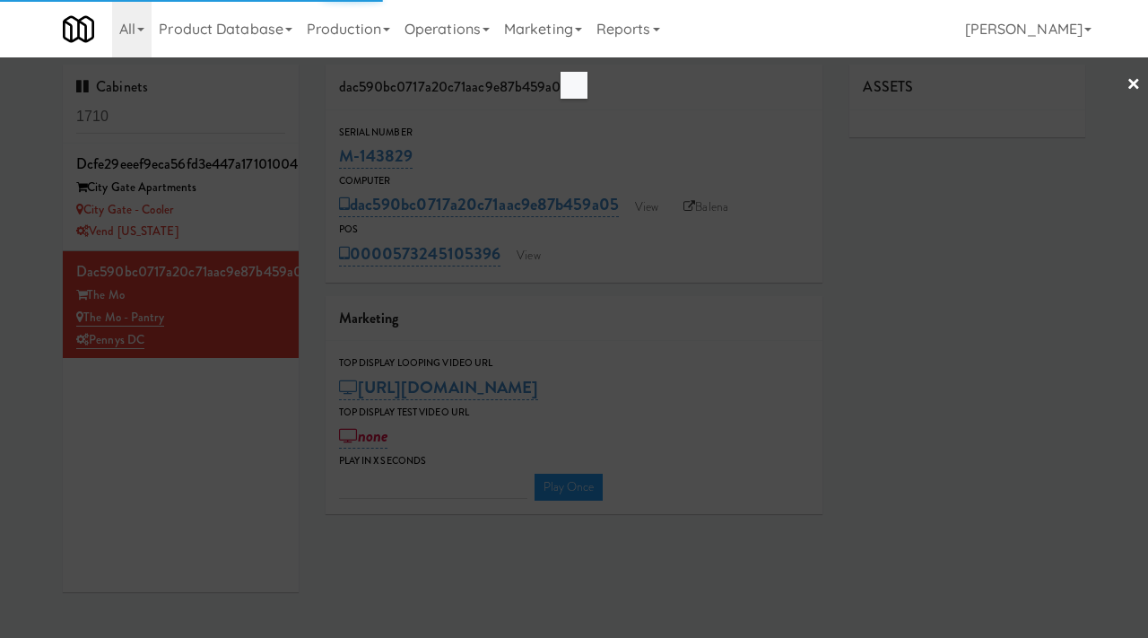
type input "3"
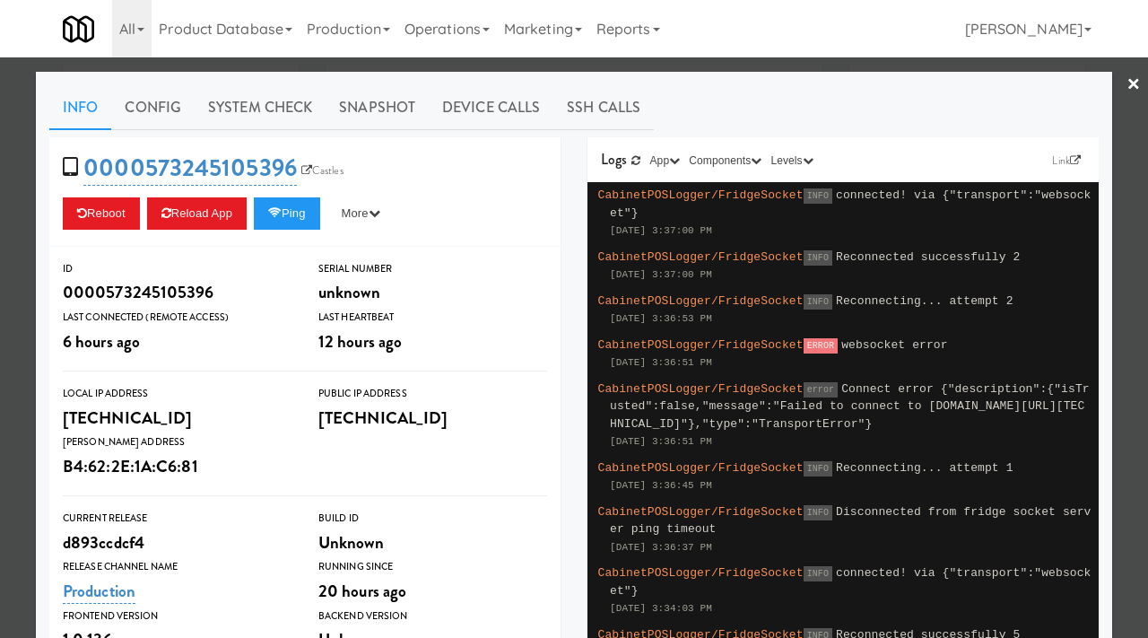
scroll to position [57, 0]
click at [178, 63] on div at bounding box center [574, 319] width 1148 height 638
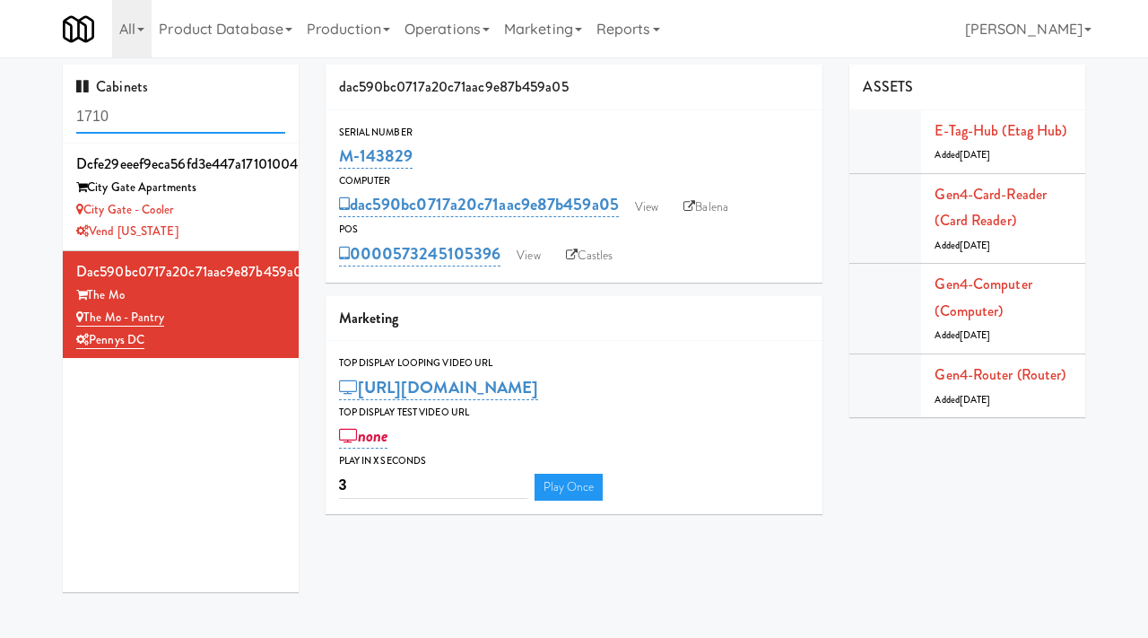
click at [118, 115] on input "1710" at bounding box center [180, 116] width 209 height 33
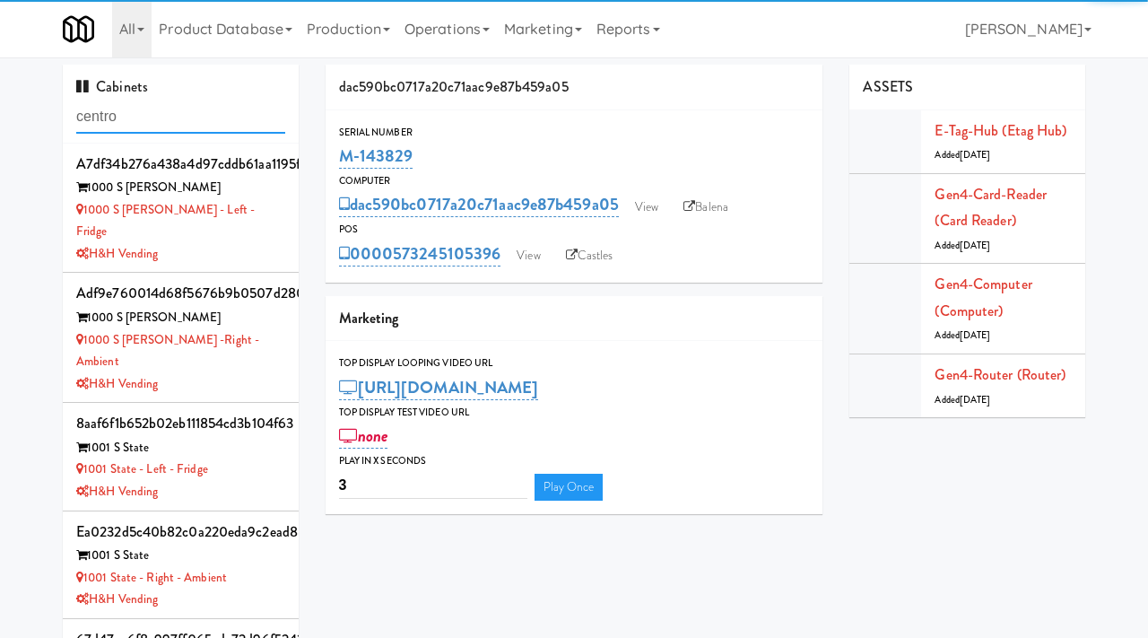
type input "centro"
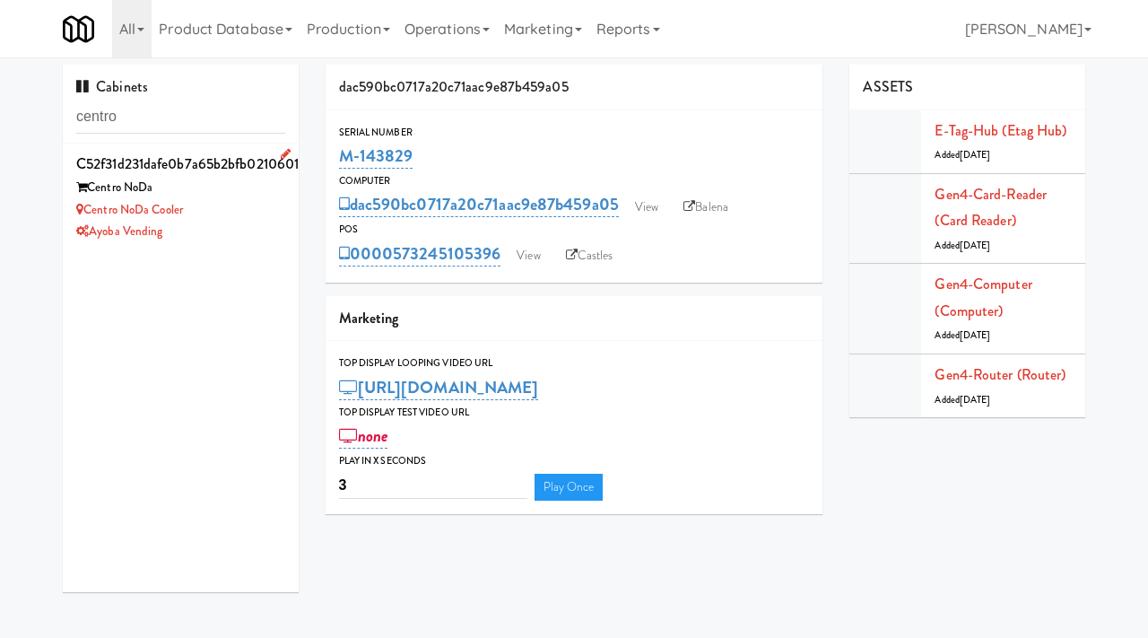
click at [231, 201] on div "Centro NoDa Cooler" at bounding box center [180, 210] width 209 height 22
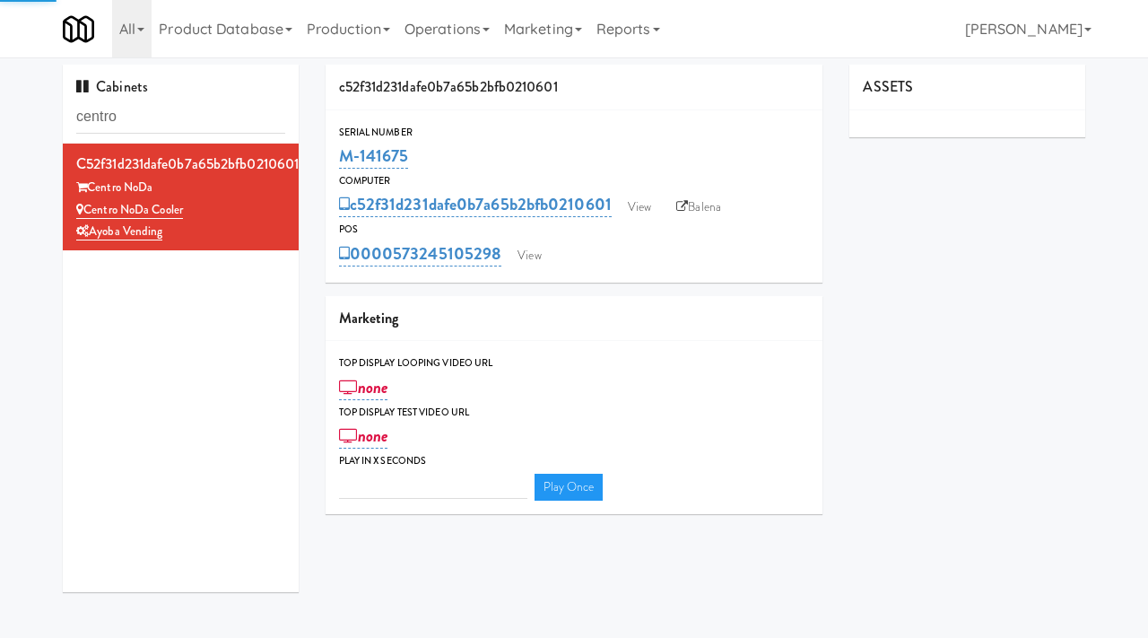
type input "3"
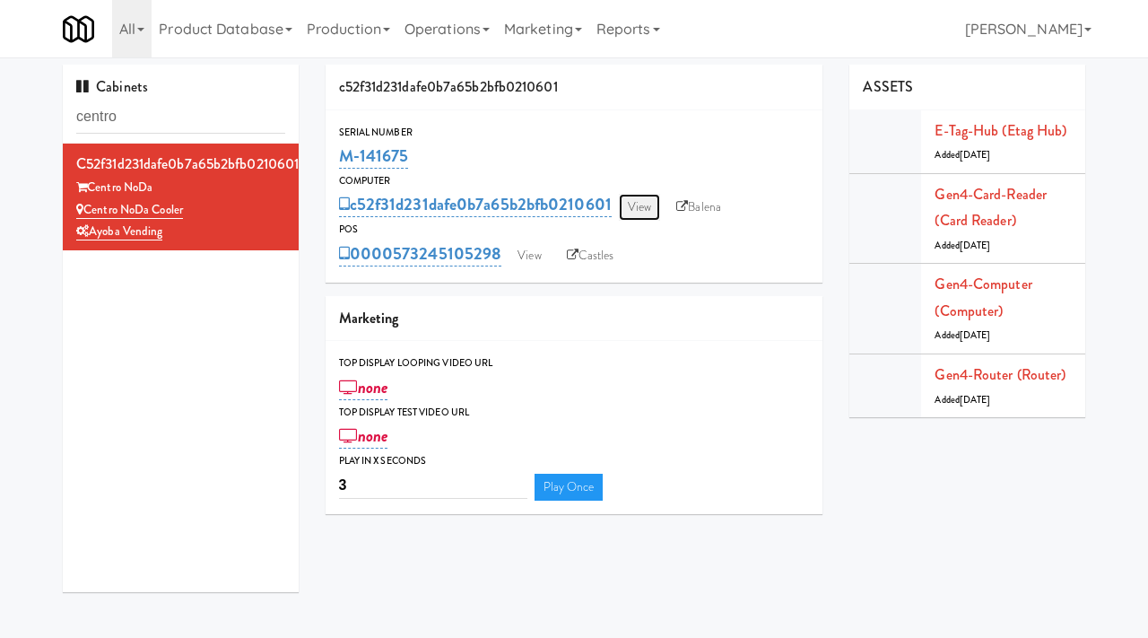
click at [644, 206] on link "View" at bounding box center [639, 207] width 41 height 27
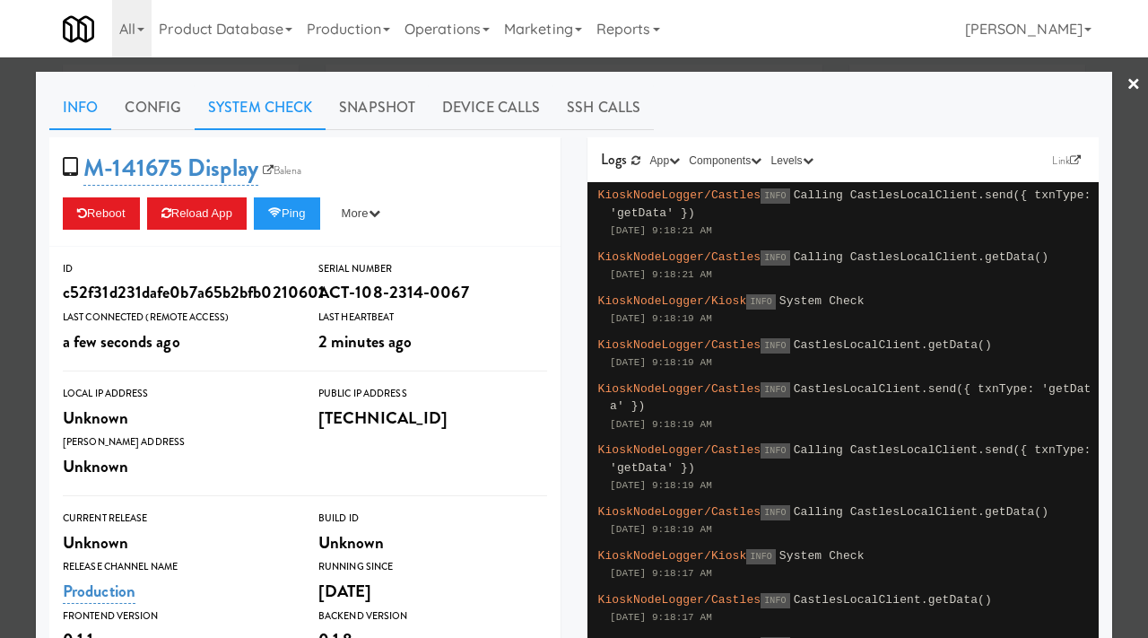
click at [225, 101] on link "System Check" at bounding box center [260, 107] width 131 height 45
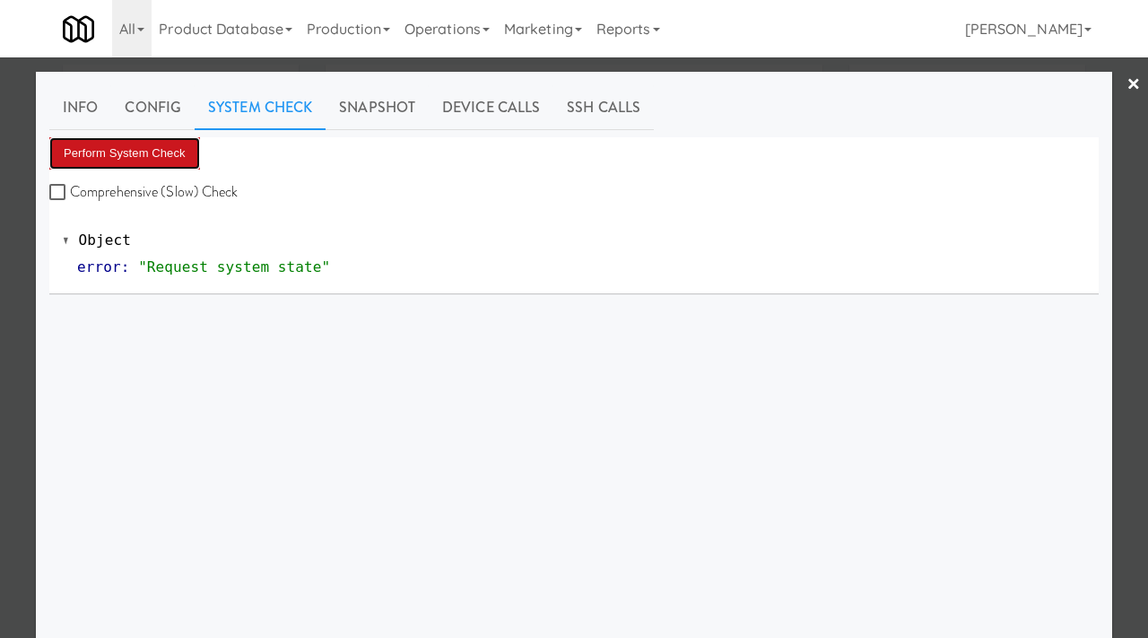
click at [142, 141] on button "Perform System Check" at bounding box center [124, 153] width 151 height 32
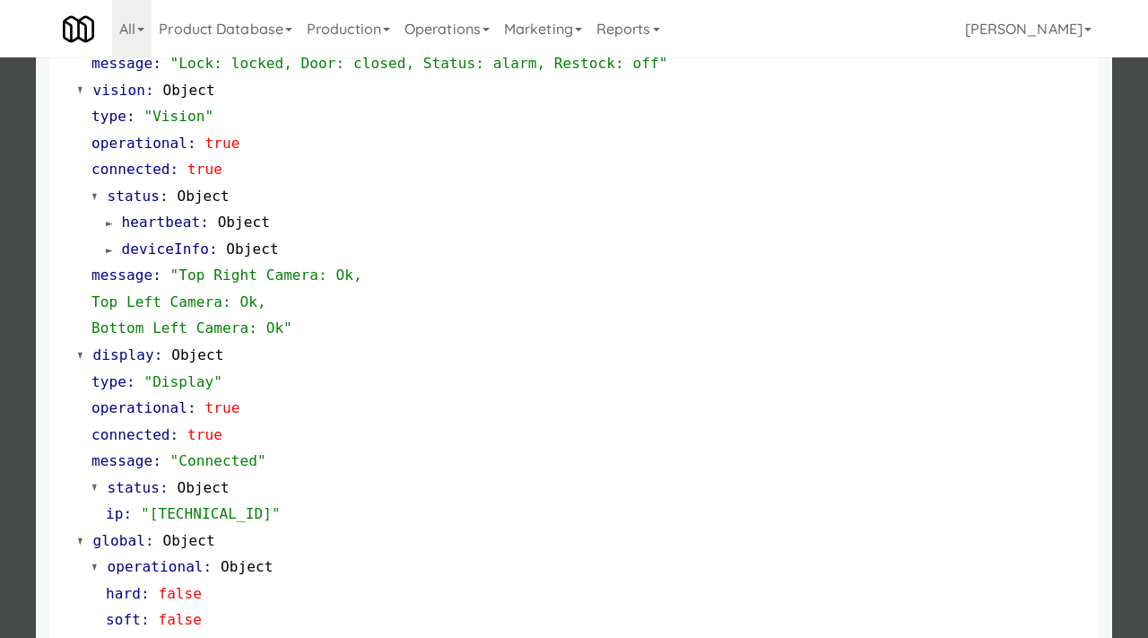
scroll to position [755, 0]
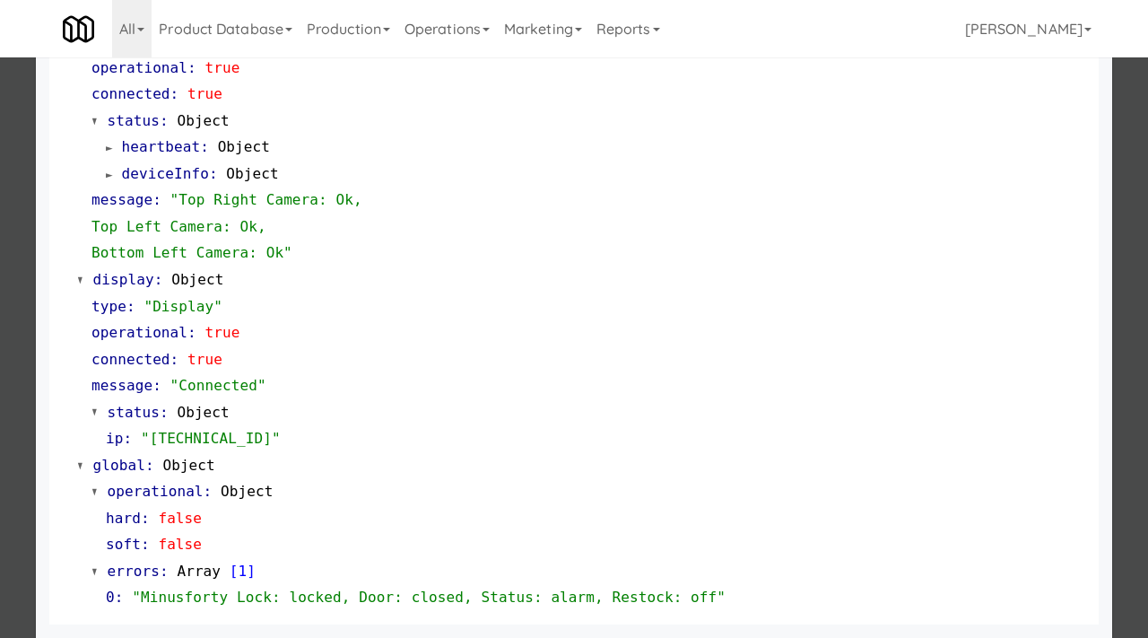
click at [0, 426] on div at bounding box center [574, 319] width 1148 height 638
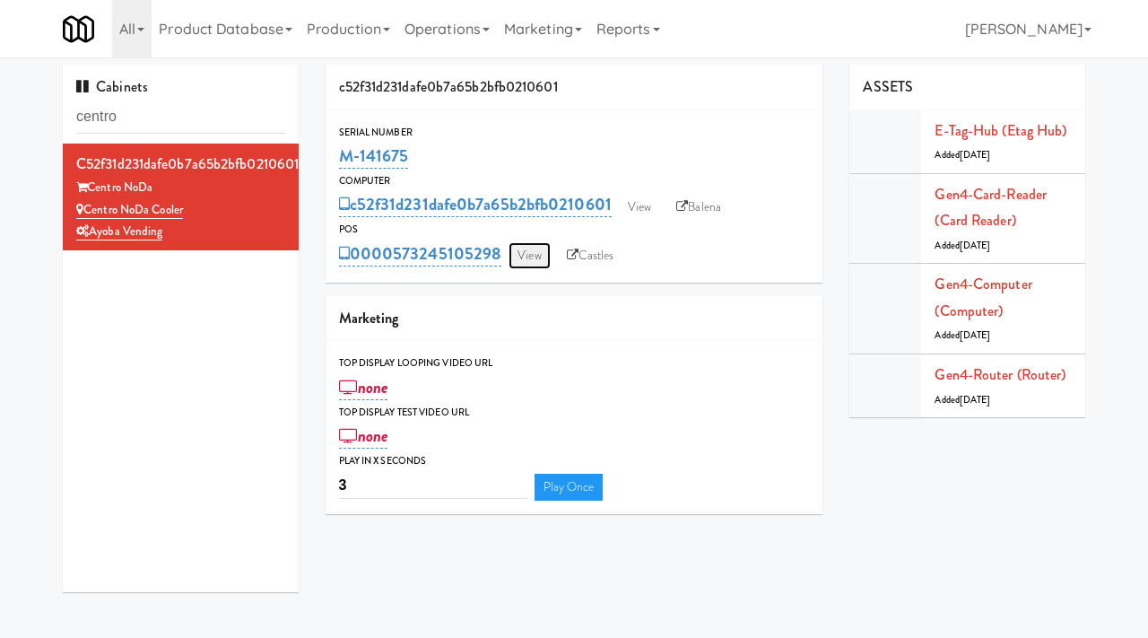
click at [541, 247] on link "View" at bounding box center [529, 255] width 41 height 27
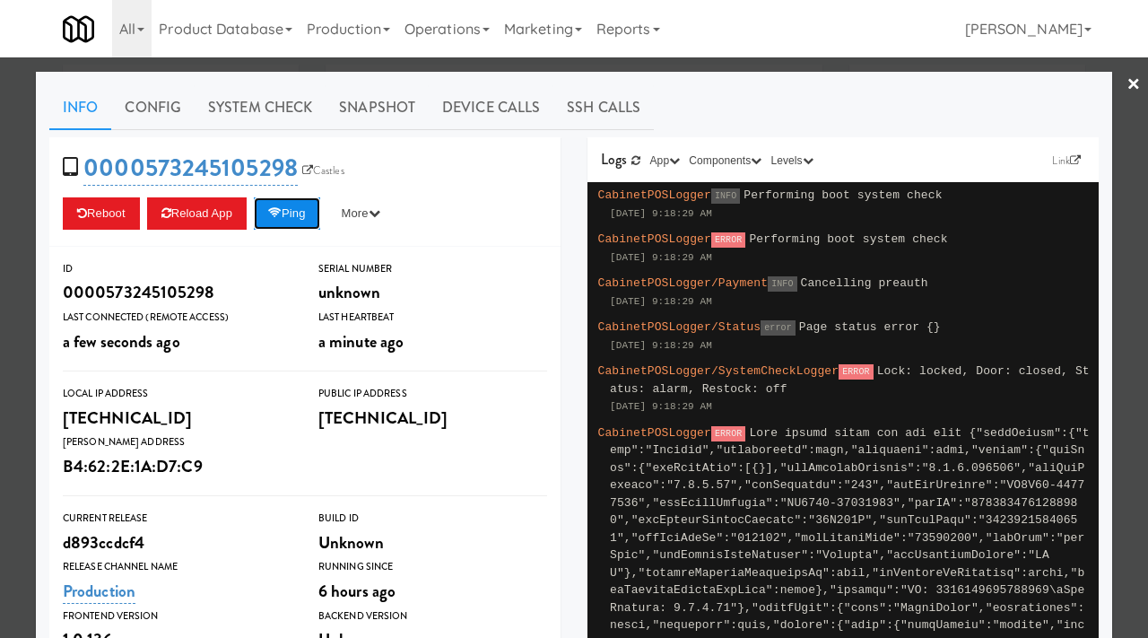
click at [282, 217] on icon at bounding box center [274, 213] width 13 height 12
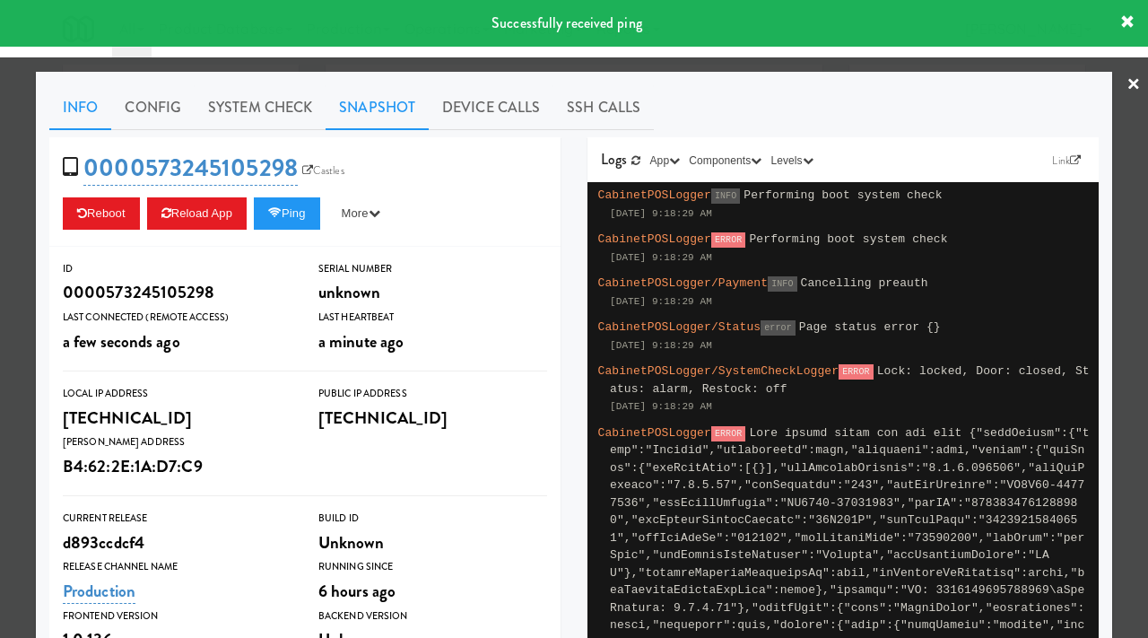
click at [353, 107] on link "Snapshot" at bounding box center [377, 107] width 103 height 45
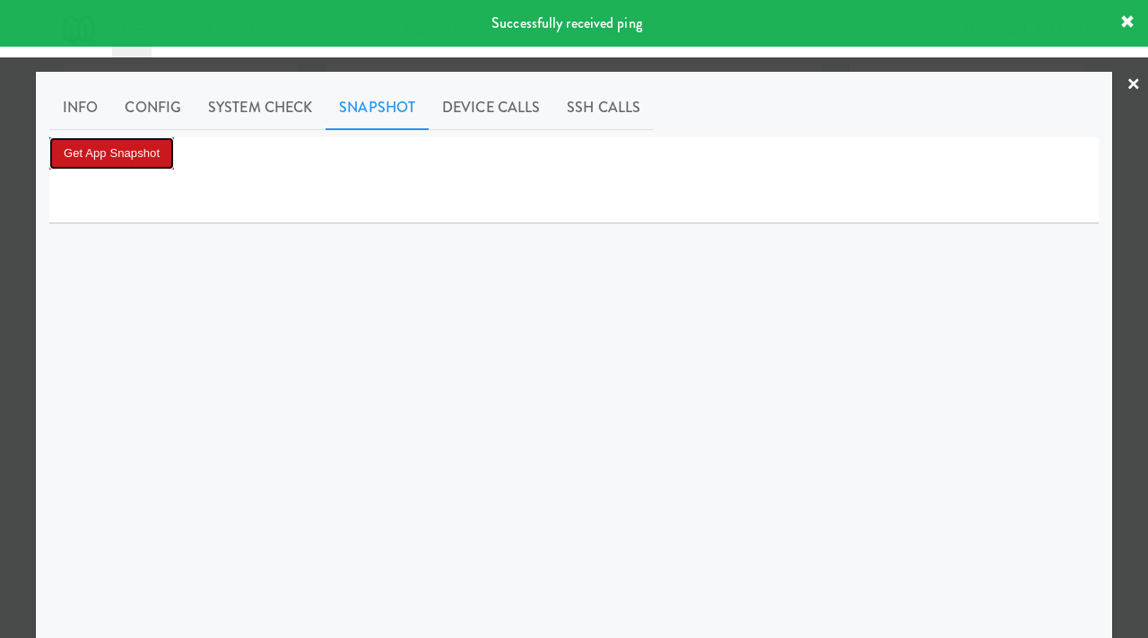
click at [96, 153] on button "Get App Snapshot" at bounding box center [111, 153] width 125 height 32
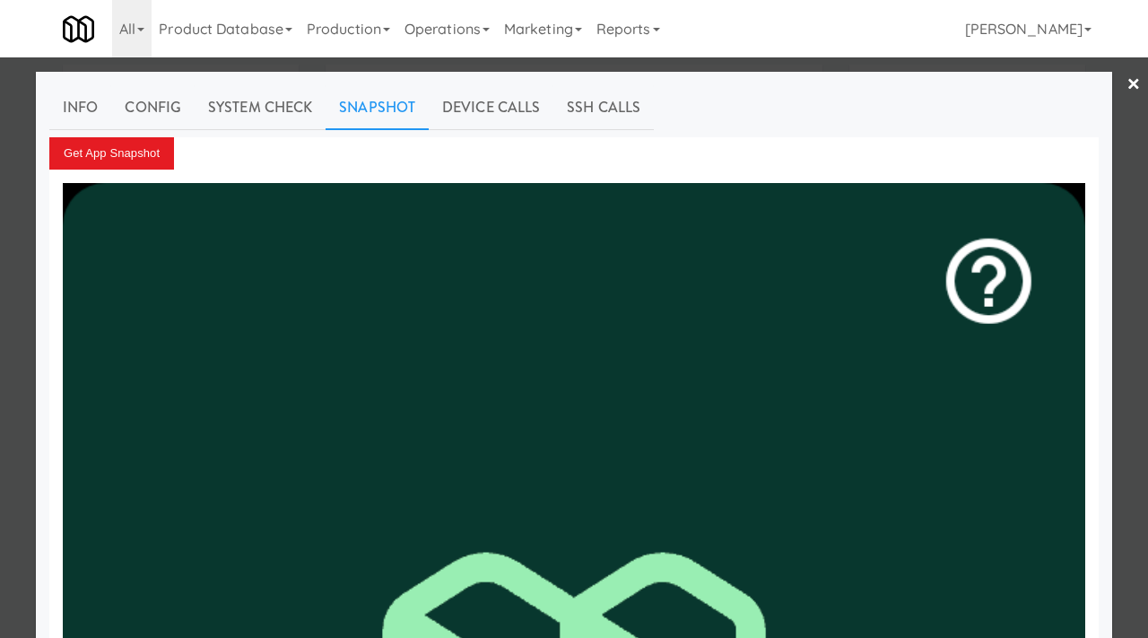
click at [2, 249] on div at bounding box center [574, 319] width 1148 height 638
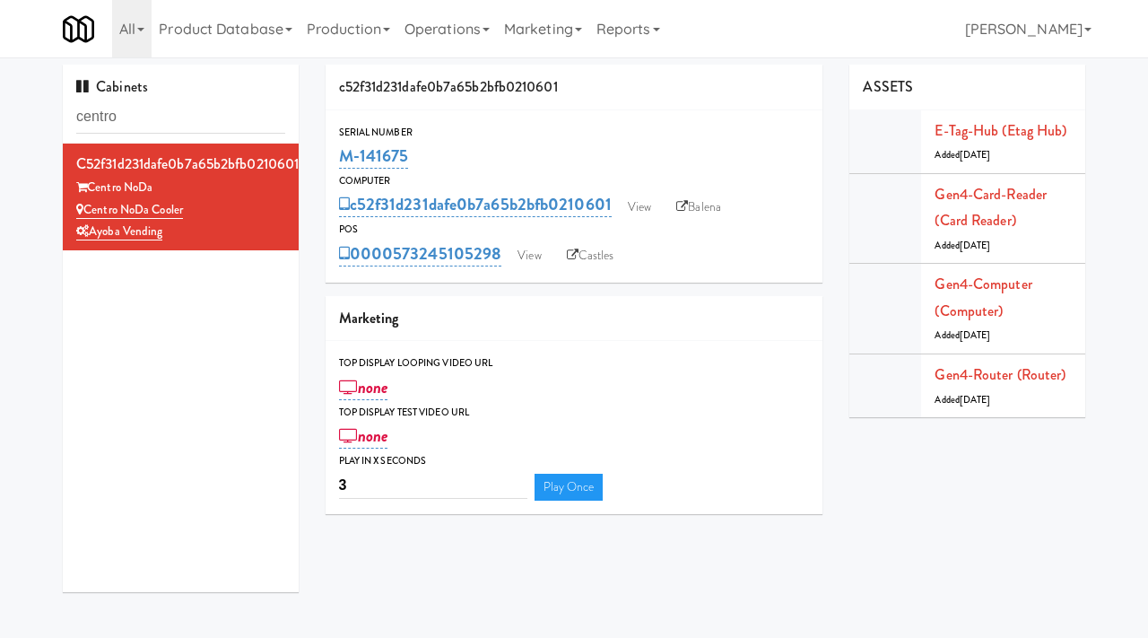
drag, startPoint x: 410, startPoint y: 151, endPoint x: 336, endPoint y: 155, distance: 73.7
click at [336, 155] on div "Serial Number M-141675" at bounding box center [575, 148] width 498 height 48
copy link "M-141675"
click at [143, 128] on input "centro" at bounding box center [180, 116] width 209 height 33
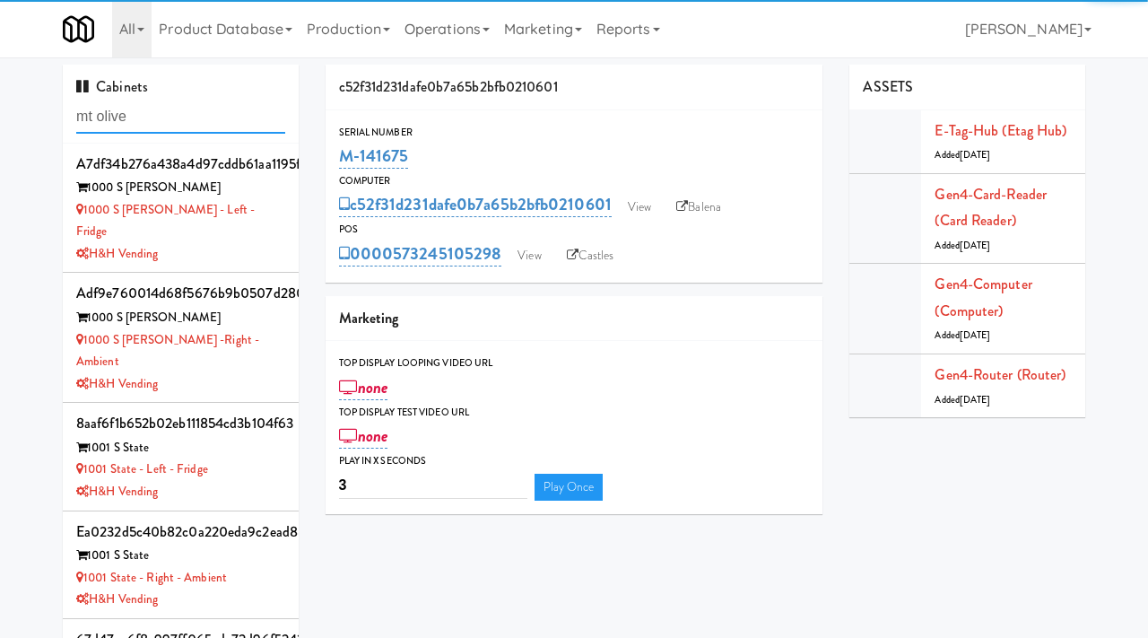
type input "mt olive"
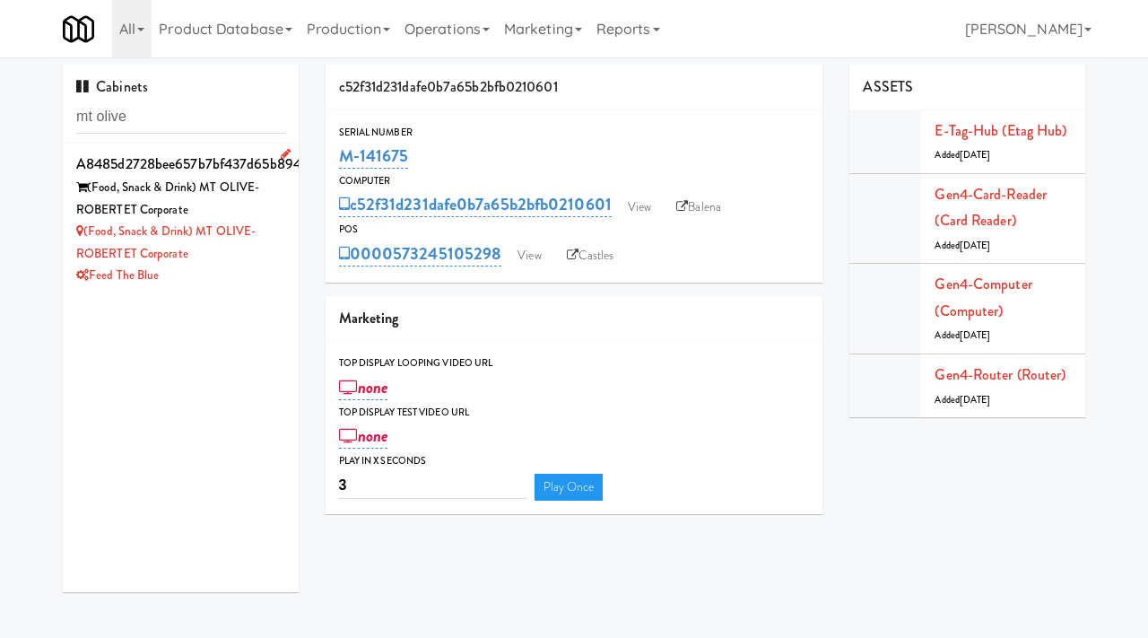
click at [260, 246] on div "(Food, Snack & Drink) MT OLIVE-ROBERTET Corporate" at bounding box center [180, 243] width 209 height 44
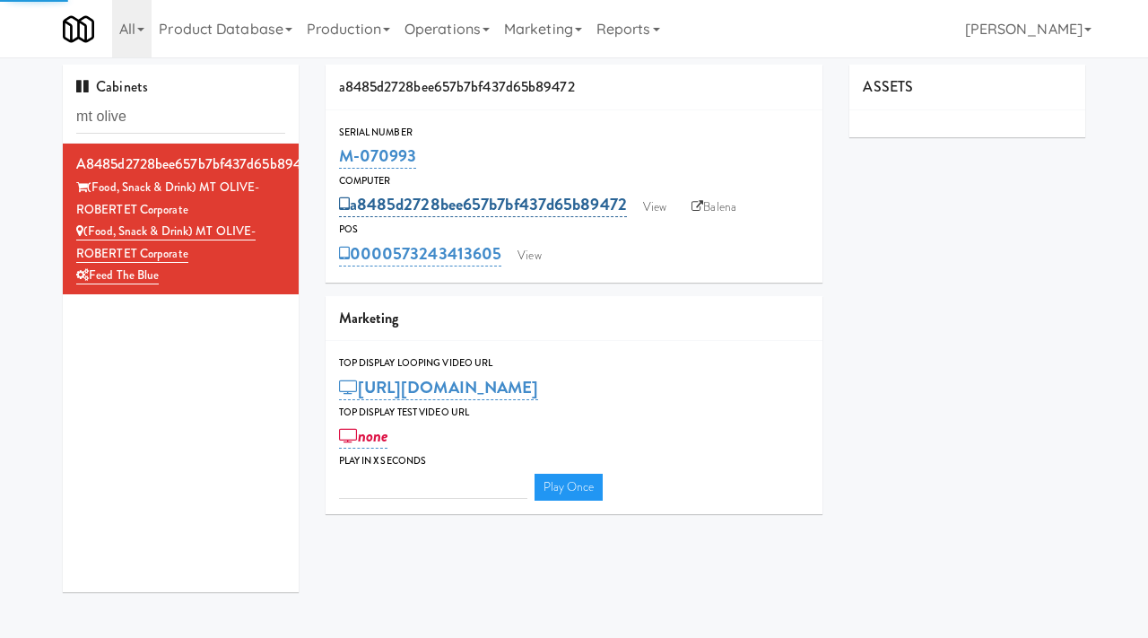
type input "3"
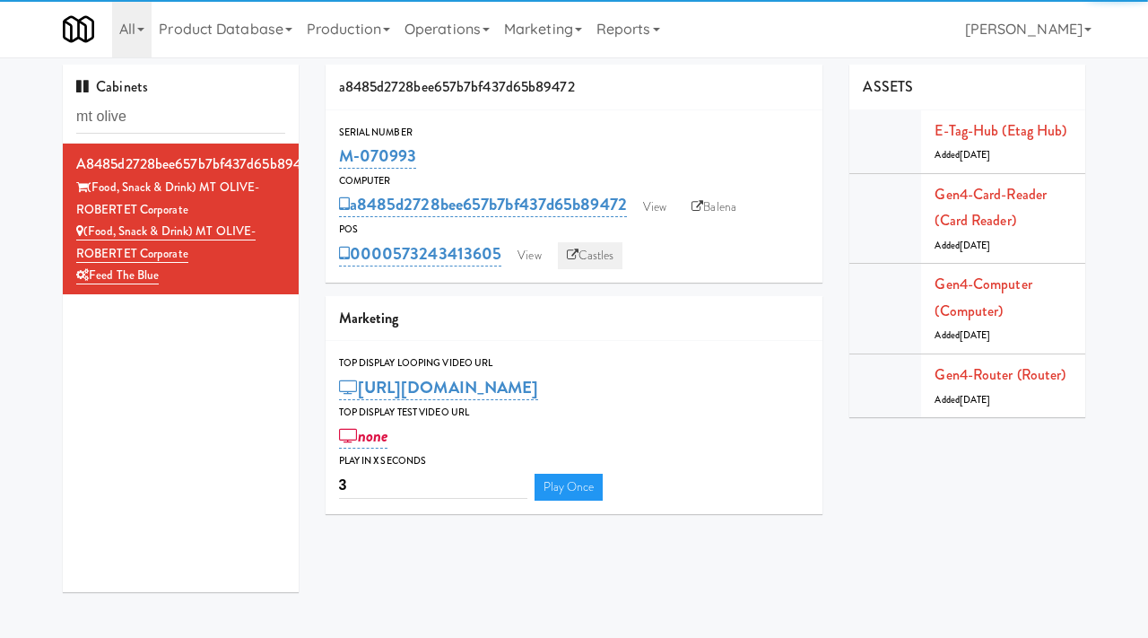
click at [586, 250] on link "Castles" at bounding box center [590, 255] width 65 height 27
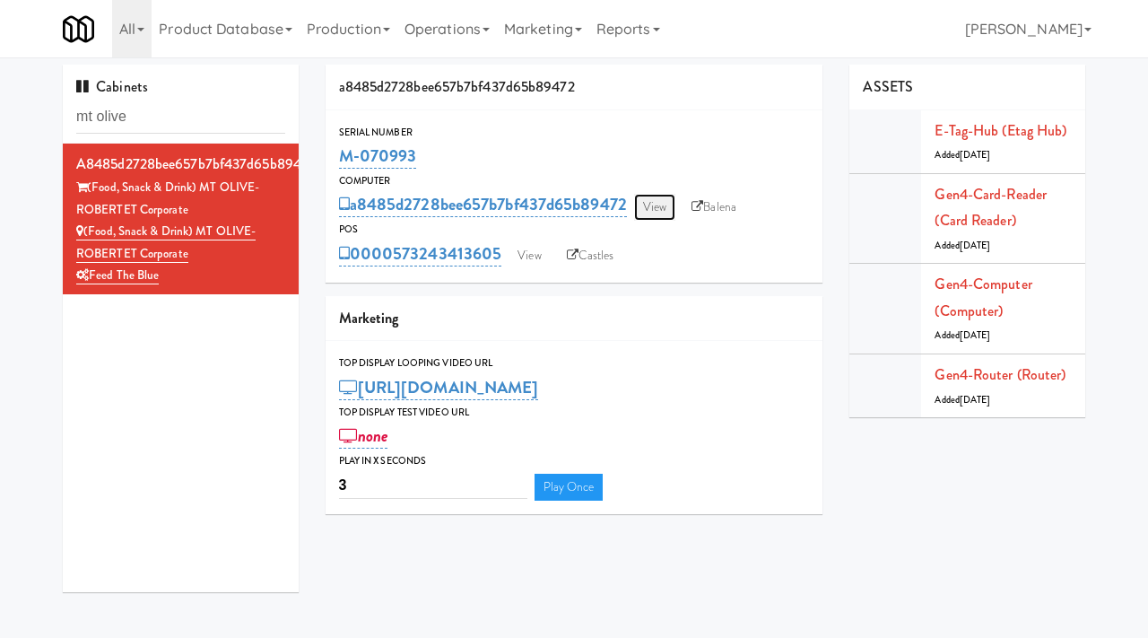
click at [649, 205] on link "View" at bounding box center [654, 207] width 41 height 27
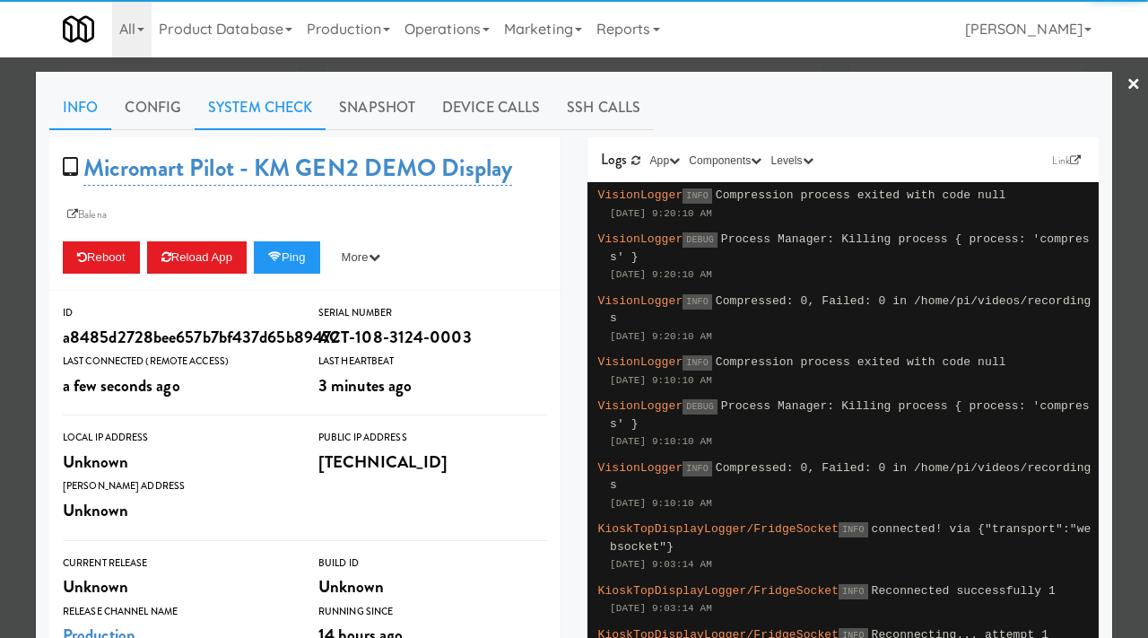
click at [255, 87] on link "System Check" at bounding box center [260, 107] width 131 height 45
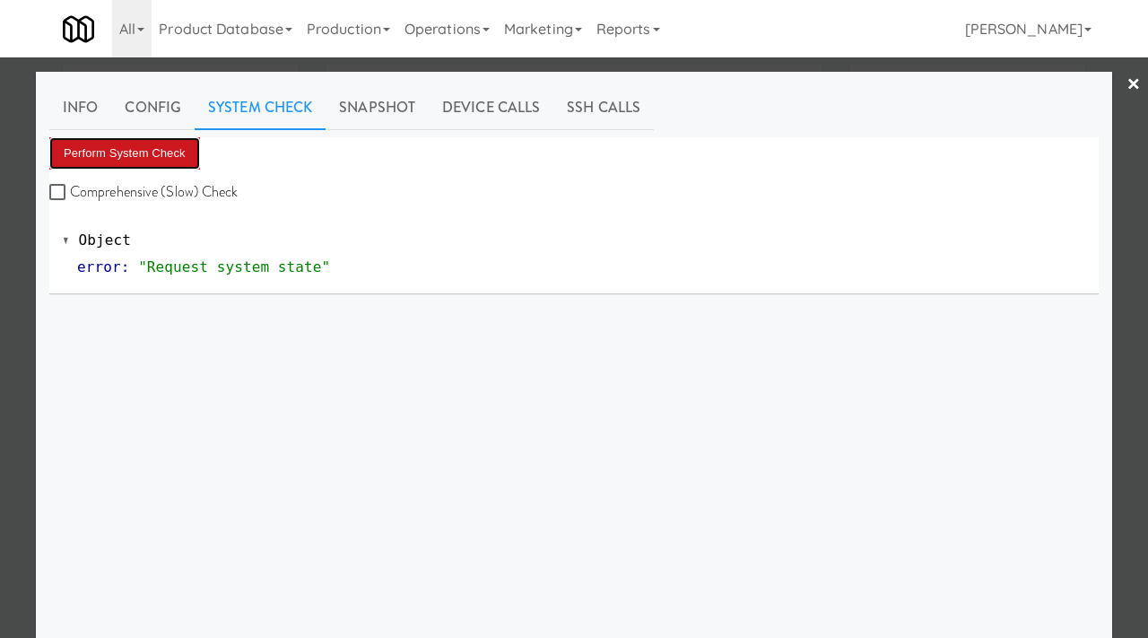
click at [152, 152] on button "Perform System Check" at bounding box center [124, 153] width 151 height 32
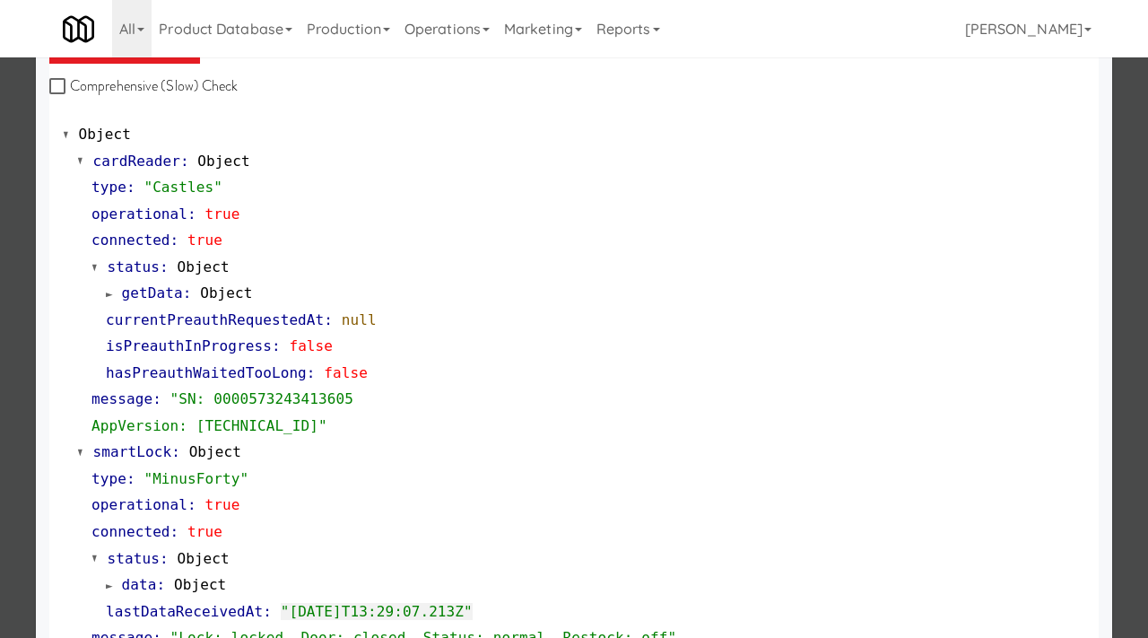
scroll to position [104, 0]
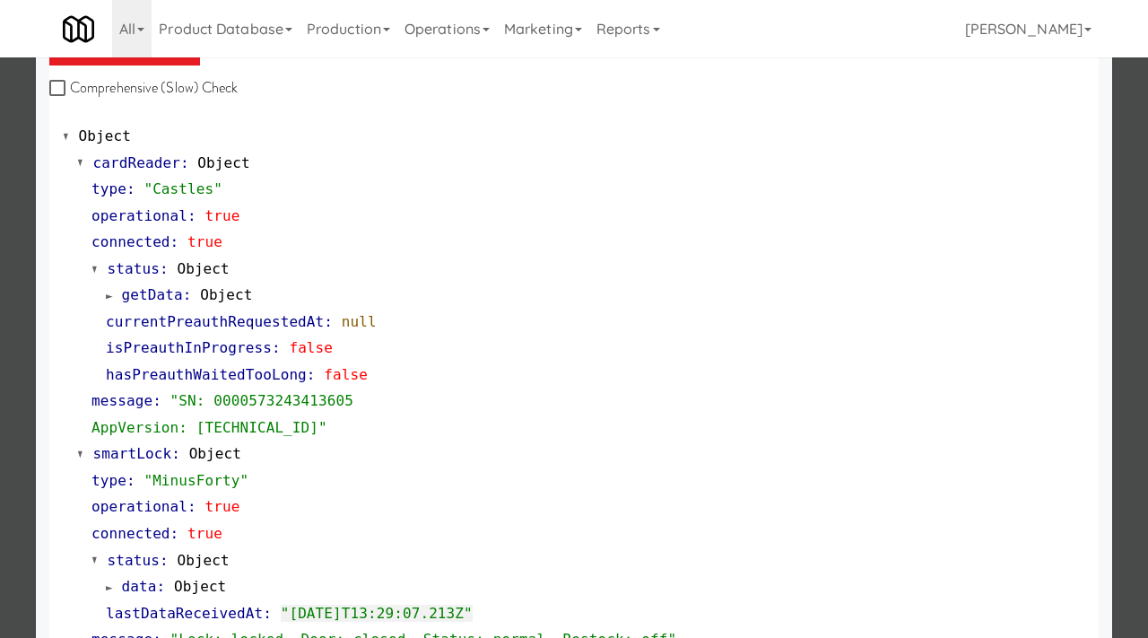
click at [0, 366] on div at bounding box center [574, 319] width 1148 height 638
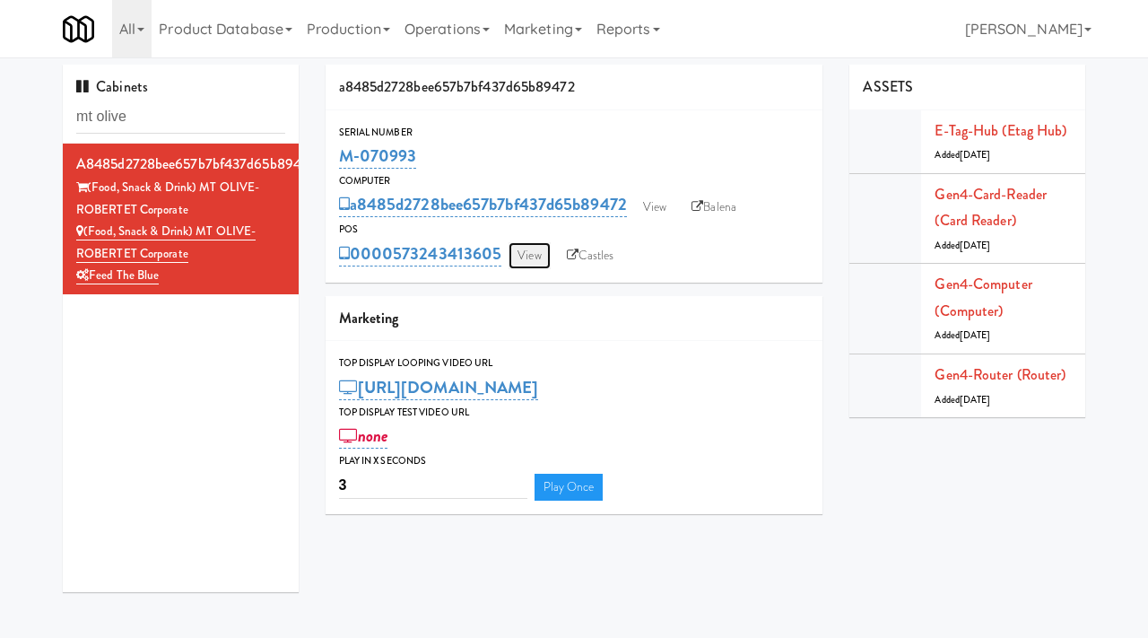
click at [540, 247] on link "View" at bounding box center [529, 255] width 41 height 27
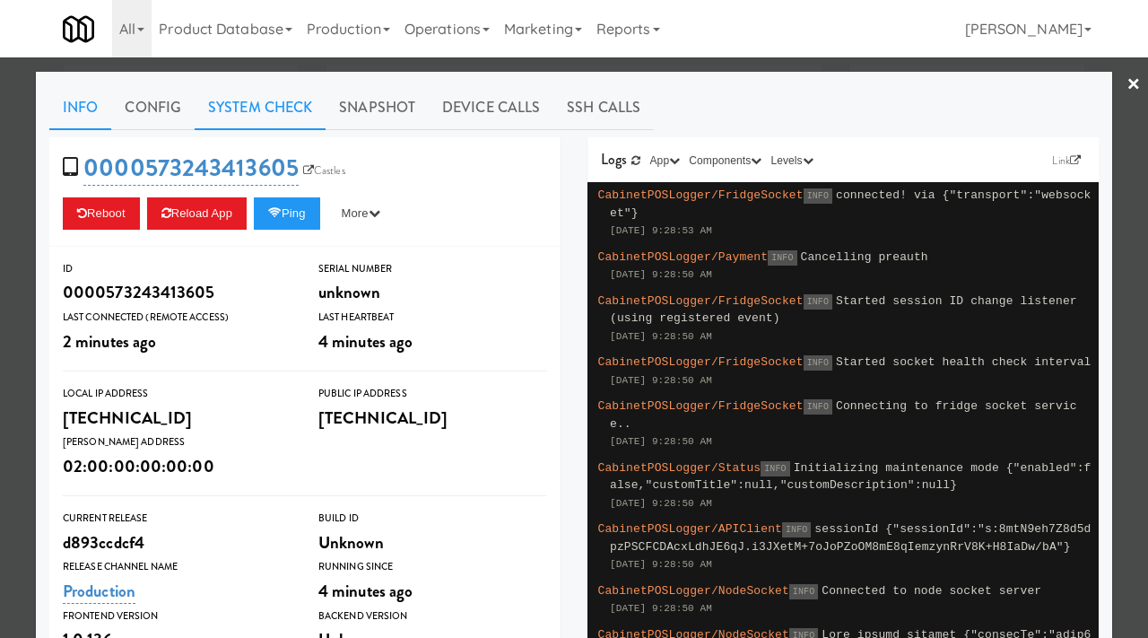
click at [260, 110] on link "System Check" at bounding box center [260, 107] width 131 height 45
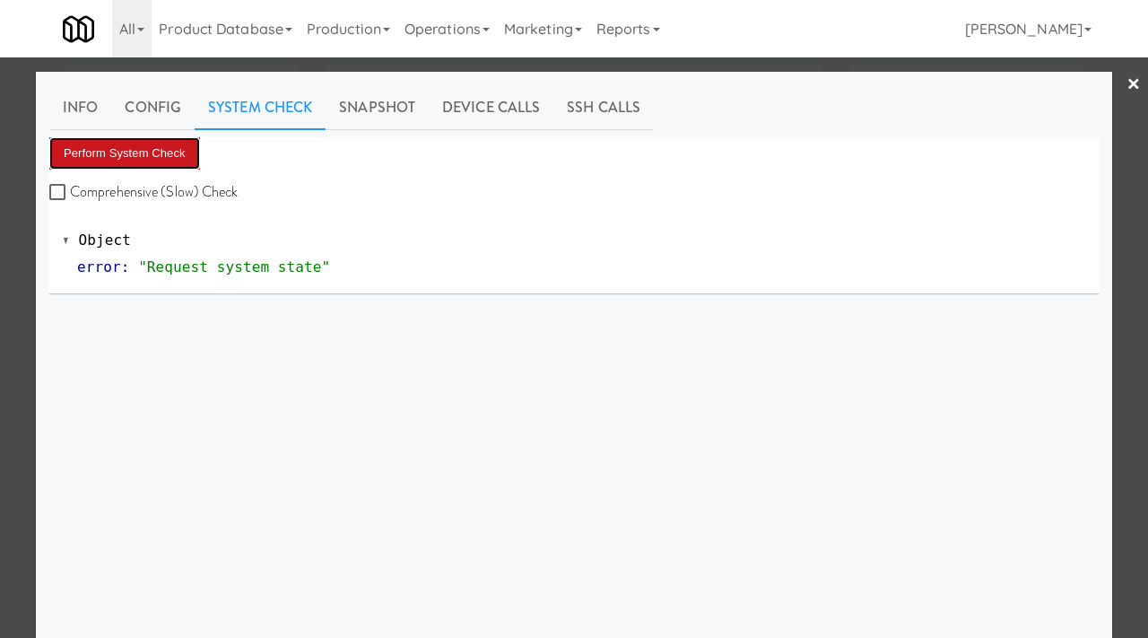
click at [155, 151] on button "Perform System Check" at bounding box center [124, 153] width 151 height 32
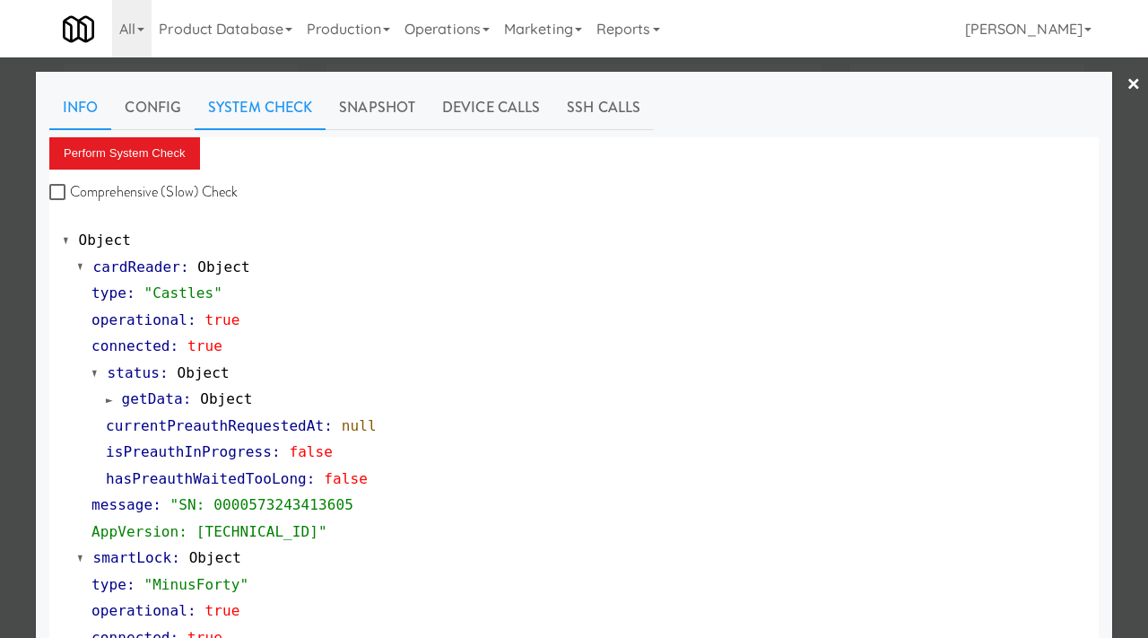
click at [60, 103] on link "Info" at bounding box center [80, 107] width 62 height 45
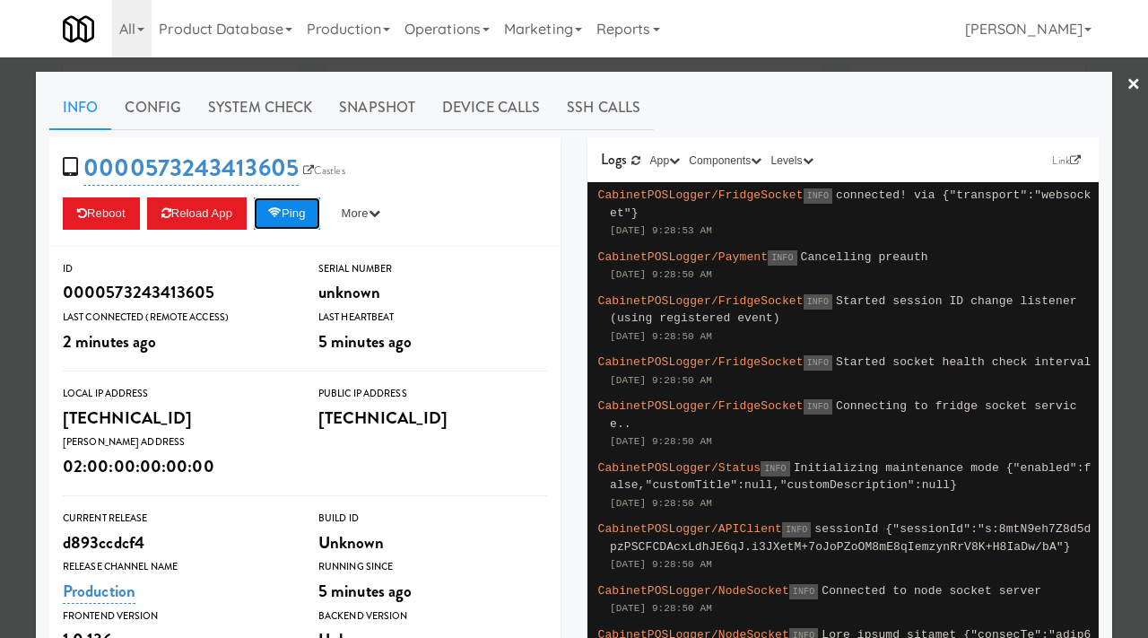
click at [306, 206] on button "Ping" at bounding box center [287, 213] width 66 height 32
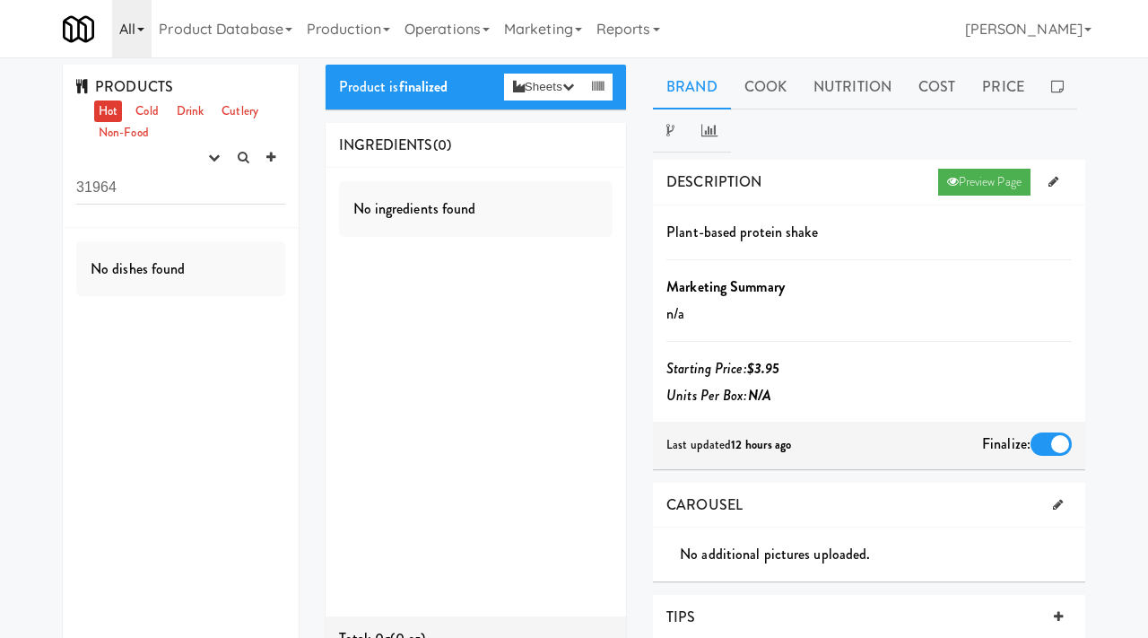
click at [133, 32] on link "All" at bounding box center [131, 28] width 39 height 57
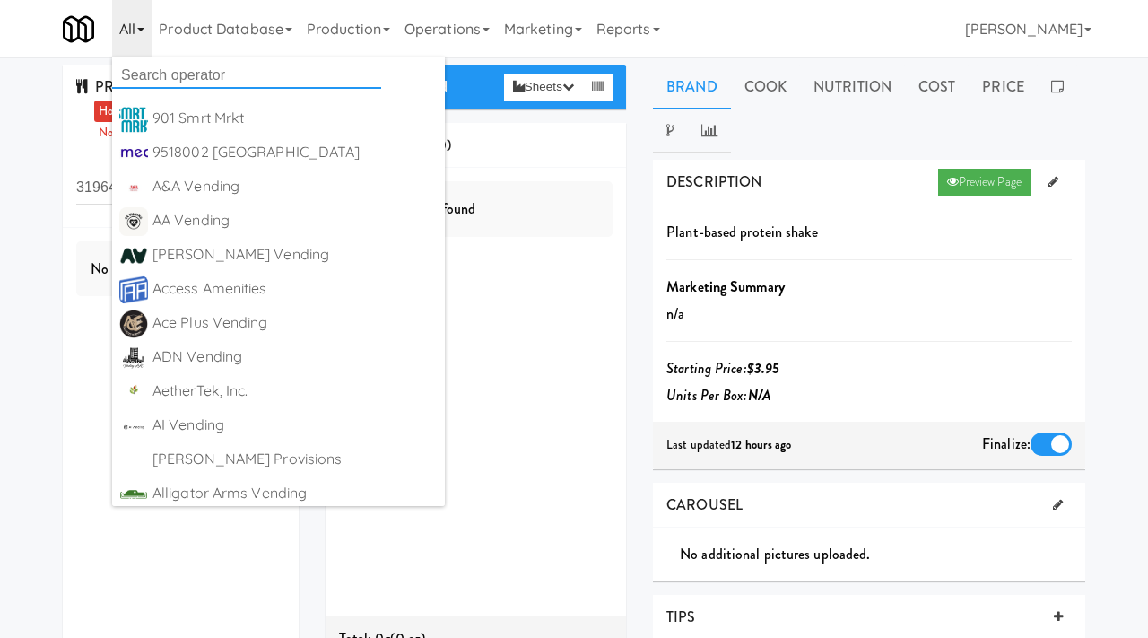
click at [149, 82] on input "text" at bounding box center [246, 75] width 269 height 27
type input "ever"
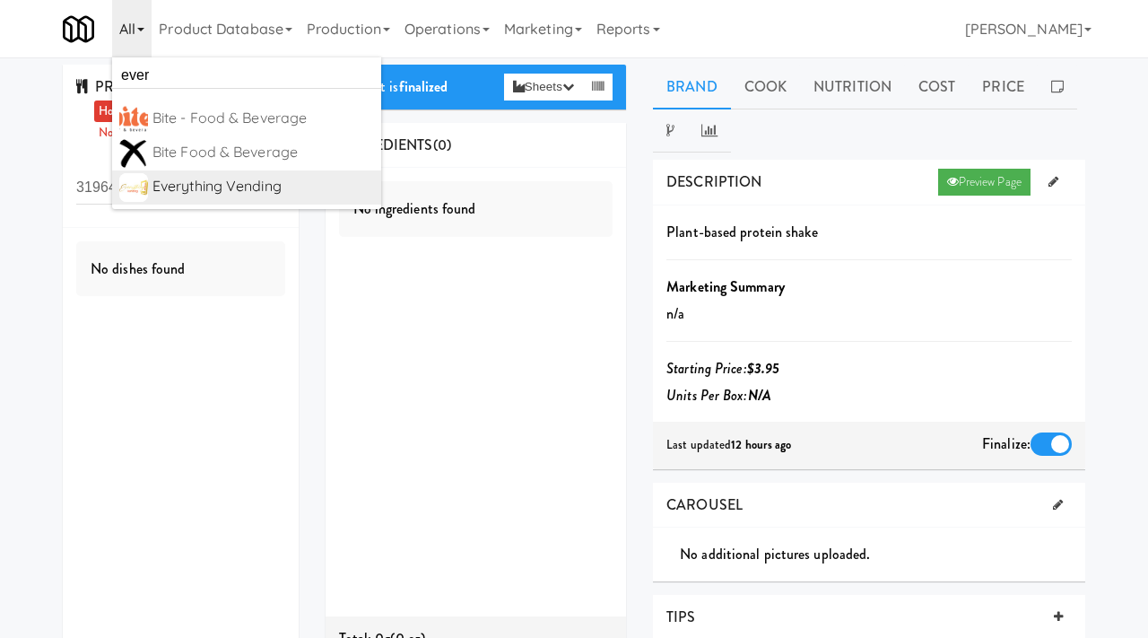
click at [196, 196] on div "Everything Vending" at bounding box center [263, 186] width 222 height 27
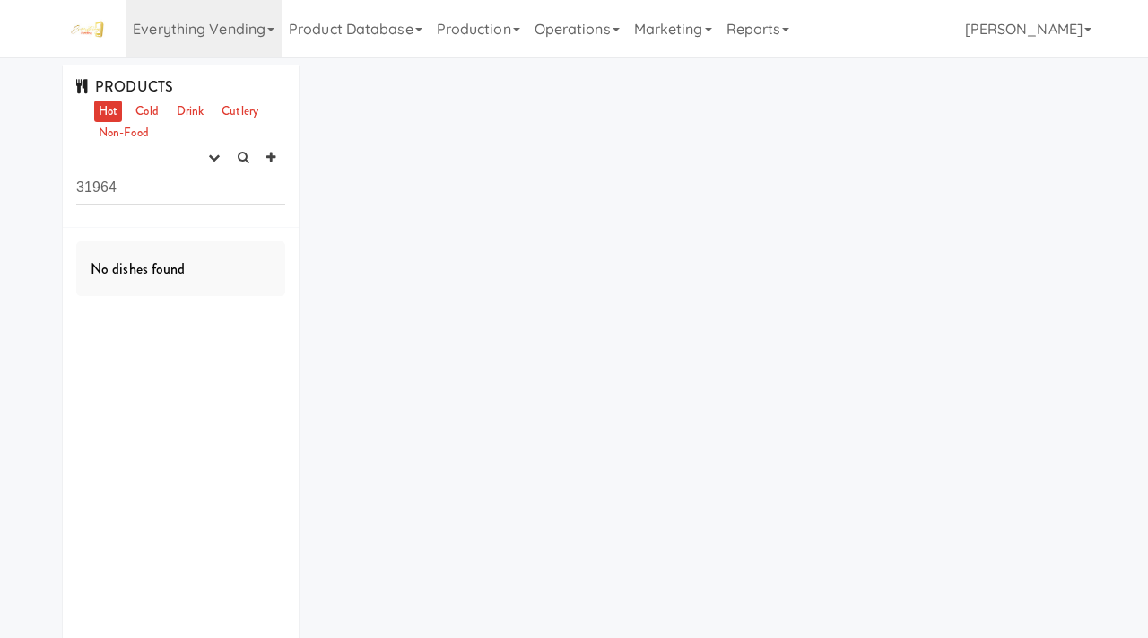
drag, startPoint x: 184, startPoint y: 178, endPoint x: 135, endPoint y: 184, distance: 49.7
click at [135, 184] on input "31964" at bounding box center [180, 187] width 209 height 33
click at [216, 152] on icon "button" at bounding box center [214, 158] width 12 height 12
click at [180, 192] on link "experimenting" at bounding box center [157, 192] width 144 height 32
click at [153, 110] on link "Cold" at bounding box center [146, 111] width 31 height 22
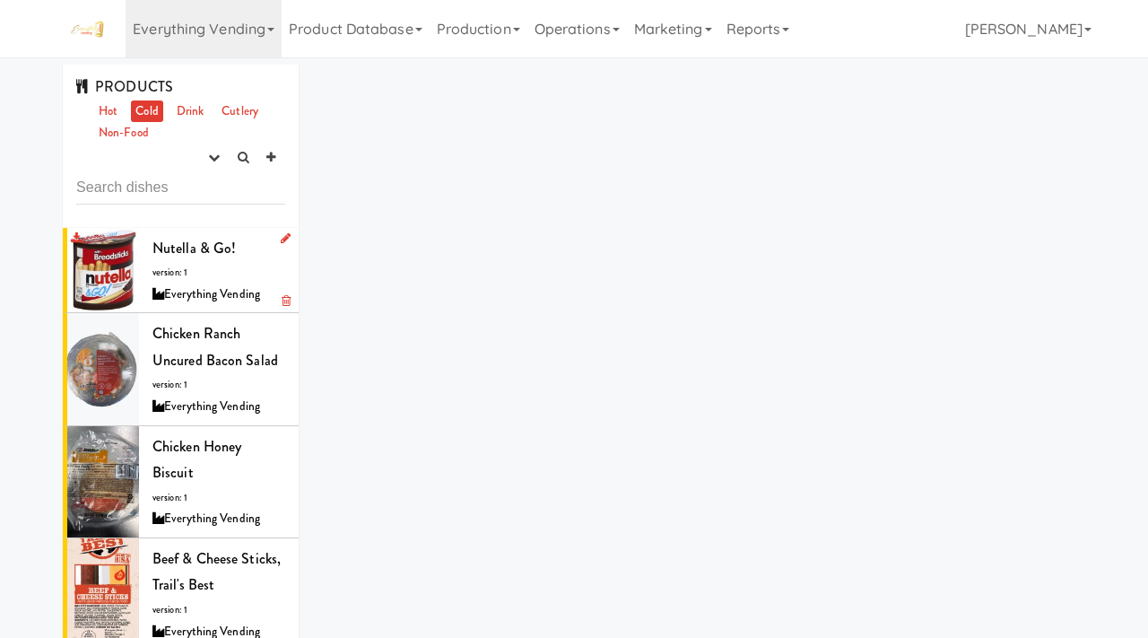
click at [192, 266] on div "Nutella & Go! version: 1 Everything Vending" at bounding box center [218, 270] width 133 height 71
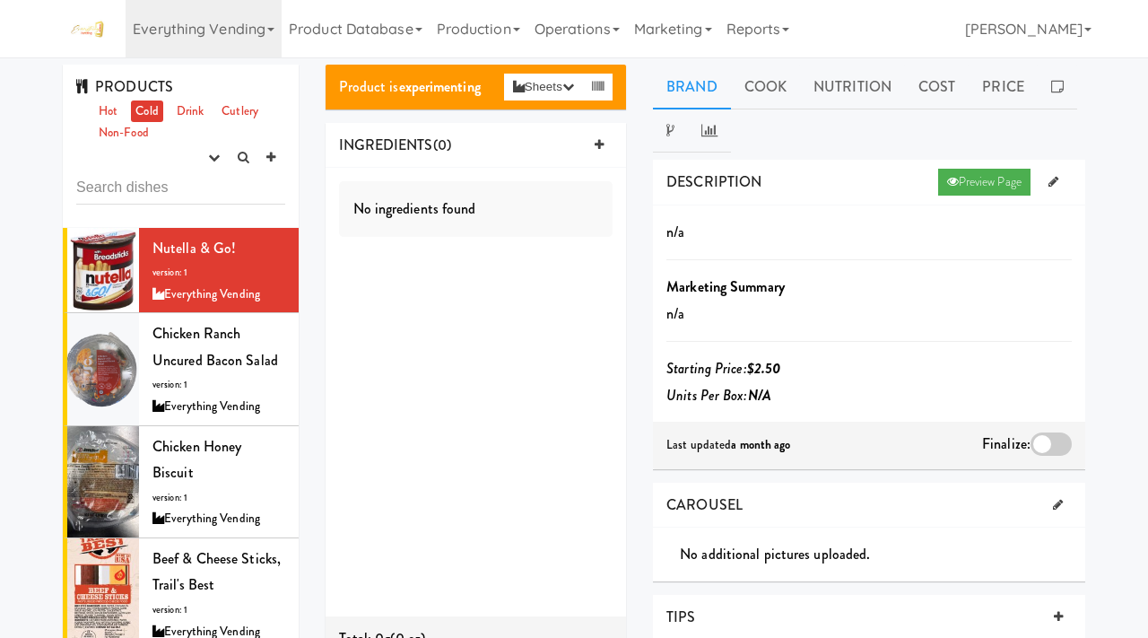
click at [1040, 437] on div at bounding box center [1051, 443] width 41 height 23
click at [0, 0] on input "checkbox" at bounding box center [0, 0] width 0 height 0
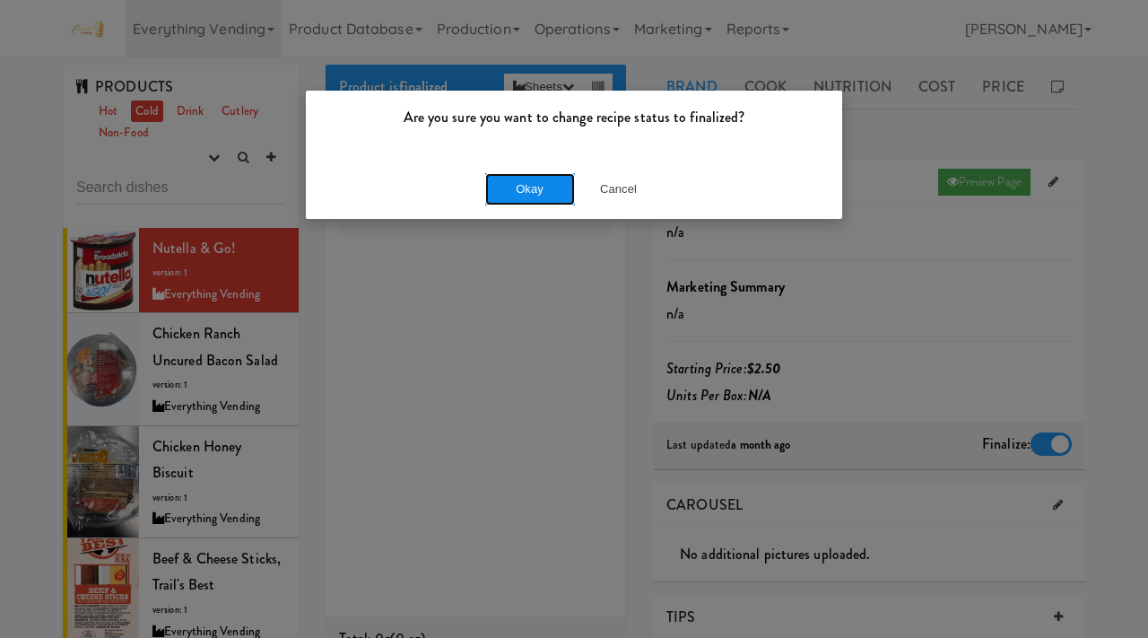
click at [507, 186] on button "Okay" at bounding box center [530, 189] width 90 height 32
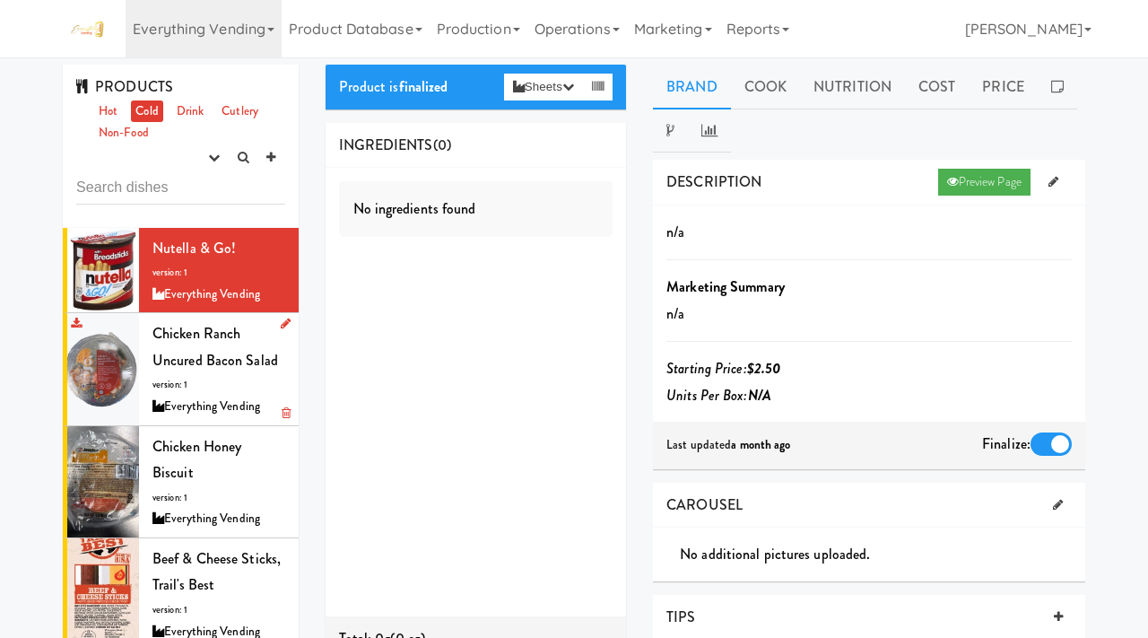
click at [197, 364] on span "Chicken Ranch Uncured Bacon Salad" at bounding box center [215, 347] width 126 height 48
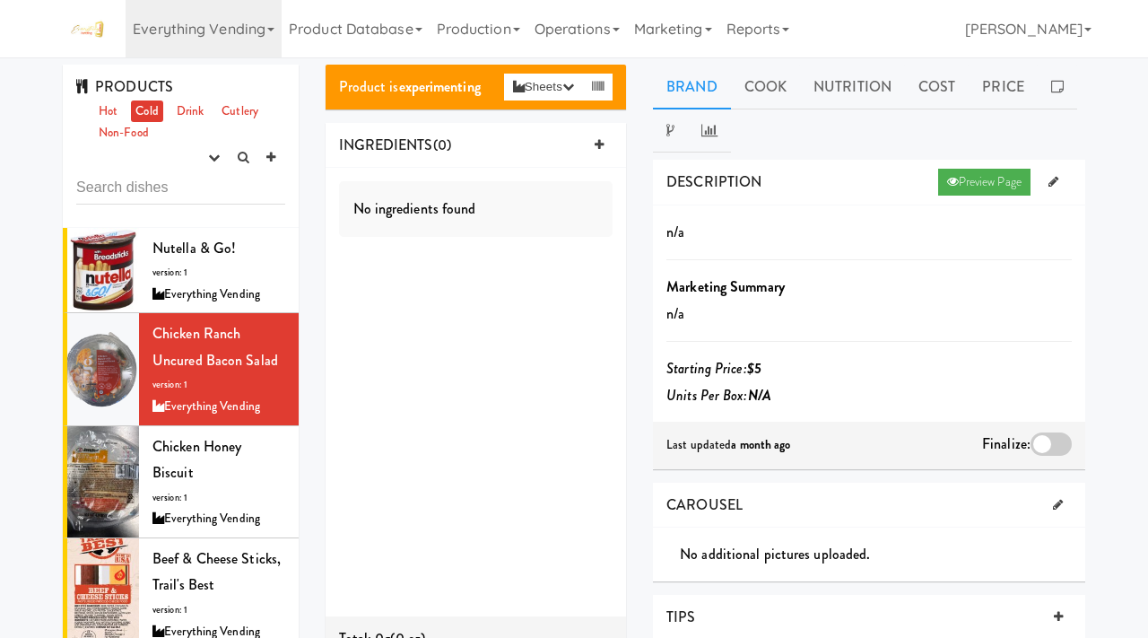
click at [1052, 439] on div at bounding box center [1051, 443] width 41 height 23
click at [0, 0] on input "checkbox" at bounding box center [0, 0] width 0 height 0
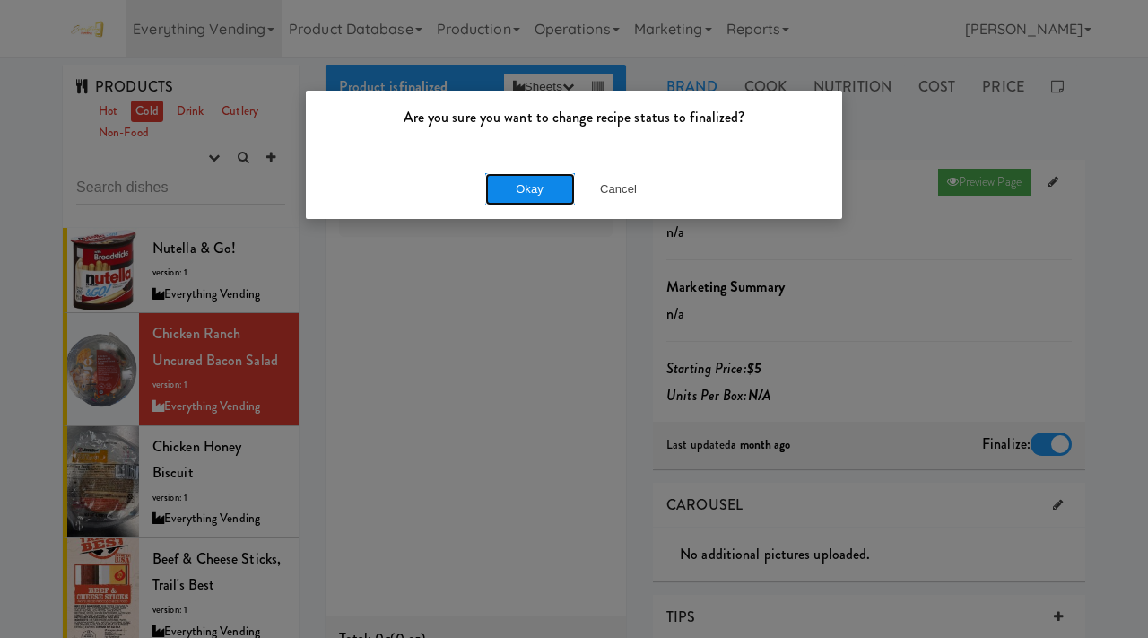
click at [536, 181] on button "Okay" at bounding box center [530, 189] width 90 height 32
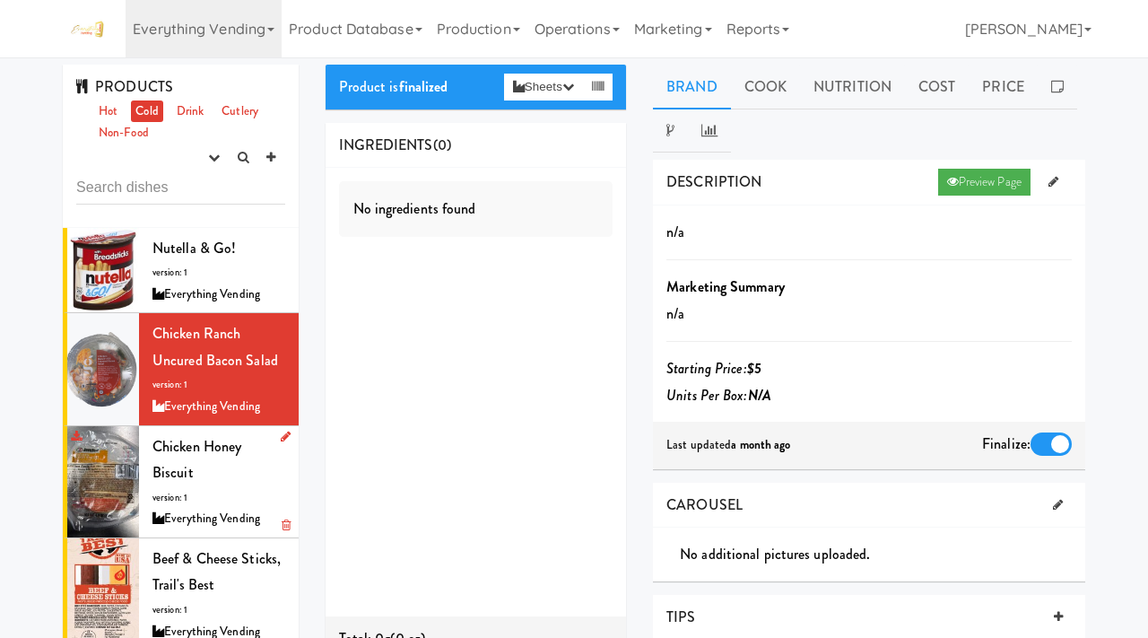
click at [186, 453] on span "Chicken Honey Biscuit" at bounding box center [196, 460] width 89 height 48
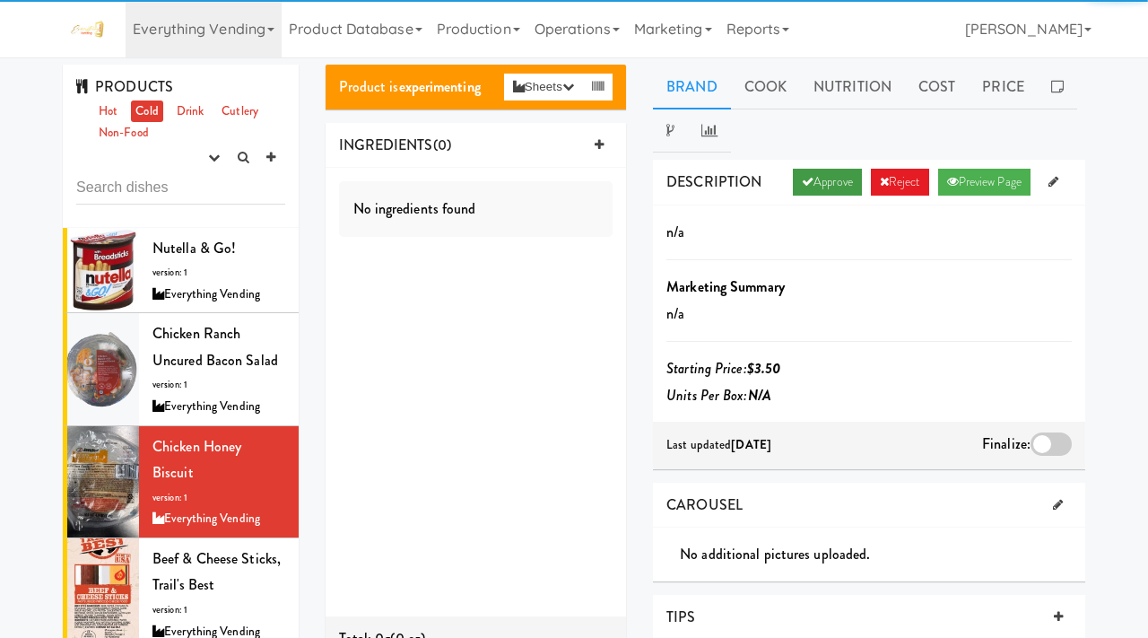
click at [821, 185] on link "Approve" at bounding box center [827, 182] width 69 height 27
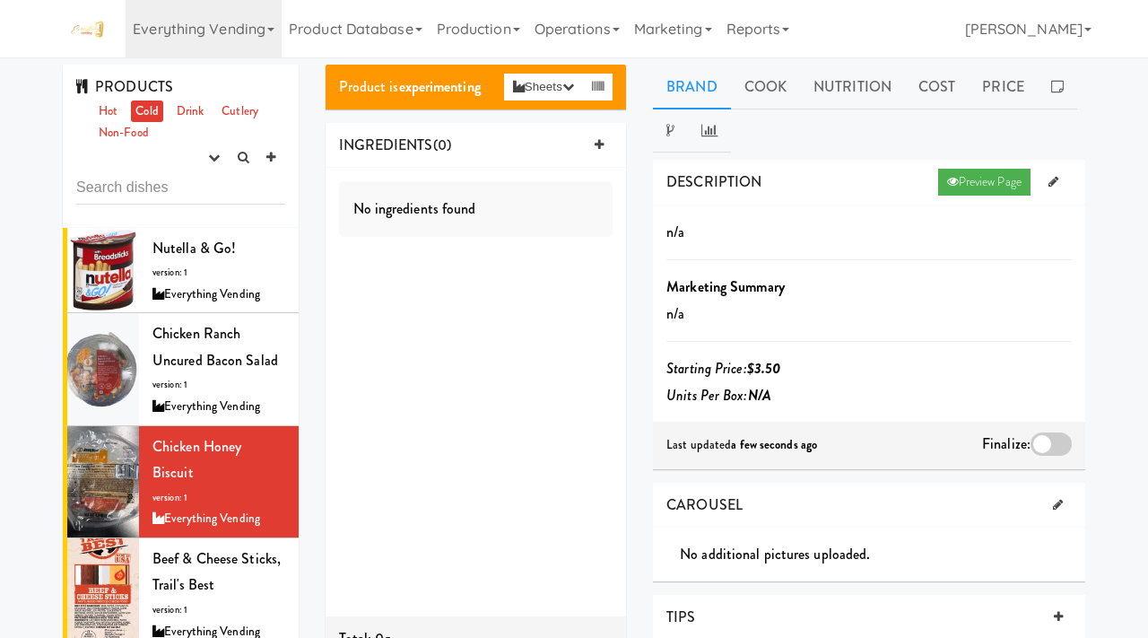
click at [1047, 448] on div at bounding box center [1051, 443] width 41 height 23
click at [0, 0] on input "checkbox" at bounding box center [0, 0] width 0 height 0
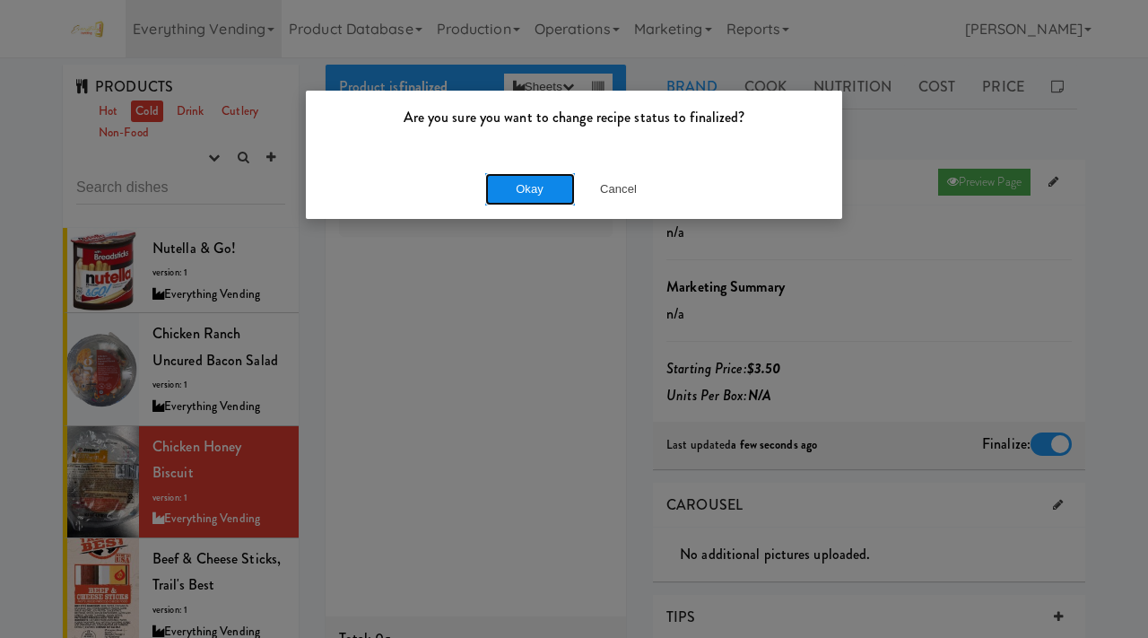
click at [513, 194] on button "Okay" at bounding box center [530, 189] width 90 height 32
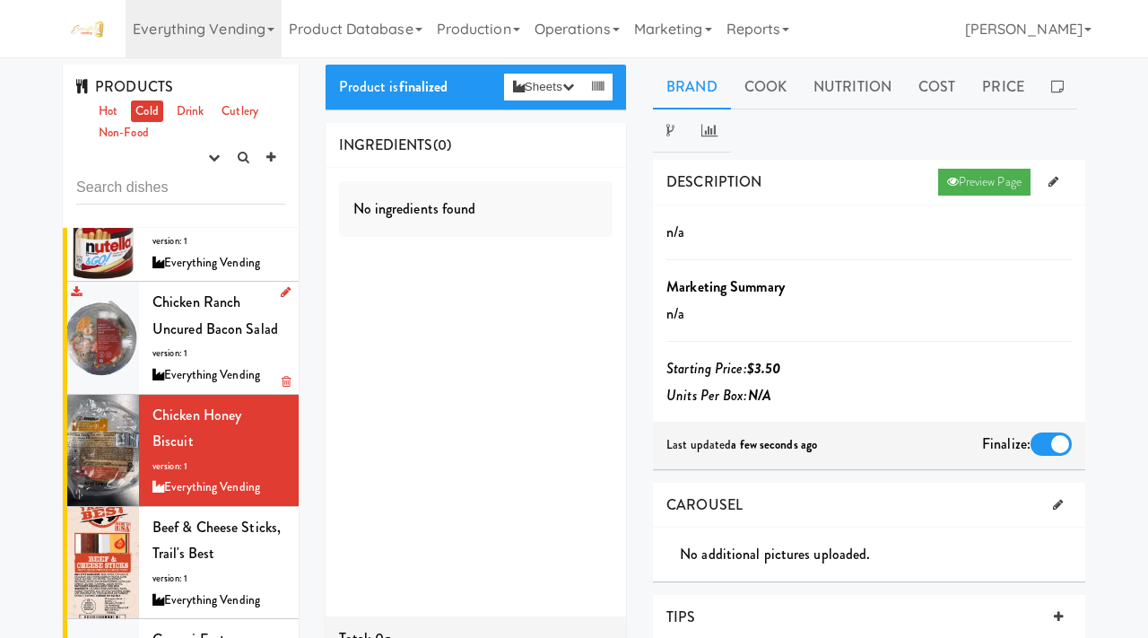
scroll to position [57, 0]
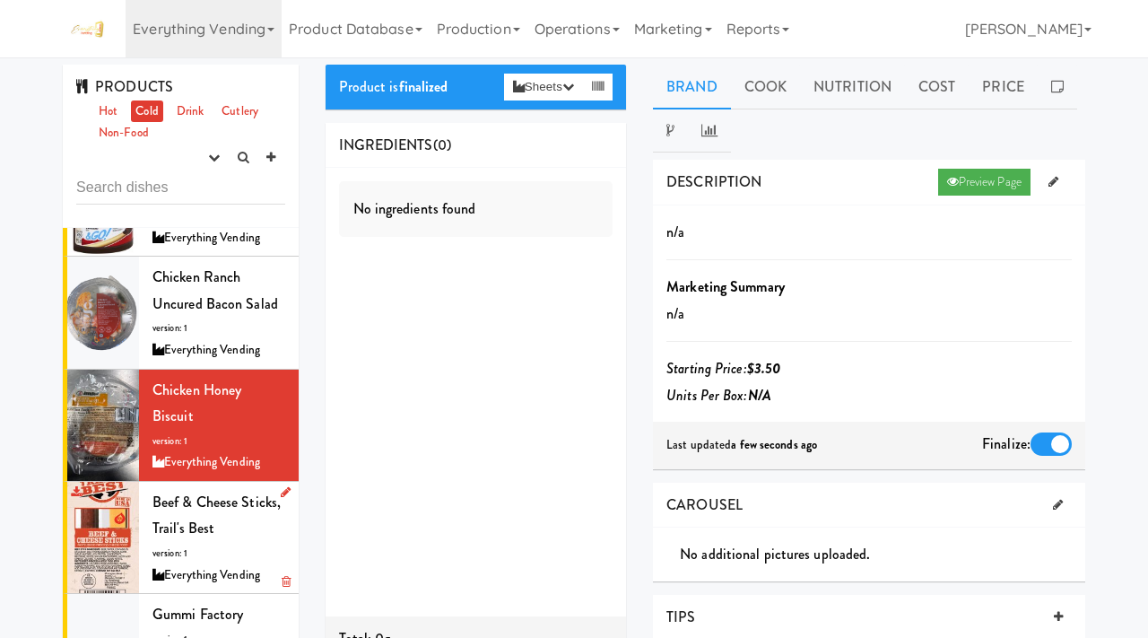
click at [205, 489] on div "Beef & Cheese Sticks, Trail's Best version: 1 Everything Vending" at bounding box center [218, 537] width 133 height 97
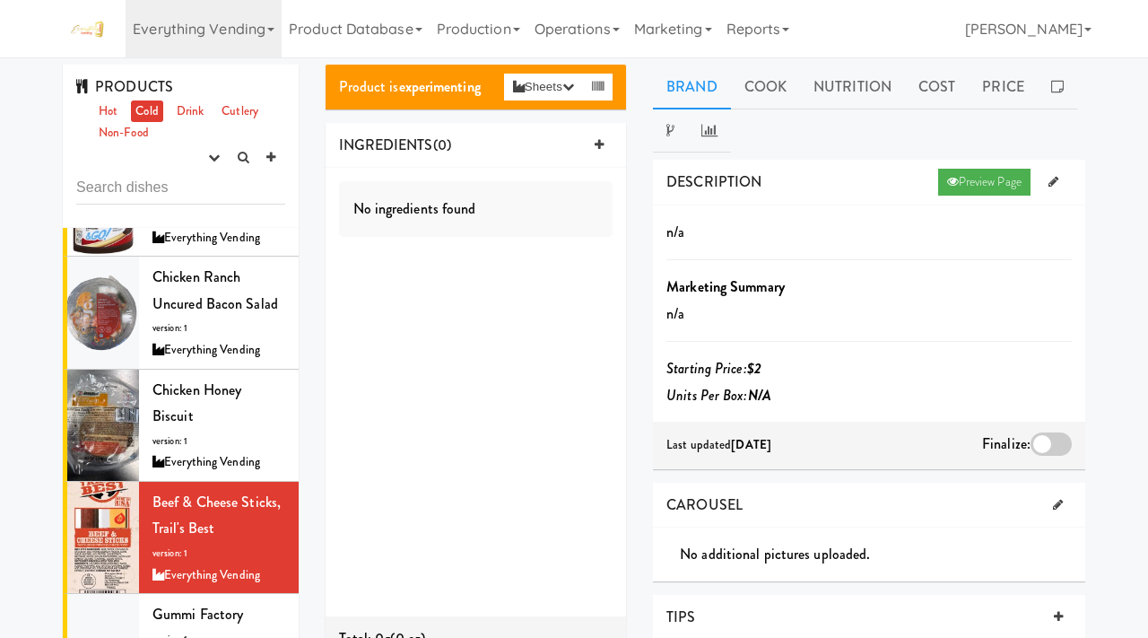
click at [1052, 444] on div at bounding box center [1051, 443] width 41 height 23
click at [0, 0] on input "checkbox" at bounding box center [0, 0] width 0 height 0
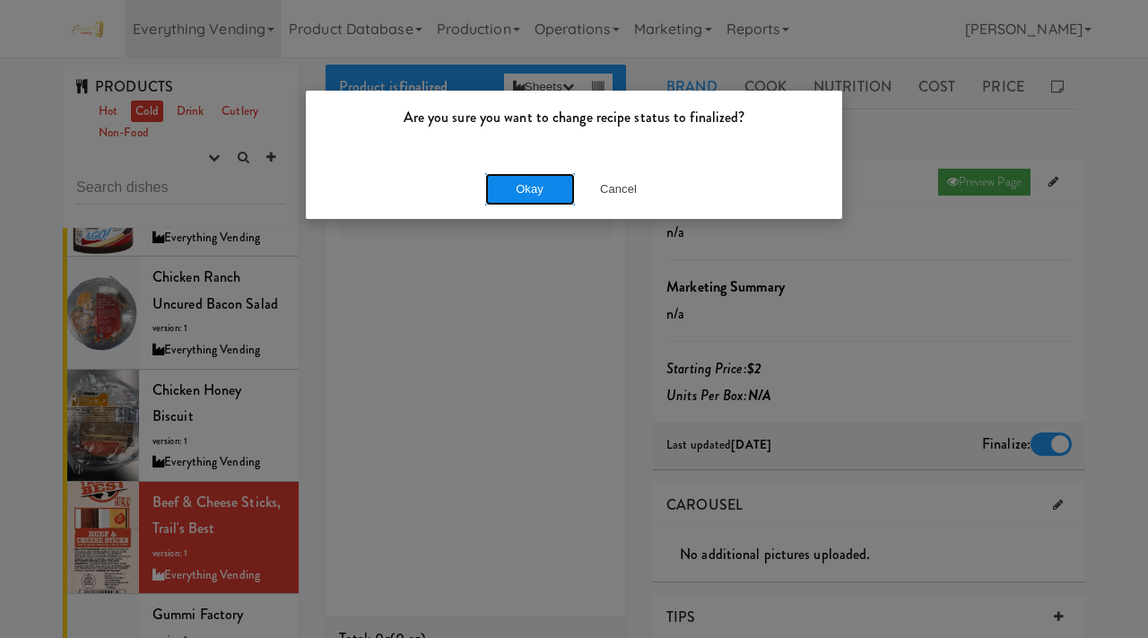
click at [540, 180] on button "Okay" at bounding box center [530, 189] width 90 height 32
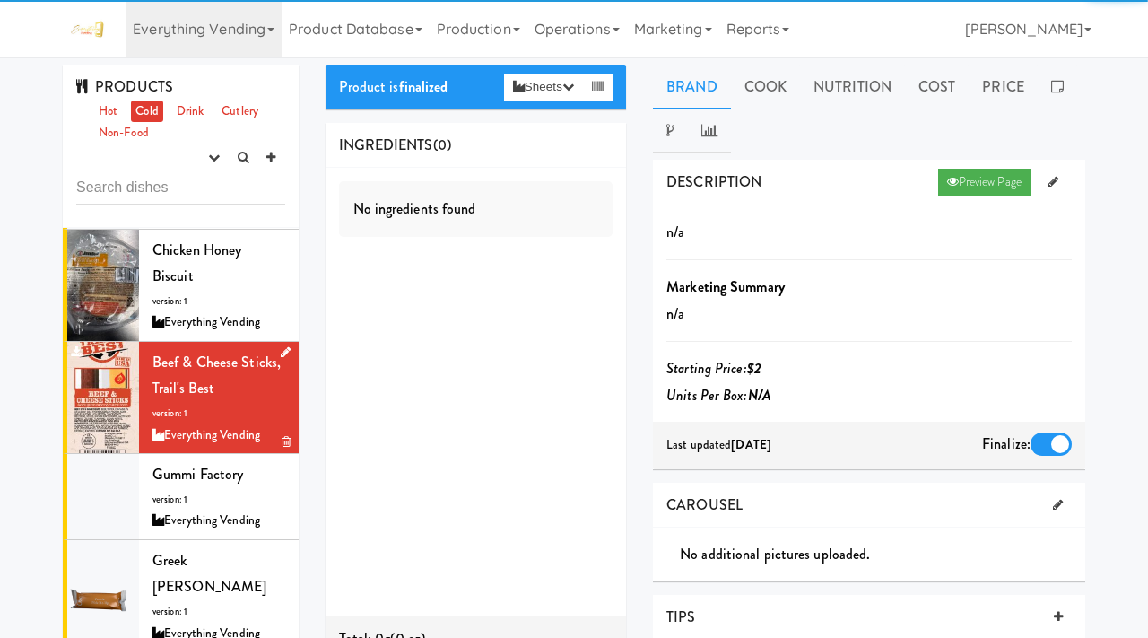
scroll to position [217, 0]
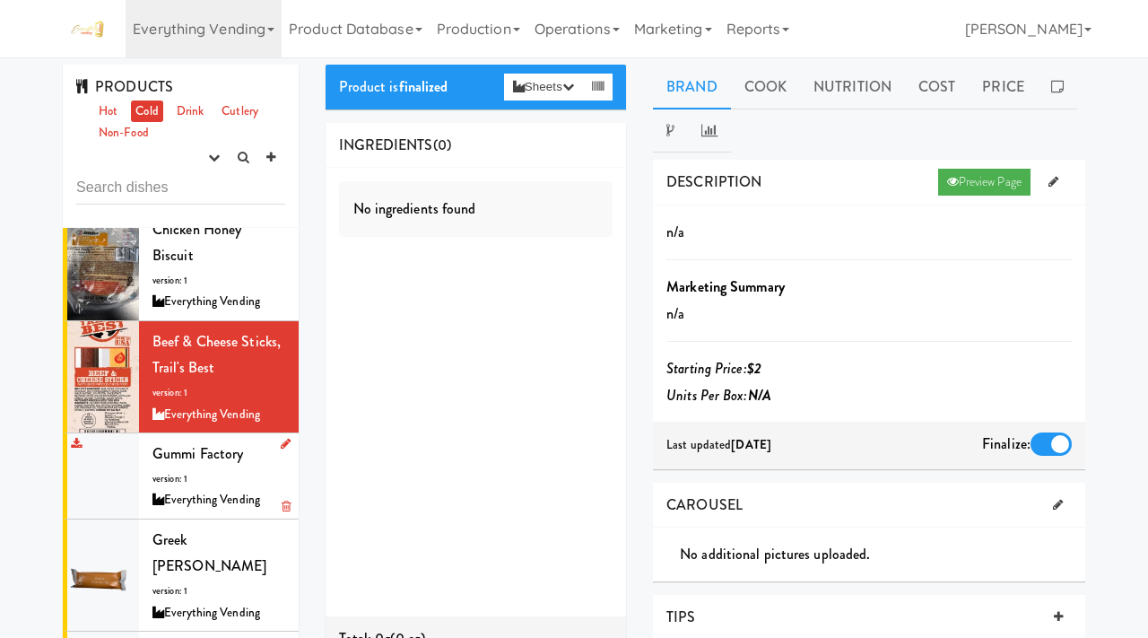
click at [165, 489] on div "Everything Vending" at bounding box center [218, 500] width 133 height 22
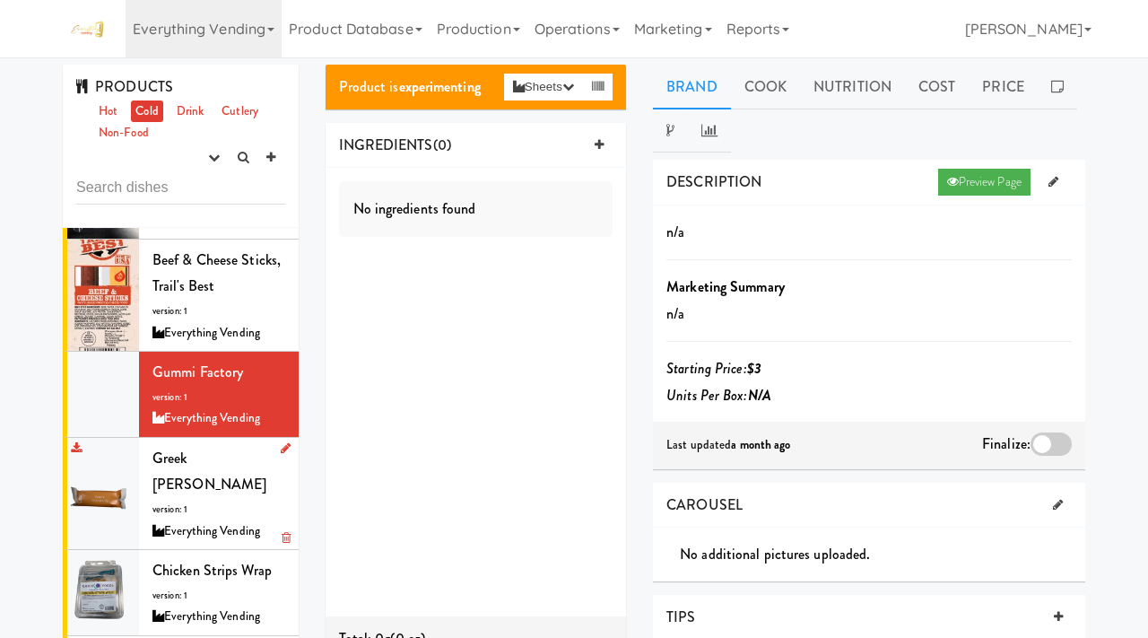
scroll to position [312, 0]
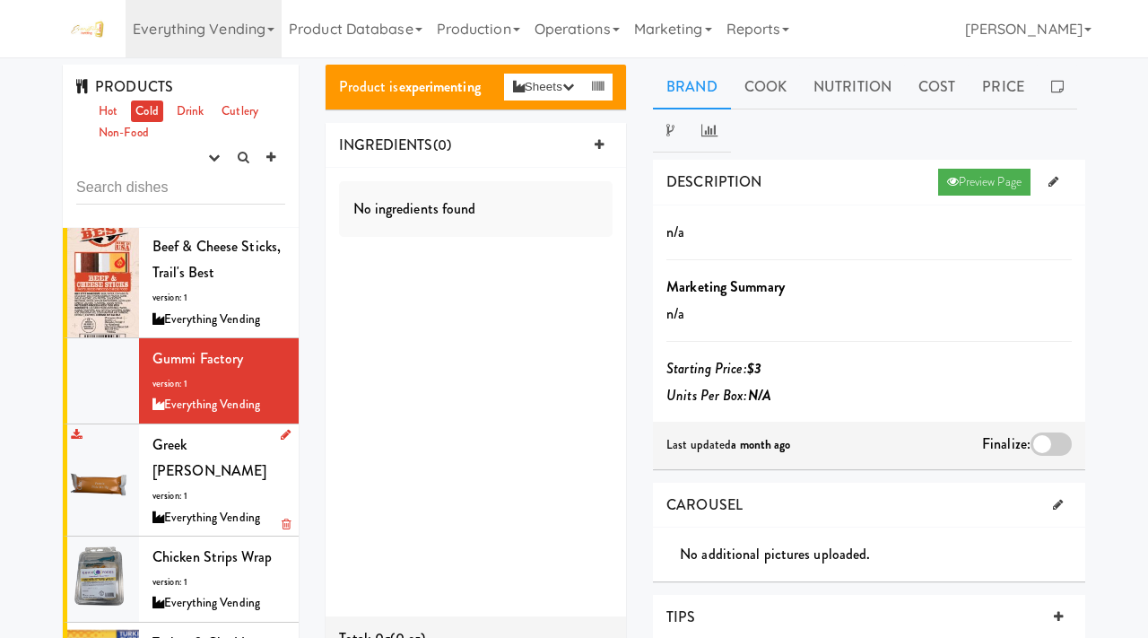
click at [162, 489] on span "version: 1" at bounding box center [169, 495] width 35 height 13
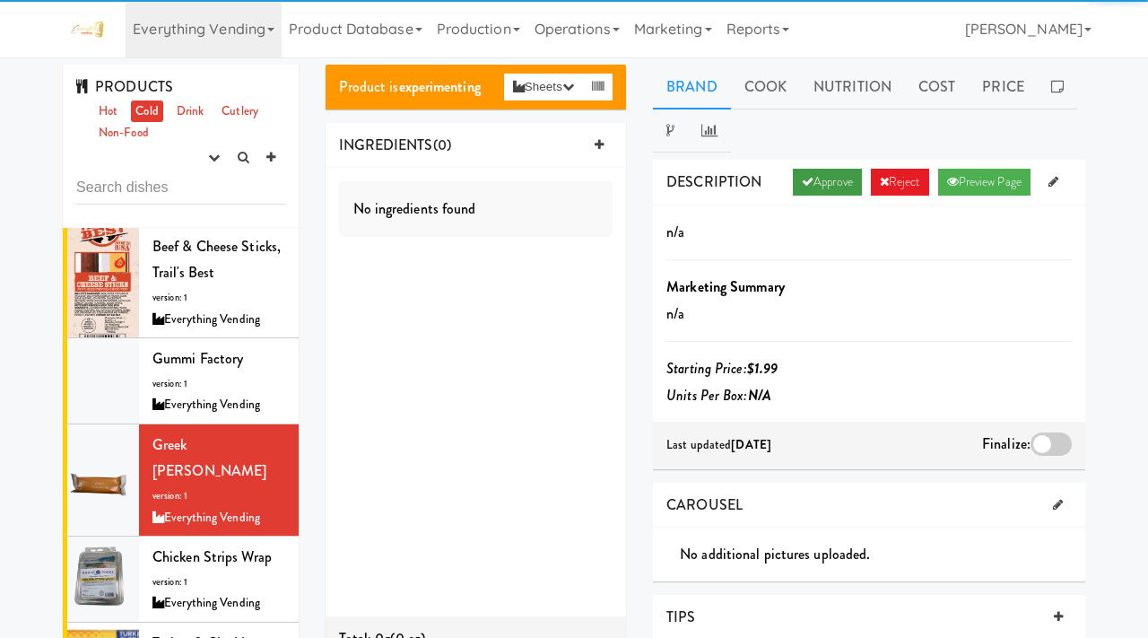
click at [818, 183] on link "Approve" at bounding box center [827, 182] width 69 height 27
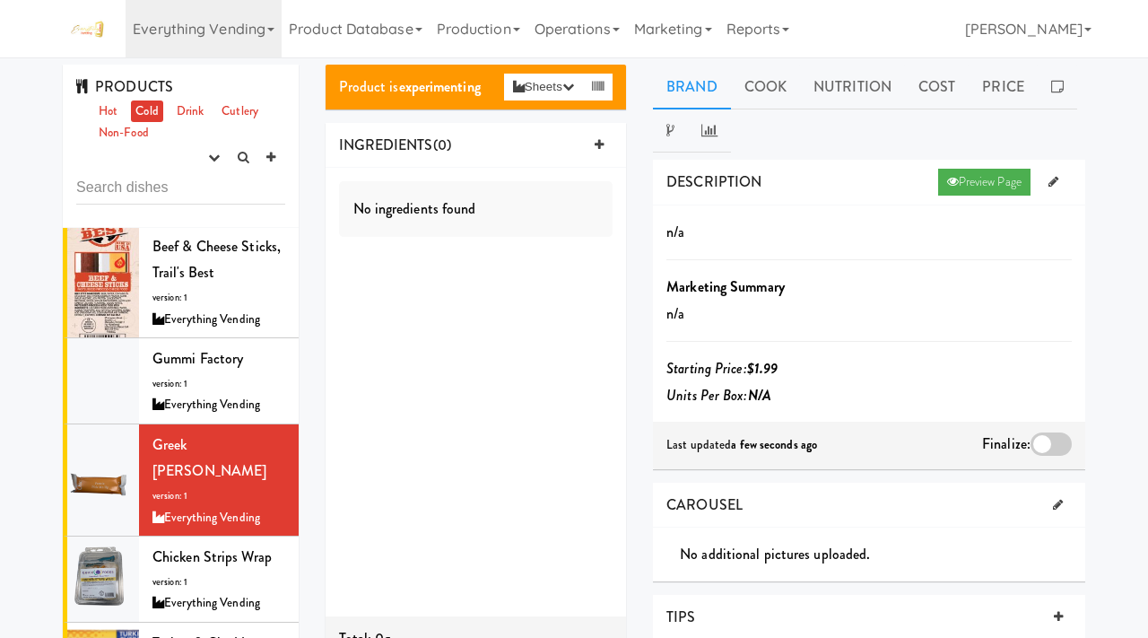
click at [1045, 444] on div at bounding box center [1051, 443] width 41 height 23
click at [0, 0] on input "checkbox" at bounding box center [0, 0] width 0 height 0
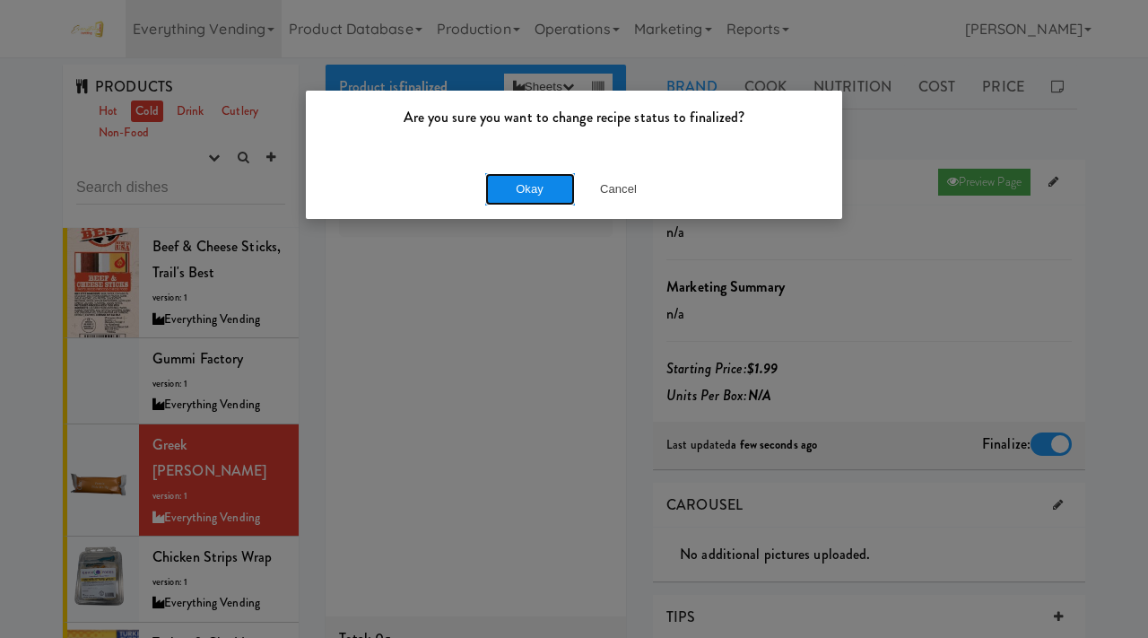
click at [523, 198] on button "Okay" at bounding box center [530, 189] width 90 height 32
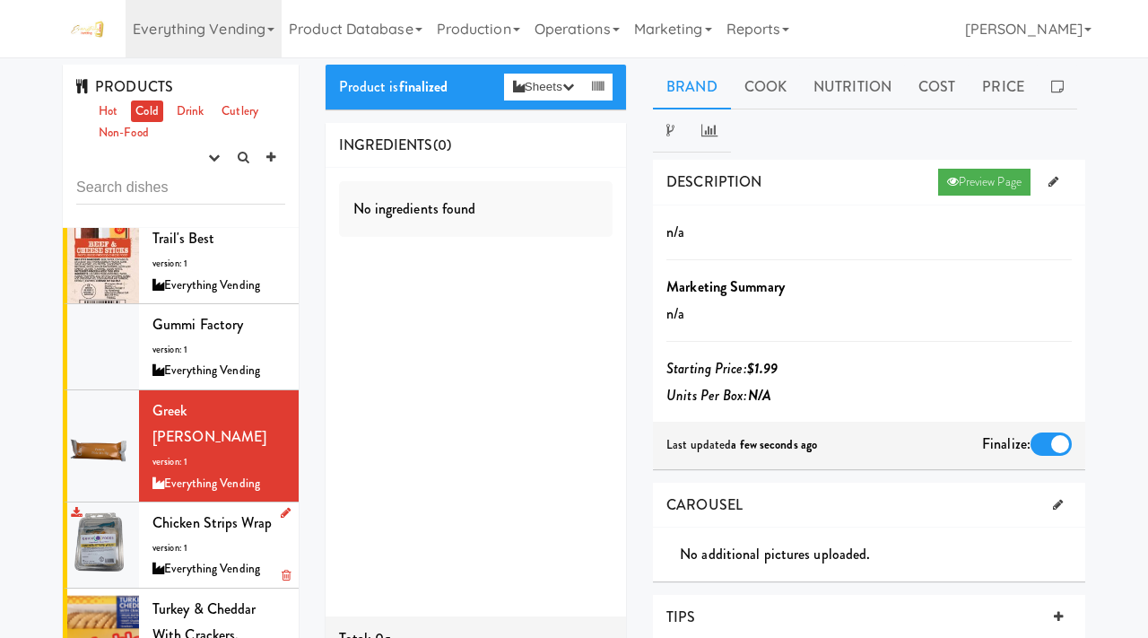
scroll to position [348, 0]
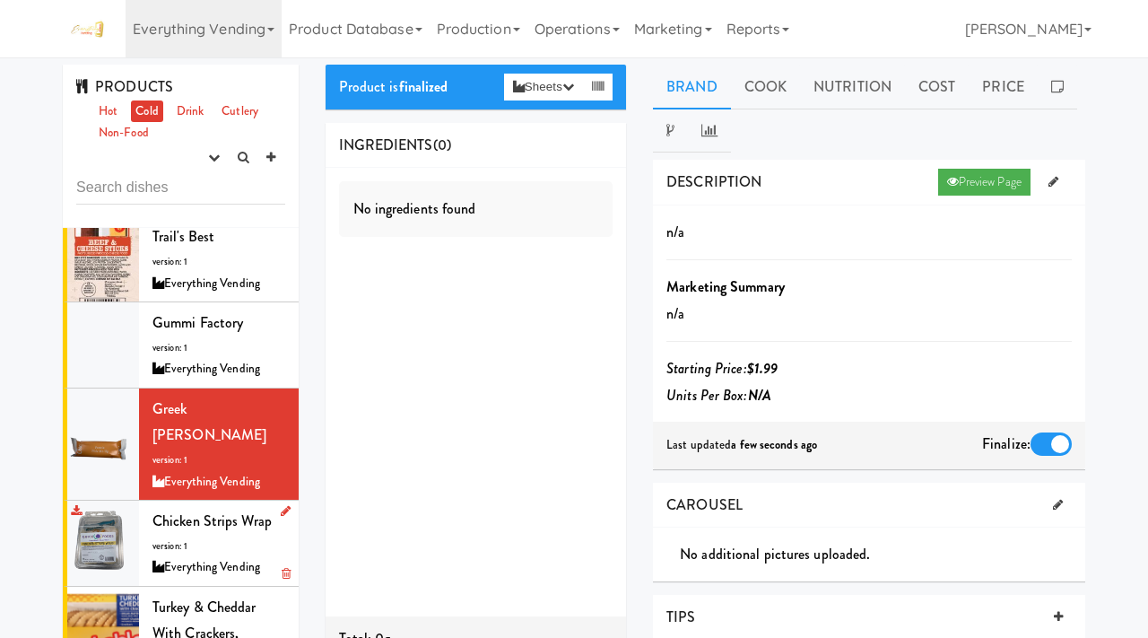
click at [214, 556] on div "Everything Vending" at bounding box center [218, 567] width 133 height 22
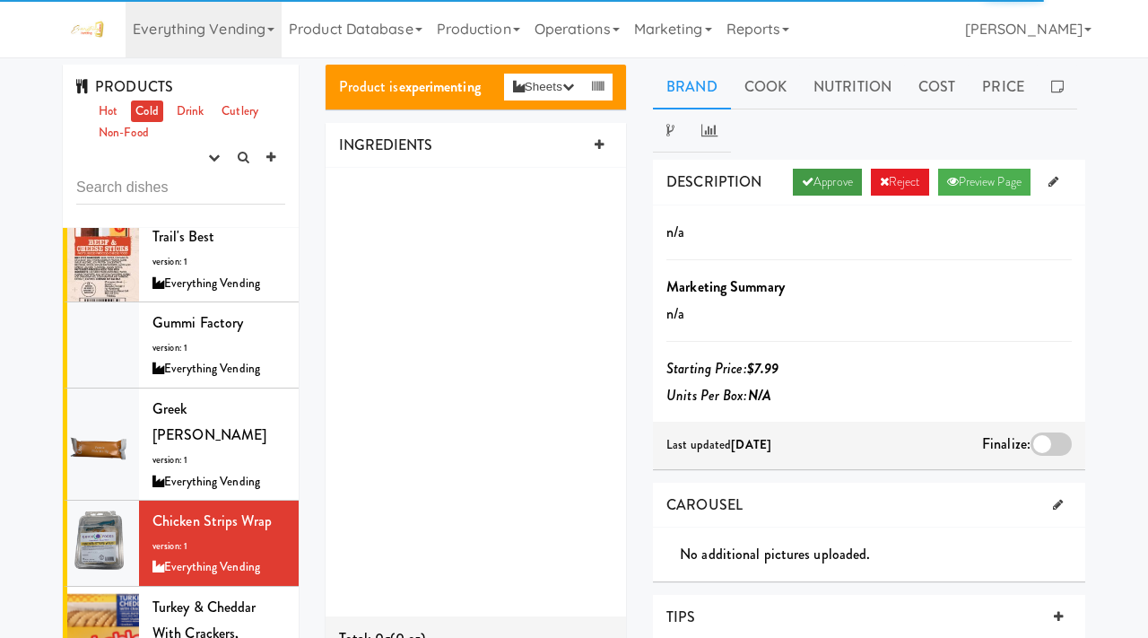
click at [821, 181] on link "Approve" at bounding box center [827, 182] width 69 height 27
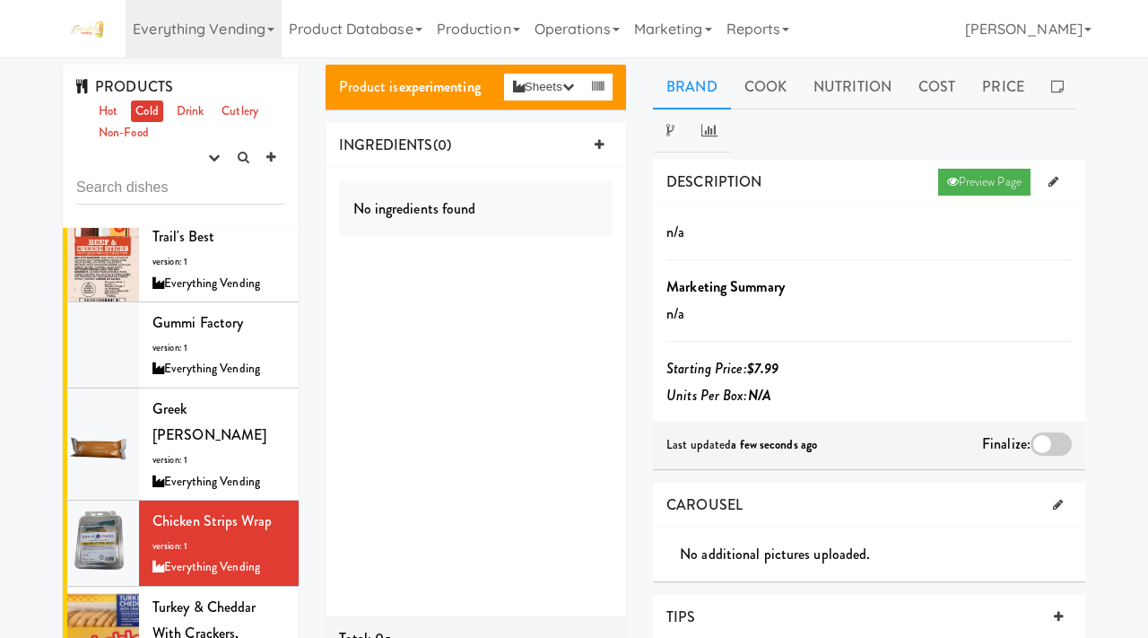
click at [1049, 440] on div at bounding box center [1051, 443] width 41 height 23
click at [0, 0] on input "checkbox" at bounding box center [0, 0] width 0 height 0
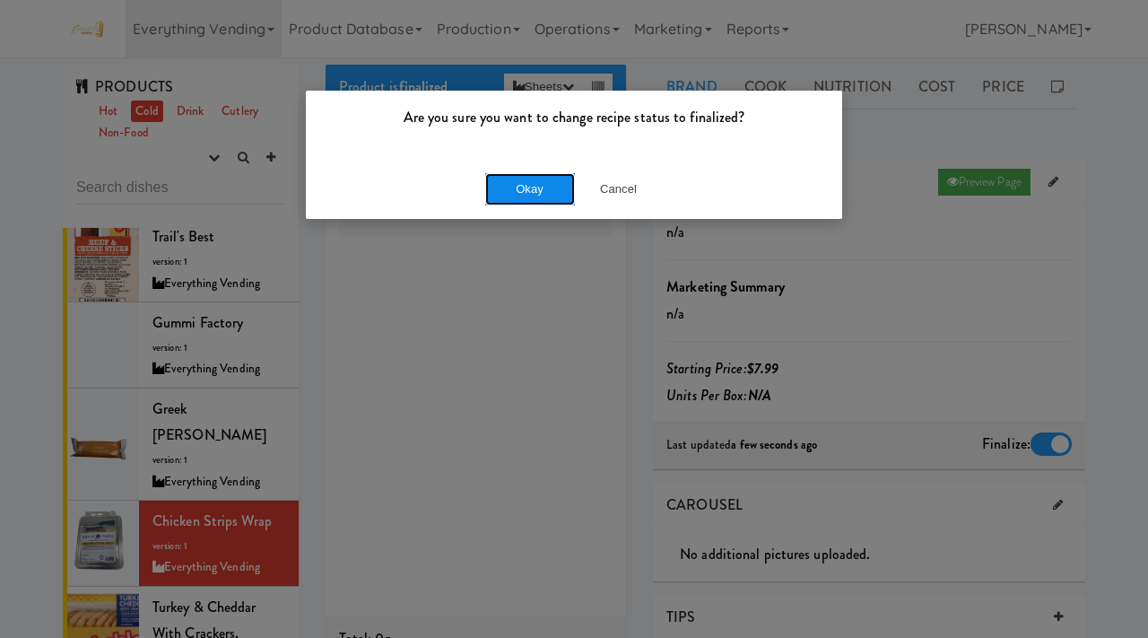
click at [544, 178] on button "Okay" at bounding box center [530, 189] width 90 height 32
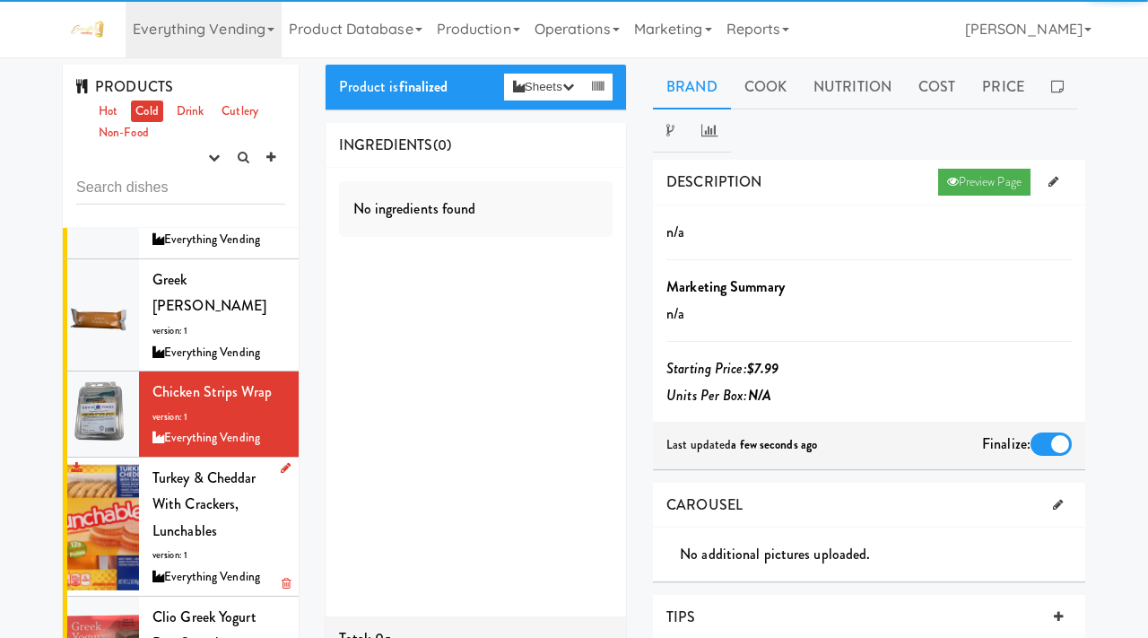
scroll to position [503, 0]
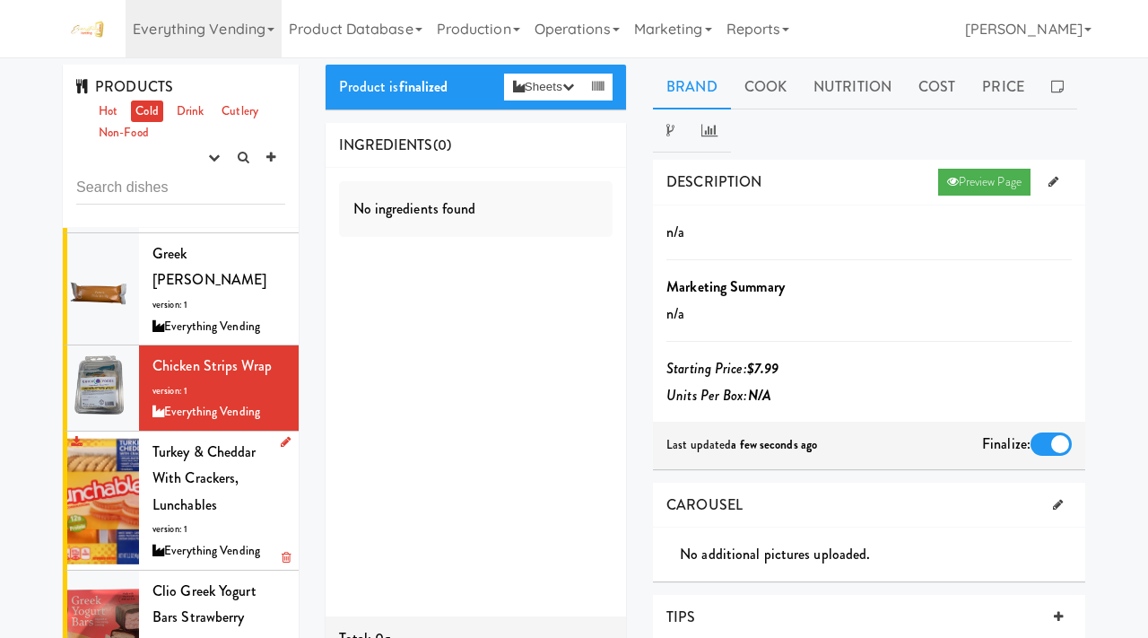
click at [191, 452] on span "Turkey & Cheddar with Crackers, Lunchables" at bounding box center [204, 478] width 104 height 74
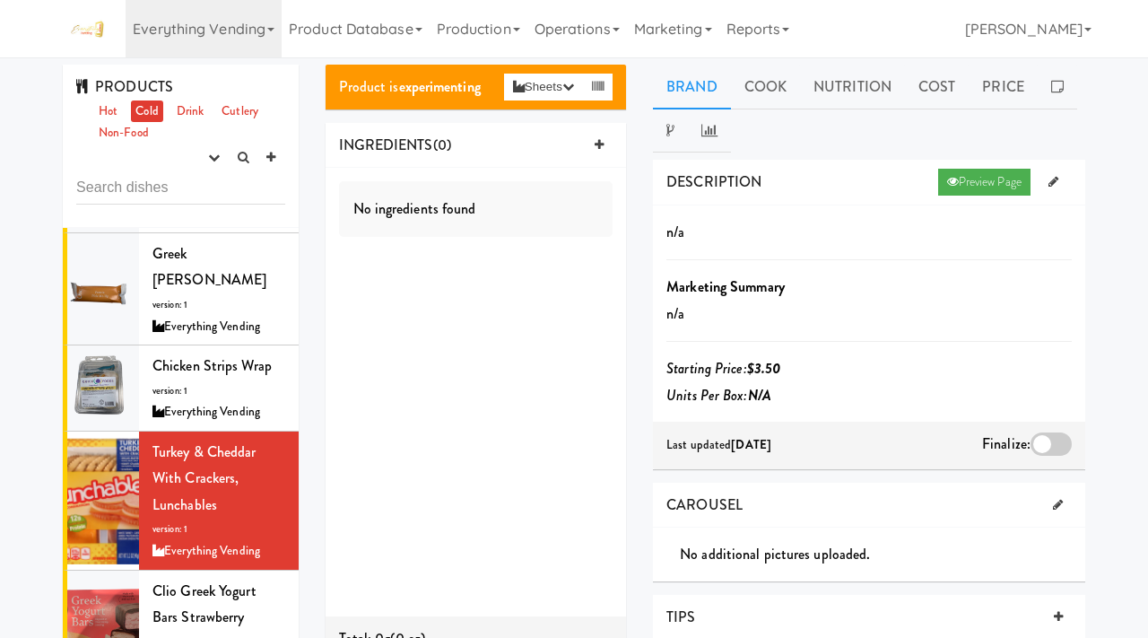
click at [1042, 447] on div at bounding box center [1051, 443] width 41 height 23
click at [0, 0] on input "checkbox" at bounding box center [0, 0] width 0 height 0
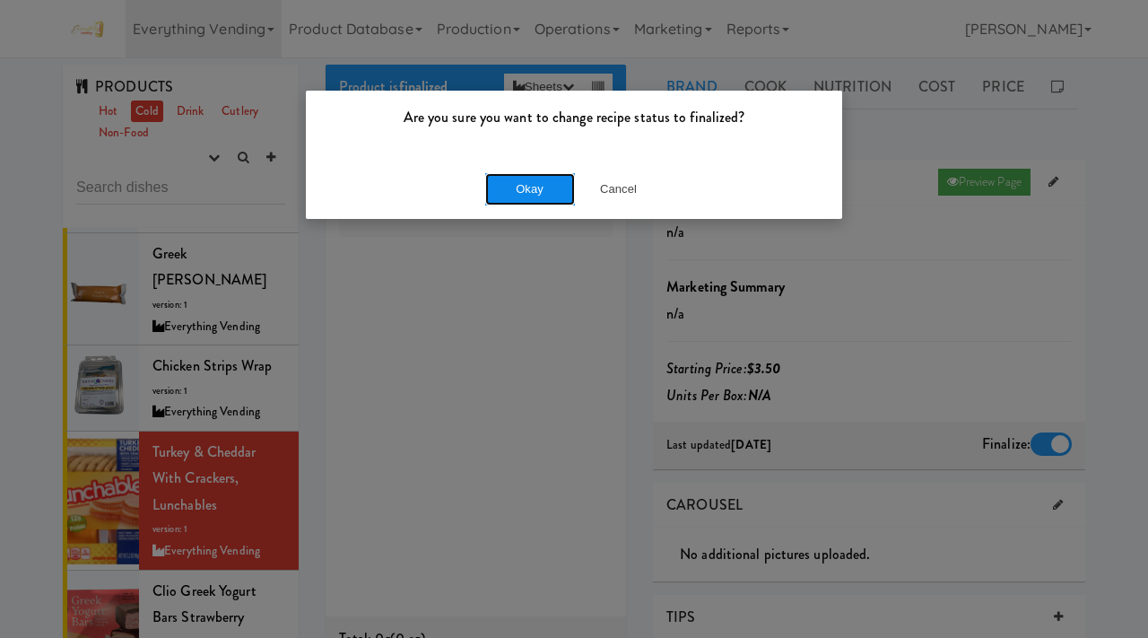
click at [532, 196] on button "Okay" at bounding box center [530, 189] width 90 height 32
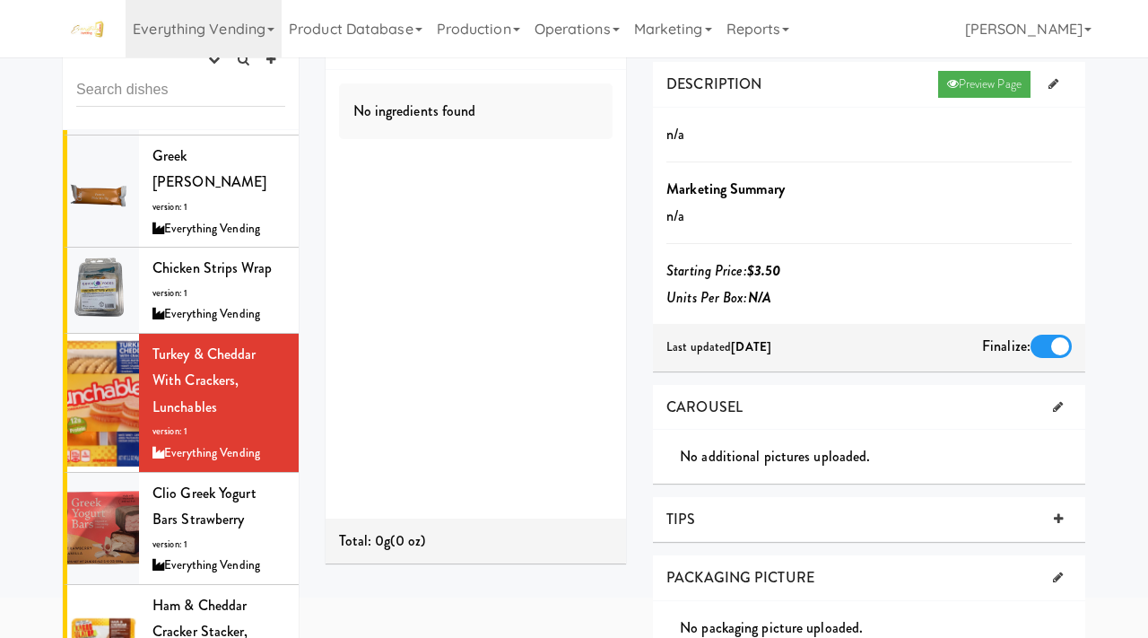
scroll to position [125, 0]
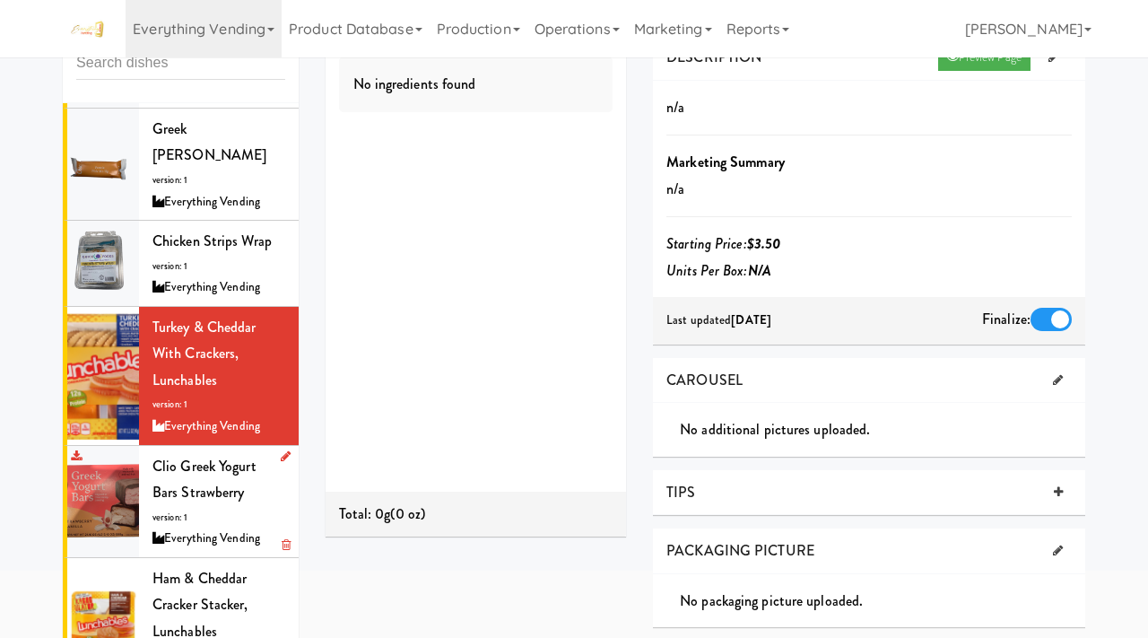
click at [209, 453] on div "Clio Greek Yogurt Bars Strawberry version: 1 Everything Vending" at bounding box center [218, 501] width 133 height 97
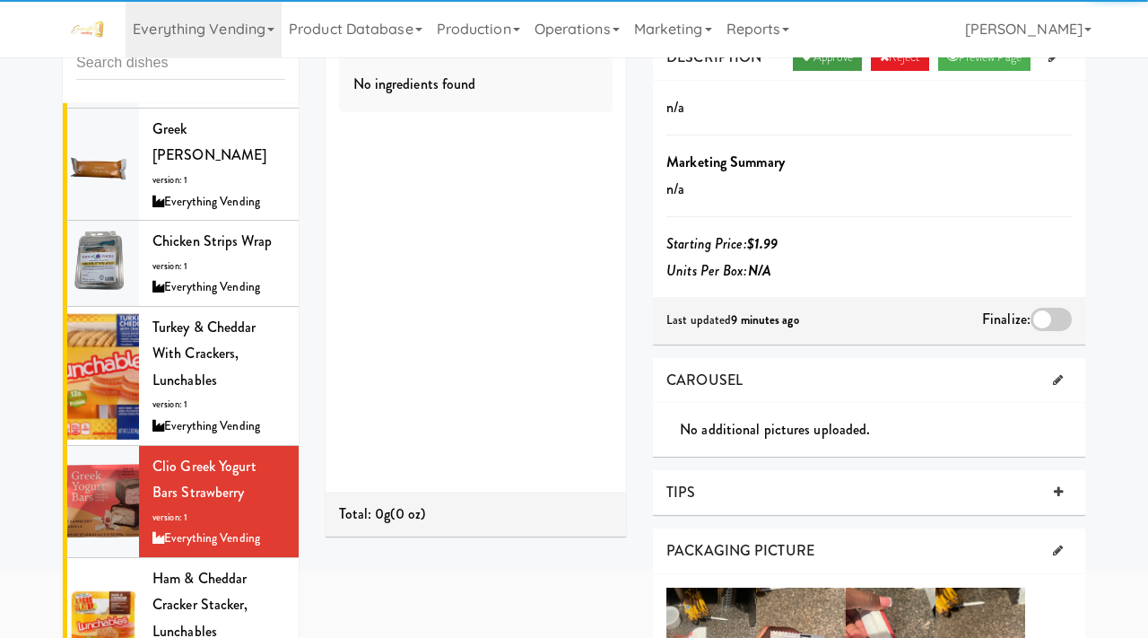
click at [829, 66] on link "Approve" at bounding box center [827, 57] width 69 height 27
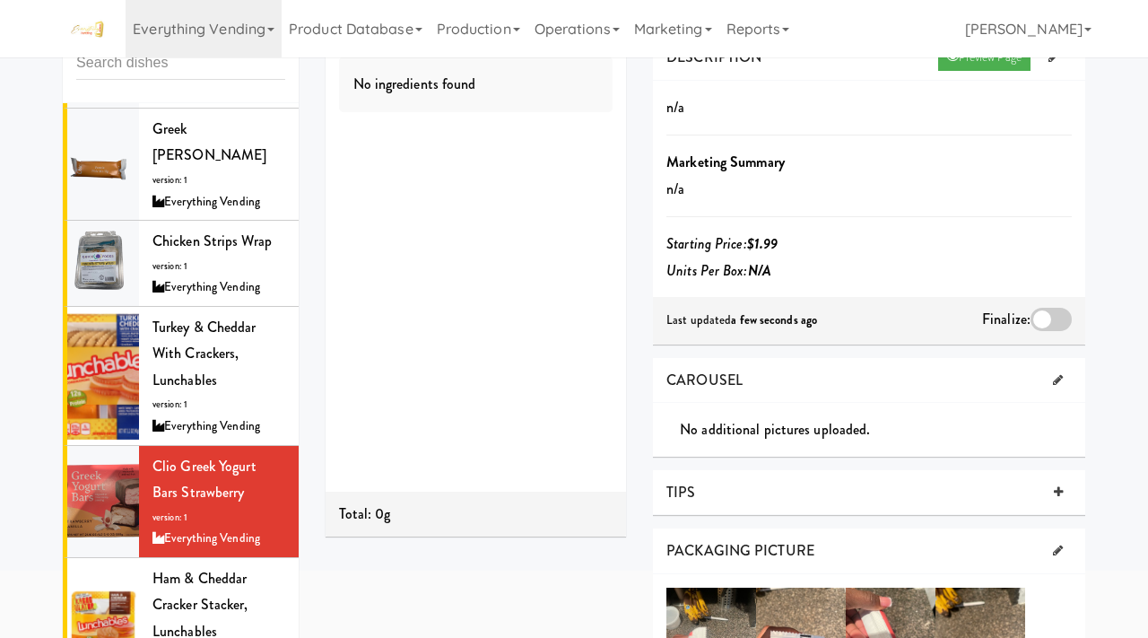
click at [1040, 324] on div at bounding box center [1051, 319] width 41 height 23
click at [0, 0] on input "checkbox" at bounding box center [0, 0] width 0 height 0
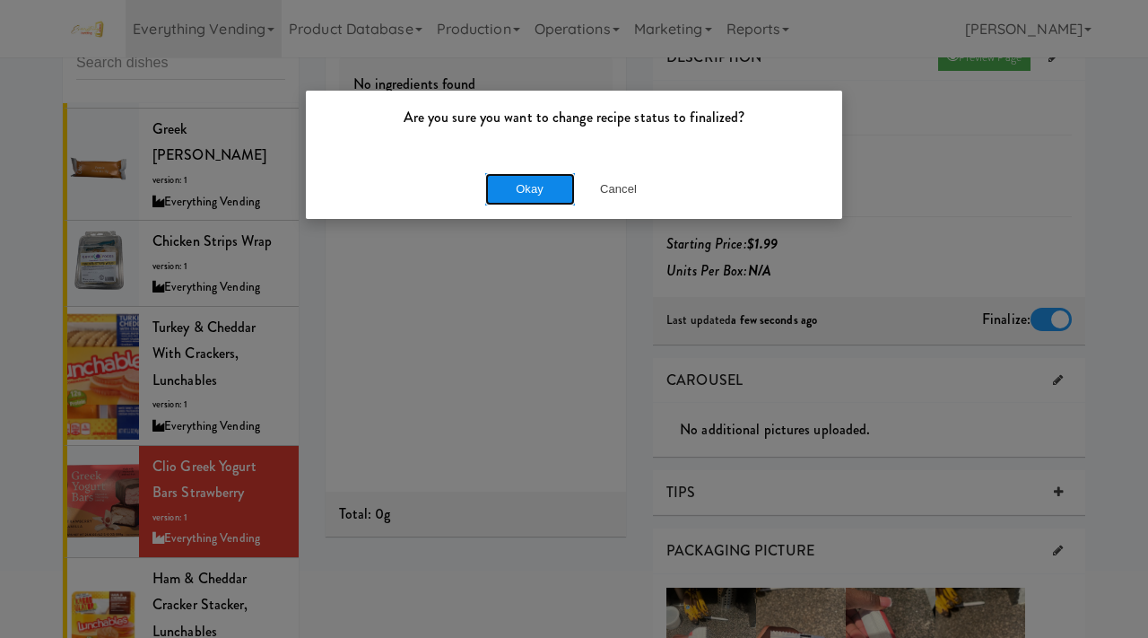
click at [551, 191] on button "Okay" at bounding box center [530, 189] width 90 height 32
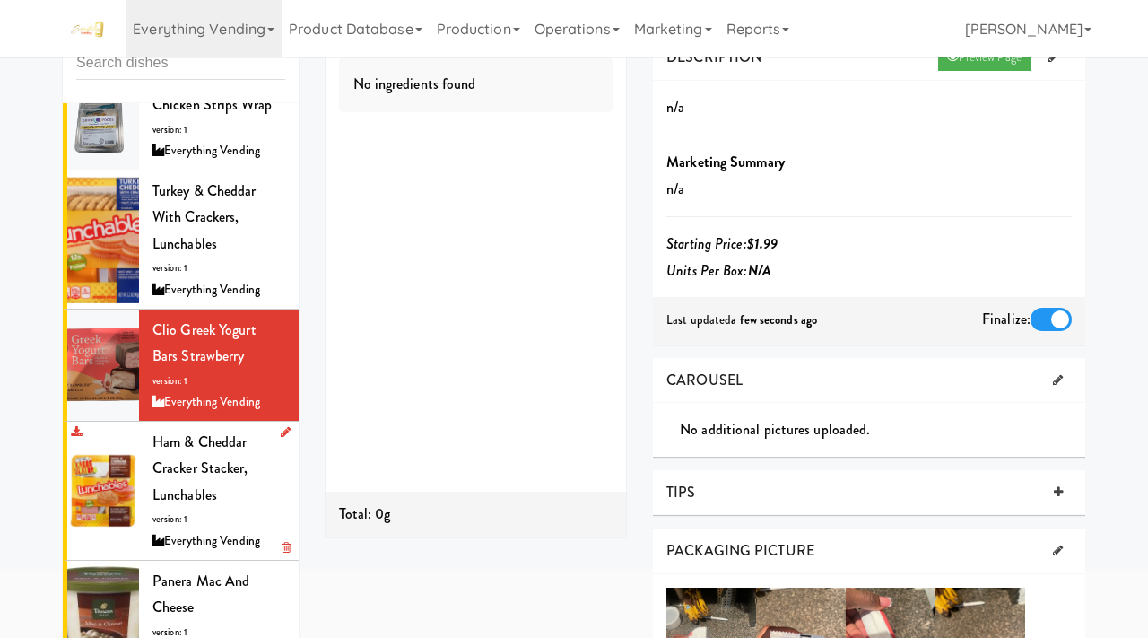
scroll to position [646, 0]
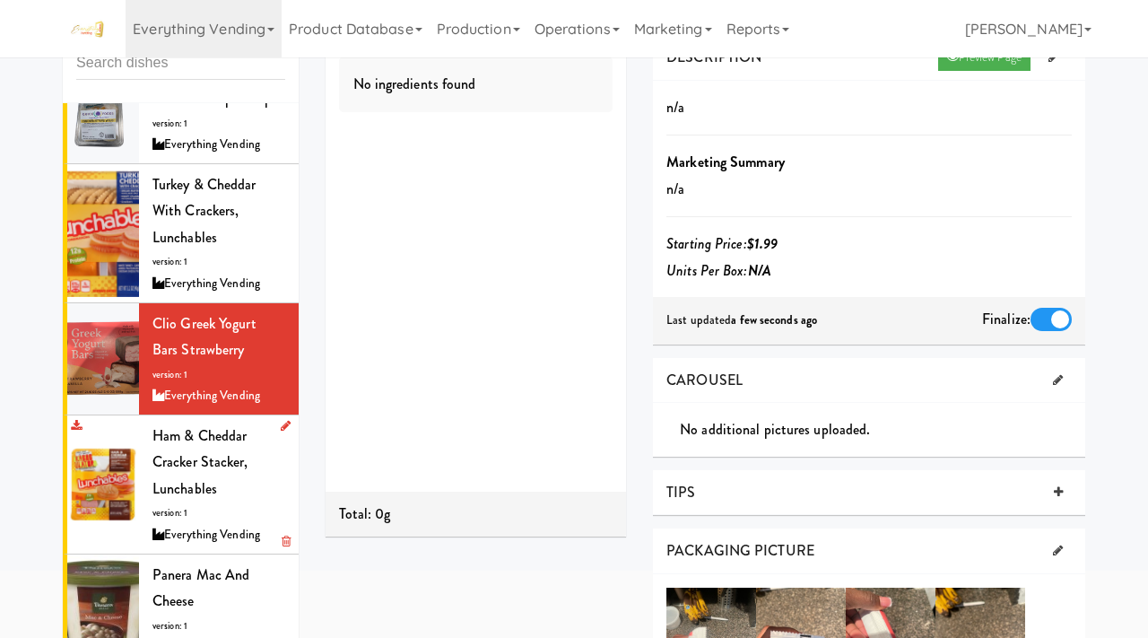
click at [217, 437] on div "Ham & Cheddar Cracker Stacker, Lunchables version: 1 Everything Vending" at bounding box center [218, 484] width 133 height 124
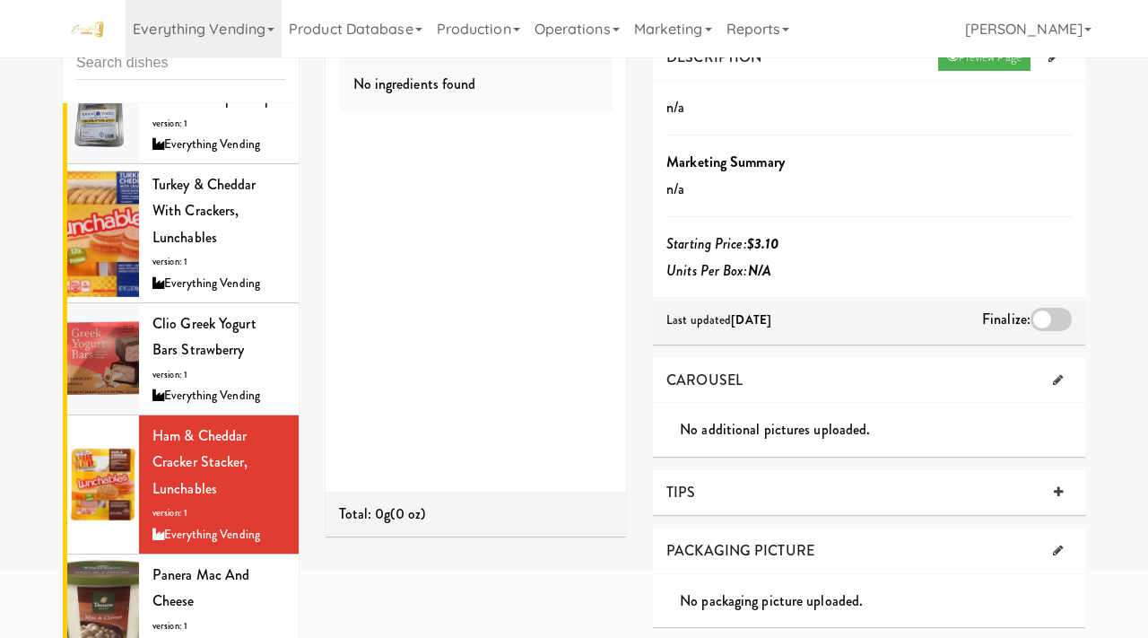
click at [1053, 323] on div at bounding box center [1051, 319] width 41 height 23
click at [0, 0] on input "checkbox" at bounding box center [0, 0] width 0 height 0
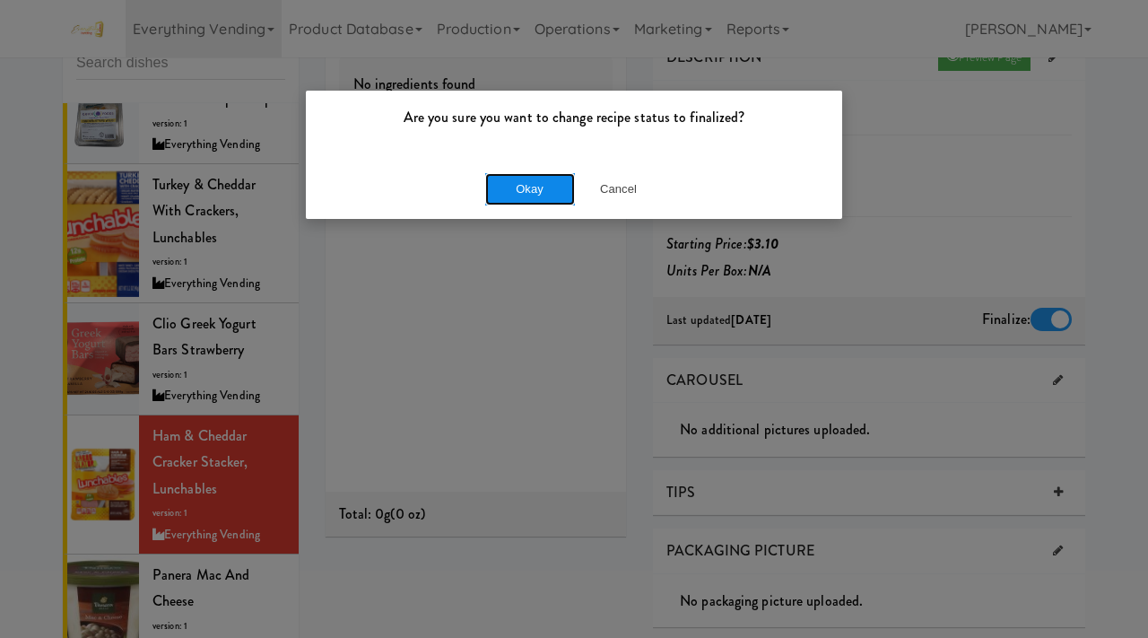
click at [535, 175] on button "Okay" at bounding box center [530, 189] width 90 height 32
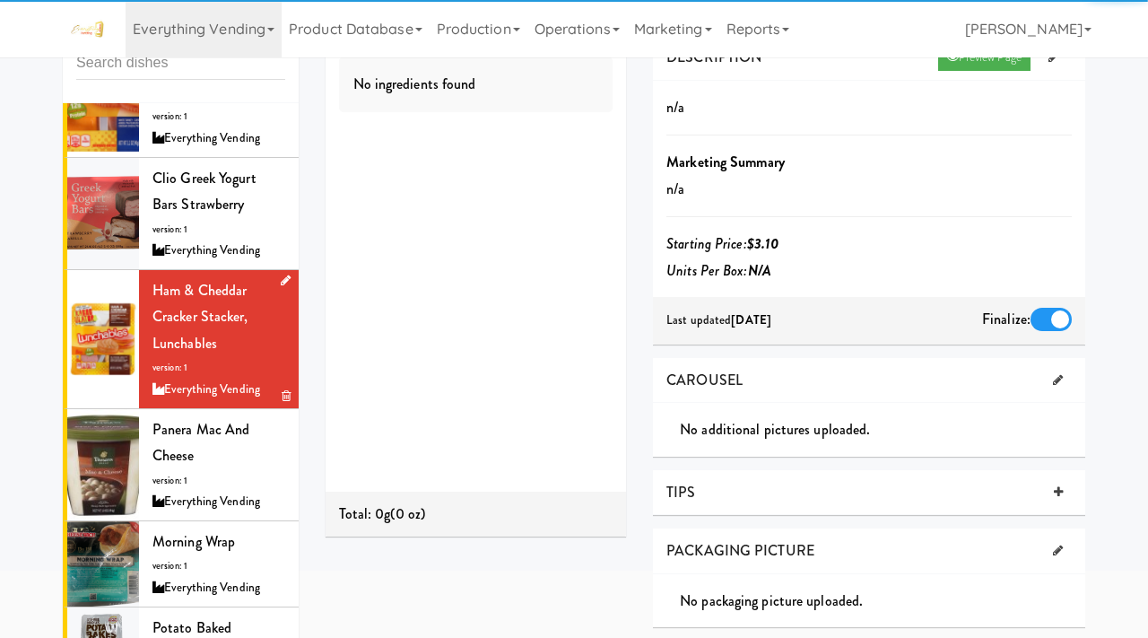
scroll to position [792, 0]
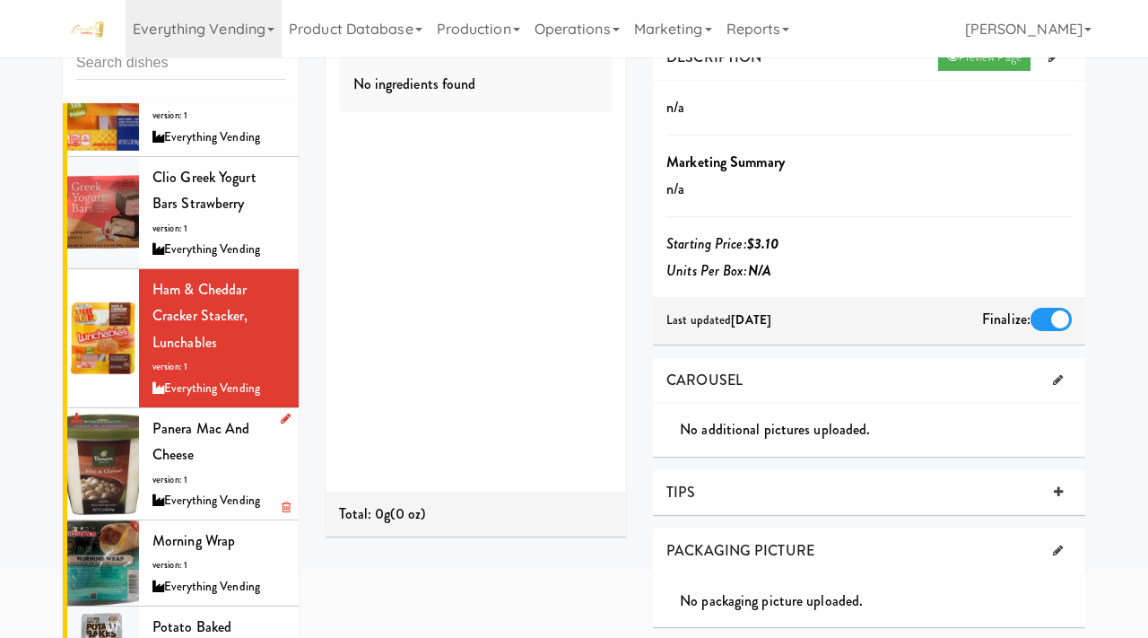
click at [198, 417] on div "Panera Mac and Cheese version: 1 Everything Vending" at bounding box center [218, 463] width 133 height 97
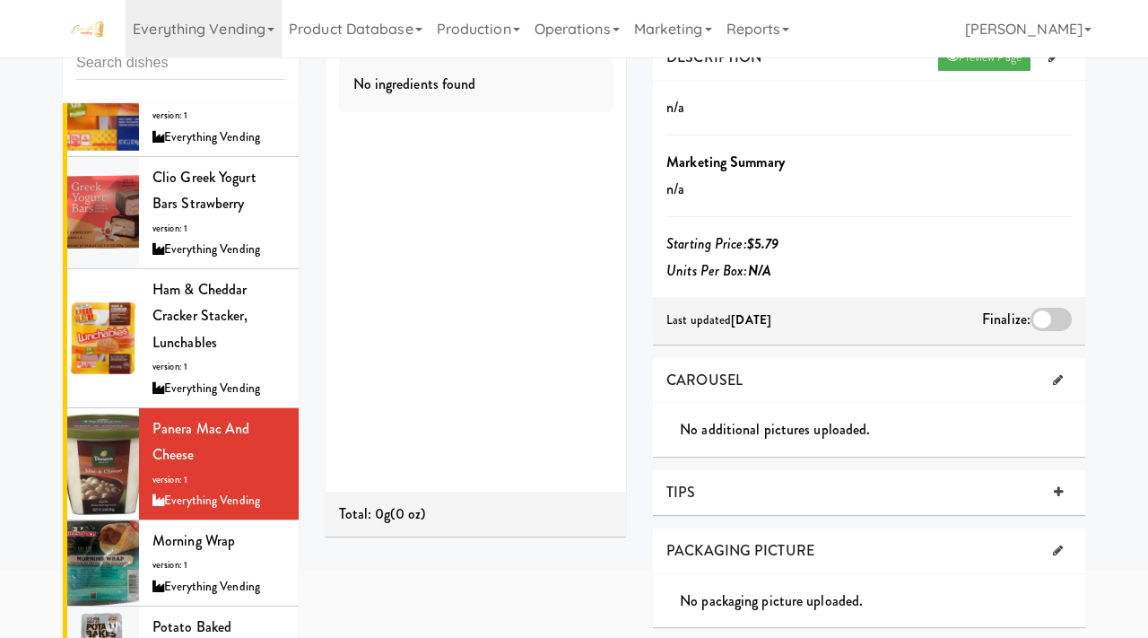
scroll to position [65, 0]
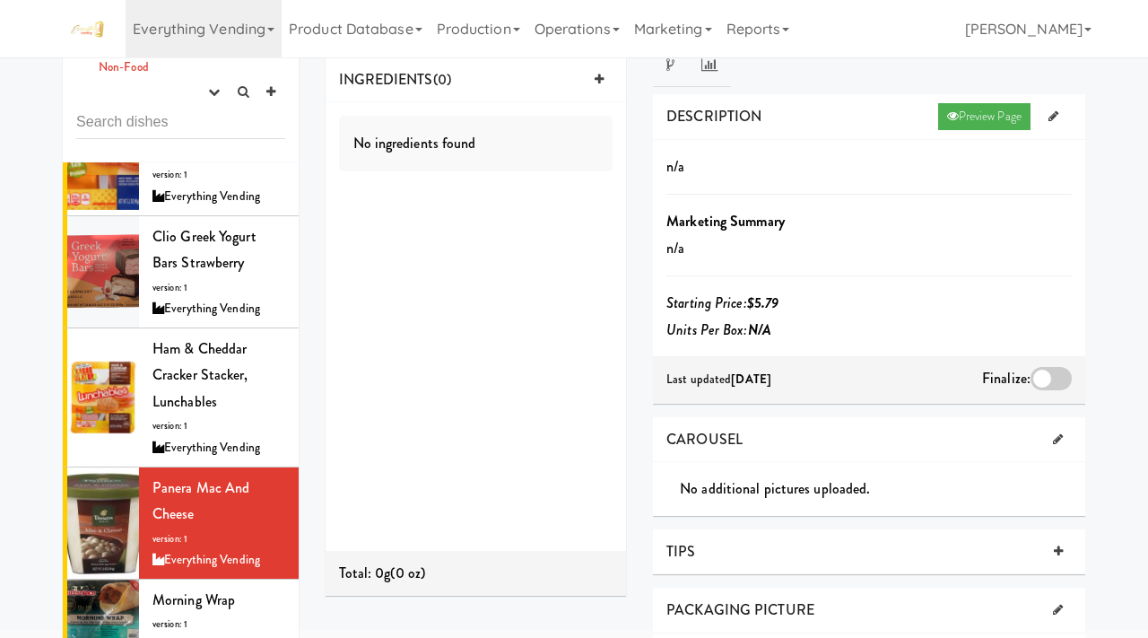
click at [1054, 371] on div at bounding box center [1051, 378] width 41 height 23
click at [0, 0] on input "checkbox" at bounding box center [0, 0] width 0 height 0
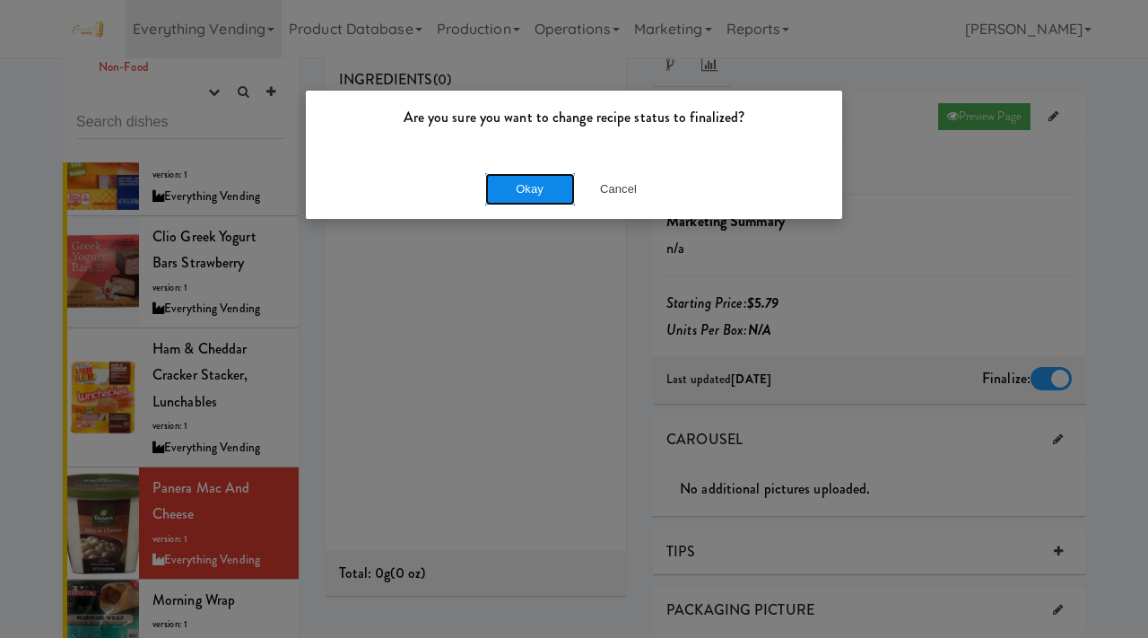
click at [541, 198] on button "Okay" at bounding box center [530, 189] width 90 height 32
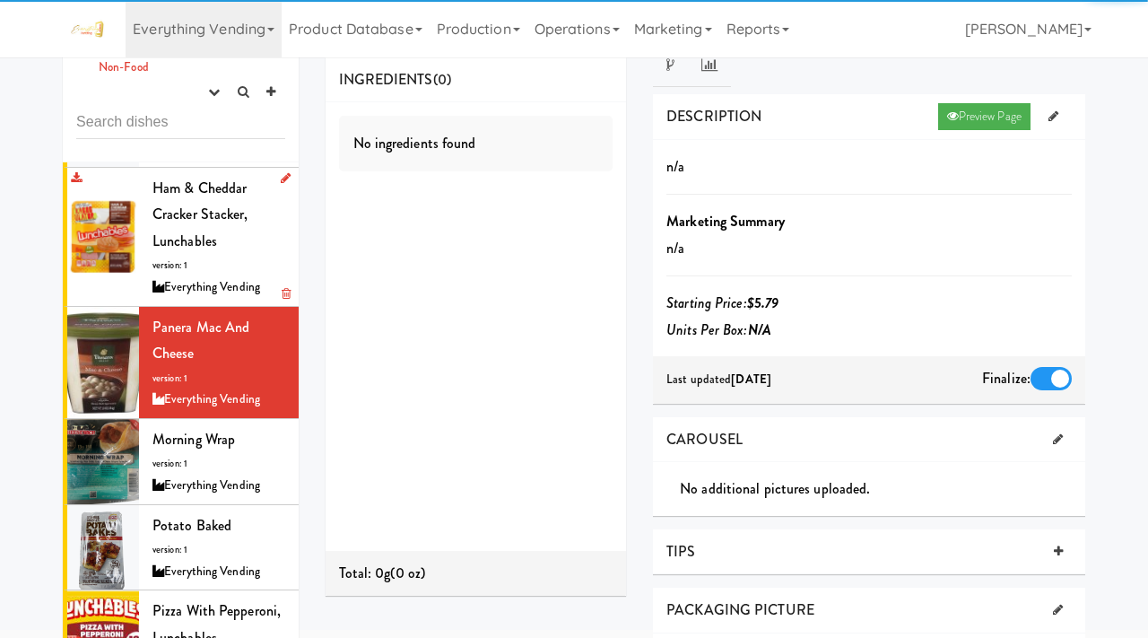
scroll to position [970, 0]
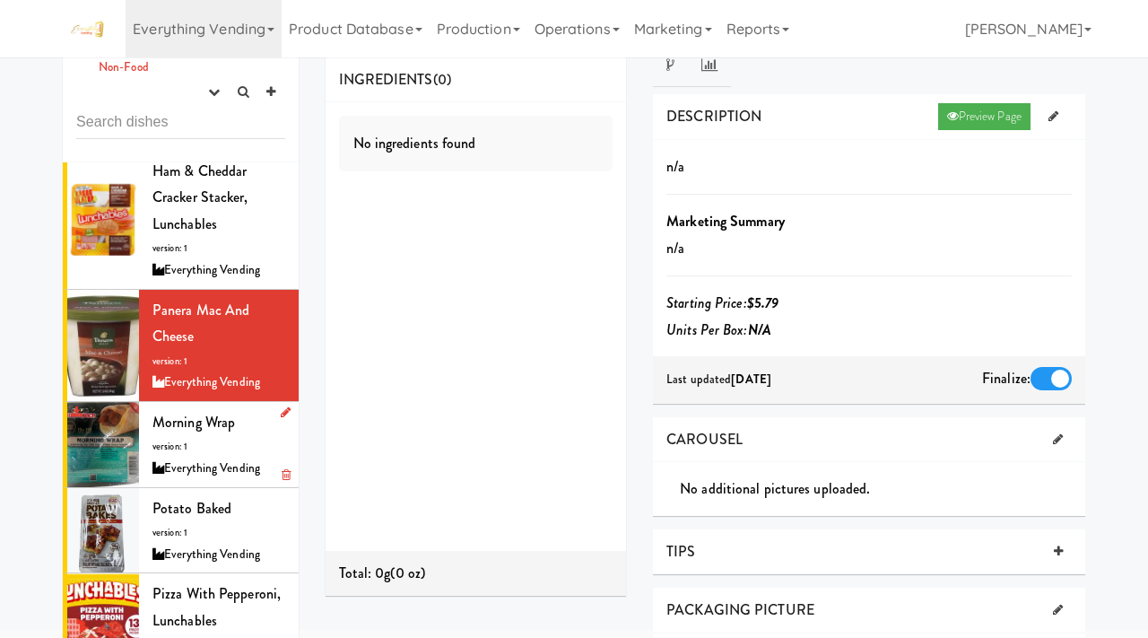
click at [180, 457] on div "Everything Vending" at bounding box center [218, 468] width 133 height 22
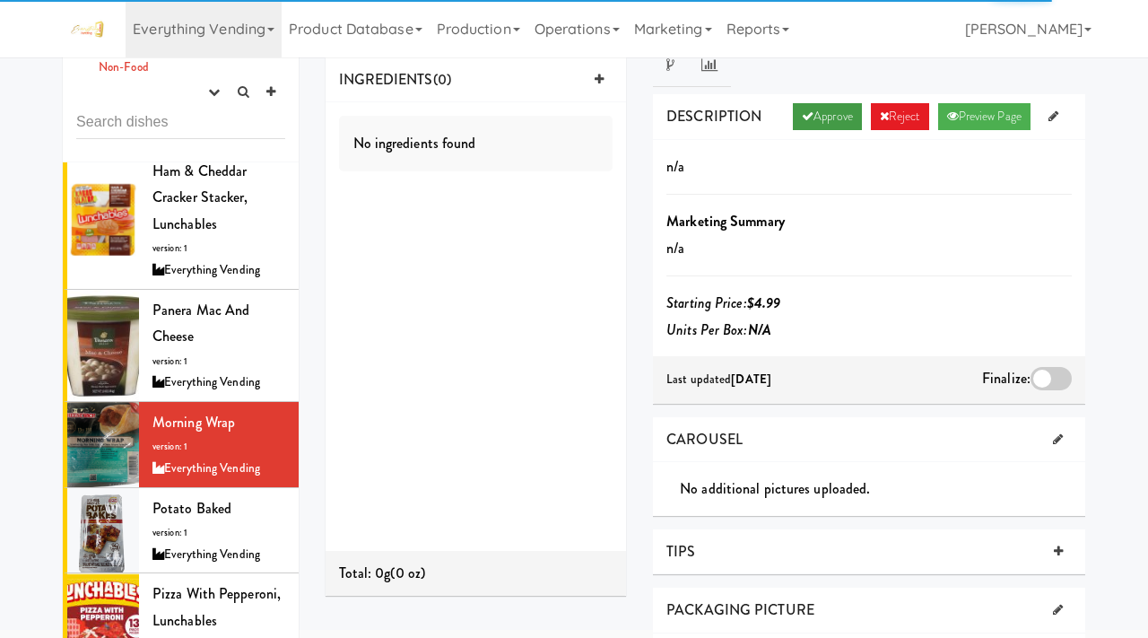
click at [817, 107] on link "Approve" at bounding box center [827, 116] width 69 height 27
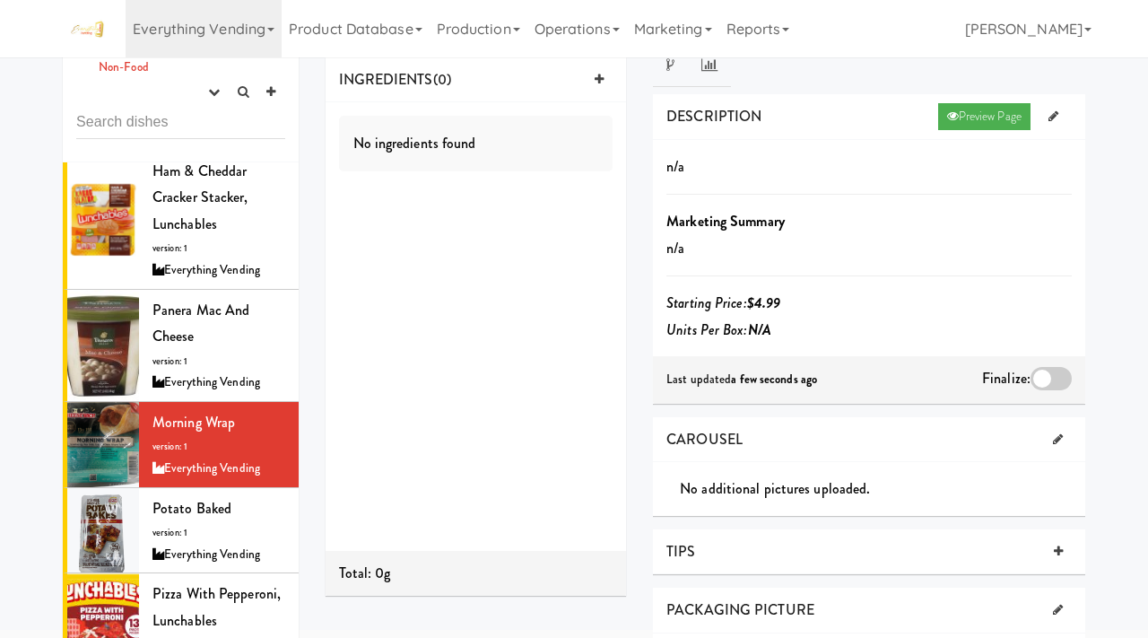
click at [1051, 373] on div at bounding box center [1051, 378] width 41 height 23
click at [0, 0] on input "checkbox" at bounding box center [0, 0] width 0 height 0
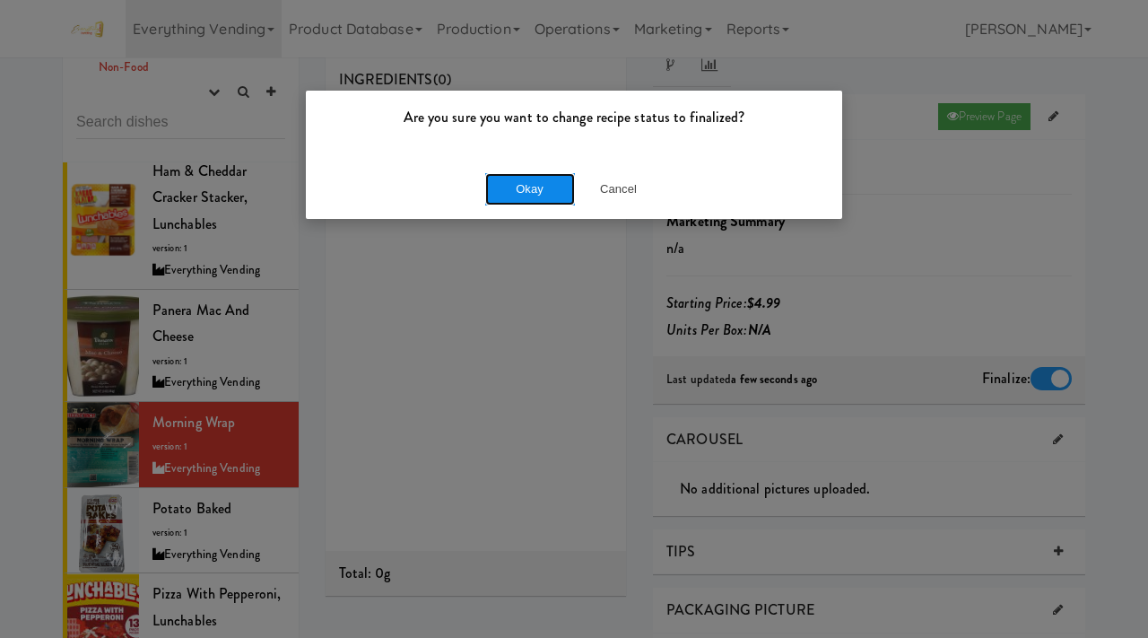
click at [526, 191] on button "Okay" at bounding box center [530, 189] width 90 height 32
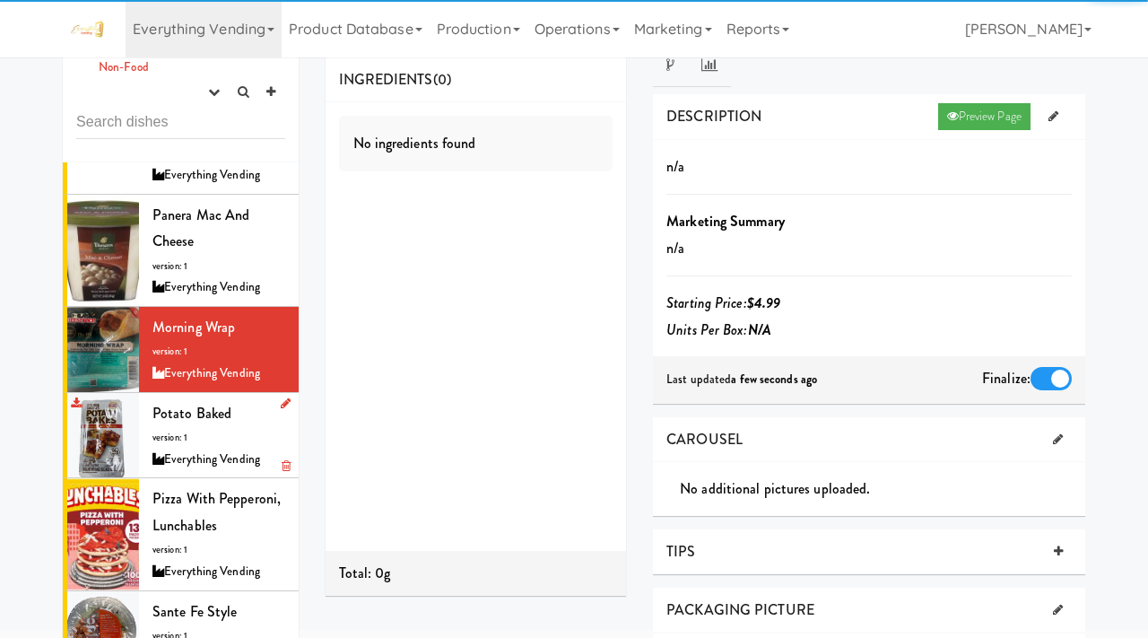
scroll to position [1073, 0]
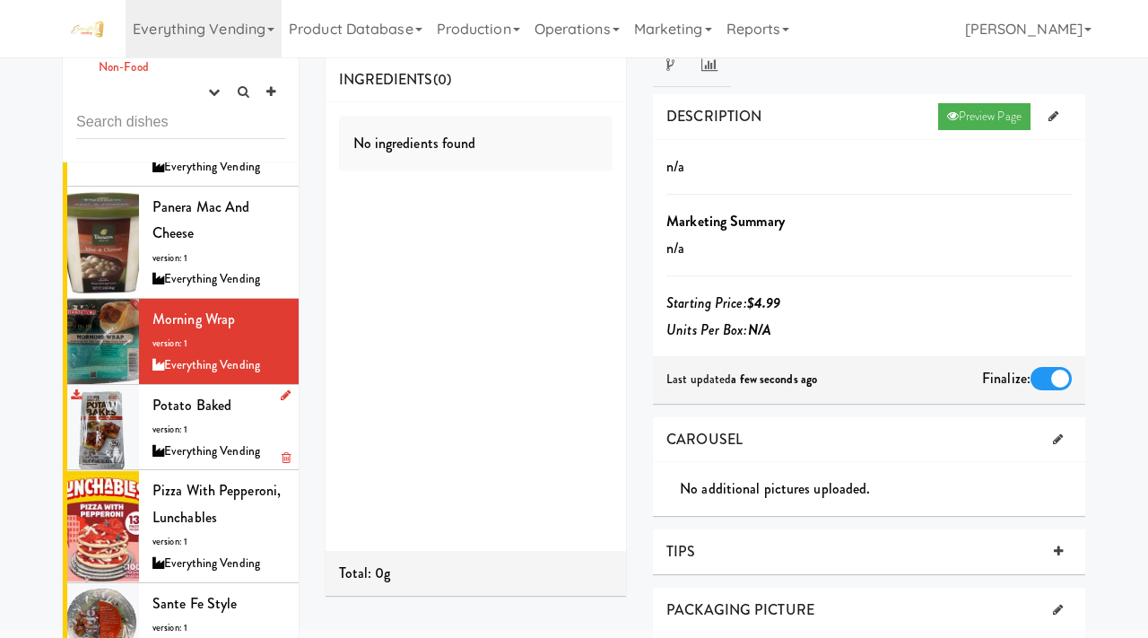
click at [147, 395] on li "Potato Baked version: 1 Everything Vending" at bounding box center [181, 428] width 236 height 86
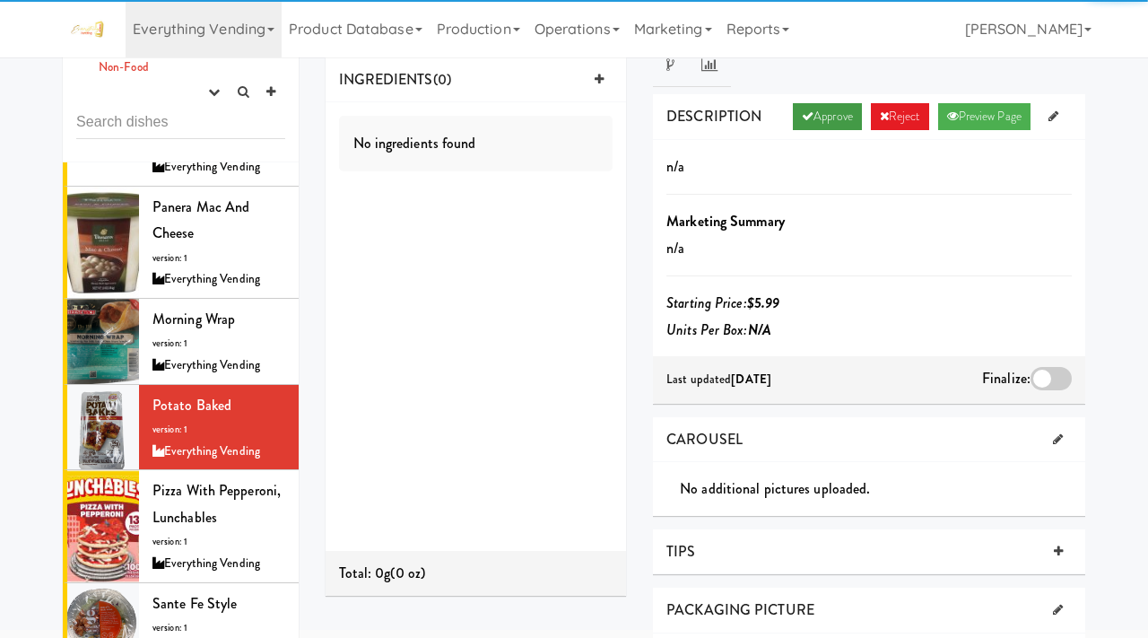
click at [839, 106] on link "Approve" at bounding box center [827, 116] width 69 height 27
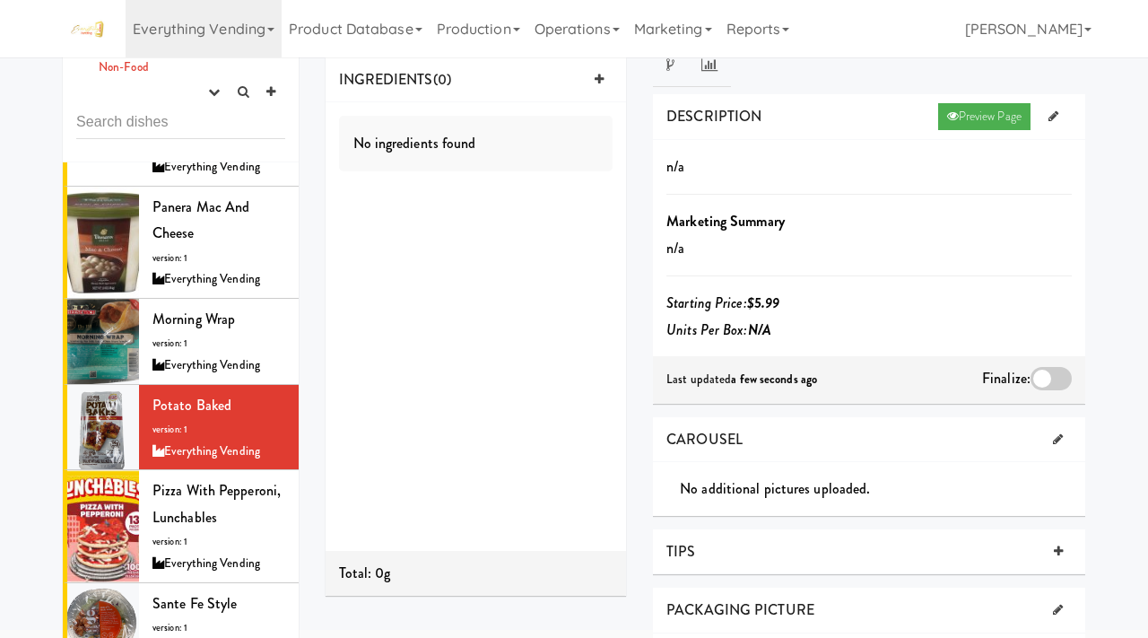
click at [1035, 379] on div at bounding box center [1051, 378] width 41 height 23
click at [0, 0] on input "checkbox" at bounding box center [0, 0] width 0 height 0
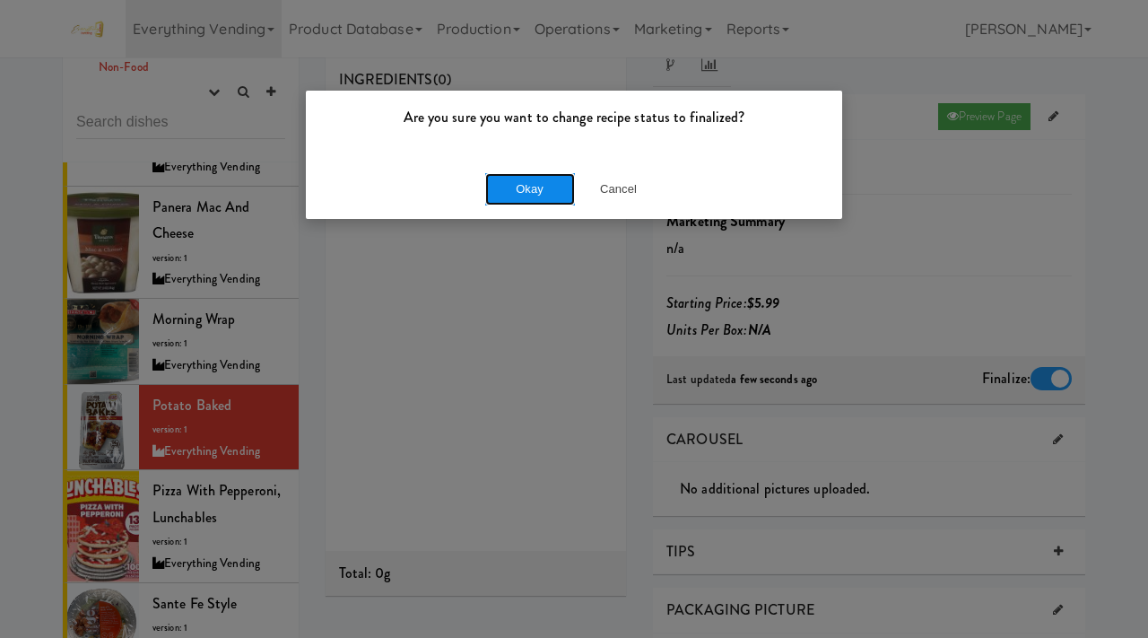
click at [519, 181] on button "Okay" at bounding box center [530, 189] width 90 height 32
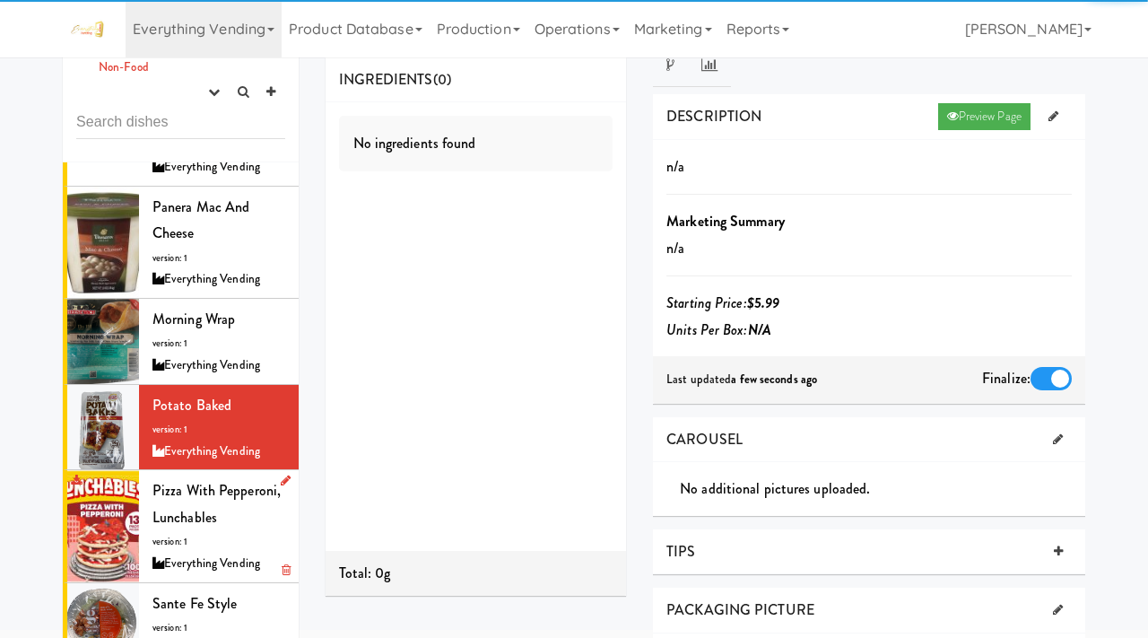
click at [178, 480] on span "Pizza With Pepperoni, Lunchables" at bounding box center [216, 504] width 128 height 48
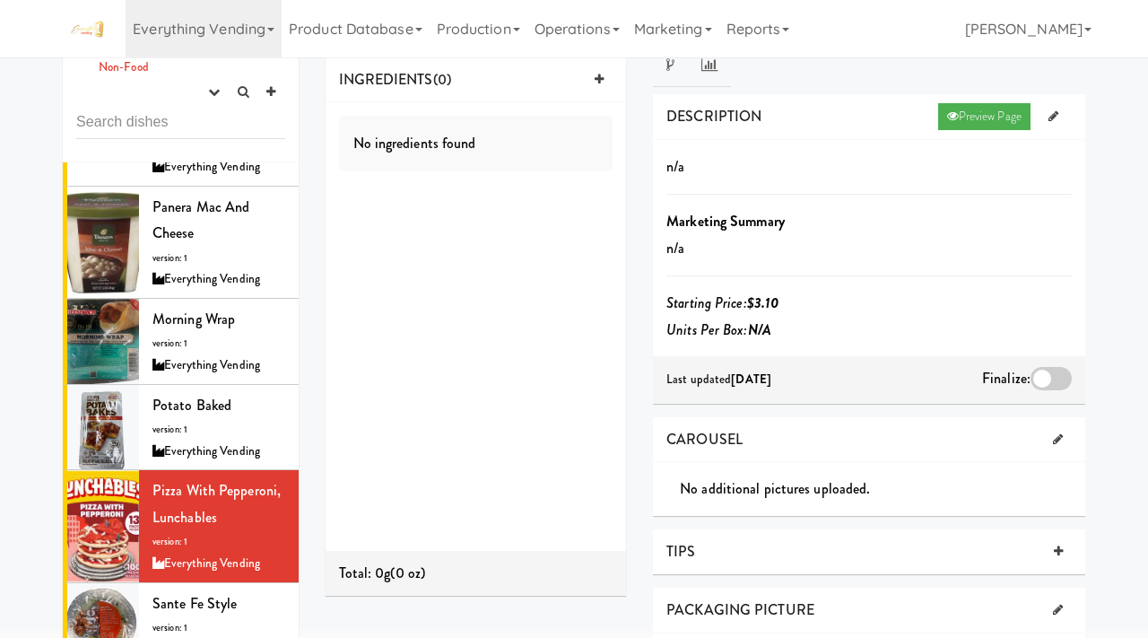
click at [1041, 380] on div at bounding box center [1051, 378] width 41 height 23
click at [0, 0] on input "checkbox" at bounding box center [0, 0] width 0 height 0
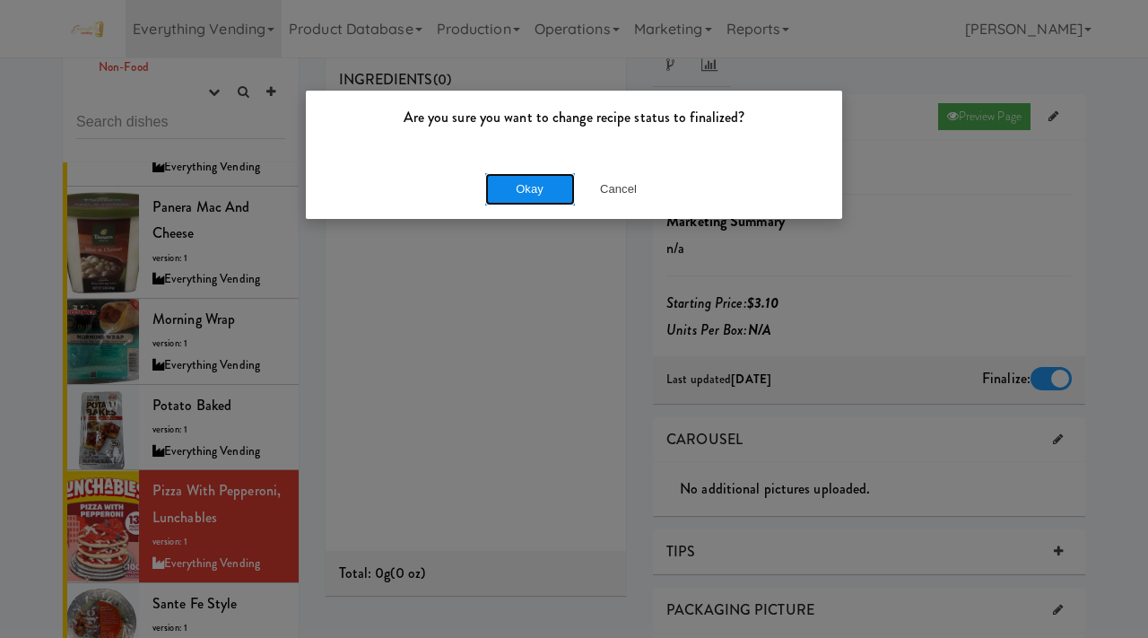
click at [549, 183] on button "Okay" at bounding box center [530, 189] width 90 height 32
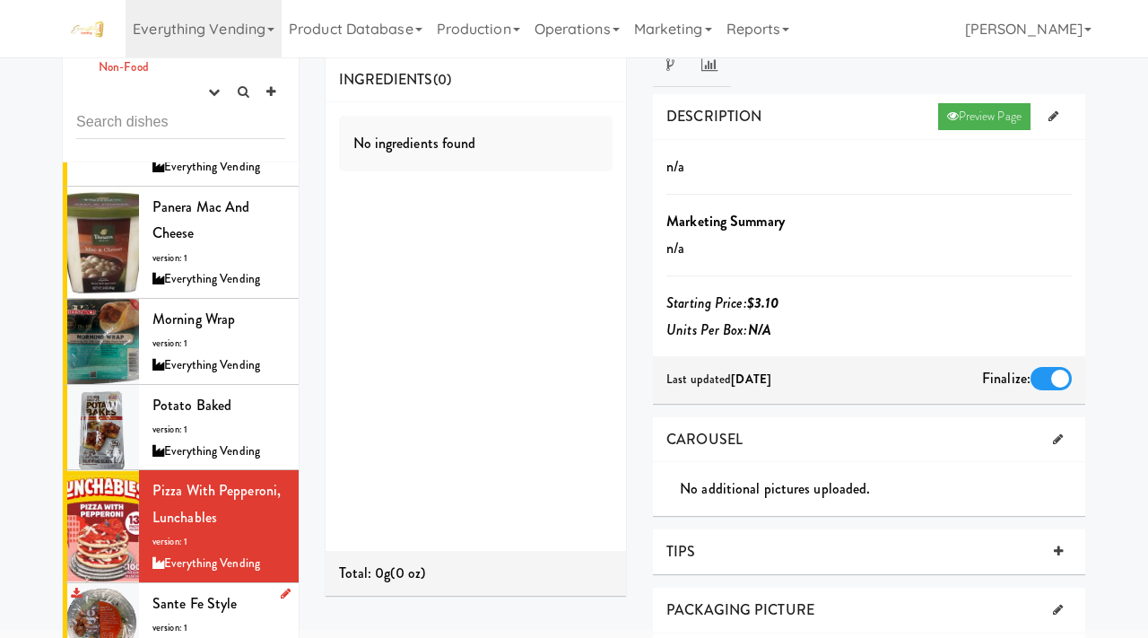
click at [193, 590] on div "Sante Fe Style version: 1 Everything Vending" at bounding box center [218, 625] width 133 height 71
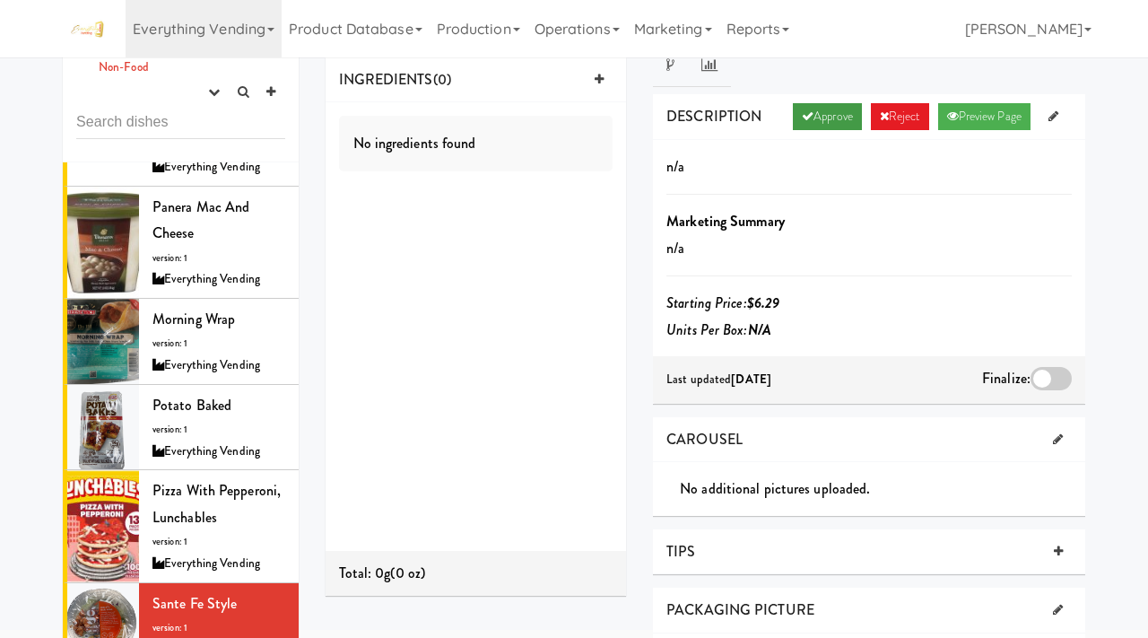
click at [824, 118] on link "Approve" at bounding box center [827, 116] width 69 height 27
click at [1047, 368] on div at bounding box center [1051, 378] width 41 height 23
click at [0, 0] on input "checkbox" at bounding box center [0, 0] width 0 height 0
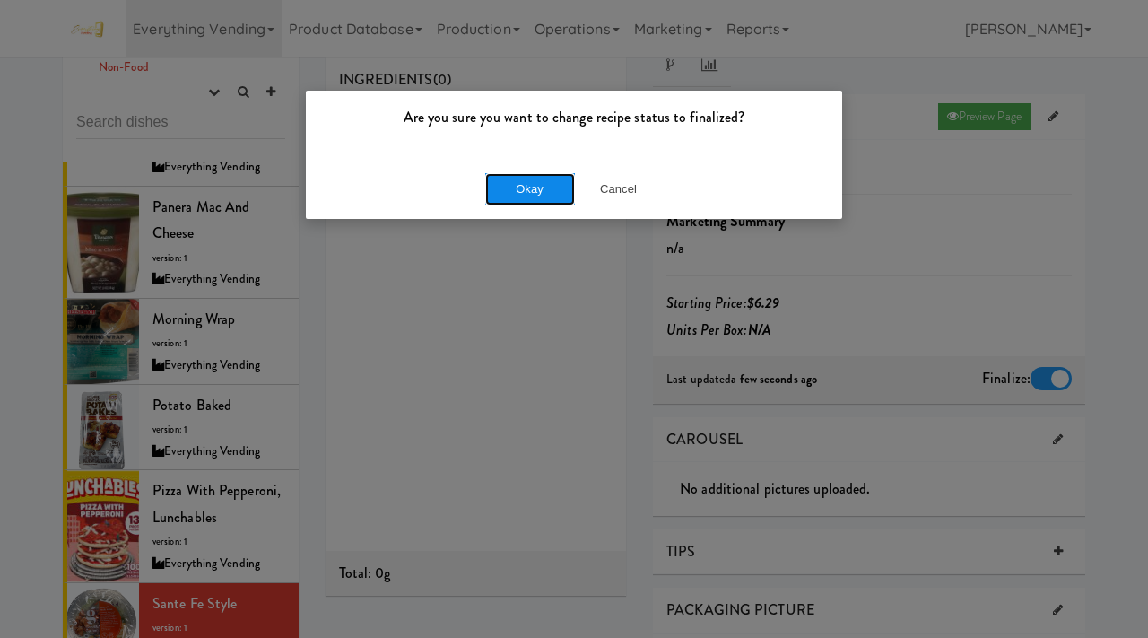
click at [516, 194] on button "Okay" at bounding box center [530, 189] width 90 height 32
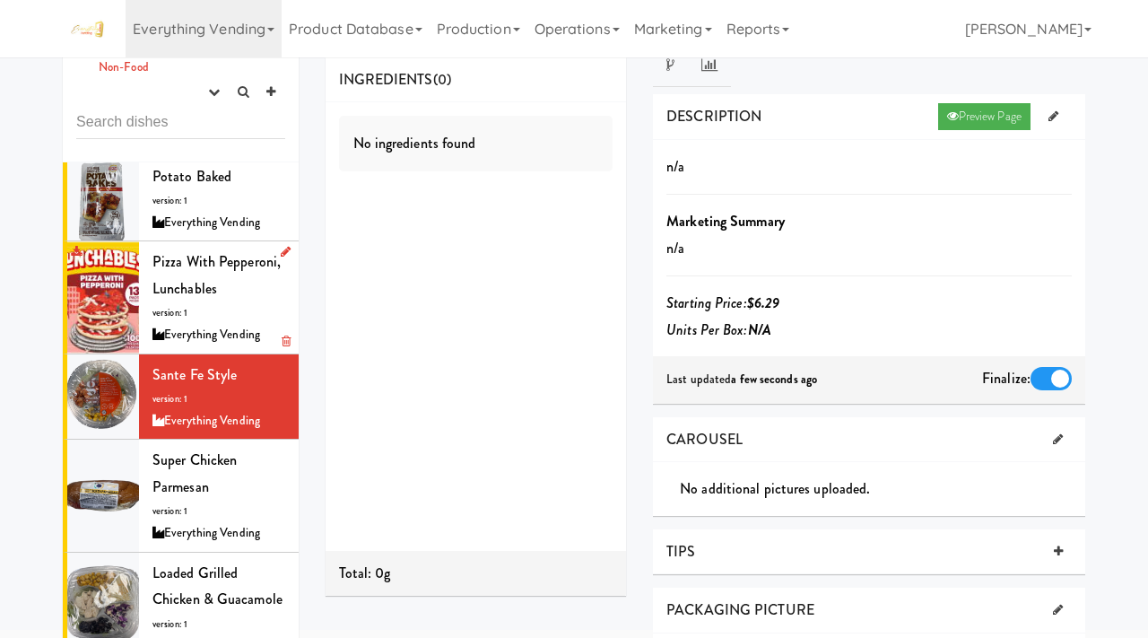
scroll to position [1372, 0]
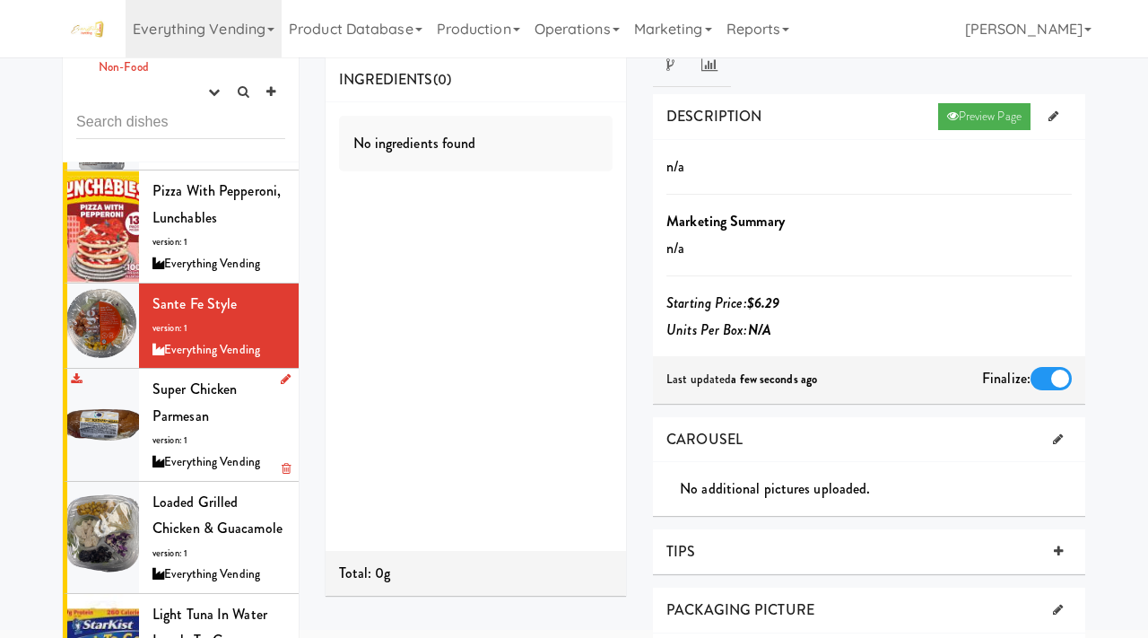
click at [163, 456] on icon at bounding box center [158, 462] width 12 height 12
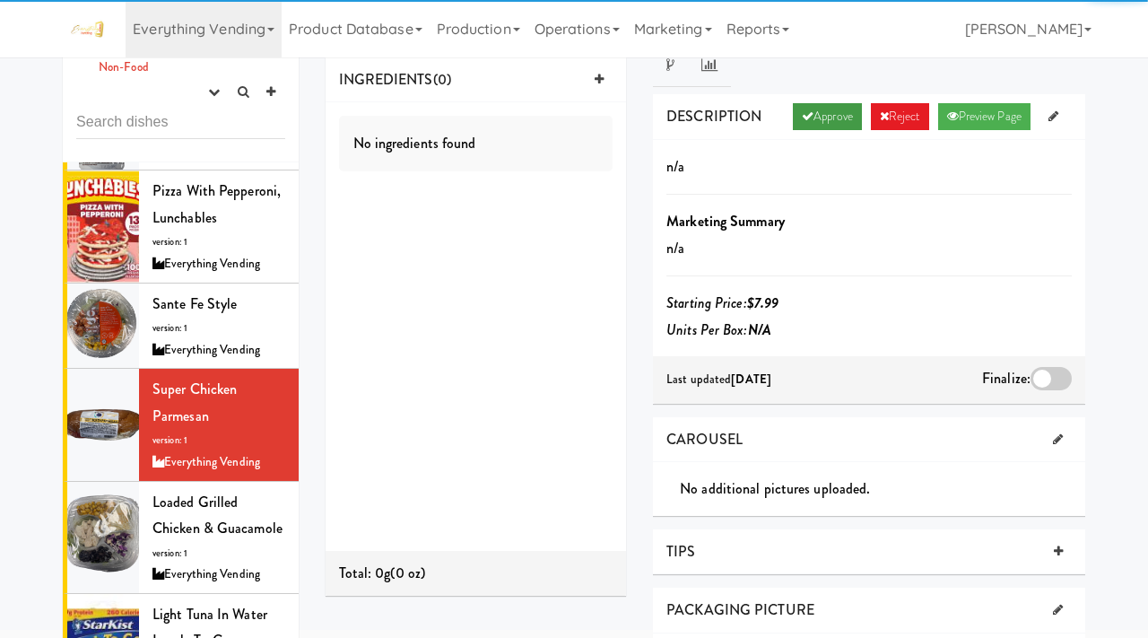
click at [811, 122] on link "Approve" at bounding box center [827, 116] width 69 height 27
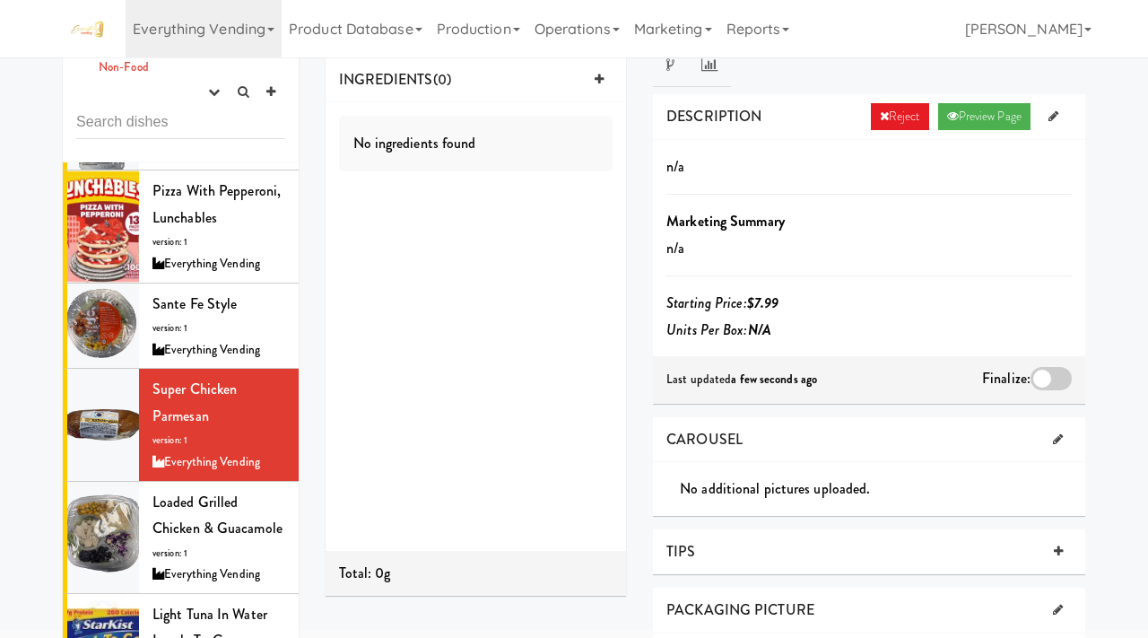
click at [1054, 369] on div at bounding box center [1051, 378] width 41 height 23
click at [0, 0] on input "checkbox" at bounding box center [0, 0] width 0 height 0
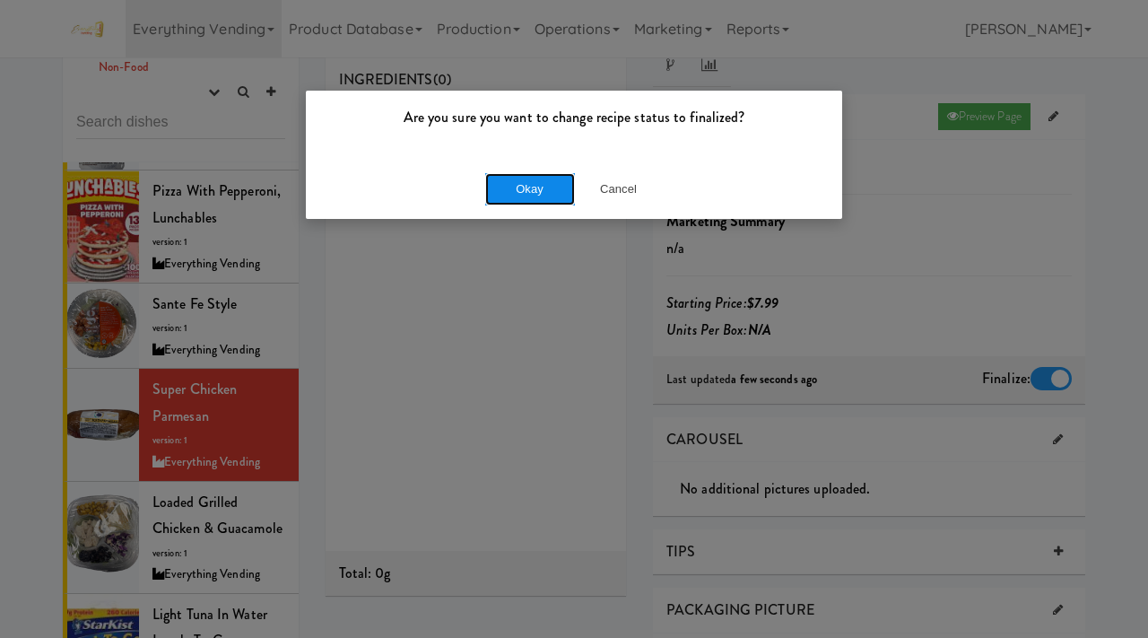
click at [517, 201] on button "Okay" at bounding box center [530, 189] width 90 height 32
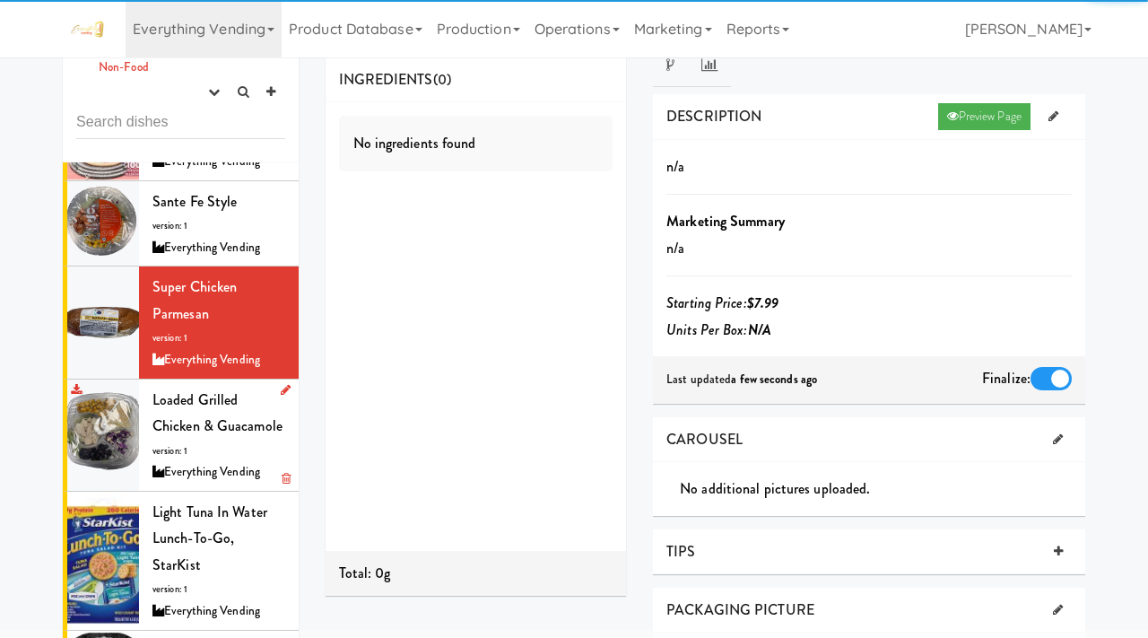
scroll to position [1495, 0]
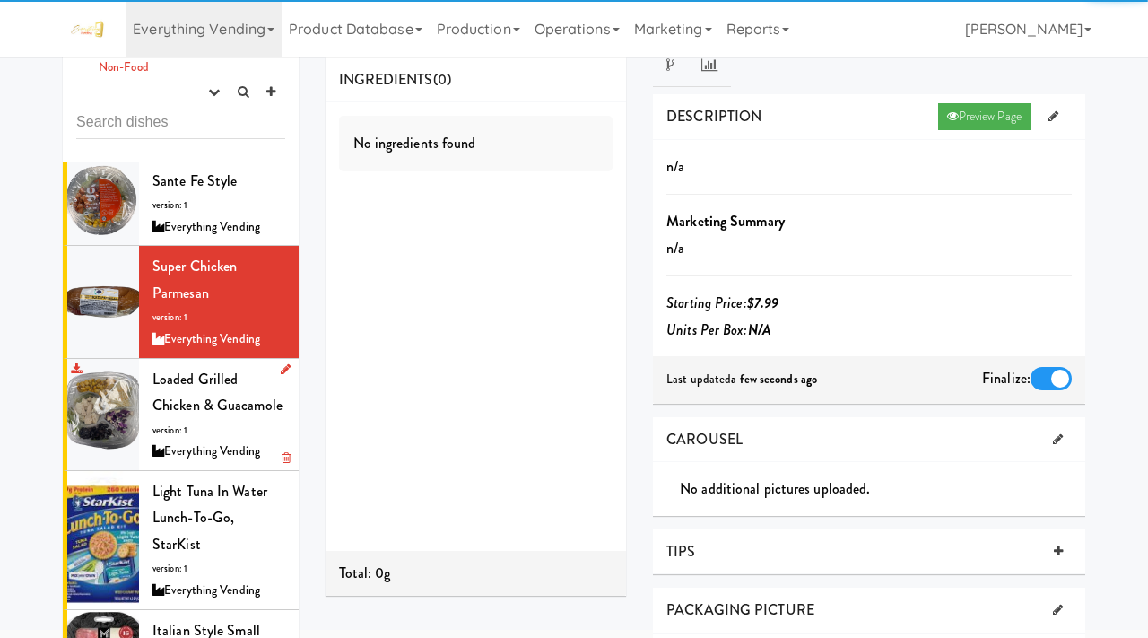
click at [196, 369] on span "Loaded Grilled chicken & Guacamole" at bounding box center [217, 393] width 130 height 48
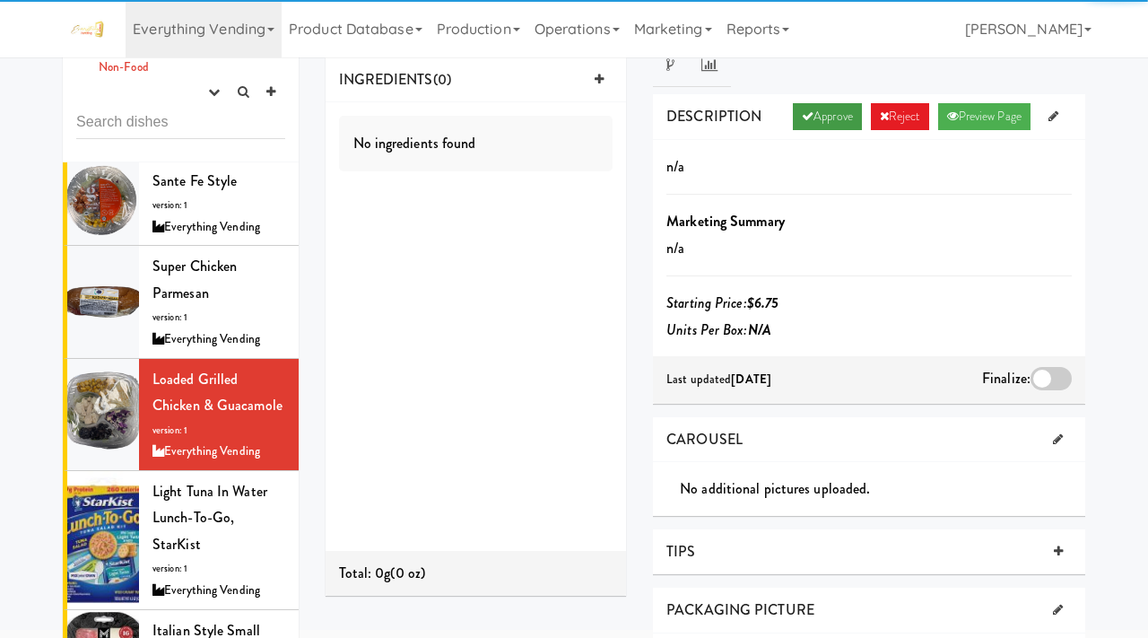
click at [817, 116] on link "Approve" at bounding box center [827, 116] width 69 height 27
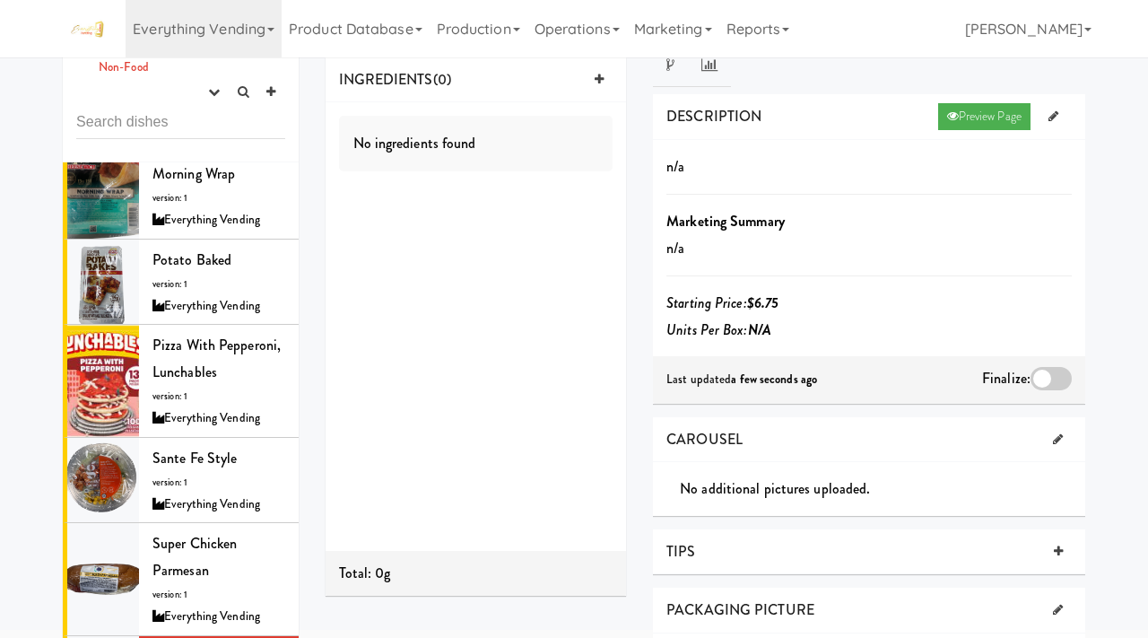
scroll to position [1274, 0]
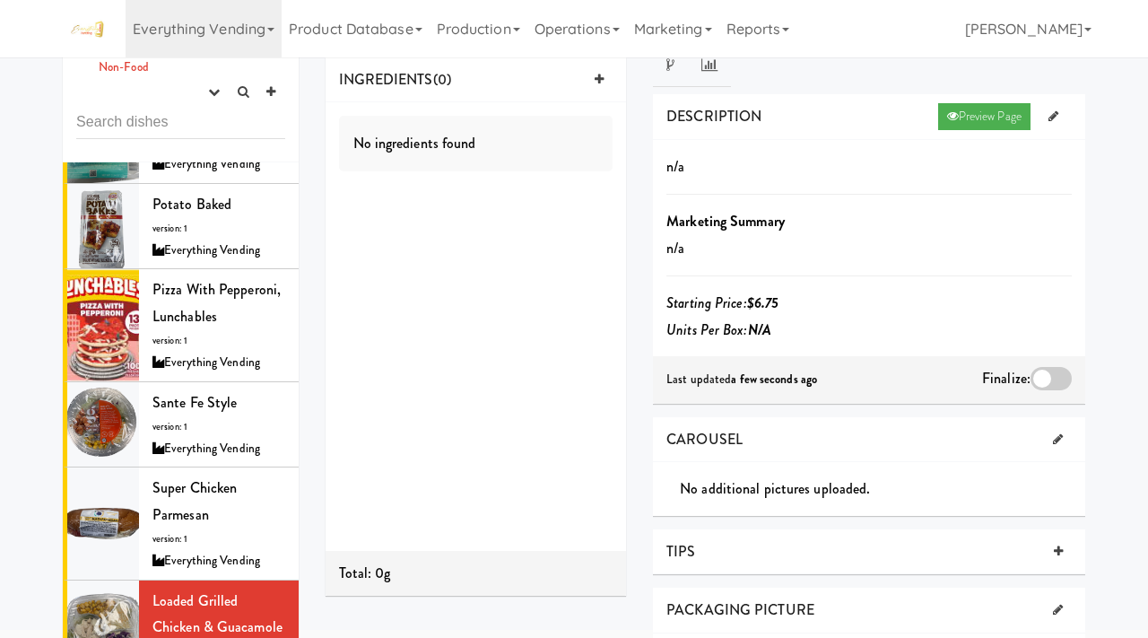
click at [1049, 365] on div "Finalize:" at bounding box center [1027, 379] width 90 height 29
click at [1040, 375] on div at bounding box center [1051, 378] width 41 height 23
click at [0, 0] on input "checkbox" at bounding box center [0, 0] width 0 height 0
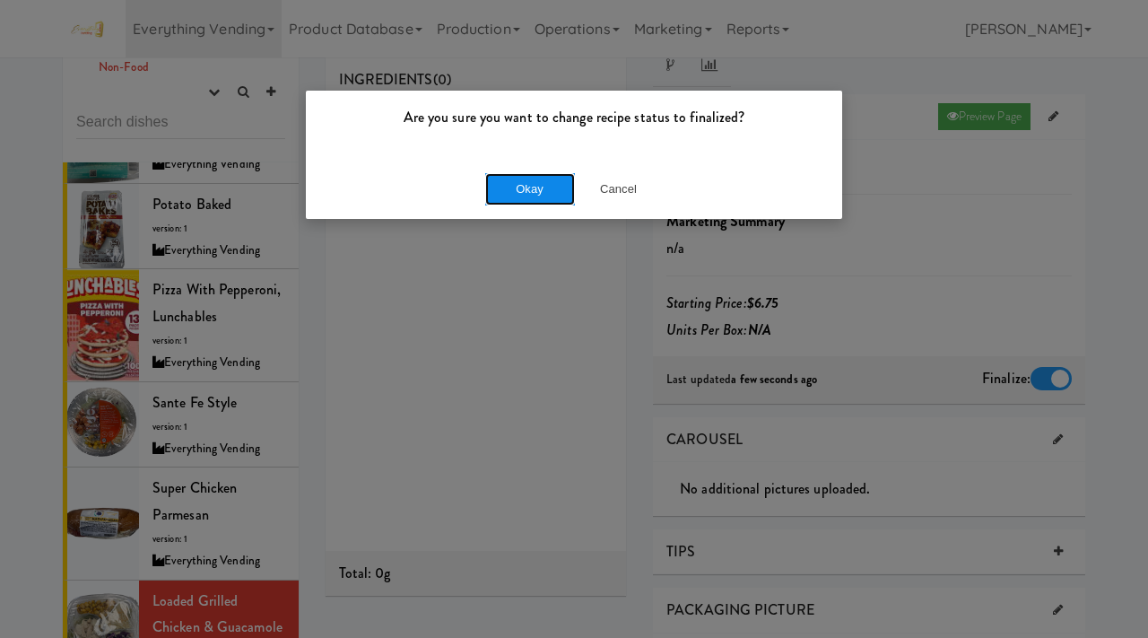
click at [516, 183] on button "Okay" at bounding box center [530, 189] width 90 height 32
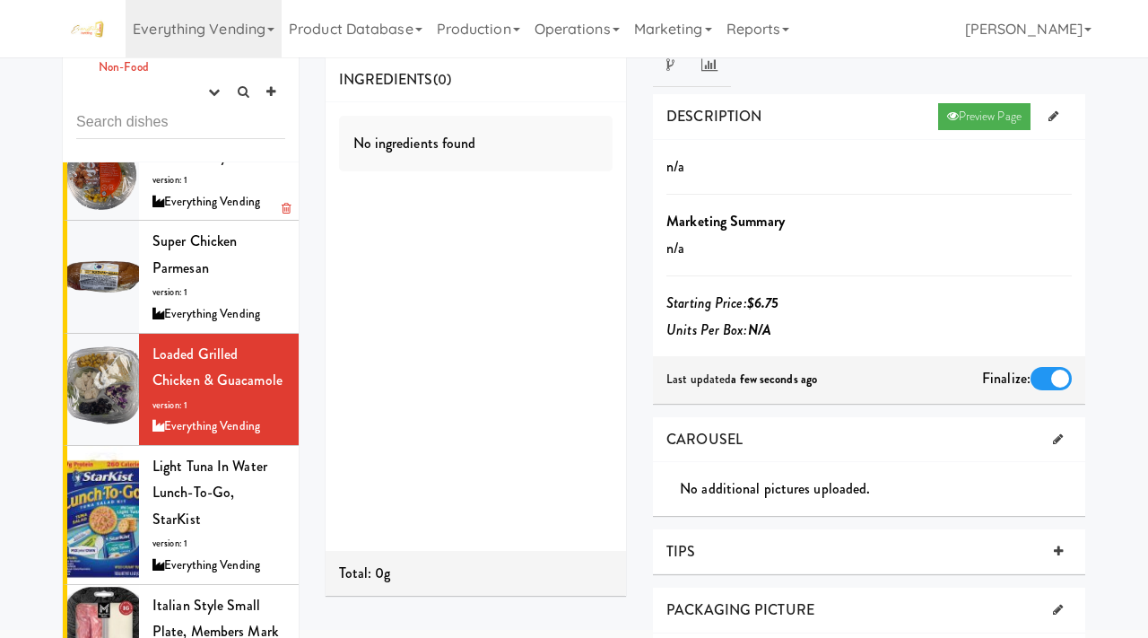
scroll to position [1524, 0]
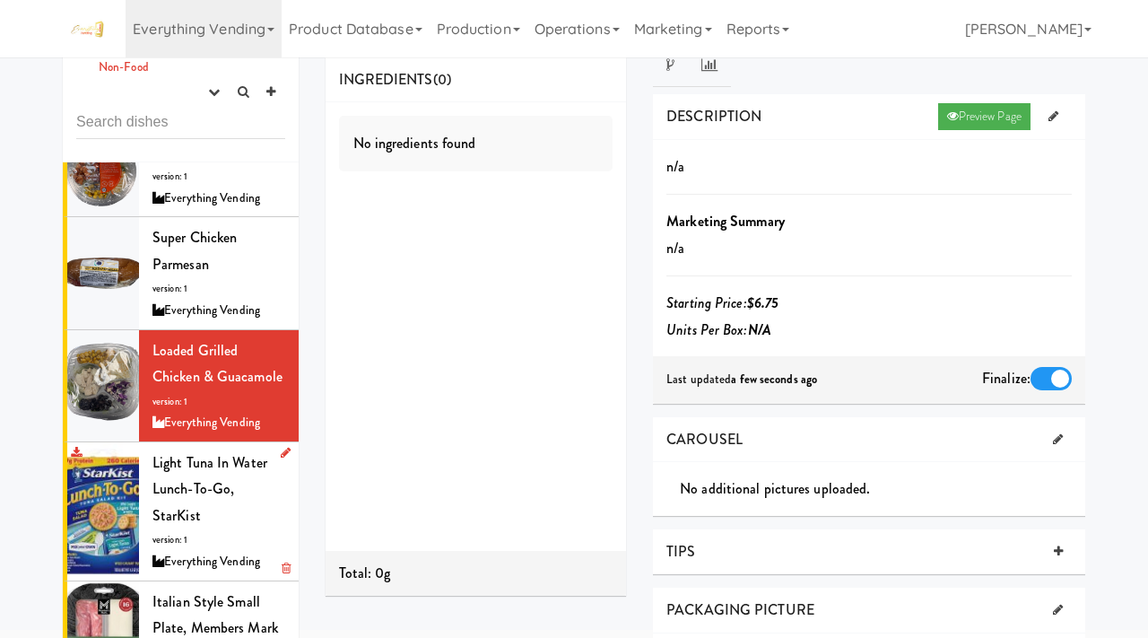
click at [202, 456] on div "Light Tuna in Water Lunch-to-Go, StarKist version: 1 Everything Vending" at bounding box center [218, 511] width 133 height 124
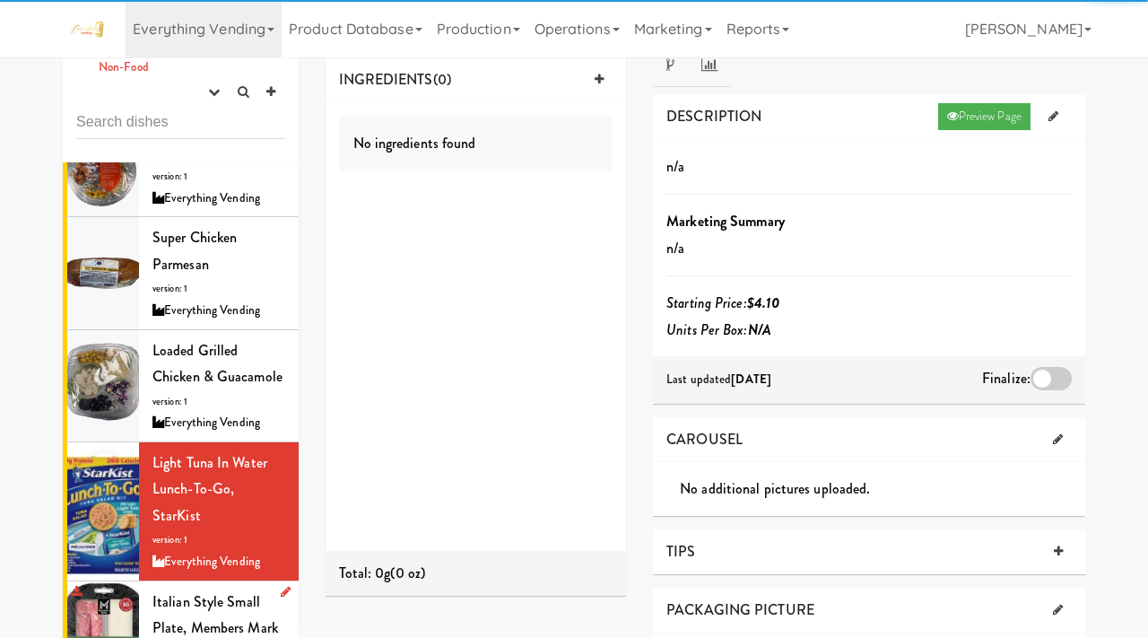
click at [166, 588] on div "Italian Style Small Plate, Members Mark version: 1 Everything Vending" at bounding box center [218, 636] width 133 height 97
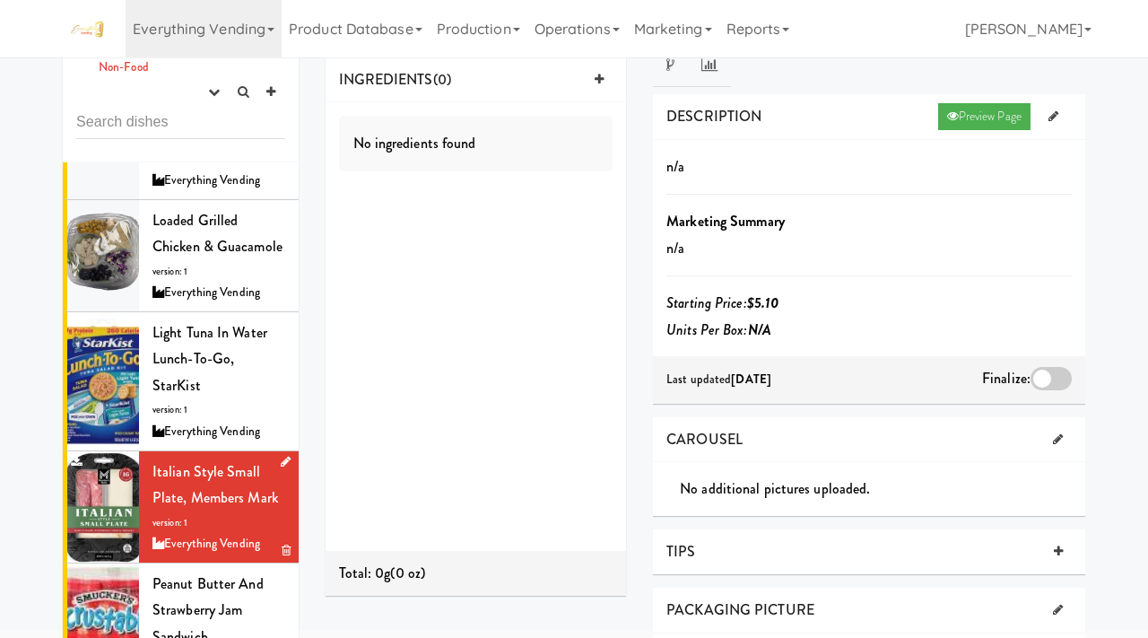
scroll to position [1655, 0]
click at [184, 572] on span "Peanut Butter and Strawberry Jam Sandwich, Smucker’s Uncrustables" at bounding box center [209, 635] width 114 height 126
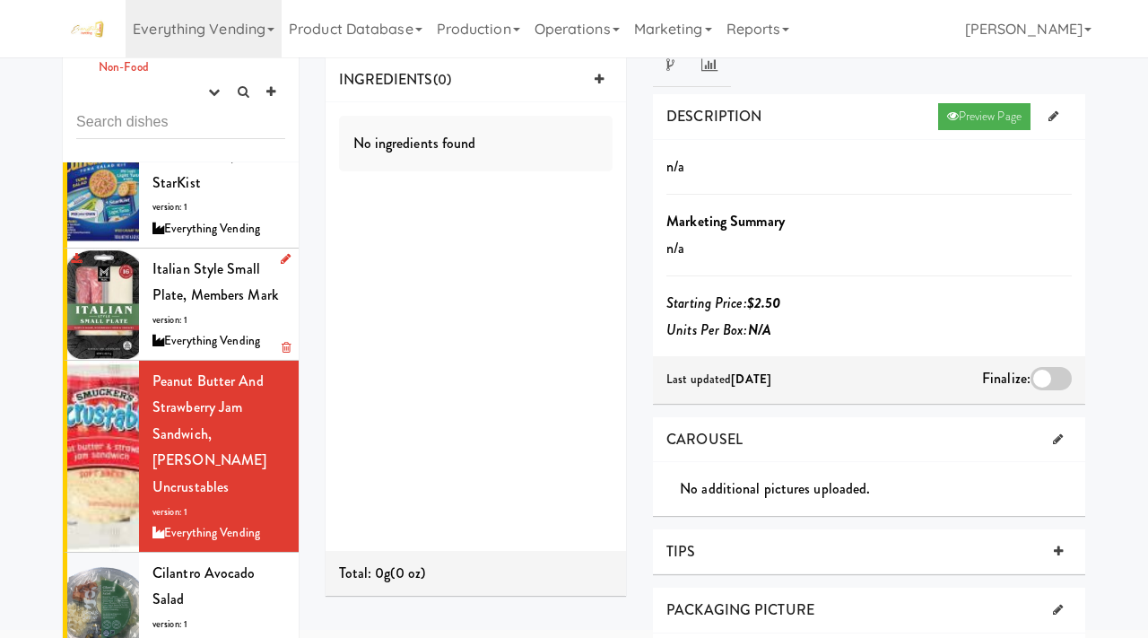
scroll to position [1865, 0]
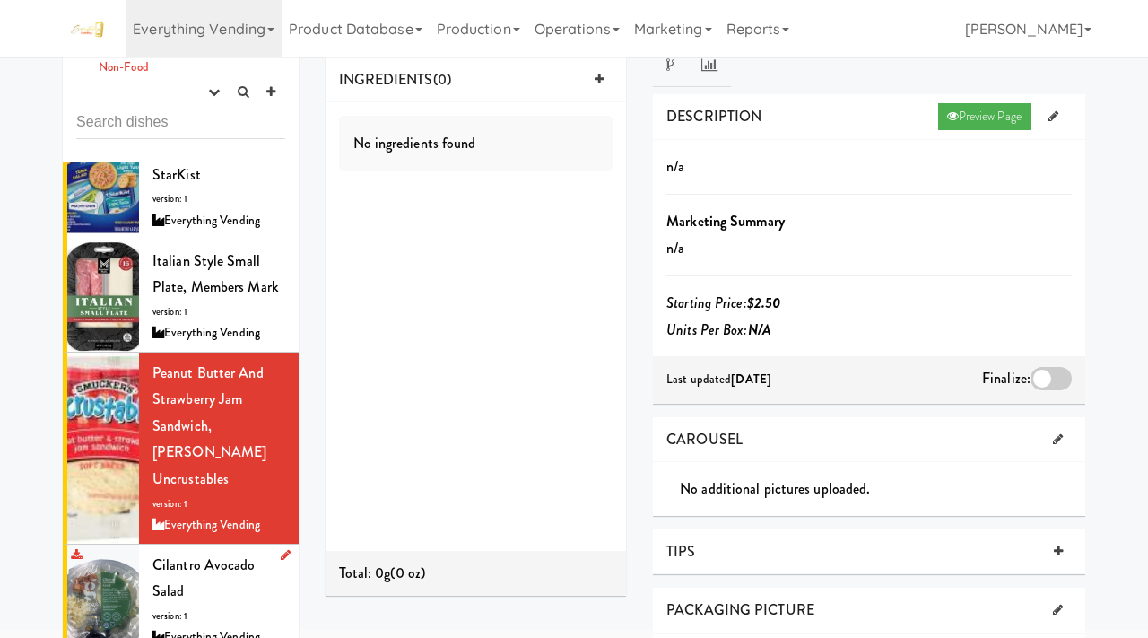
click at [188, 552] on div "Cilantro Avocado Salad version: 1 Everything Vending" at bounding box center [218, 600] width 133 height 97
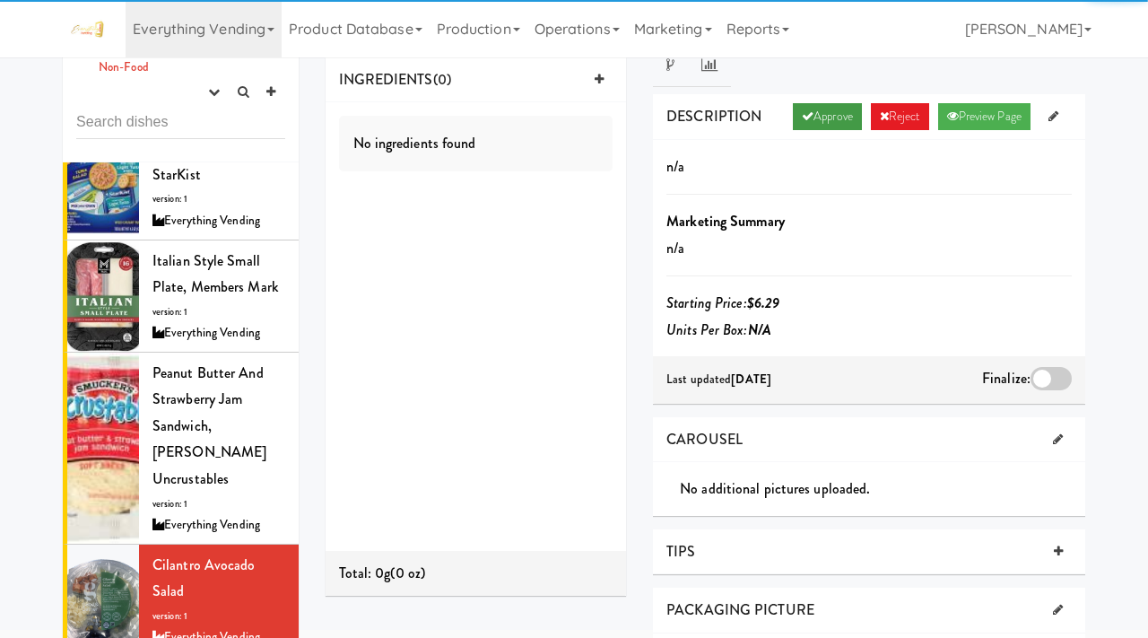
click at [820, 109] on link "Approve" at bounding box center [827, 116] width 69 height 27
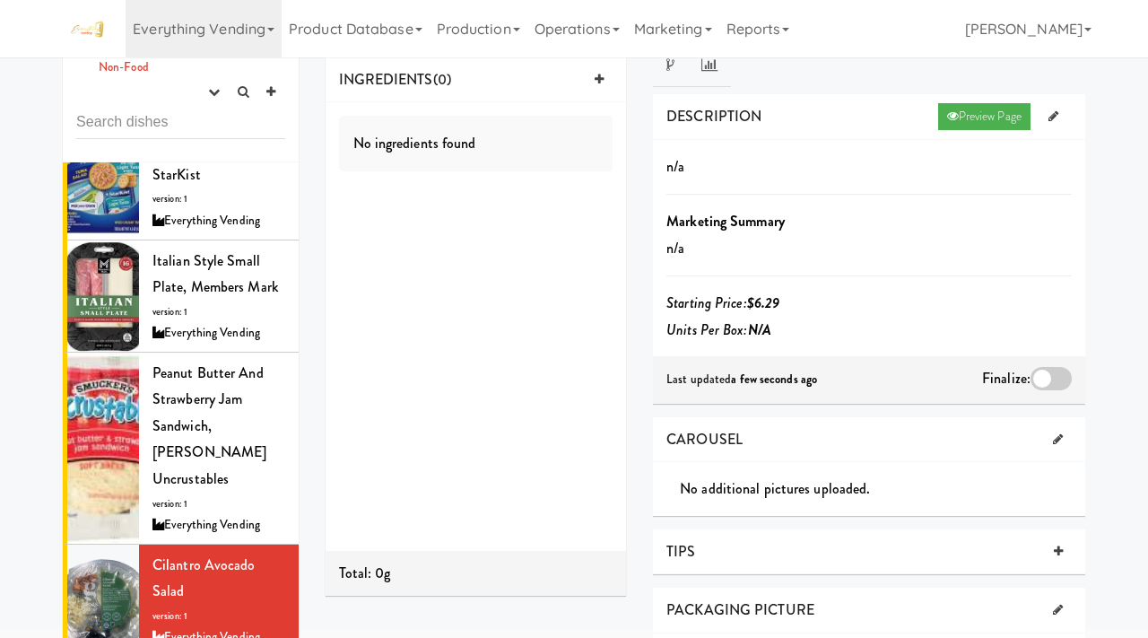
click at [1054, 370] on div at bounding box center [1051, 378] width 41 height 23
click at [0, 0] on input "checkbox" at bounding box center [0, 0] width 0 height 0
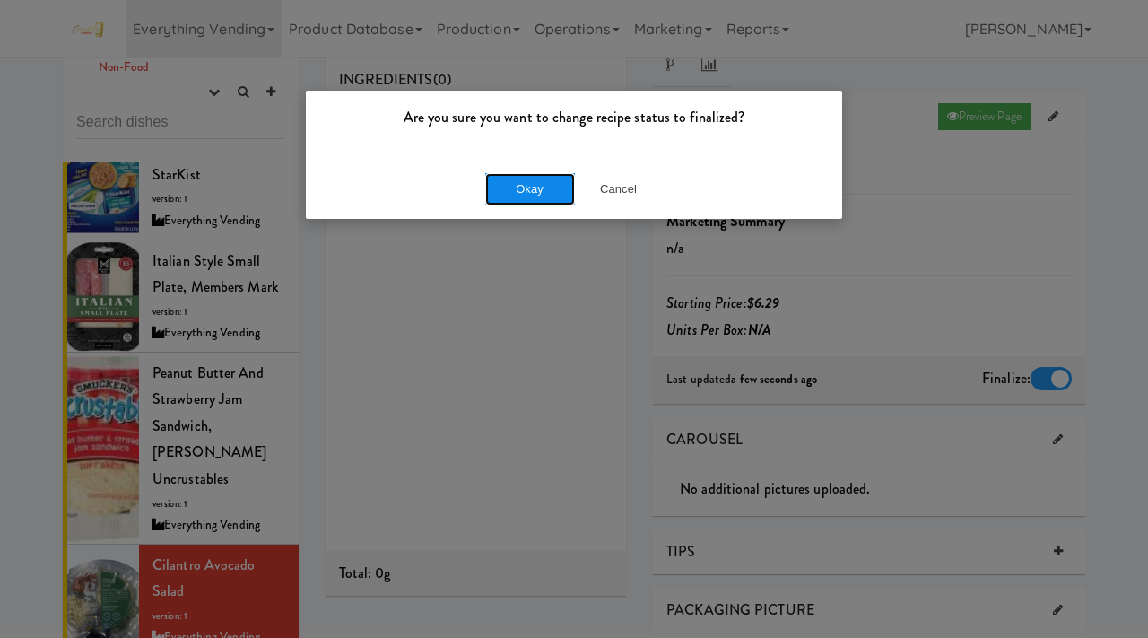
click at [541, 191] on button "Okay" at bounding box center [530, 189] width 90 height 32
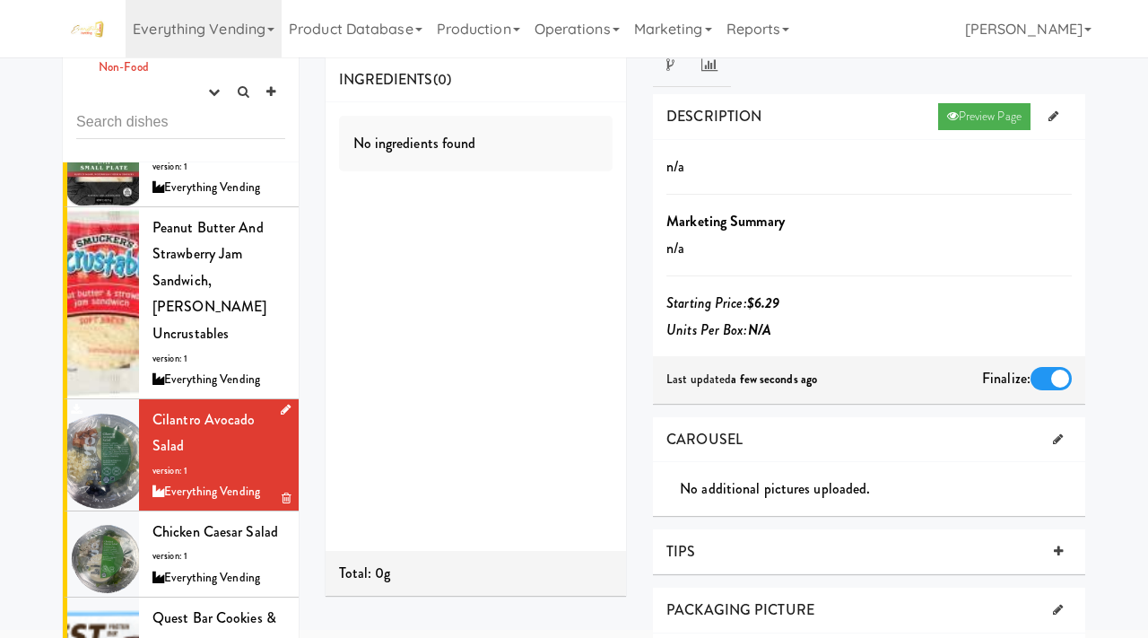
scroll to position [2026, 0]
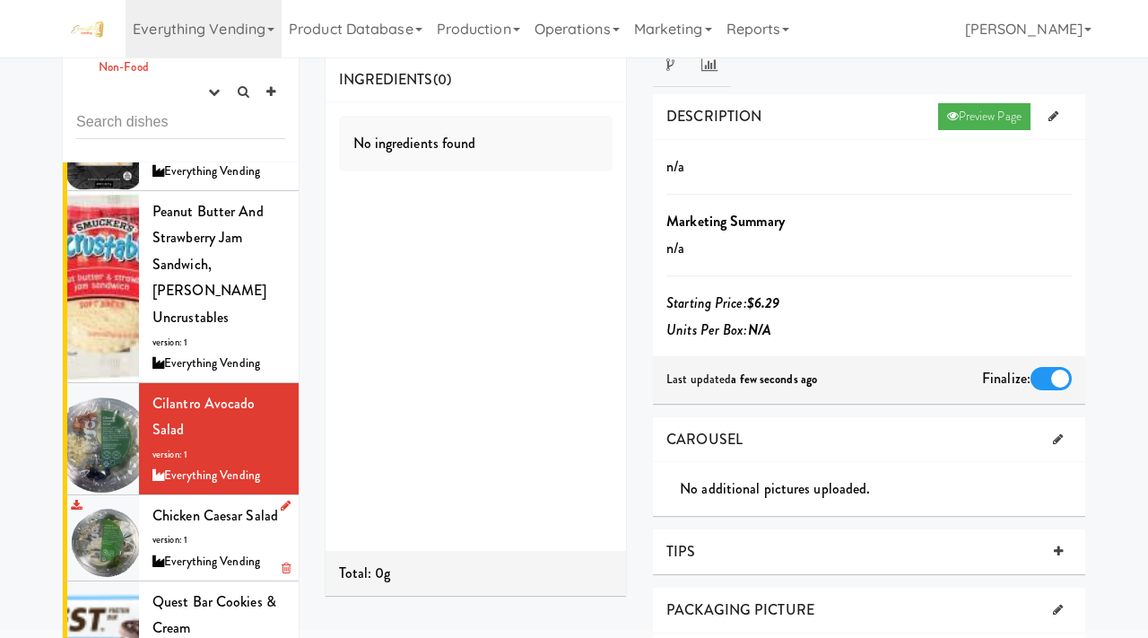
click at [199, 502] on div "Chicken Caesar Salad version: 1 Everything Vending" at bounding box center [218, 537] width 133 height 71
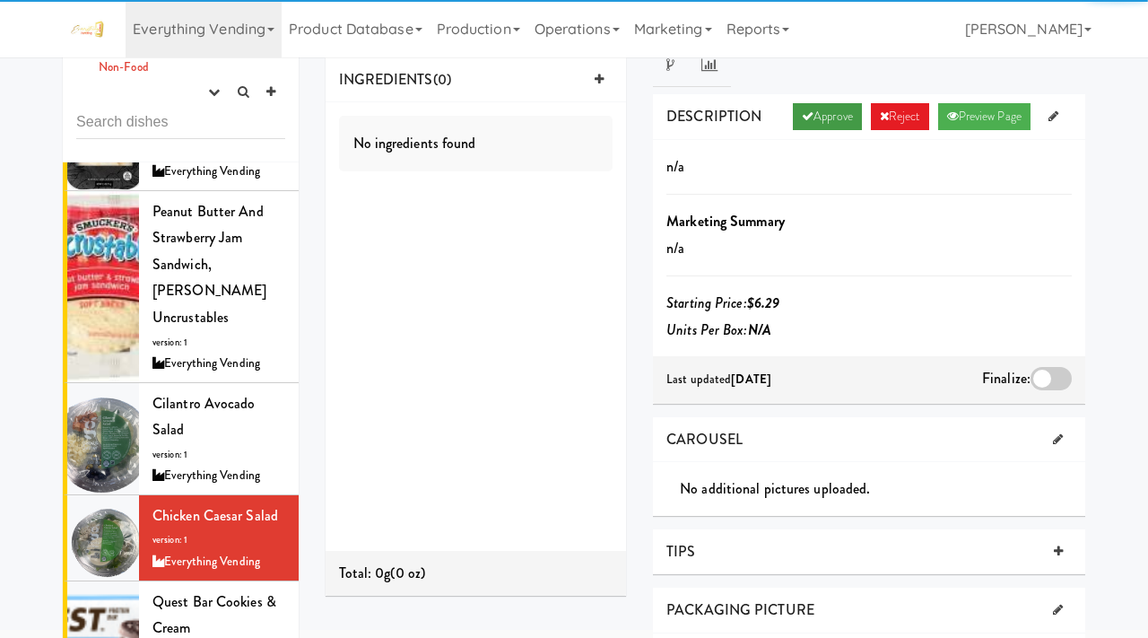
click at [817, 103] on link "Approve" at bounding box center [827, 116] width 69 height 27
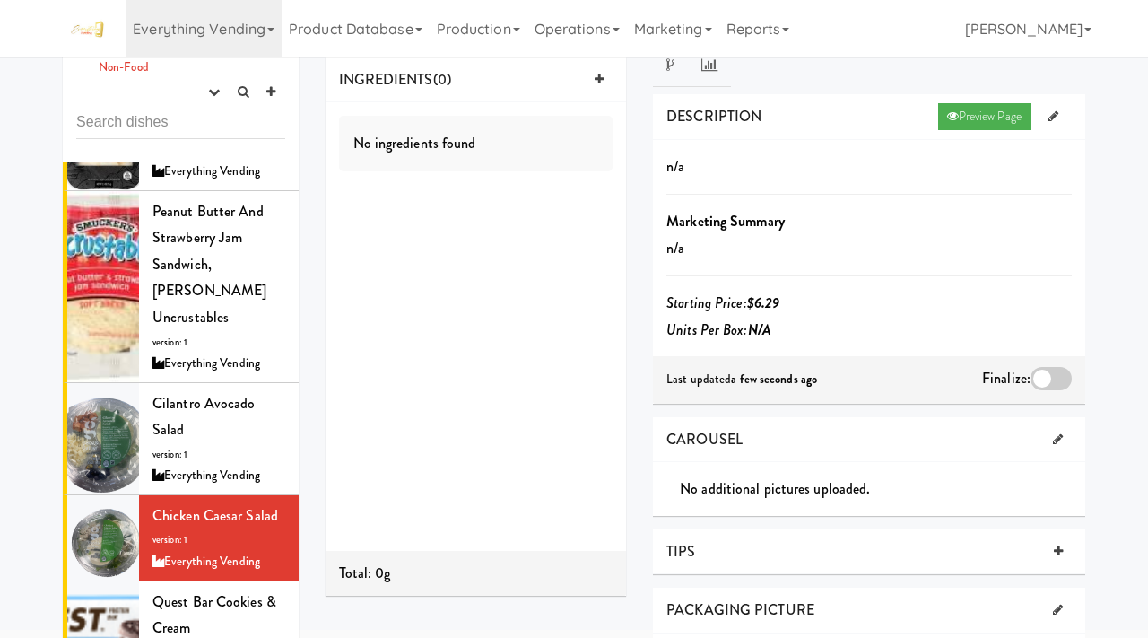
click at [1051, 379] on div at bounding box center [1051, 378] width 41 height 23
click at [0, 0] on input "checkbox" at bounding box center [0, 0] width 0 height 0
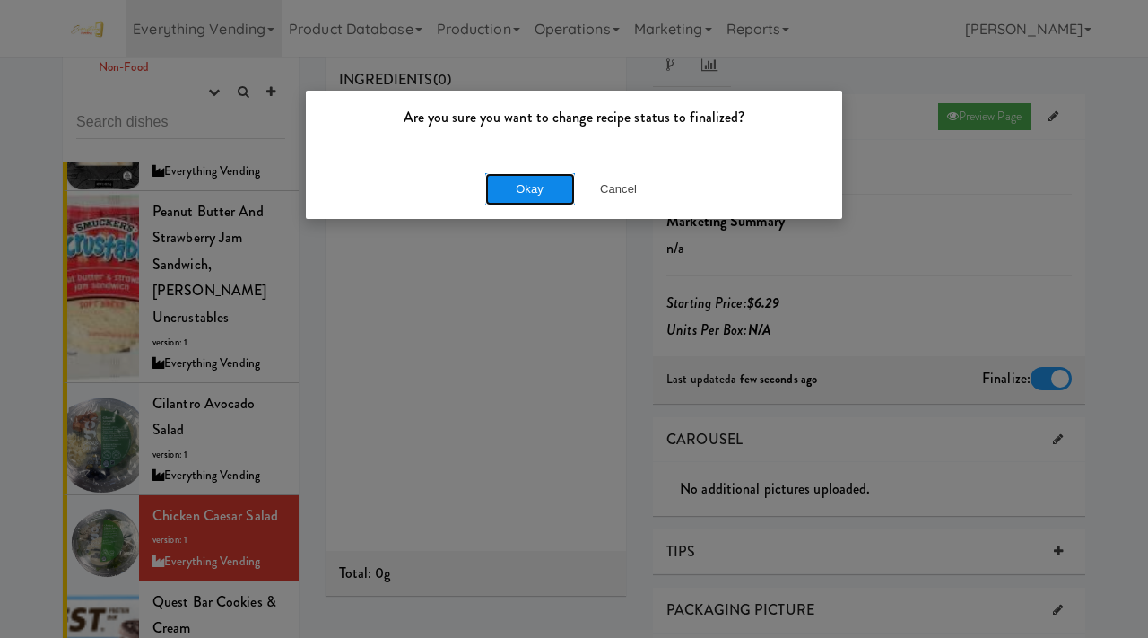
click at [519, 182] on button "Okay" at bounding box center [530, 189] width 90 height 32
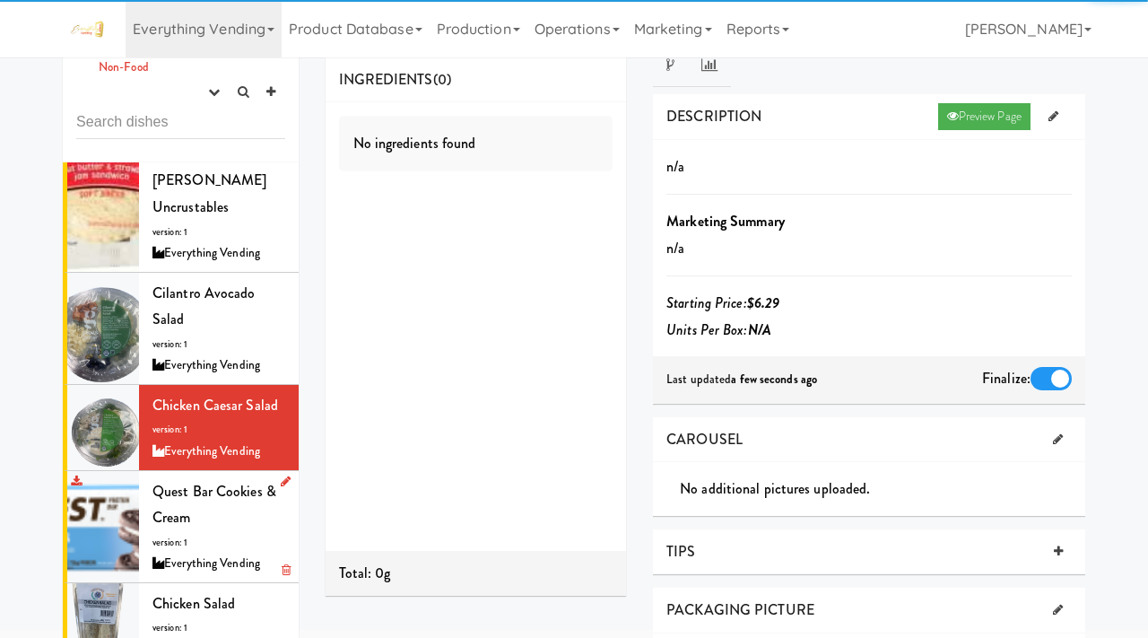
scroll to position [2154, 0]
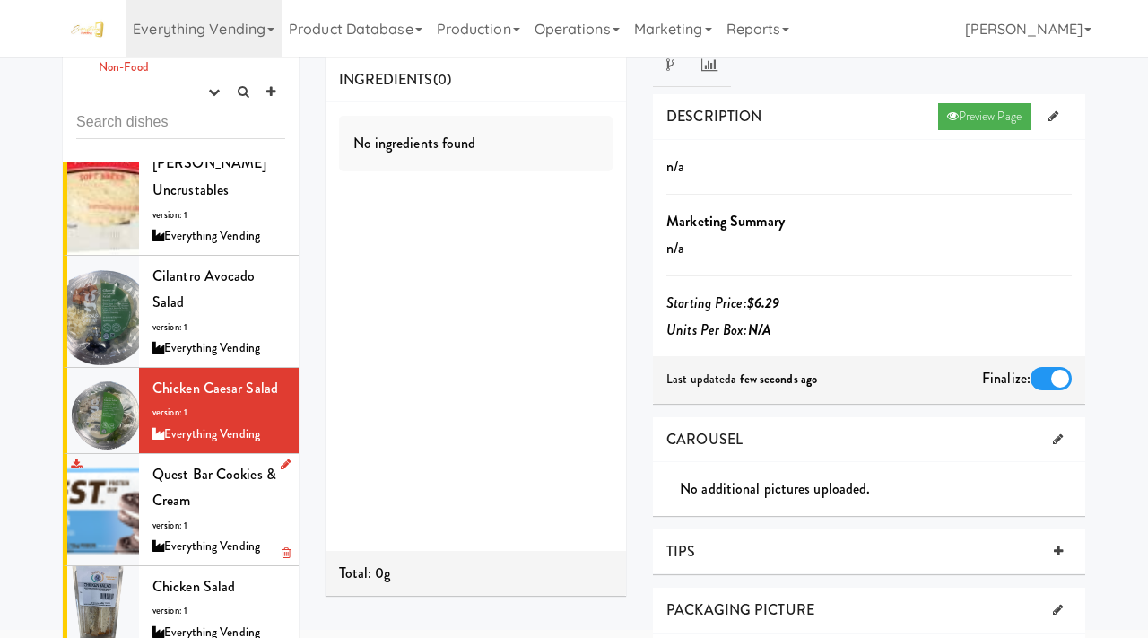
click at [186, 518] on span "version: 1" at bounding box center [169, 524] width 35 height 13
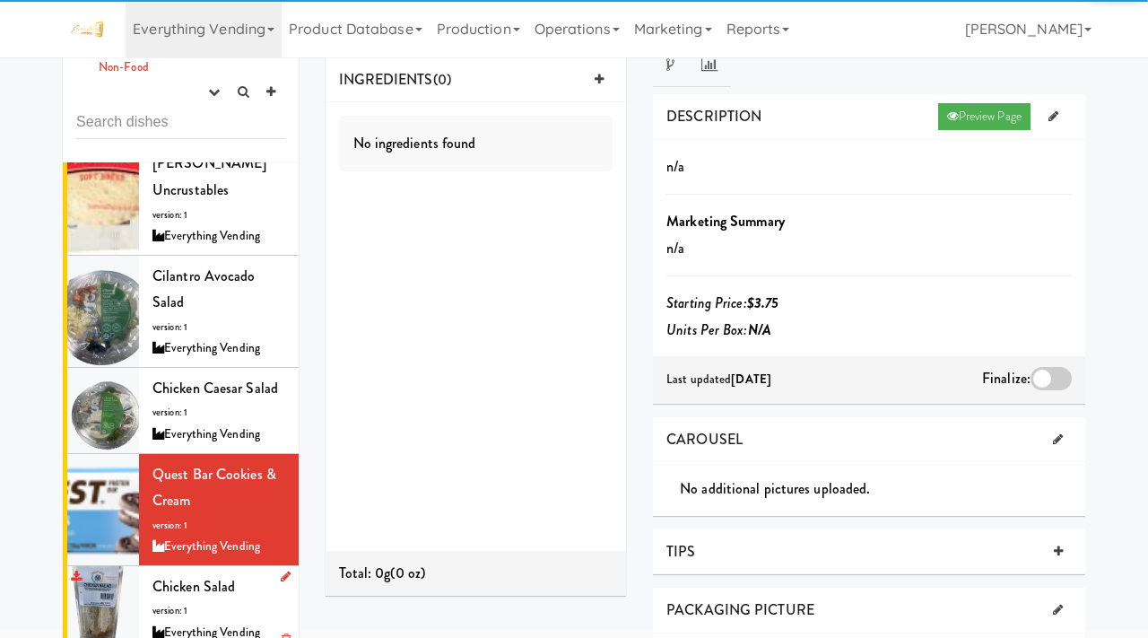
click at [224, 576] on span "Chicken Salad" at bounding box center [193, 586] width 83 height 21
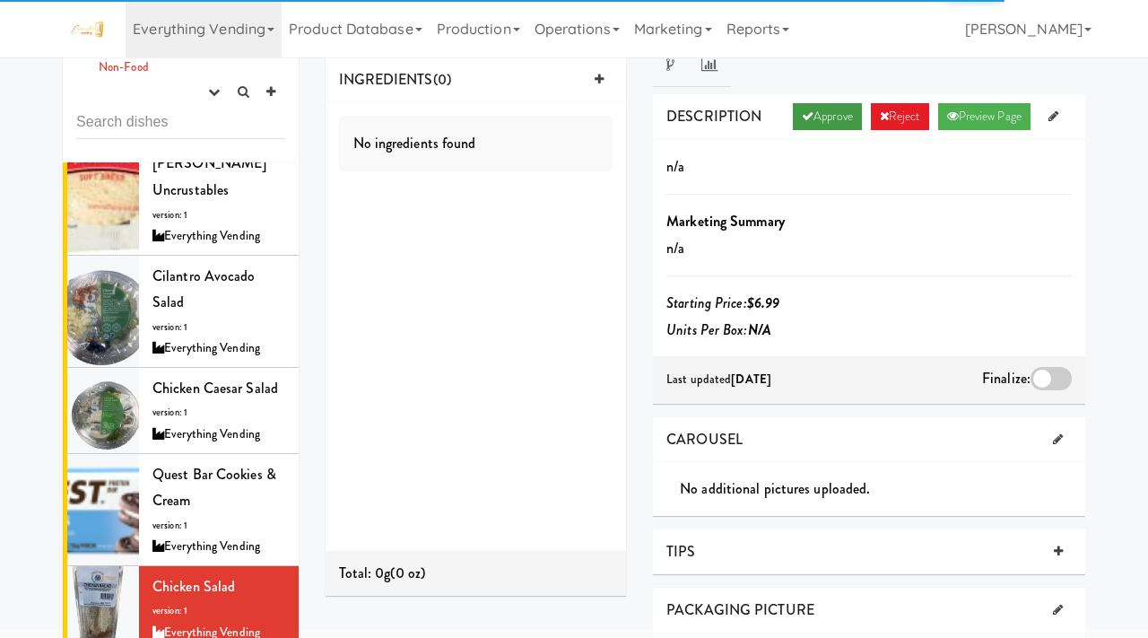
click at [815, 105] on link "Approve" at bounding box center [827, 116] width 69 height 27
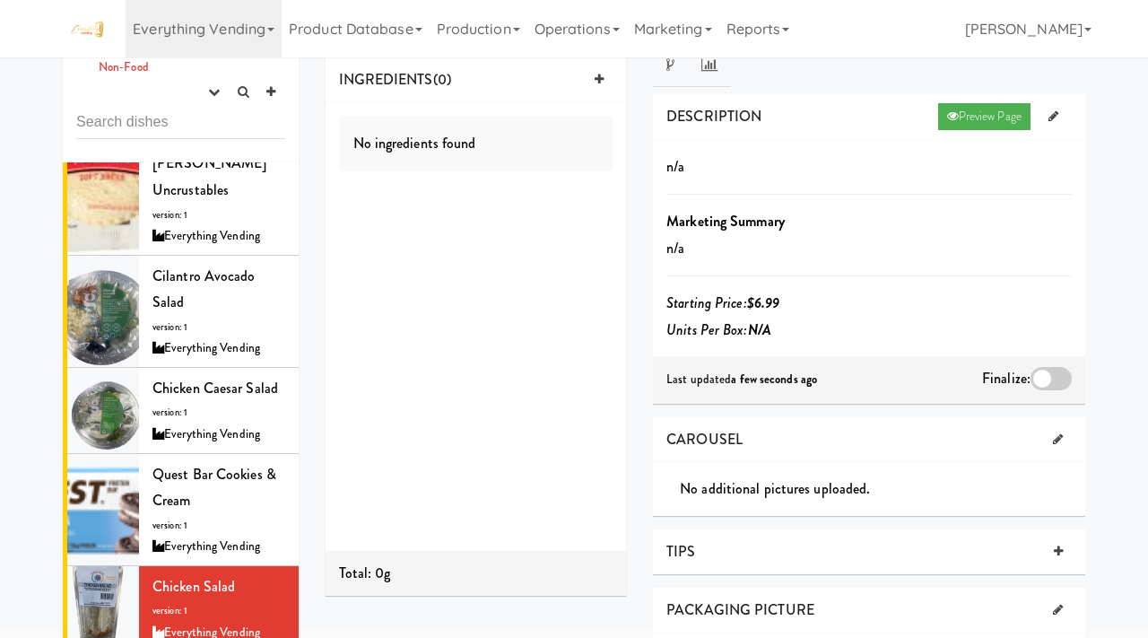
click at [1053, 365] on div "Finalize:" at bounding box center [1027, 379] width 90 height 29
click at [1049, 379] on div at bounding box center [1051, 378] width 41 height 23
click at [0, 0] on input "checkbox" at bounding box center [0, 0] width 0 height 0
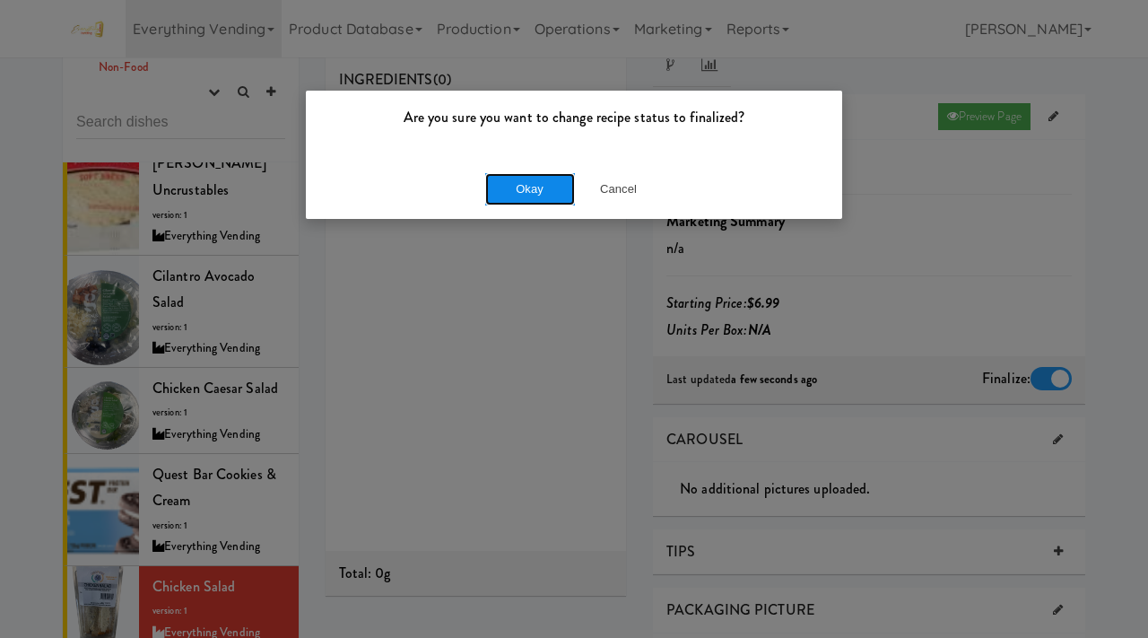
click at [530, 195] on button "Okay" at bounding box center [530, 189] width 90 height 32
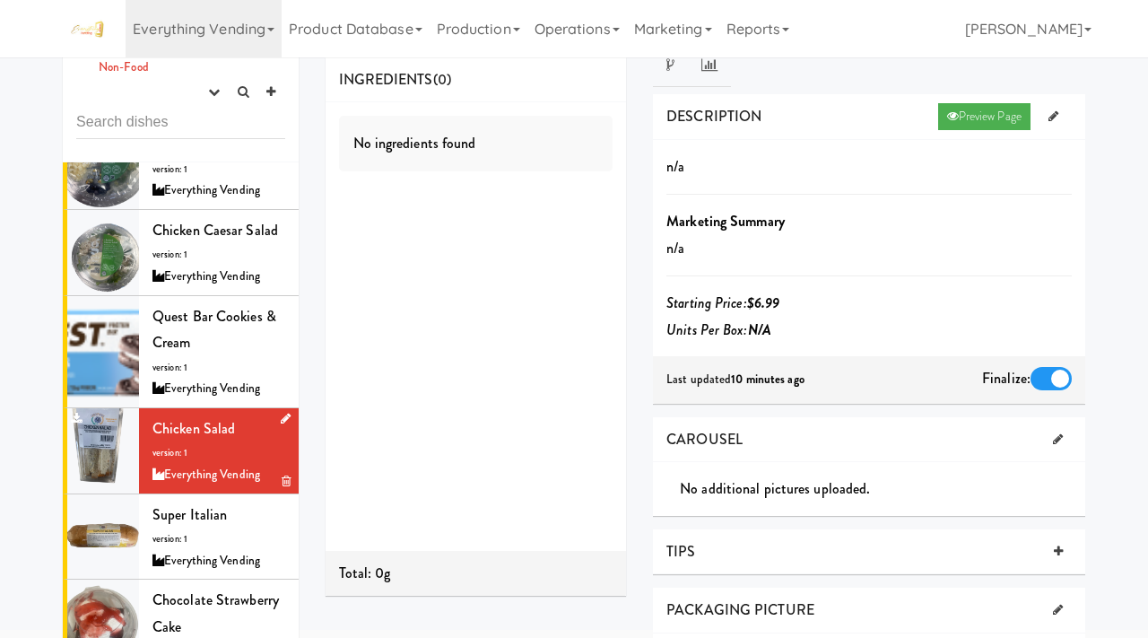
scroll to position [2352, 0]
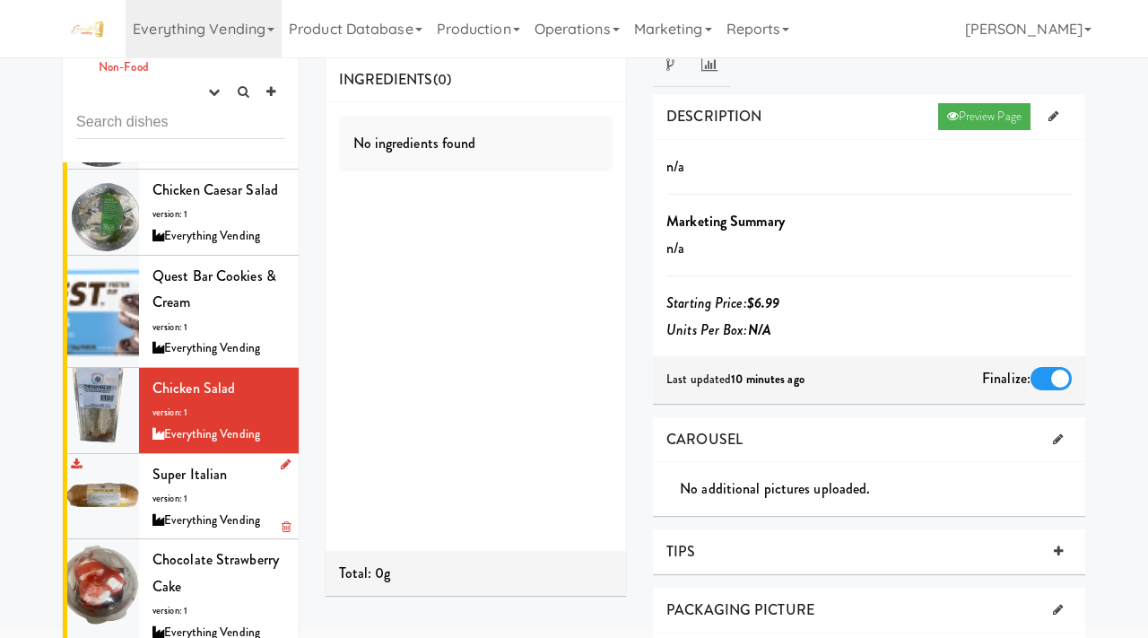
click at [239, 461] on div "Super Italian version: 1 Everything Vending" at bounding box center [218, 496] width 133 height 71
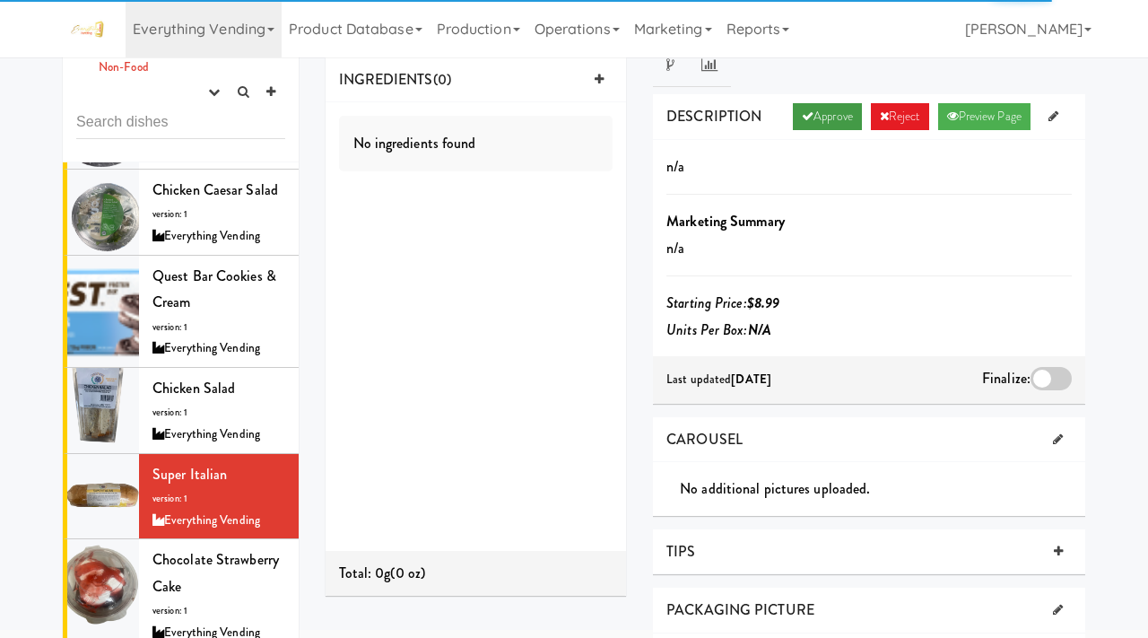
click at [797, 105] on link "Approve" at bounding box center [827, 116] width 69 height 27
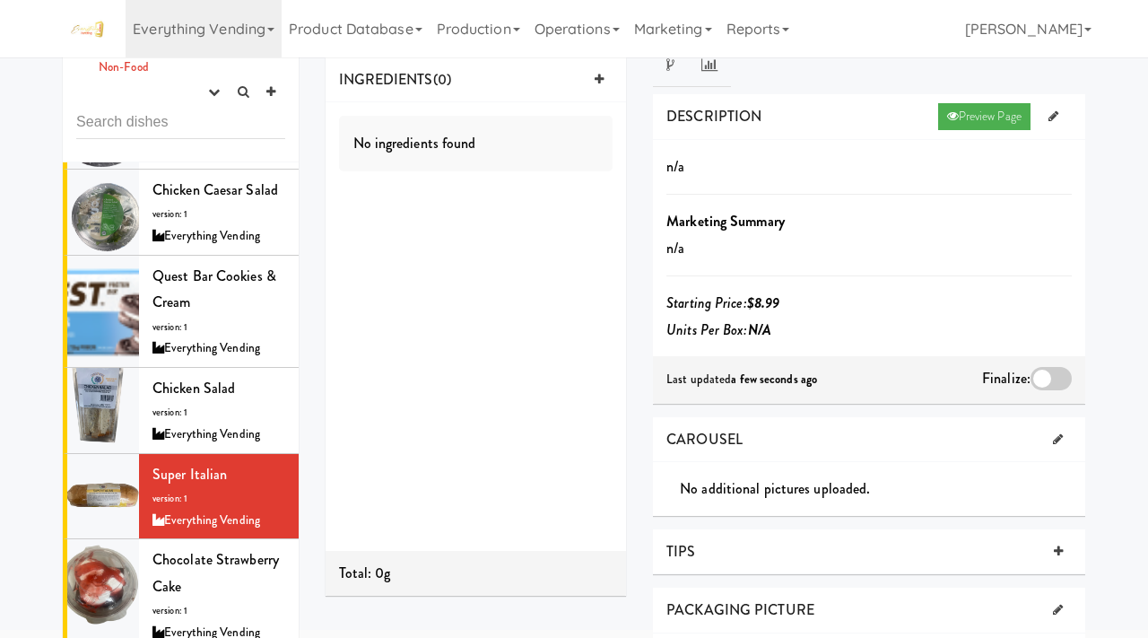
click at [1046, 367] on div at bounding box center [1051, 378] width 41 height 23
click at [0, 0] on input "checkbox" at bounding box center [0, 0] width 0 height 0
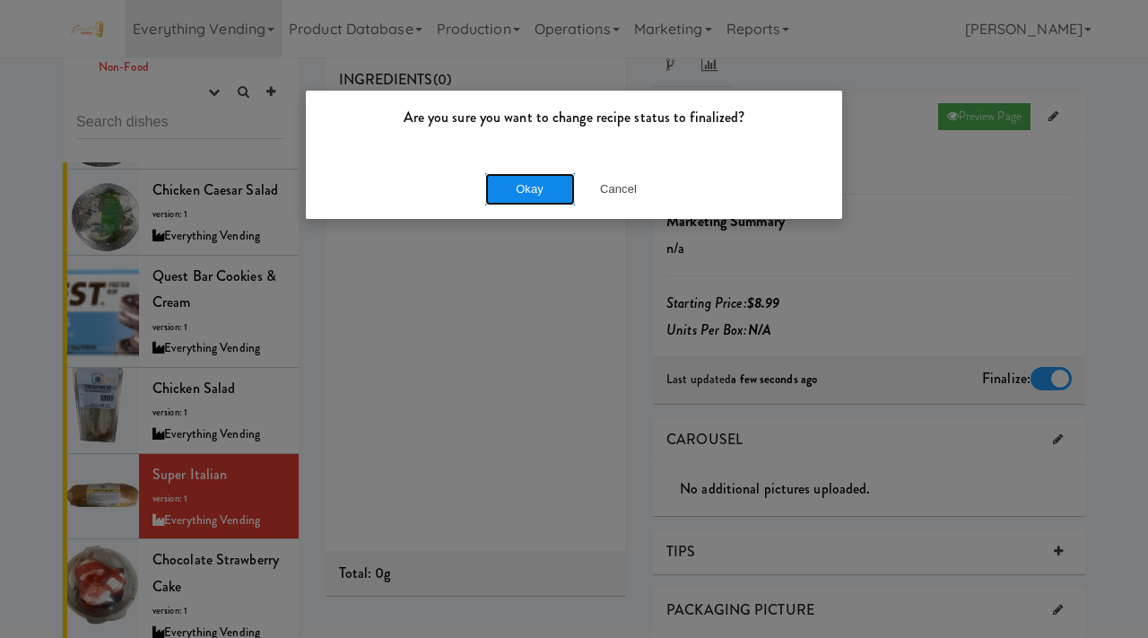
click at [539, 173] on button "Okay" at bounding box center [530, 189] width 90 height 32
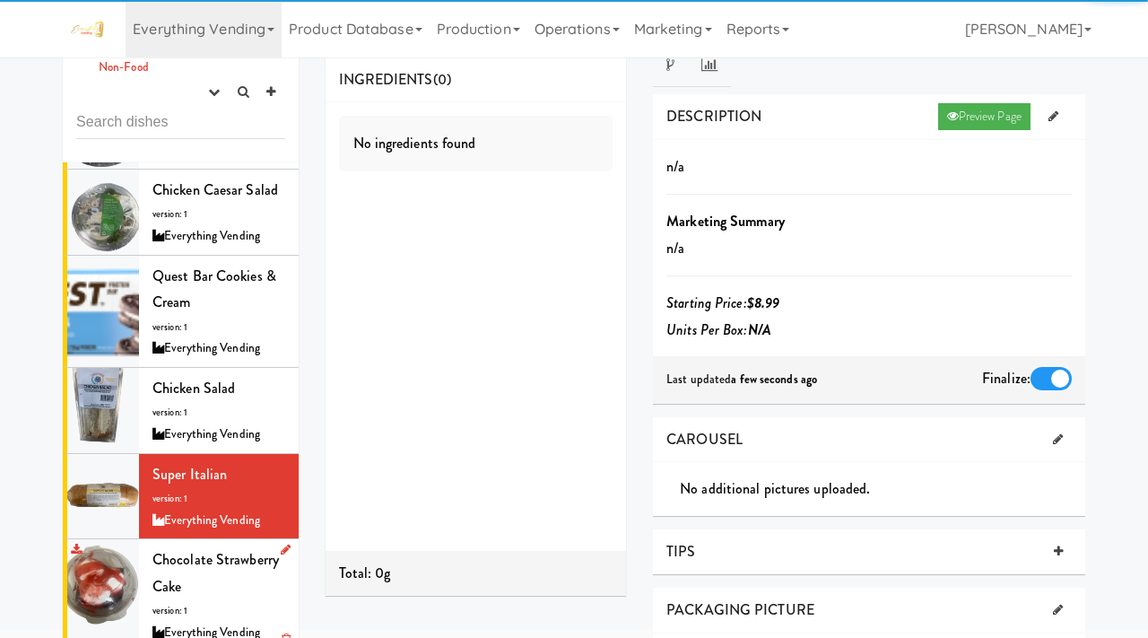
click at [162, 549] on span "Chocolate Strawberry Cake" at bounding box center [215, 573] width 126 height 48
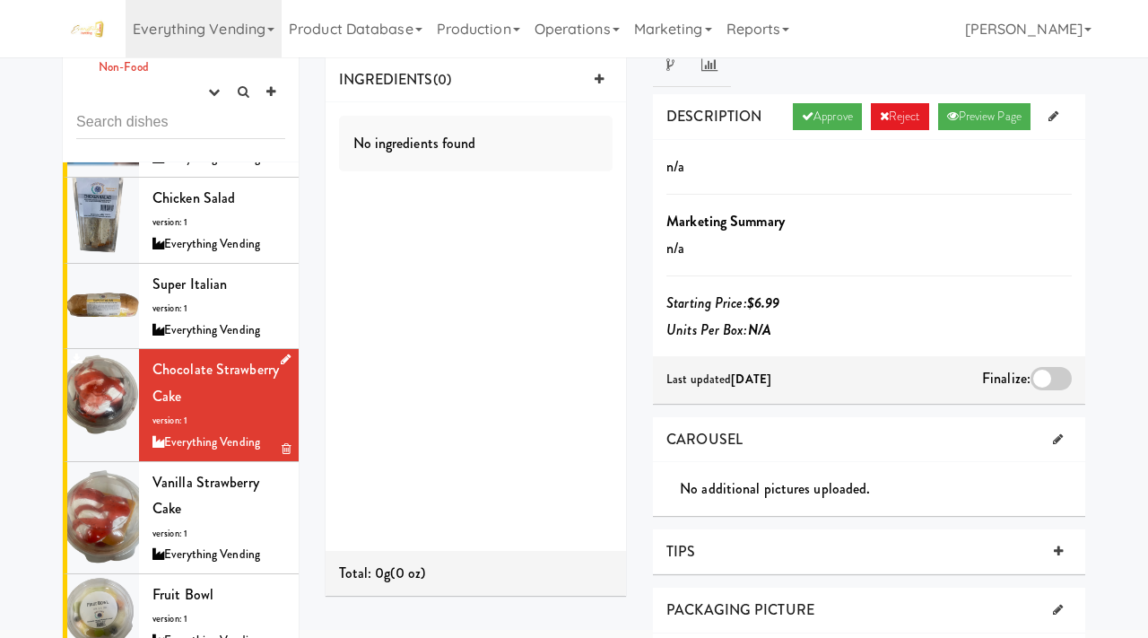
scroll to position [2553, 0]
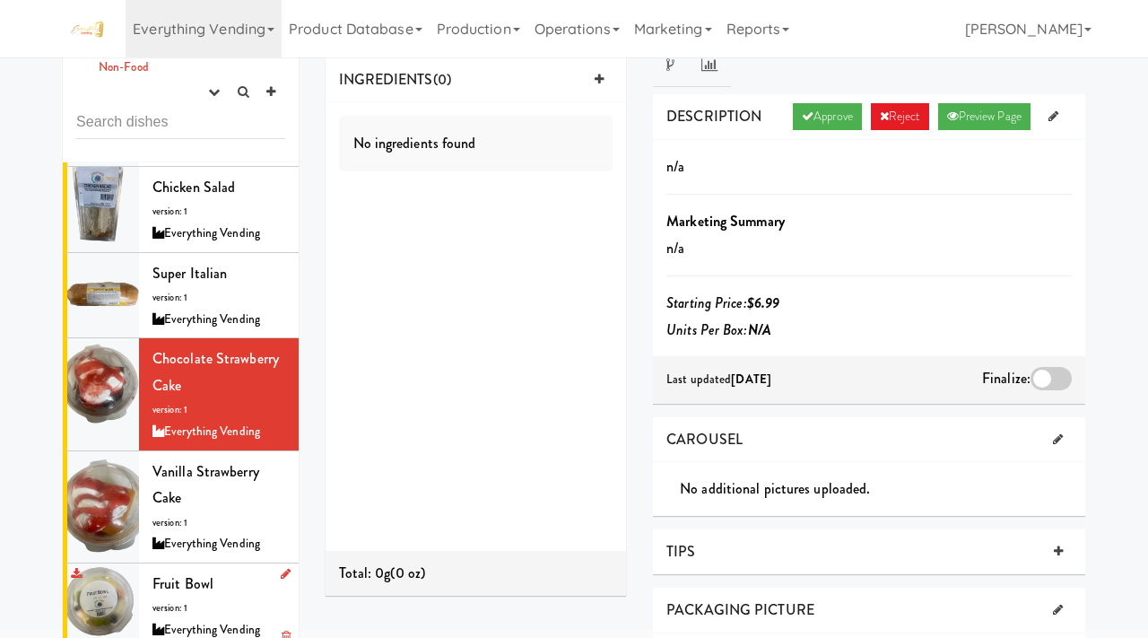
click at [192, 570] on div "Fruit Bowl version: 1 Everything Vending" at bounding box center [218, 605] width 133 height 71
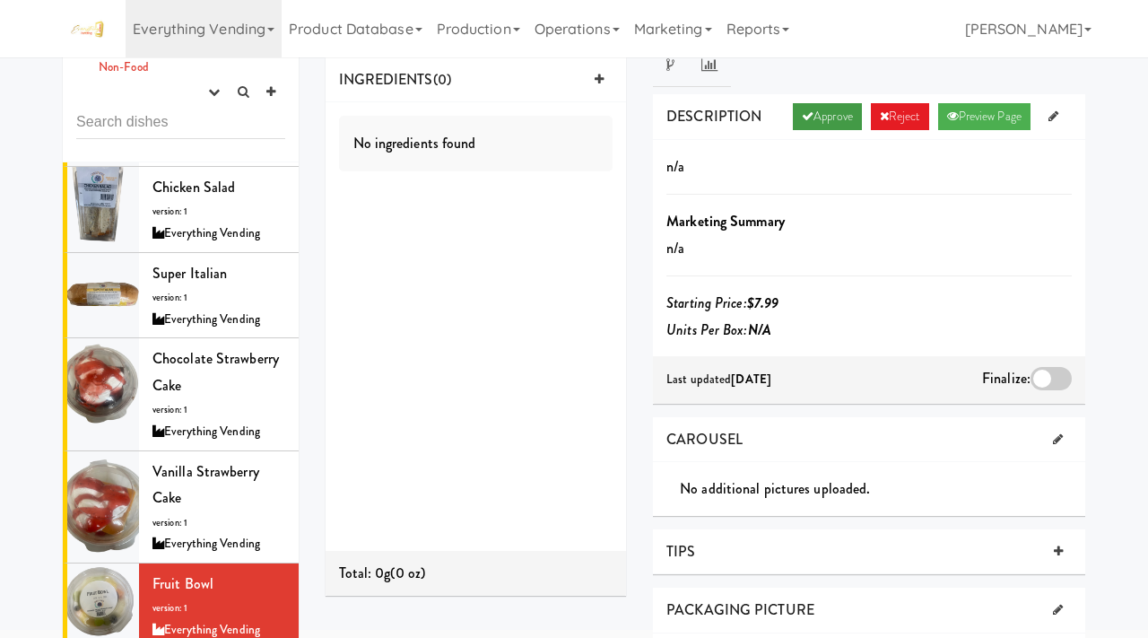
click at [812, 119] on link "Approve" at bounding box center [827, 116] width 69 height 27
click at [1041, 370] on div at bounding box center [1051, 378] width 41 height 23
click at [0, 0] on input "checkbox" at bounding box center [0, 0] width 0 height 0
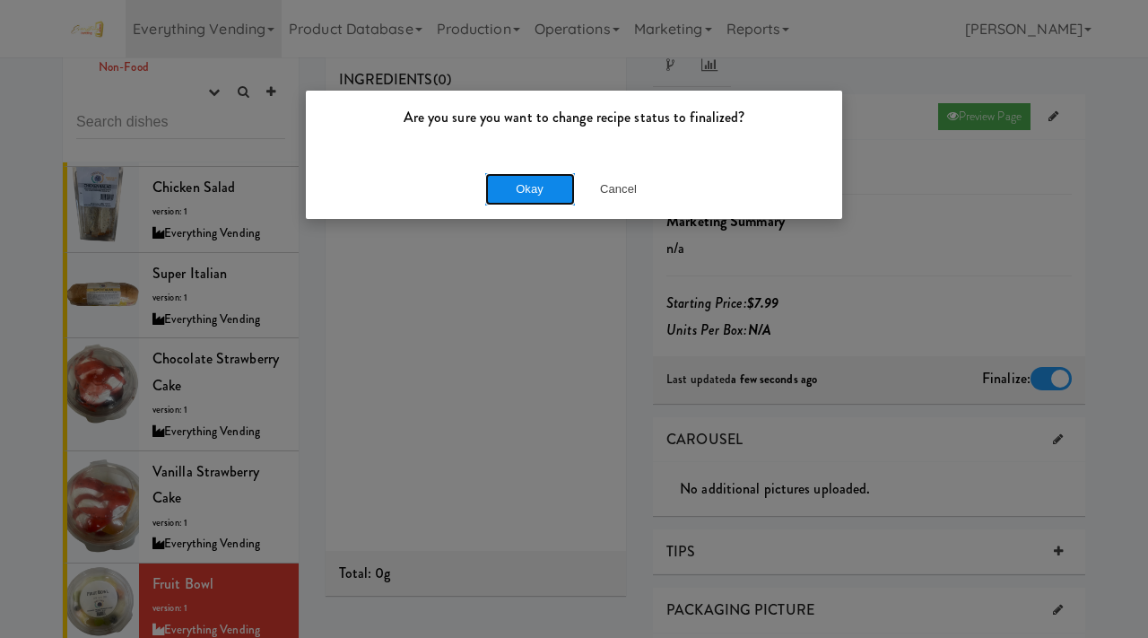
click at [527, 192] on button "Okay" at bounding box center [530, 189] width 90 height 32
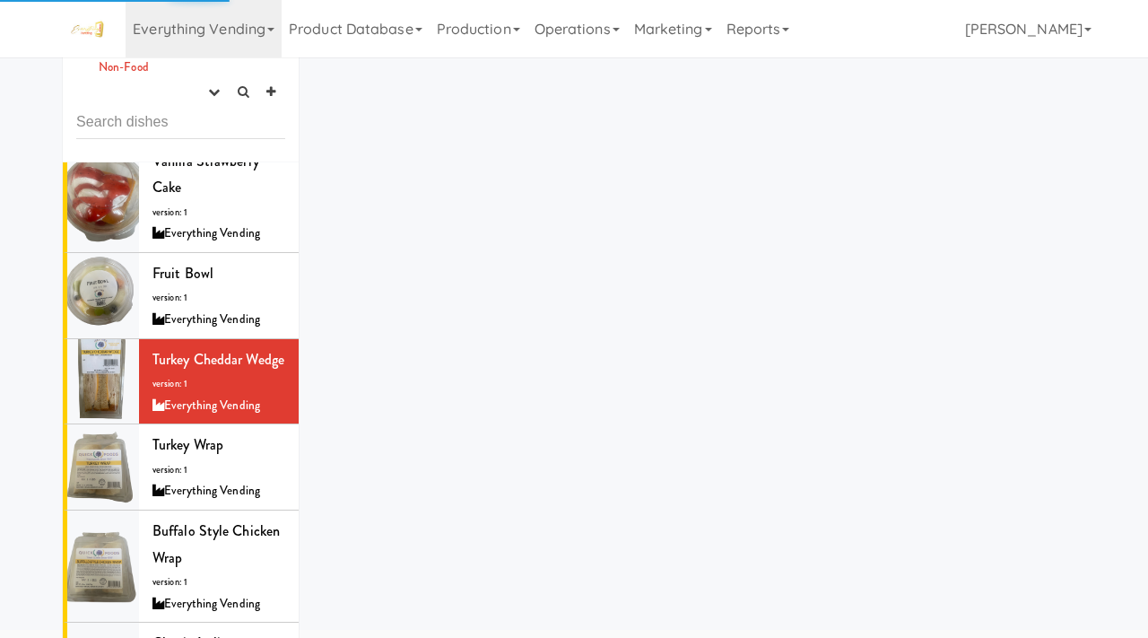
scroll to position [2999, 0]
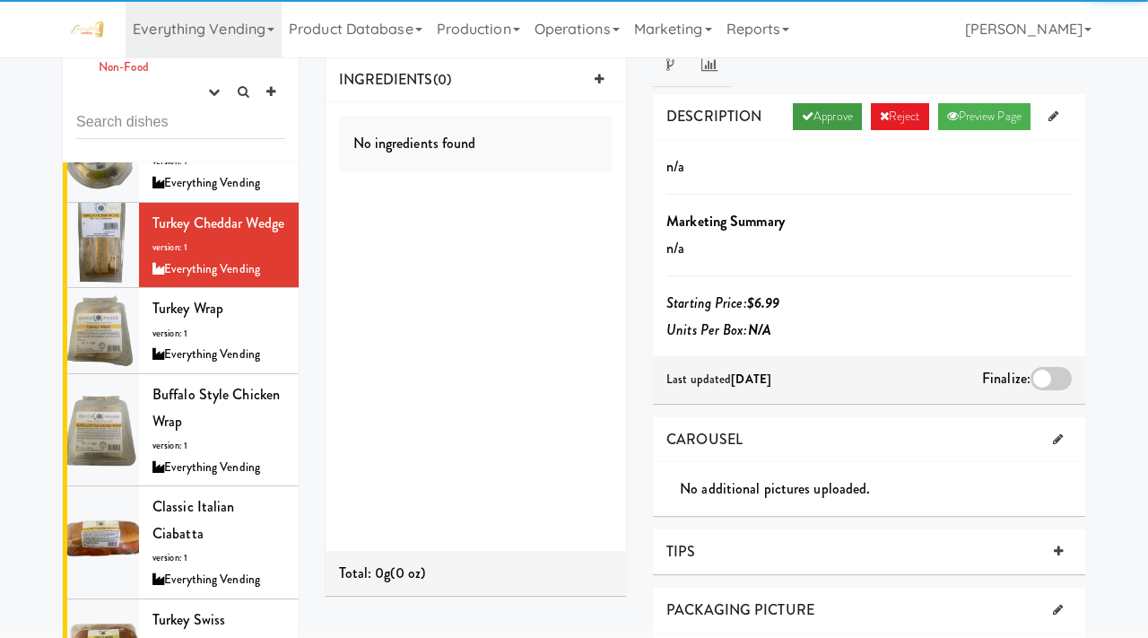
click at [816, 112] on link "Approve" at bounding box center [827, 116] width 69 height 27
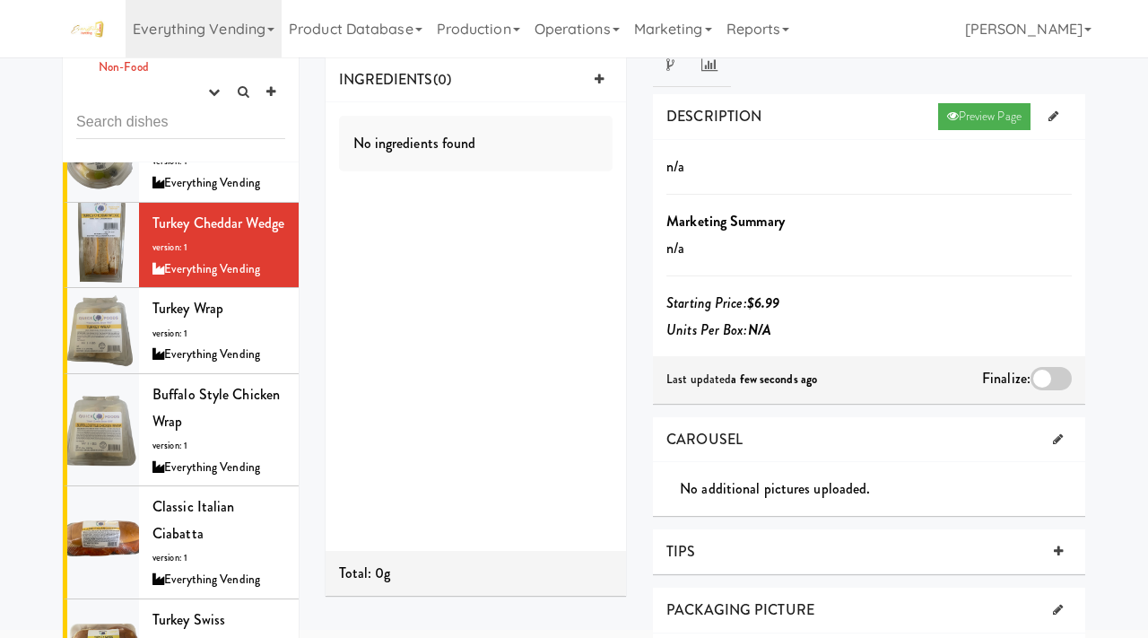
click at [1049, 381] on div at bounding box center [1051, 378] width 41 height 23
click at [0, 0] on input "checkbox" at bounding box center [0, 0] width 0 height 0
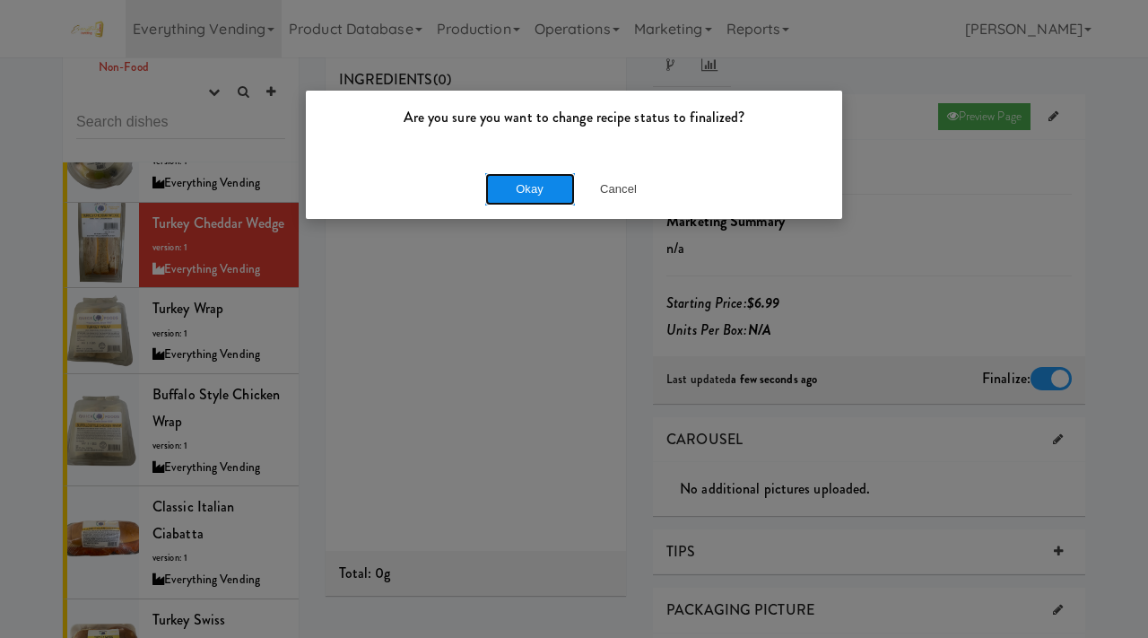
click at [555, 182] on button "Okay" at bounding box center [530, 189] width 90 height 32
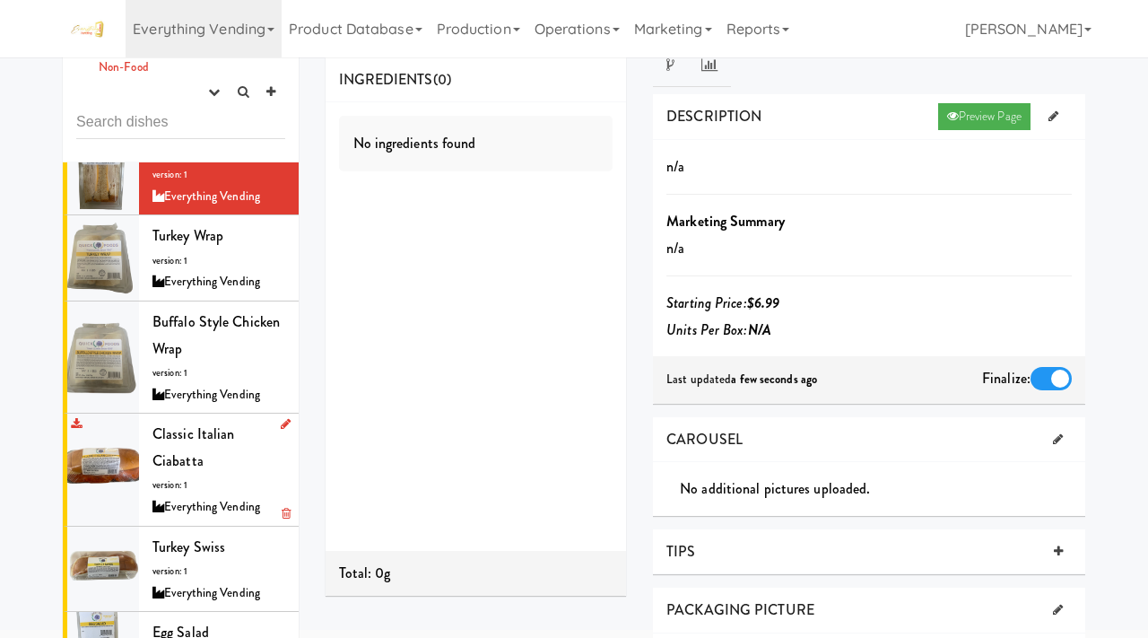
scroll to position [3113, 0]
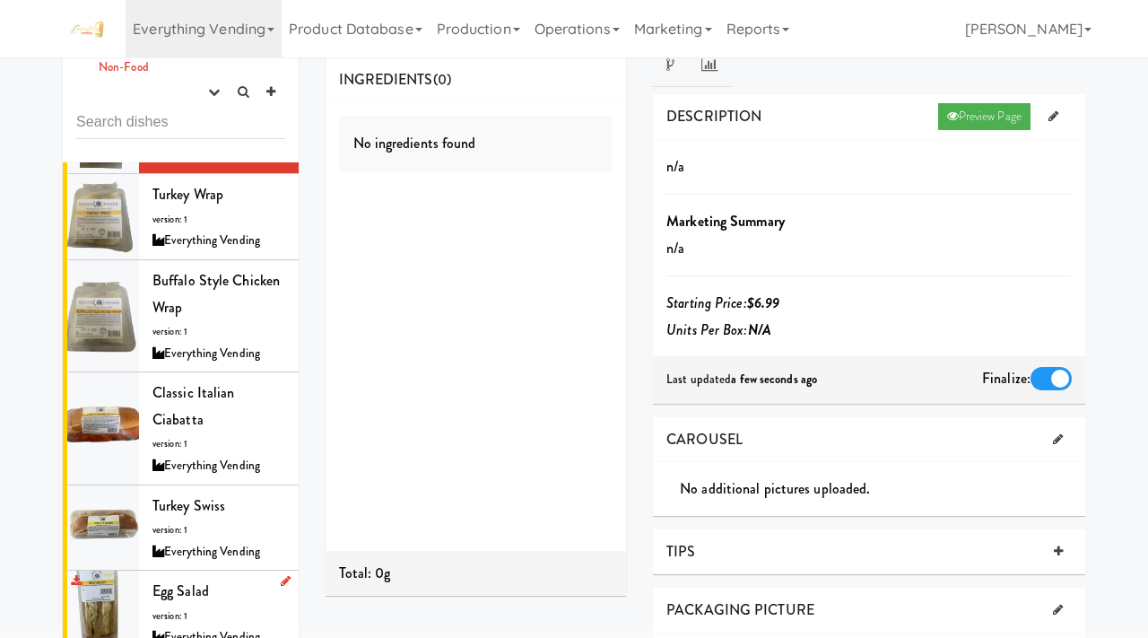
click at [200, 578] on div "Egg Salad version: 1 Everything Vending" at bounding box center [218, 613] width 133 height 71
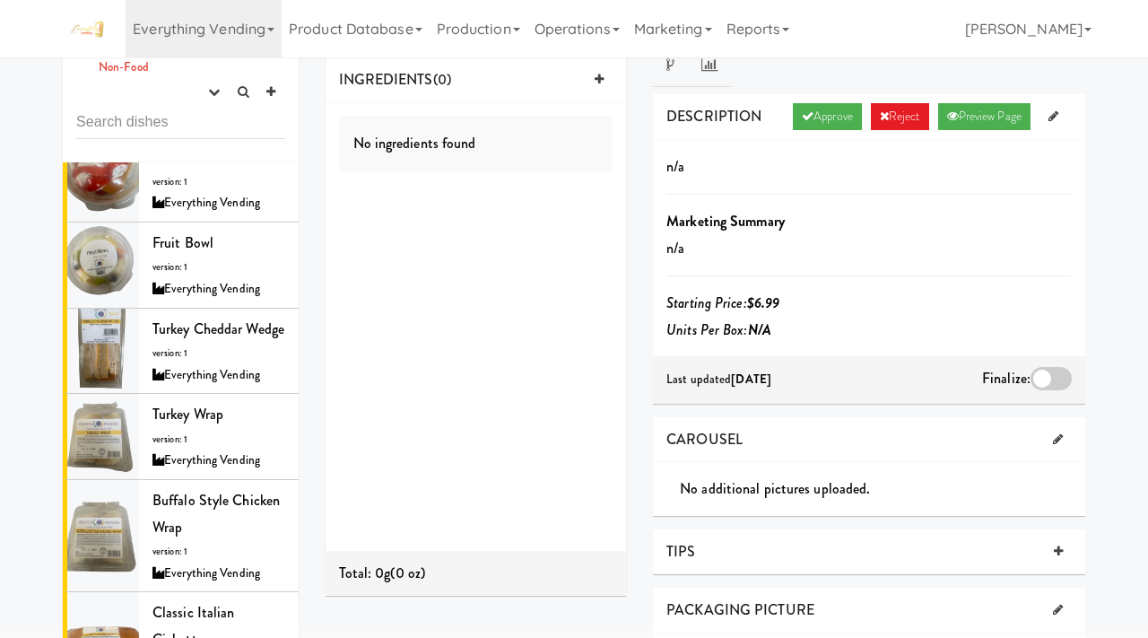
scroll to position [2898, 0]
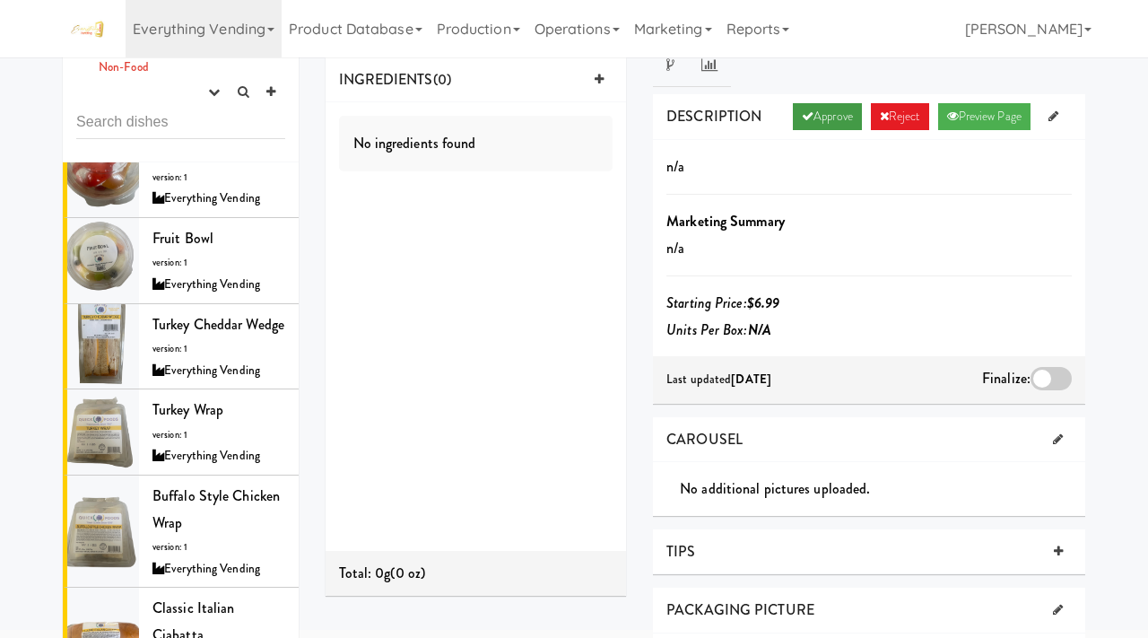
click at [807, 117] on link "Approve" at bounding box center [827, 116] width 69 height 27
click at [1049, 378] on div at bounding box center [1051, 378] width 41 height 23
click at [0, 0] on input "checkbox" at bounding box center [0, 0] width 0 height 0
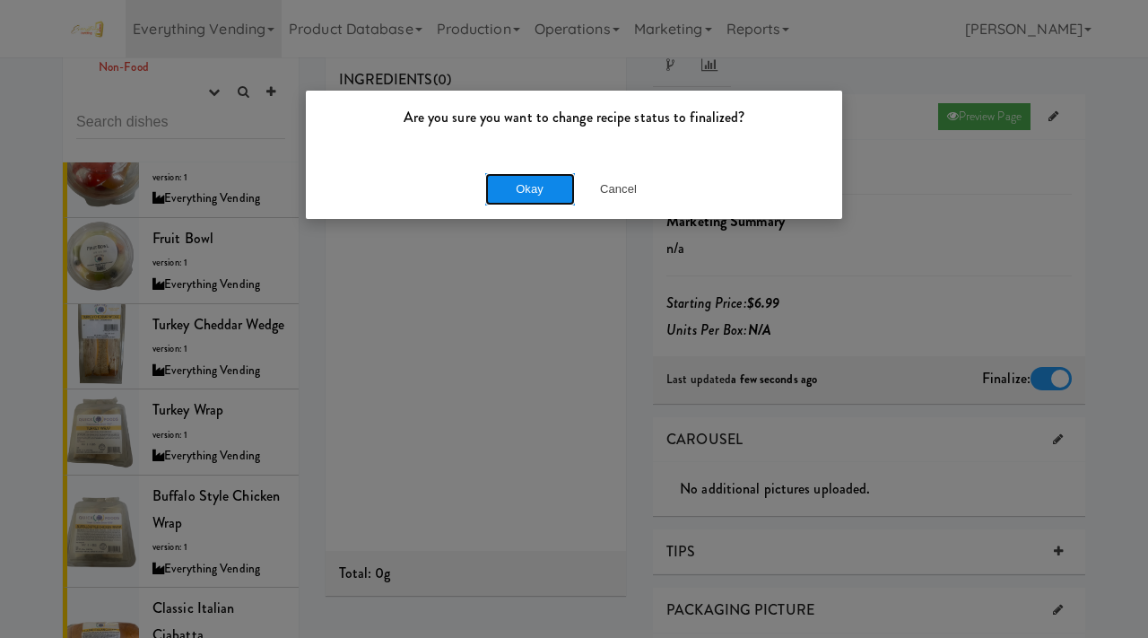
click at [530, 178] on button "Okay" at bounding box center [530, 189] width 90 height 32
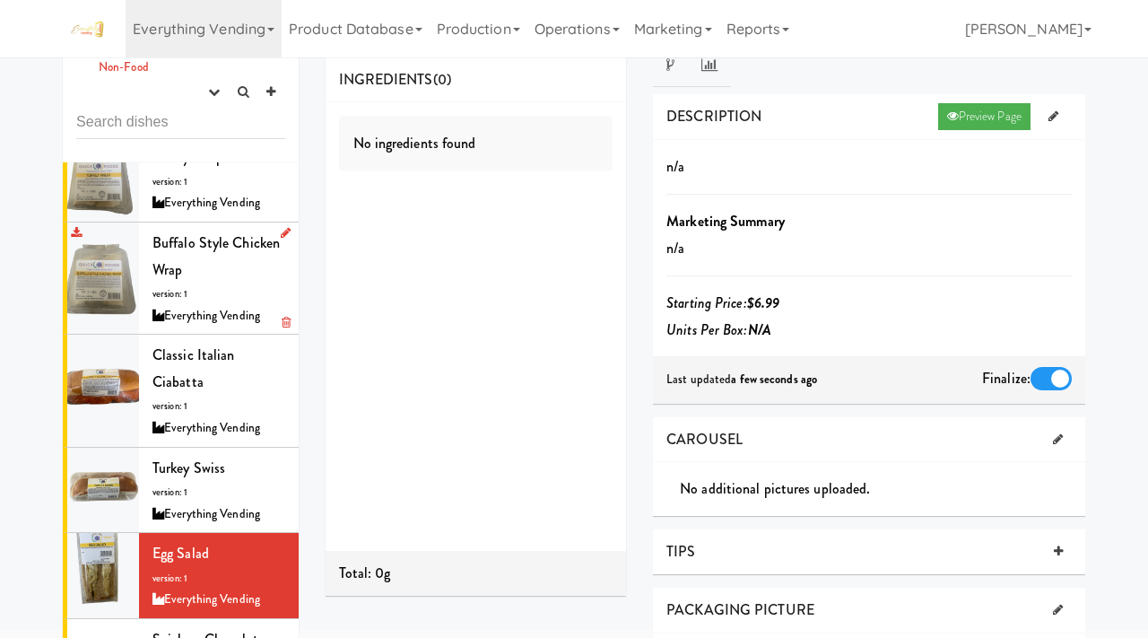
scroll to position [3290, 0]
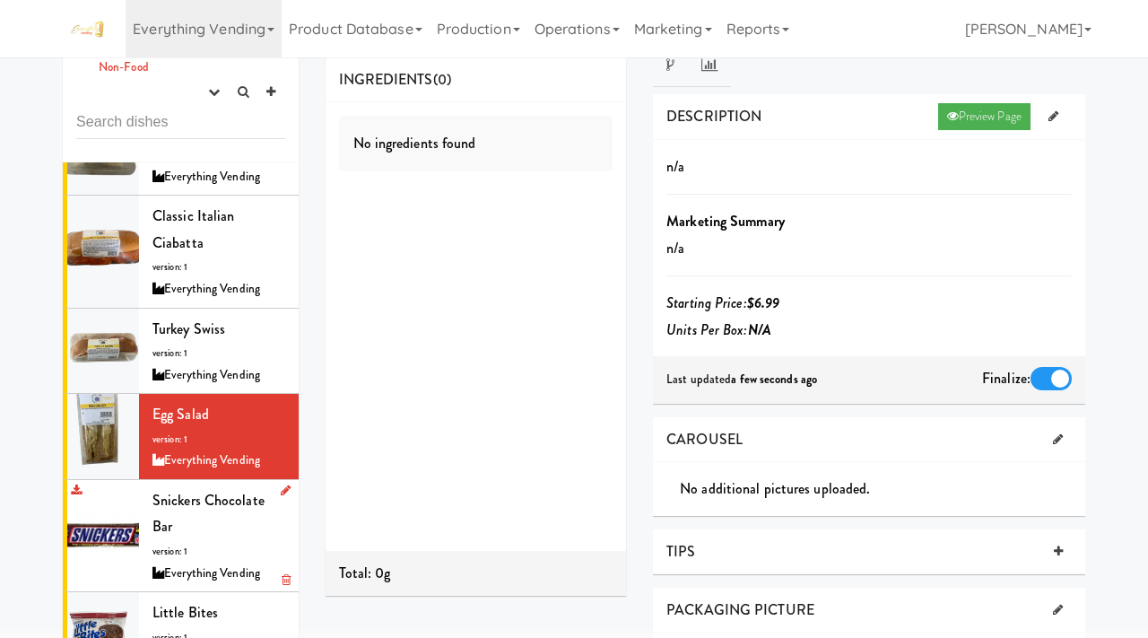
click at [168, 490] on span "Snickers Chocolate Bar" at bounding box center [208, 514] width 112 height 48
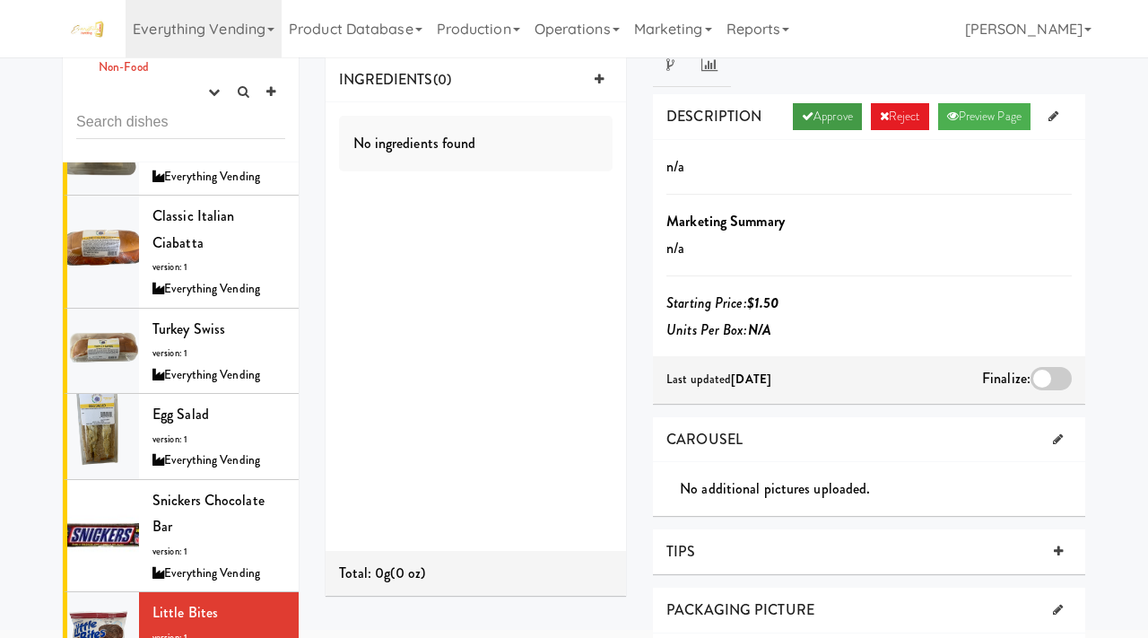
click at [811, 113] on link "Approve" at bounding box center [827, 116] width 69 height 27
click at [1044, 384] on div at bounding box center [1051, 378] width 41 height 23
click at [0, 0] on input "checkbox" at bounding box center [0, 0] width 0 height 0
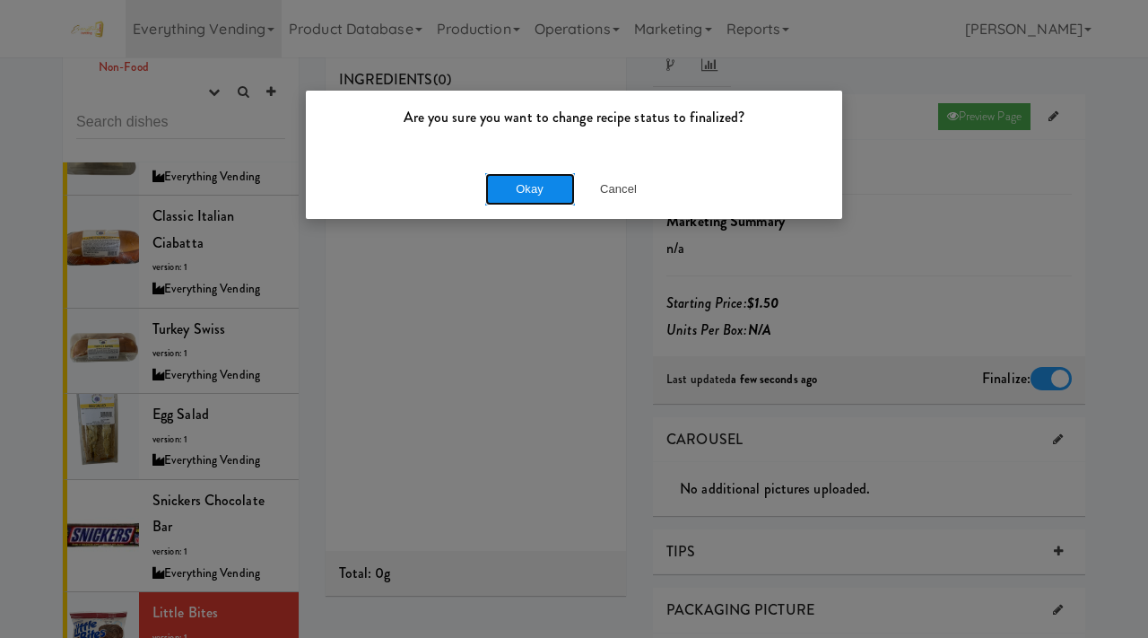
click at [518, 192] on button "Okay" at bounding box center [530, 189] width 90 height 32
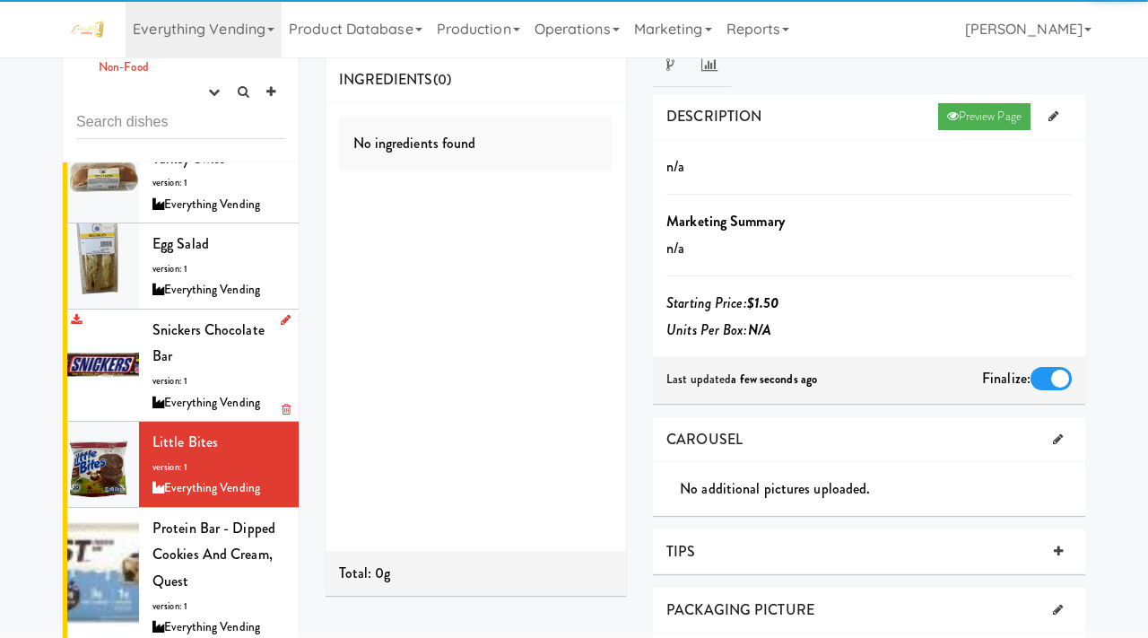
scroll to position [3485, 0]
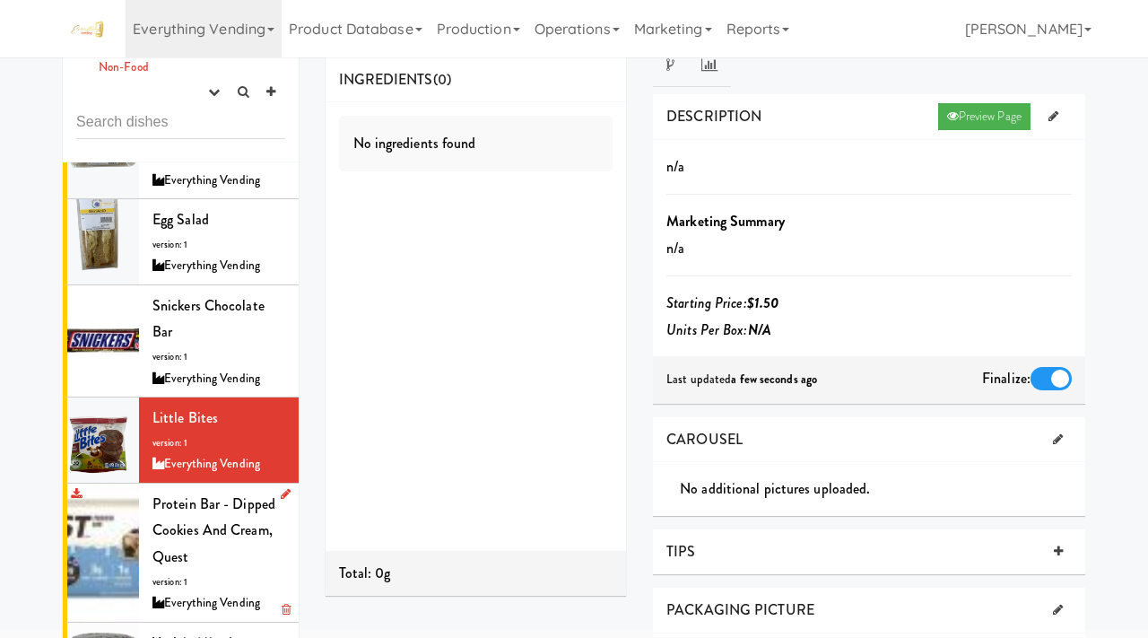
click at [205, 491] on div "Protein Bar - Dipped Cookies and Cream, Quest version: 1 Everything Vending" at bounding box center [218, 553] width 133 height 124
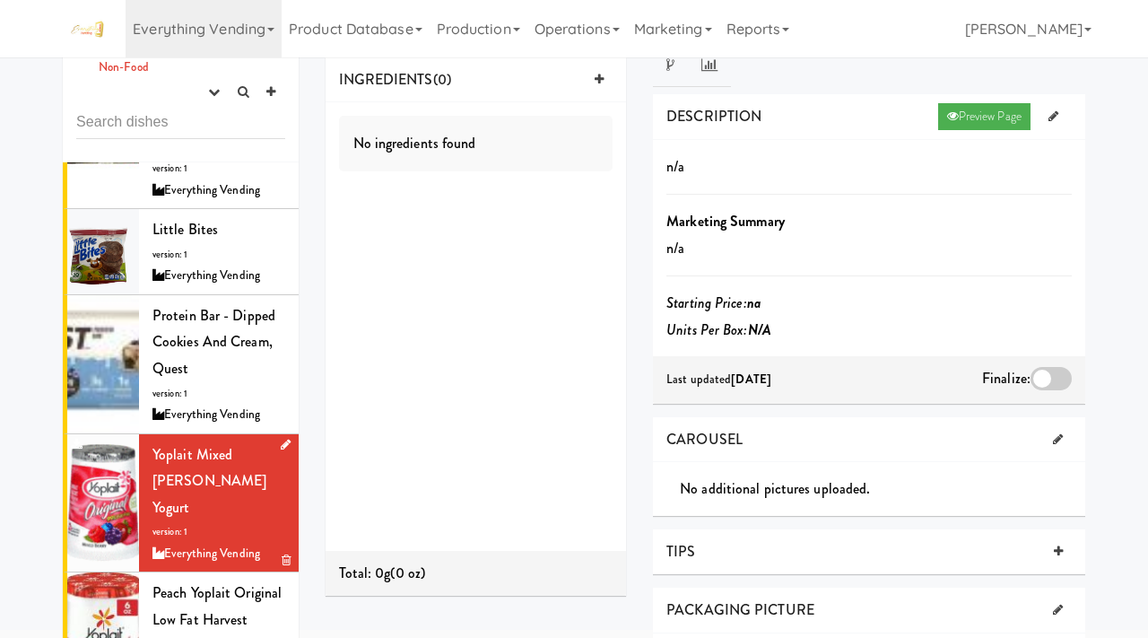
scroll to position [3691, 0]
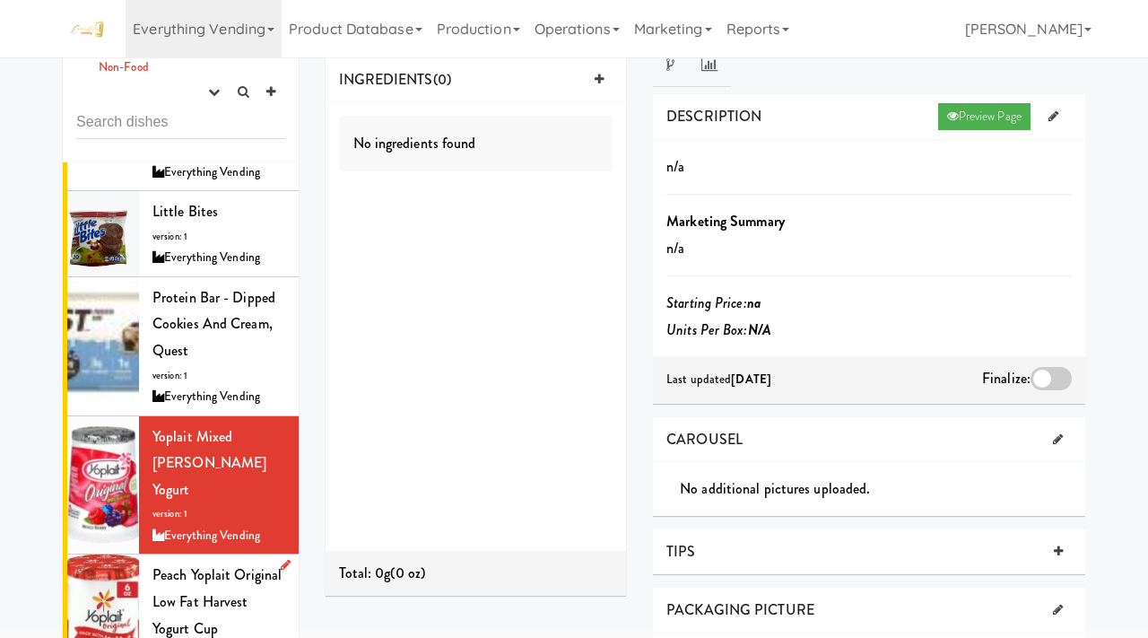
click at [210, 562] on div "Peach Yoplait Original Low Fat Harvest Yogurt Cup version: 1 Everything Vending" at bounding box center [218, 624] width 133 height 124
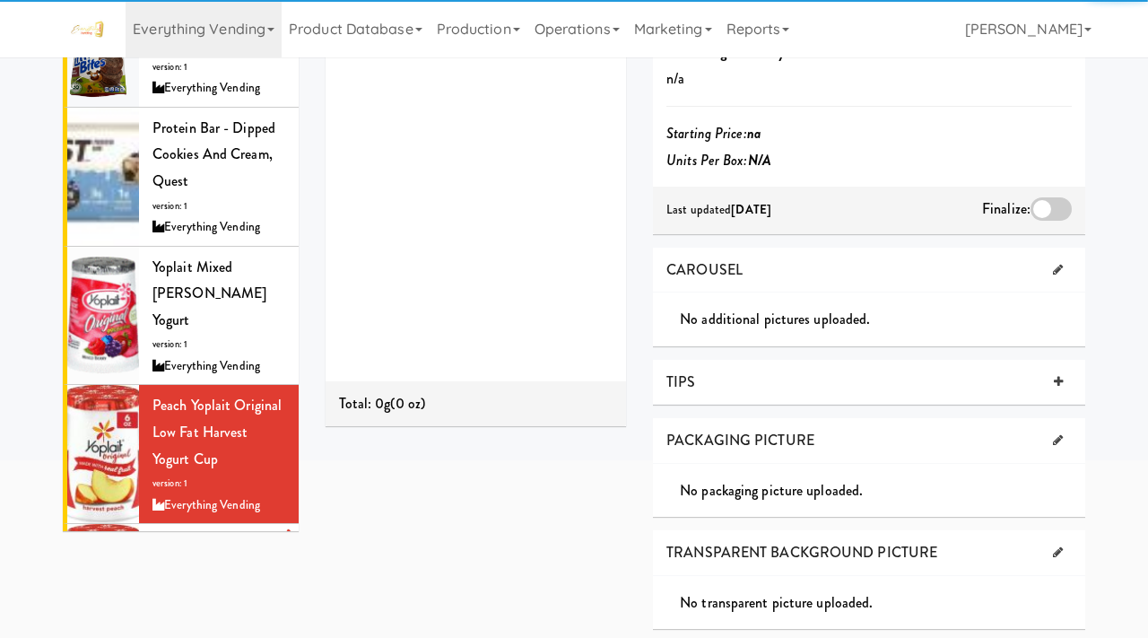
click at [180, 534] on span "Strawberry Yoplait Original Low Fat Harvest Yogurt Cup" at bounding box center [209, 571] width 115 height 74
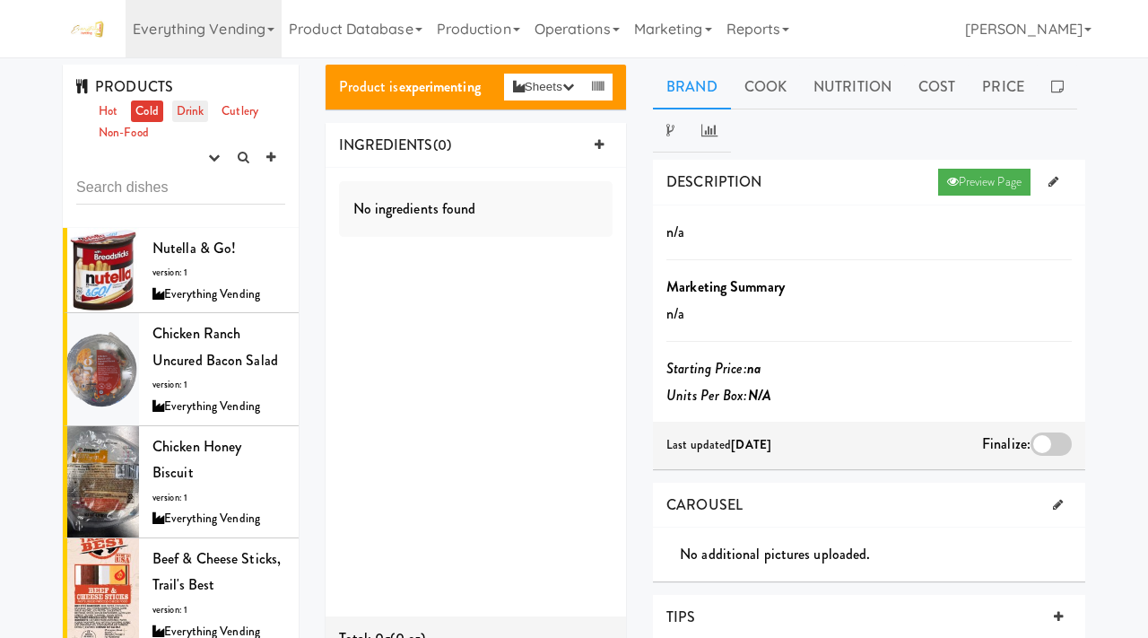
click at [194, 104] on link "Drink" at bounding box center [190, 111] width 37 height 22
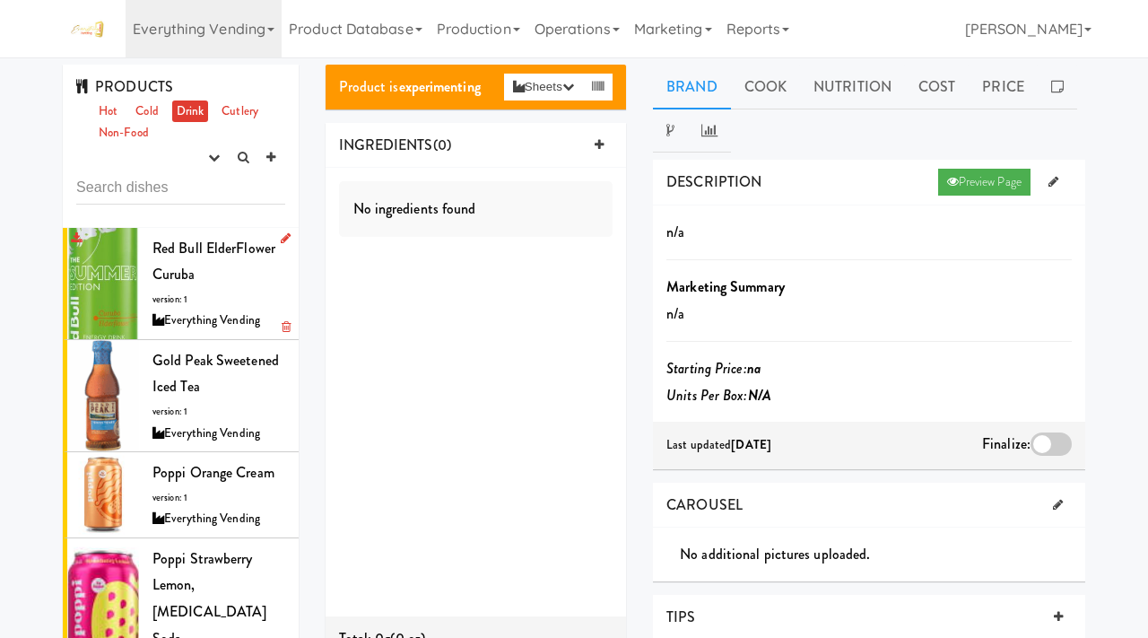
click at [209, 300] on div "Red Bull ElderFlower Curuba version: 1 Everything Vending" at bounding box center [218, 283] width 133 height 97
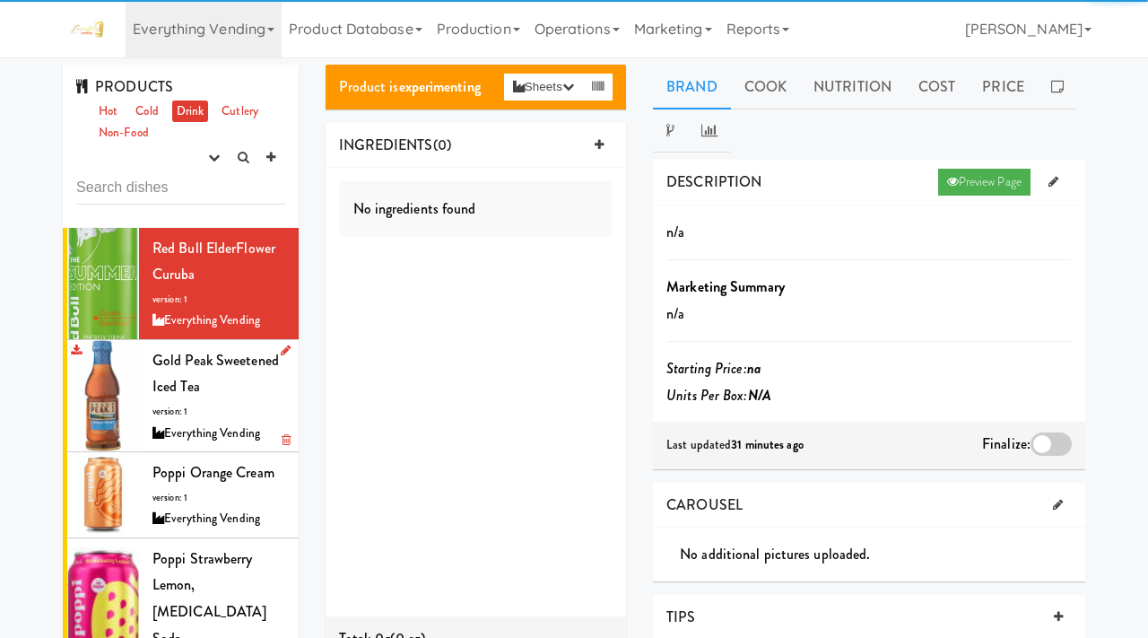
click at [229, 414] on div "Gold Peak Sweetened Iced Tea version: 1 Everything Vending" at bounding box center [218, 395] width 133 height 97
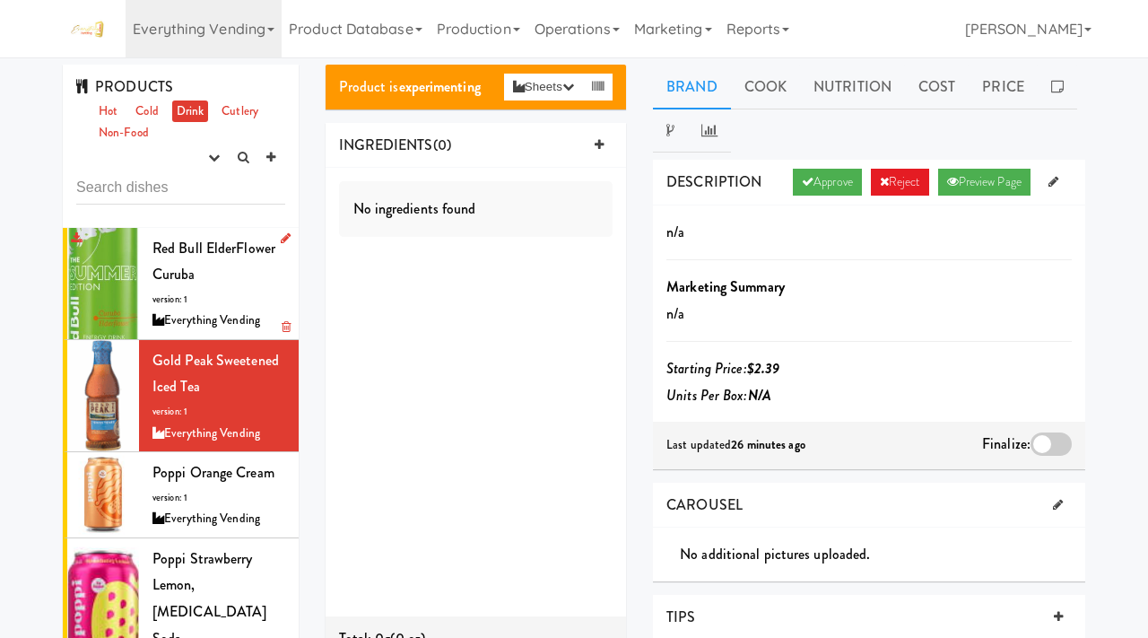
click at [245, 286] on div "Red Bull ElderFlower Curuba version: 1 Everything Vending" at bounding box center [218, 283] width 133 height 97
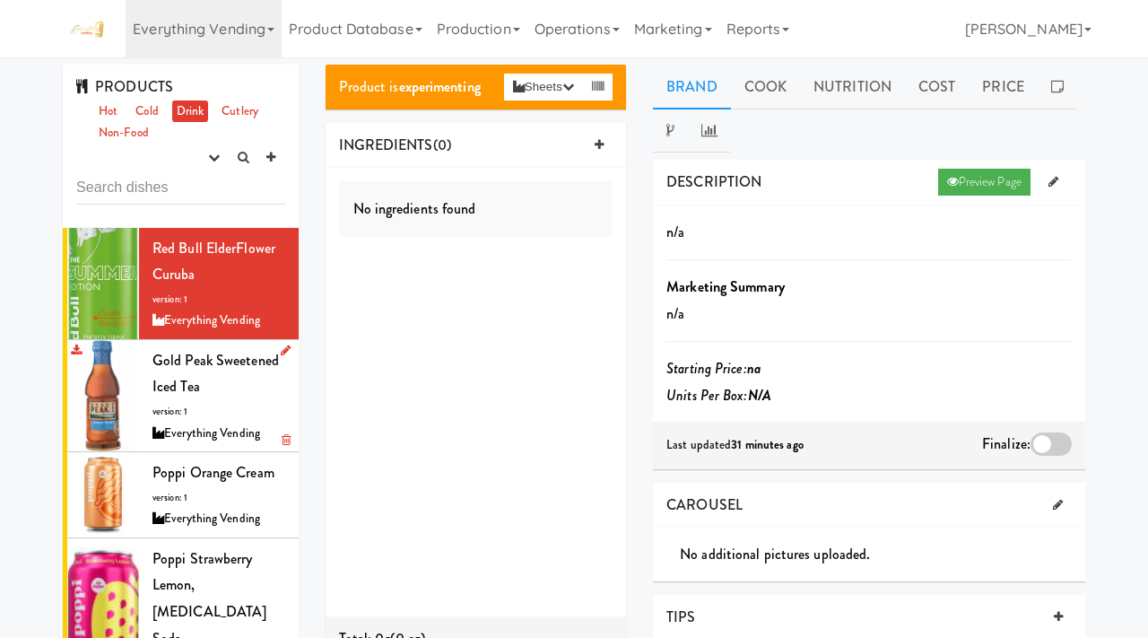
click at [211, 392] on div "Gold Peak Sweetened Iced Tea version: 1 Everything Vending" at bounding box center [218, 395] width 133 height 97
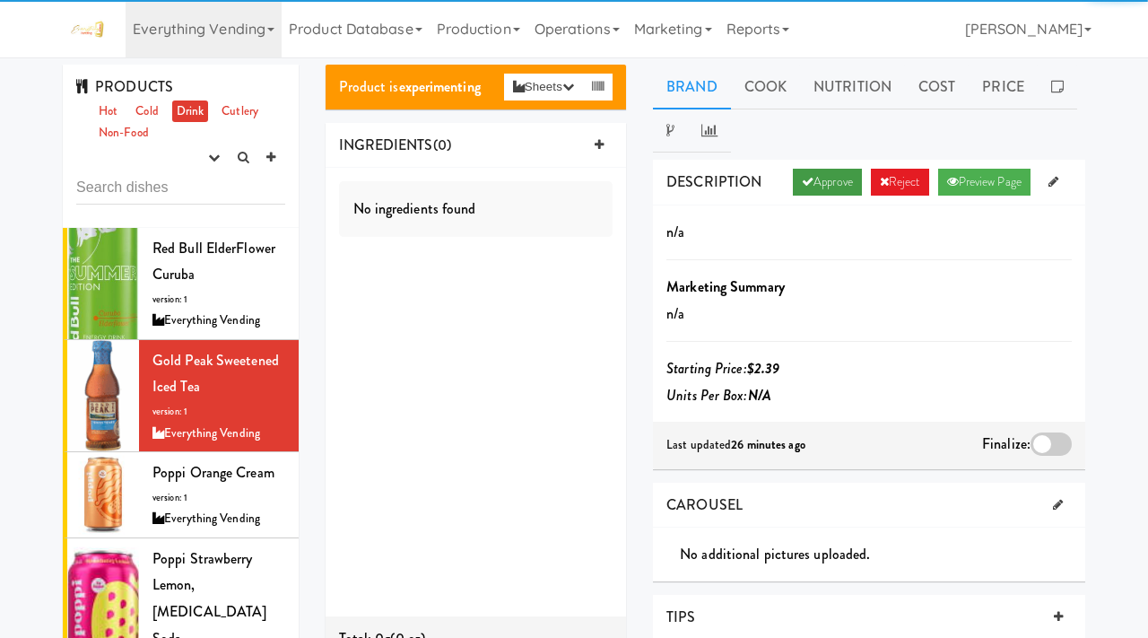
click at [815, 172] on link "Approve" at bounding box center [827, 182] width 69 height 27
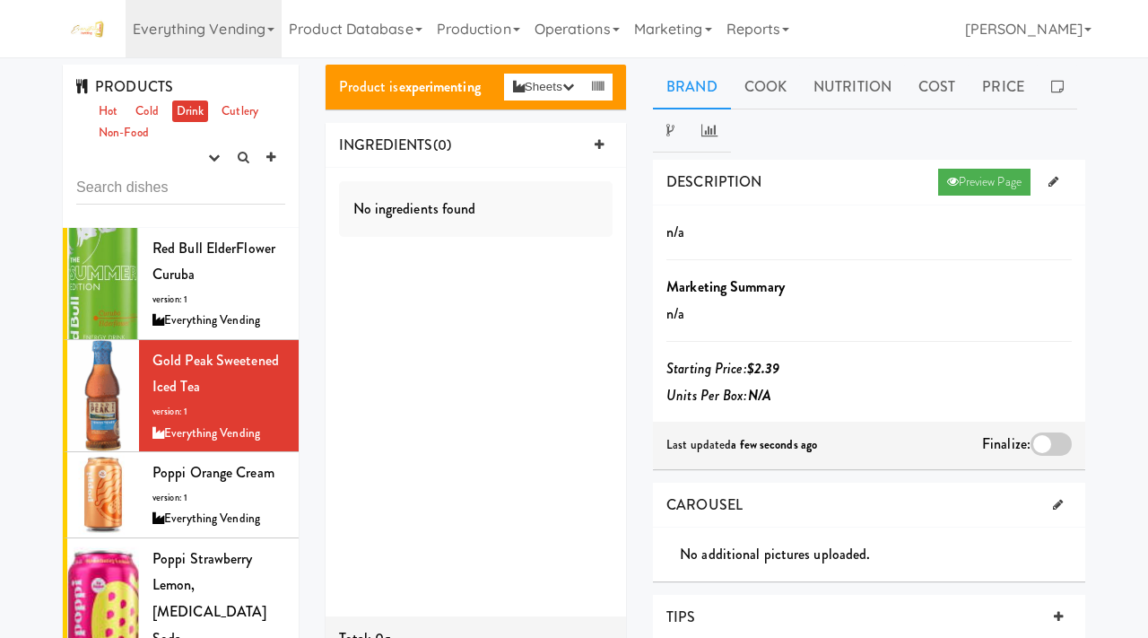
click at [1059, 447] on div at bounding box center [1051, 443] width 41 height 23
click at [0, 0] on input "checkbox" at bounding box center [0, 0] width 0 height 0
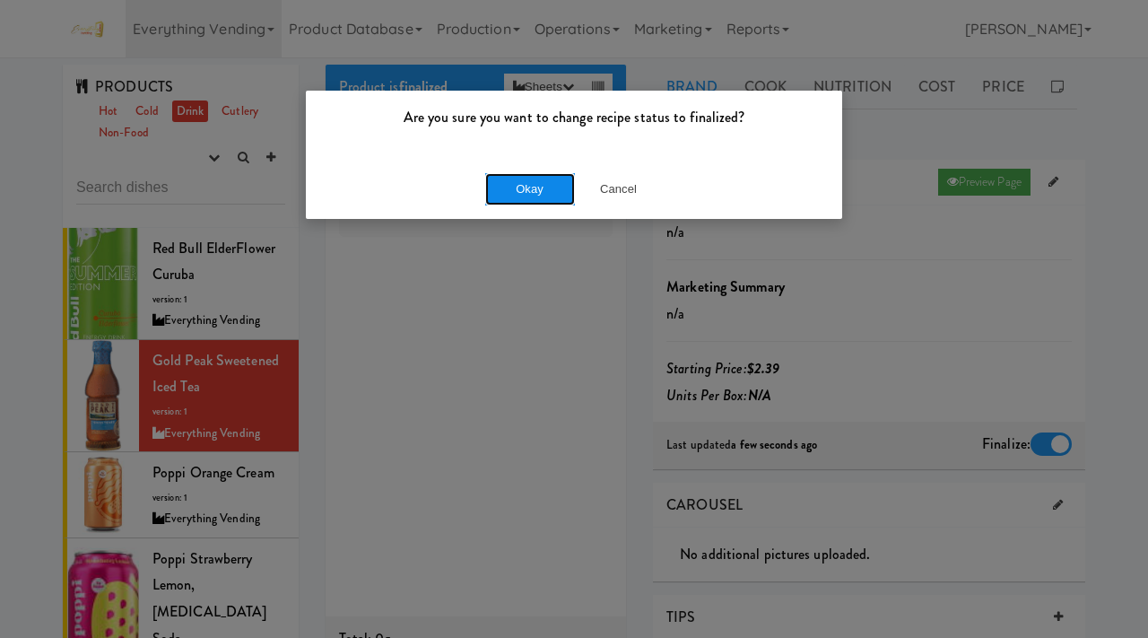
click at [517, 199] on button "Okay" at bounding box center [530, 189] width 90 height 32
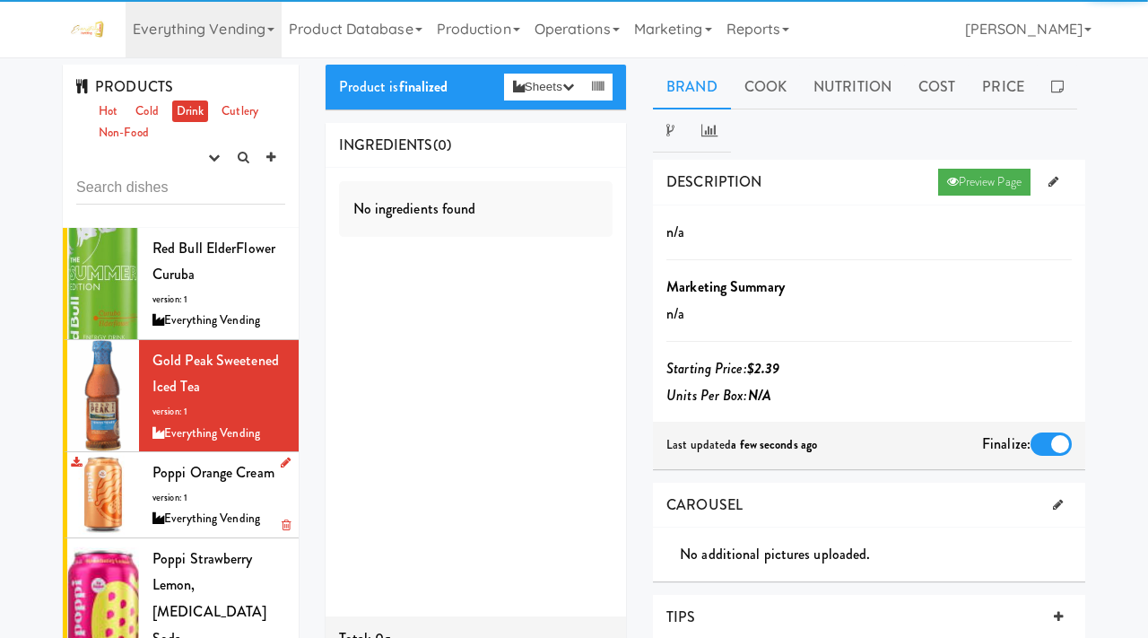
click at [159, 482] on span "Poppi Orange Cream" at bounding box center [213, 472] width 122 height 21
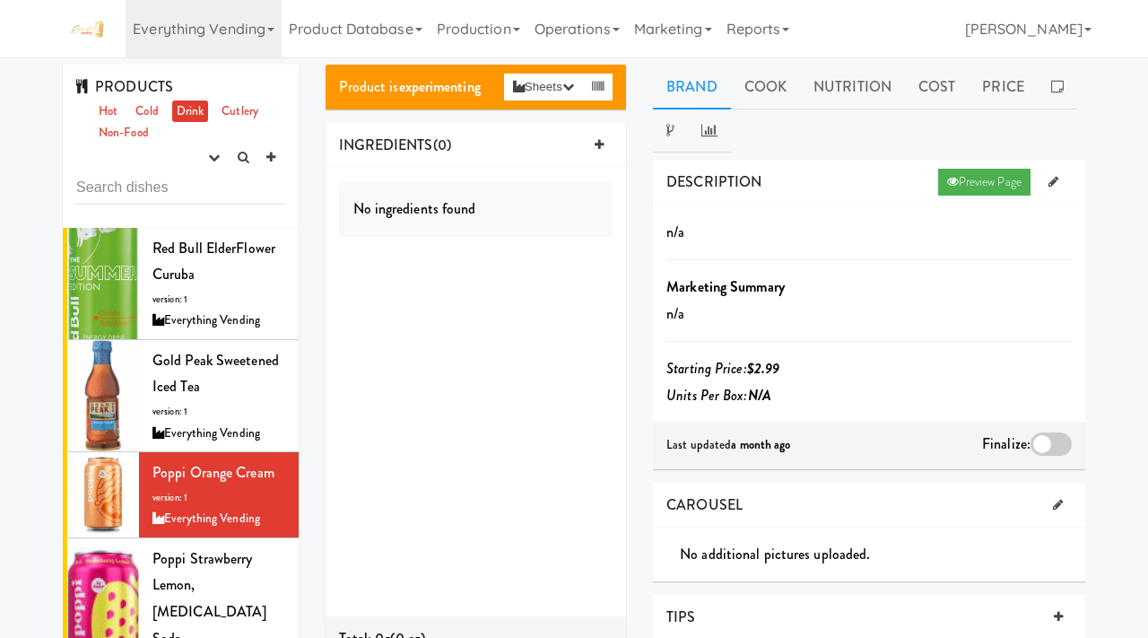
click at [1052, 442] on div at bounding box center [1051, 443] width 41 height 23
click at [0, 0] on input "checkbox" at bounding box center [0, 0] width 0 height 0
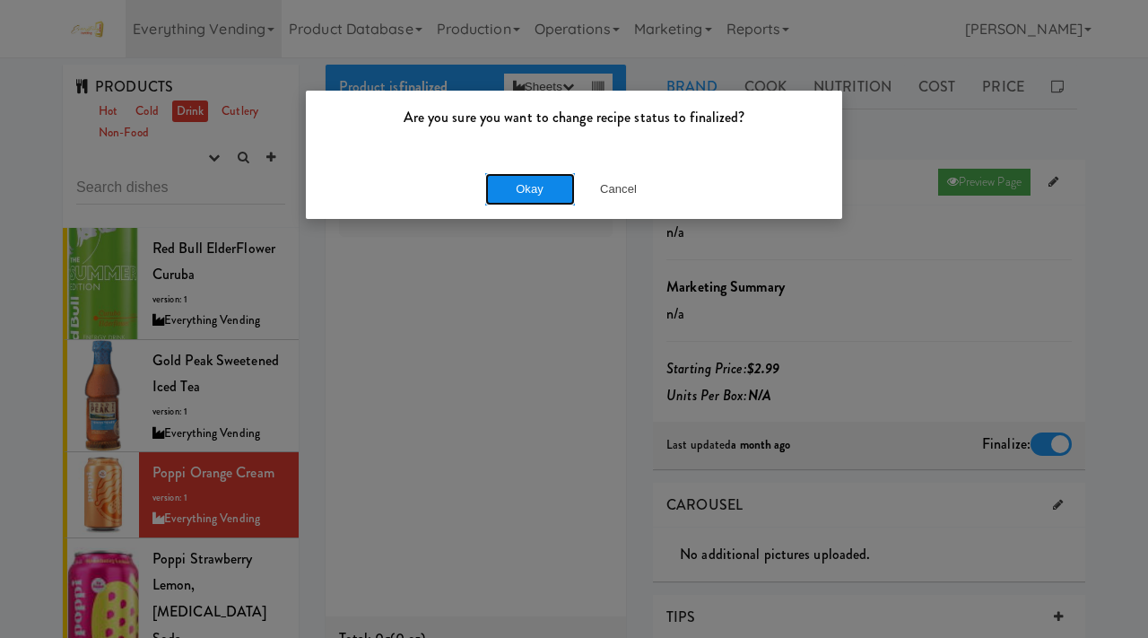
click at [532, 183] on button "Okay" at bounding box center [530, 189] width 90 height 32
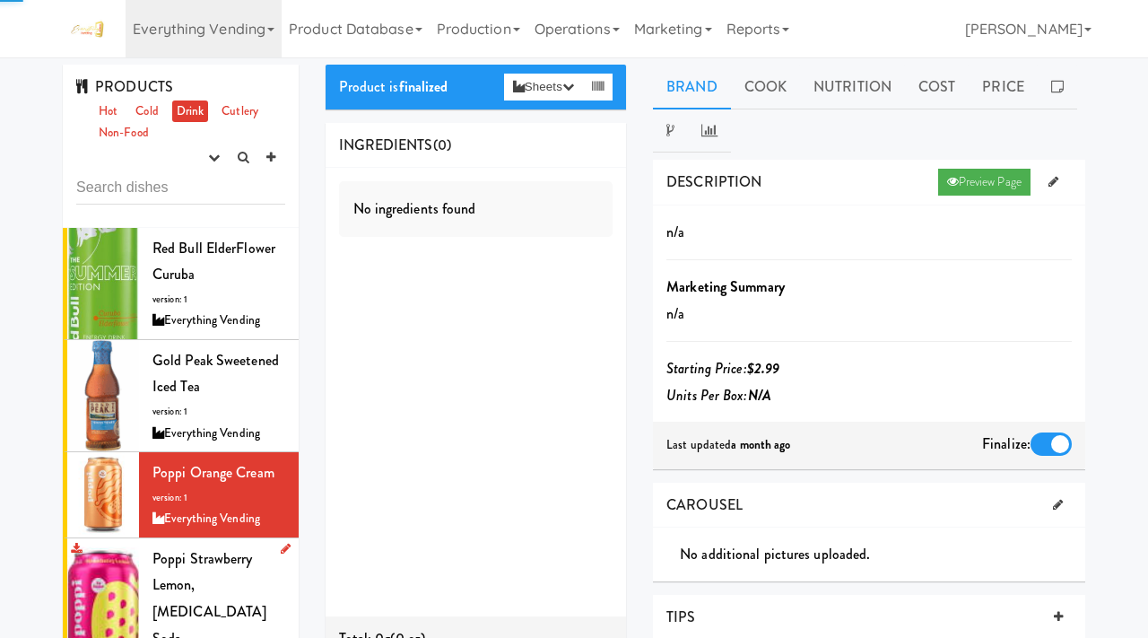
click at [196, 588] on span "Poppi Strawberry Lemon, Prebiotic Soda" at bounding box center [209, 598] width 114 height 100
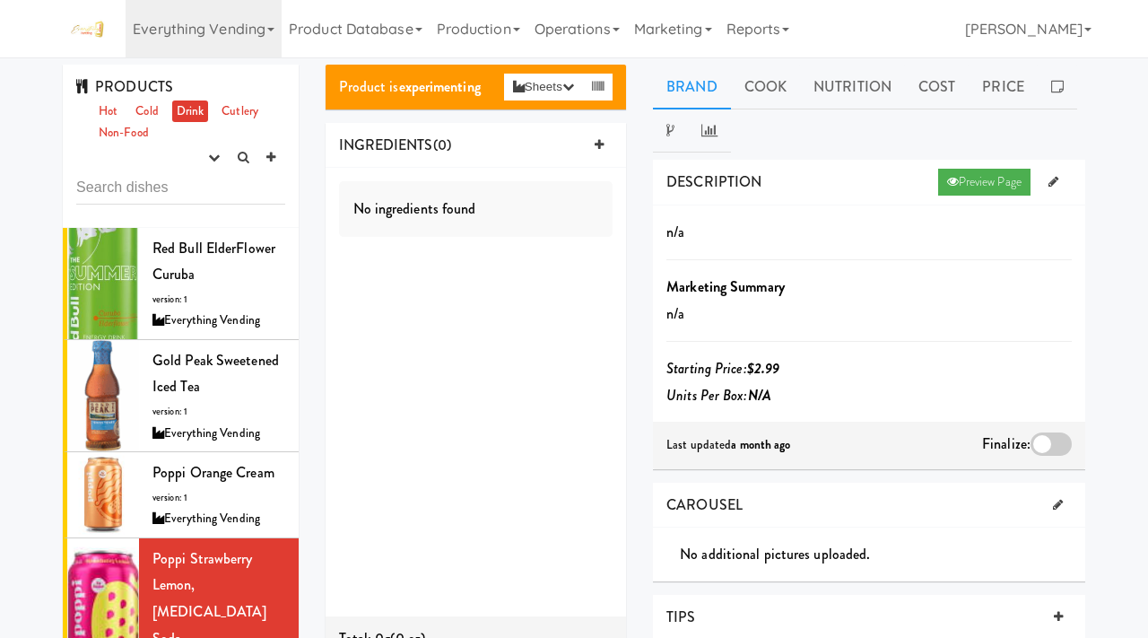
click at [1058, 433] on div at bounding box center [1051, 443] width 41 height 23
click at [0, 0] on input "checkbox" at bounding box center [0, 0] width 0 height 0
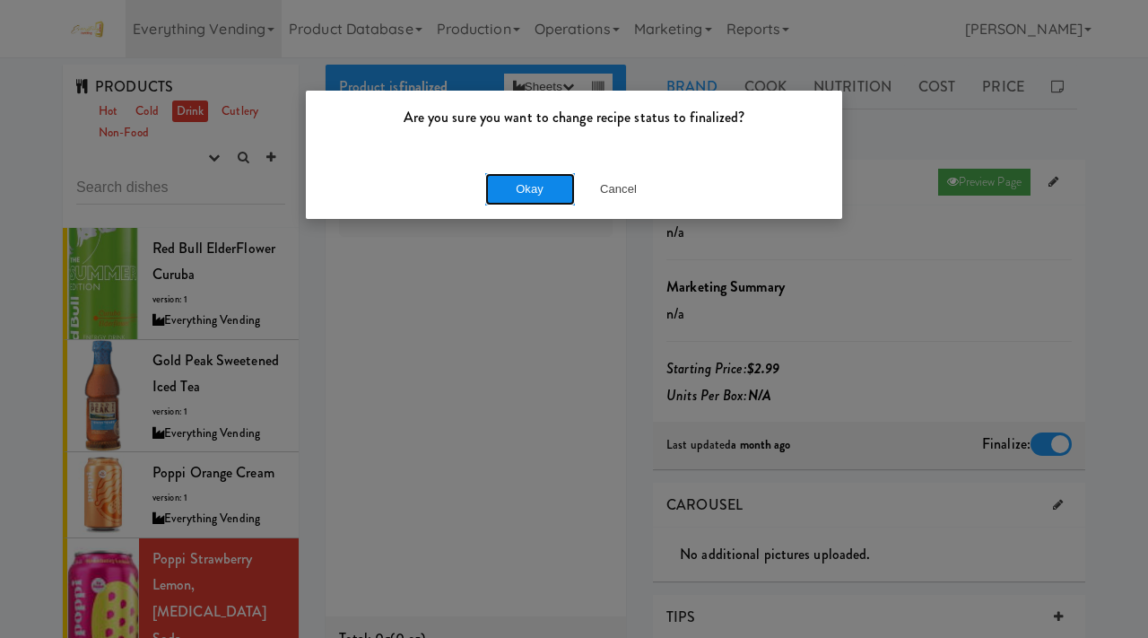
click at [512, 196] on button "Okay" at bounding box center [530, 189] width 90 height 32
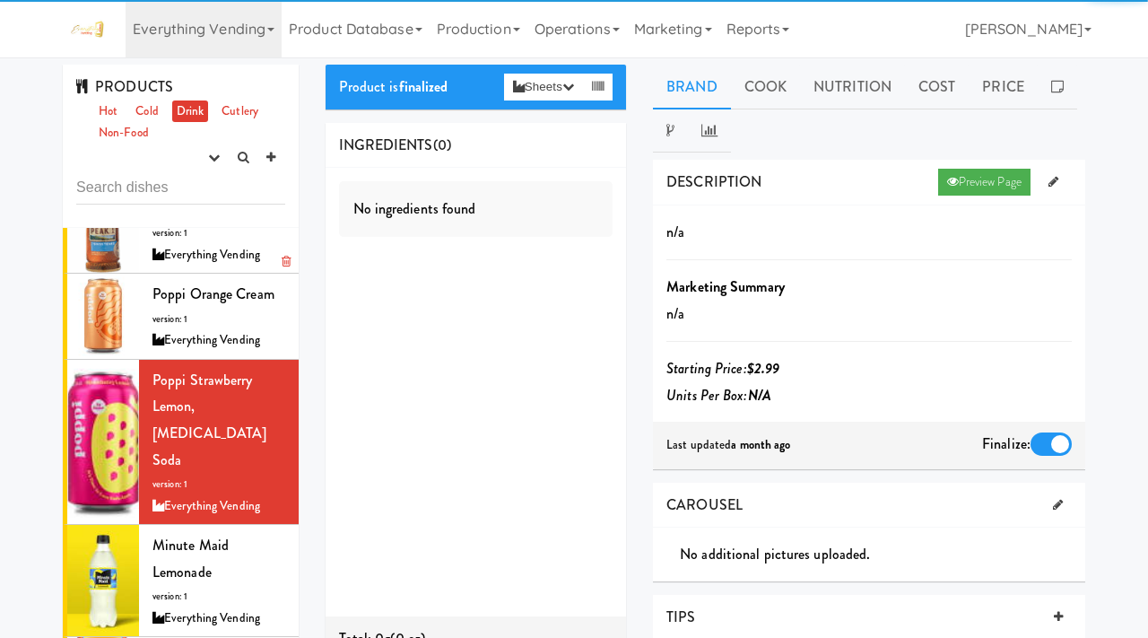
scroll to position [182, 0]
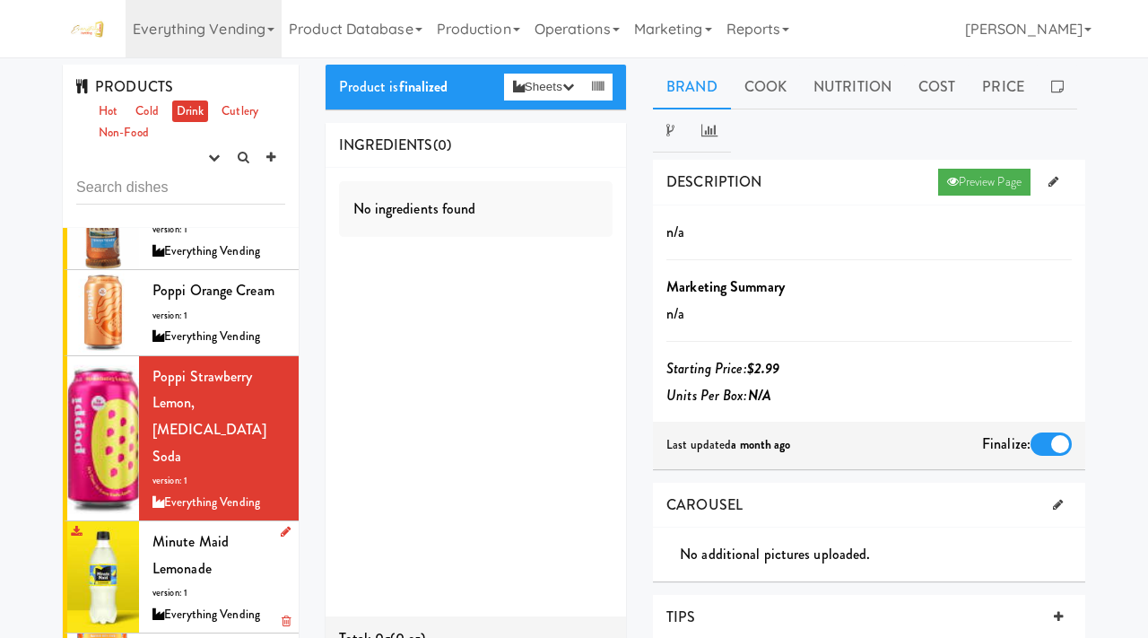
click at [181, 531] on span "Minute Maid Lemonade" at bounding box center [190, 555] width 76 height 48
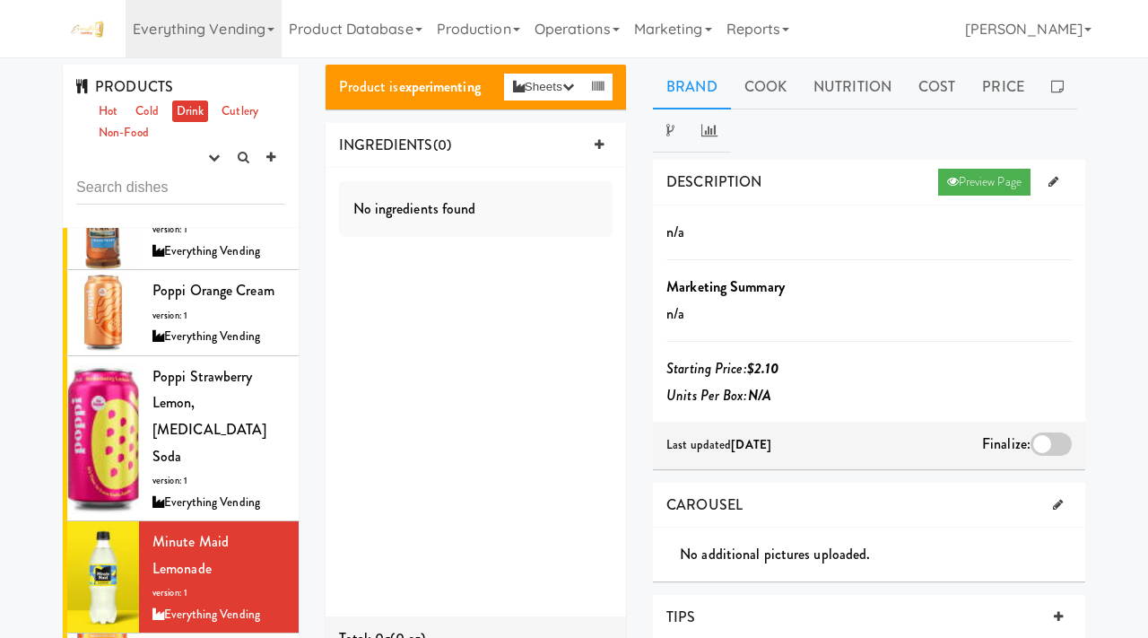
click at [1039, 437] on div at bounding box center [1051, 443] width 41 height 23
click at [0, 0] on input "checkbox" at bounding box center [0, 0] width 0 height 0
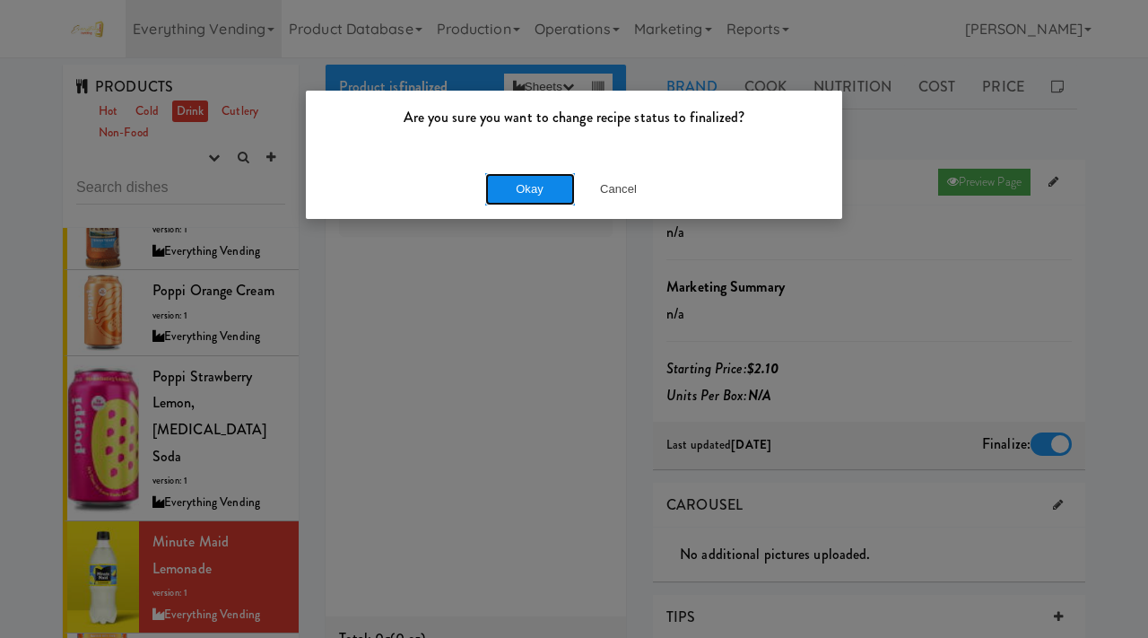
click at [529, 187] on button "Okay" at bounding box center [530, 189] width 90 height 32
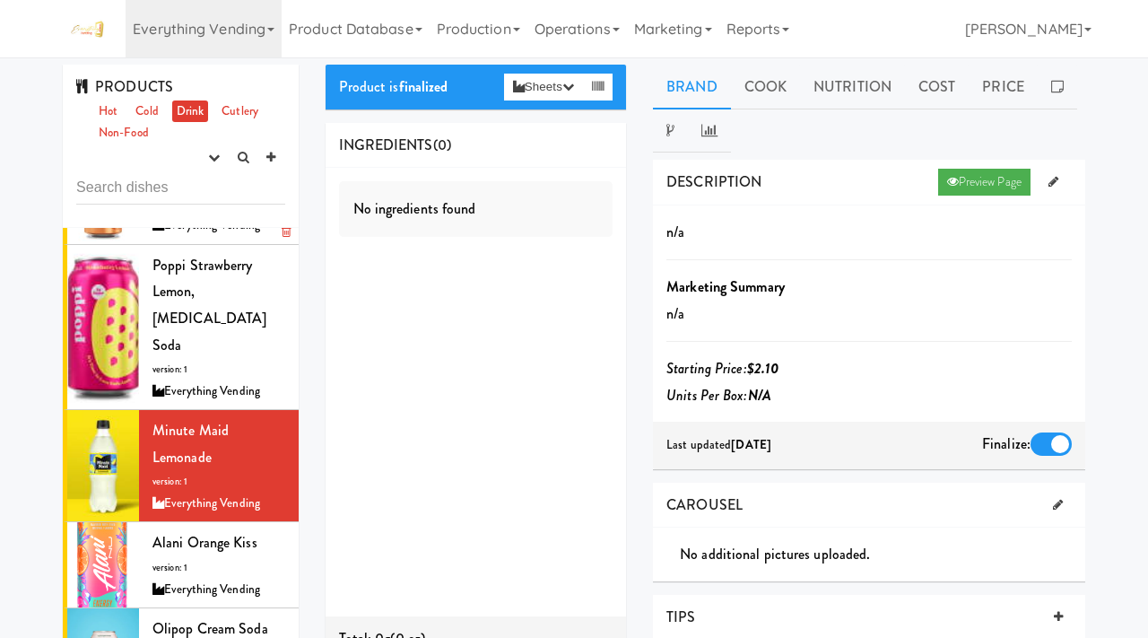
scroll to position [314, 0]
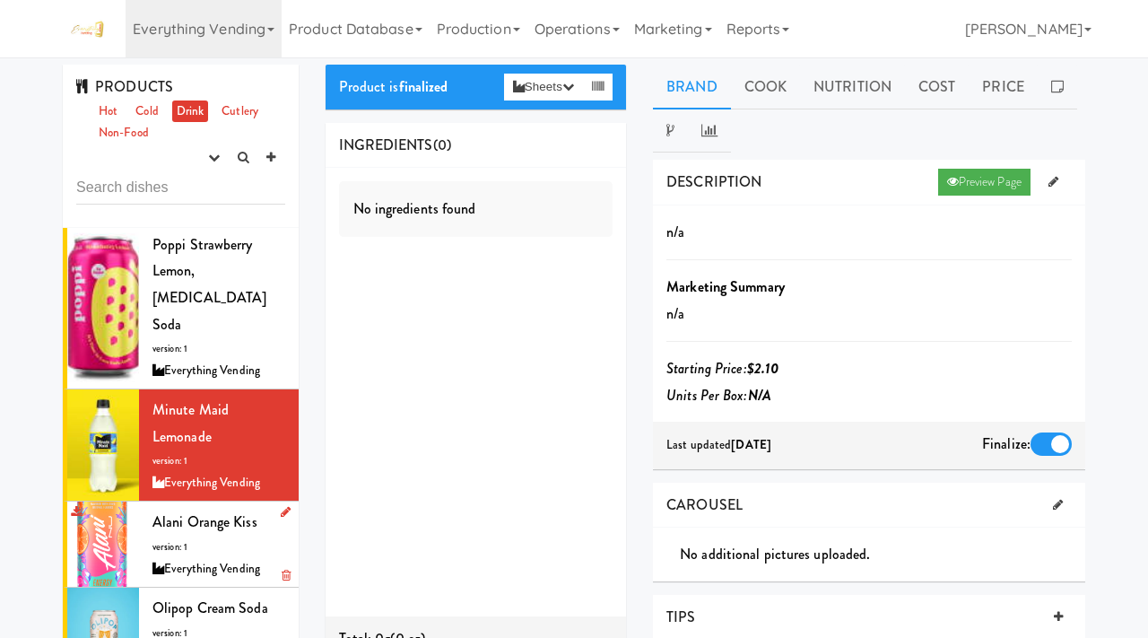
click at [198, 511] on span "Alani Orange Kiss" at bounding box center [204, 521] width 105 height 21
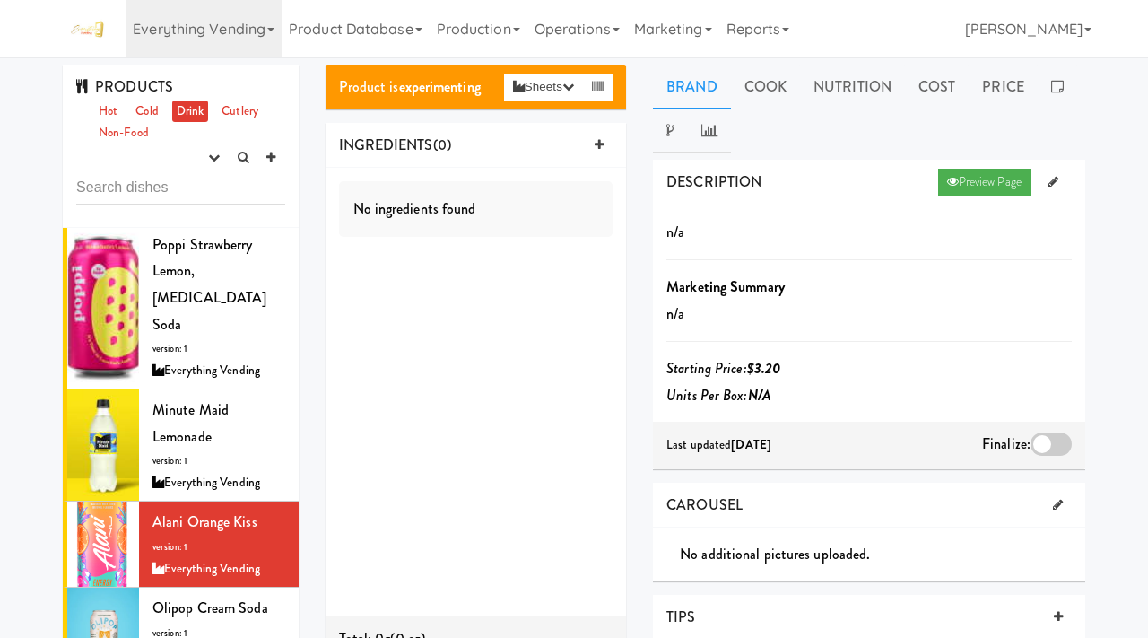
click at [1051, 435] on div at bounding box center [1051, 443] width 41 height 23
click at [0, 0] on input "checkbox" at bounding box center [0, 0] width 0 height 0
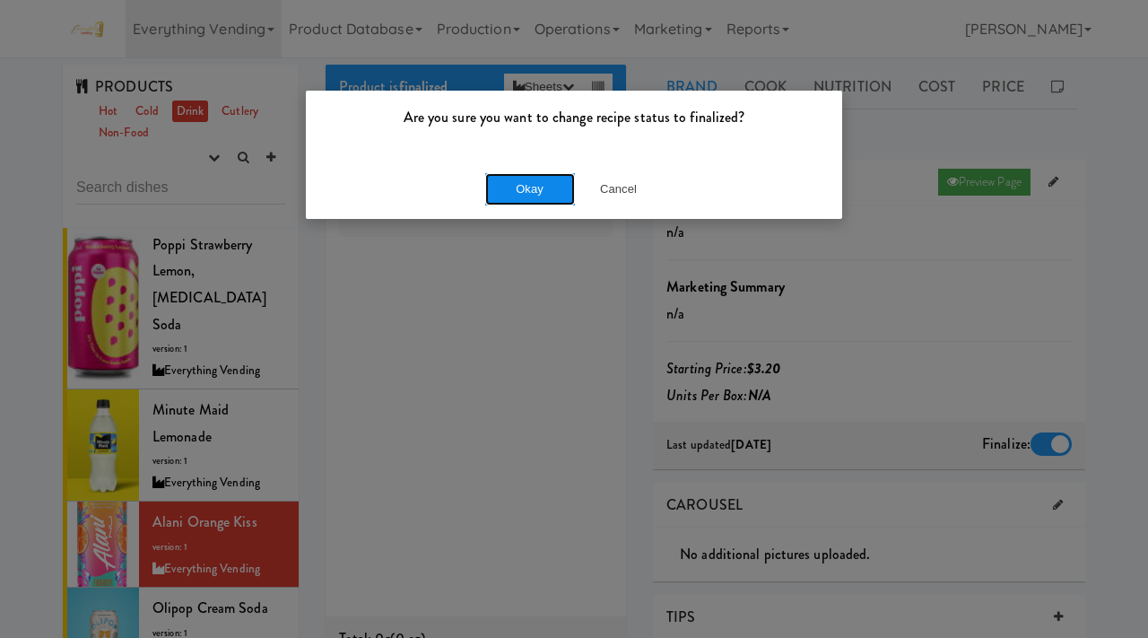
click at [525, 190] on button "Okay" at bounding box center [530, 189] width 90 height 32
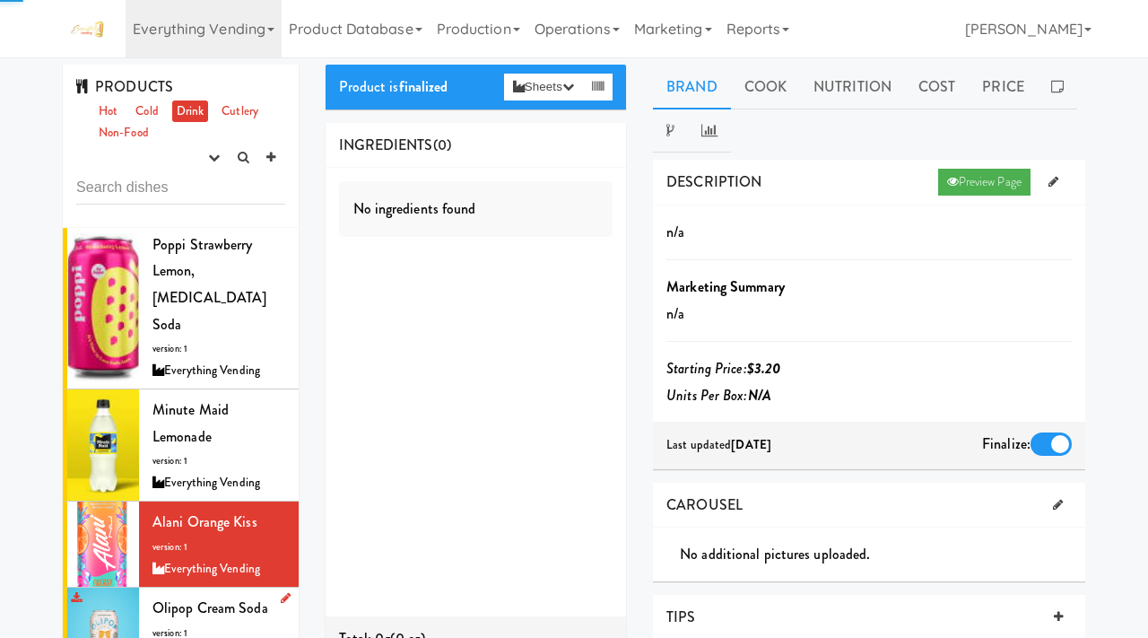
click at [187, 588] on li "Olipop Cream Soda version: 1 Everything Vending" at bounding box center [181, 631] width 236 height 86
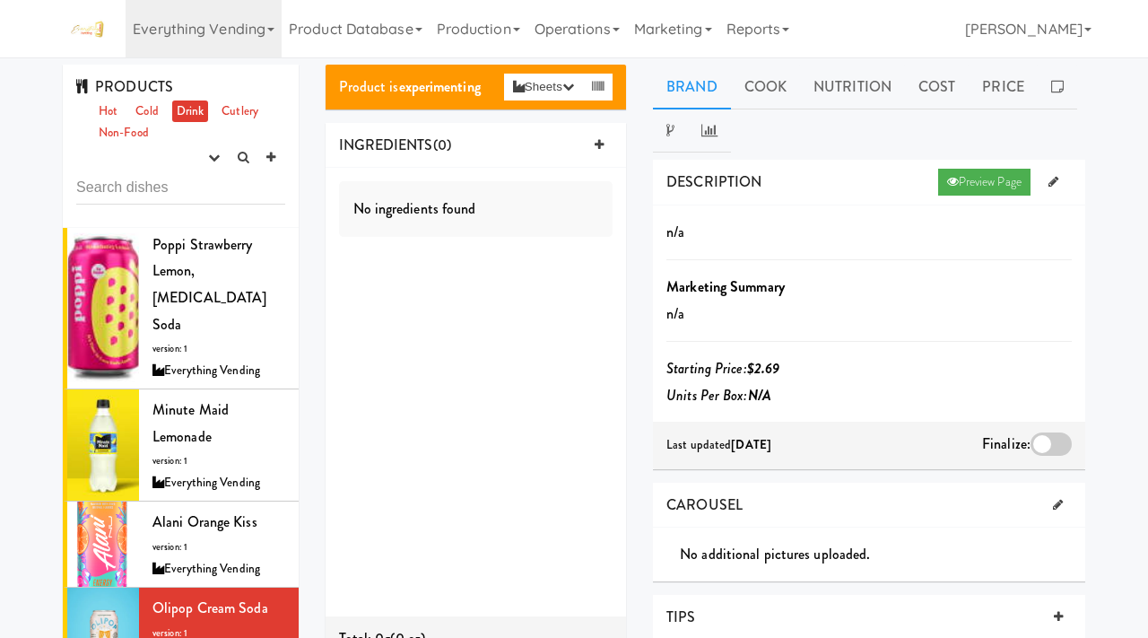
click at [1053, 448] on div at bounding box center [1051, 443] width 41 height 23
click at [0, 0] on input "checkbox" at bounding box center [0, 0] width 0 height 0
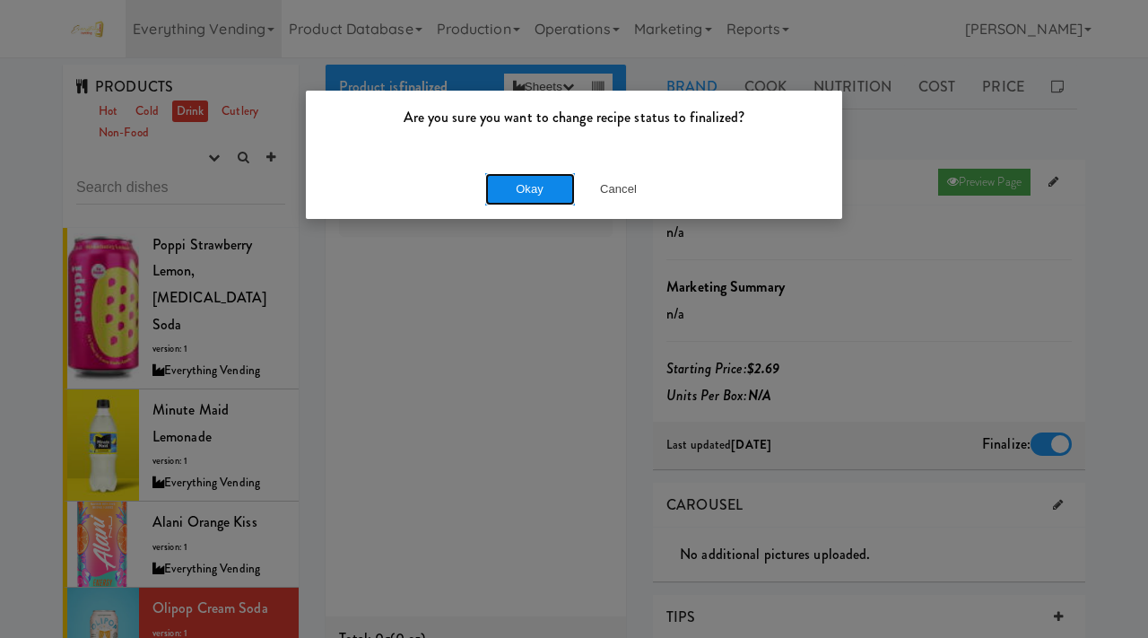
click at [501, 186] on button "Okay" at bounding box center [530, 189] width 90 height 32
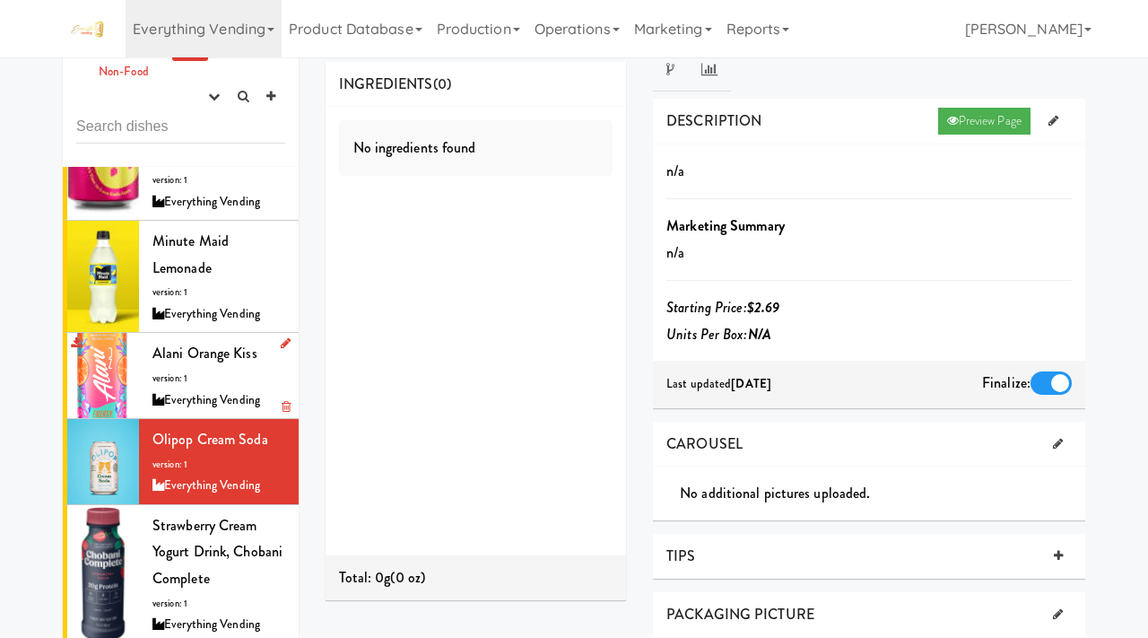
scroll to position [434, 0]
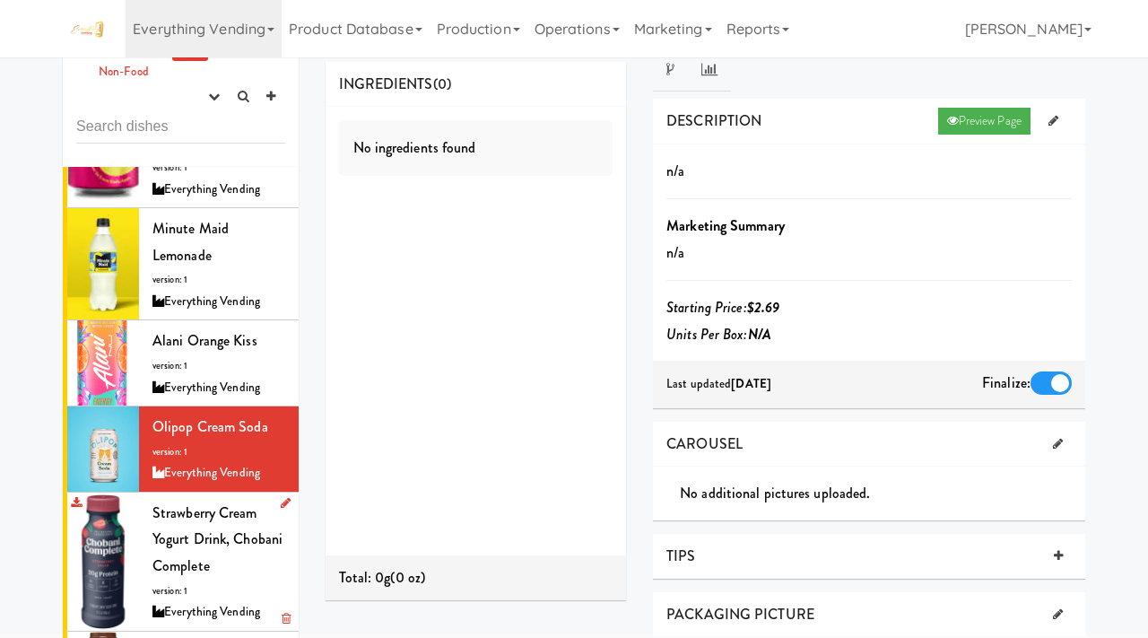
click at [170, 502] on span "Strawberry Cream Yogurt Drink, Chobani Complete" at bounding box center [217, 539] width 130 height 74
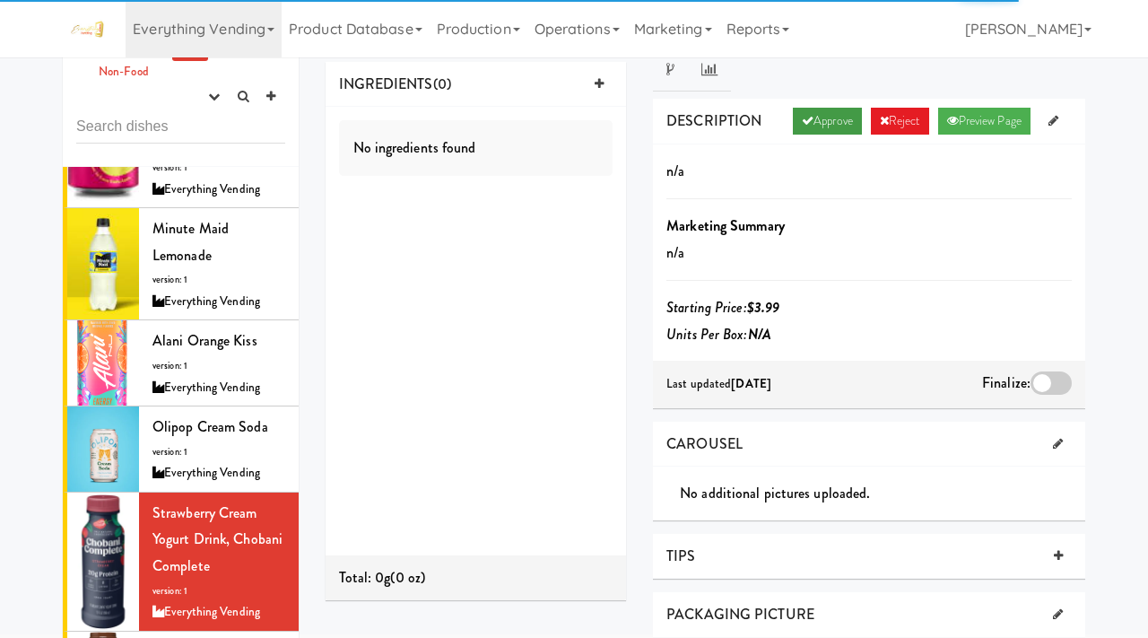
click at [821, 126] on link "Approve" at bounding box center [827, 121] width 69 height 27
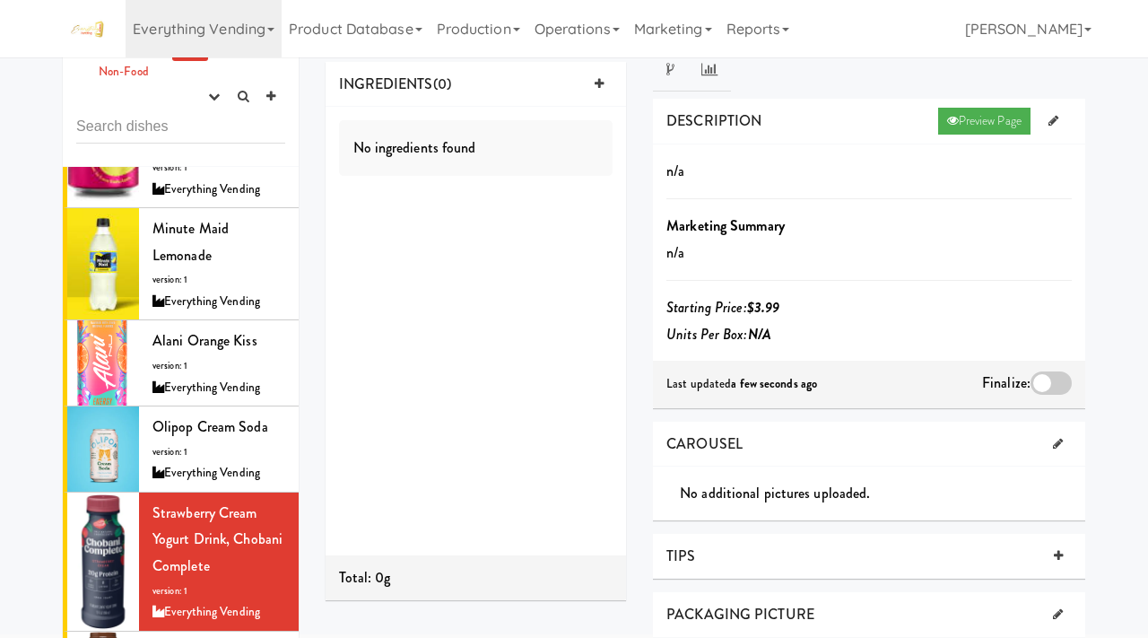
click at [1041, 389] on div at bounding box center [1051, 382] width 41 height 23
click at [0, 0] on input "checkbox" at bounding box center [0, 0] width 0 height 0
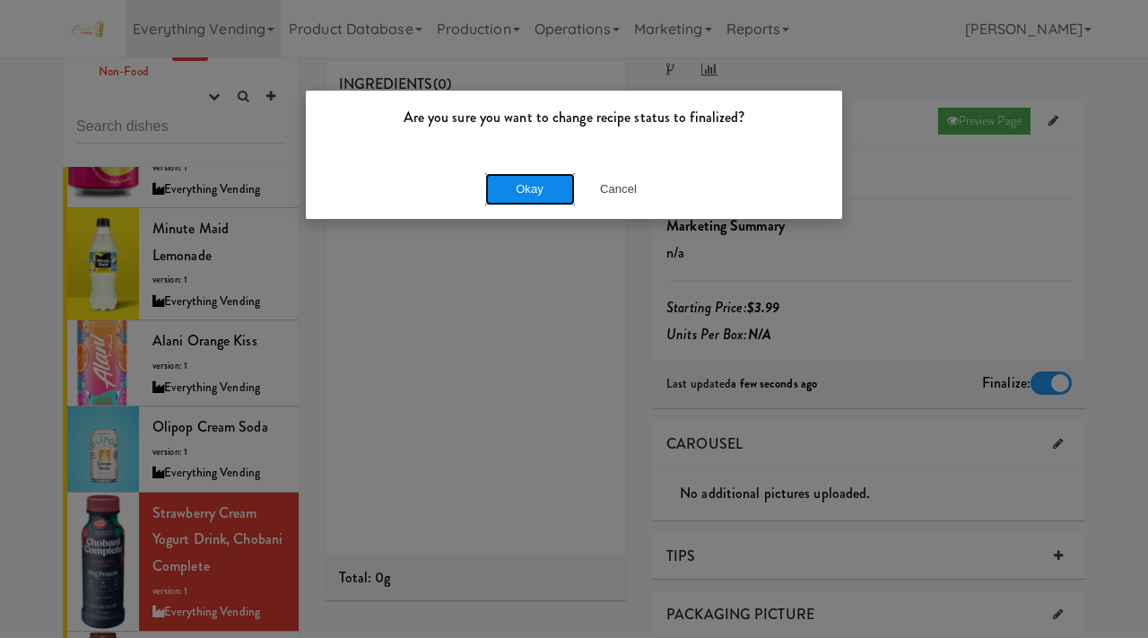
click at [530, 181] on button "Okay" at bounding box center [530, 189] width 90 height 32
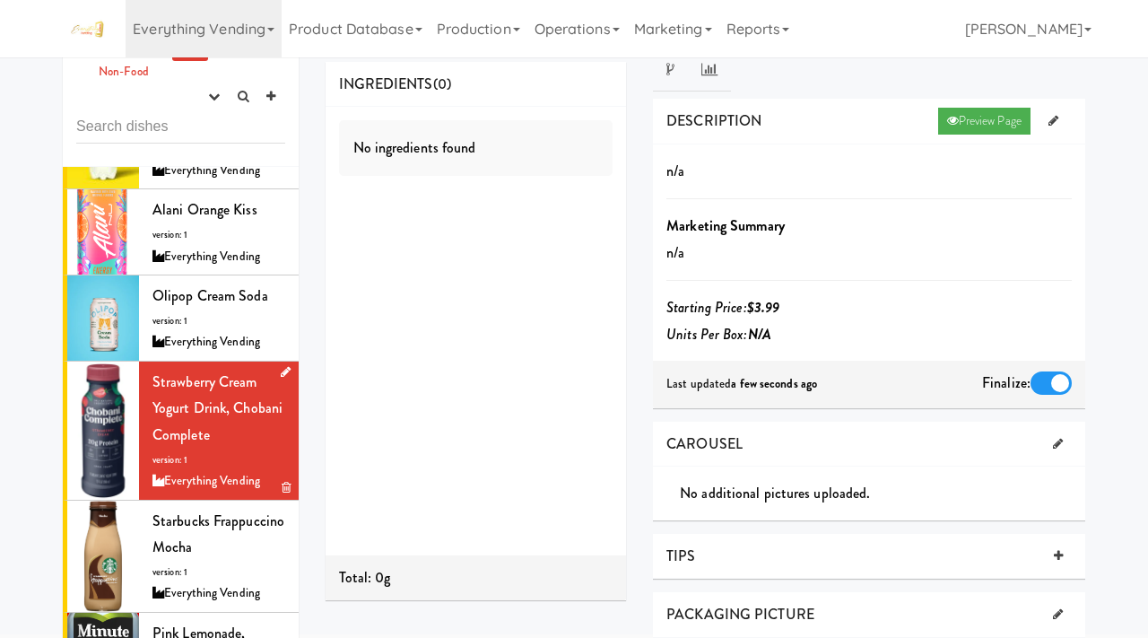
scroll to position [566, 0]
click at [209, 507] on div "Starbucks Frappuccino Mocha version: 1 Everything Vending" at bounding box center [218, 555] width 133 height 97
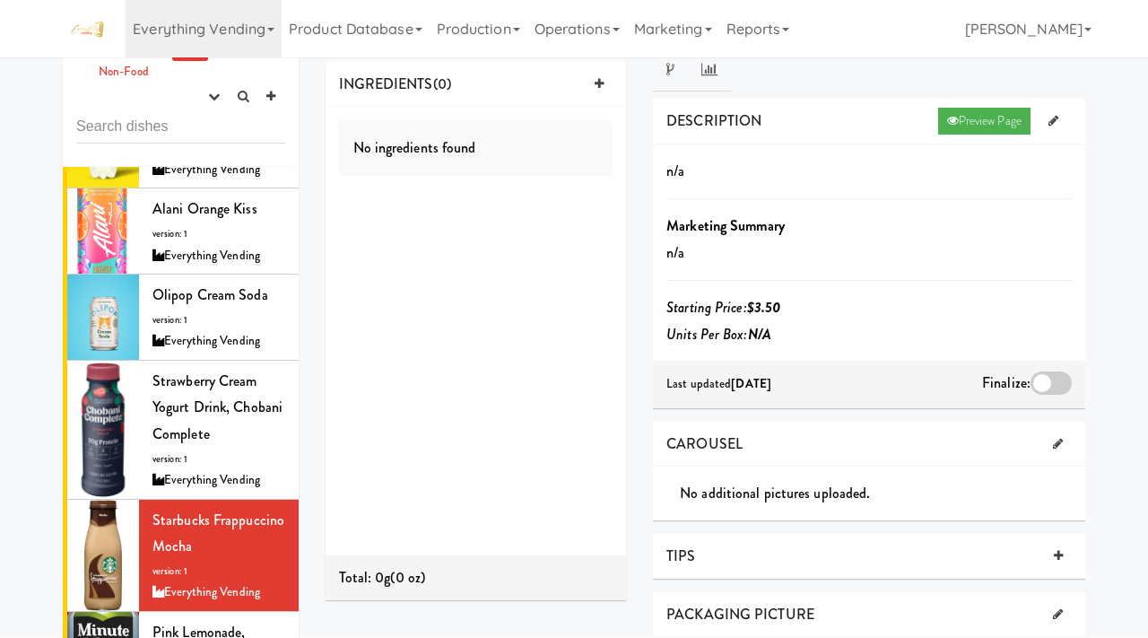
click at [1045, 374] on div at bounding box center [1051, 382] width 41 height 23
click at [0, 0] on input "checkbox" at bounding box center [0, 0] width 0 height 0
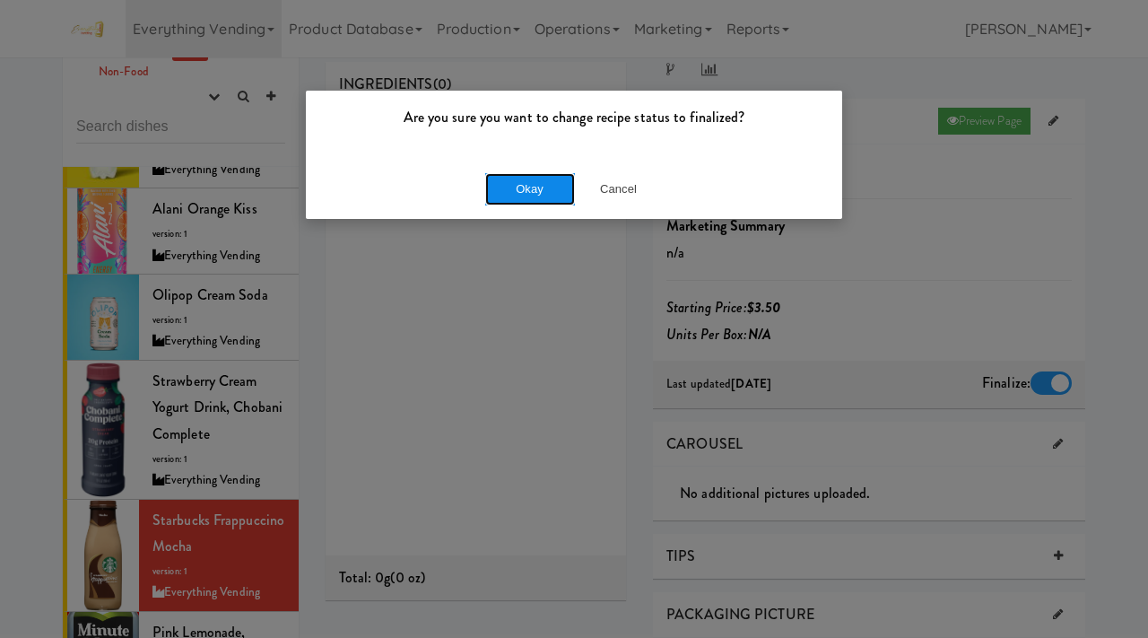
click at [516, 185] on button "Okay" at bounding box center [530, 189] width 90 height 32
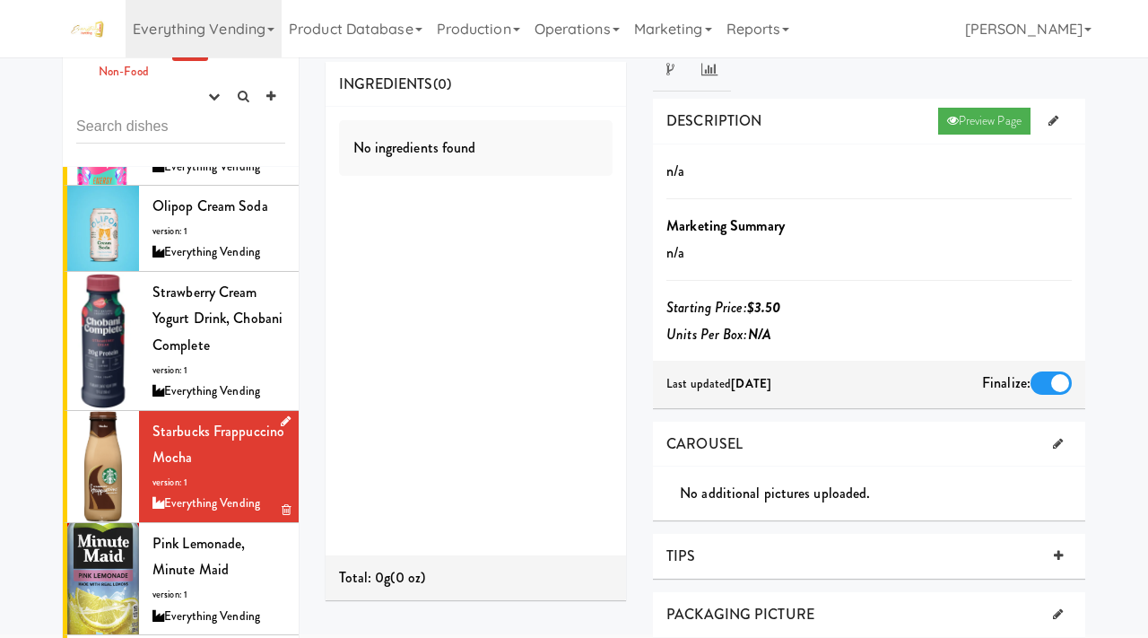
scroll to position [674, 0]
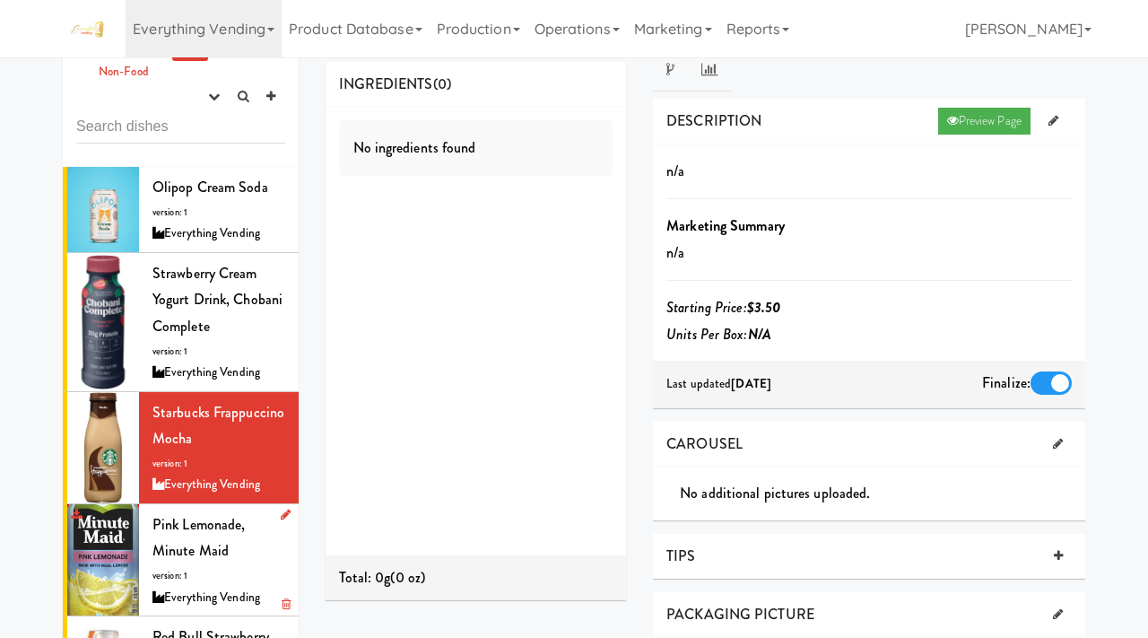
click at [190, 517] on div "Pink Lemonade, Minute Maid version: 1 Everything Vending" at bounding box center [218, 559] width 133 height 97
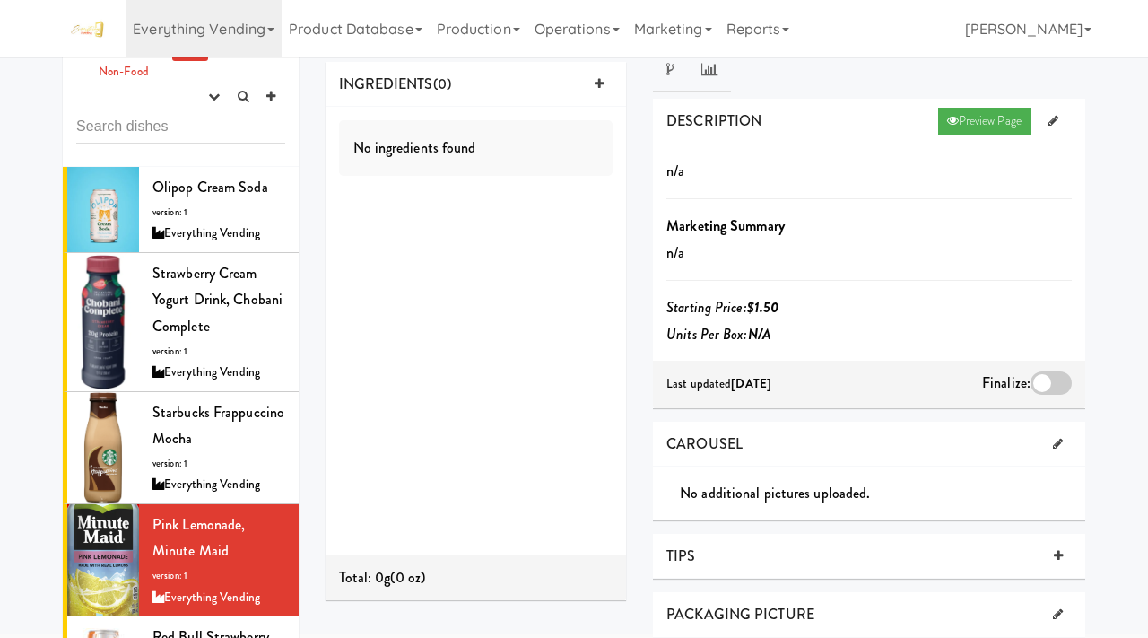
click at [1041, 376] on div at bounding box center [1051, 382] width 41 height 23
click at [0, 0] on input "checkbox" at bounding box center [0, 0] width 0 height 0
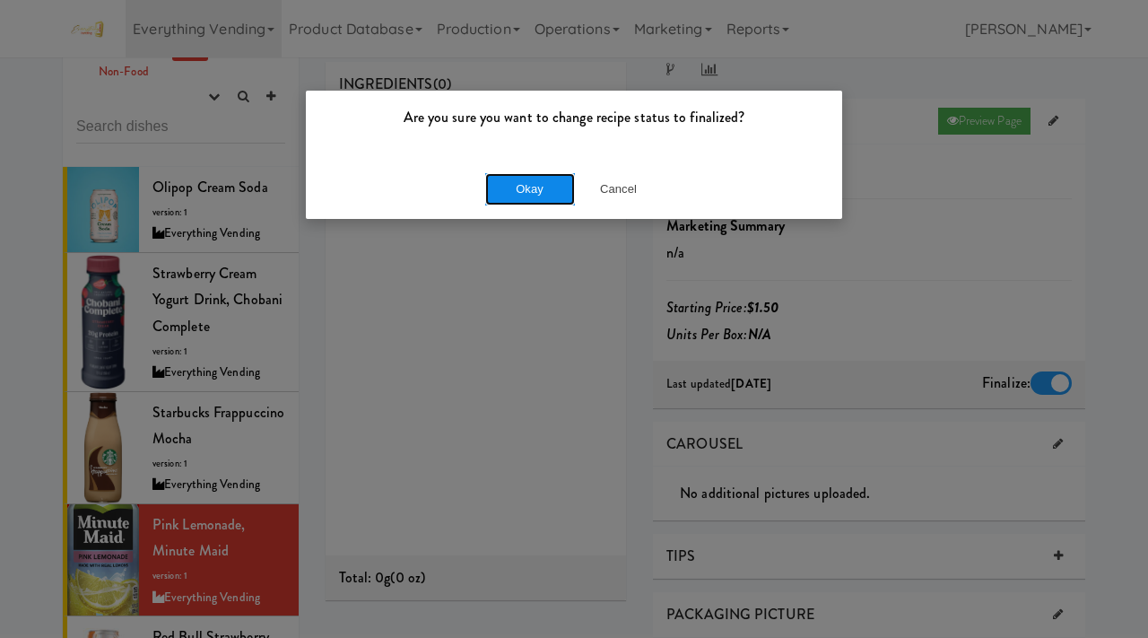
click at [516, 183] on button "Okay" at bounding box center [530, 189] width 90 height 32
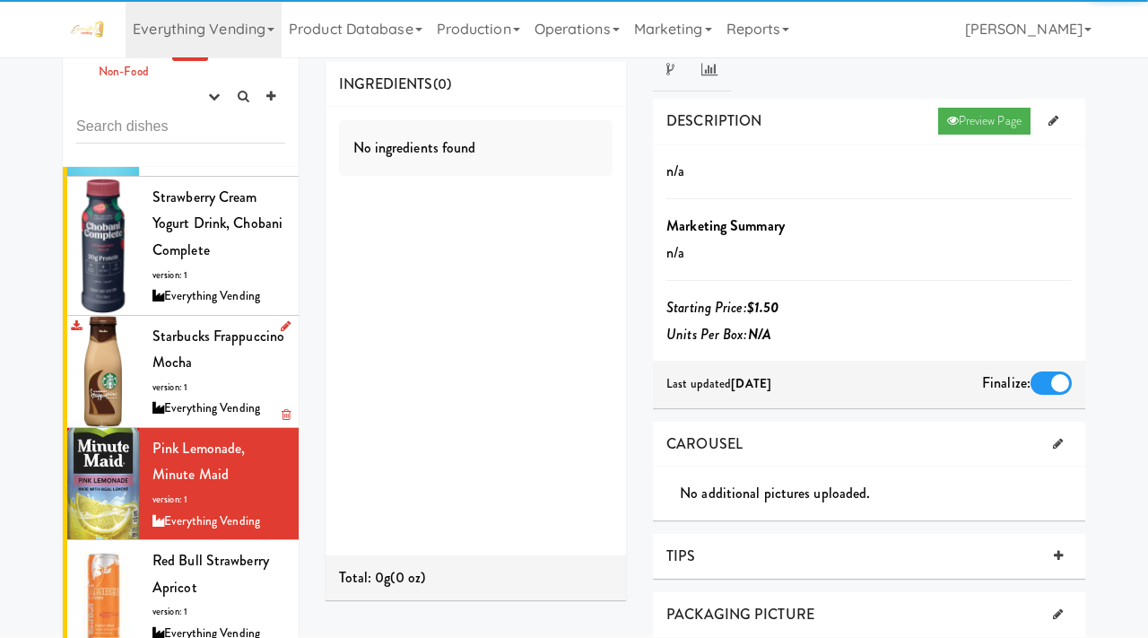
scroll to position [773, 0]
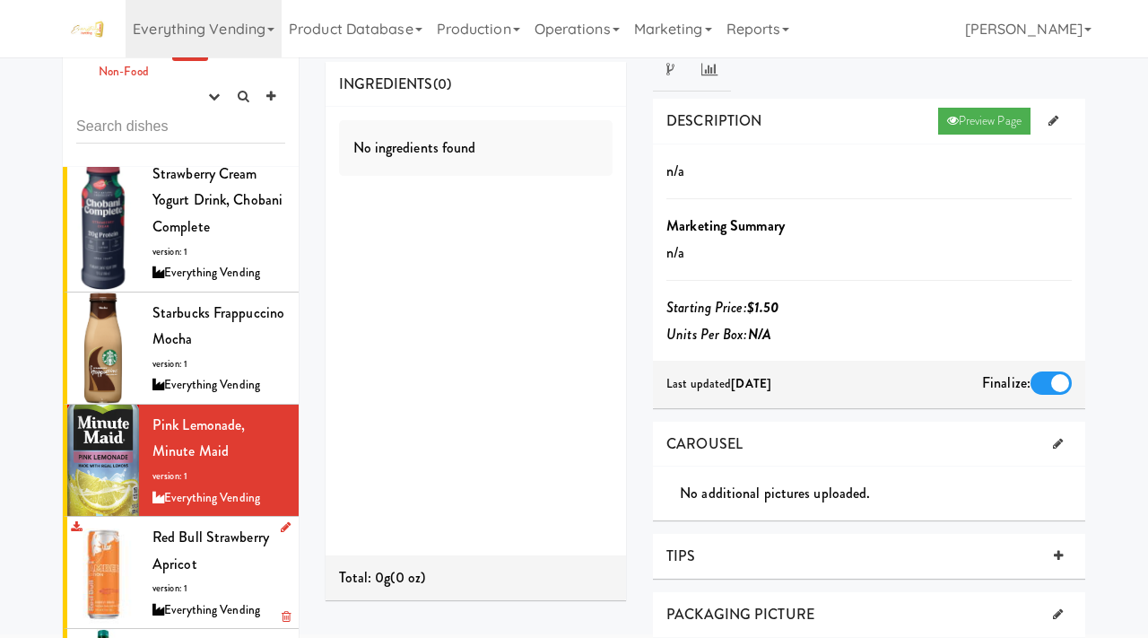
click at [194, 525] on div "Red Bull Strawberry Apricot version: 1 Everything Vending" at bounding box center [218, 572] width 133 height 97
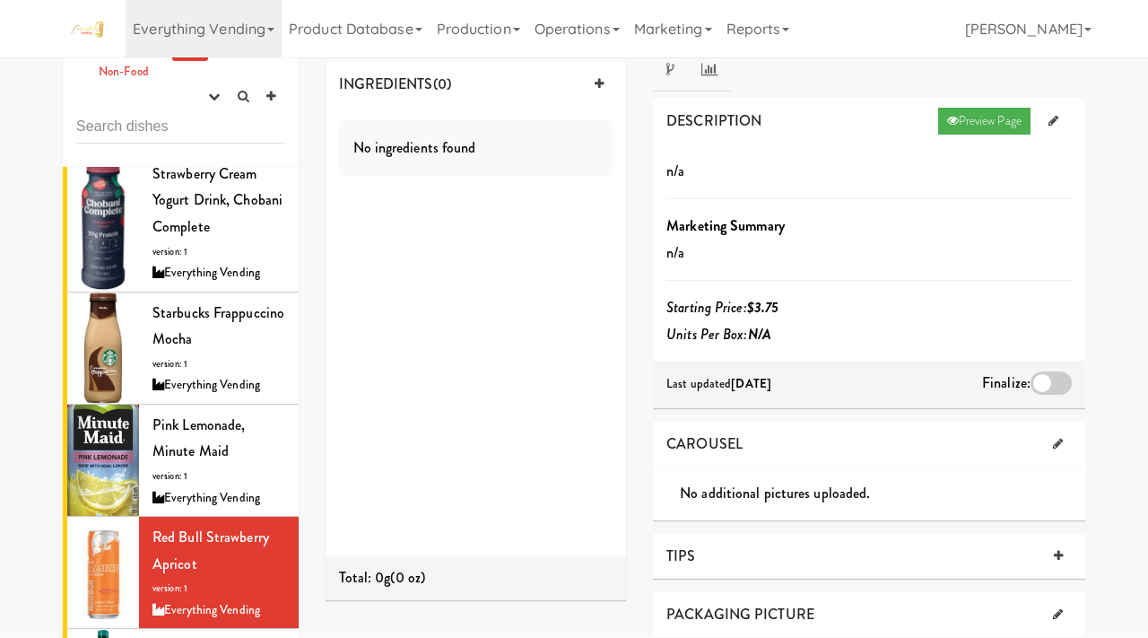
click at [1063, 380] on div at bounding box center [1051, 382] width 41 height 23
click at [0, 0] on input "checkbox" at bounding box center [0, 0] width 0 height 0
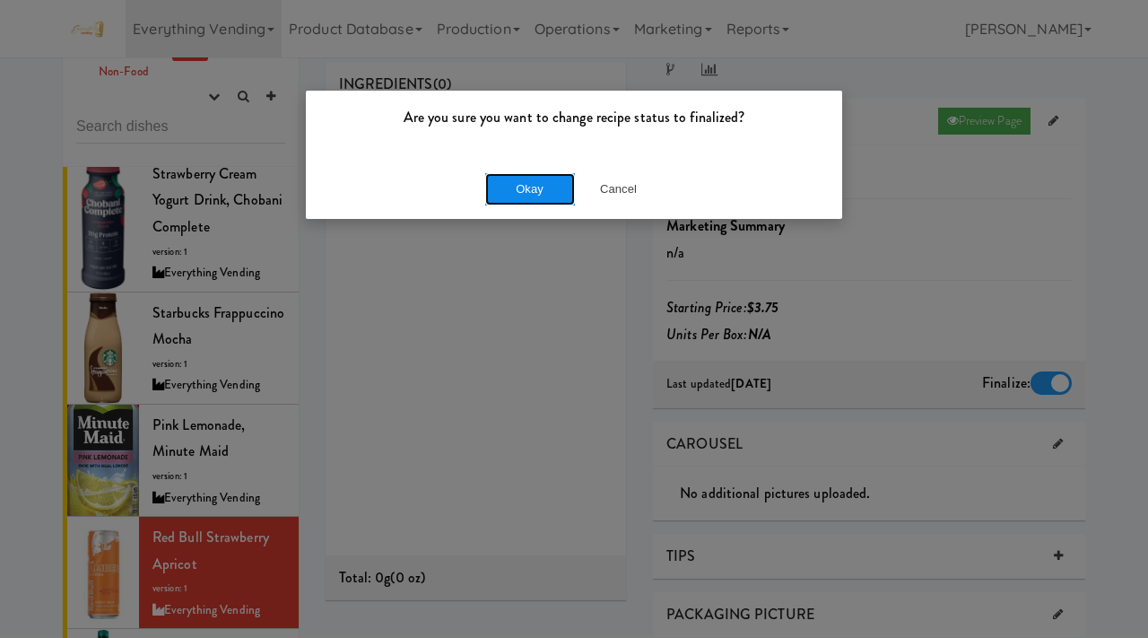
click at [554, 193] on button "Okay" at bounding box center [530, 189] width 90 height 32
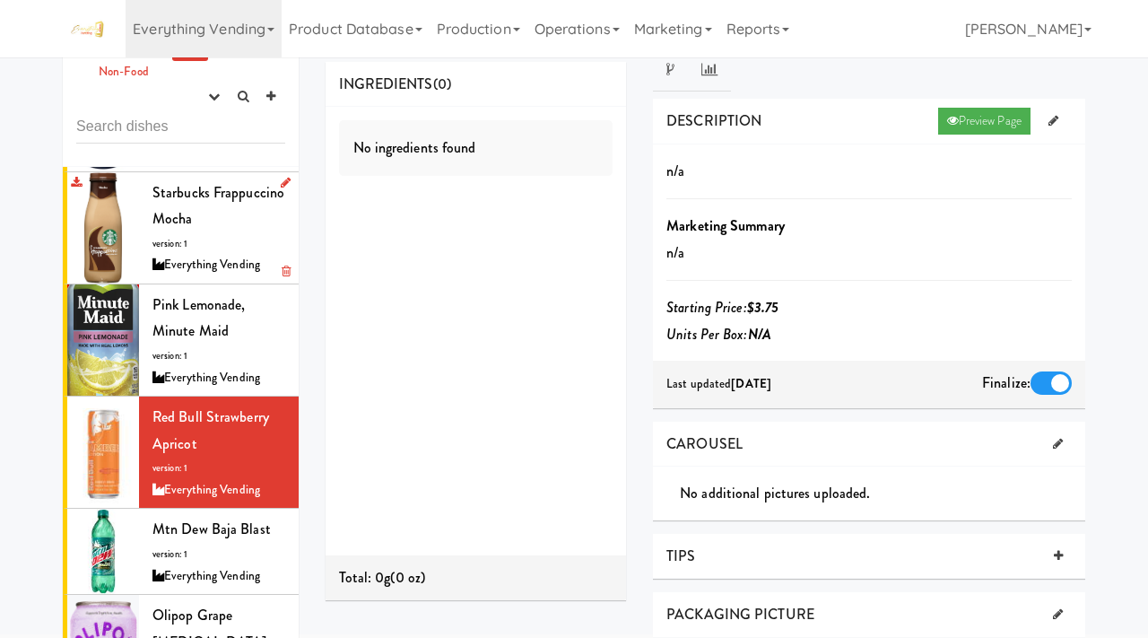
scroll to position [895, 0]
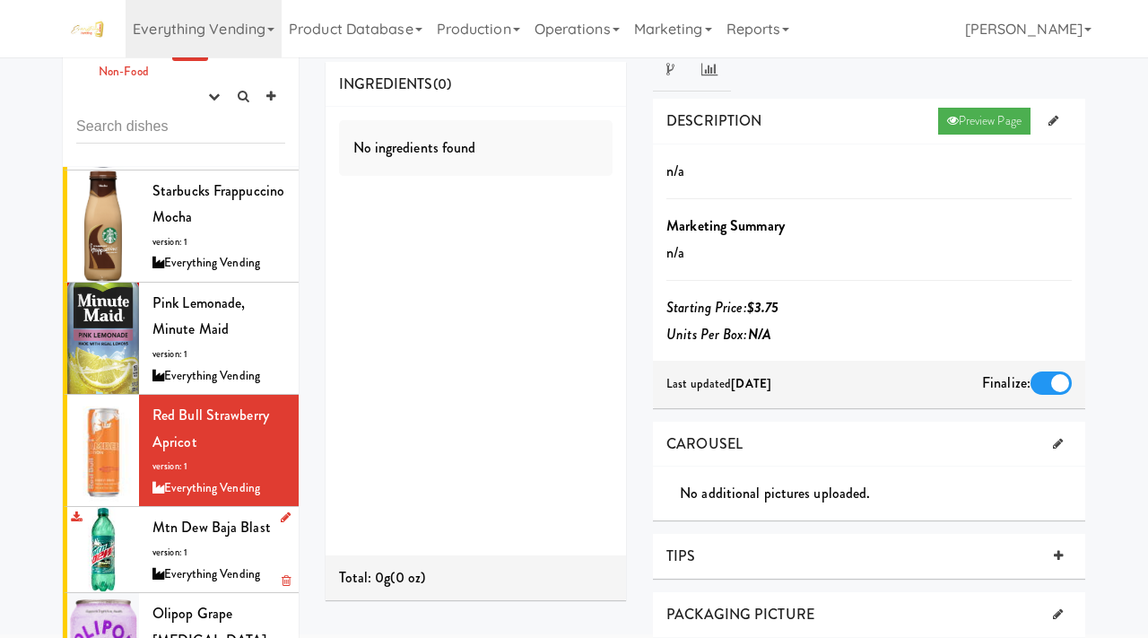
click at [187, 517] on span "Mtn Dew Baja Blast" at bounding box center [211, 527] width 118 height 21
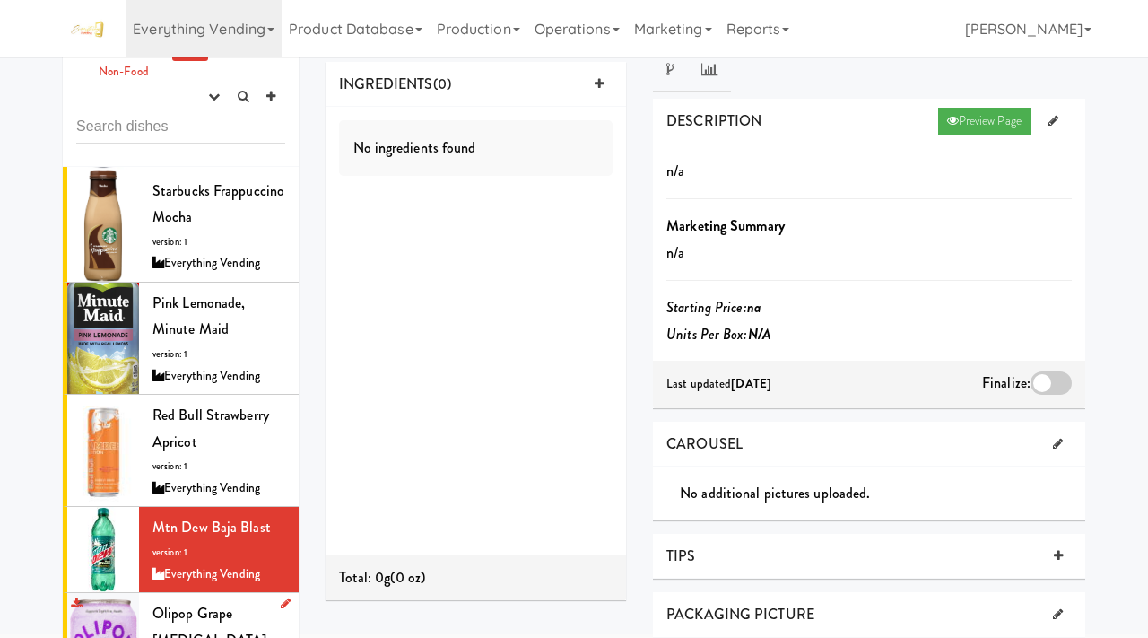
click at [204, 603] on span "Olipop Grape Prebiotic Soda" at bounding box center [209, 640] width 114 height 74
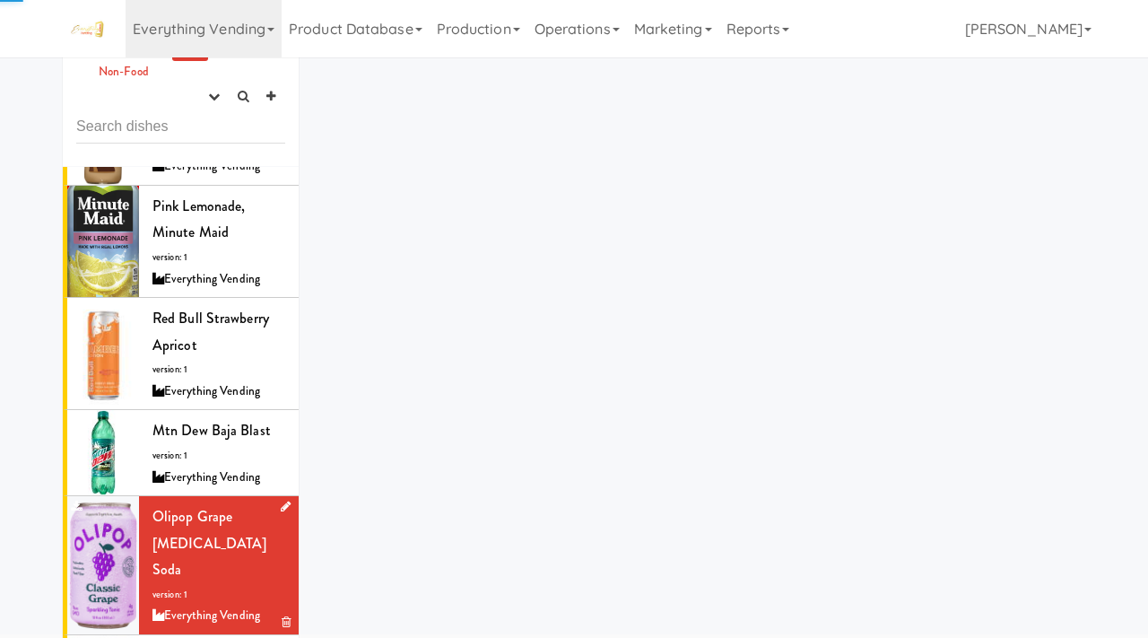
scroll to position [1127, 0]
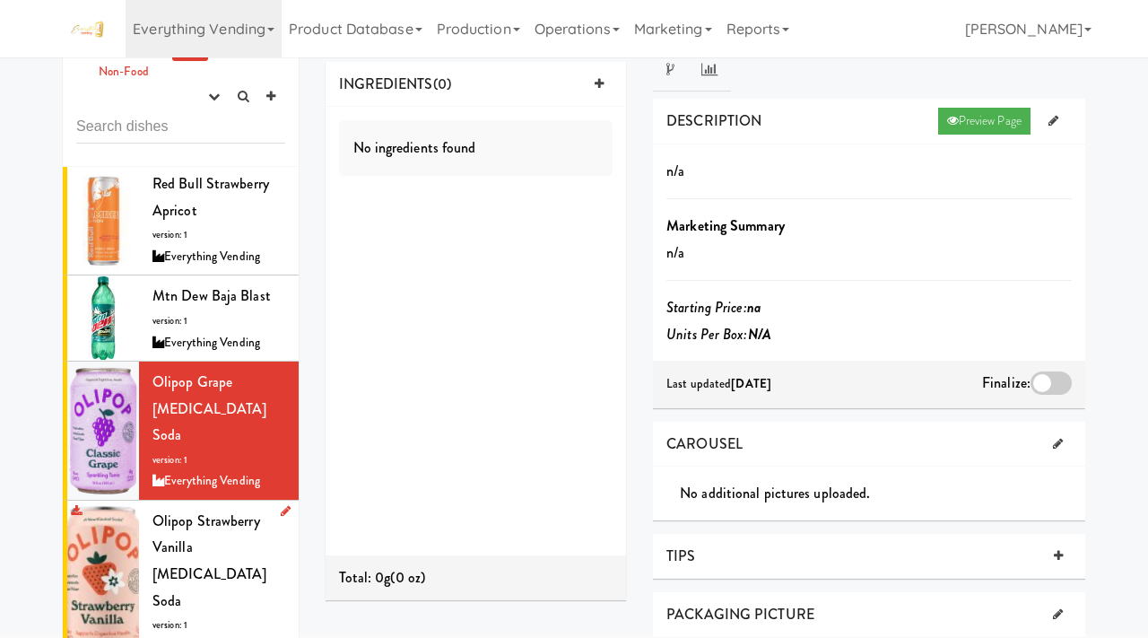
click at [176, 618] on span "version: 1" at bounding box center [169, 624] width 35 height 13
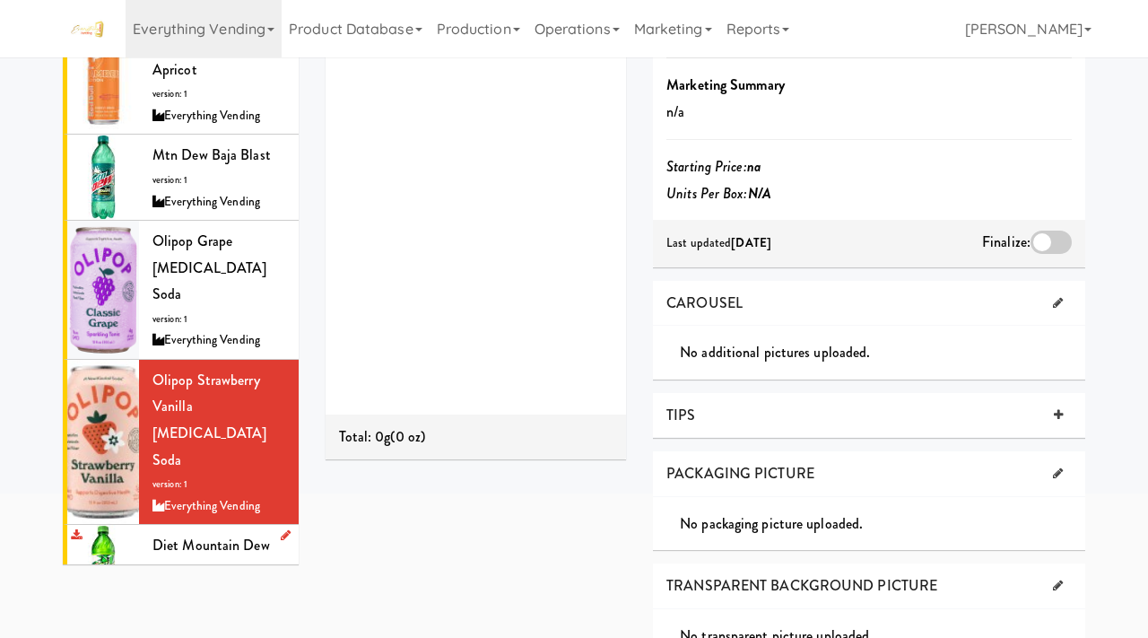
click at [181, 563] on span "version: 1" at bounding box center [169, 569] width 35 height 13
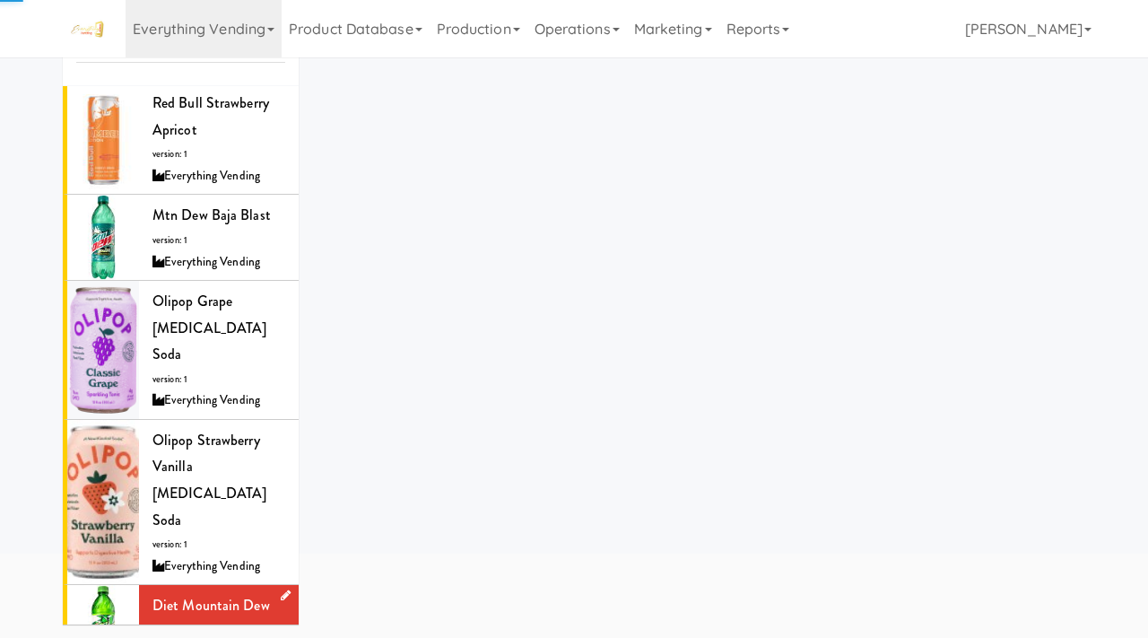
scroll to position [202, 0]
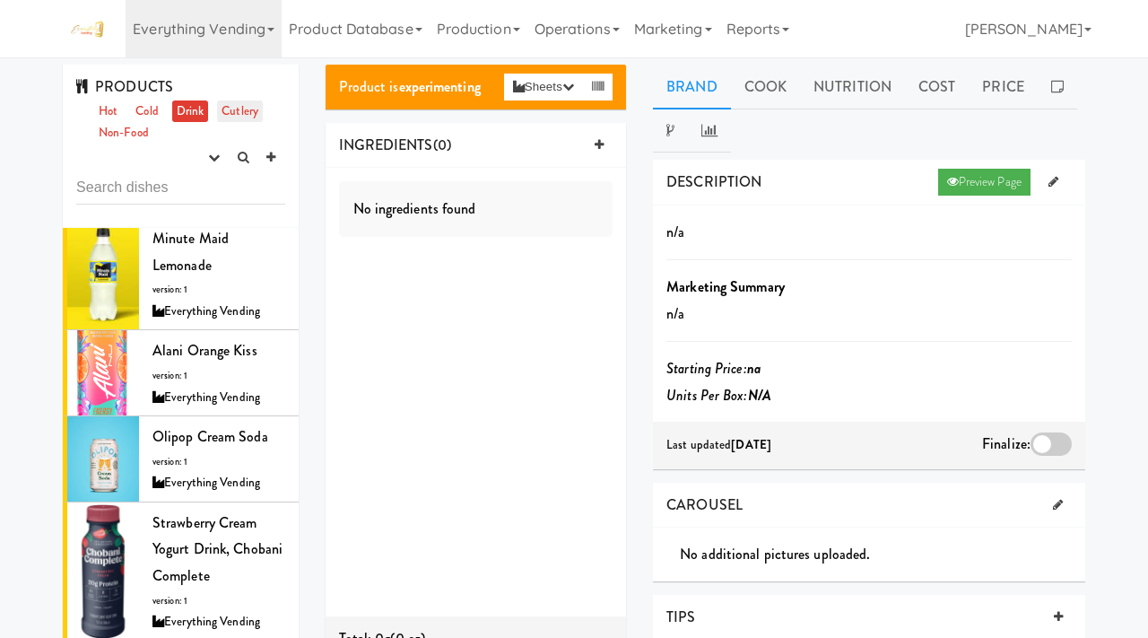
click at [242, 112] on link "Cutlery" at bounding box center [240, 111] width 46 height 22
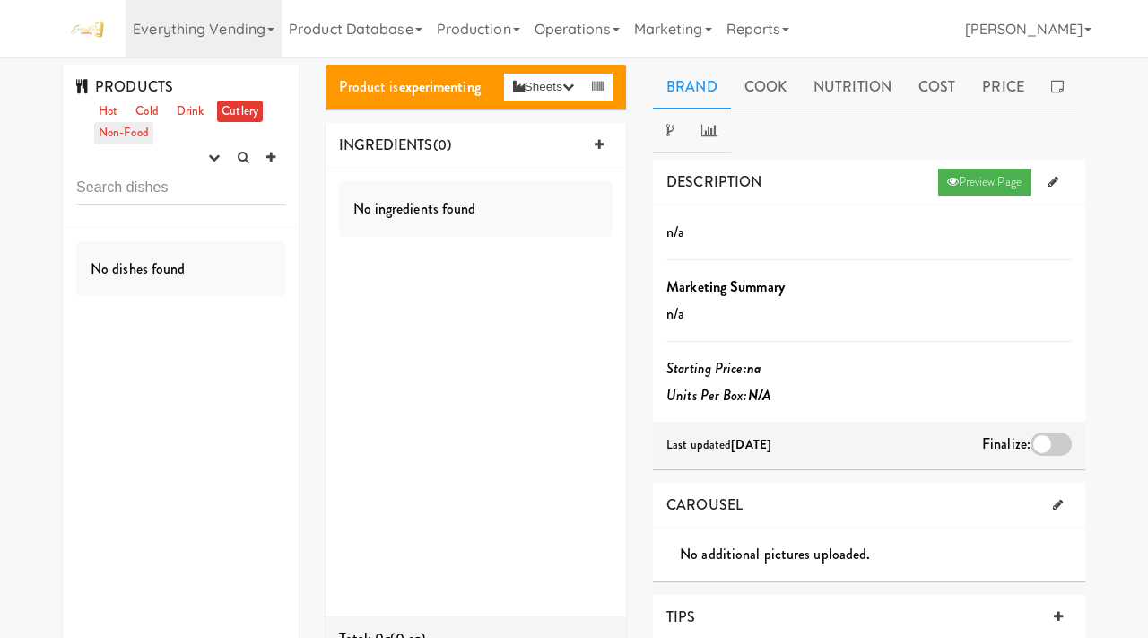
click at [109, 129] on link "Non-Food" at bounding box center [123, 133] width 59 height 22
click at [146, 110] on link "Cold" at bounding box center [146, 111] width 31 height 22
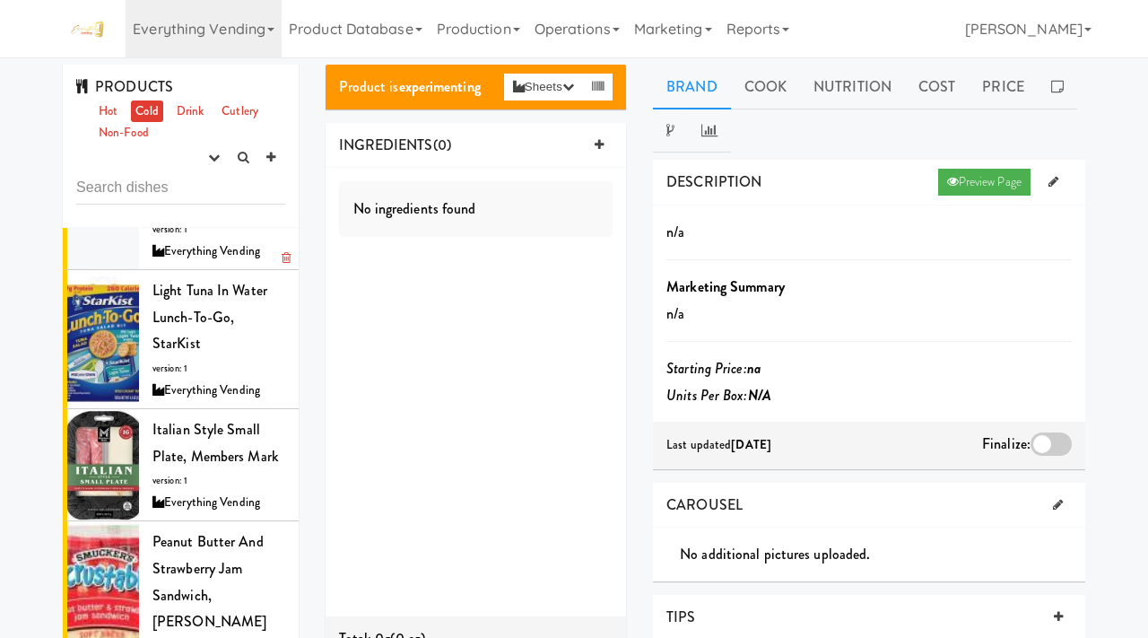
scroll to position [49, 0]
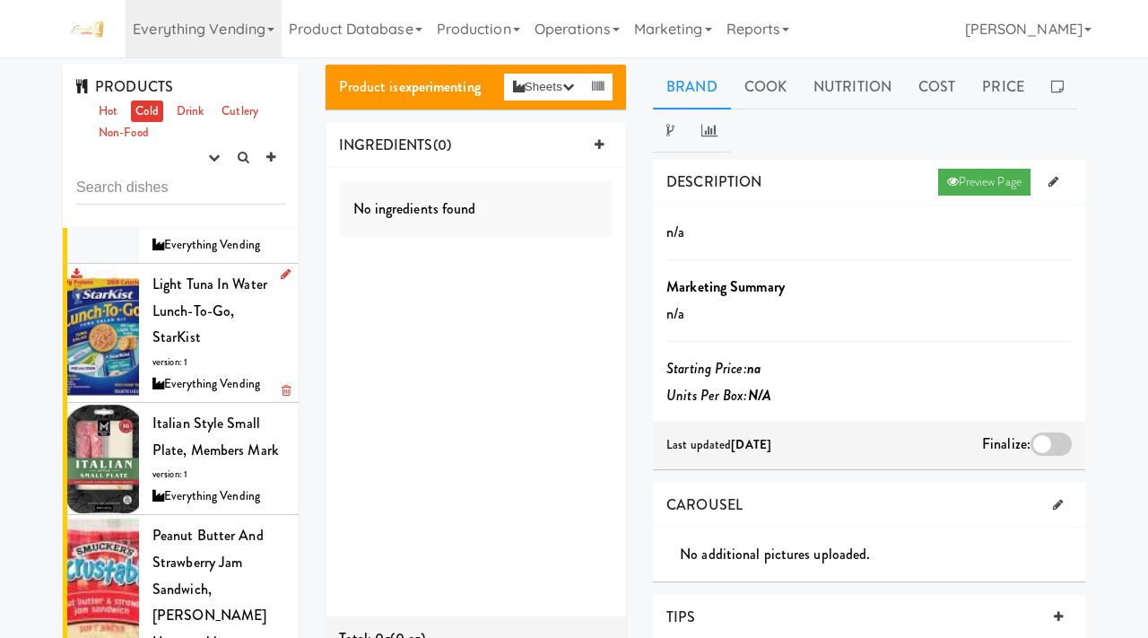
click at [192, 299] on div "Light Tuna in Water Lunch-to-Go, StarKist version: 1 Everything Vending" at bounding box center [218, 333] width 133 height 124
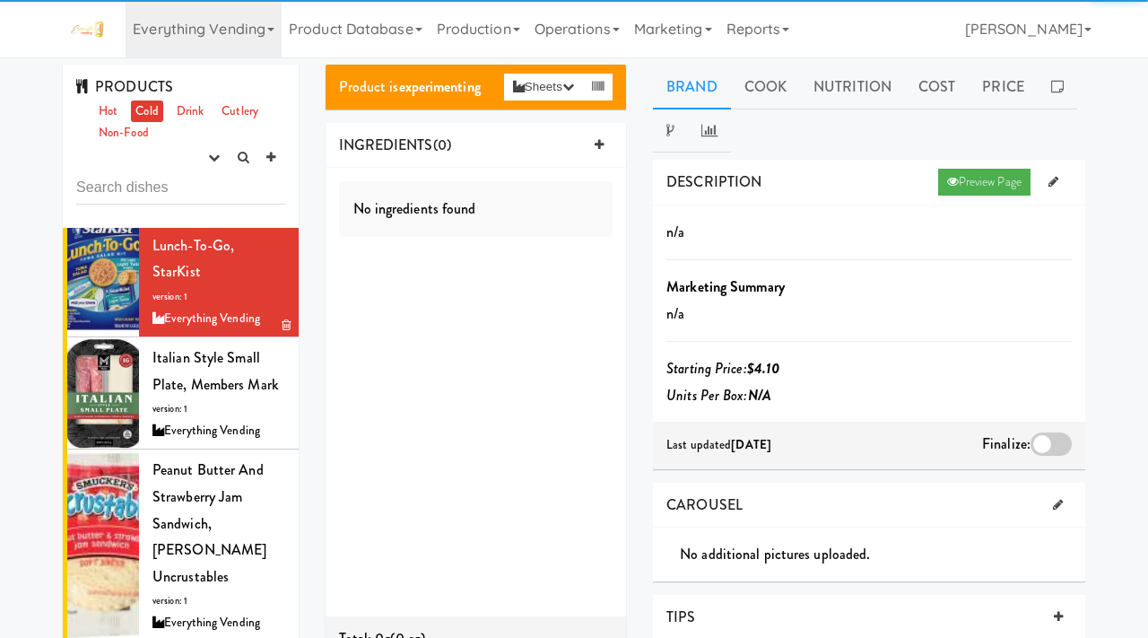
scroll to position [125, 0]
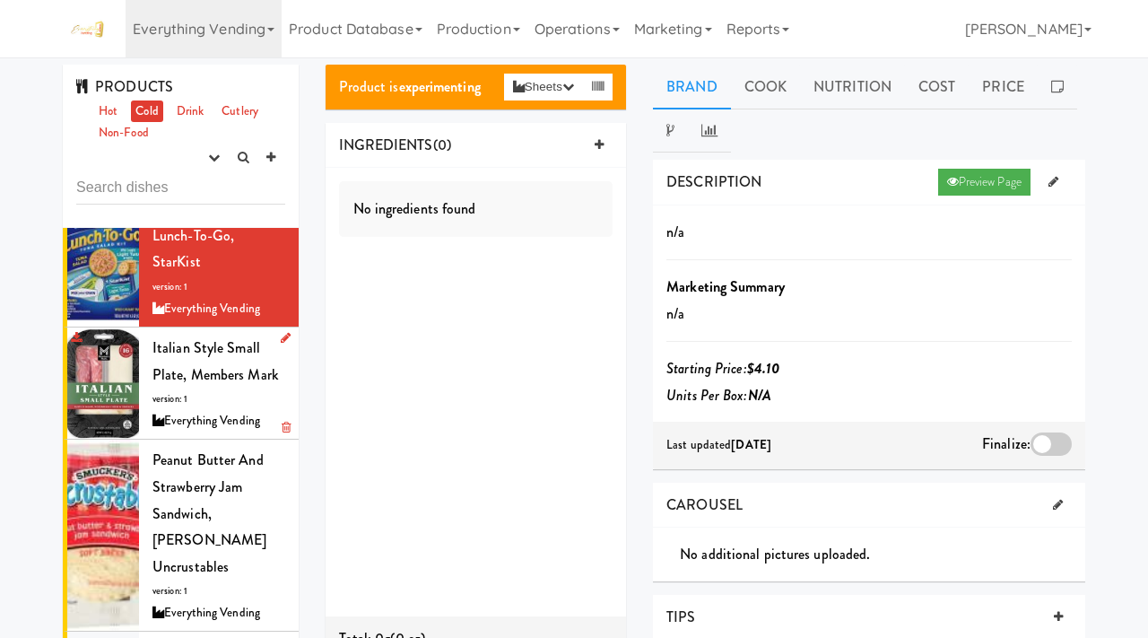
click at [165, 360] on div "Italian Style Small Plate, Members Mark version: 1 Everything Vending" at bounding box center [218, 383] width 133 height 97
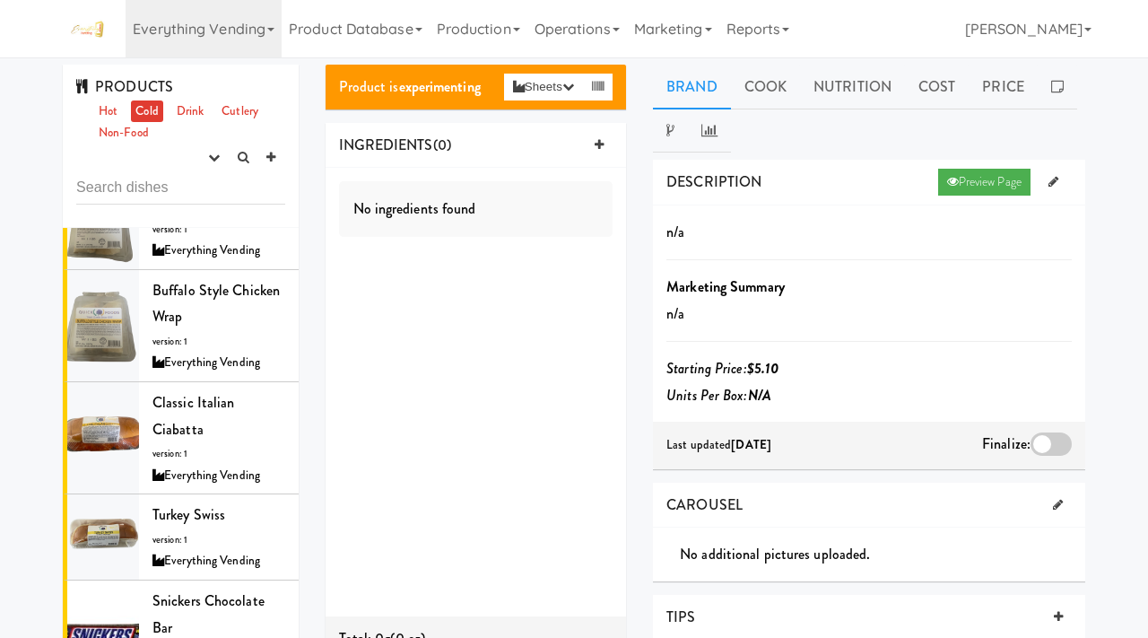
scroll to position [918, 0]
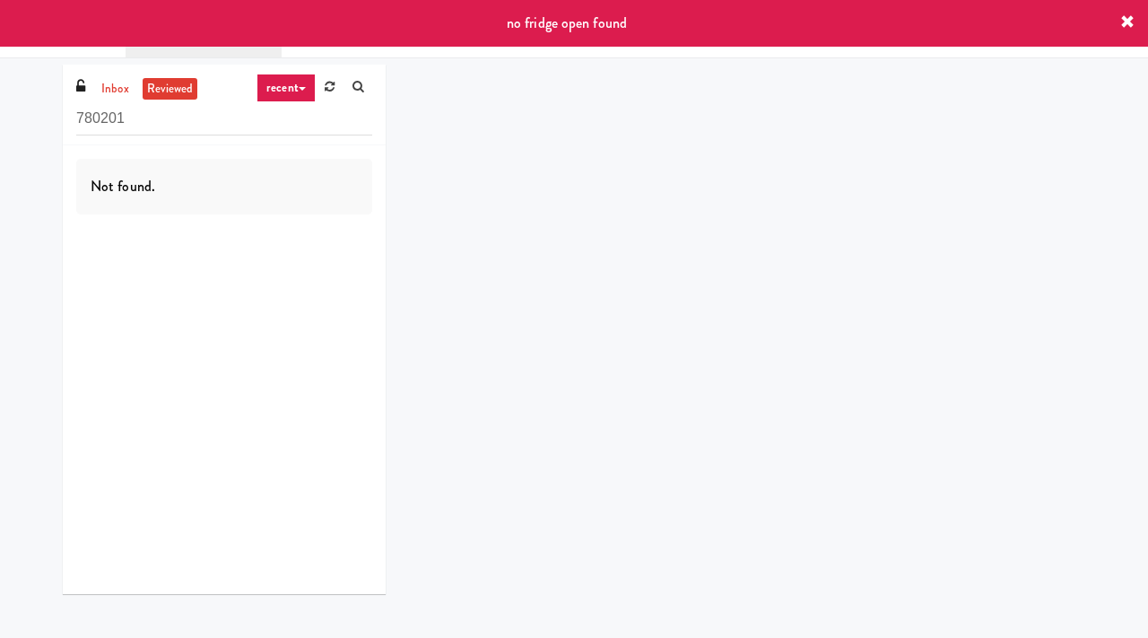
click at [1121, 15] on icon at bounding box center [1127, 22] width 14 height 14
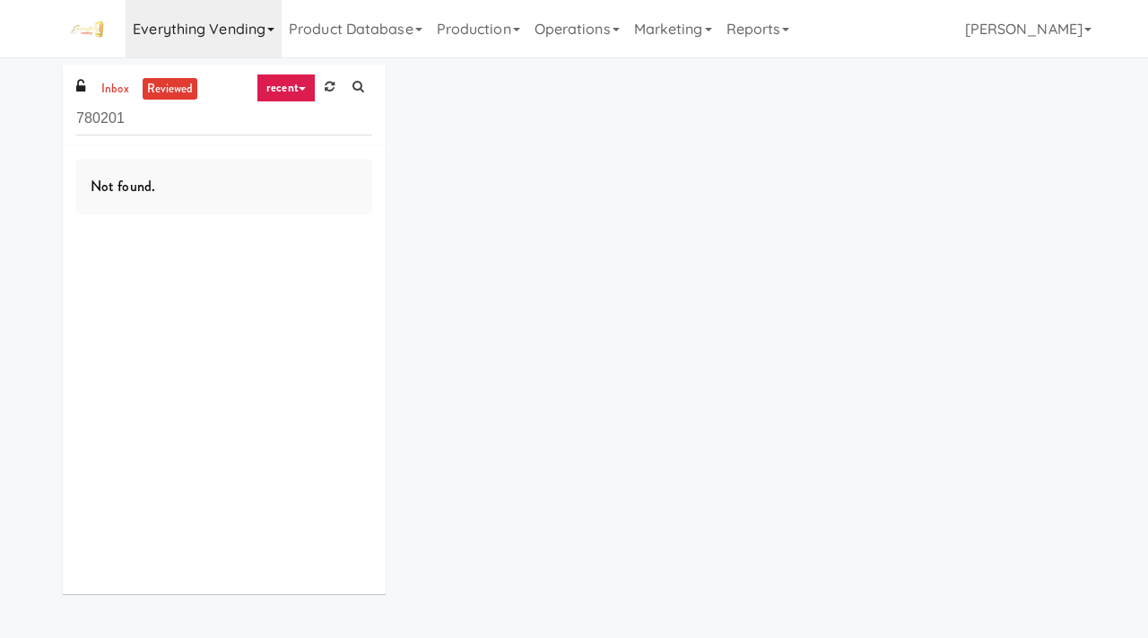
click at [238, 30] on link "Everything Vending" at bounding box center [204, 28] width 156 height 57
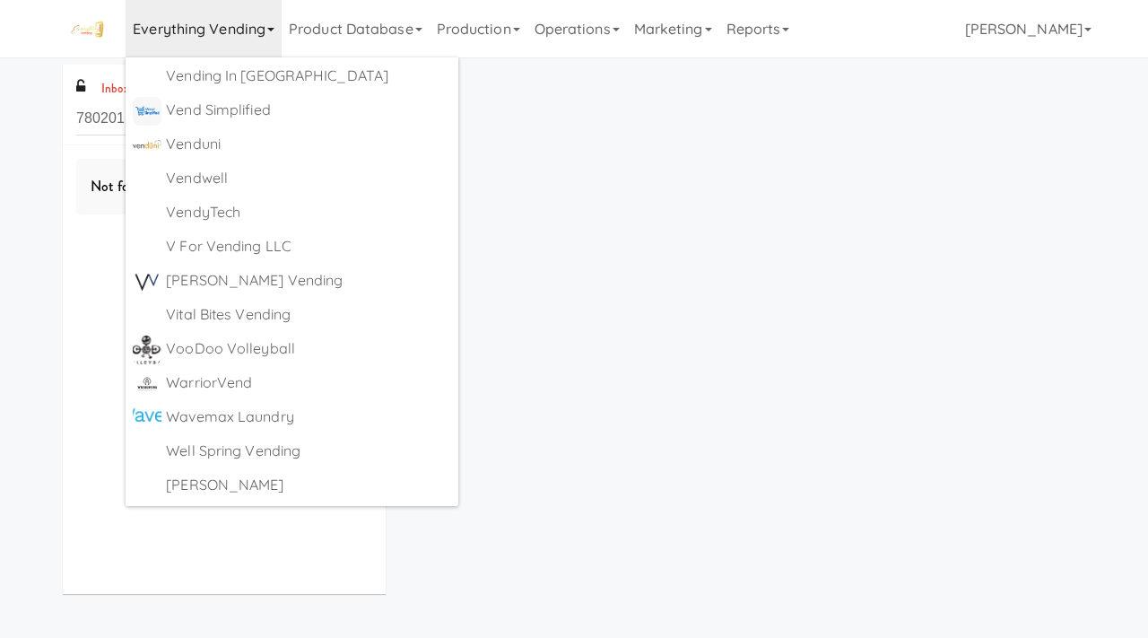
scroll to position [8223, 0]
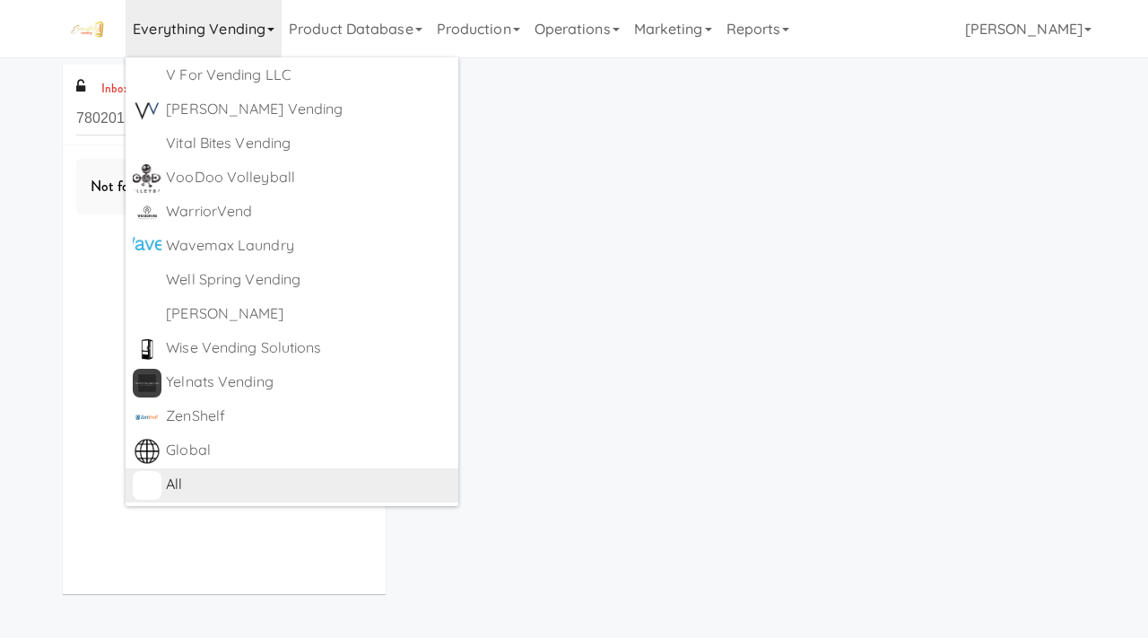
click at [181, 497] on div "All https://classic.micromart.com/vision-orders/780201" at bounding box center [308, 485] width 285 height 29
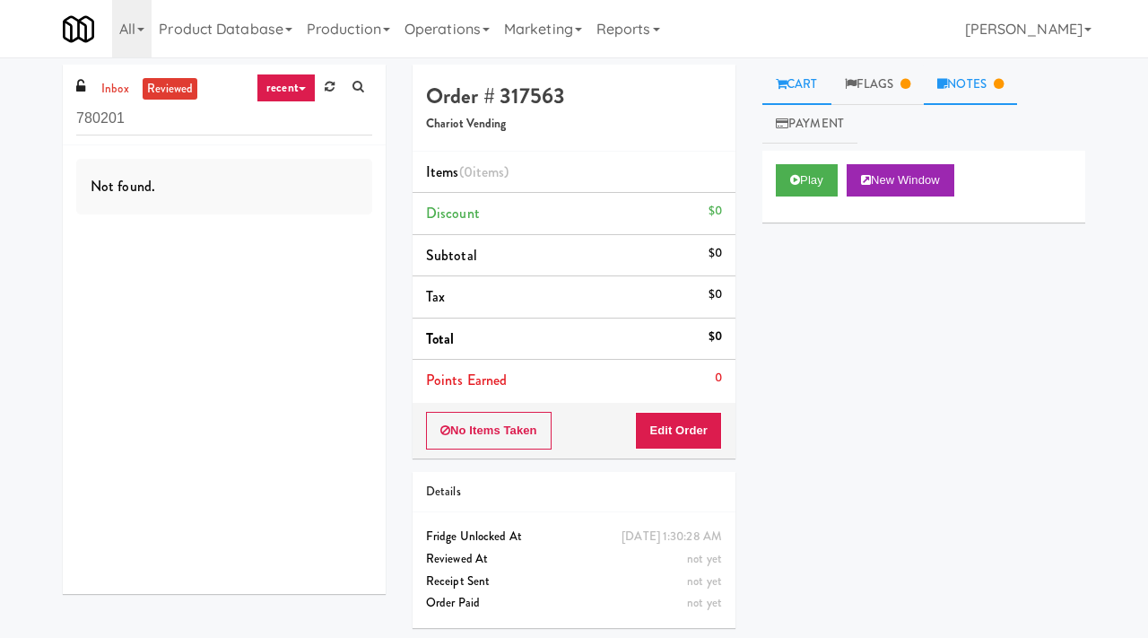
click at [991, 95] on link "Notes" at bounding box center [970, 85] width 93 height 40
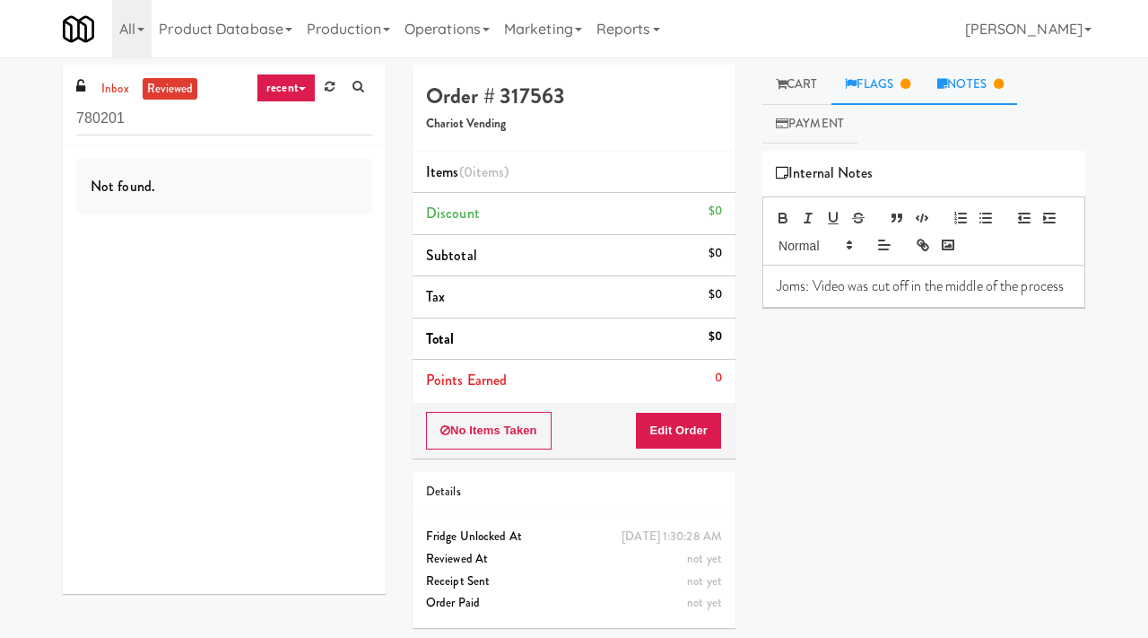
click at [910, 89] on icon at bounding box center [906, 84] width 10 height 12
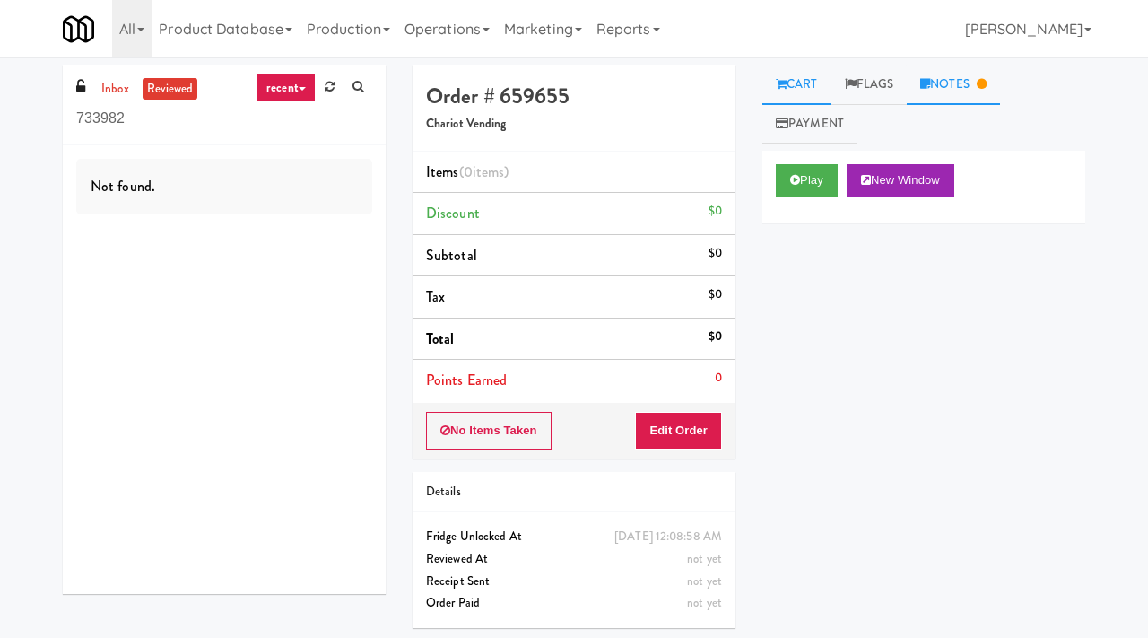
click at [957, 89] on link "Notes" at bounding box center [953, 85] width 93 height 40
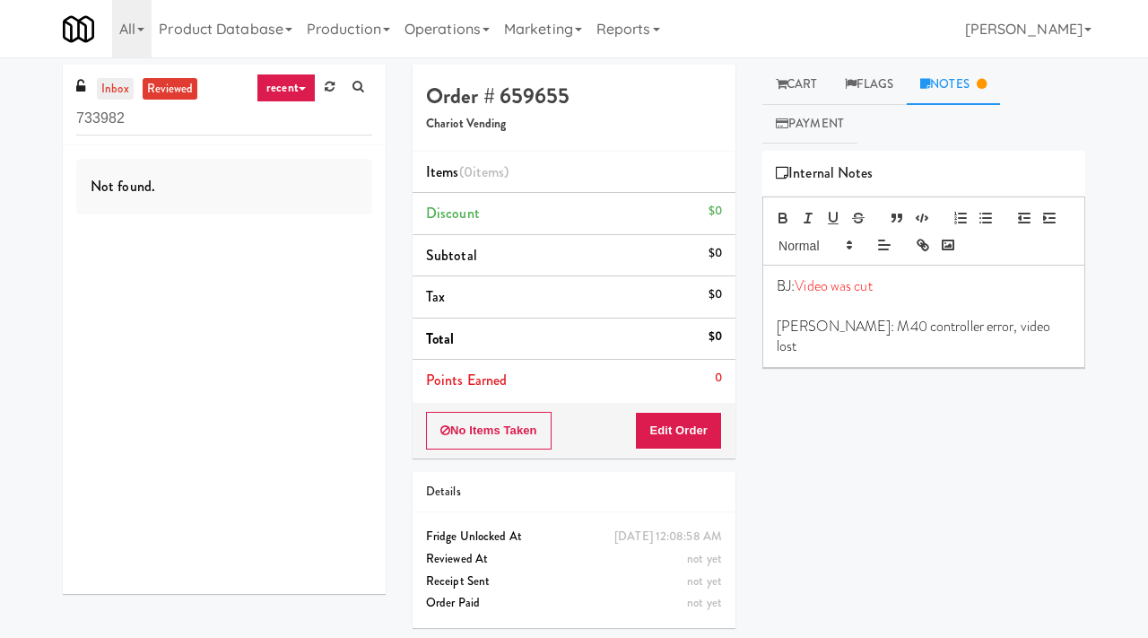
click at [104, 83] on link "inbox" at bounding box center [115, 89] width 37 height 22
click at [168, 91] on link "reviewed" at bounding box center [171, 89] width 56 height 22
click at [889, 78] on link "Flags" at bounding box center [869, 85] width 76 height 40
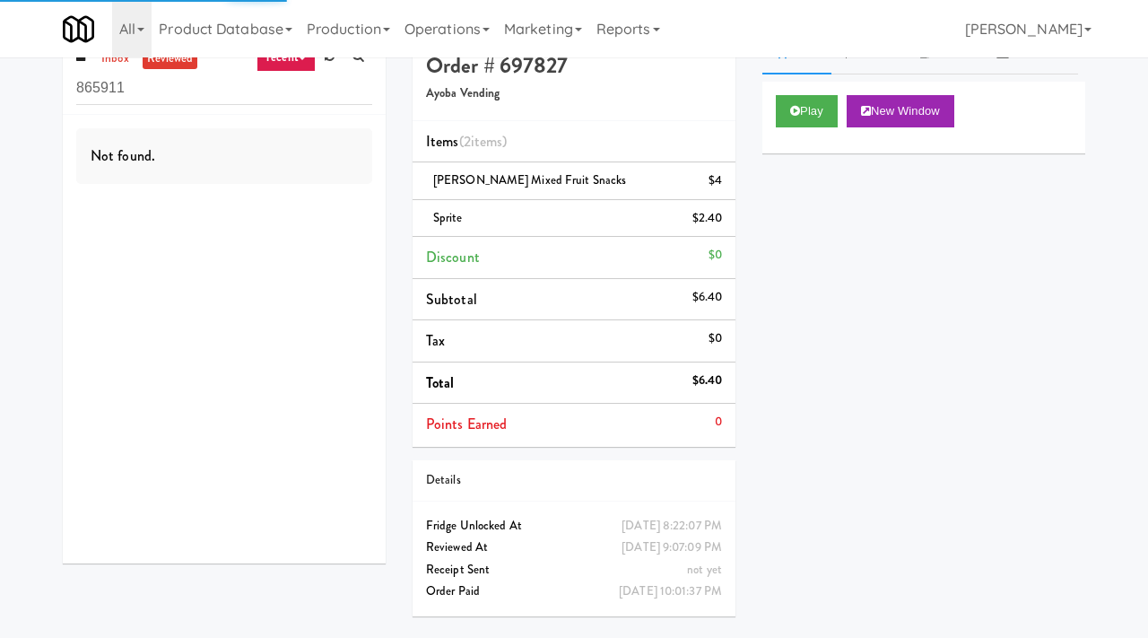
scroll to position [57, 0]
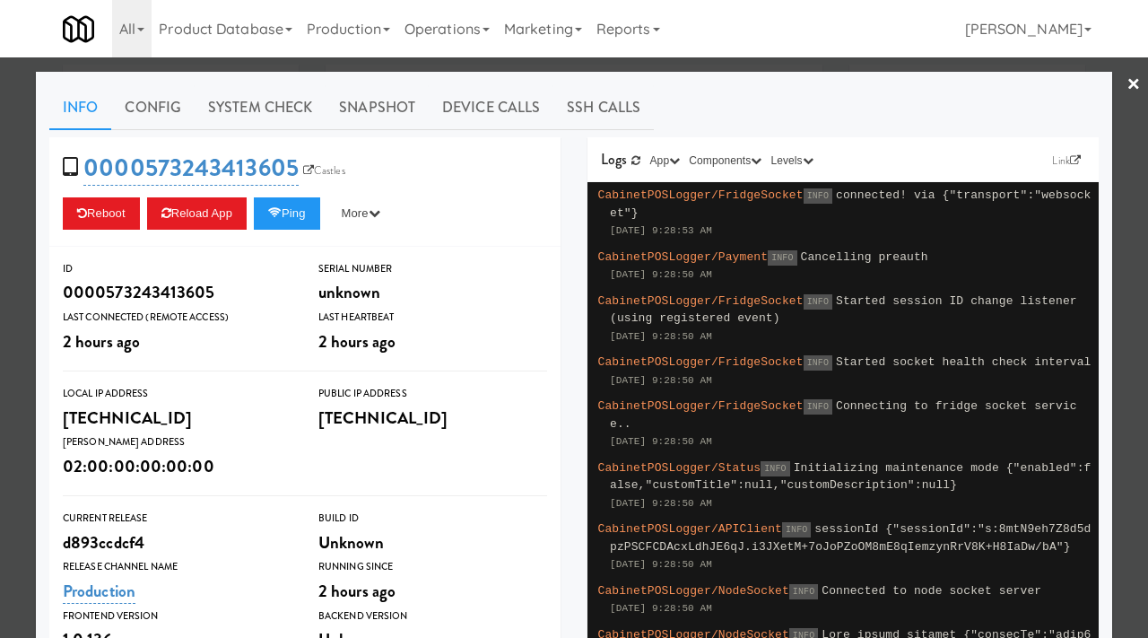
click at [0, 179] on div at bounding box center [574, 319] width 1148 height 638
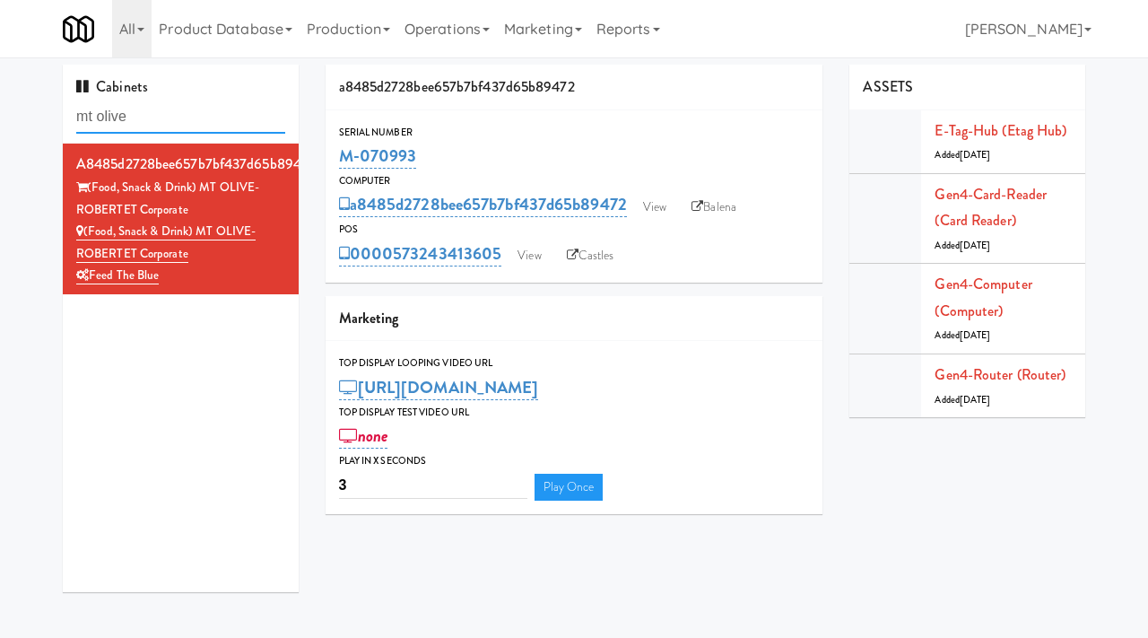
click at [170, 125] on input "mt olive" at bounding box center [180, 116] width 209 height 33
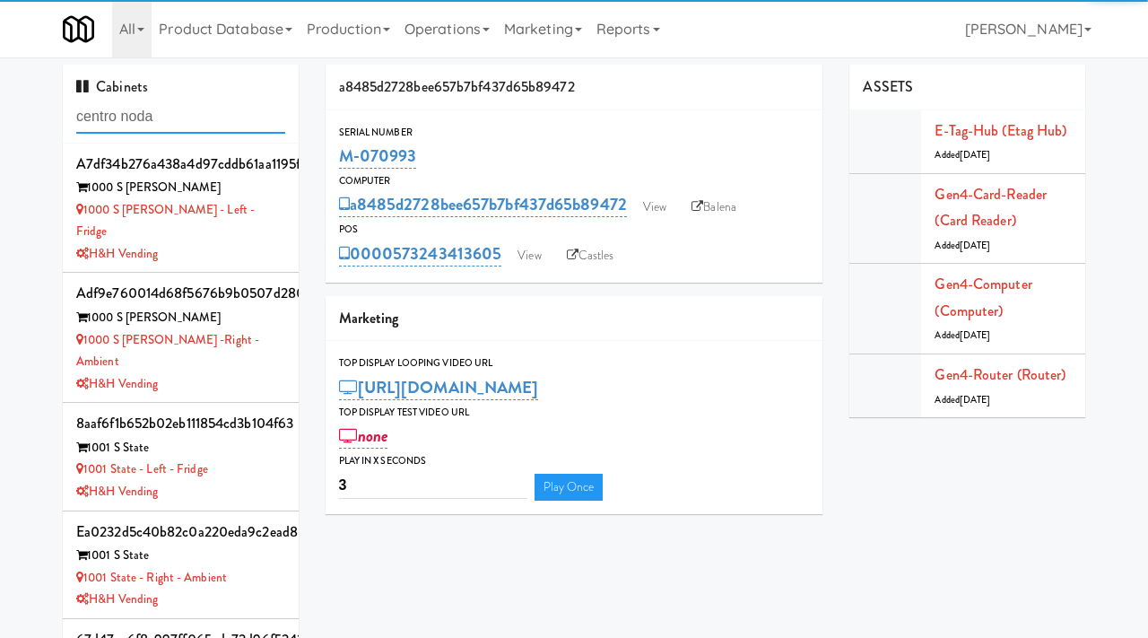
type input "centro noda"
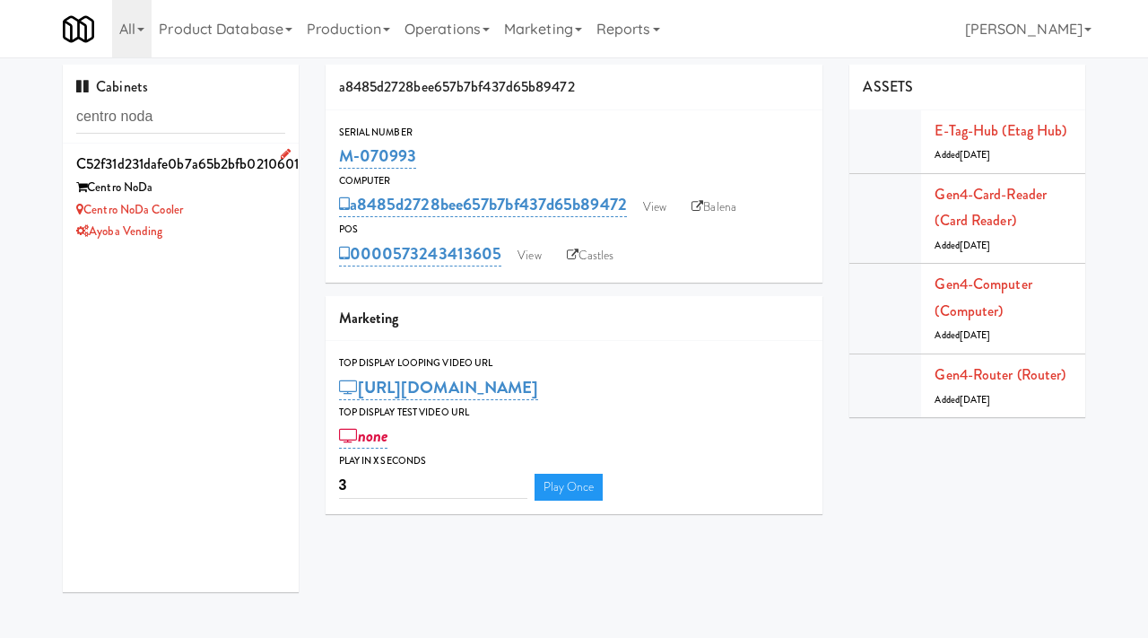
click at [241, 206] on div "Centro NoDa Cooler" at bounding box center [180, 210] width 209 height 22
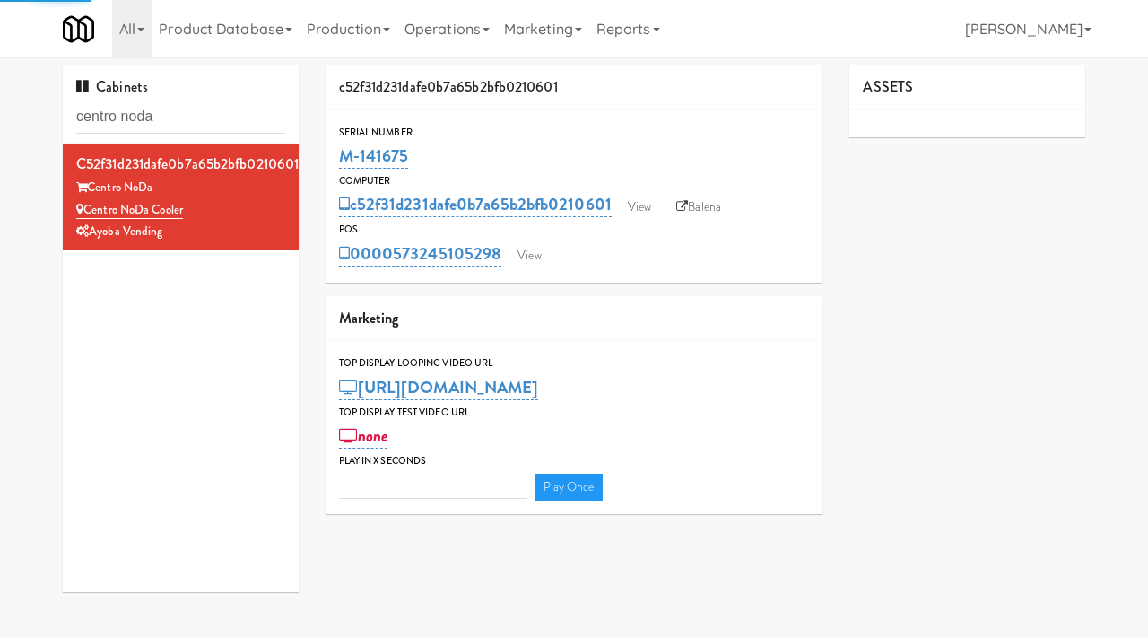
type input "3"
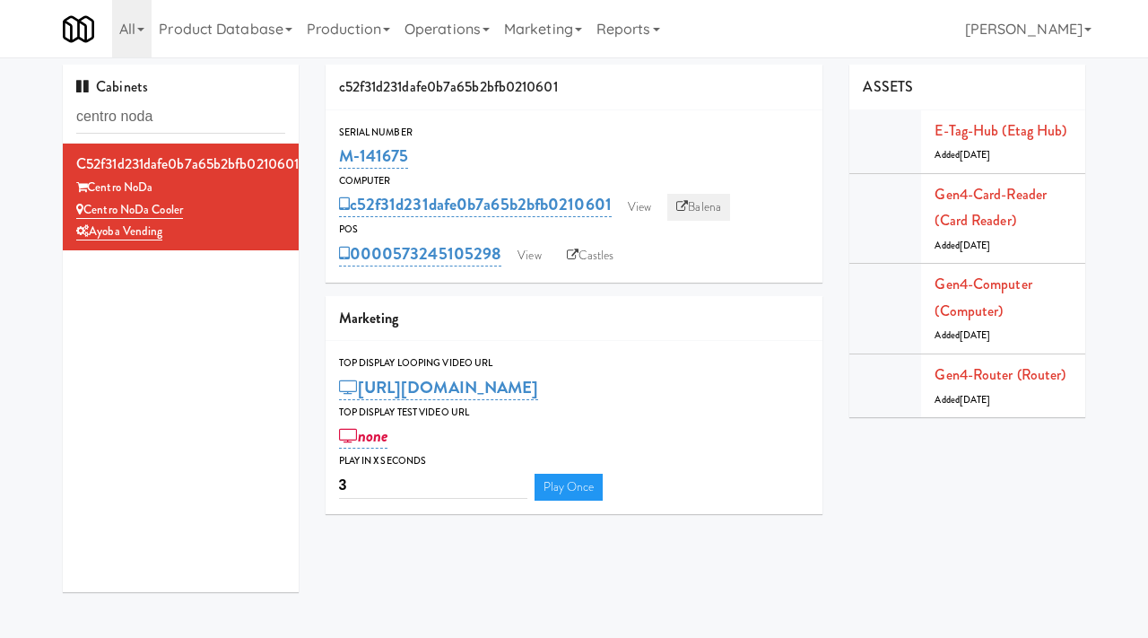
click at [709, 199] on link "Balena" at bounding box center [698, 207] width 63 height 27
click at [656, 198] on link "View" at bounding box center [639, 207] width 41 height 27
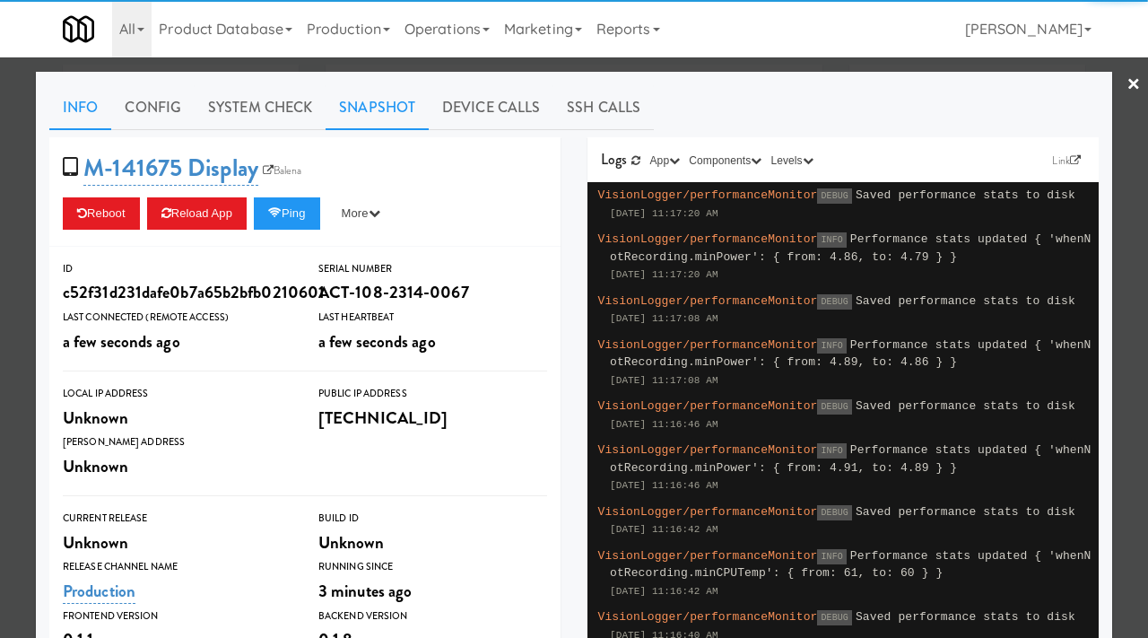
click at [371, 117] on link "Snapshot" at bounding box center [377, 107] width 103 height 45
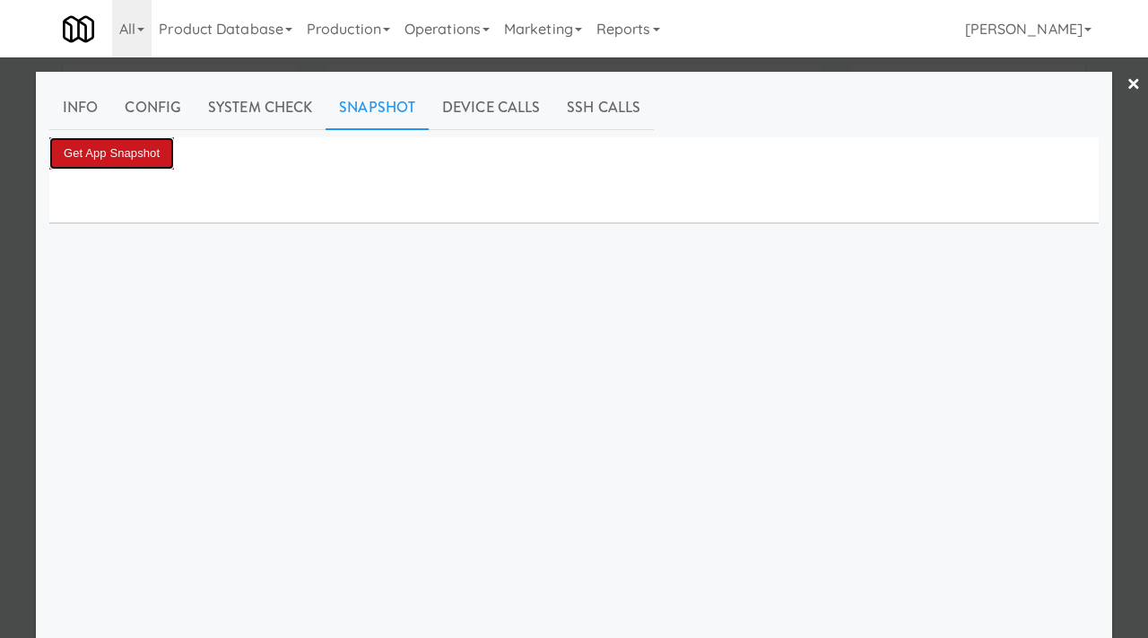
click at [147, 152] on button "Get App Snapshot" at bounding box center [111, 153] width 125 height 32
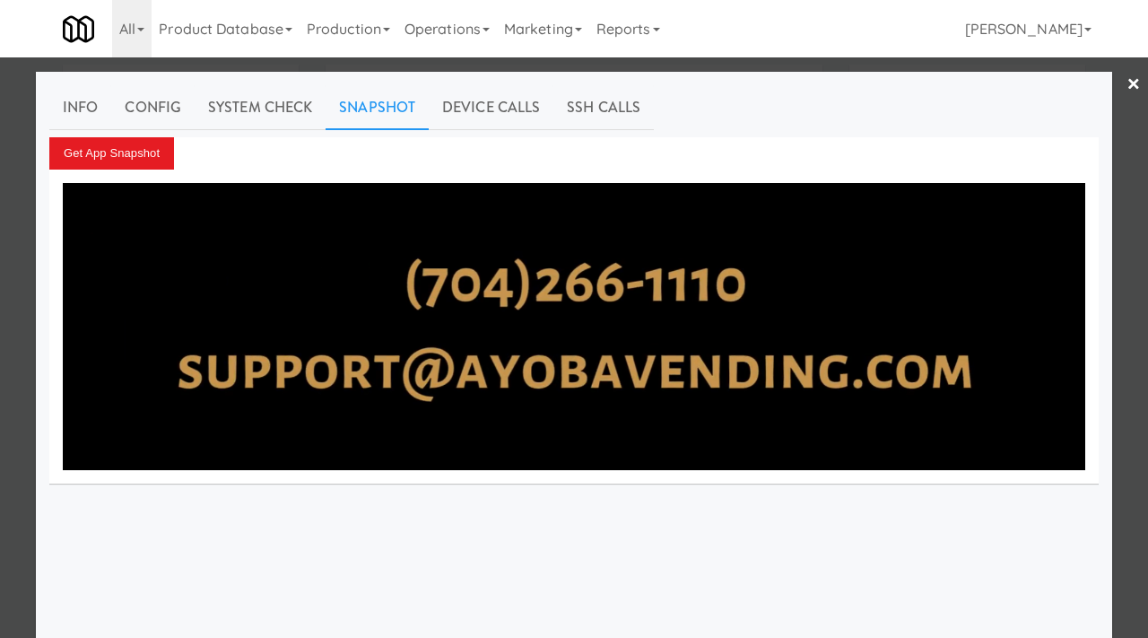
click at [162, 65] on div at bounding box center [574, 319] width 1148 height 638
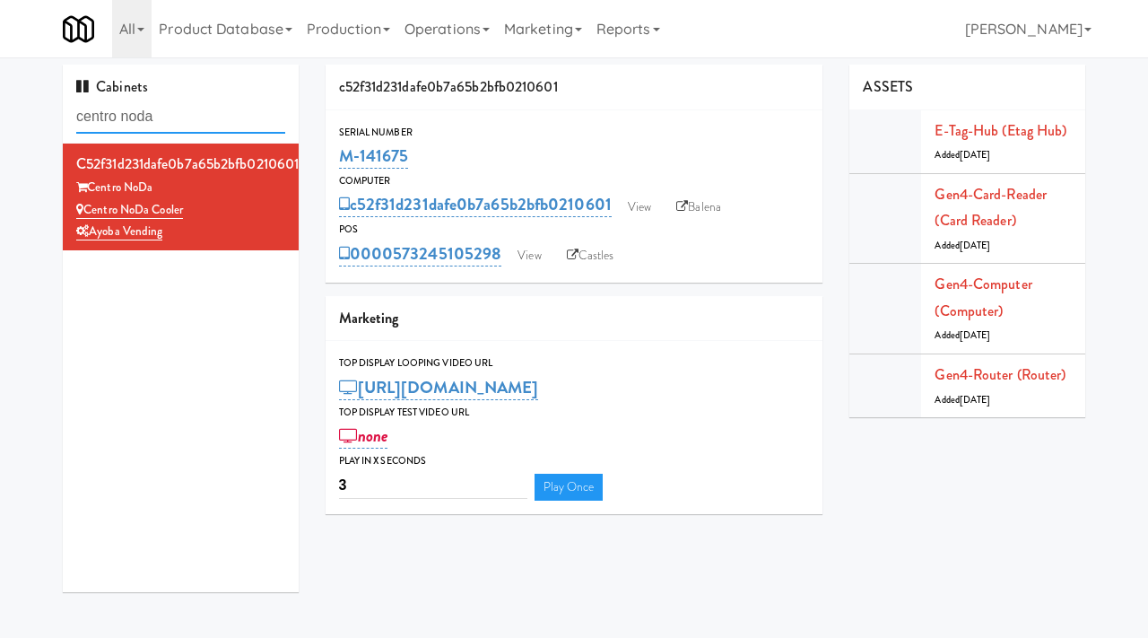
drag, startPoint x: 182, startPoint y: 110, endPoint x: 58, endPoint y: 108, distance: 123.8
click at [58, 108] on div "Cabinets centro noda c52f31d231dafe0b7a65b2bfb0210601 Centro NoDa Centro NoDa C…" at bounding box center [180, 335] width 263 height 541
paste input "Midtown205 - Drinks"
type input "Midtown205 - Drinks"
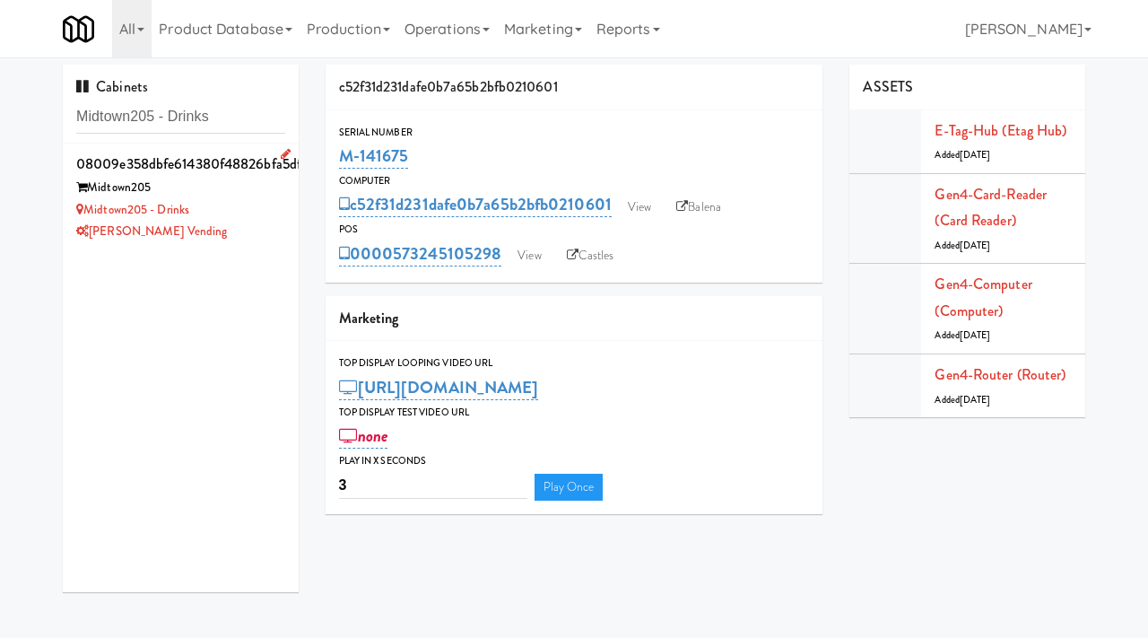
click at [216, 224] on div "[PERSON_NAME] Vending" at bounding box center [180, 232] width 209 height 22
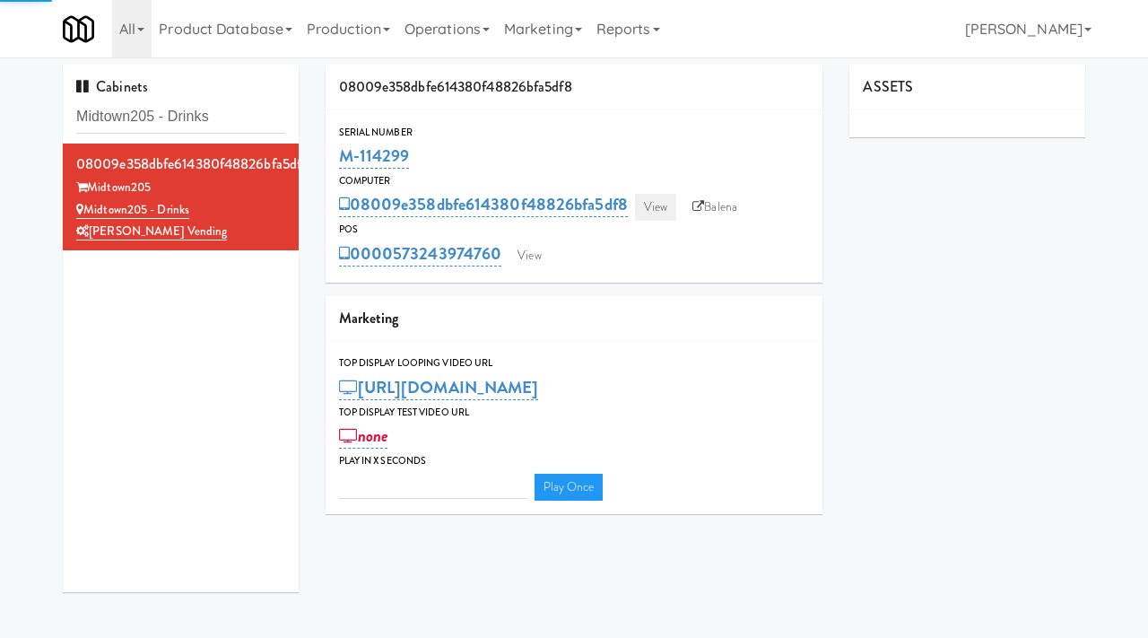
type input "3"
click at [653, 205] on link "View" at bounding box center [655, 207] width 41 height 27
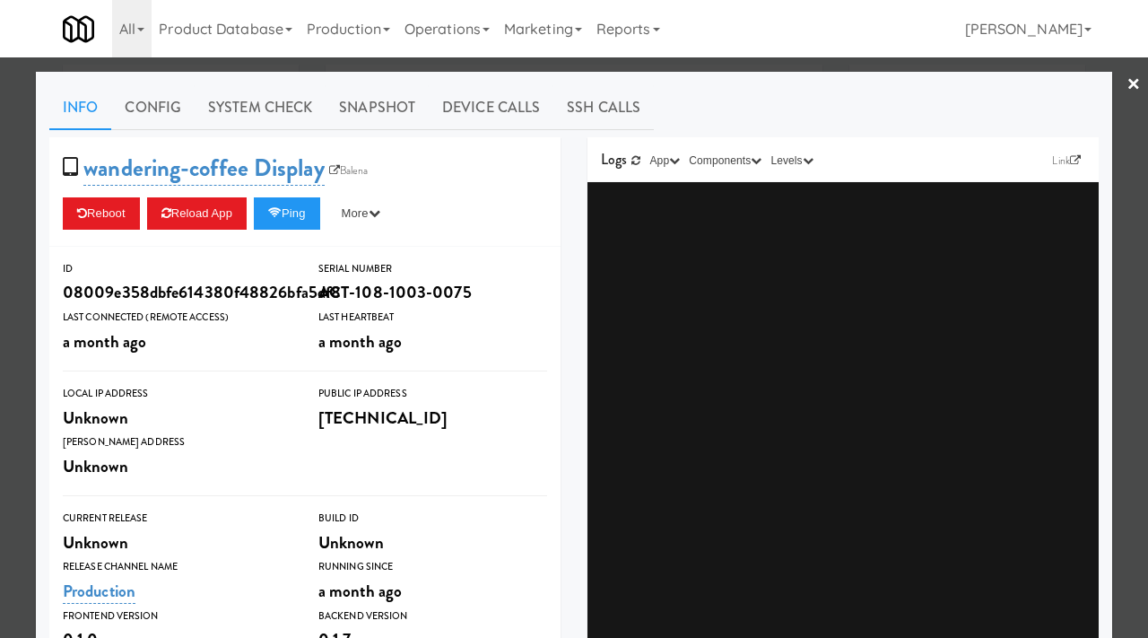
click at [11, 155] on div at bounding box center [574, 319] width 1148 height 638
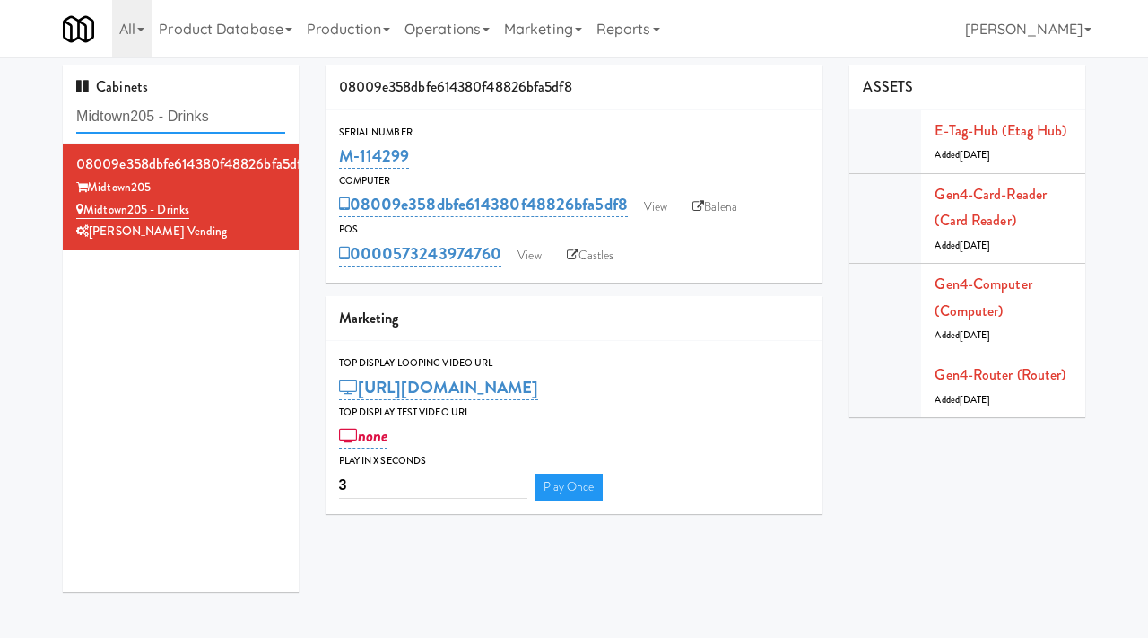
click at [239, 120] on input "Midtown205 - Drinks" at bounding box center [180, 116] width 209 height 33
click at [659, 205] on link "View" at bounding box center [655, 207] width 41 height 27
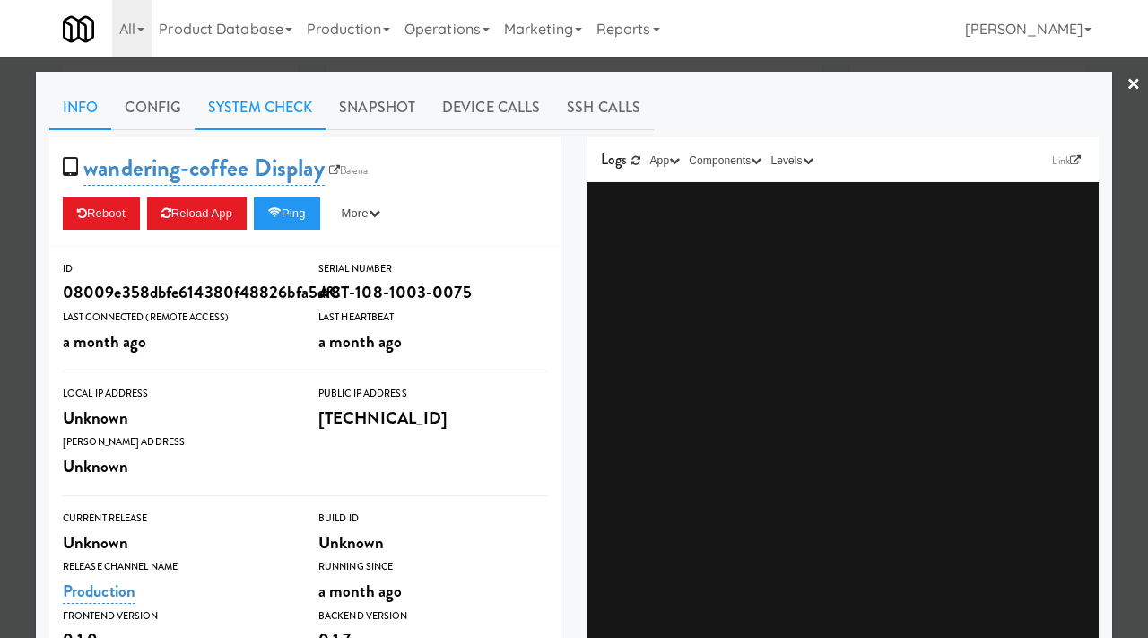
click at [265, 98] on link "System Check" at bounding box center [260, 107] width 131 height 45
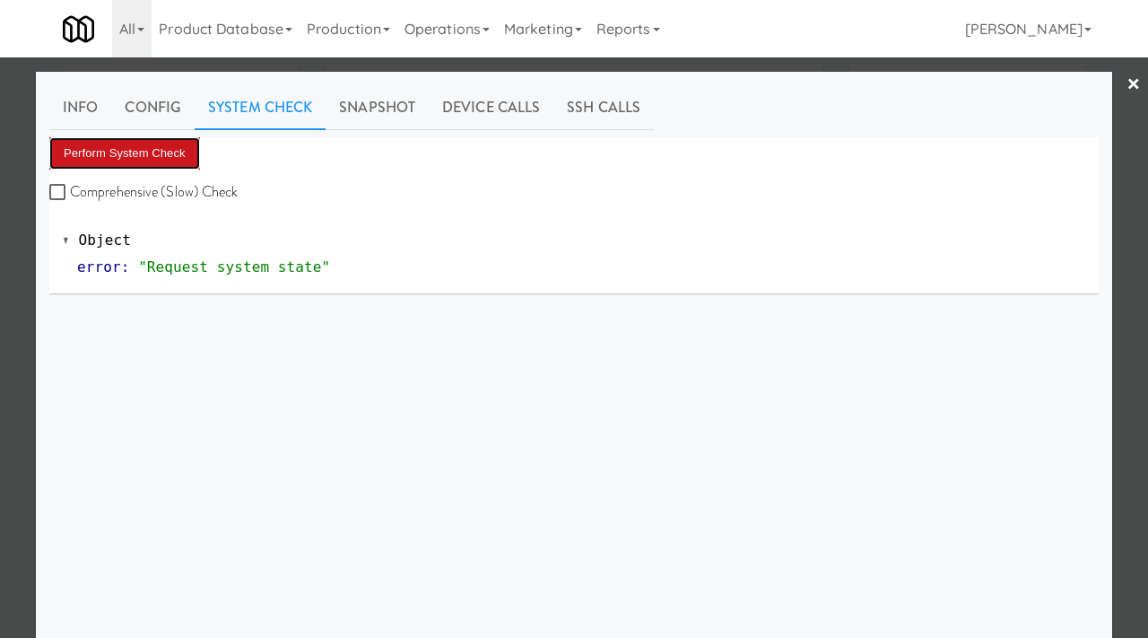
click at [168, 149] on button "Perform System Check" at bounding box center [124, 153] width 151 height 32
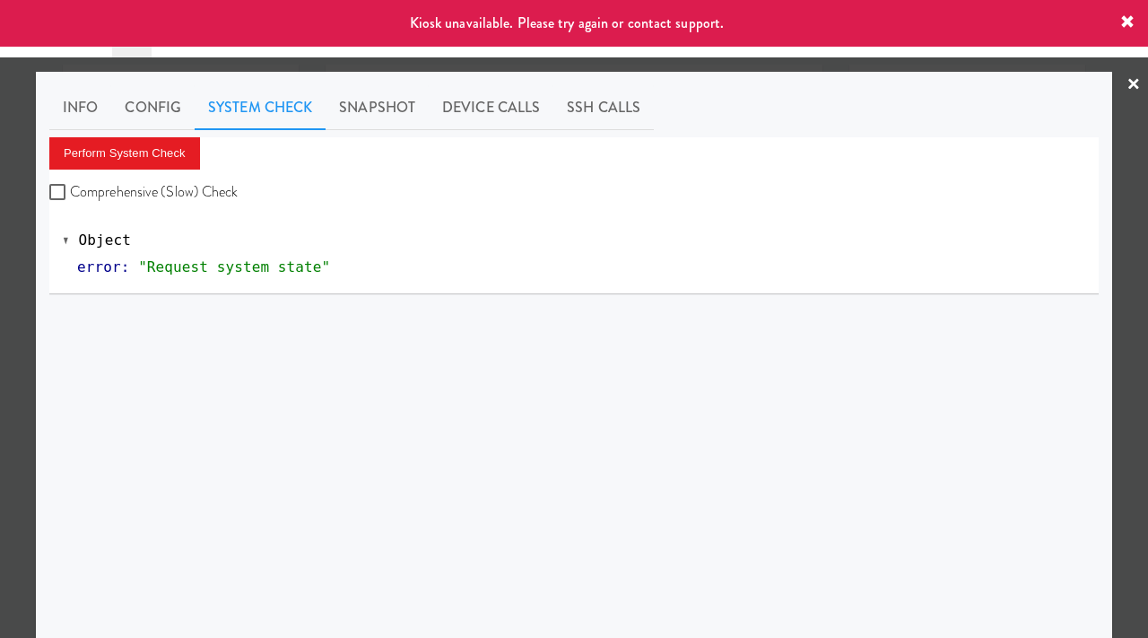
click at [1, 234] on div at bounding box center [574, 319] width 1148 height 638
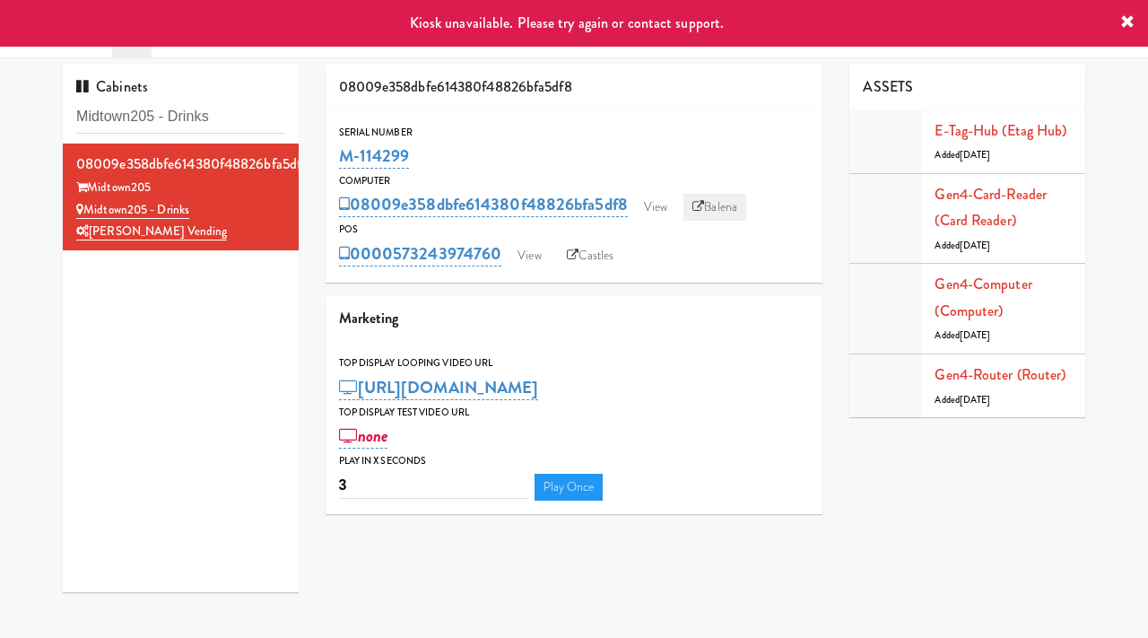
click at [704, 212] on icon at bounding box center [698, 207] width 12 height 12
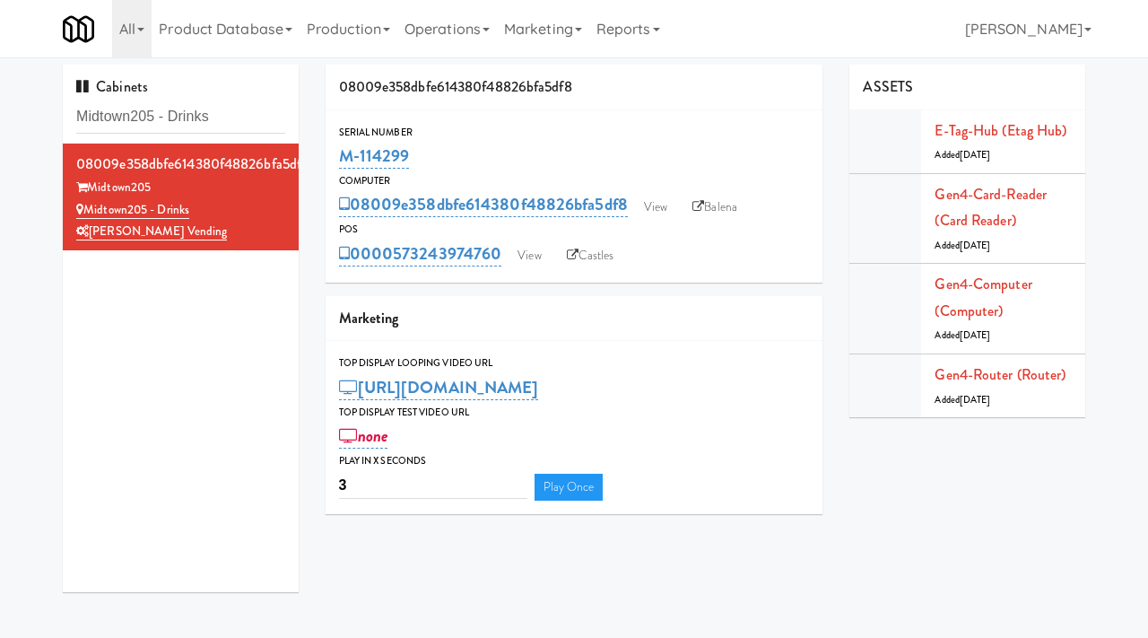
drag, startPoint x: 420, startPoint y: 156, endPoint x: 336, endPoint y: 159, distance: 83.5
click at [336, 159] on div "Serial Number M-114299" at bounding box center [575, 148] width 498 height 48
copy link "M-114299"
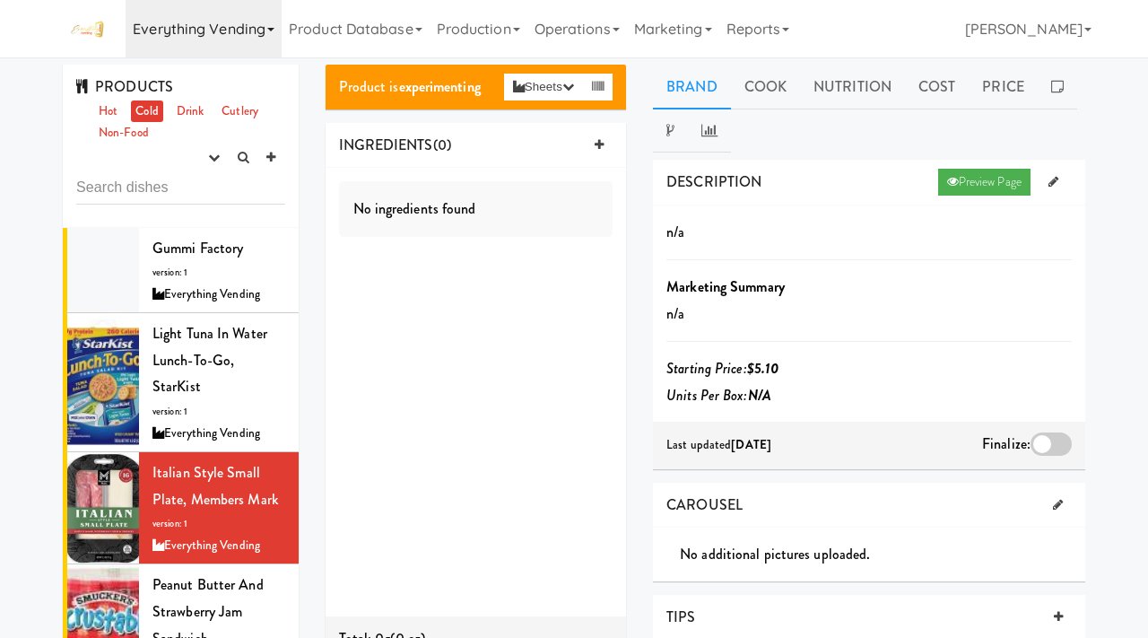
scroll to position [918, 0]
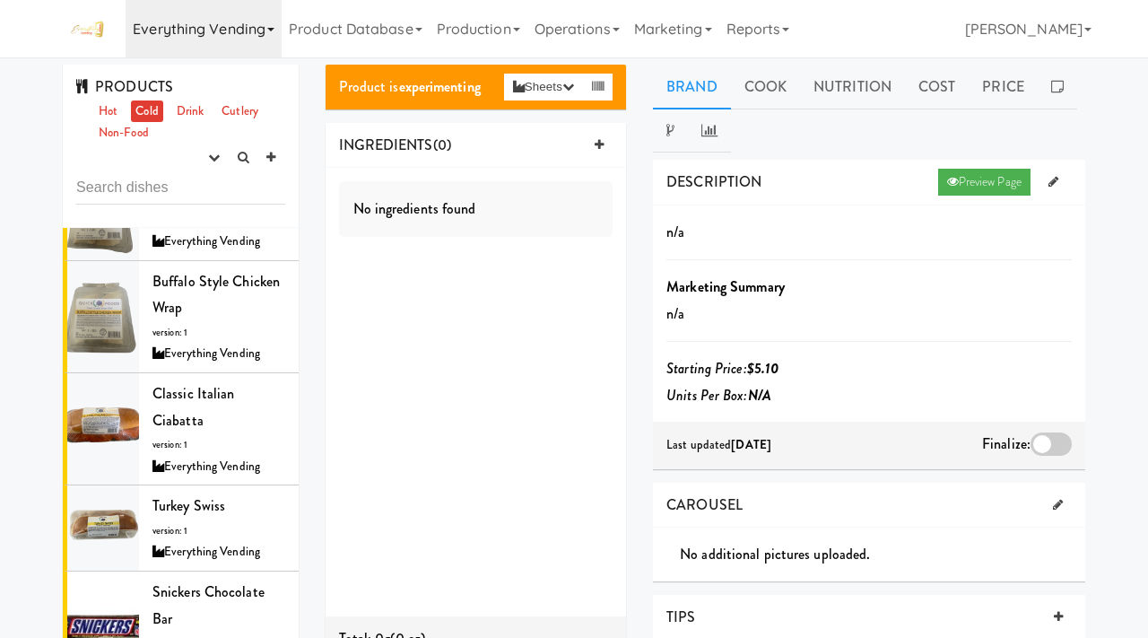
click at [202, 25] on link "Everything Vending" at bounding box center [204, 28] width 156 height 57
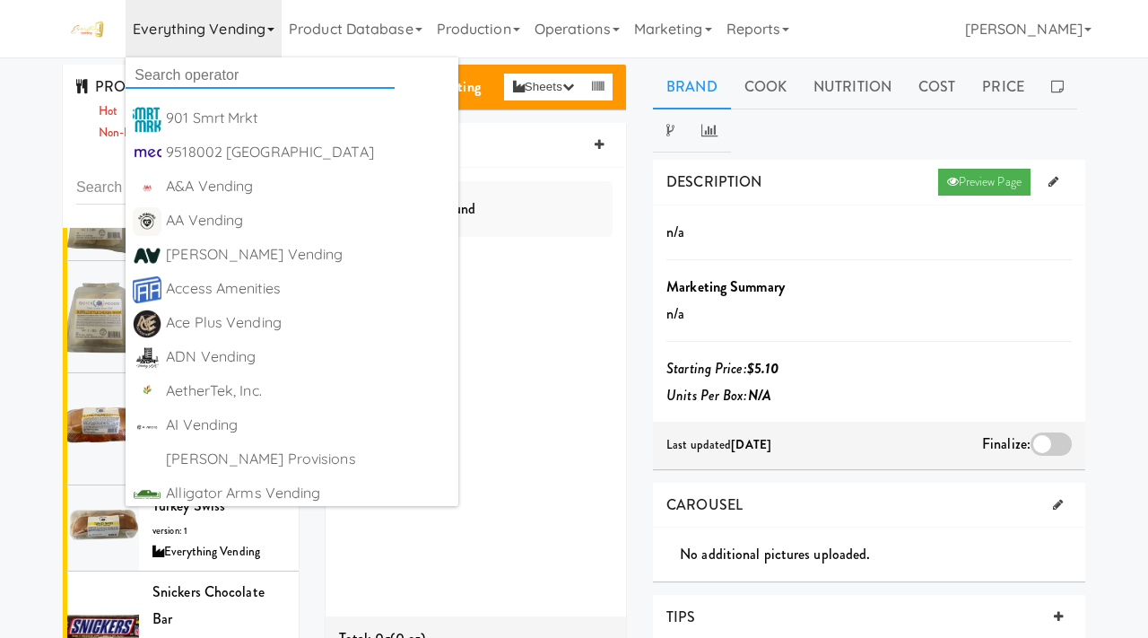
click at [170, 71] on input "text" at bounding box center [260, 75] width 269 height 27
type input "vital bites"
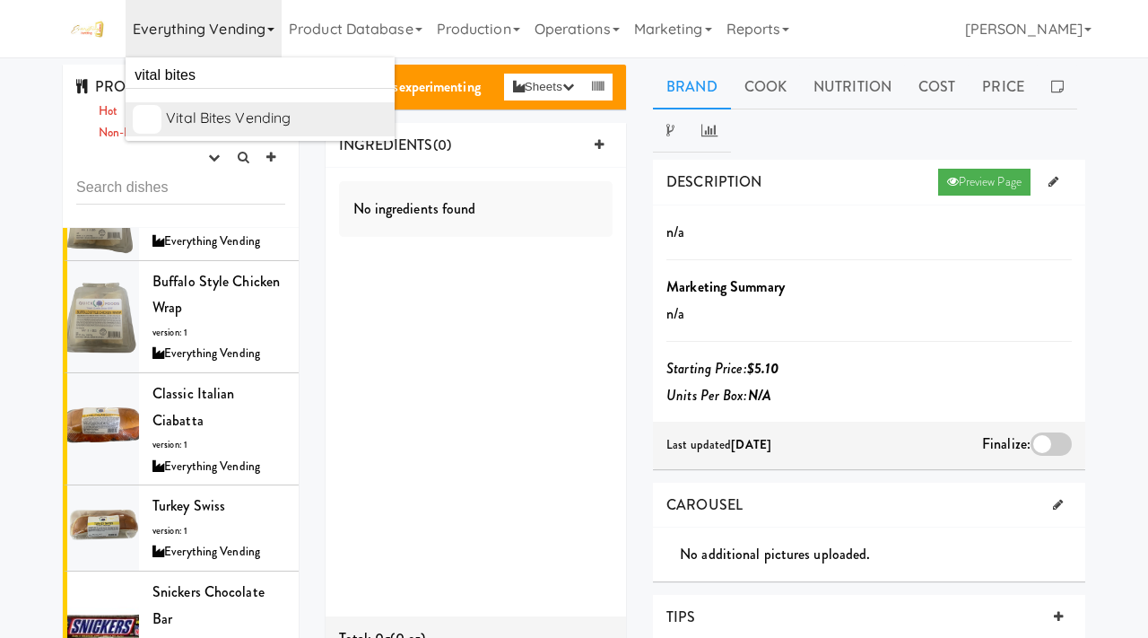
click at [235, 119] on div "Vital Bites Vending" at bounding box center [277, 118] width 222 height 27
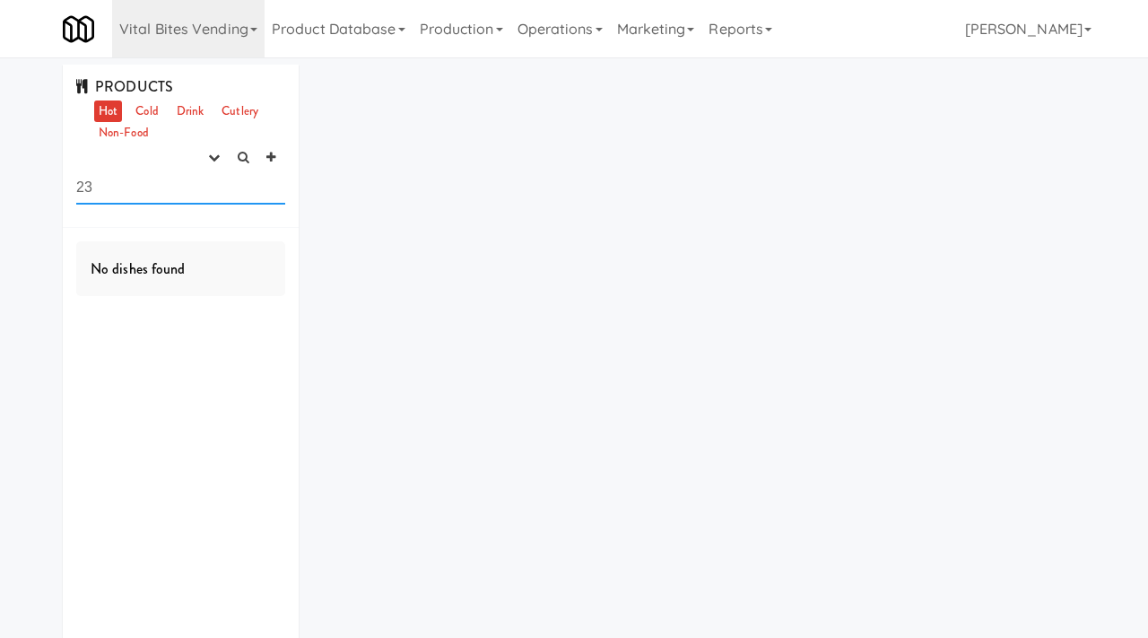
type input "2"
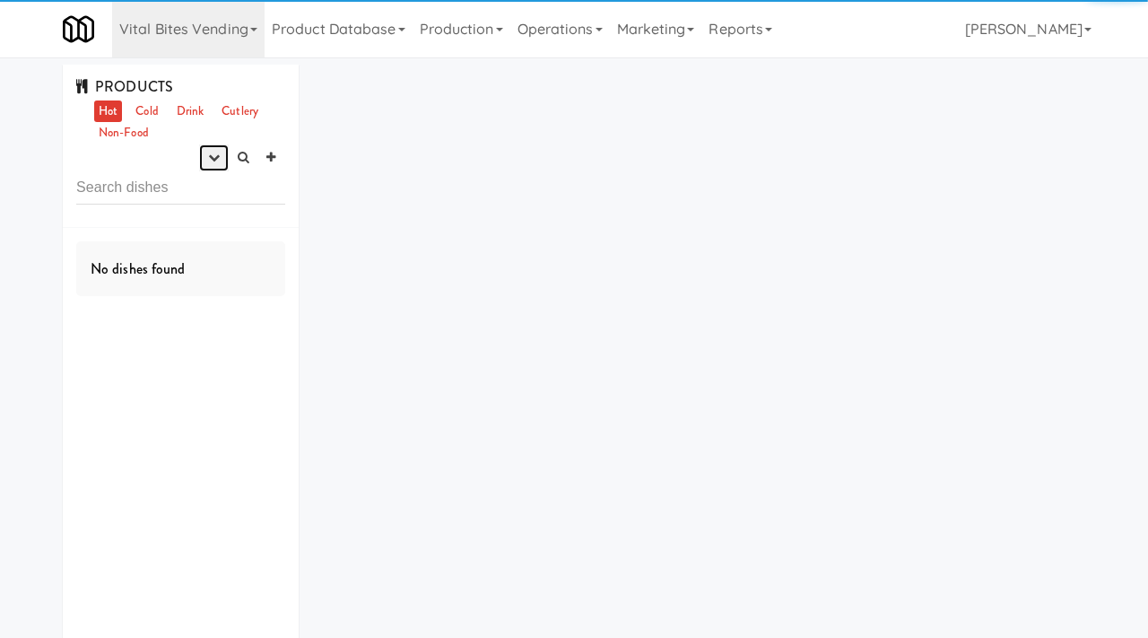
click at [215, 162] on icon "button" at bounding box center [214, 158] width 12 height 12
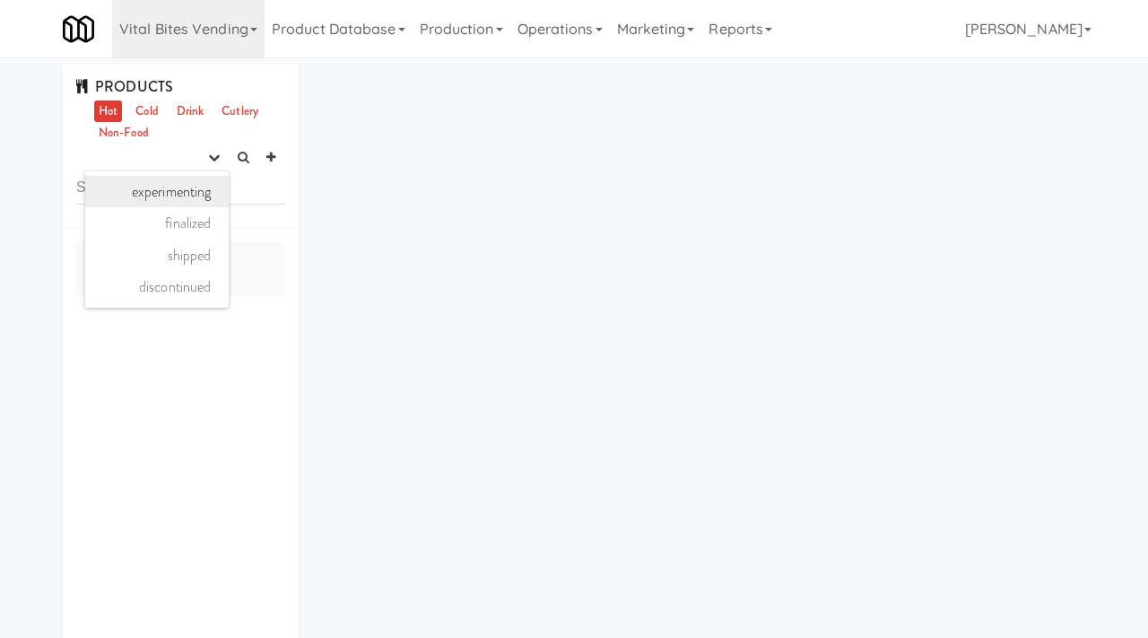
click at [196, 189] on link "experimenting" at bounding box center [157, 192] width 144 height 32
click at [141, 106] on link "Cold" at bounding box center [146, 111] width 31 height 22
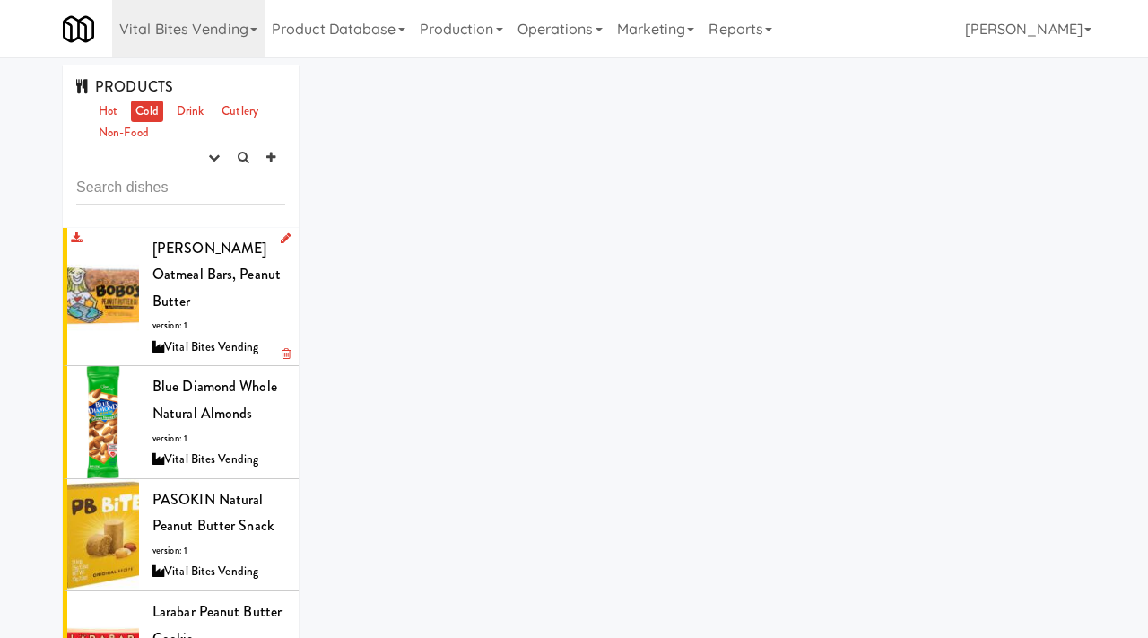
click at [191, 268] on span "Bobo's Oatmeal Bars, Peanut Butter" at bounding box center [216, 275] width 128 height 74
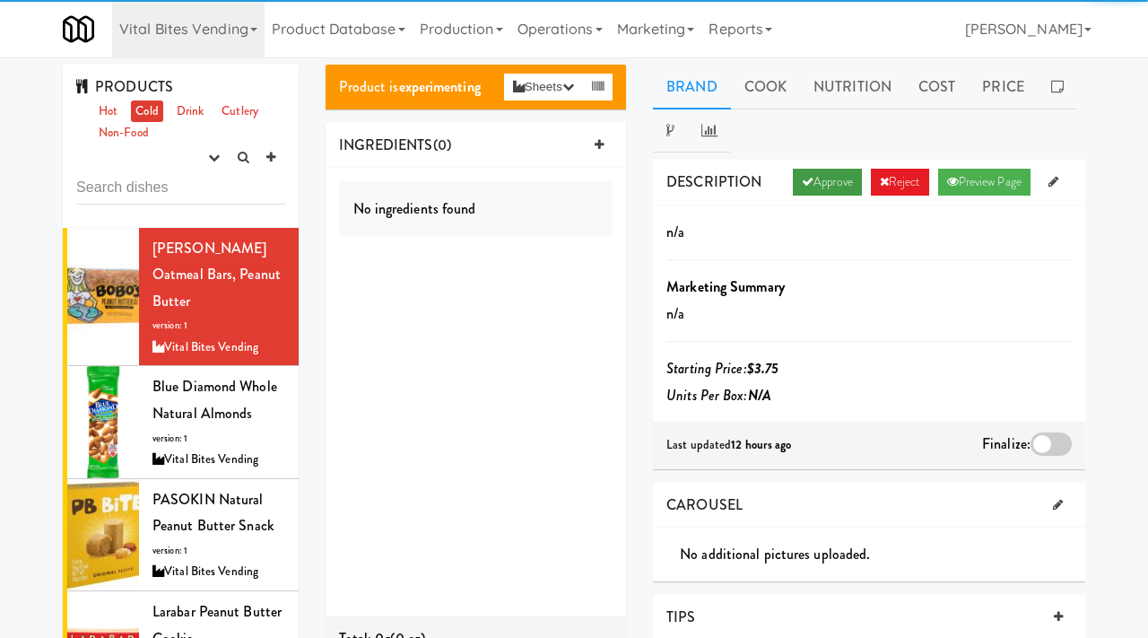
click at [814, 170] on link "Approve" at bounding box center [827, 182] width 69 height 27
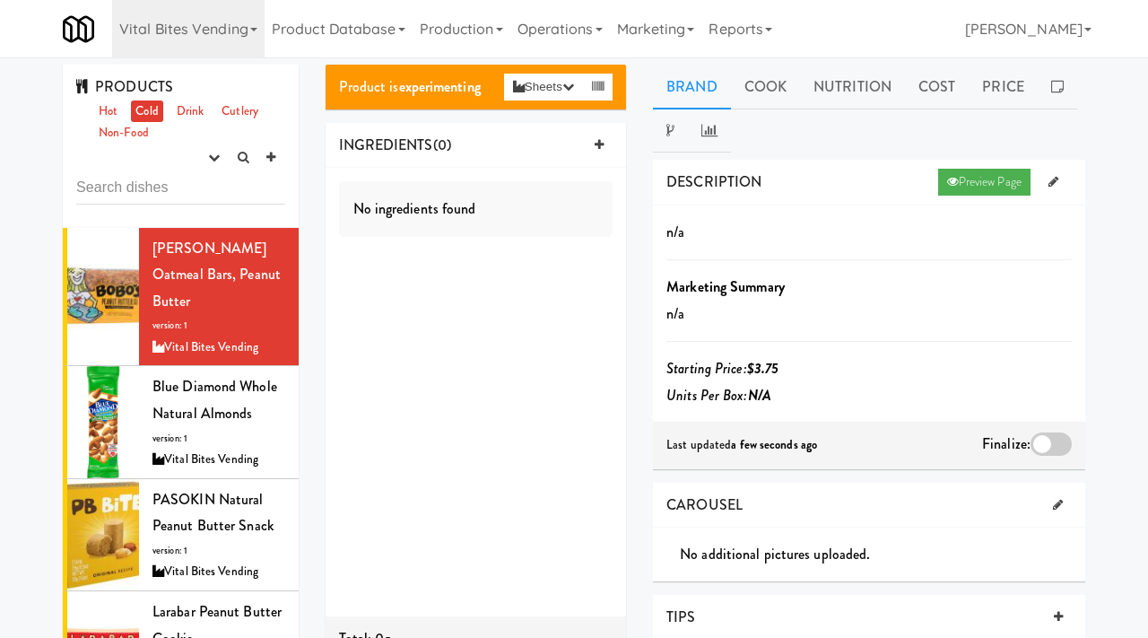
click at [1048, 441] on div at bounding box center [1051, 443] width 41 height 23
click at [0, 0] on input "checkbox" at bounding box center [0, 0] width 0 height 0
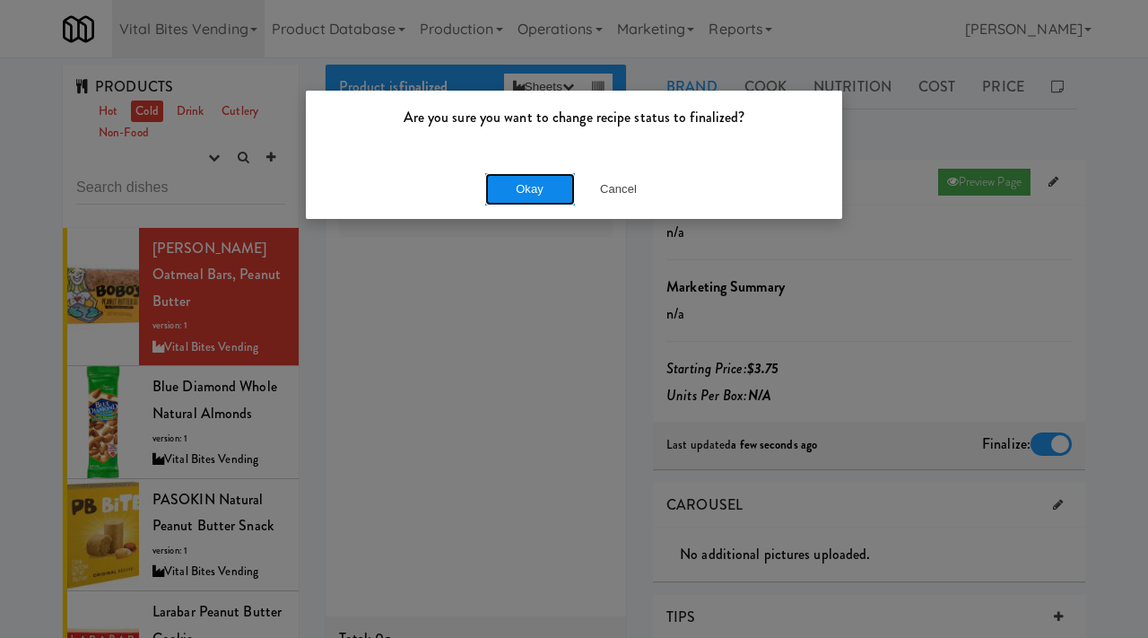
click at [511, 183] on button "Okay" at bounding box center [530, 189] width 90 height 32
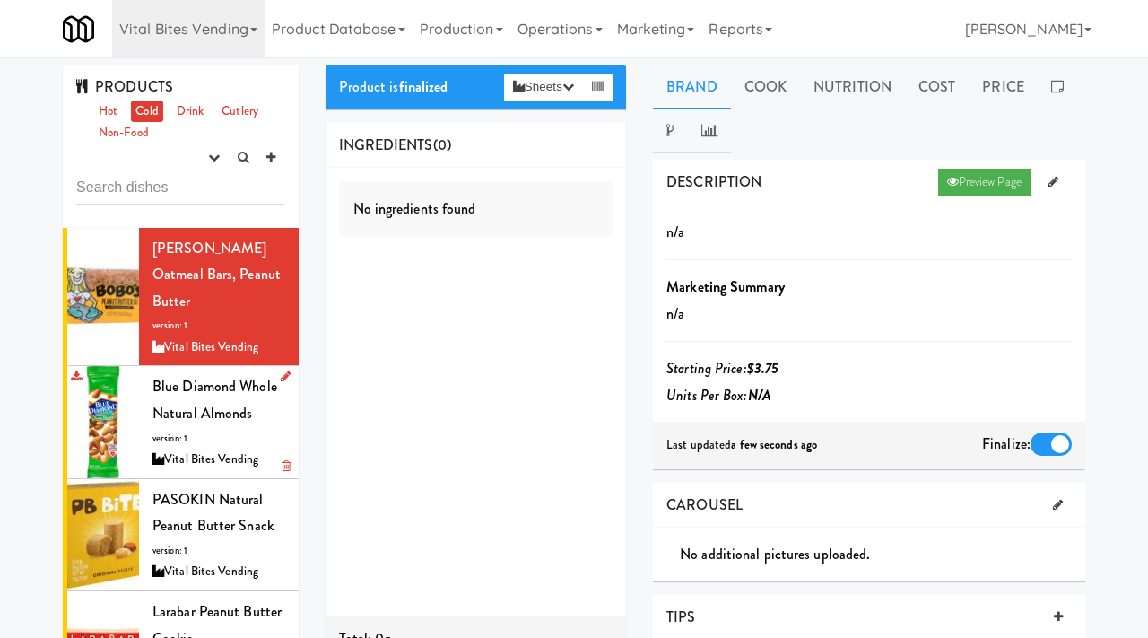
click at [174, 373] on div "Blue Diamond Whole Natural Almonds version: 1 Vital Bites Vending" at bounding box center [218, 421] width 133 height 97
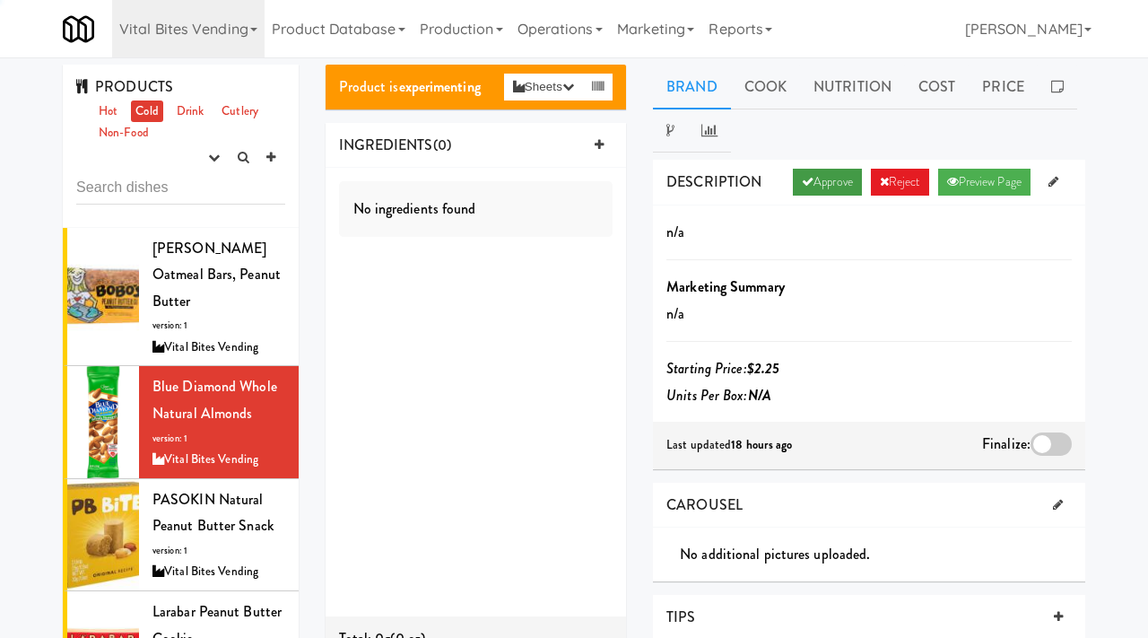
click at [833, 188] on link "Approve" at bounding box center [827, 182] width 69 height 27
click at [1051, 443] on div at bounding box center [1051, 443] width 41 height 23
click at [0, 0] on input "checkbox" at bounding box center [0, 0] width 0 height 0
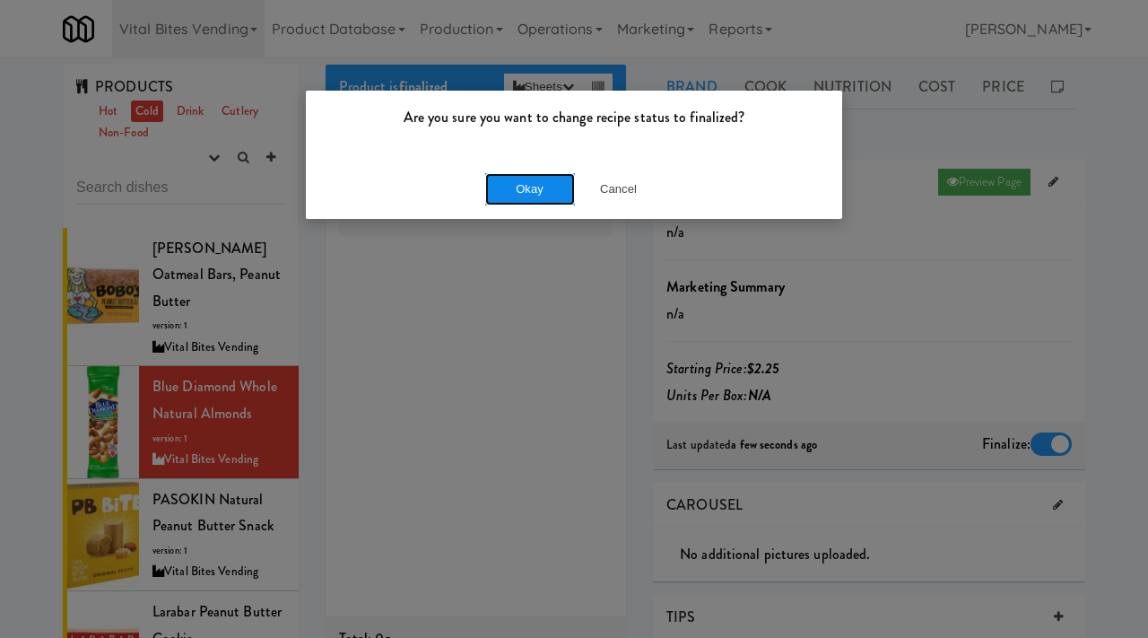
click at [510, 185] on button "Okay" at bounding box center [530, 189] width 90 height 32
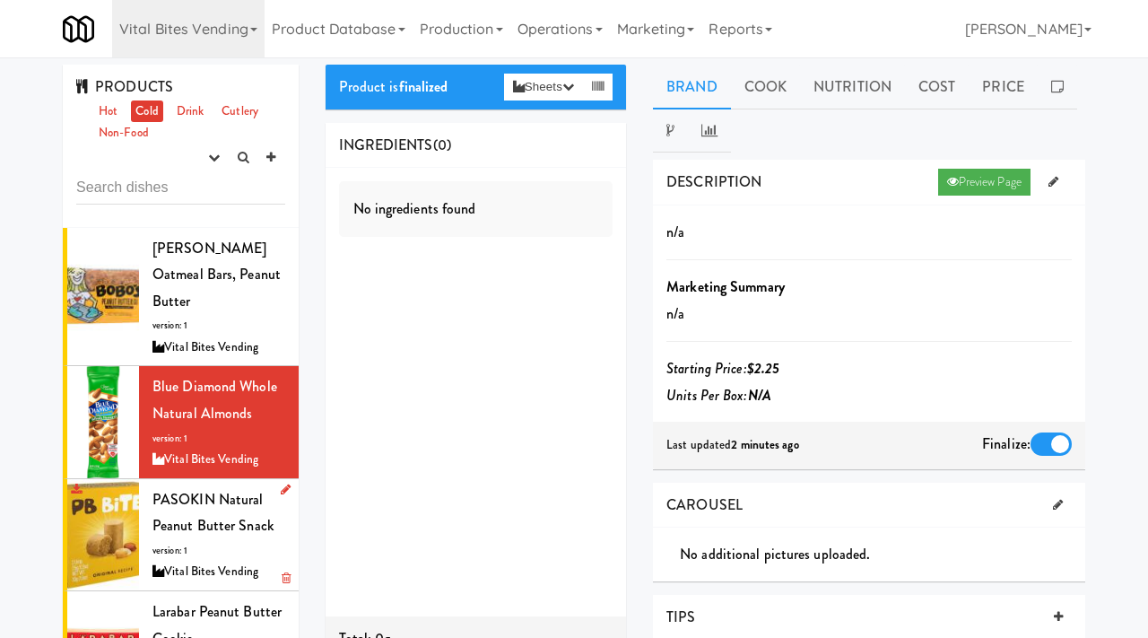
click at [176, 501] on span "PASOKIN Natural Peanut Butter Snack" at bounding box center [212, 513] width 121 height 48
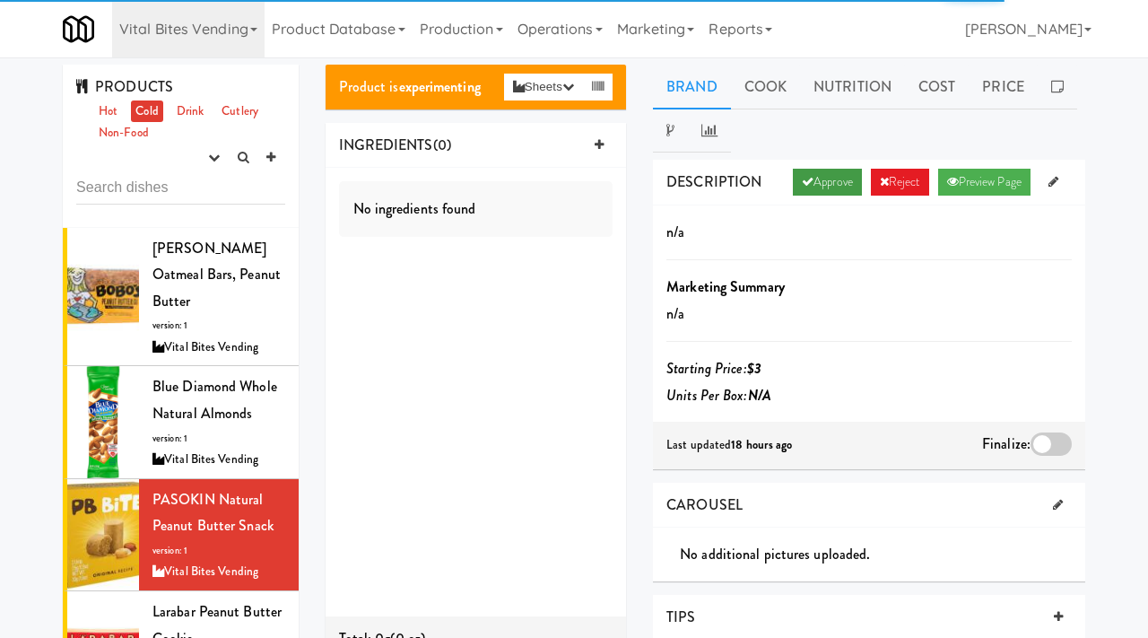
click at [820, 187] on link "Approve" at bounding box center [827, 182] width 69 height 27
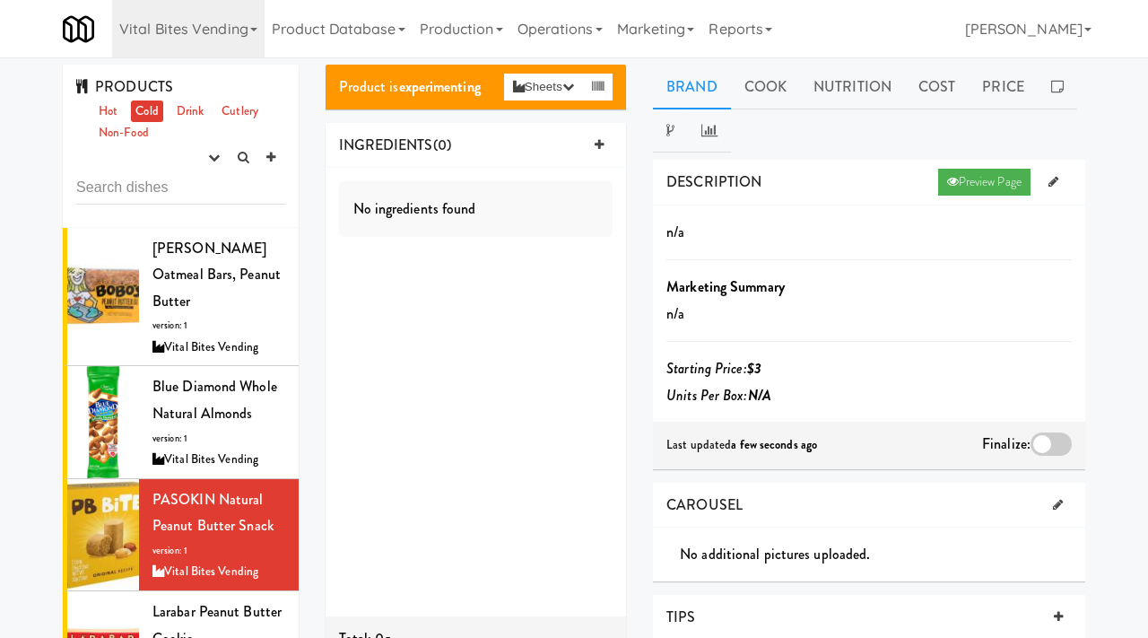
click at [1056, 443] on div at bounding box center [1051, 443] width 41 height 23
click at [0, 0] on input "checkbox" at bounding box center [0, 0] width 0 height 0
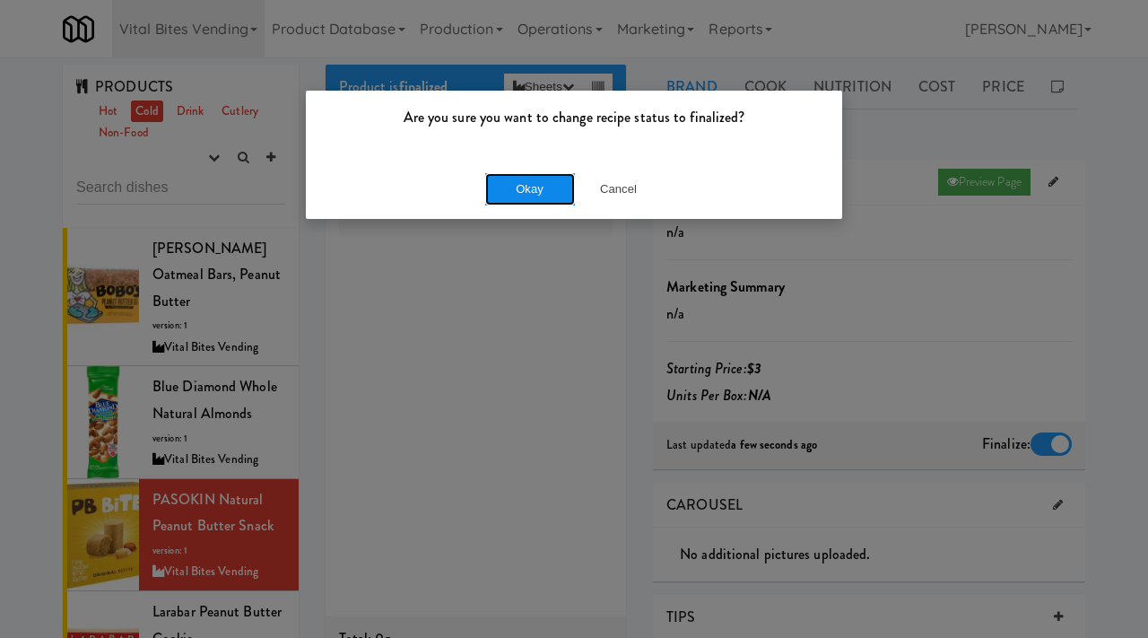
click at [541, 185] on button "Okay" at bounding box center [530, 189] width 90 height 32
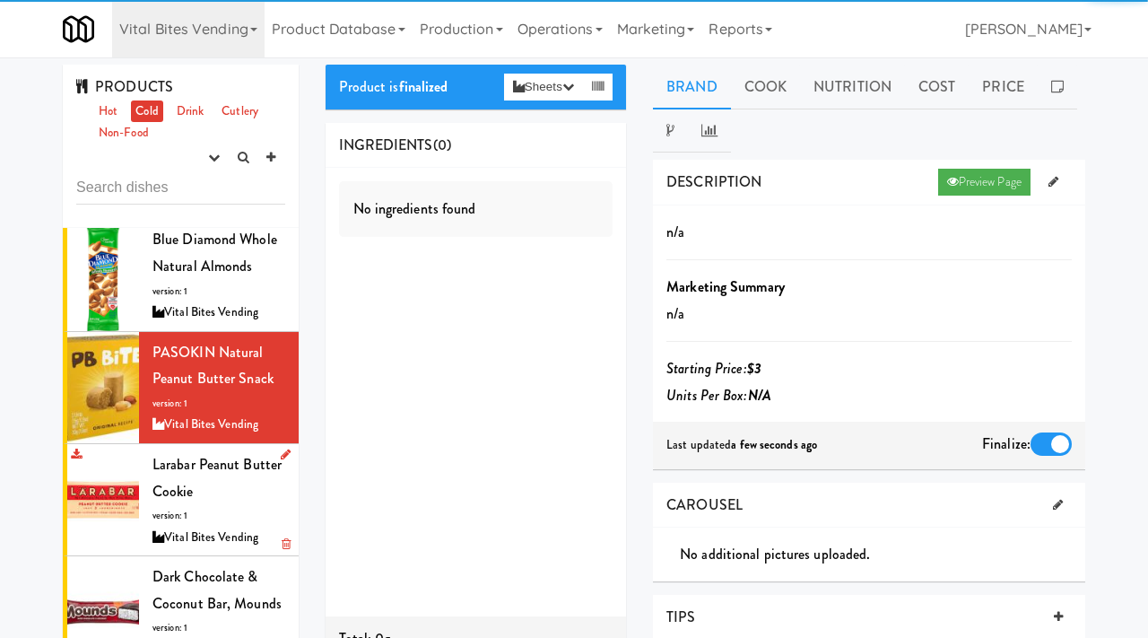
scroll to position [172, 0]
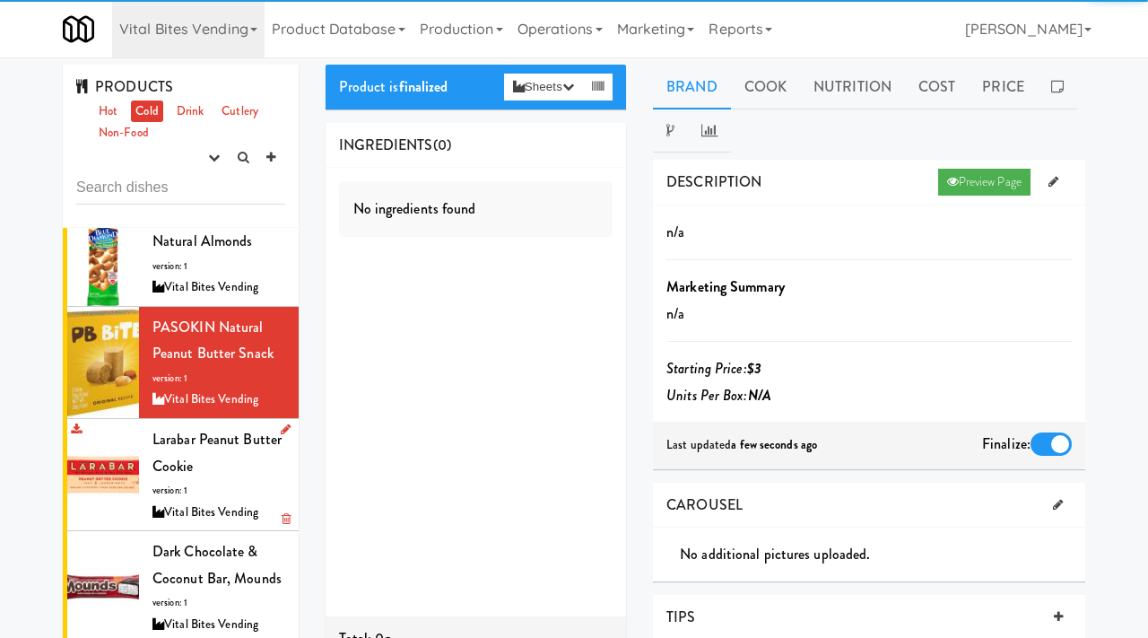
click at [210, 453] on div "Larabar Peanut Butter Cookie version: 1 Vital Bites Vending" at bounding box center [218, 474] width 133 height 97
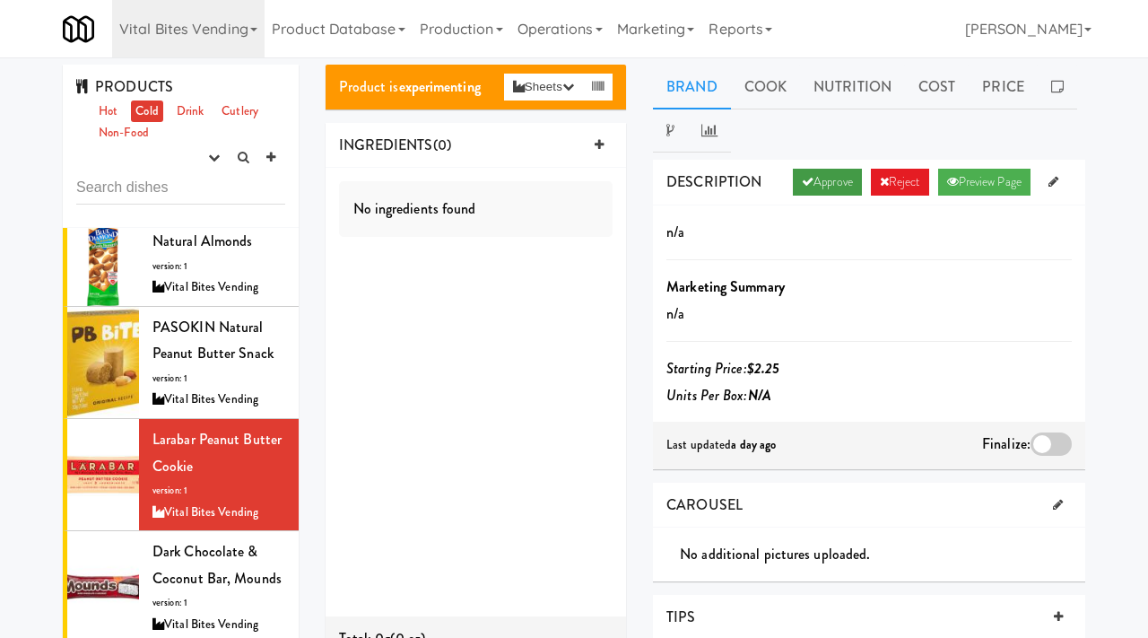
click at [818, 178] on link "Approve" at bounding box center [827, 182] width 69 height 27
click at [1049, 444] on div at bounding box center [1051, 443] width 41 height 23
click at [0, 0] on input "checkbox" at bounding box center [0, 0] width 0 height 0
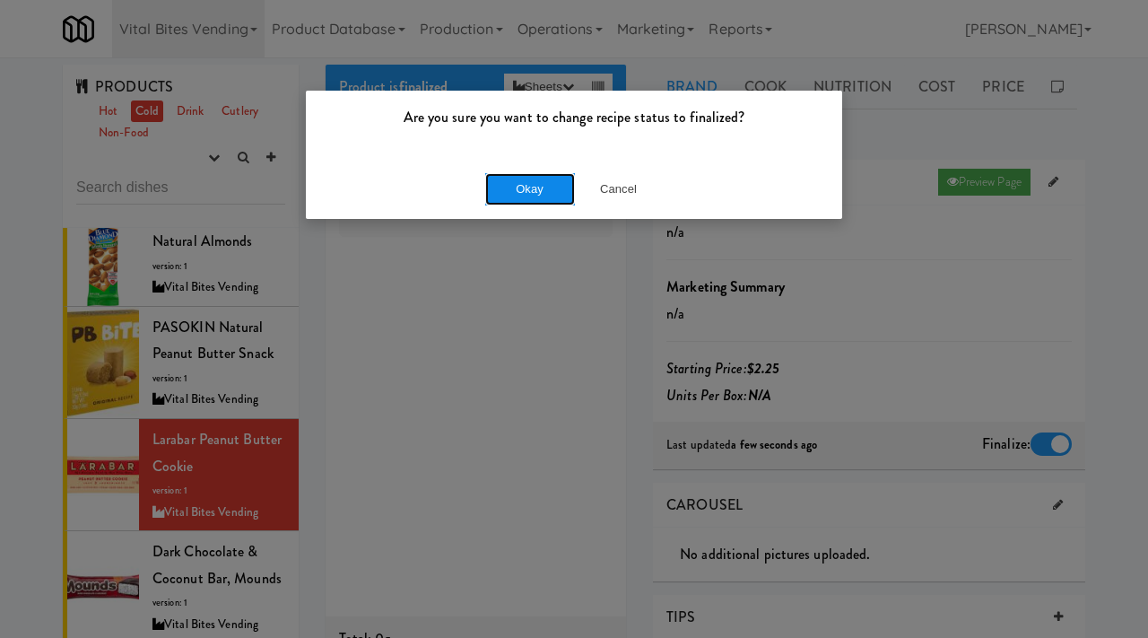
click at [548, 194] on button "Okay" at bounding box center [530, 189] width 90 height 32
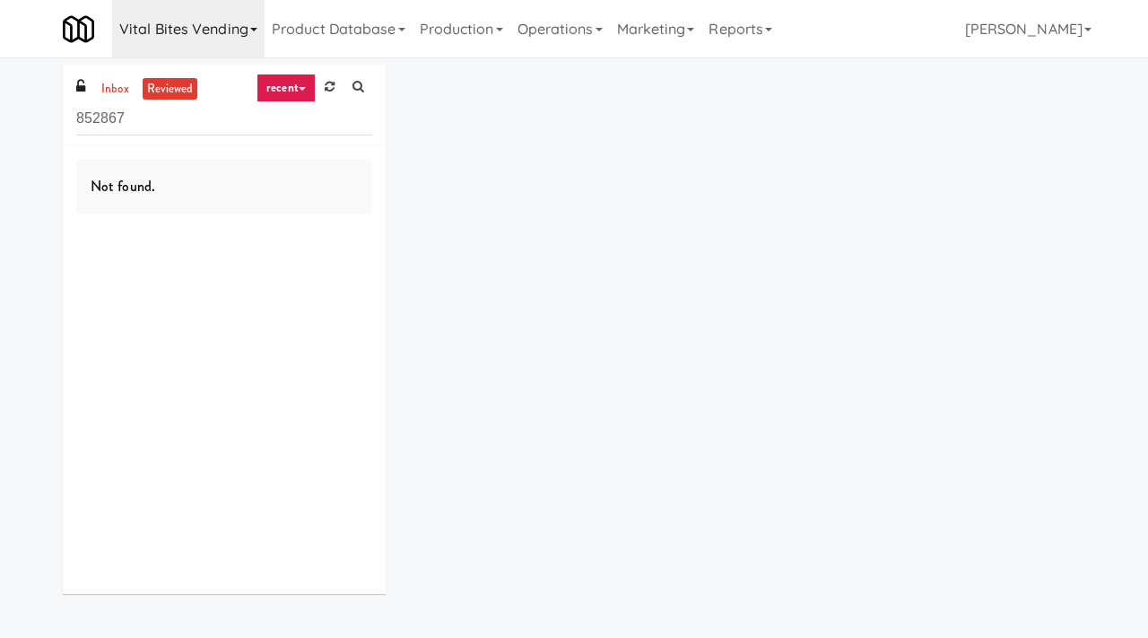
click at [205, 27] on link "Vital Bites Vending" at bounding box center [188, 28] width 152 height 57
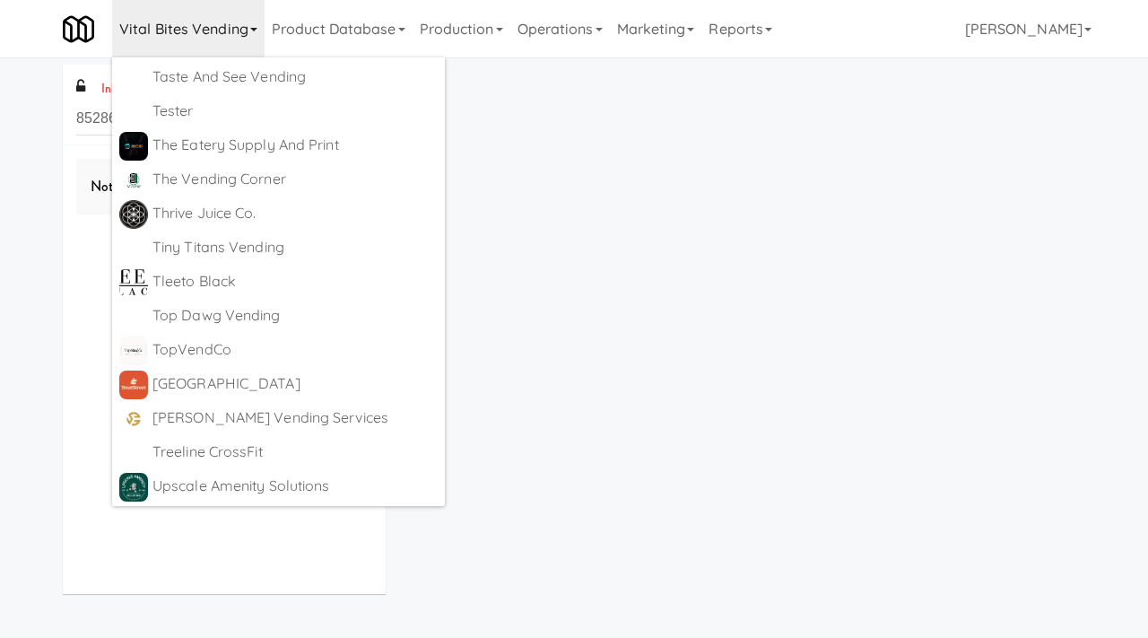
scroll to position [8223, 0]
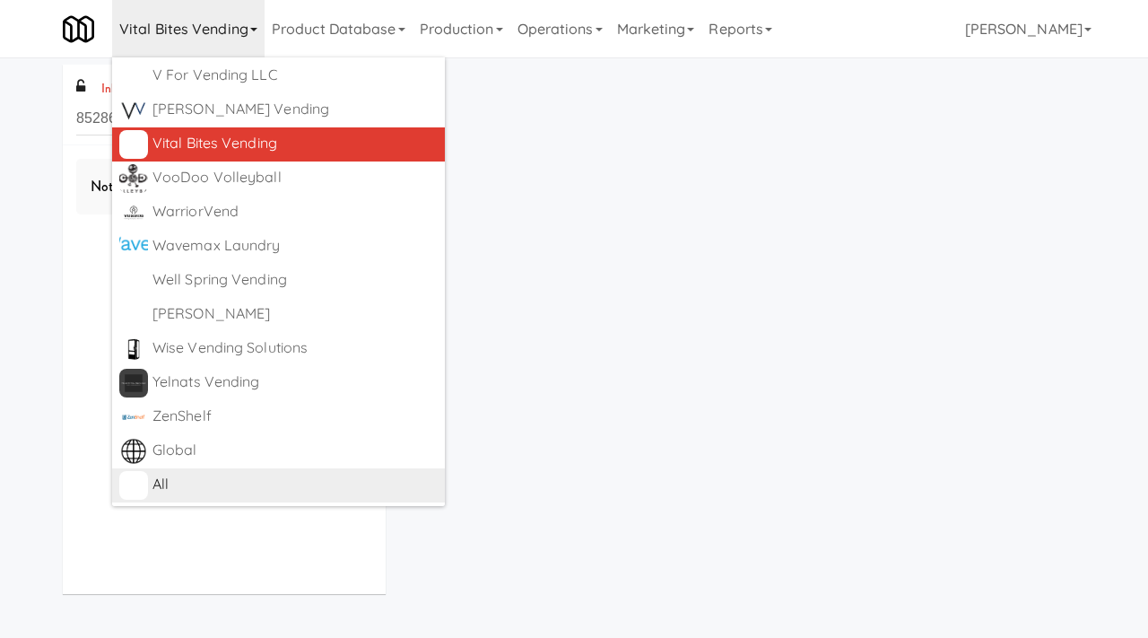
click at [176, 480] on div "All" at bounding box center [294, 484] width 285 height 27
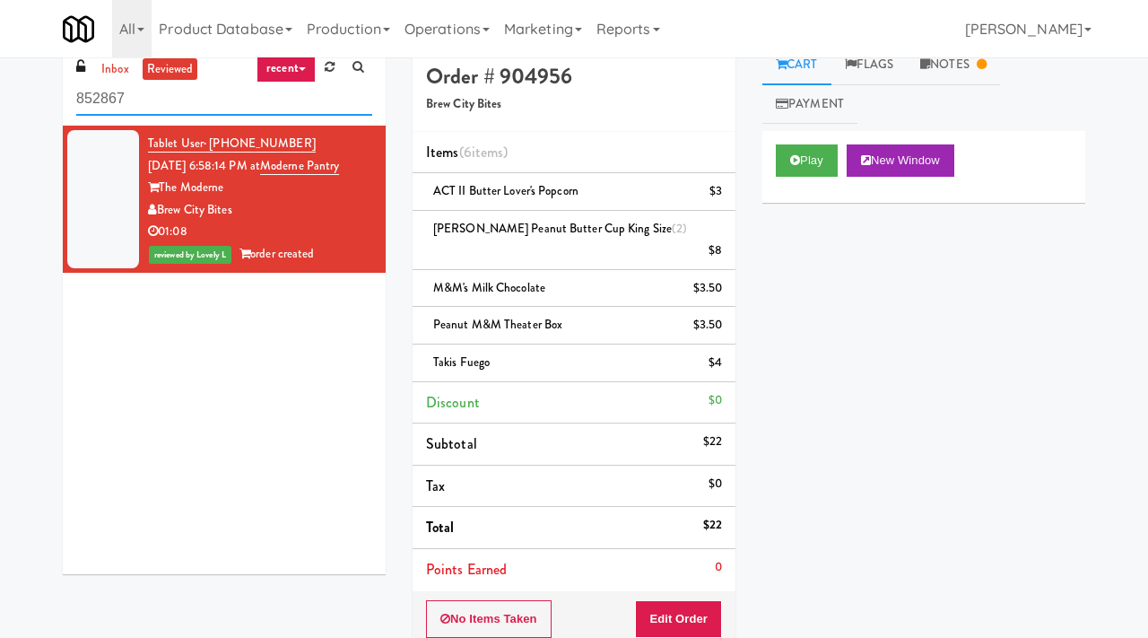
scroll to position [27, 0]
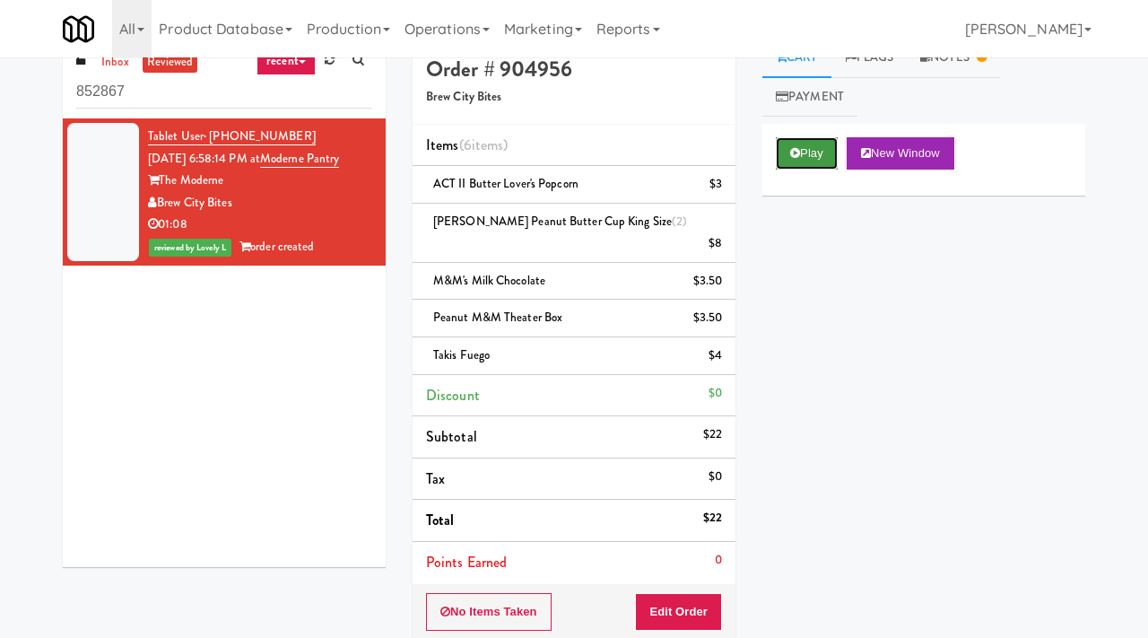
click at [797, 155] on icon at bounding box center [795, 153] width 10 height 12
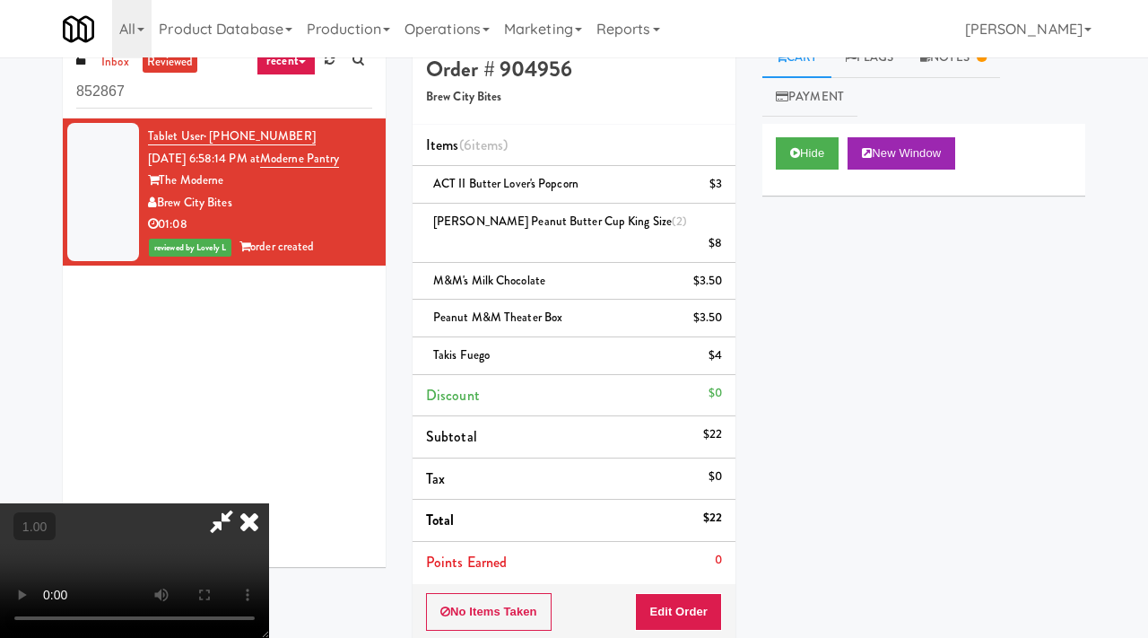
click at [269, 503] on video at bounding box center [134, 570] width 269 height 135
click at [242, 503] on icon at bounding box center [221, 521] width 41 height 36
drag, startPoint x: 308, startPoint y: 133, endPoint x: 212, endPoint y: 138, distance: 96.1
click at [212, 138] on div "Tablet User · (414) 403-9934 Aug 5, 2025 6:58:14 PM at Moderne Pantry The Moder…" at bounding box center [260, 192] width 224 height 133
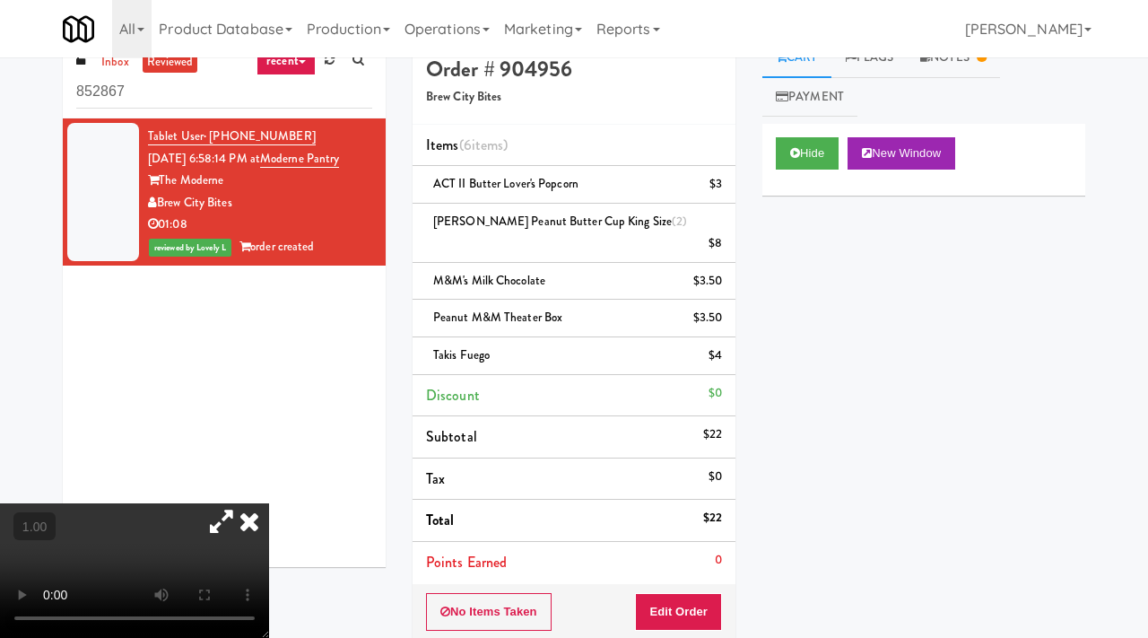
copy span "(414) 403-9934"
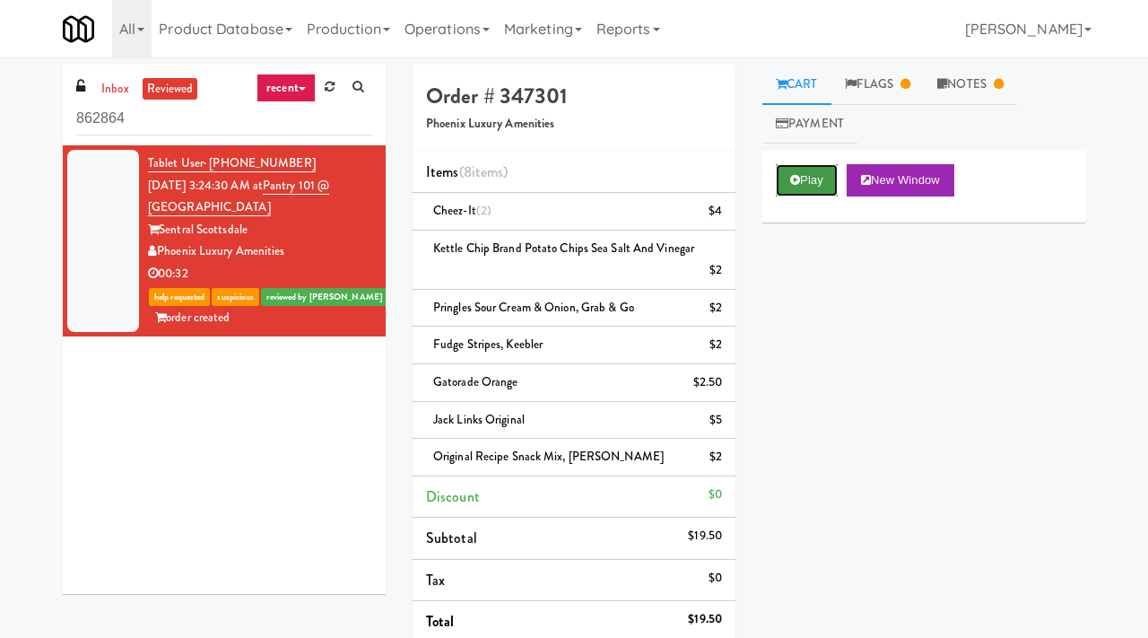
click at [795, 186] on icon at bounding box center [795, 180] width 10 height 12
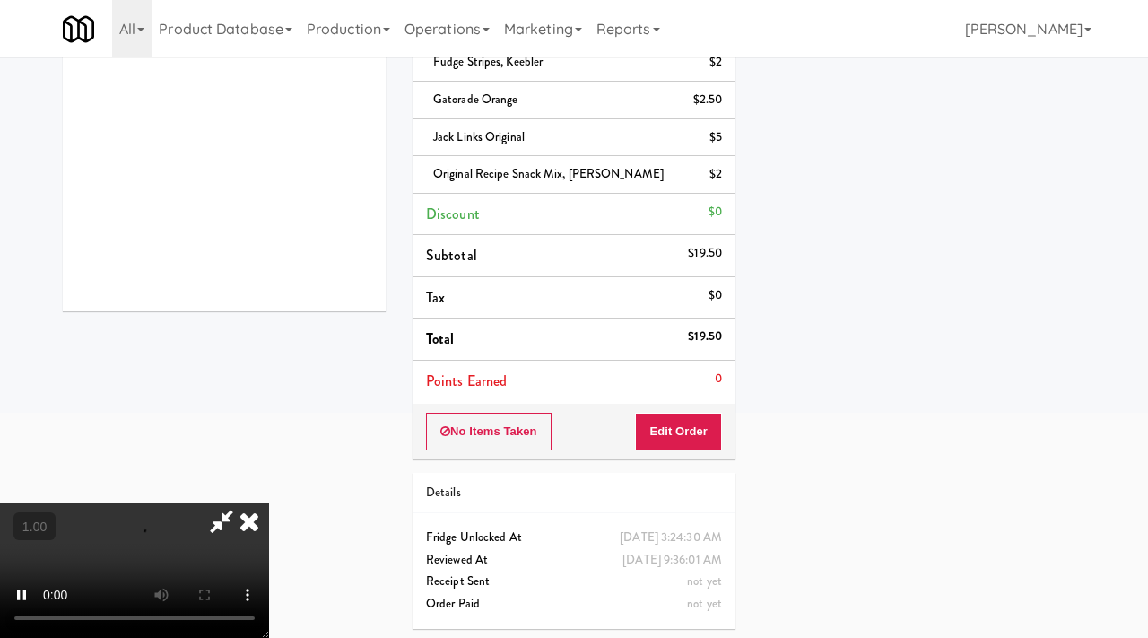
scroll to position [287, 0]
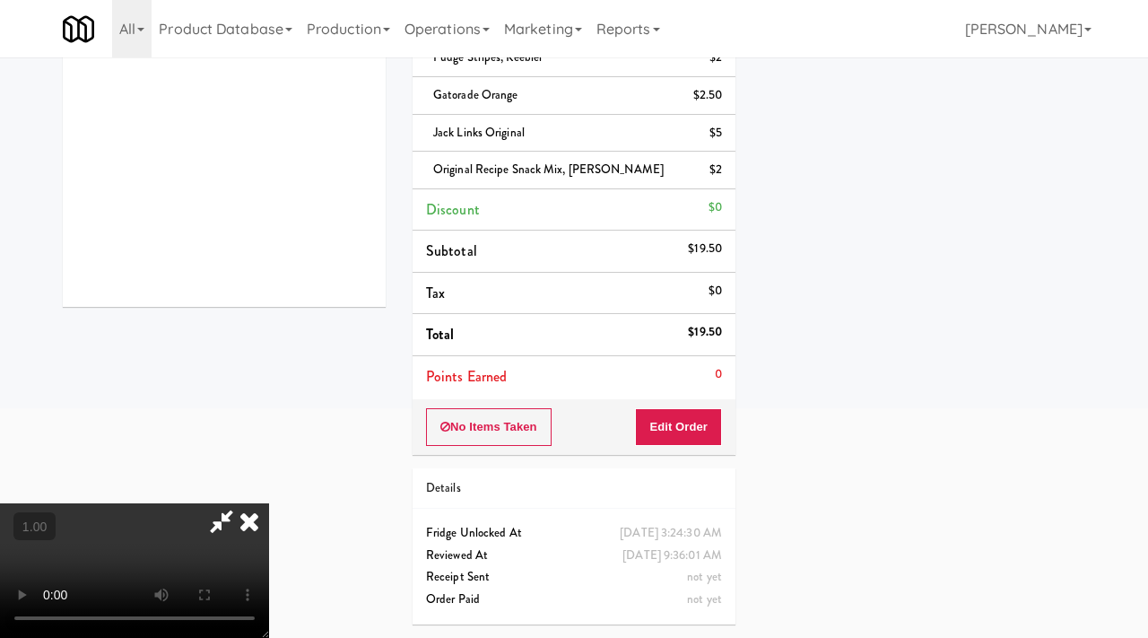
click at [269, 503] on video at bounding box center [134, 570] width 269 height 135
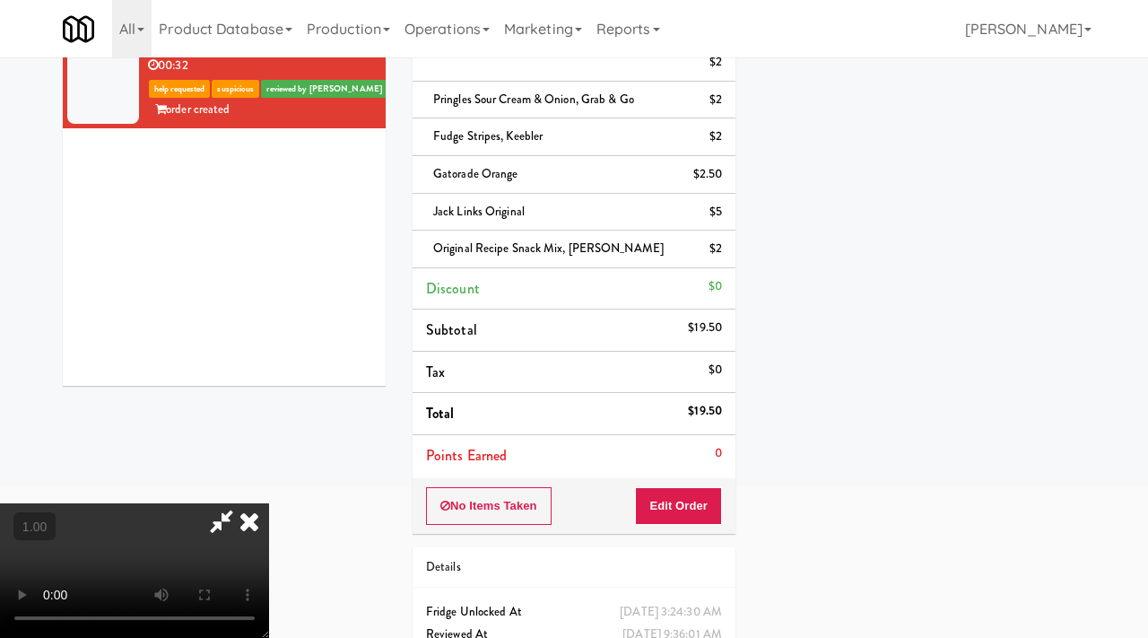
click at [269, 503] on icon at bounding box center [249, 521] width 39 height 36
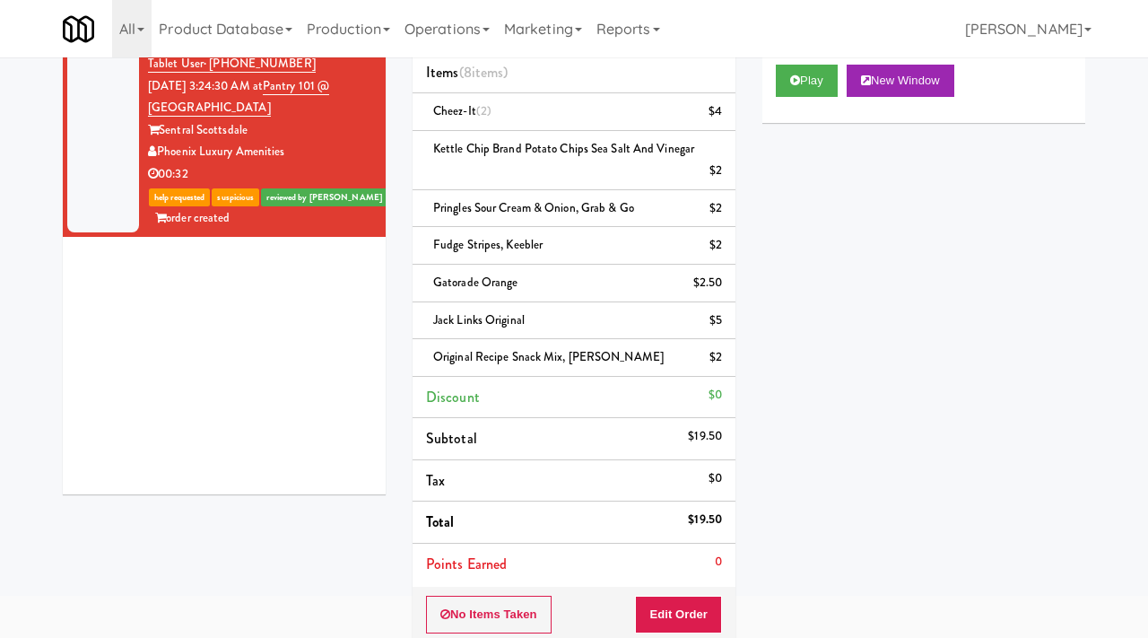
scroll to position [0, 0]
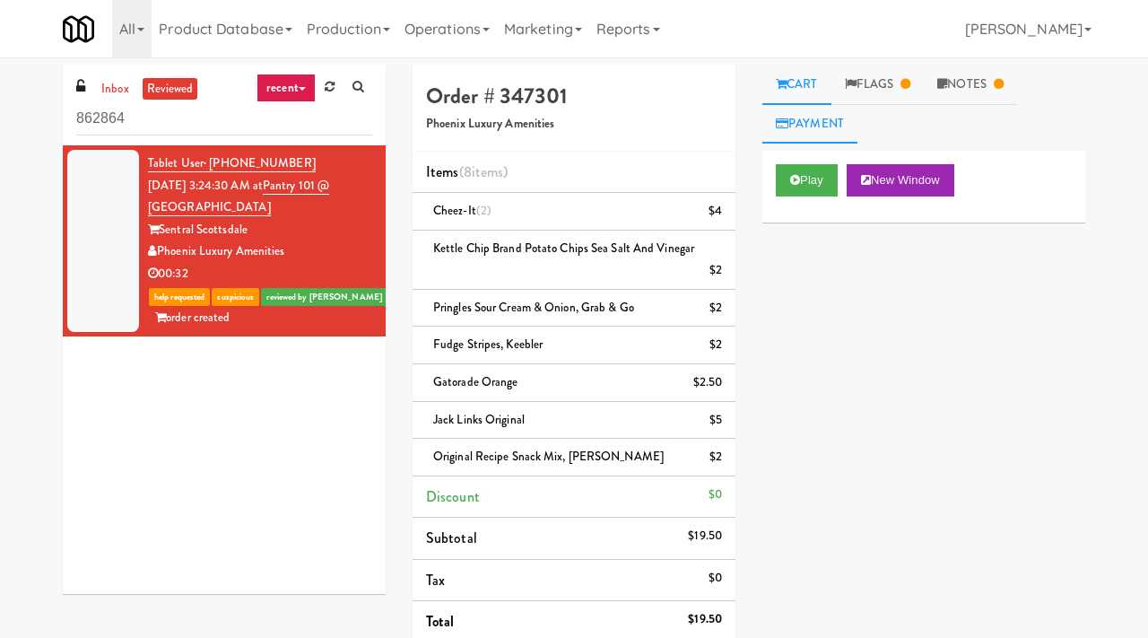
click at [839, 118] on link "Payment" at bounding box center [809, 124] width 95 height 40
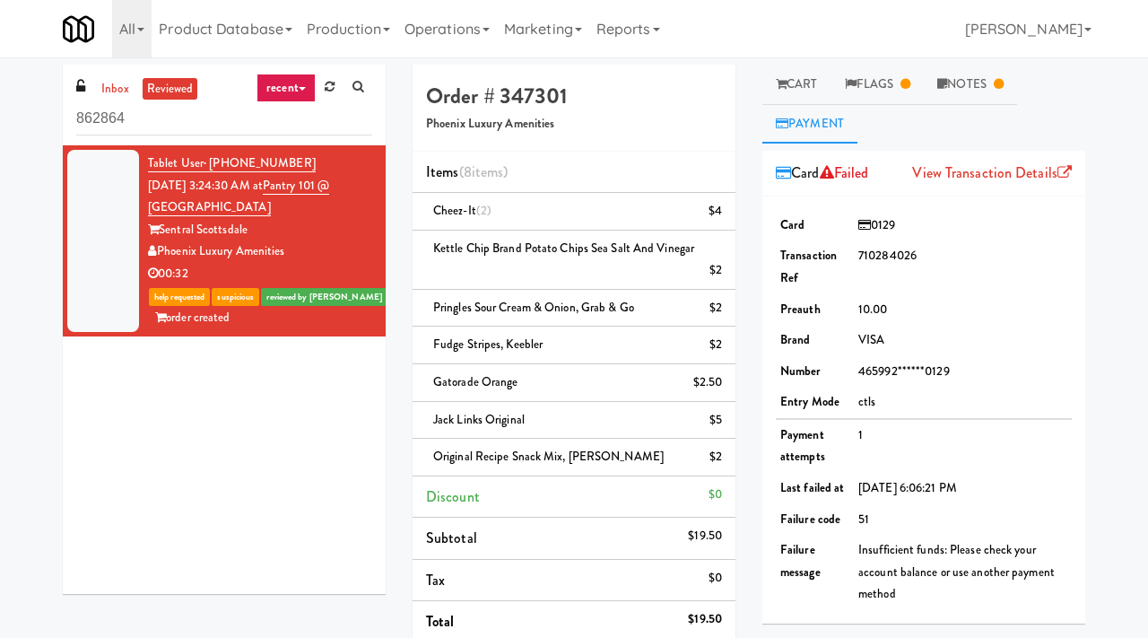
click at [839, 118] on link "Payment" at bounding box center [809, 124] width 95 height 40
click at [988, 171] on link "View Transaction Details" at bounding box center [992, 172] width 160 height 21
drag, startPoint x: 570, startPoint y: 98, endPoint x: 495, endPoint y: 95, distance: 75.4
click at [495, 95] on h4 "Order # 347301" at bounding box center [574, 95] width 296 height 23
copy h4 "347301"
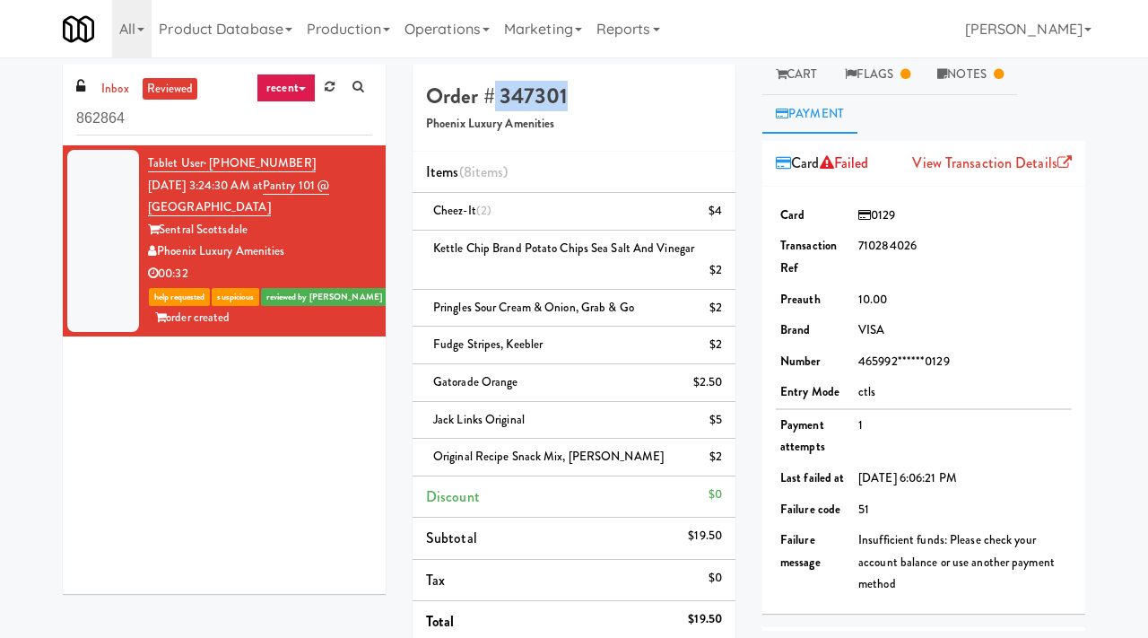
scroll to position [8, 0]
click at [897, 74] on link "Flags" at bounding box center [877, 77] width 93 height 40
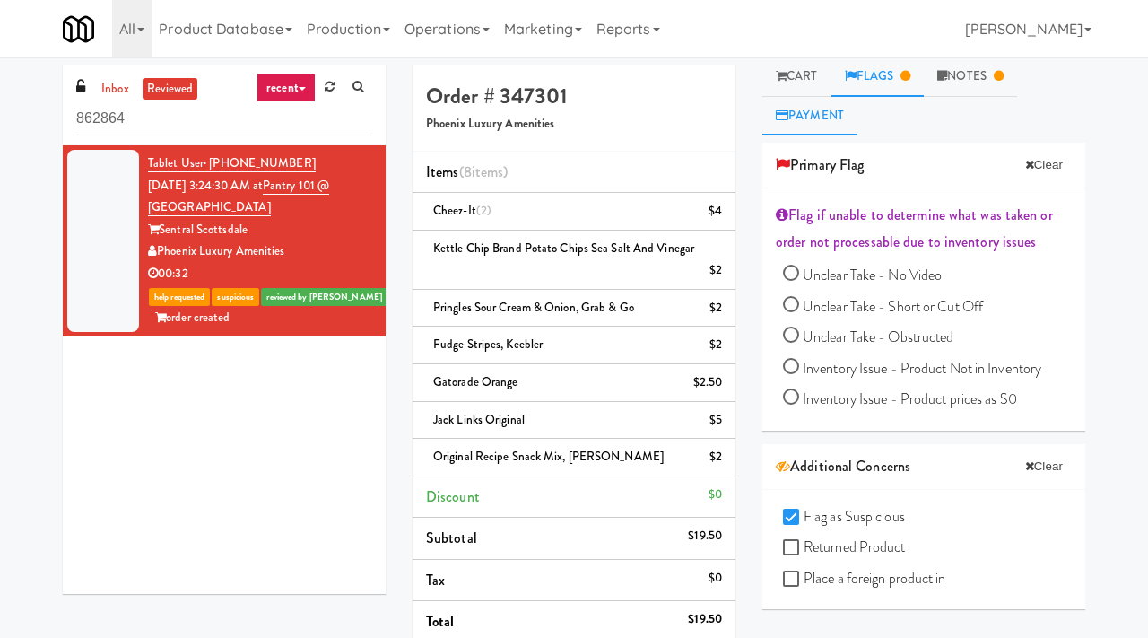
click at [819, 124] on link "Payment" at bounding box center [809, 116] width 95 height 40
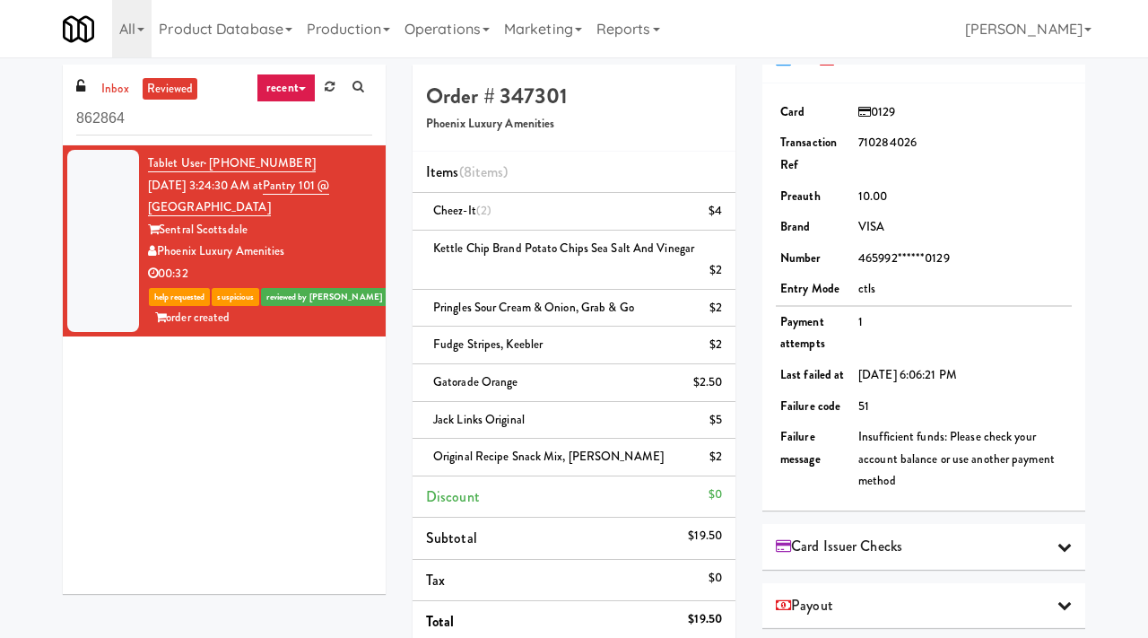
scroll to position [118, 0]
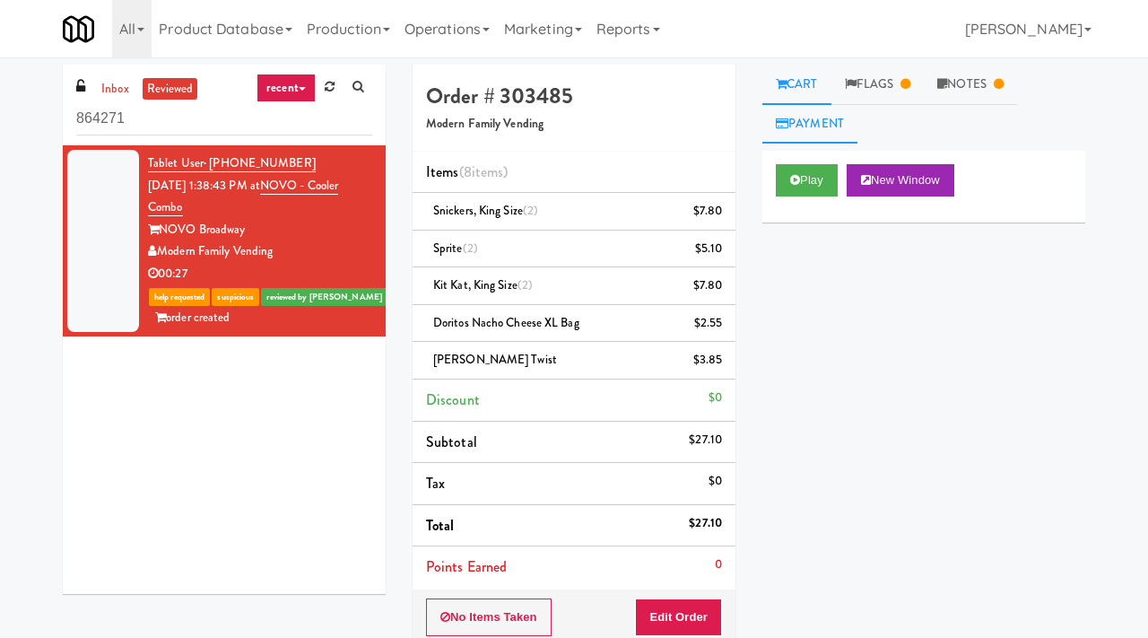
click at [823, 117] on link "Payment" at bounding box center [809, 124] width 95 height 40
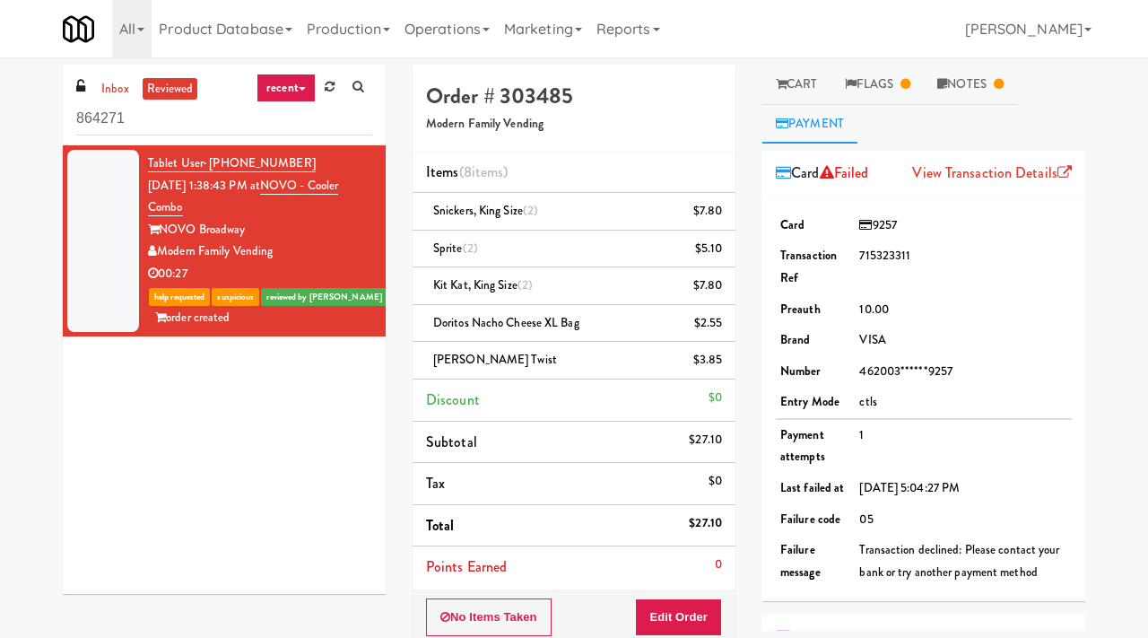
click at [823, 117] on link "Payment" at bounding box center [809, 124] width 95 height 40
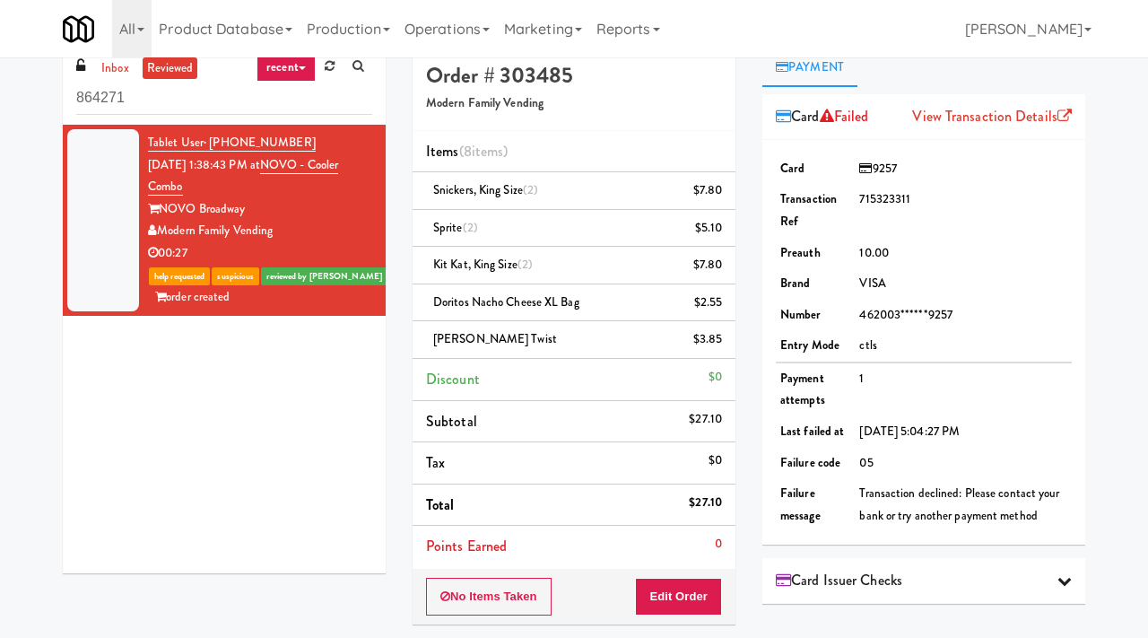
scroll to position [28, 0]
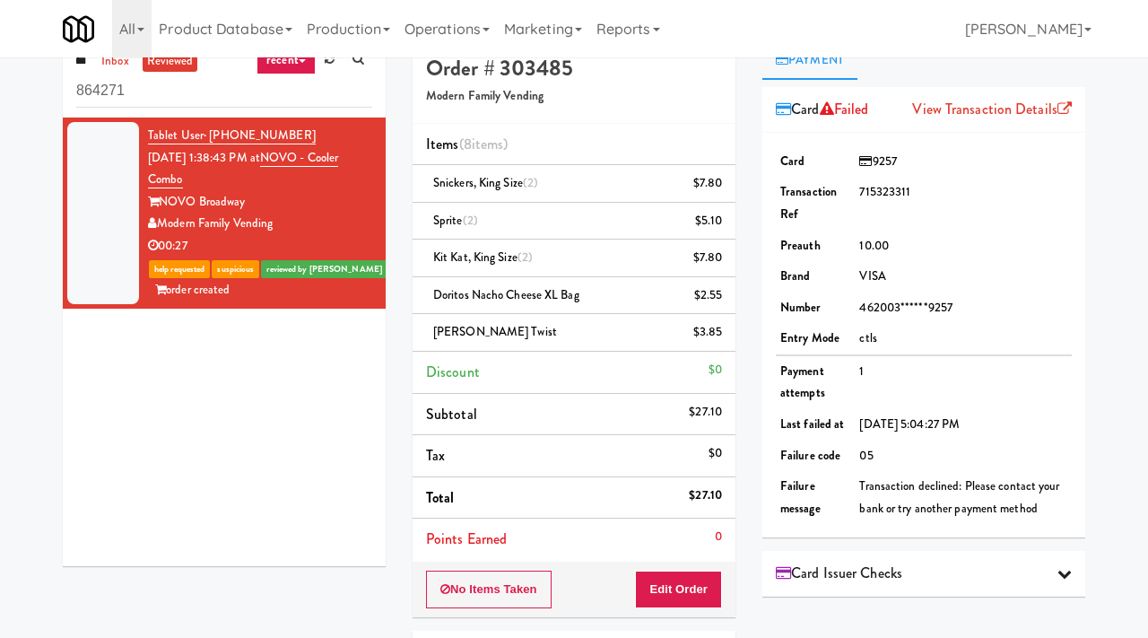
drag, startPoint x: 309, startPoint y: 132, endPoint x: 209, endPoint y: 138, distance: 99.8
click at [209, 138] on div "Tablet User · (405) 552-5456 Aug 8, 2025 1:38:43 PM at NOVO - Cooler Combo NOVO…" at bounding box center [260, 213] width 224 height 177
copy span "(405) 552-5456"
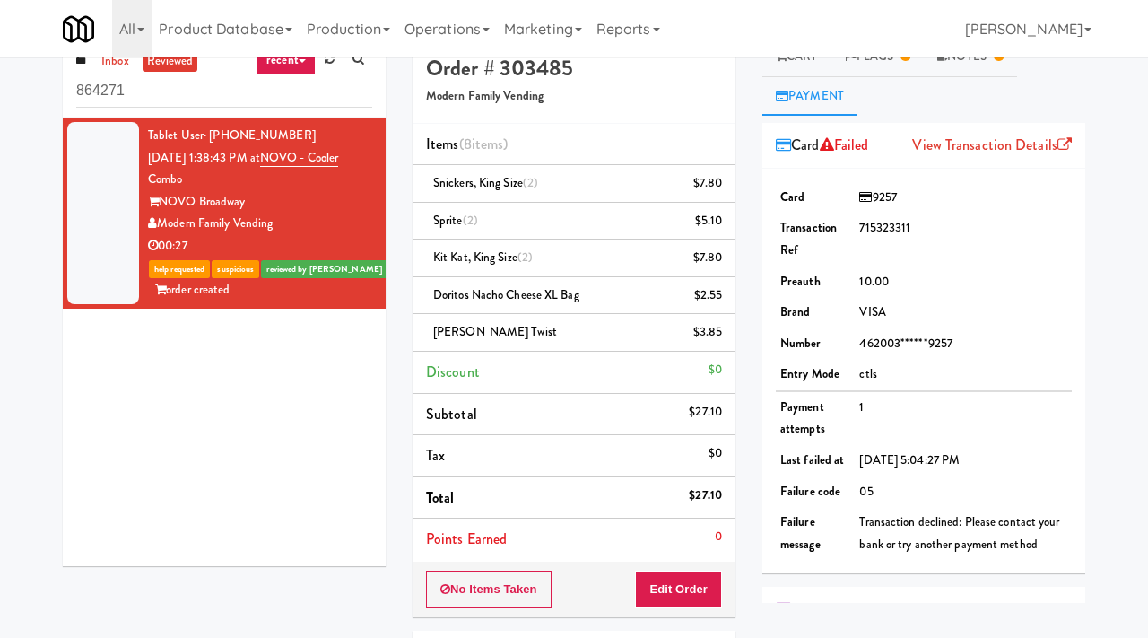
scroll to position [0, 0]
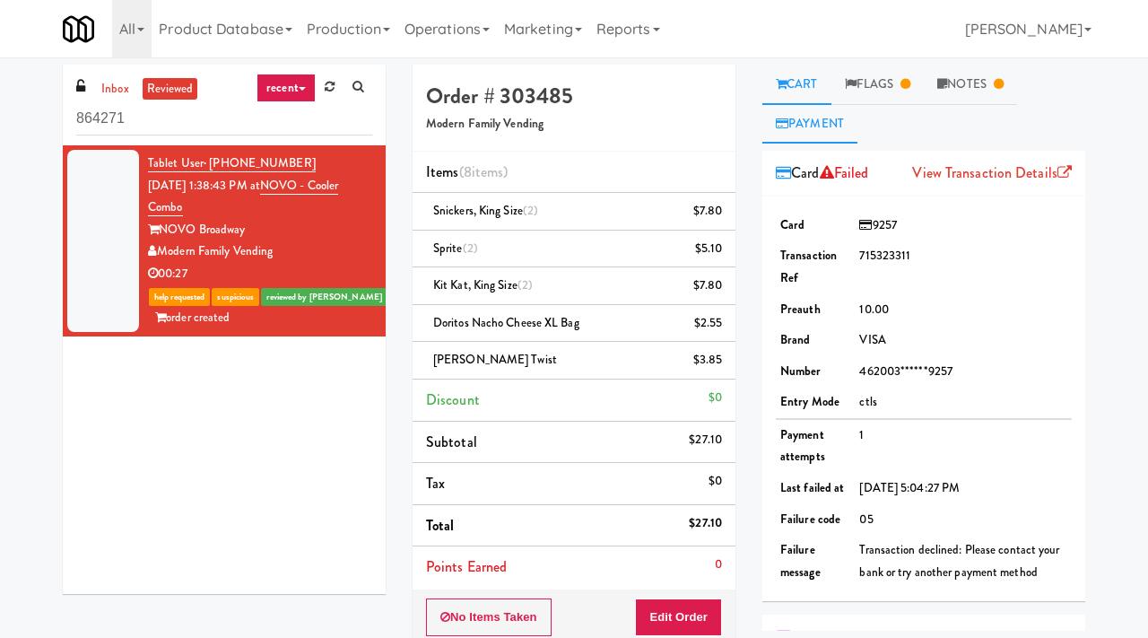
click at [801, 85] on link "Cart" at bounding box center [796, 85] width 69 height 40
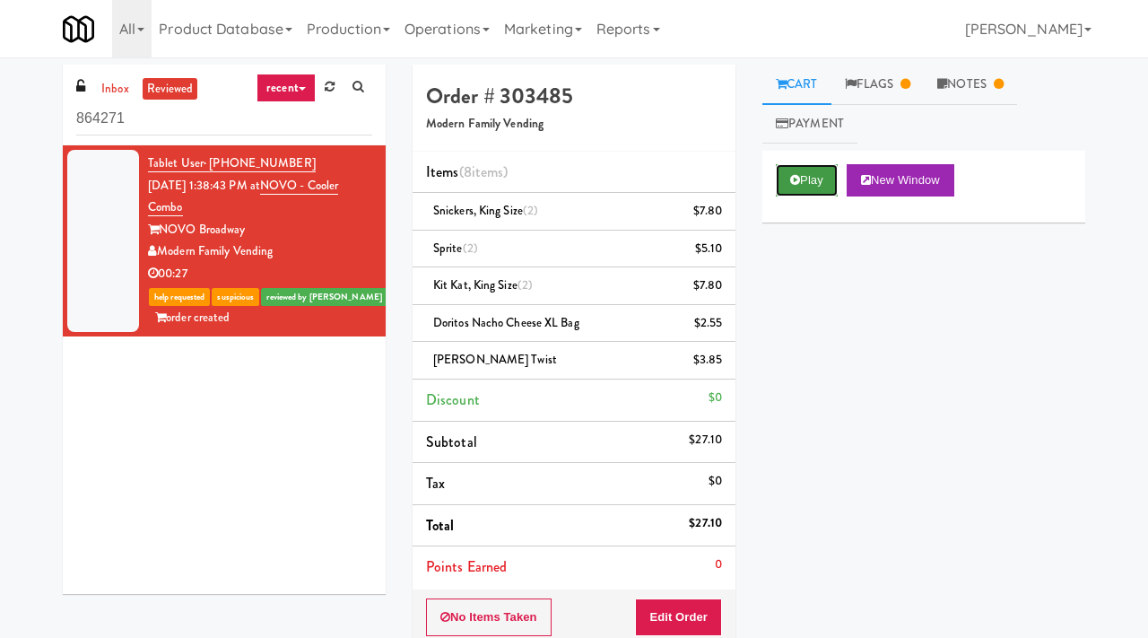
click at [790, 179] on icon at bounding box center [795, 180] width 10 height 12
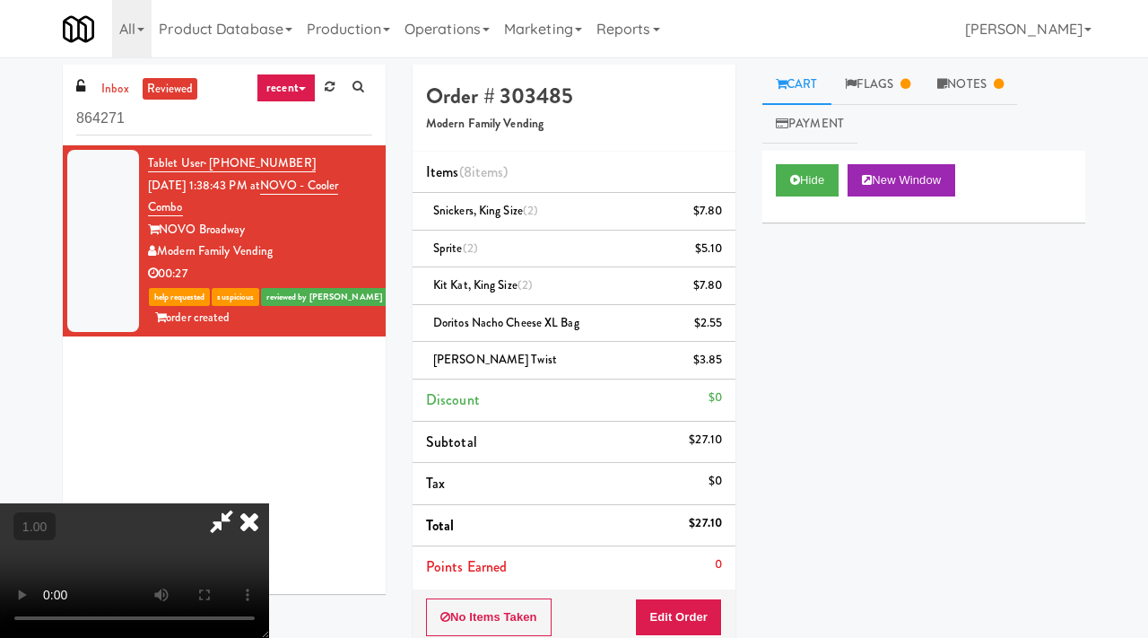
click at [269, 503] on video at bounding box center [134, 570] width 269 height 135
click at [242, 503] on icon at bounding box center [221, 521] width 41 height 36
click at [269, 503] on icon at bounding box center [249, 521] width 39 height 36
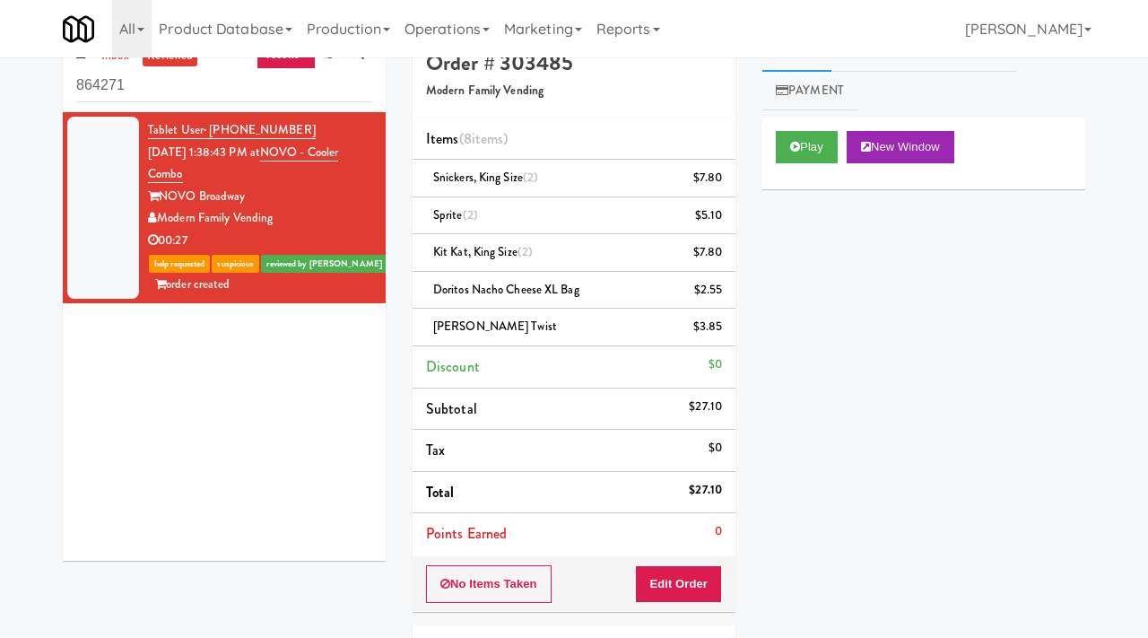
scroll to position [34, 0]
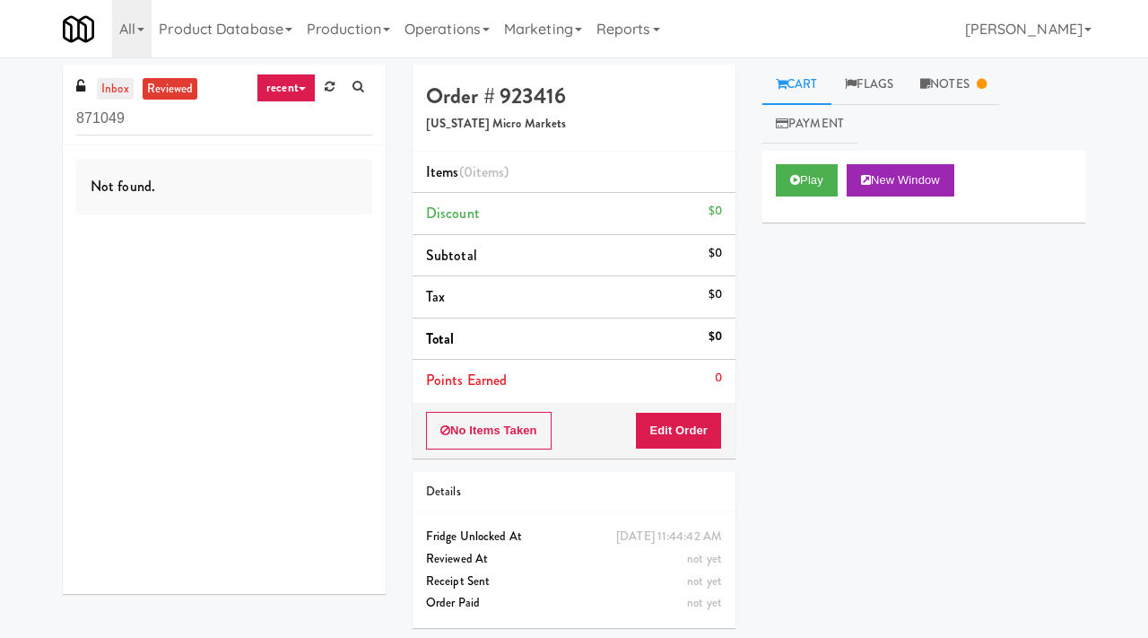
click at [107, 86] on link "inbox" at bounding box center [115, 89] width 37 height 22
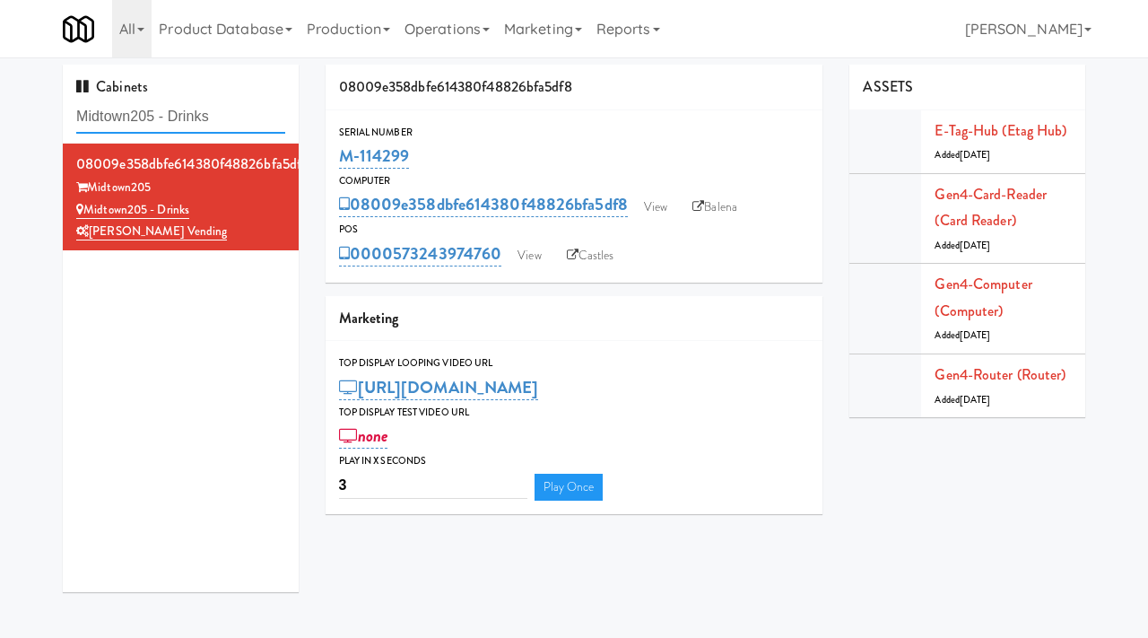
click at [222, 126] on input "Midtown205 - Drinks" at bounding box center [180, 116] width 209 height 33
type input "the mo"
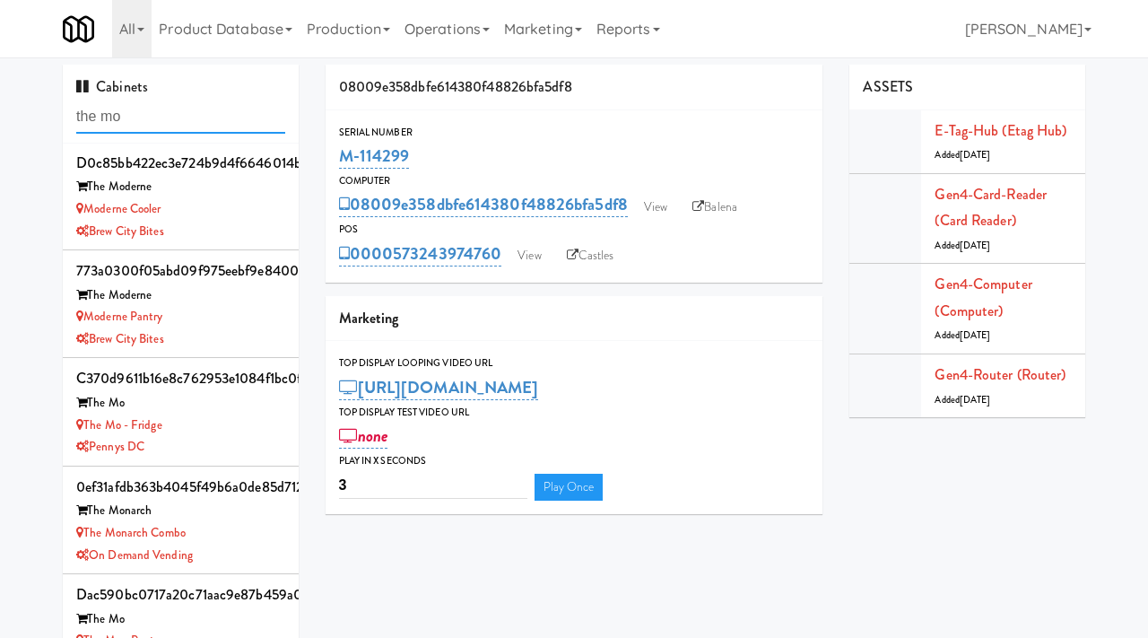
scroll to position [57, 0]
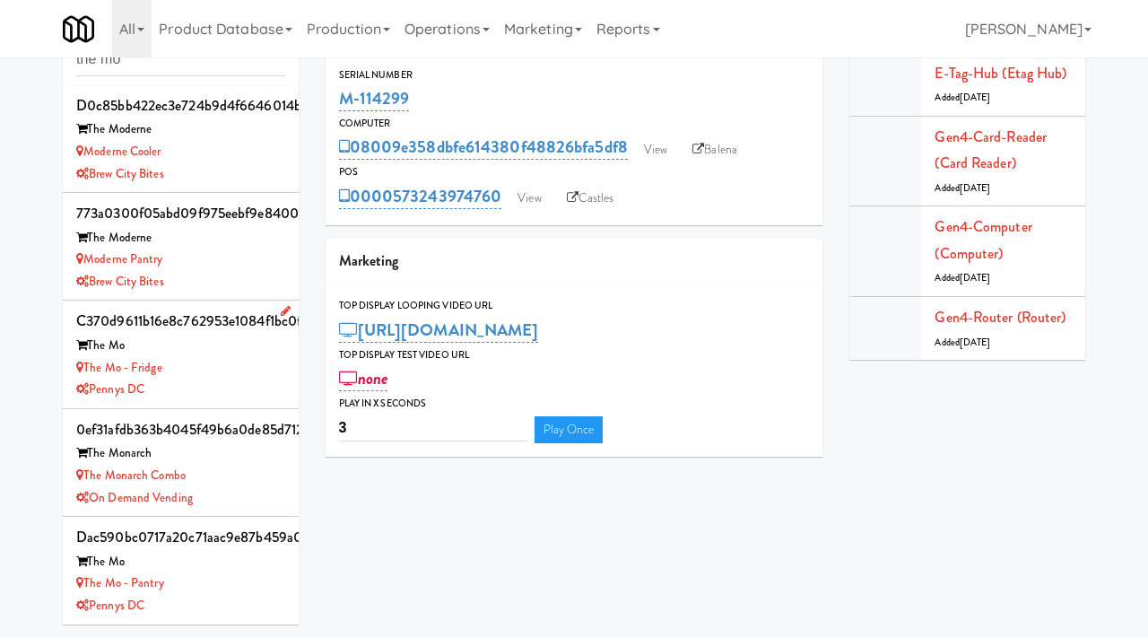
click at [239, 380] on div "Pennys DC" at bounding box center [180, 390] width 209 height 22
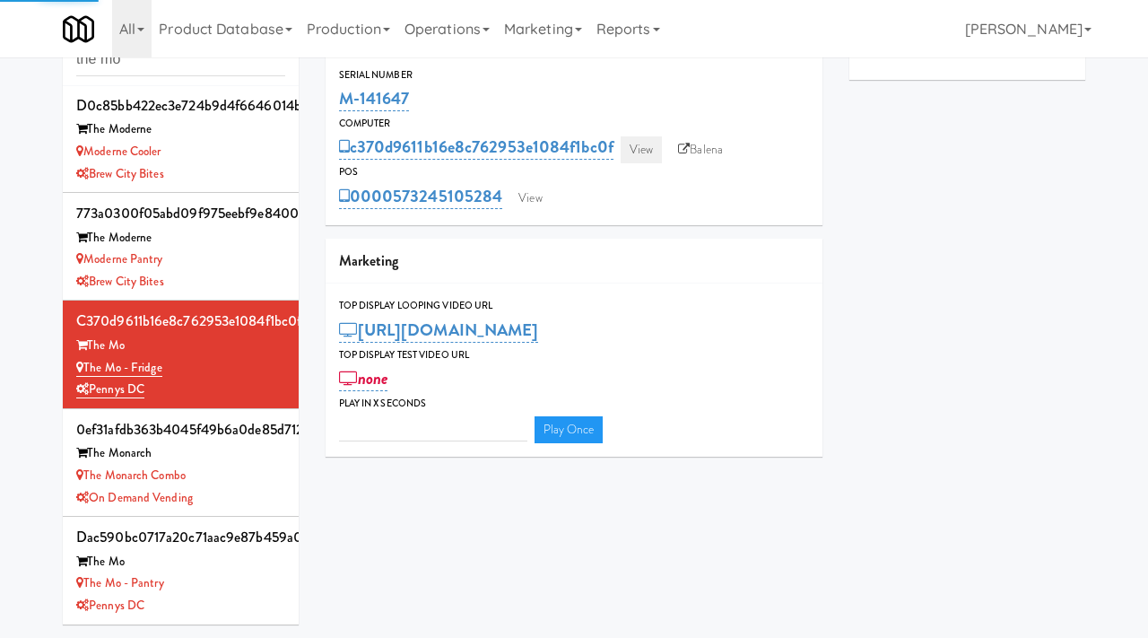
type input "3"
click at [638, 141] on link "View" at bounding box center [641, 149] width 41 height 27
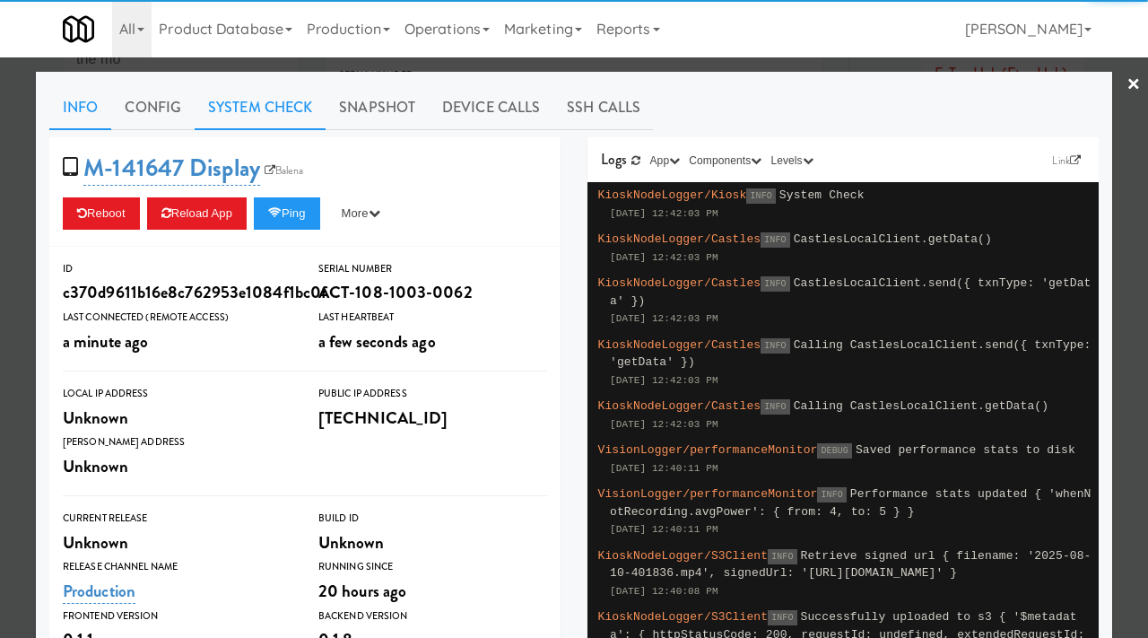
click at [273, 114] on link "System Check" at bounding box center [260, 107] width 131 height 45
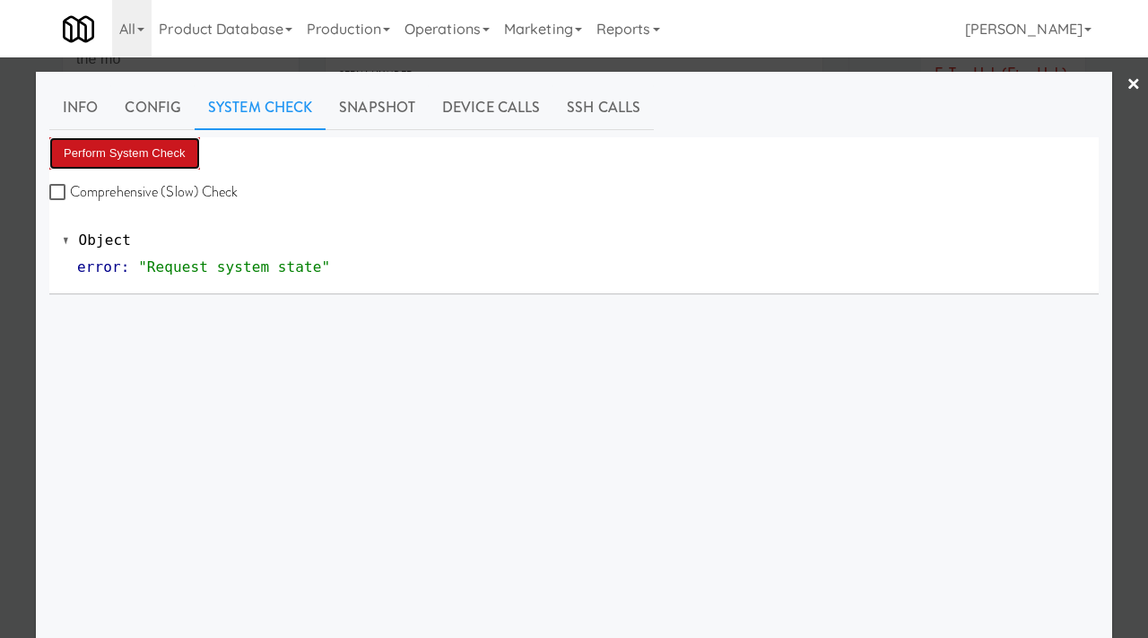
click at [165, 148] on button "Perform System Check" at bounding box center [124, 153] width 151 height 32
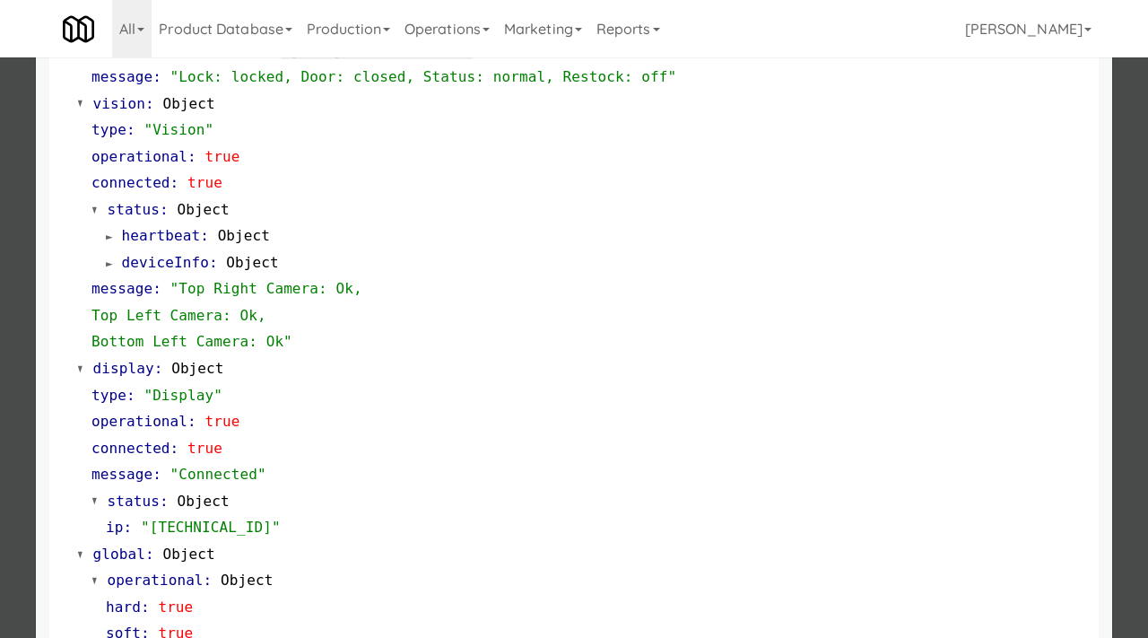
scroll to position [755, 0]
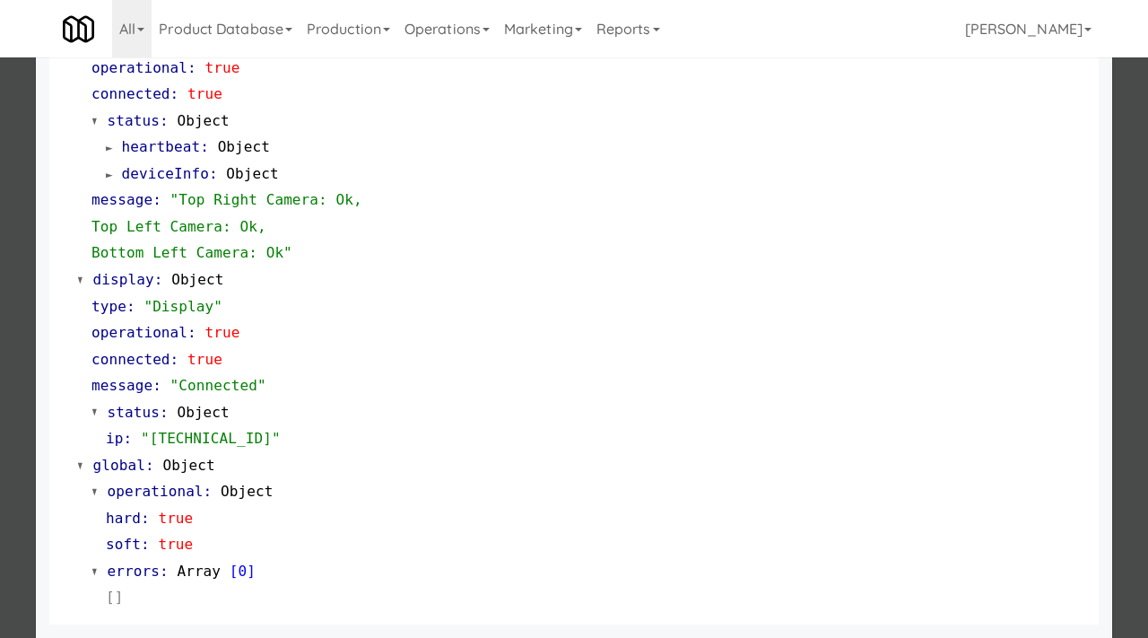
click at [0, 338] on div at bounding box center [574, 319] width 1148 height 638
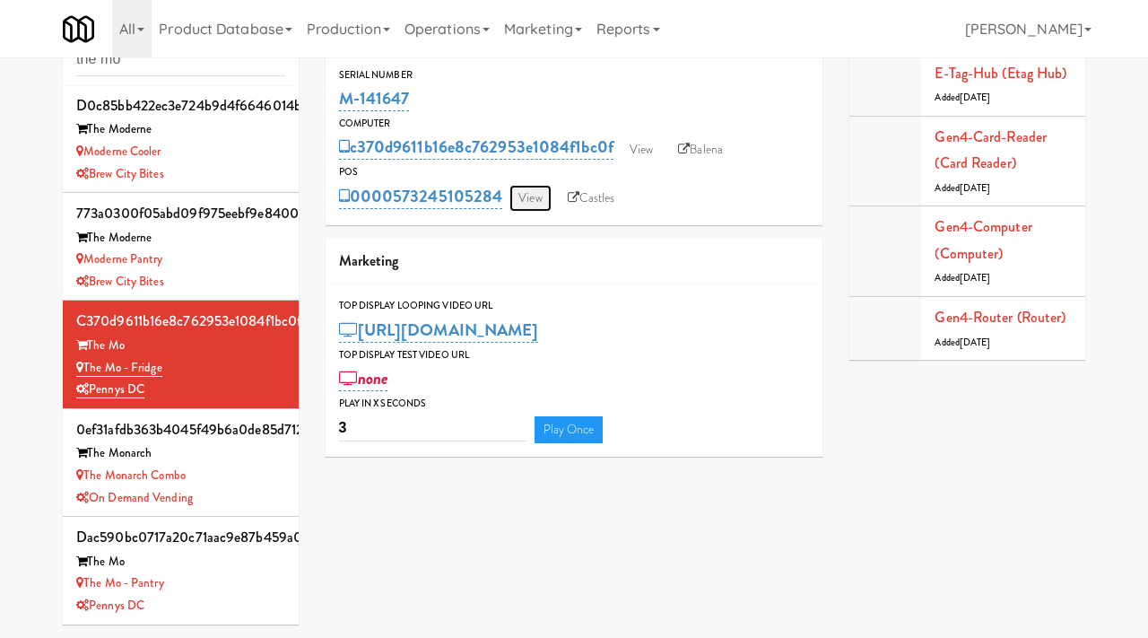
click at [537, 201] on link "View" at bounding box center [529, 198] width 41 height 27
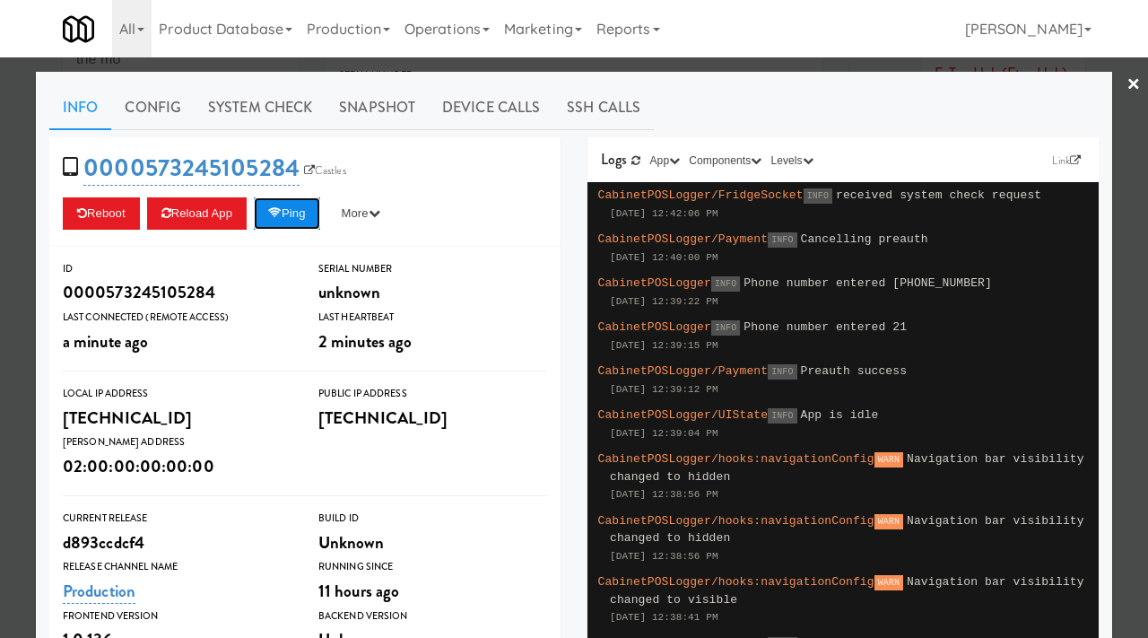
click at [278, 217] on icon at bounding box center [274, 213] width 13 height 12
click at [292, 217] on button "Ping" at bounding box center [287, 213] width 66 height 32
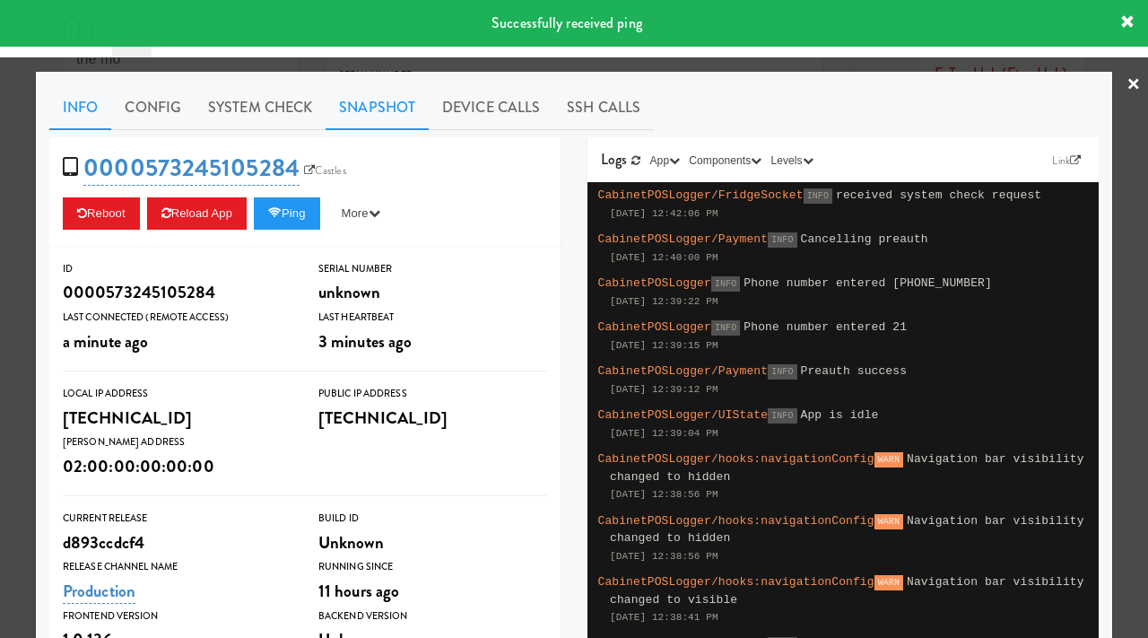
click at [356, 115] on link "Snapshot" at bounding box center [377, 107] width 103 height 45
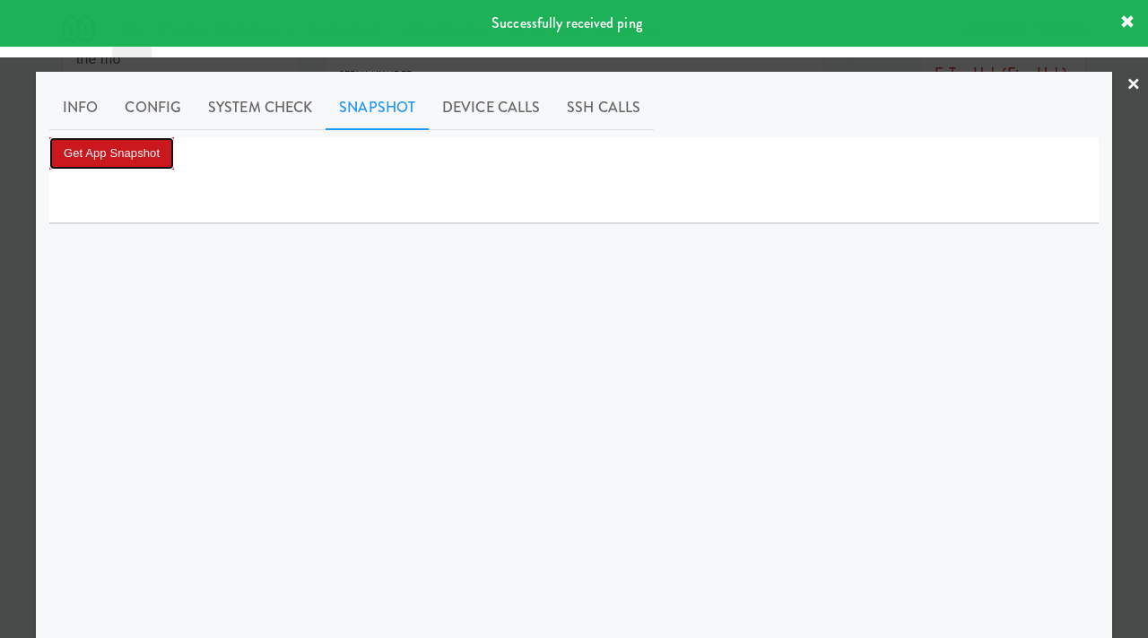
click at [110, 166] on button "Get App Snapshot" at bounding box center [111, 153] width 125 height 32
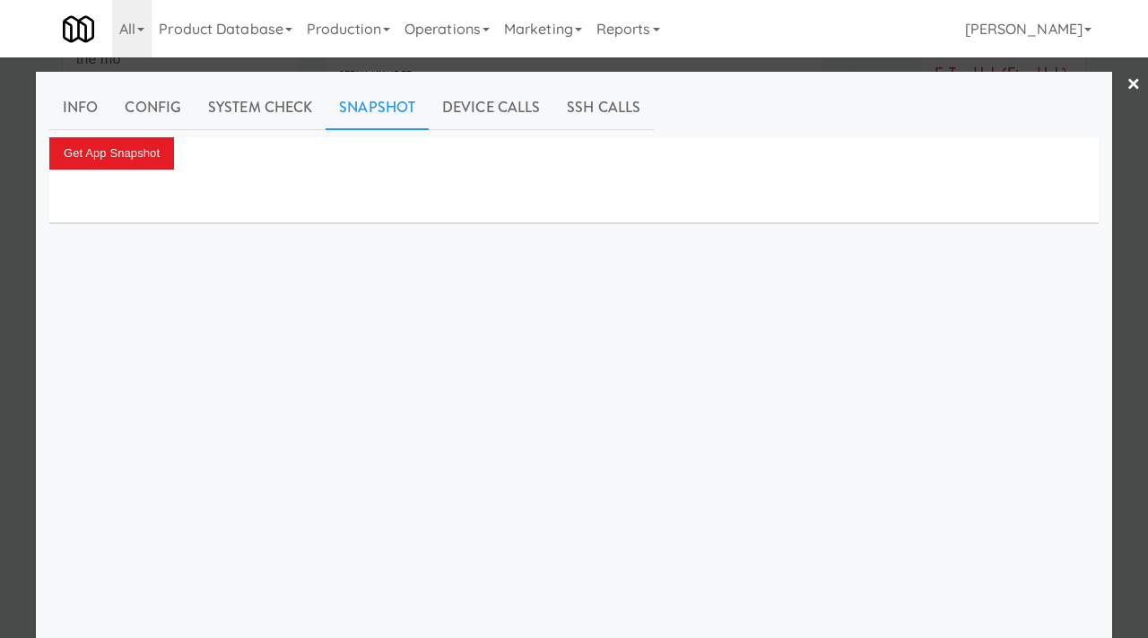
click at [3, 283] on div at bounding box center [574, 319] width 1148 height 638
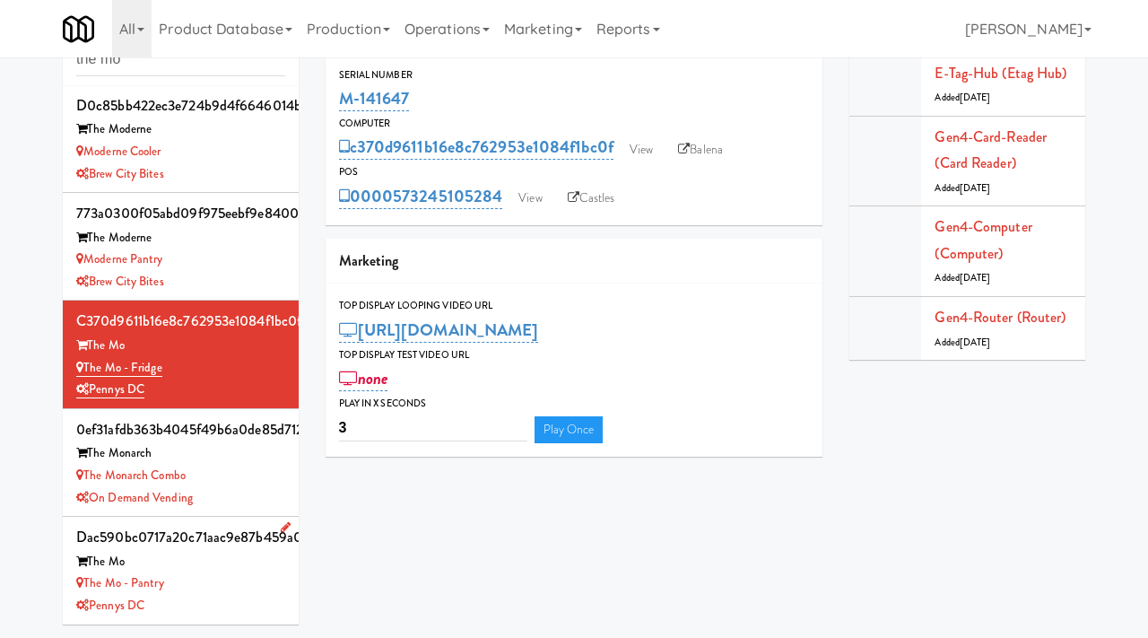
click at [239, 558] on div "The Mo" at bounding box center [180, 562] width 209 height 22
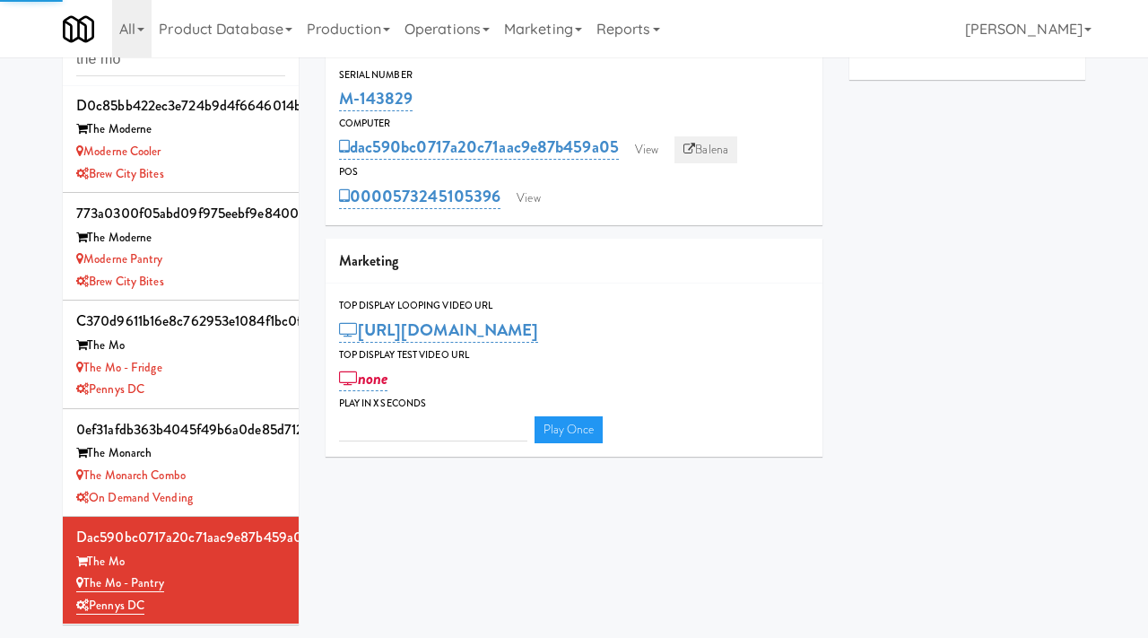
type input "3"
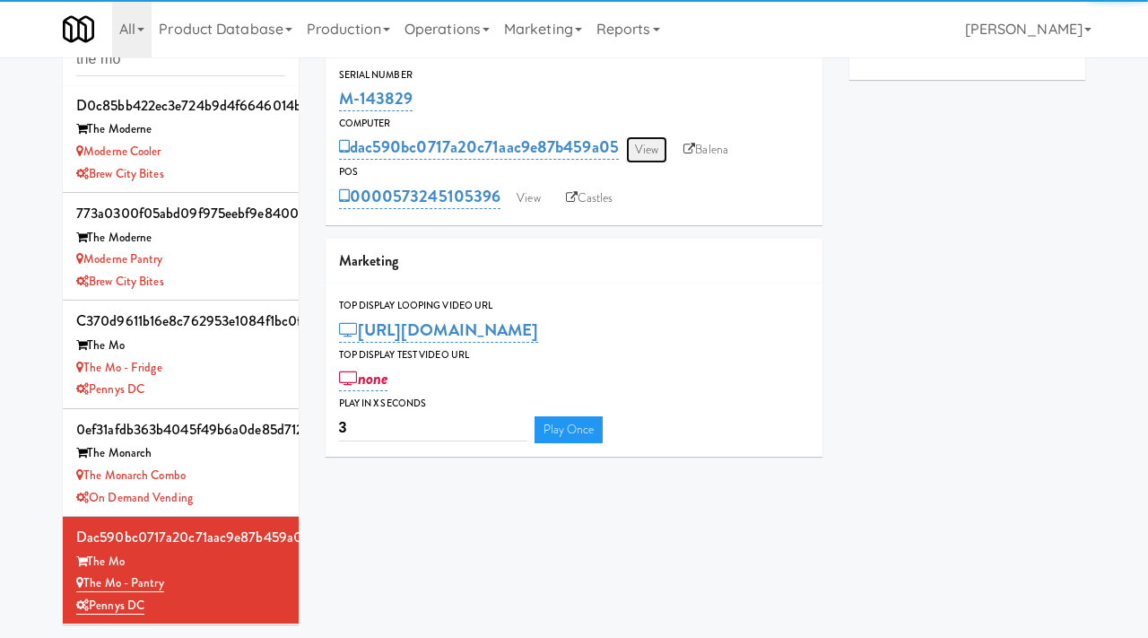
click at [647, 146] on link "View" at bounding box center [646, 149] width 41 height 27
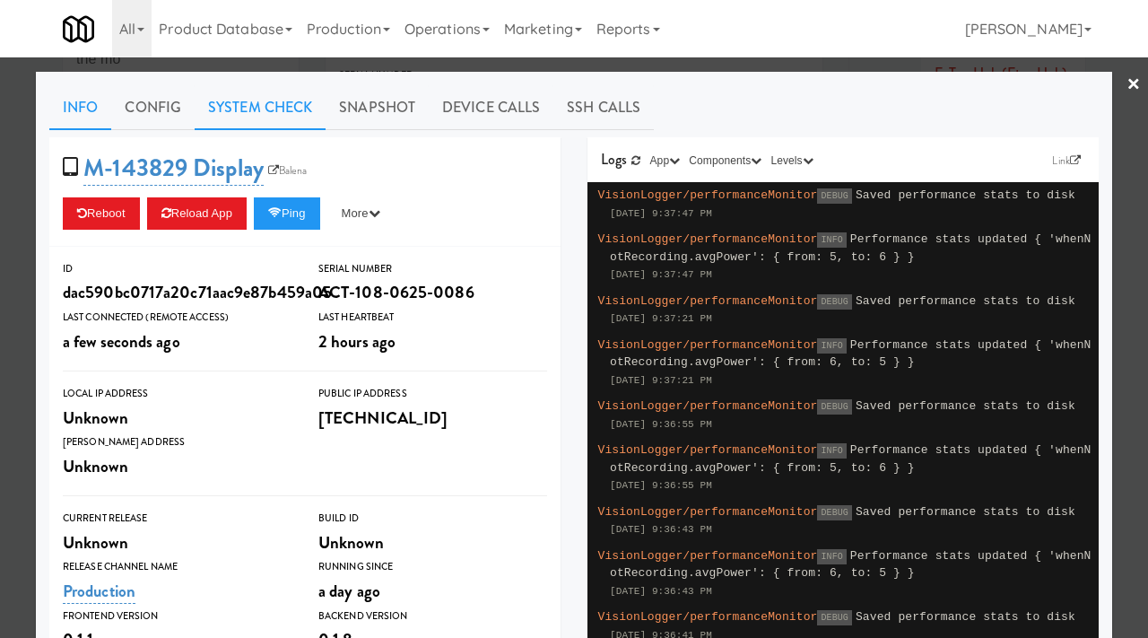
click at [239, 121] on link "System Check" at bounding box center [260, 107] width 131 height 45
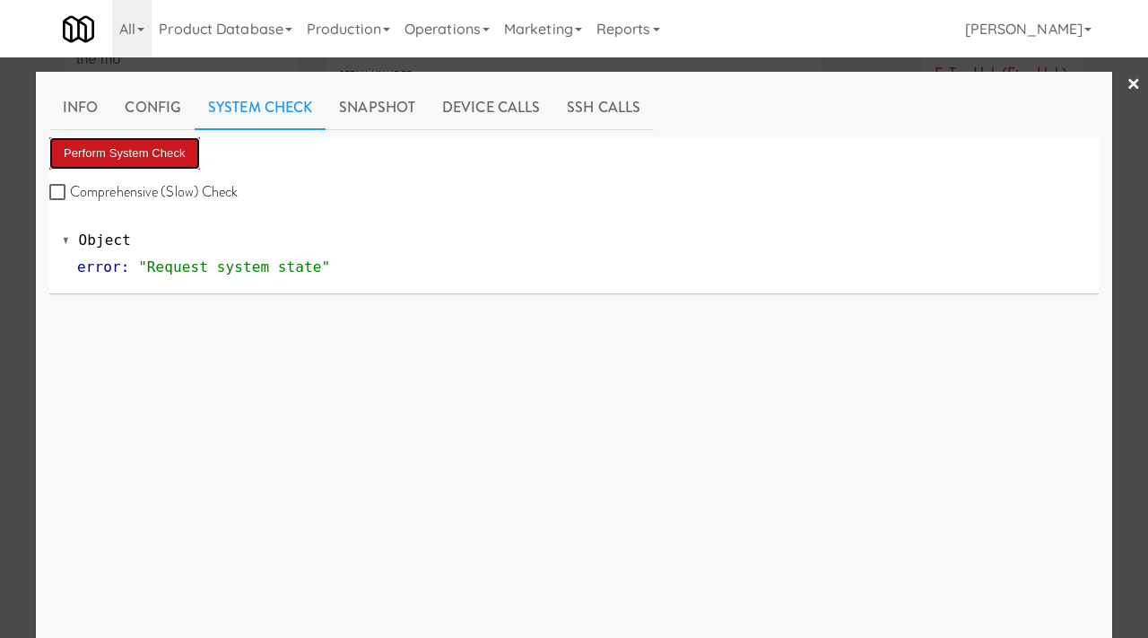
click at [127, 153] on button "Perform System Check" at bounding box center [124, 153] width 151 height 32
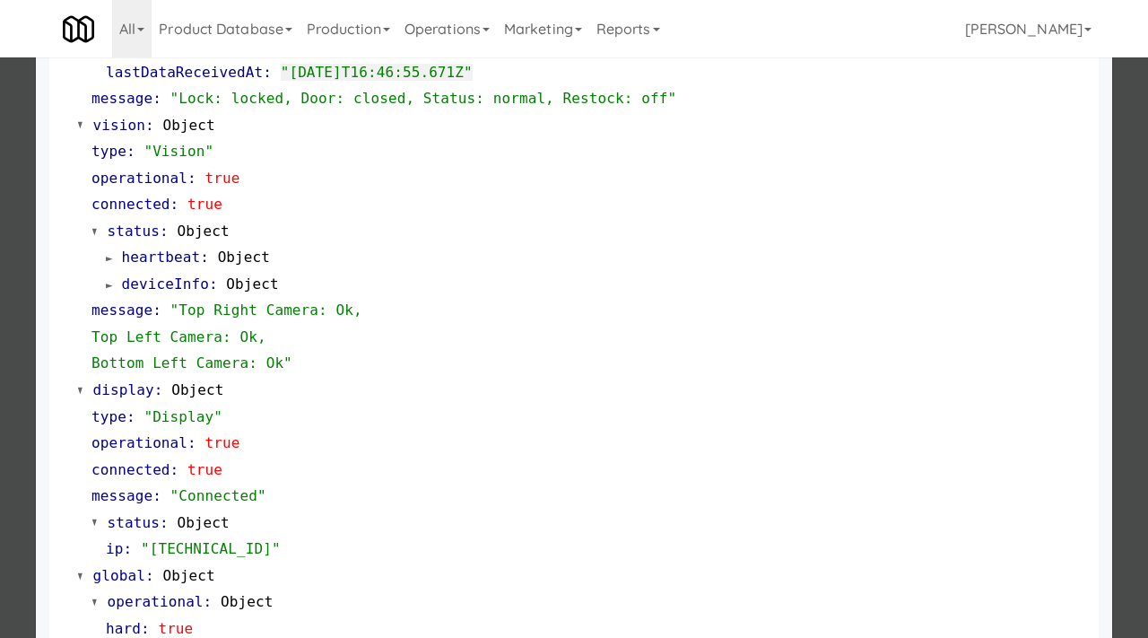
scroll to position [755, 0]
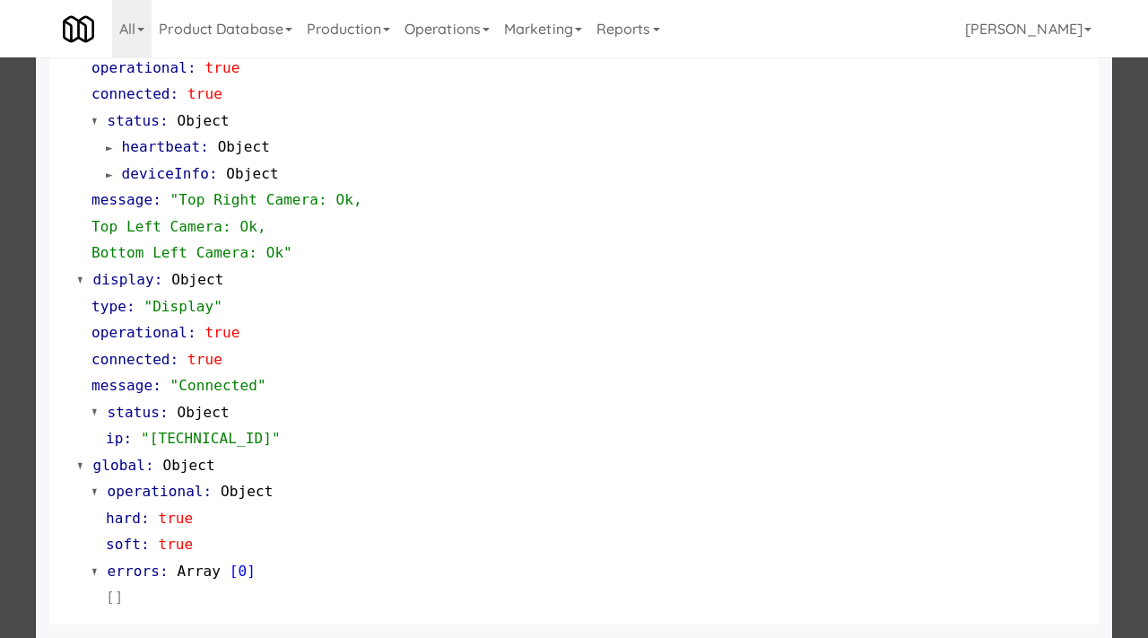
click at [0, 373] on div at bounding box center [574, 319] width 1148 height 638
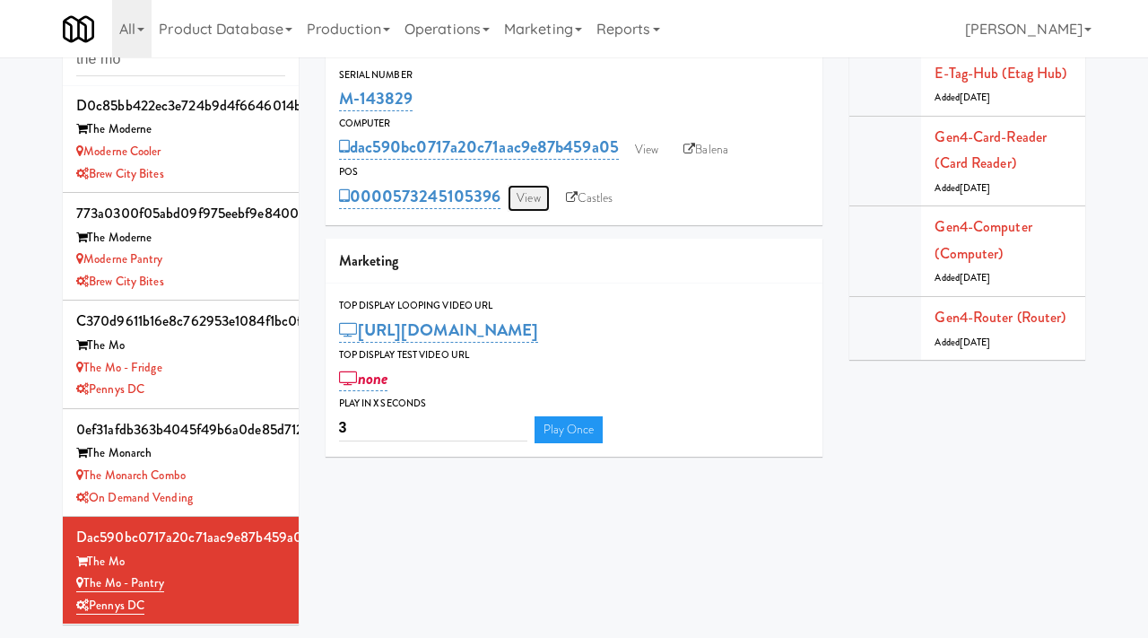
click at [517, 203] on link "View" at bounding box center [528, 198] width 41 height 27
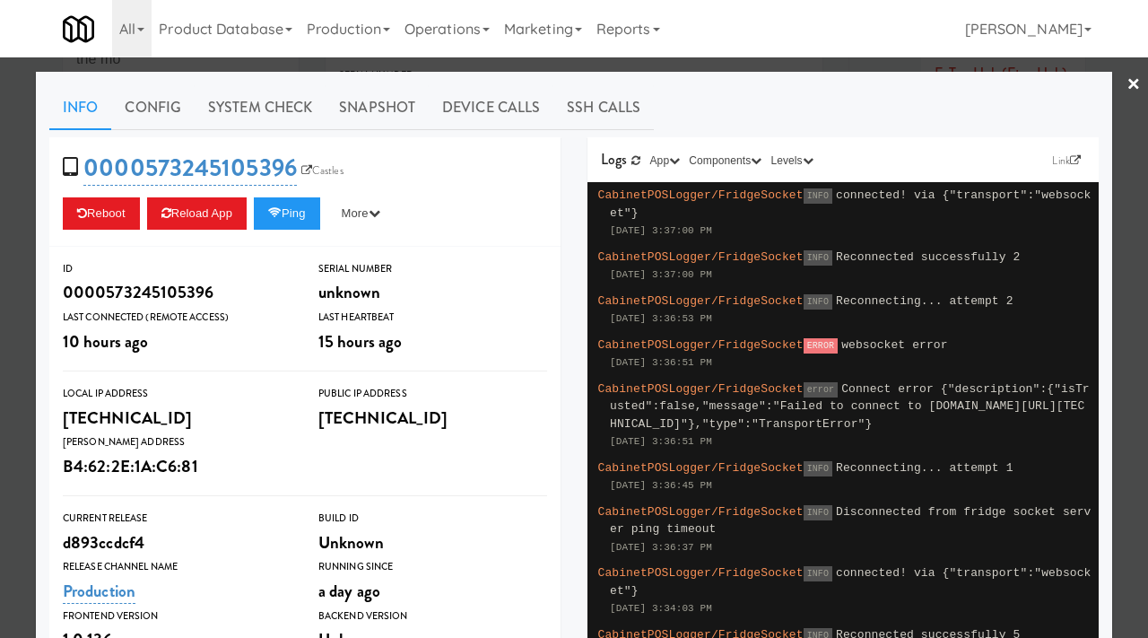
click at [292, 234] on div "0000573245105396 Castles Reboot Reload App Ping More Ping Server Restart Server…" at bounding box center [304, 191] width 511 height 109
click at [299, 213] on button "Ping" at bounding box center [287, 213] width 66 height 32
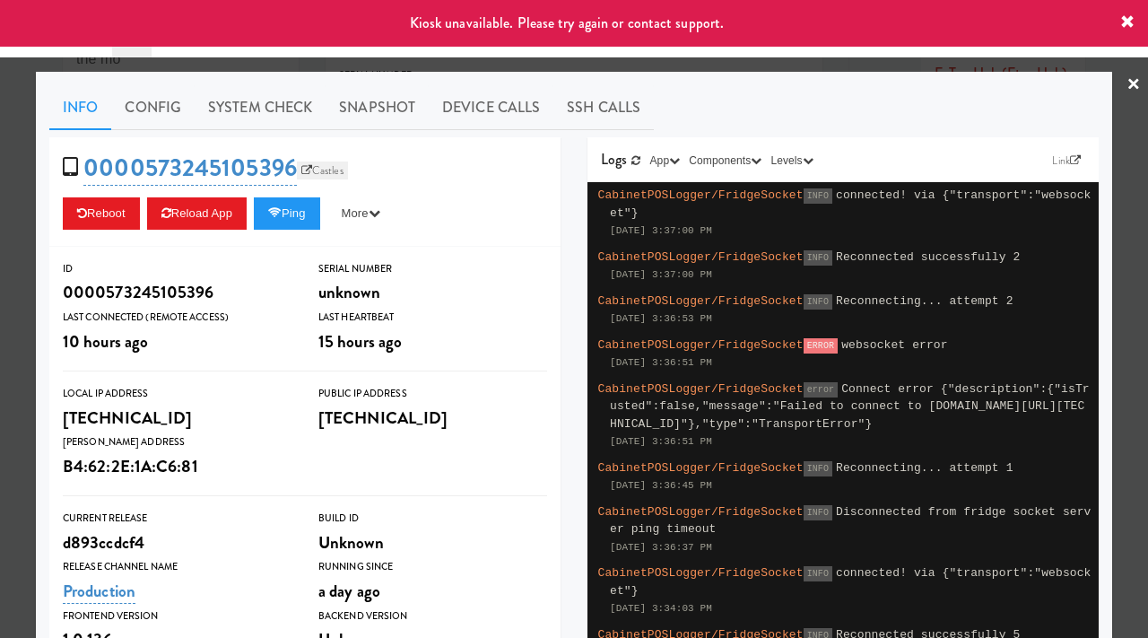
click at [327, 178] on link "Castles" at bounding box center [322, 170] width 51 height 18
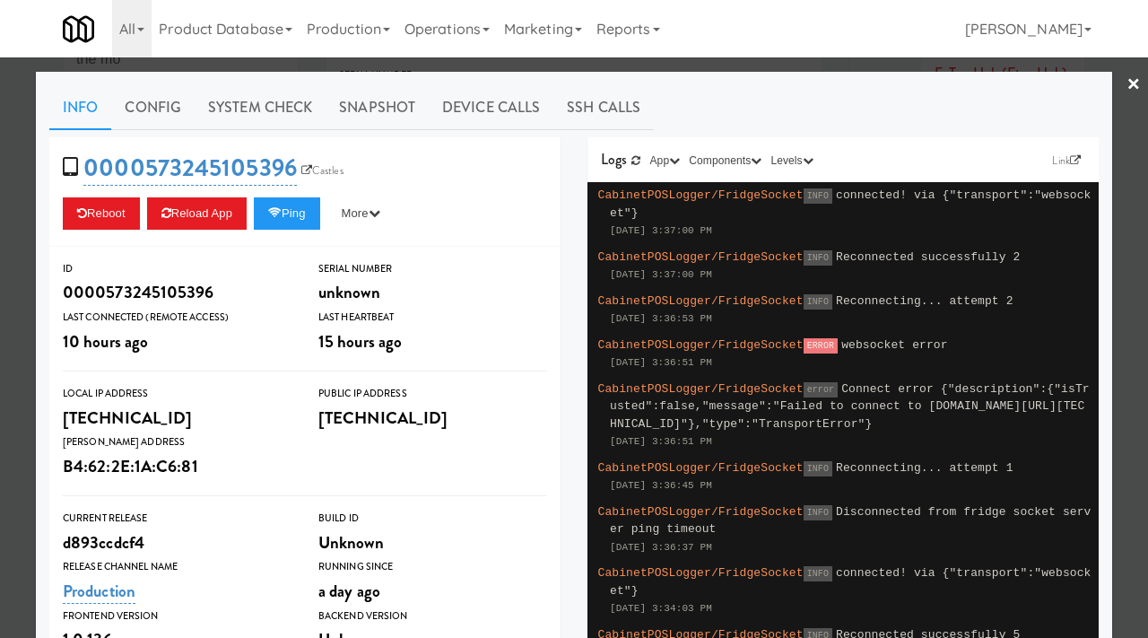
click at [0, 240] on div at bounding box center [574, 319] width 1148 height 638
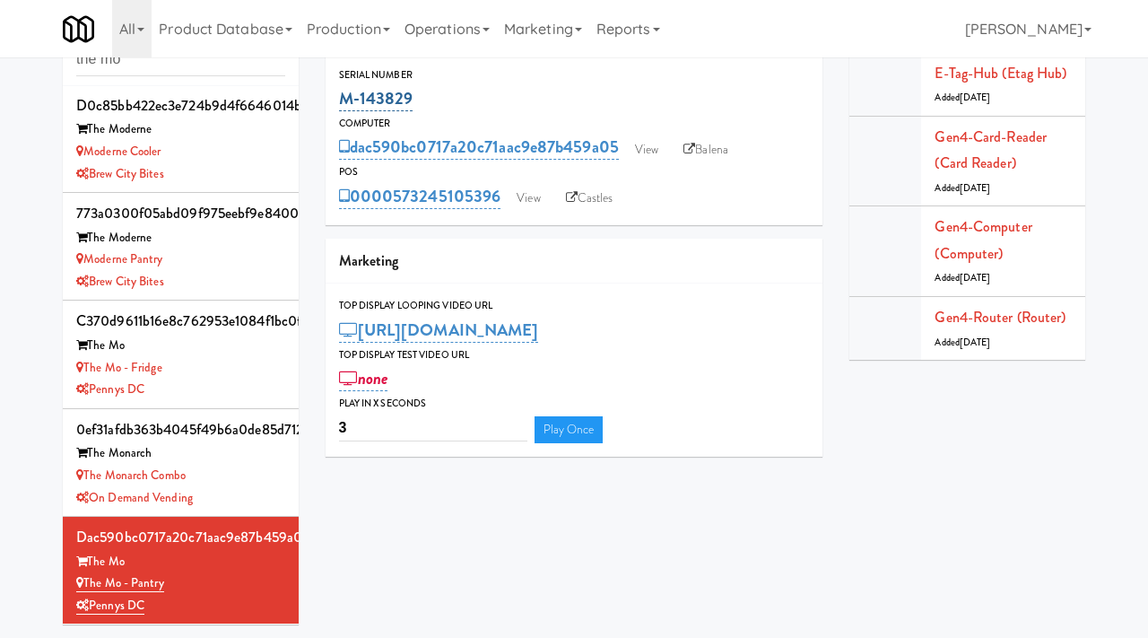
drag, startPoint x: 434, startPoint y: 98, endPoint x: 339, endPoint y: 99, distance: 95.1
click at [339, 99] on div "M-143829" at bounding box center [574, 98] width 471 height 30
copy link "M-143829"
click at [718, 150] on link "Balena" at bounding box center [706, 149] width 63 height 27
copy link "M-143829"
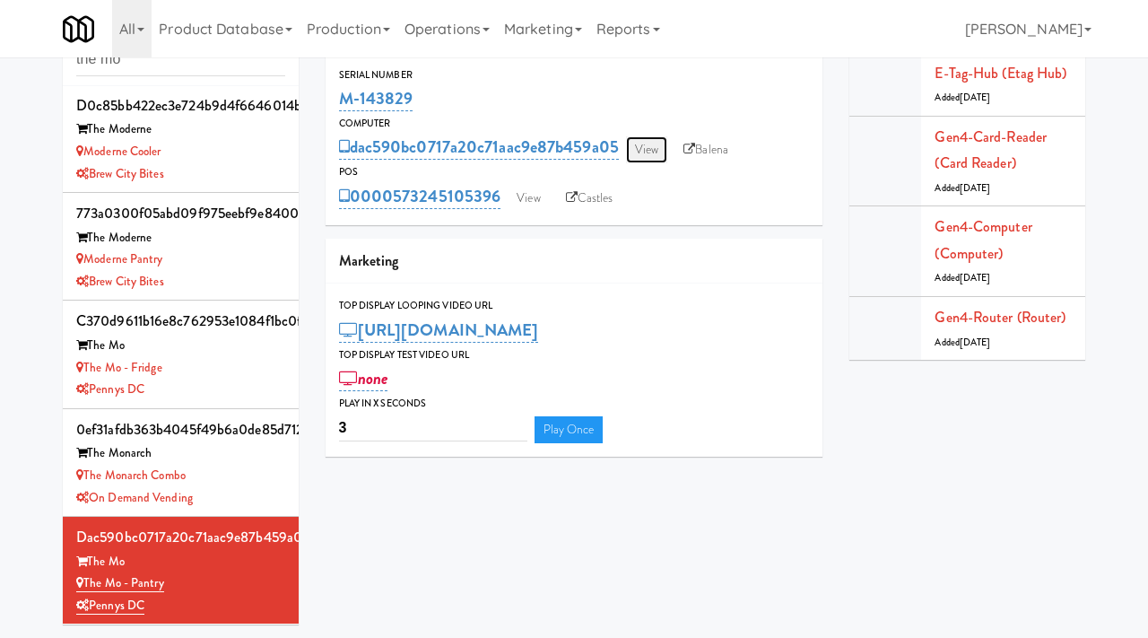
click at [651, 140] on link "View" at bounding box center [646, 149] width 41 height 27
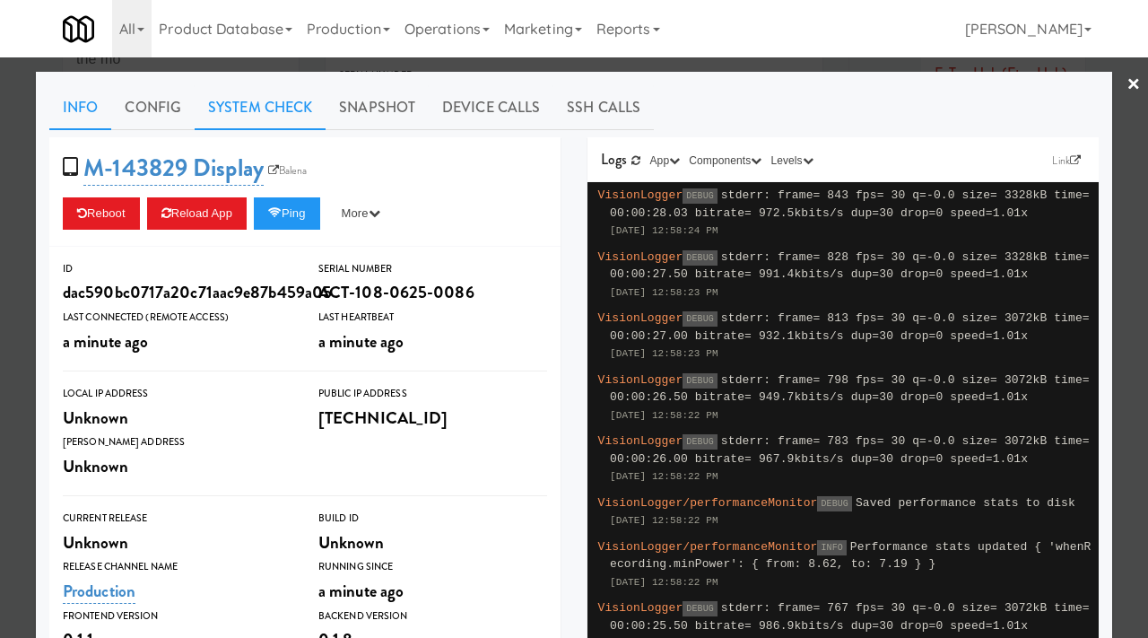
click at [254, 98] on link "System Check" at bounding box center [260, 107] width 131 height 45
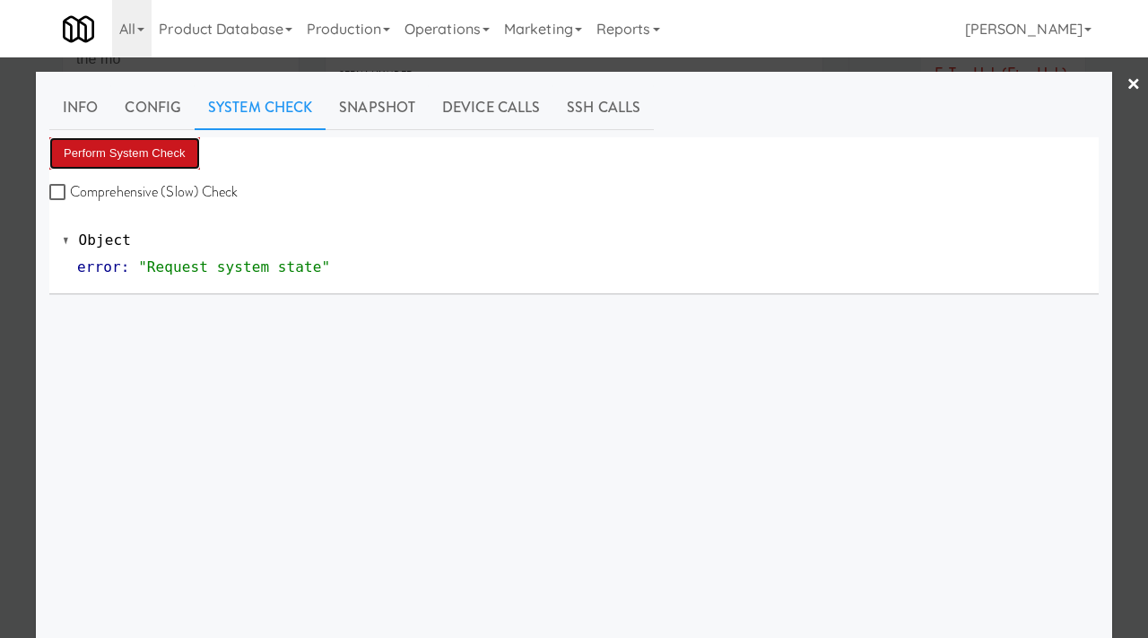
click at [144, 156] on button "Perform System Check" at bounding box center [124, 153] width 151 height 32
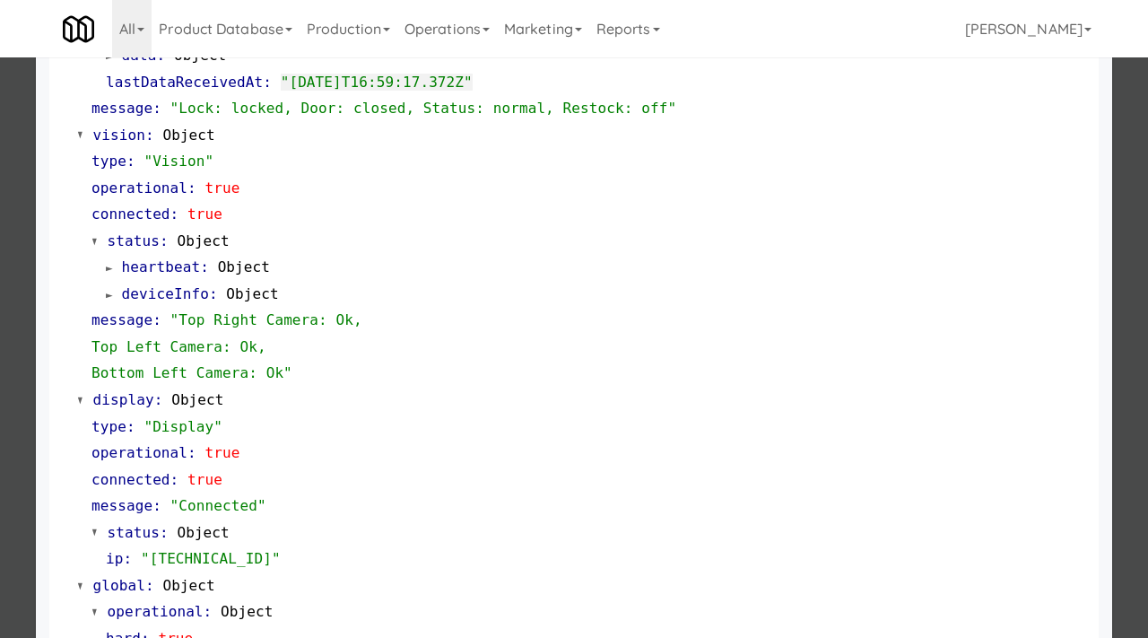
scroll to position [755, 0]
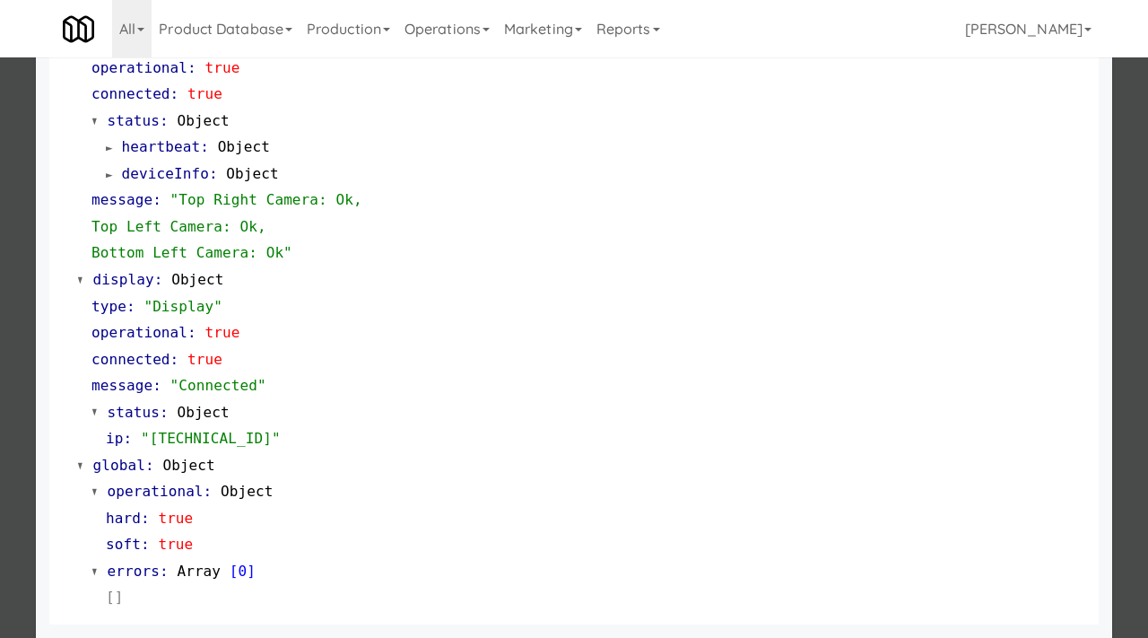
click at [0, 308] on div at bounding box center [574, 319] width 1148 height 638
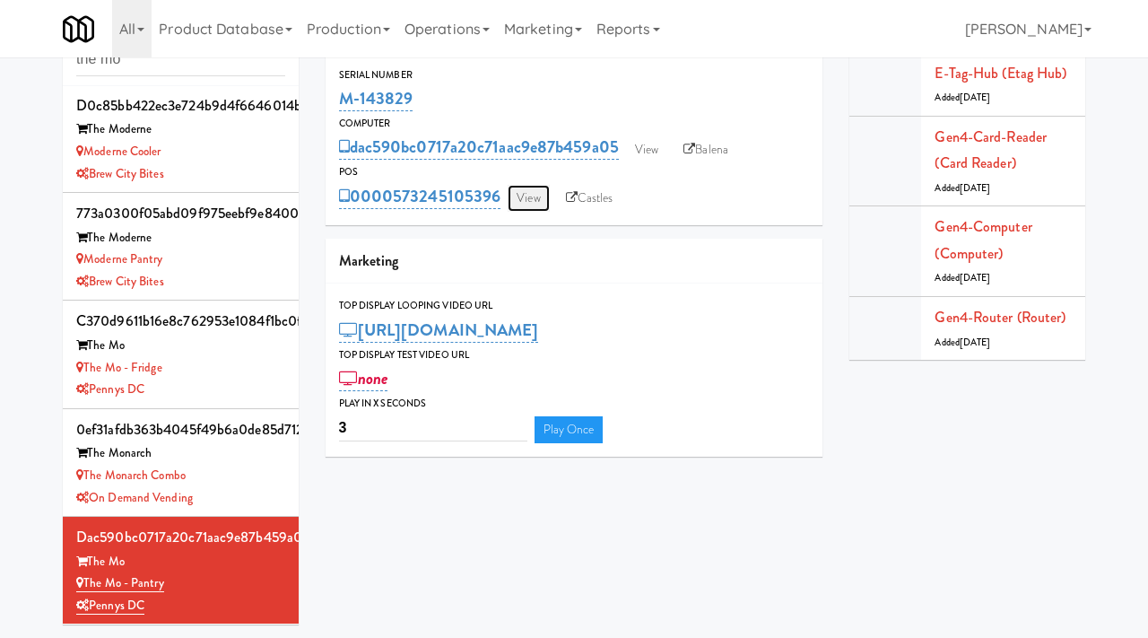
click at [533, 192] on link "View" at bounding box center [528, 198] width 41 height 27
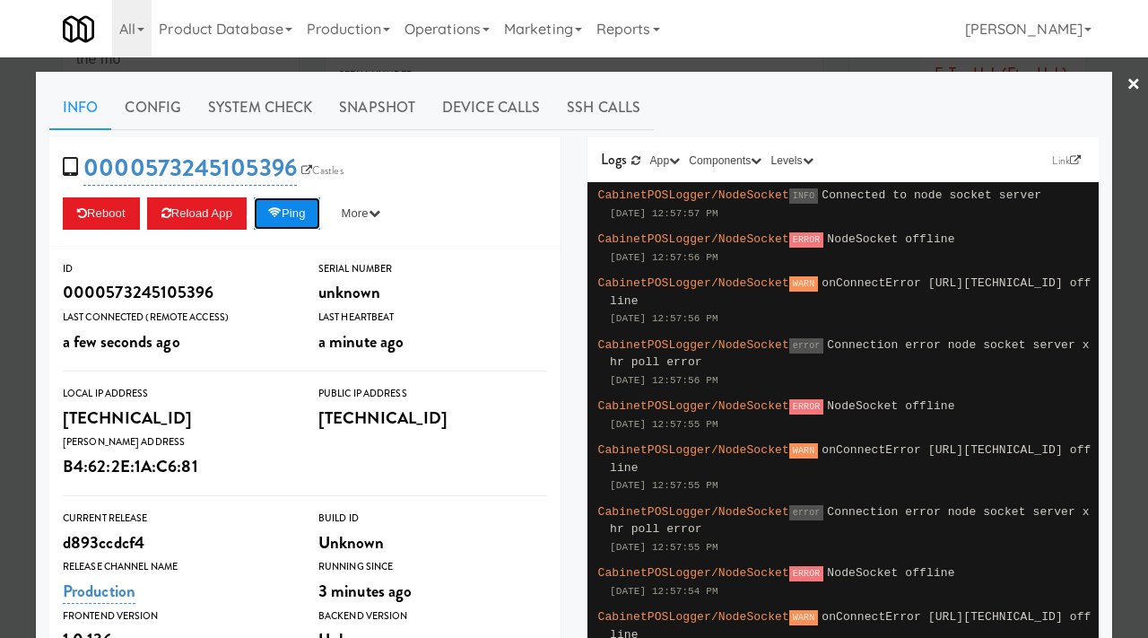
click at [318, 213] on button "Ping" at bounding box center [287, 213] width 66 height 32
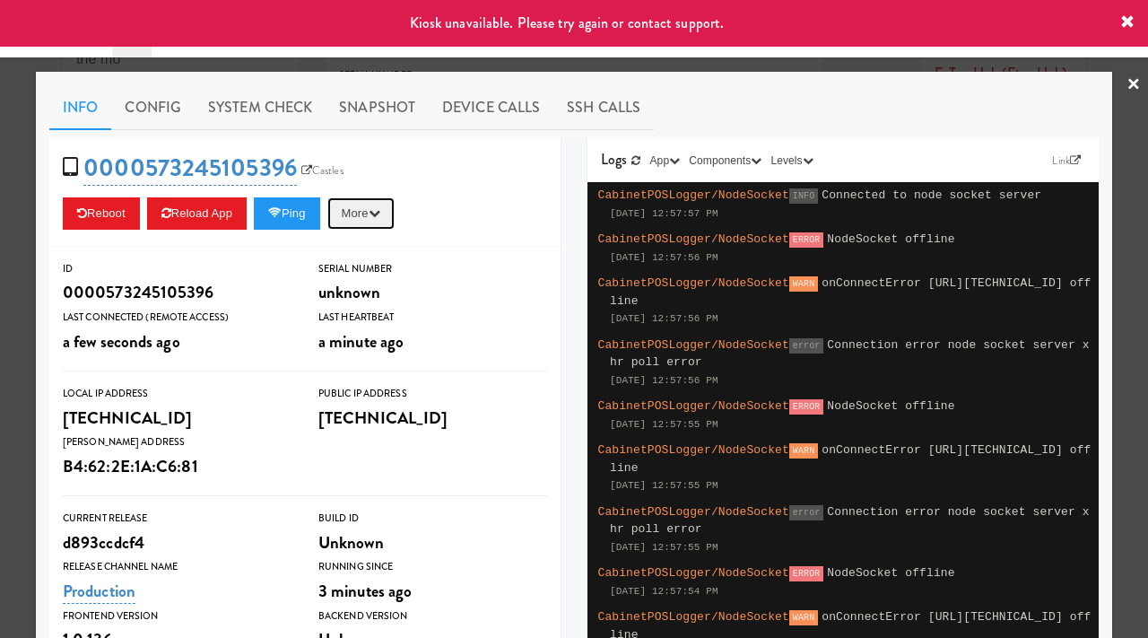
click at [376, 197] on button "More" at bounding box center [360, 213] width 67 height 32
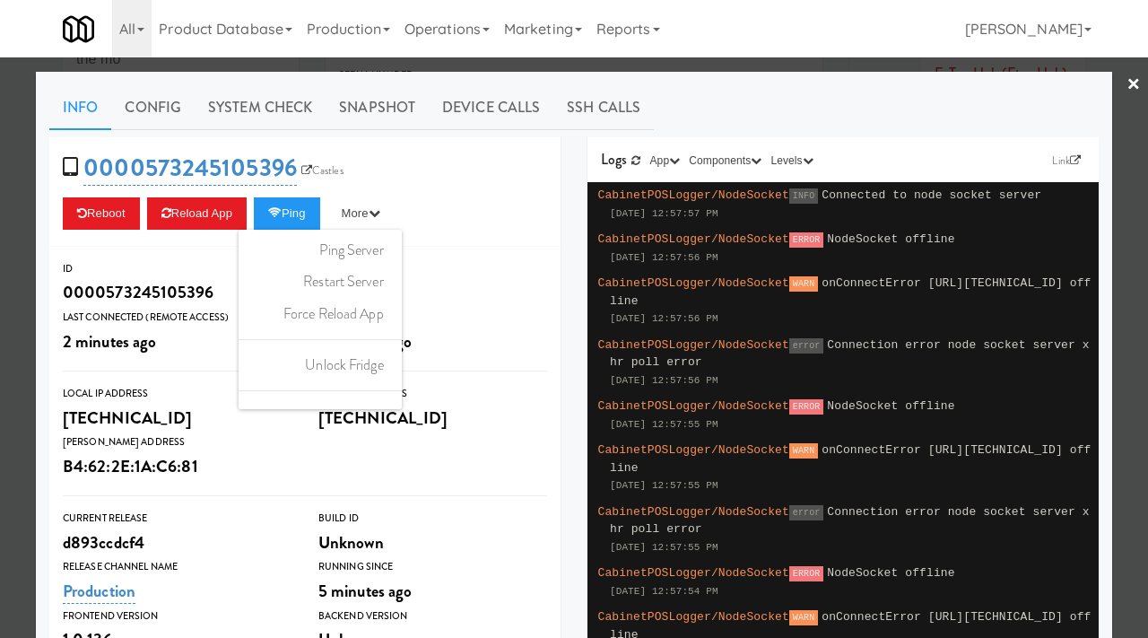
click at [12, 219] on div at bounding box center [574, 319] width 1148 height 638
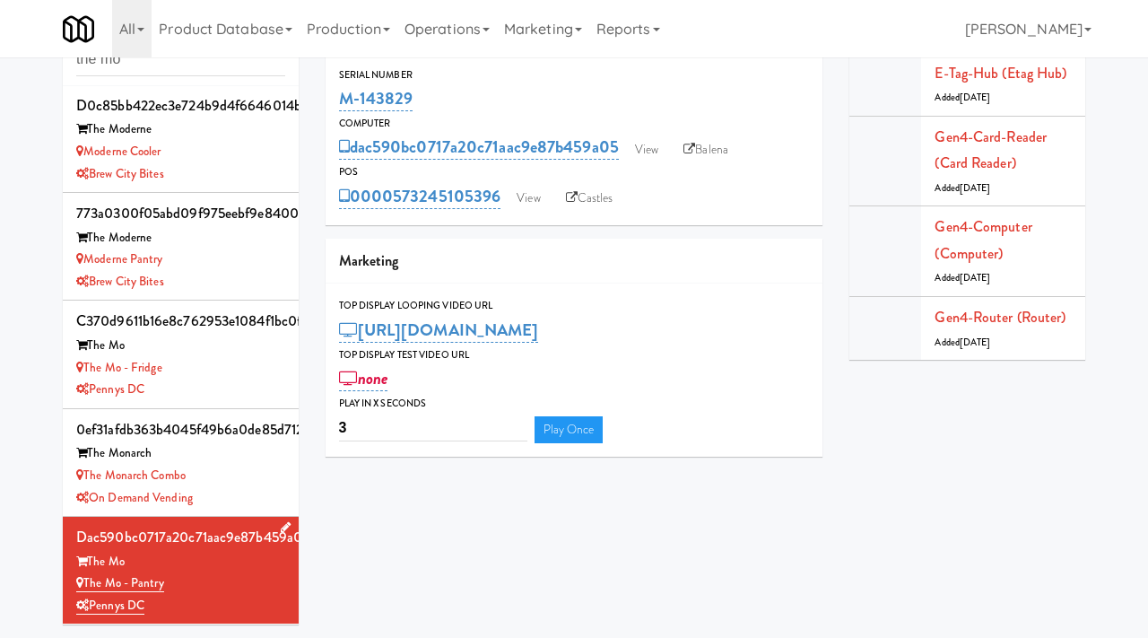
drag, startPoint x: 177, startPoint y: 582, endPoint x: 83, endPoint y: 588, distance: 93.5
click at [83, 588] on div "The Mo - Pantry" at bounding box center [180, 583] width 209 height 22
copy link "The Mo - Pantry"
drag, startPoint x: 170, startPoint y: 74, endPoint x: 71, endPoint y: 62, distance: 100.4
click at [71, 62] on div "Cabinets the mo" at bounding box center [181, 46] width 236 height 79
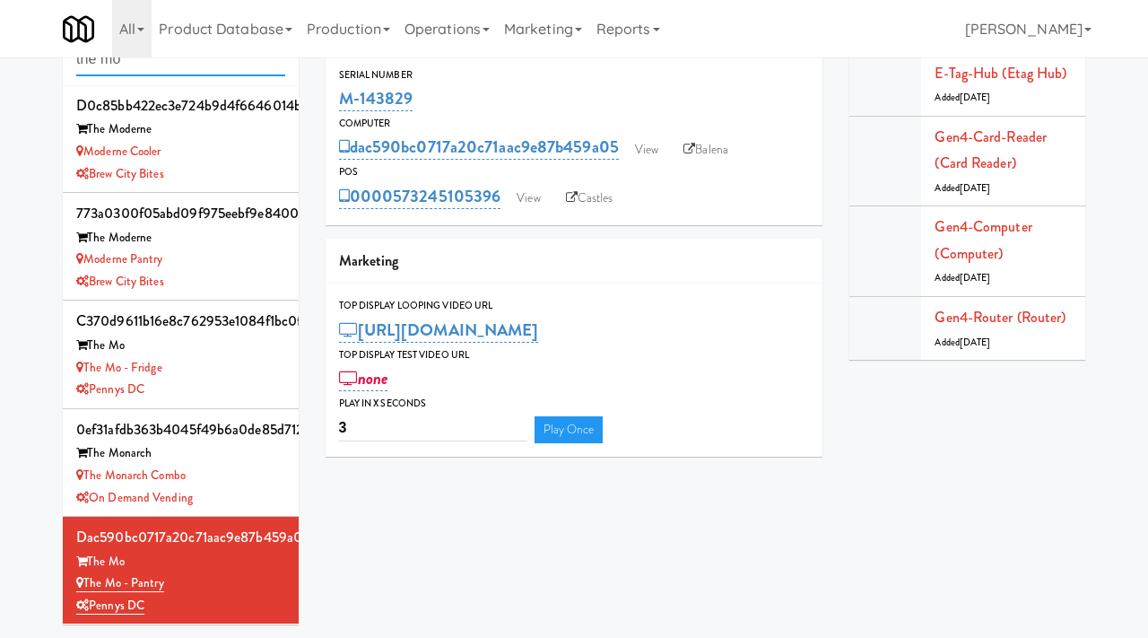
paste input "Staff Dormitory"
type input "Staff Dormitory"
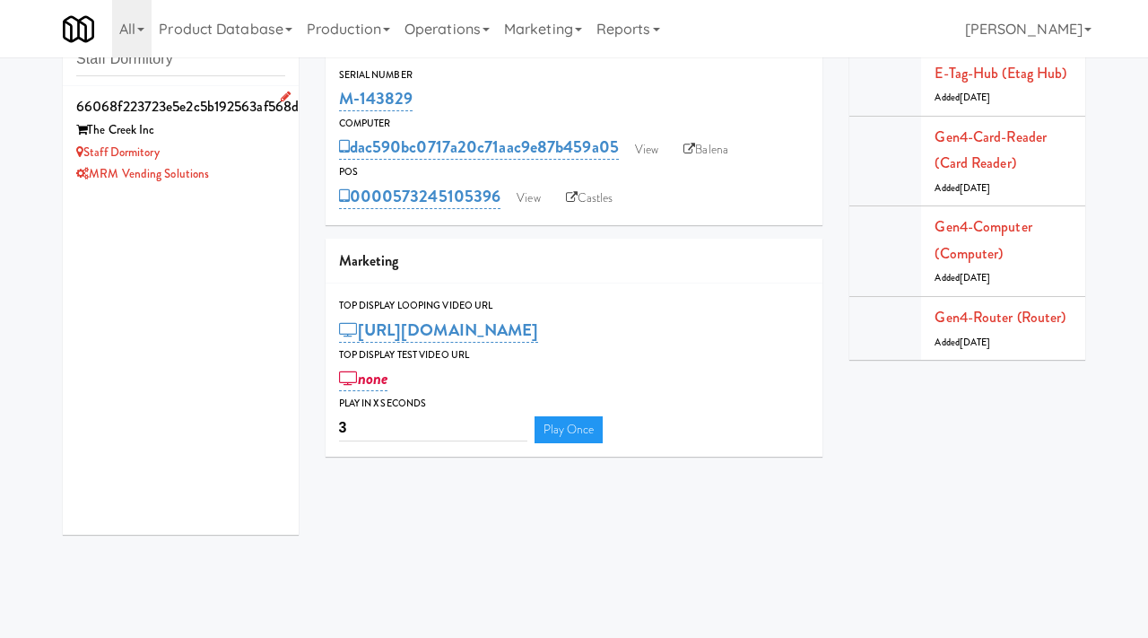
click at [257, 161] on div "Staff Dormitory" at bounding box center [180, 153] width 209 height 22
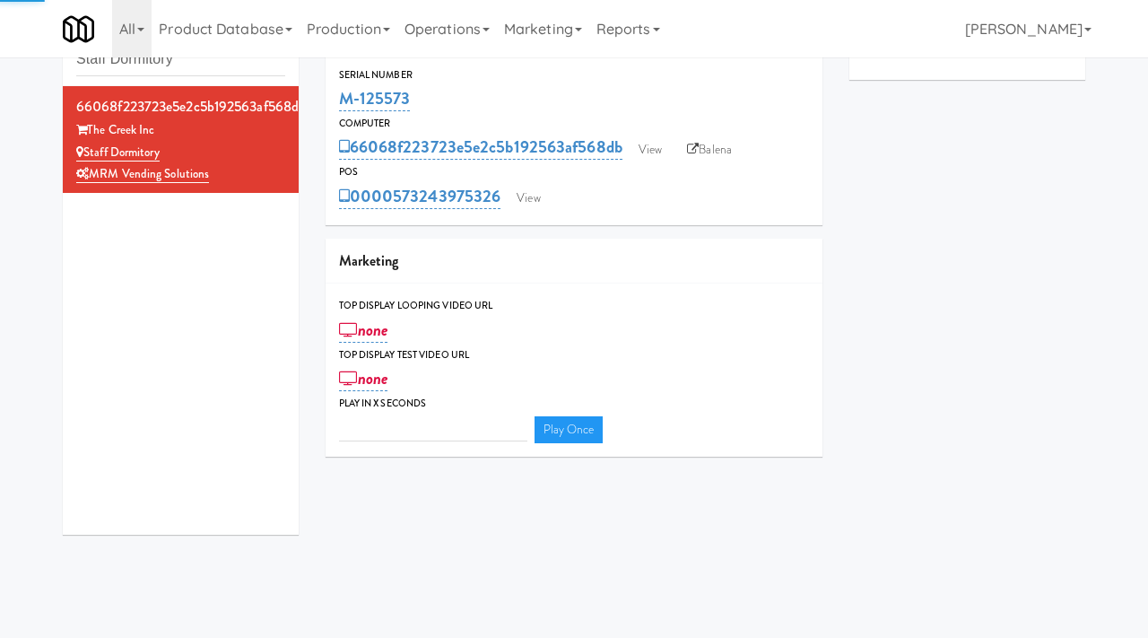
type input "3"
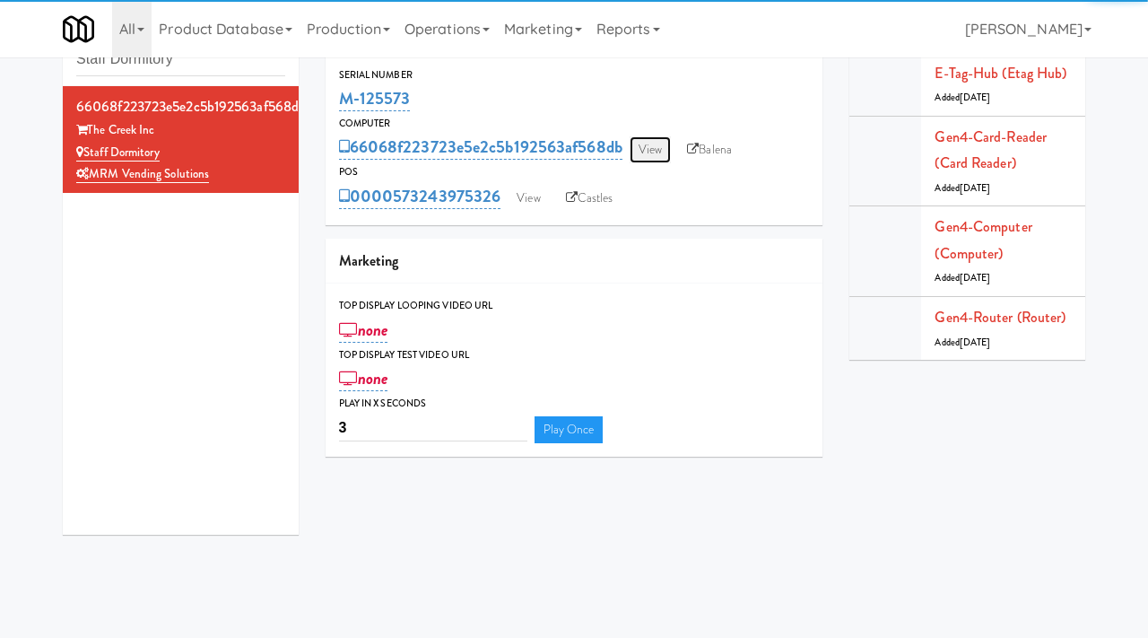
click at [655, 151] on link "View" at bounding box center [650, 149] width 41 height 27
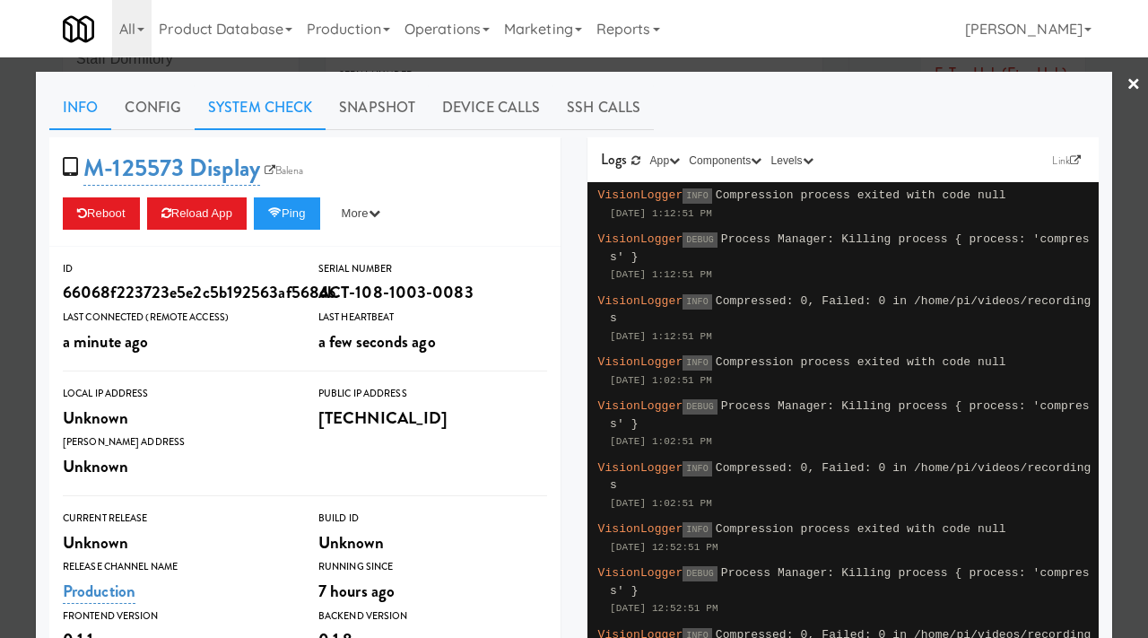
click at [257, 110] on link "System Check" at bounding box center [260, 107] width 131 height 45
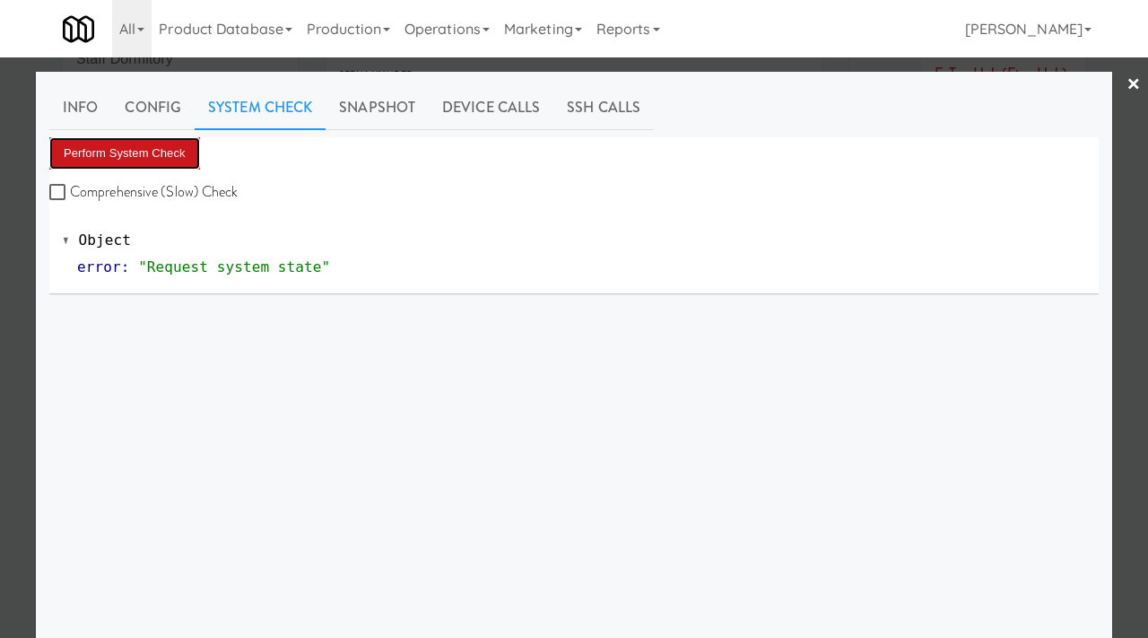
click at [158, 140] on button "Perform System Check" at bounding box center [124, 153] width 151 height 32
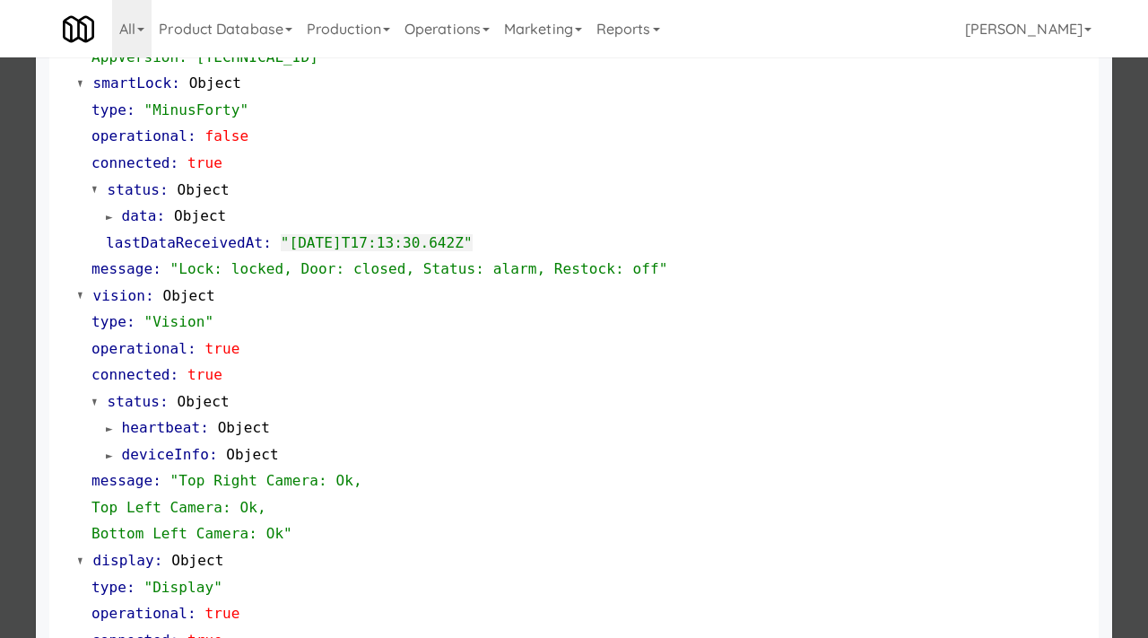
scroll to position [755, 0]
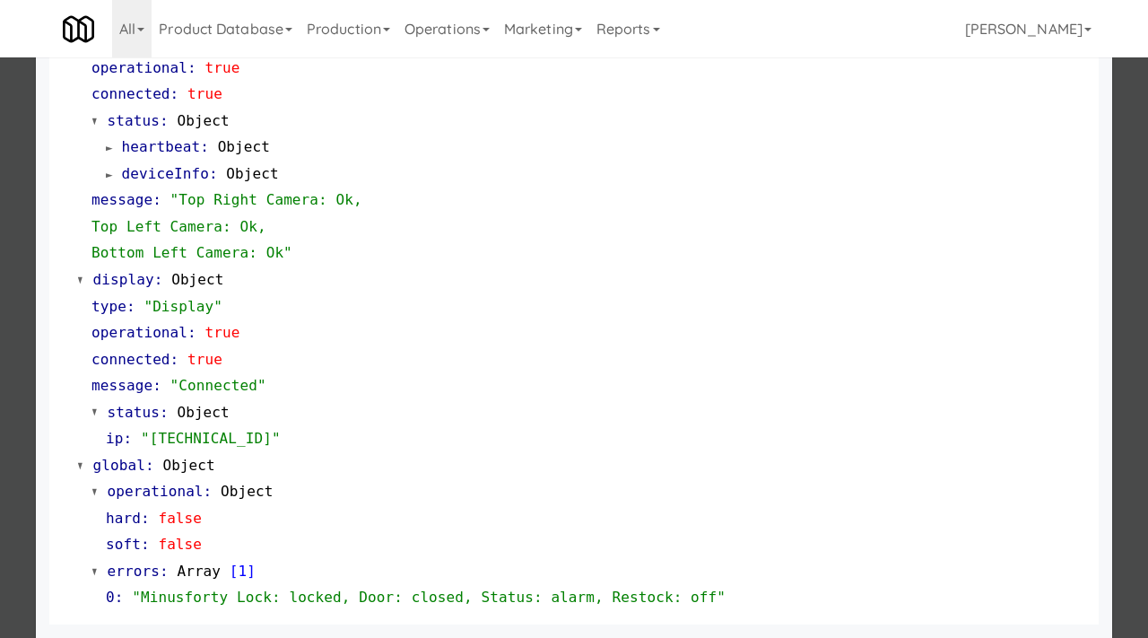
click at [22, 395] on div at bounding box center [574, 319] width 1148 height 638
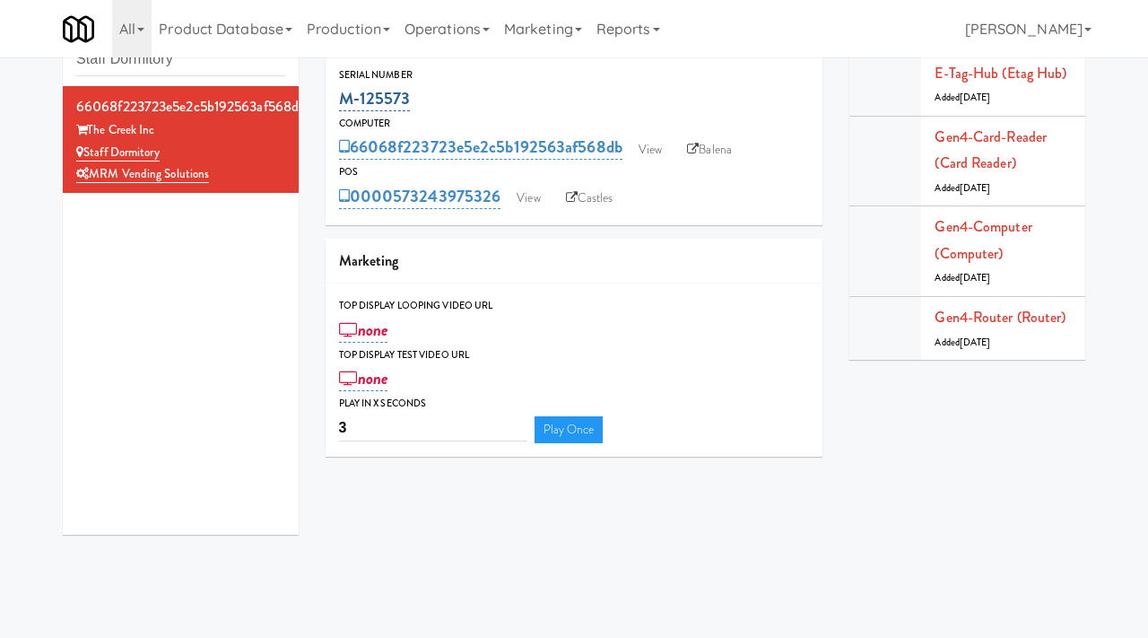
drag, startPoint x: 419, startPoint y: 108, endPoint x: 343, endPoint y: 100, distance: 76.7
click at [343, 100] on div "M-125573" at bounding box center [574, 98] width 471 height 30
copy link "M-125573"
click at [643, 154] on link "View" at bounding box center [650, 149] width 41 height 27
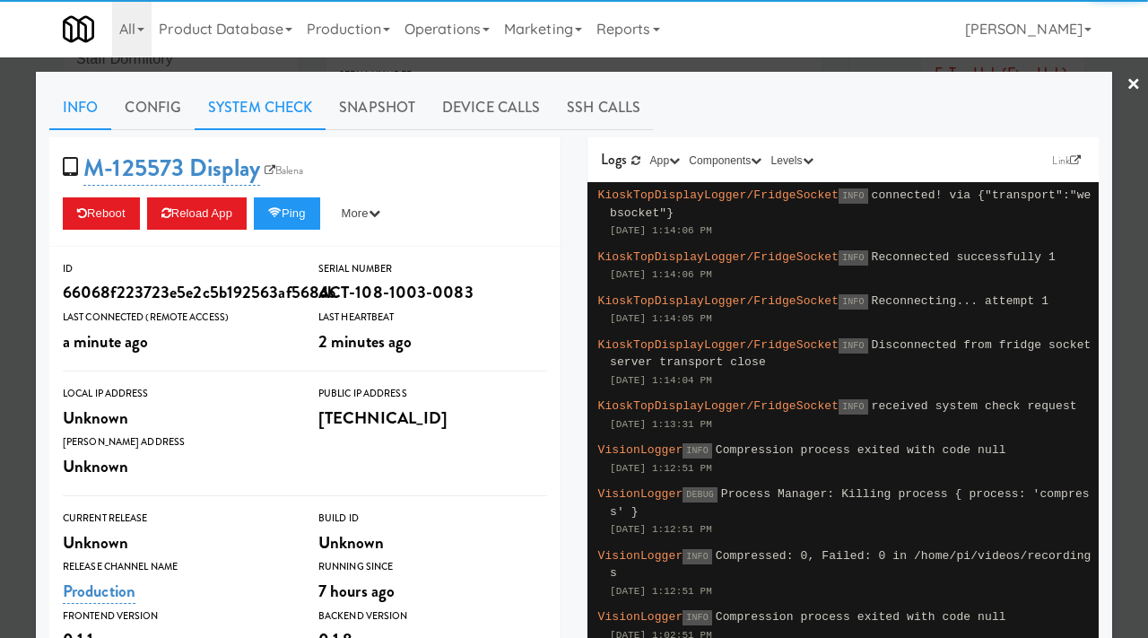
click at [238, 118] on link "System Check" at bounding box center [260, 107] width 131 height 45
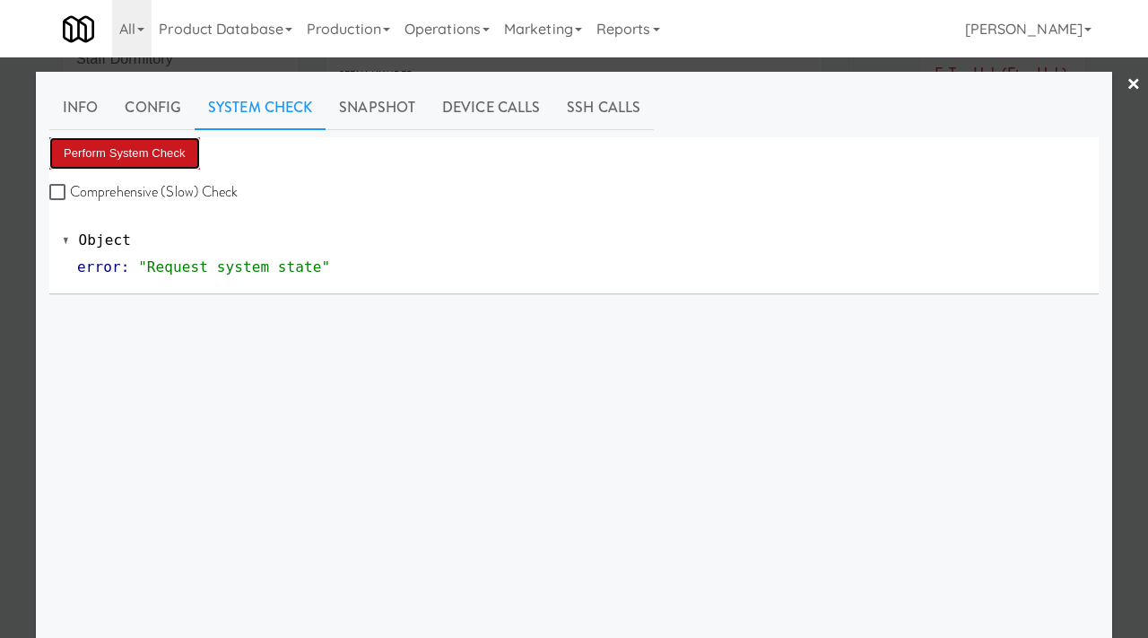
click at [144, 151] on button "Perform System Check" at bounding box center [124, 153] width 151 height 32
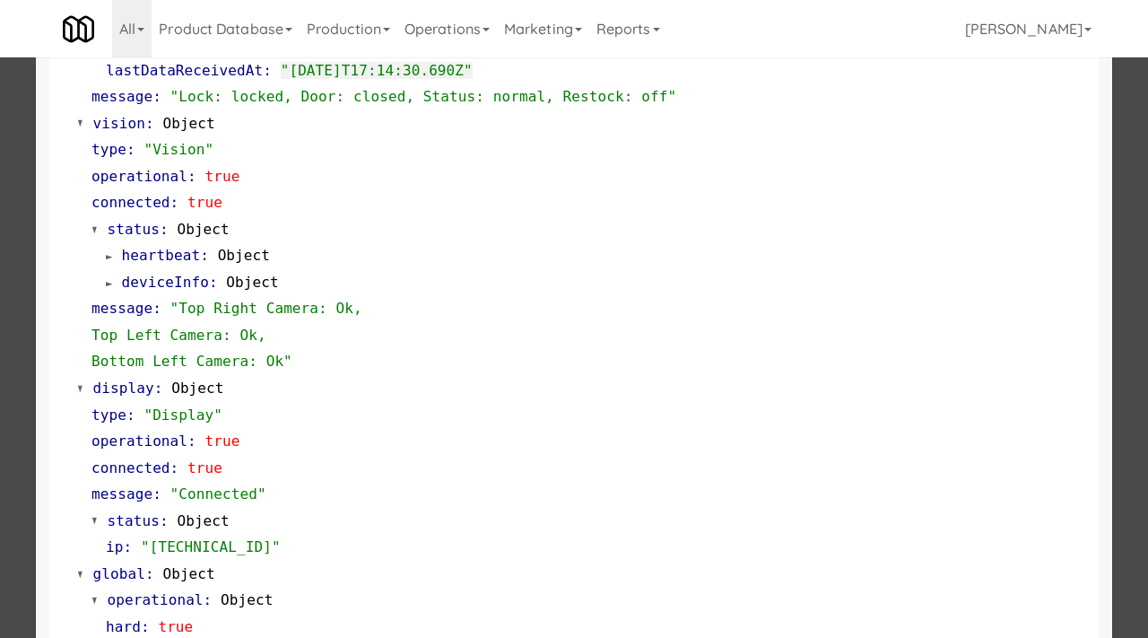
scroll to position [755, 0]
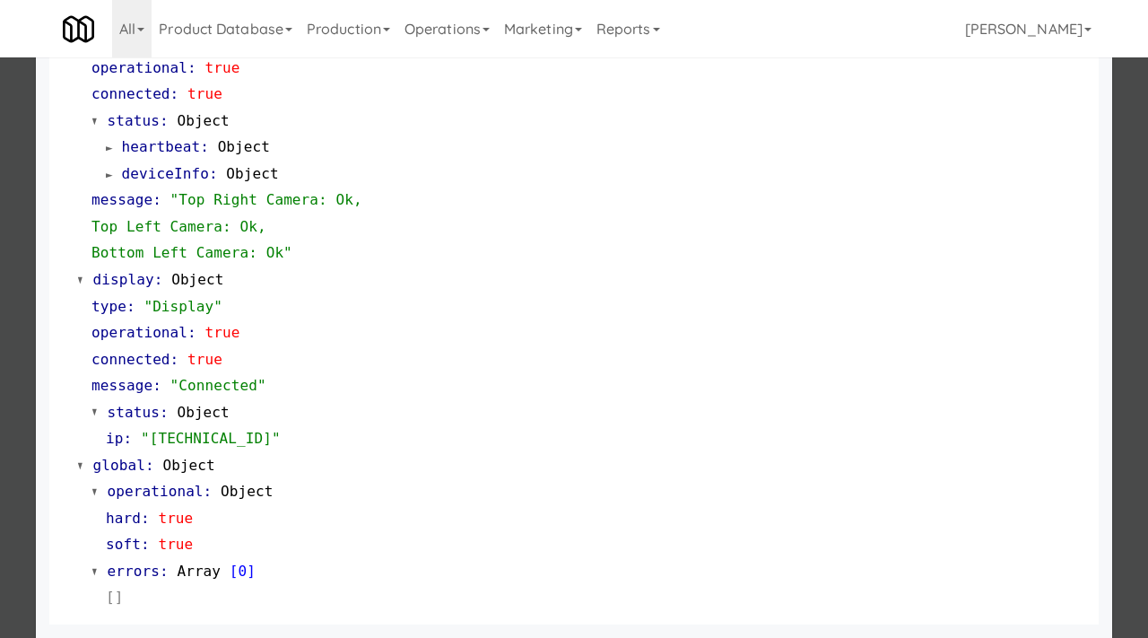
click at [0, 386] on div at bounding box center [574, 319] width 1148 height 638
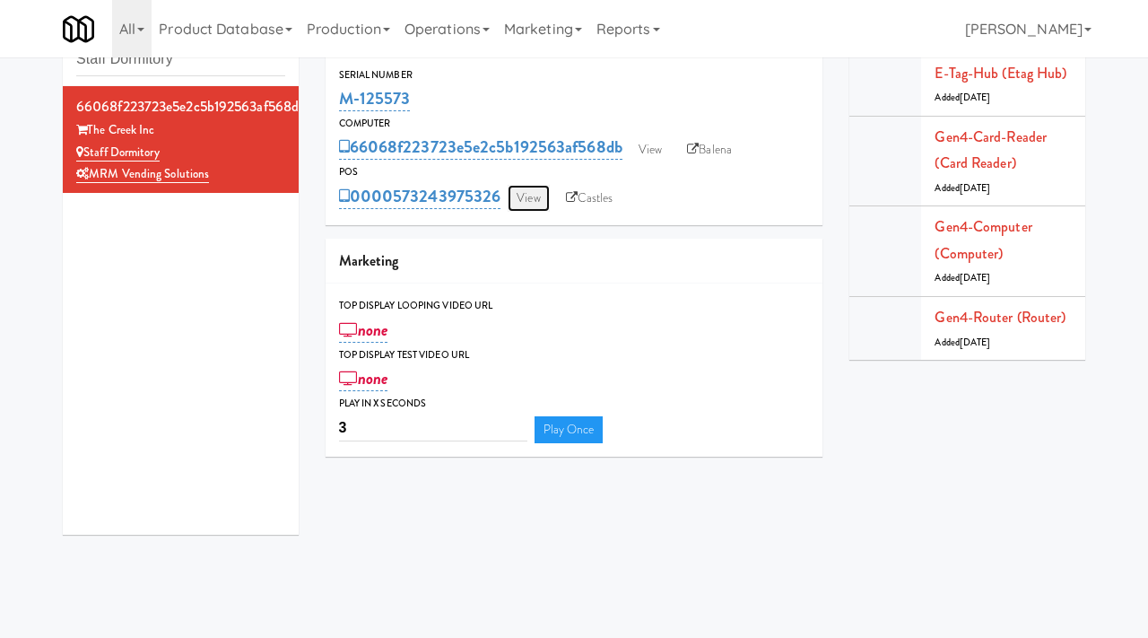
click at [512, 196] on link "View" at bounding box center [528, 198] width 41 height 27
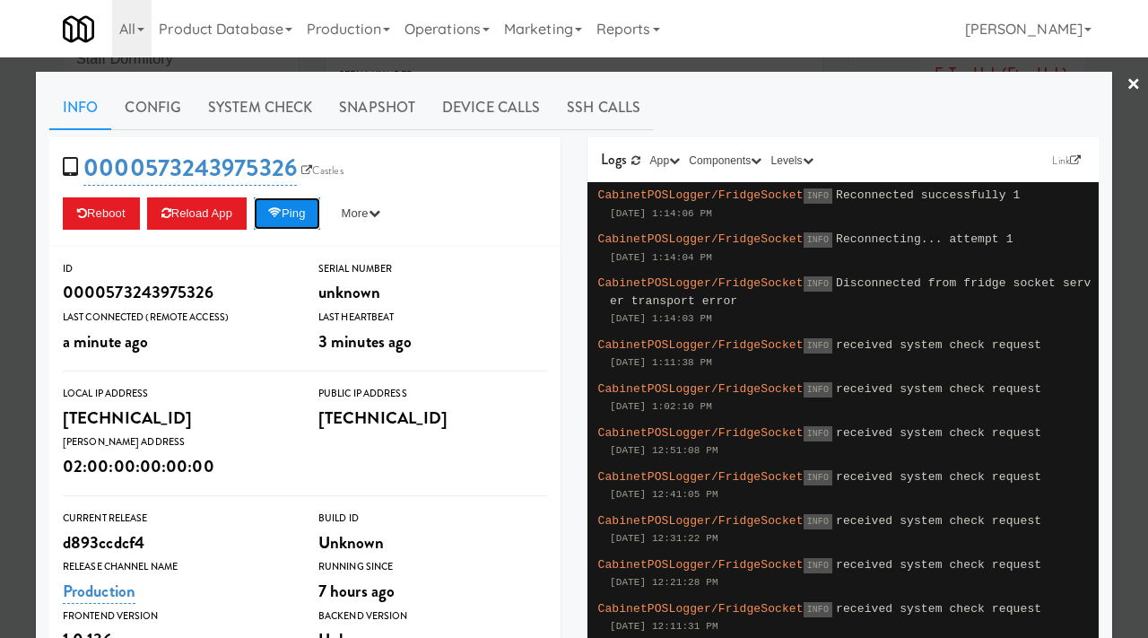
click at [298, 218] on button "Ping" at bounding box center [287, 213] width 66 height 32
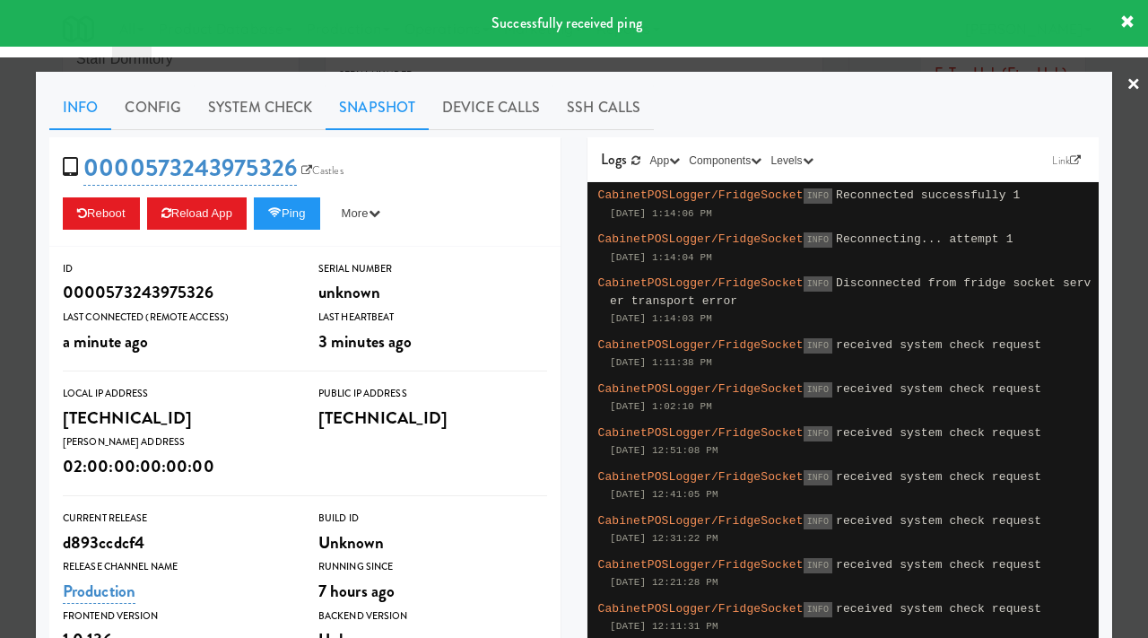
click at [387, 104] on link "Snapshot" at bounding box center [377, 107] width 103 height 45
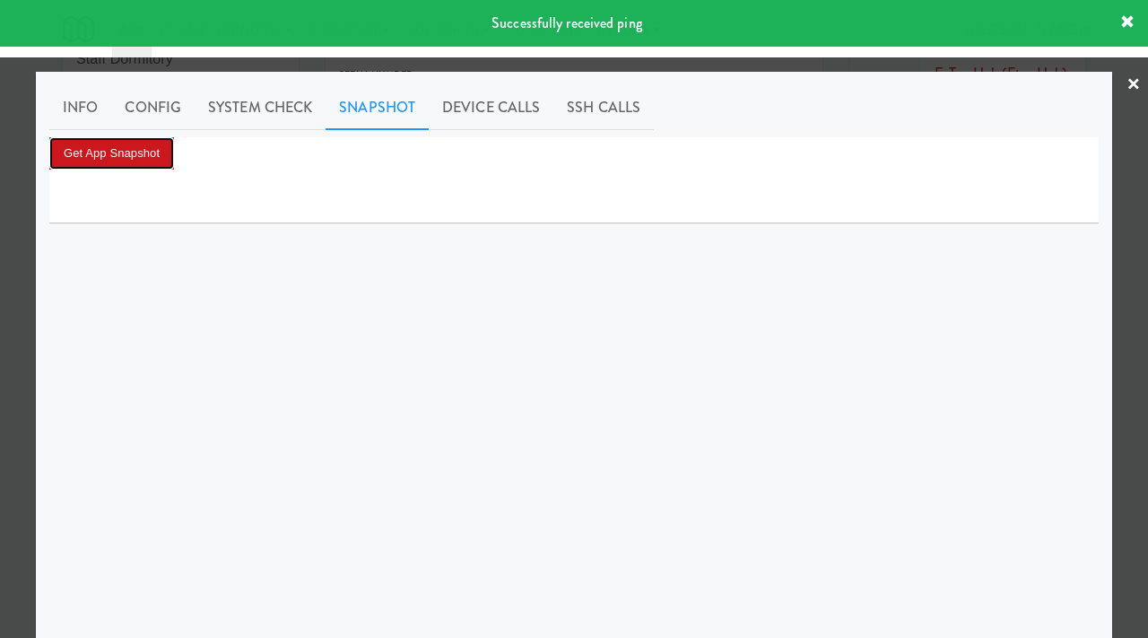
click at [135, 152] on button "Get App Snapshot" at bounding box center [111, 153] width 125 height 32
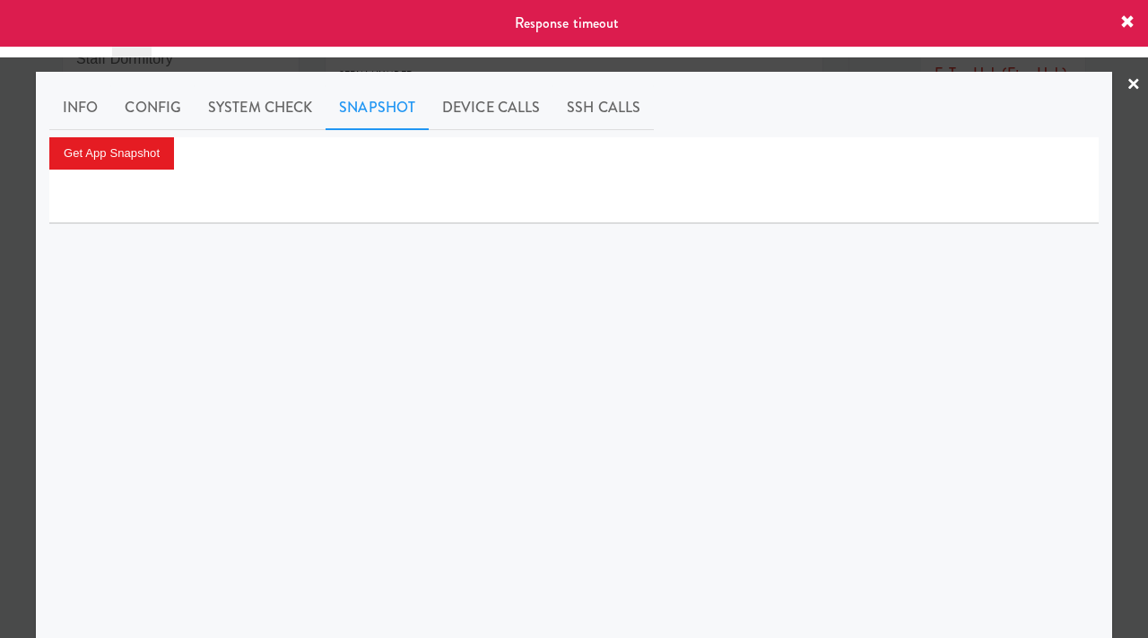
click at [1129, 23] on icon at bounding box center [1127, 22] width 14 height 14
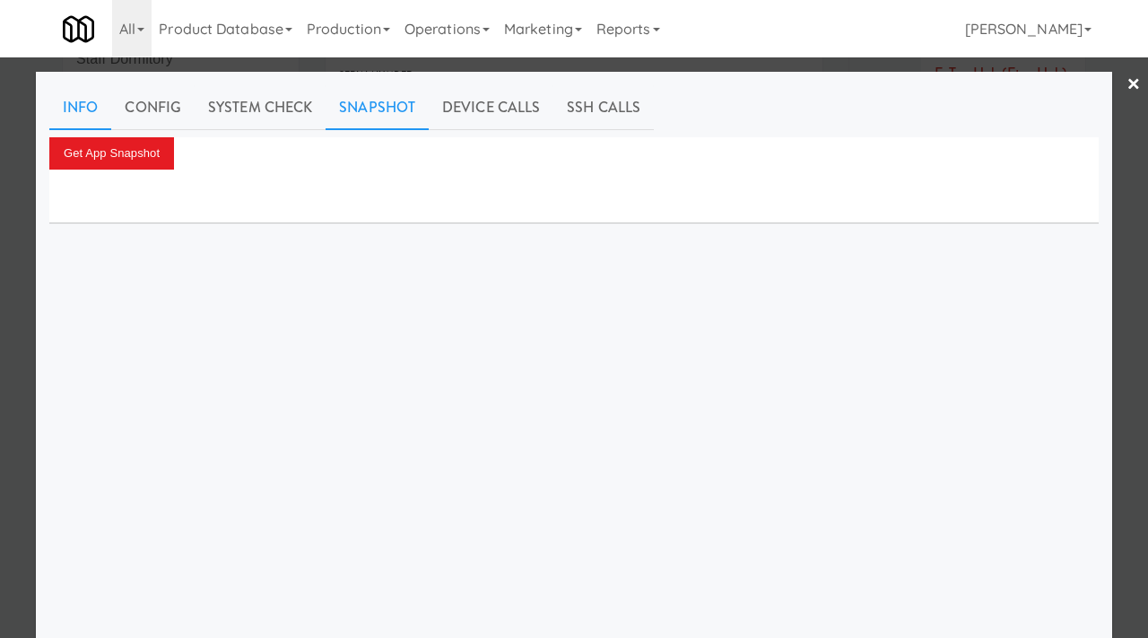
click at [73, 109] on link "Info" at bounding box center [80, 107] width 62 height 45
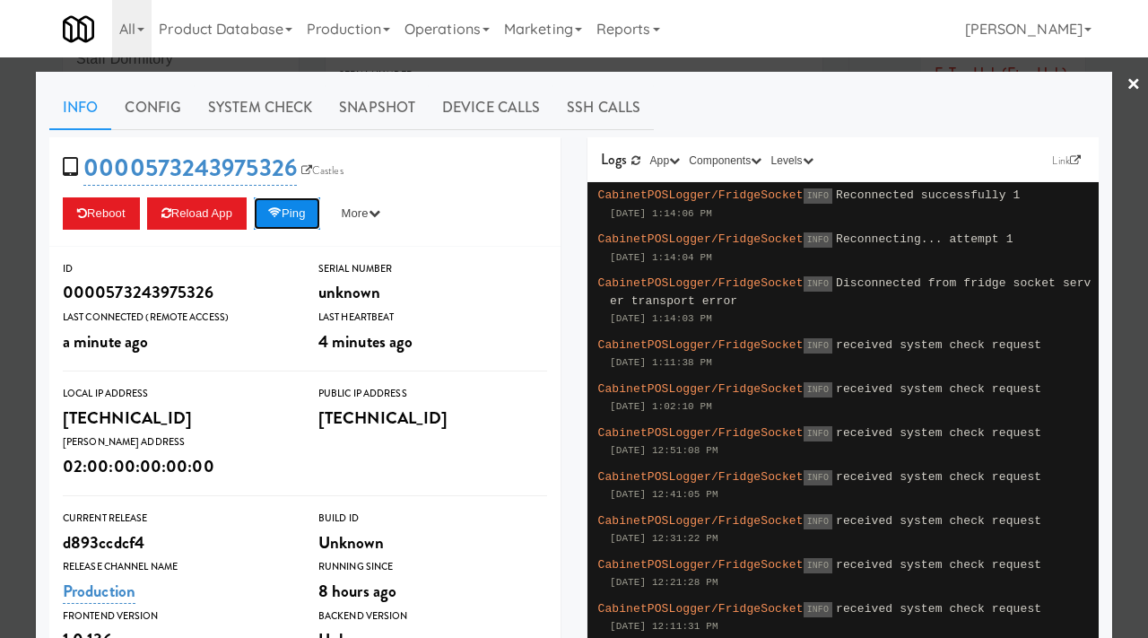
click at [294, 206] on button "Ping" at bounding box center [287, 213] width 66 height 32
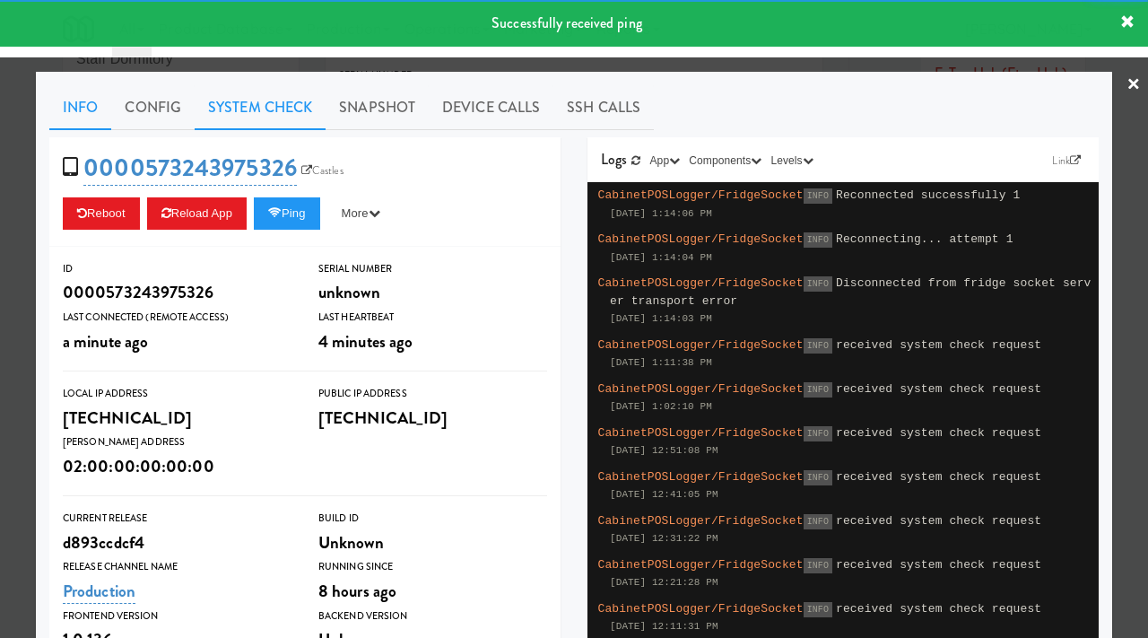
click at [283, 109] on link "System Check" at bounding box center [260, 107] width 131 height 45
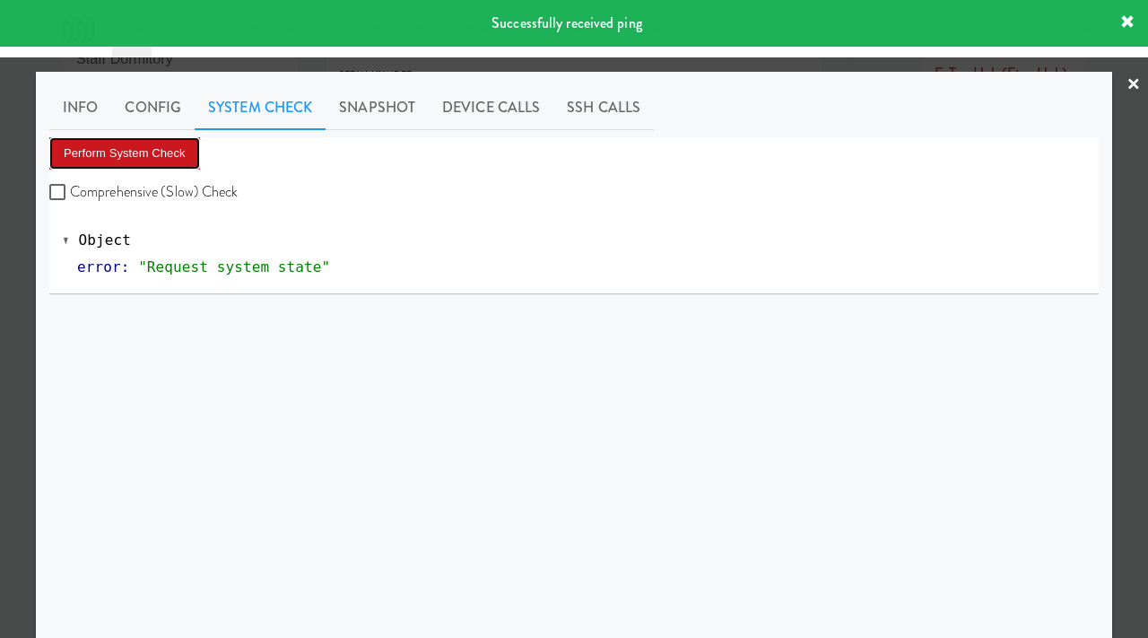
click at [165, 141] on button "Perform System Check" at bounding box center [124, 153] width 151 height 32
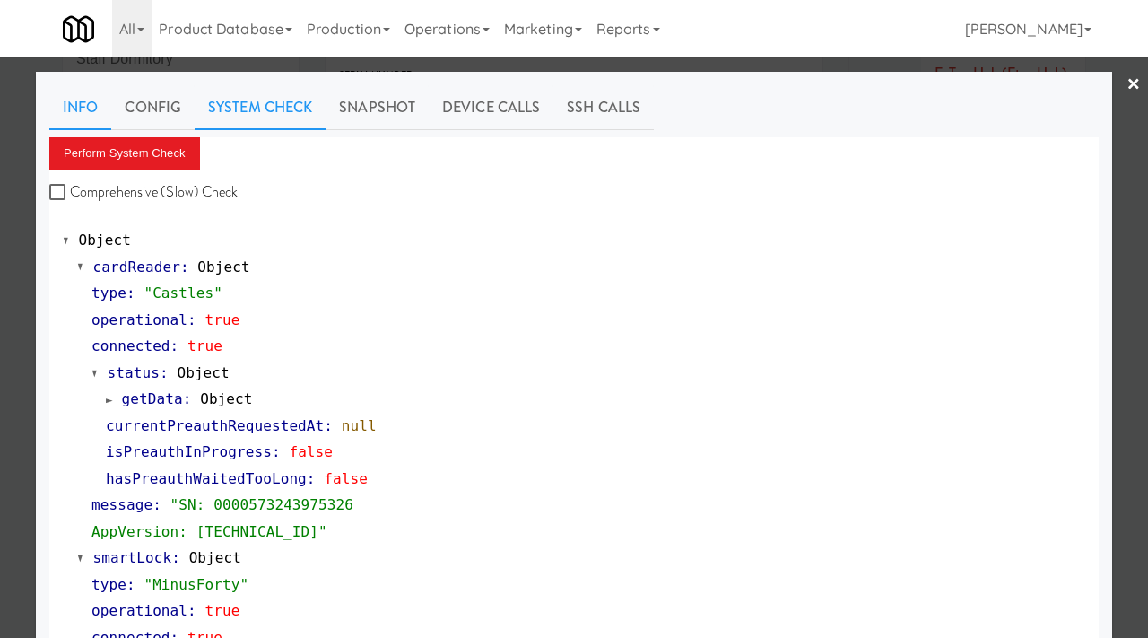
click at [86, 102] on link "Info" at bounding box center [80, 107] width 62 height 45
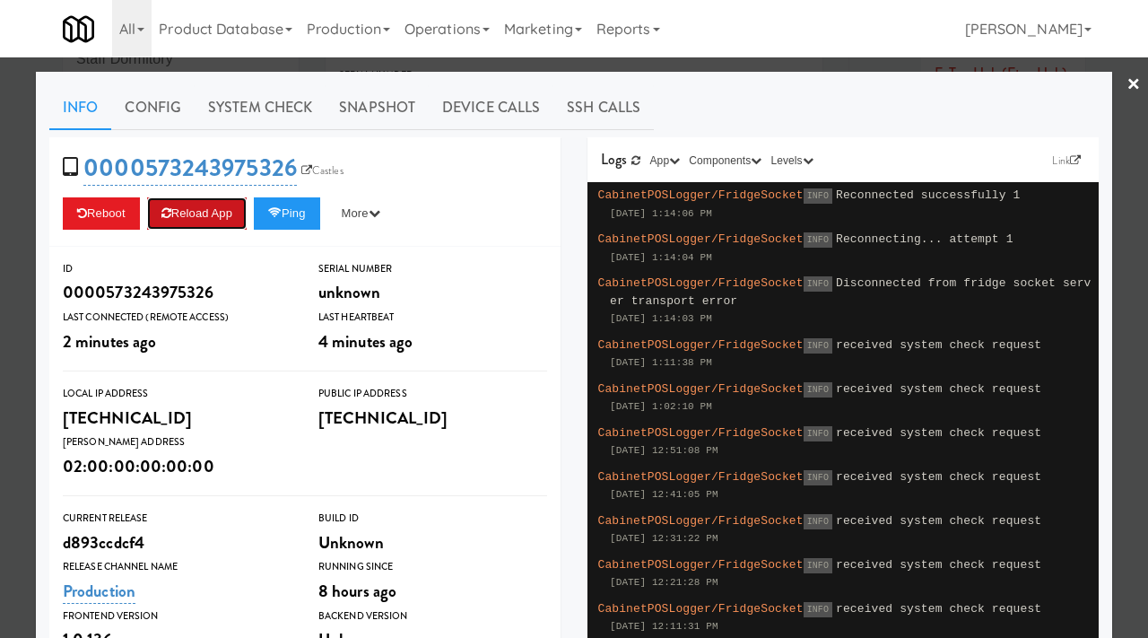
click at [195, 207] on button "Reload App" at bounding box center [197, 213] width 100 height 32
click at [292, 218] on button "Ping" at bounding box center [287, 213] width 66 height 32
click at [284, 220] on button "Ping" at bounding box center [287, 213] width 66 height 32
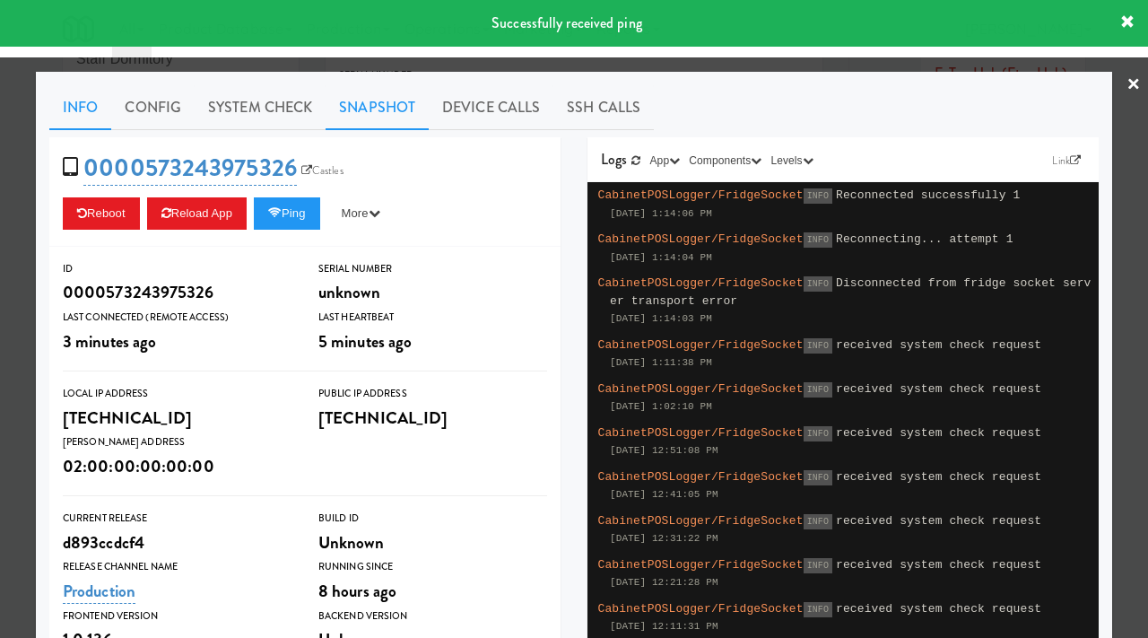
click at [370, 108] on link "Snapshot" at bounding box center [377, 107] width 103 height 45
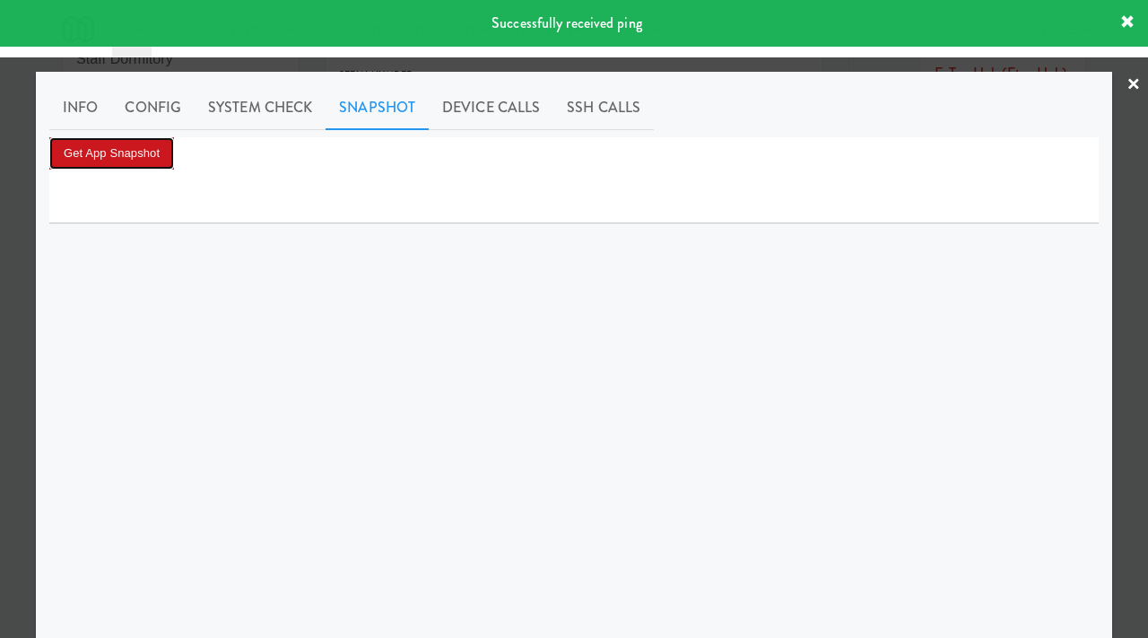
click at [136, 161] on button "Get App Snapshot" at bounding box center [111, 153] width 125 height 32
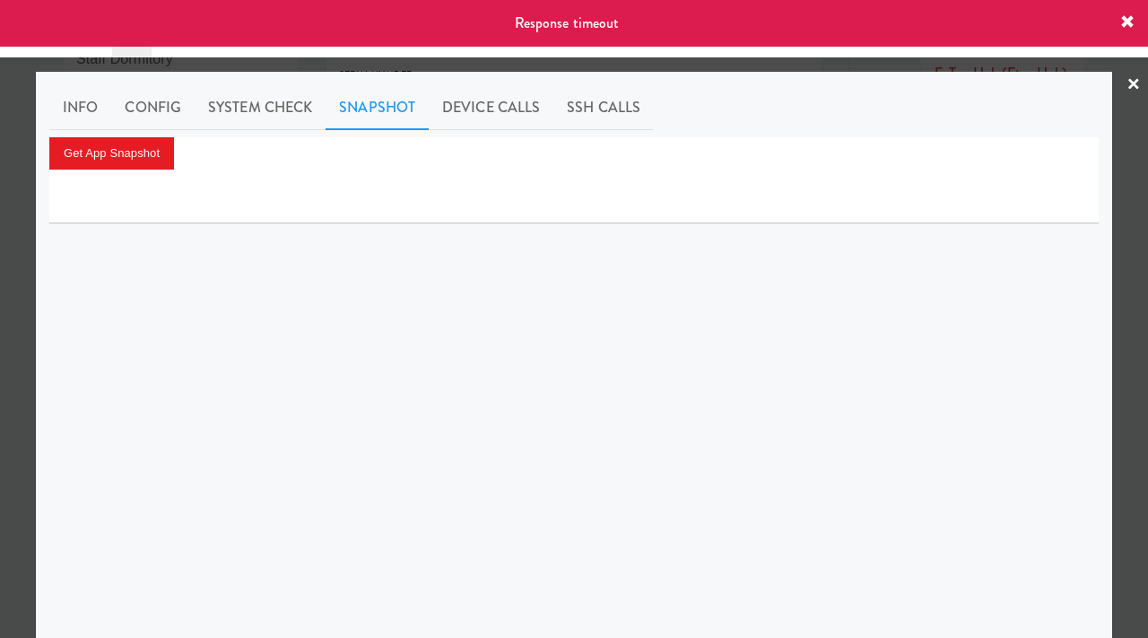
click at [1140, 83] on link "×" at bounding box center [1134, 85] width 14 height 56
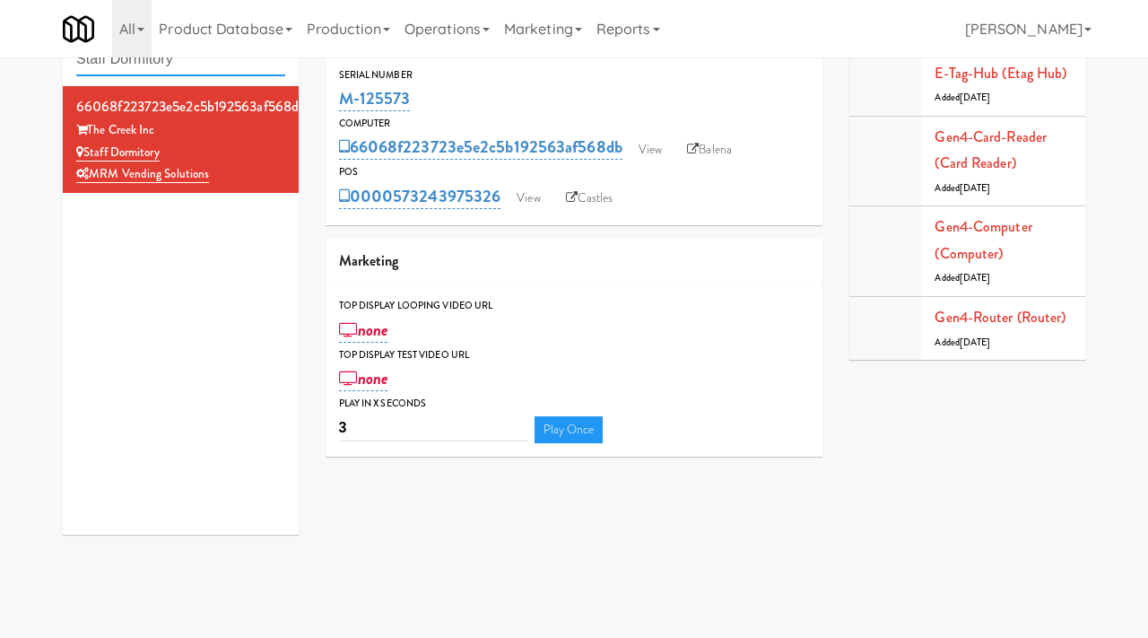
click at [212, 62] on input "Staff Dormitory" at bounding box center [180, 59] width 209 height 33
type input "the mo"
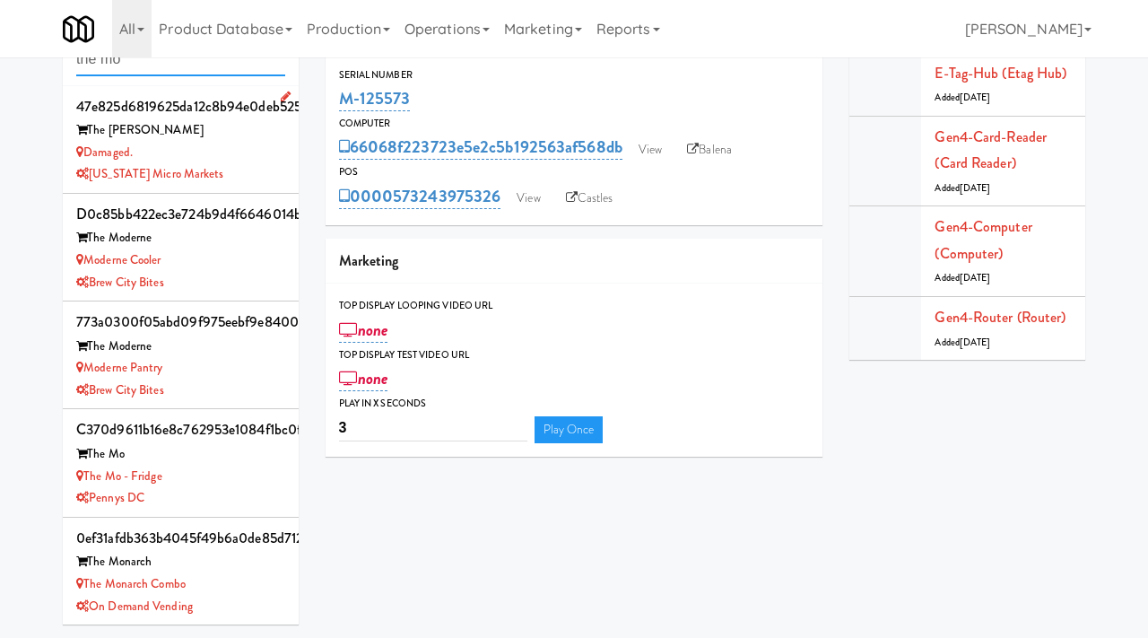
scroll to position [109, 0]
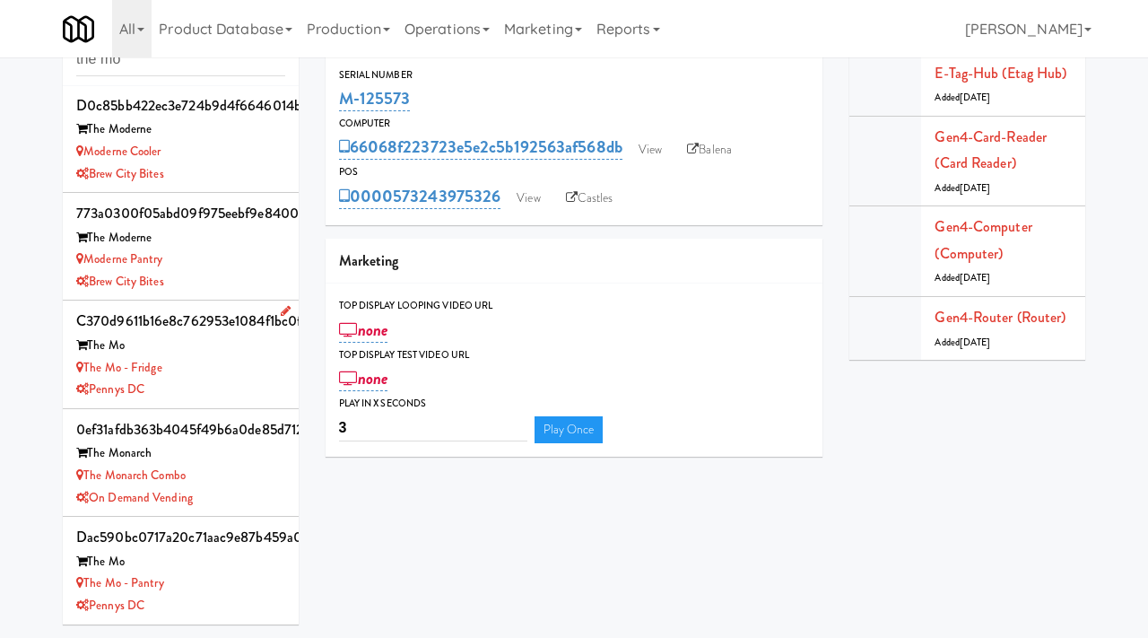
click at [187, 361] on div "The Mo - Fridge" at bounding box center [180, 368] width 209 height 22
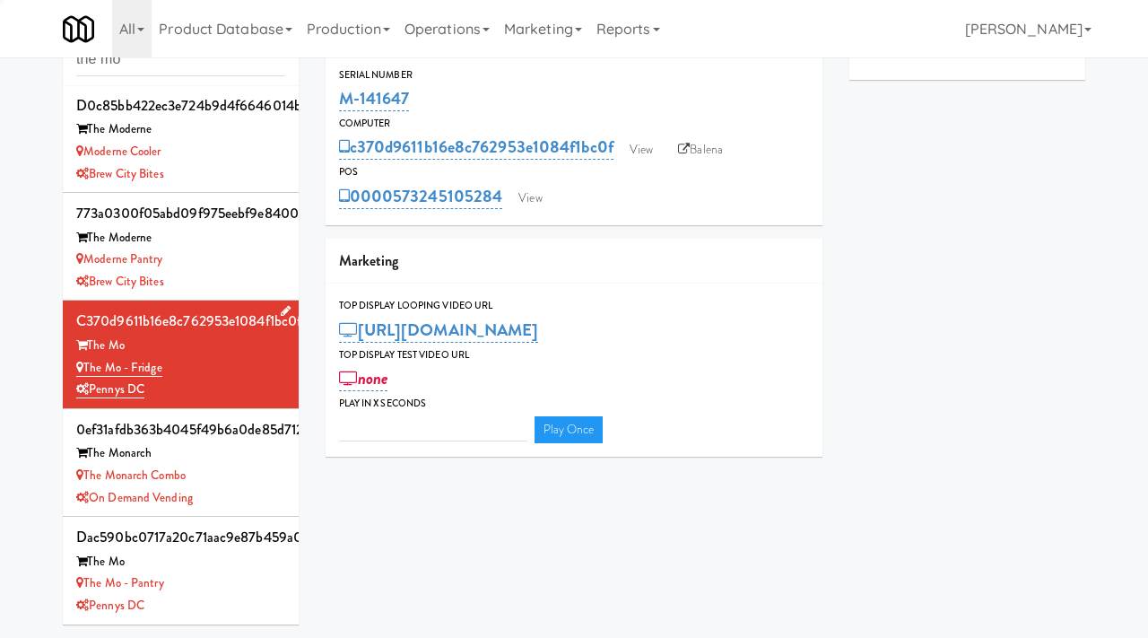
type input "3"
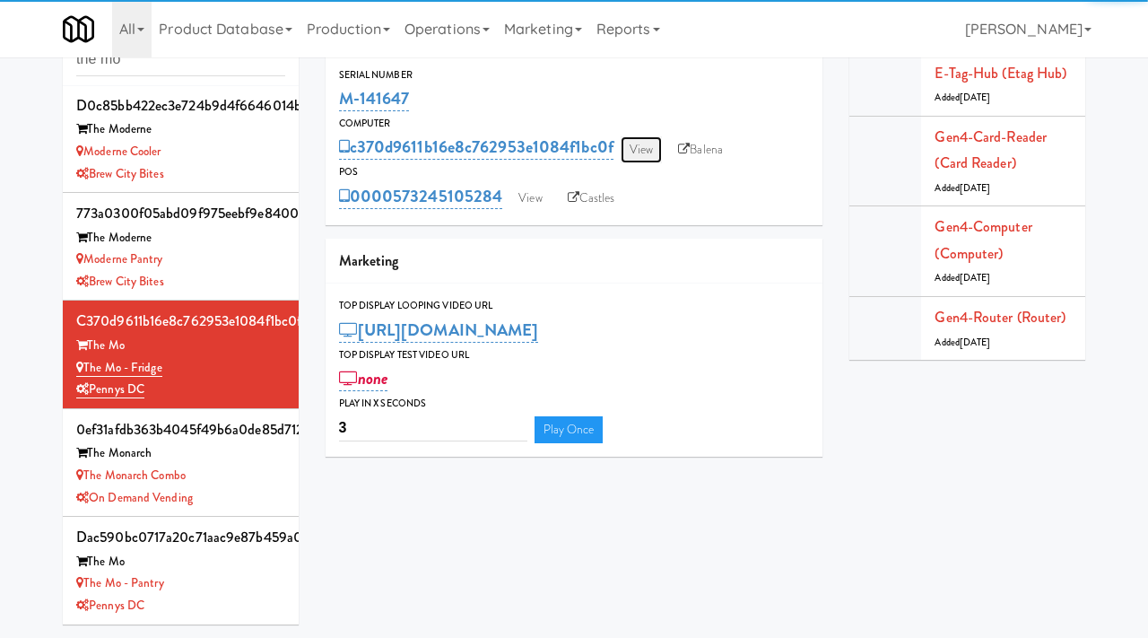
click at [642, 149] on link "View" at bounding box center [641, 149] width 41 height 27
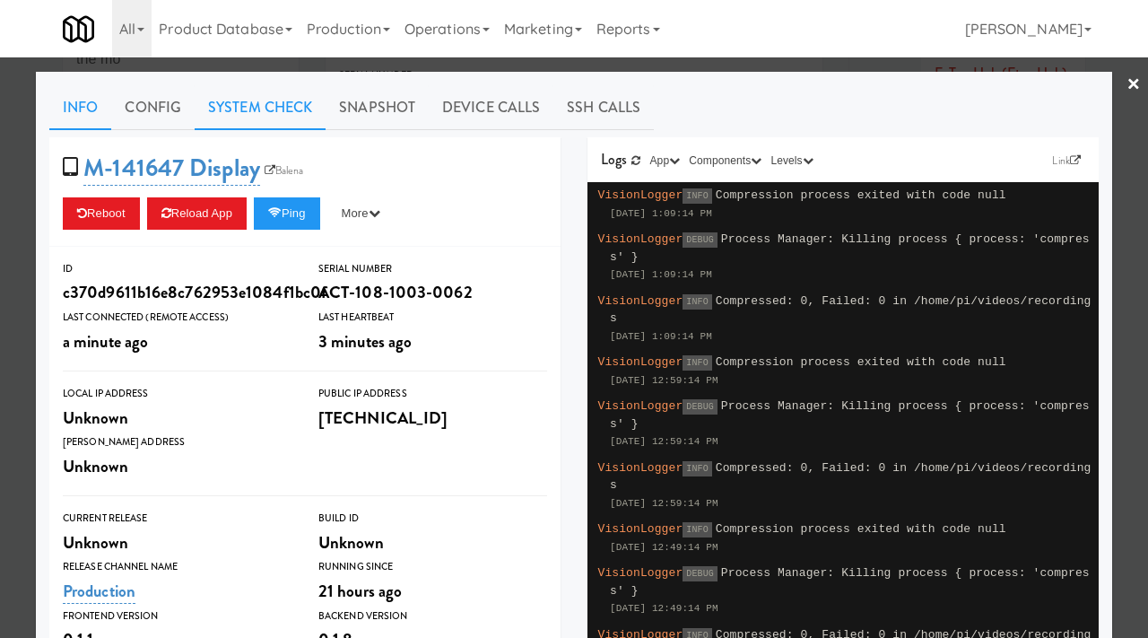
click at [257, 111] on link "System Check" at bounding box center [260, 107] width 131 height 45
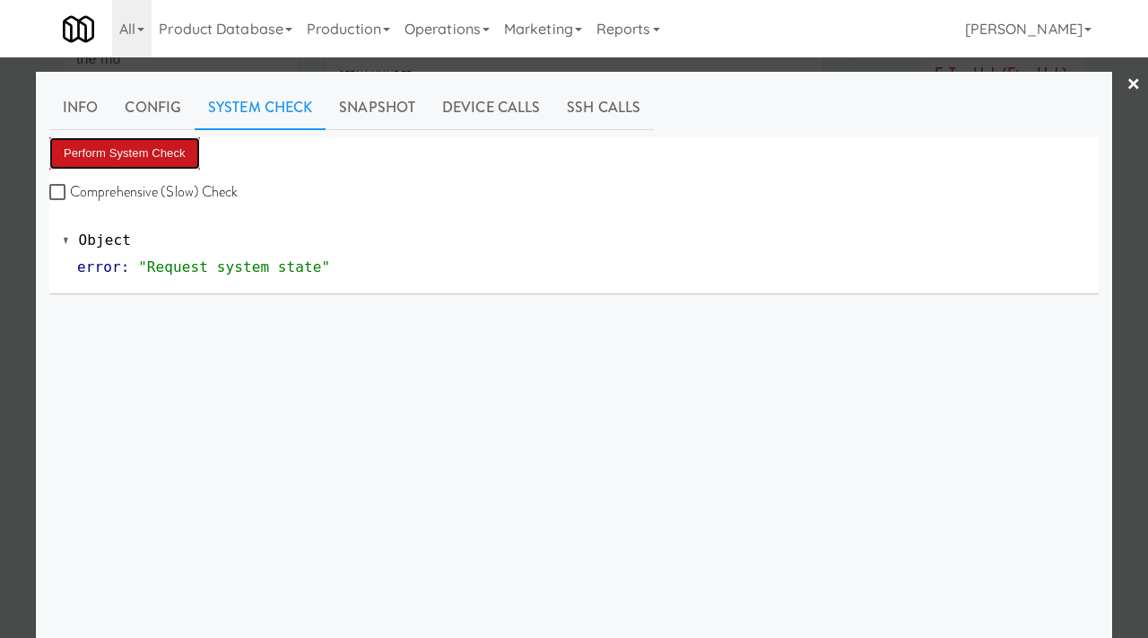
click at [163, 147] on button "Perform System Check" at bounding box center [124, 153] width 151 height 32
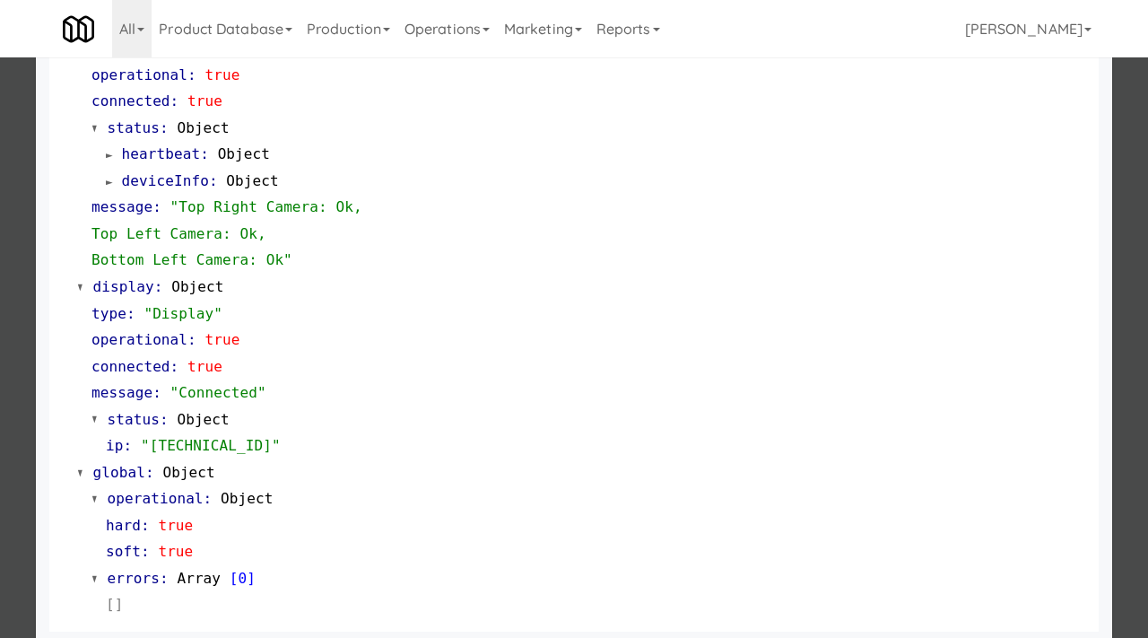
scroll to position [755, 0]
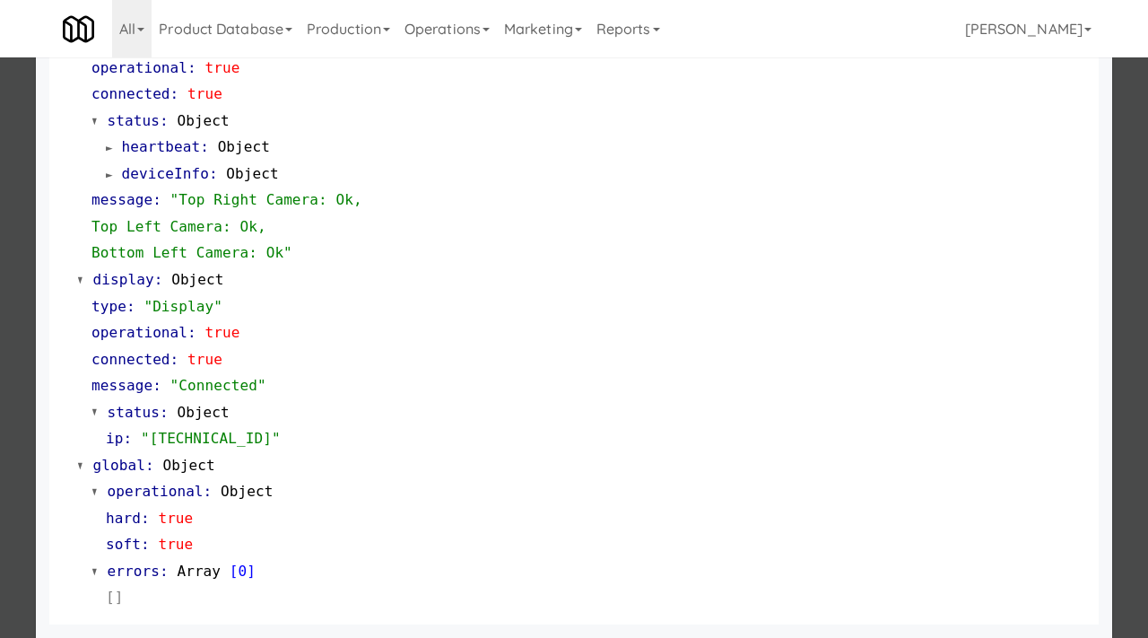
click at [0, 340] on div at bounding box center [574, 319] width 1148 height 638
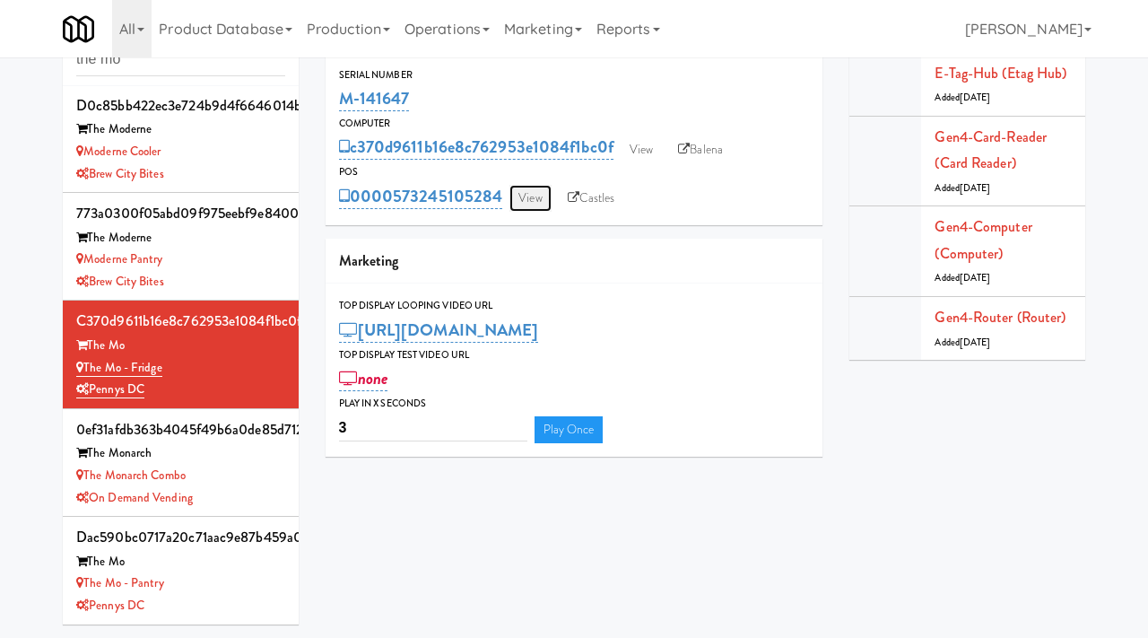
click at [523, 193] on link "View" at bounding box center [529, 198] width 41 height 27
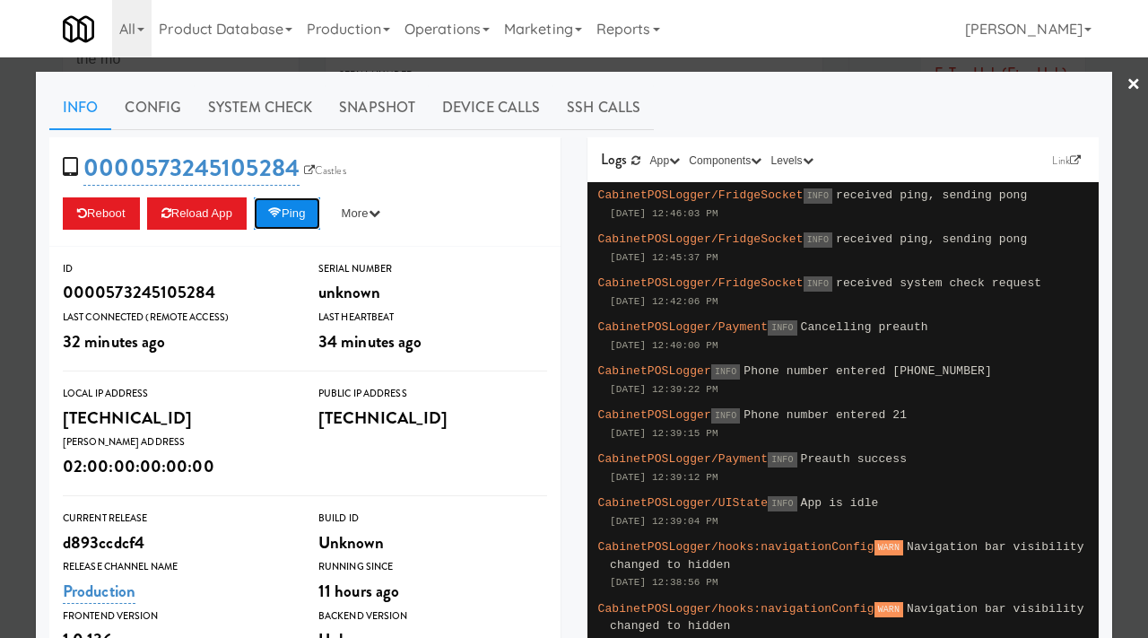
click at [297, 209] on button "Ping" at bounding box center [287, 213] width 66 height 32
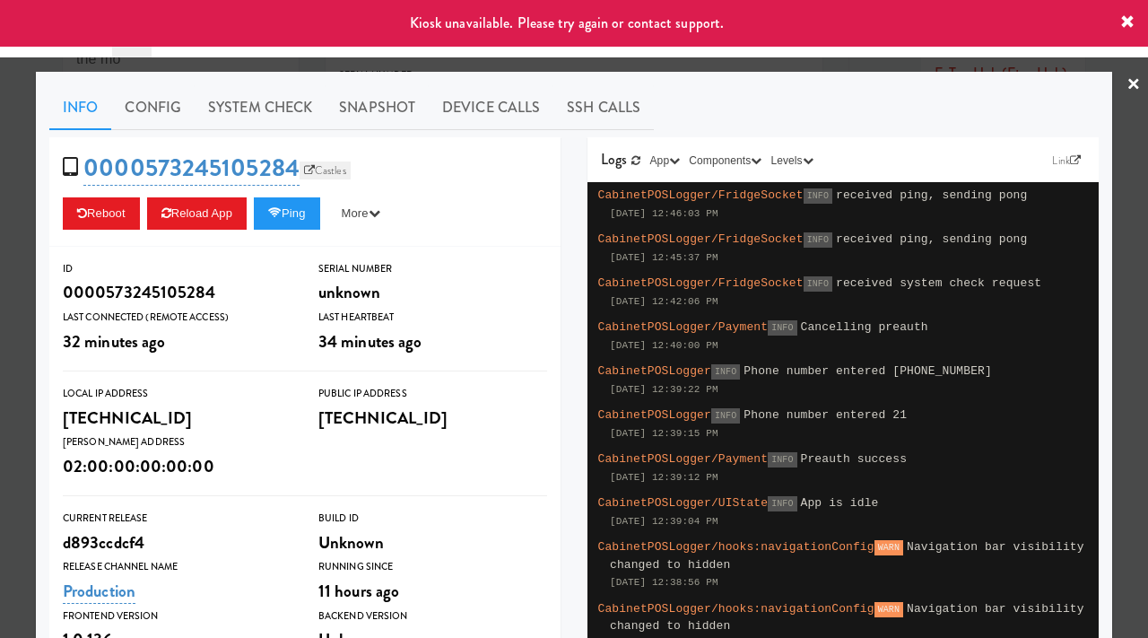
click at [319, 166] on link "Castles" at bounding box center [325, 170] width 51 height 18
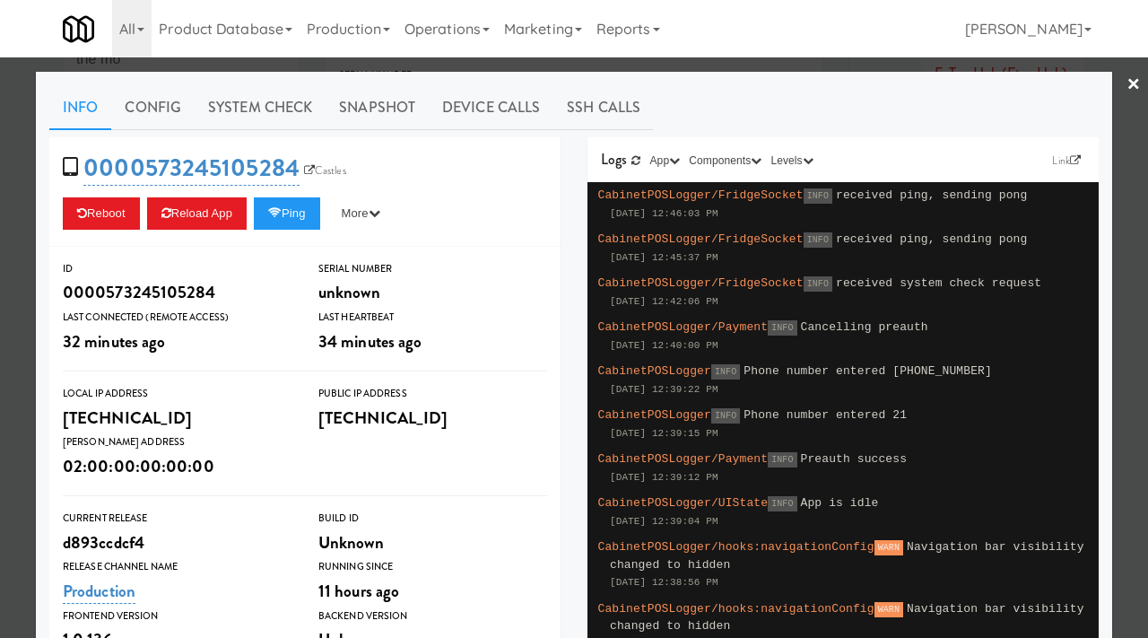
click at [21, 209] on div at bounding box center [574, 319] width 1148 height 638
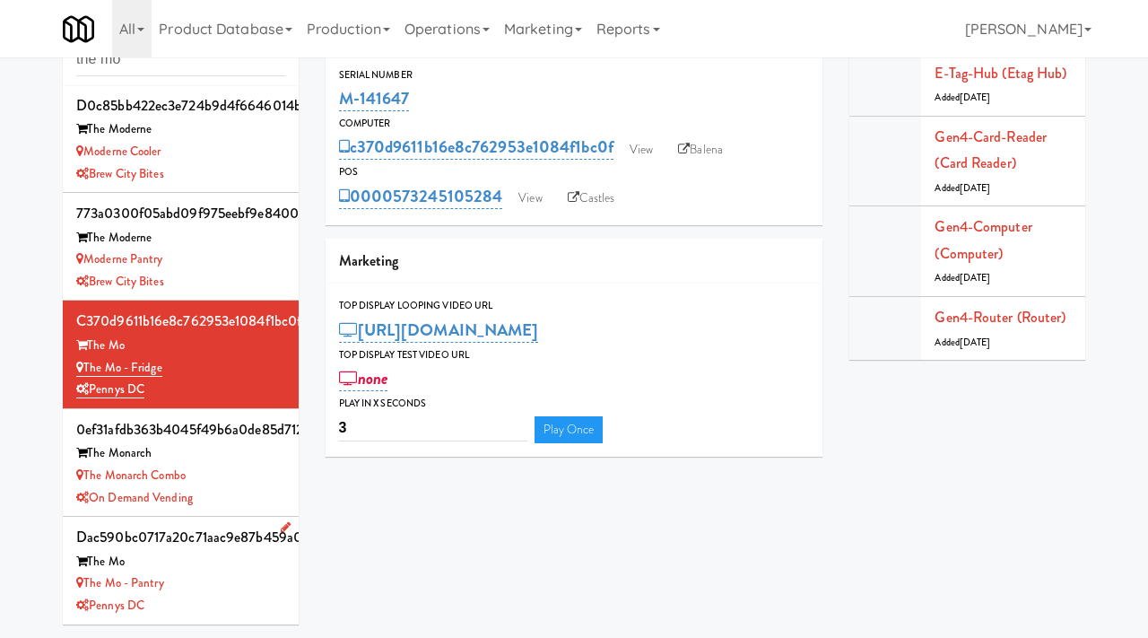
click at [201, 580] on div "The Mo - Pantry" at bounding box center [180, 583] width 209 height 22
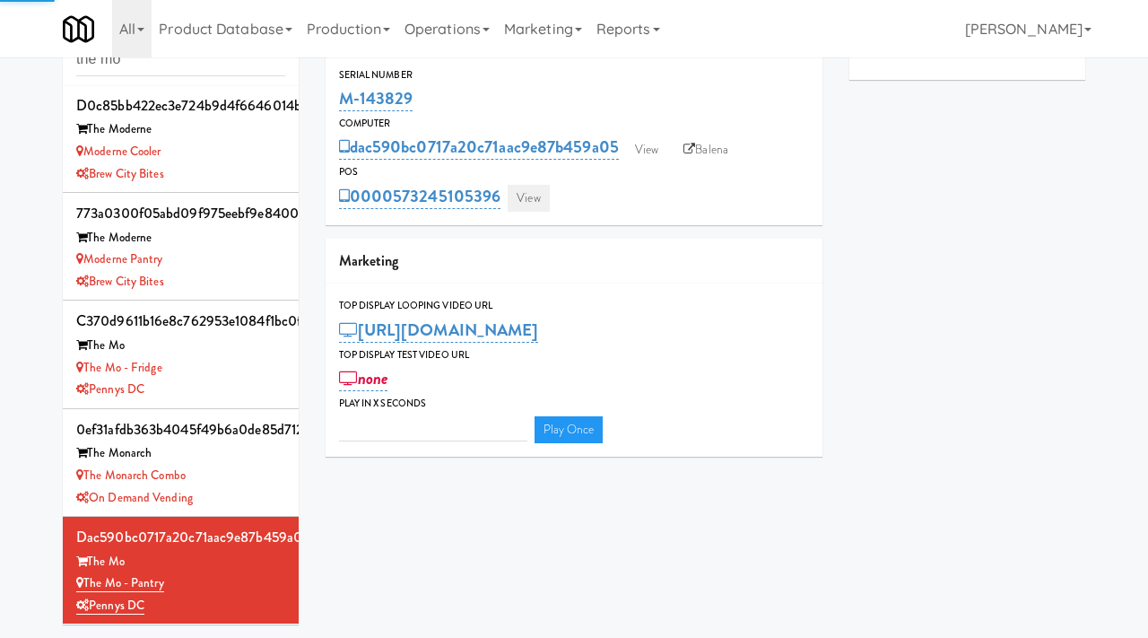
type input "3"
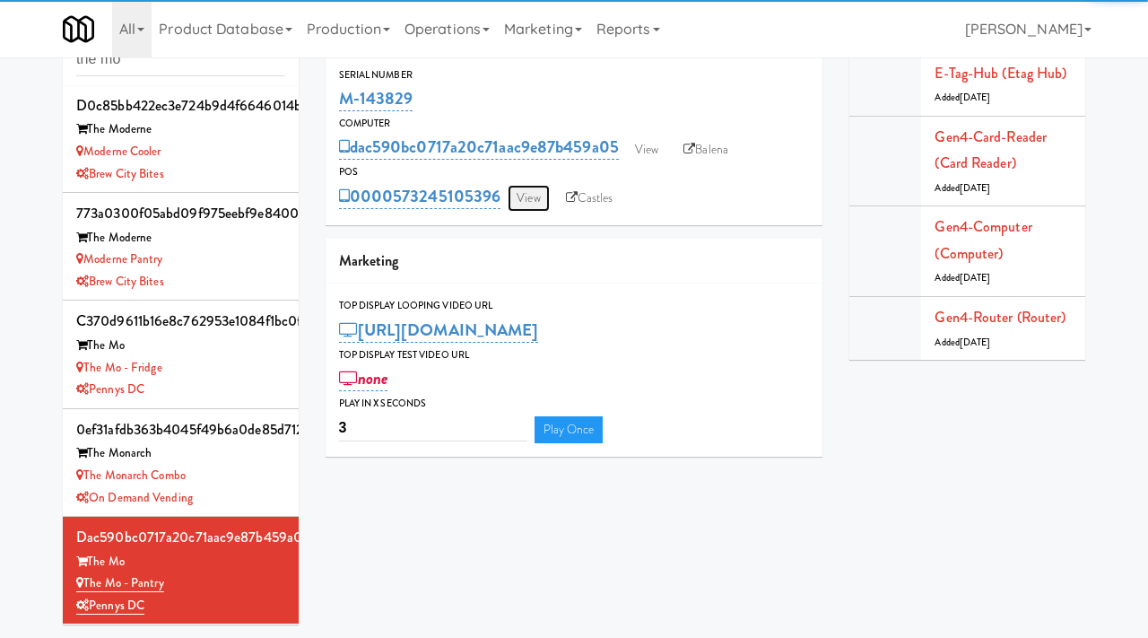
click at [530, 185] on link "View" at bounding box center [528, 198] width 41 height 27
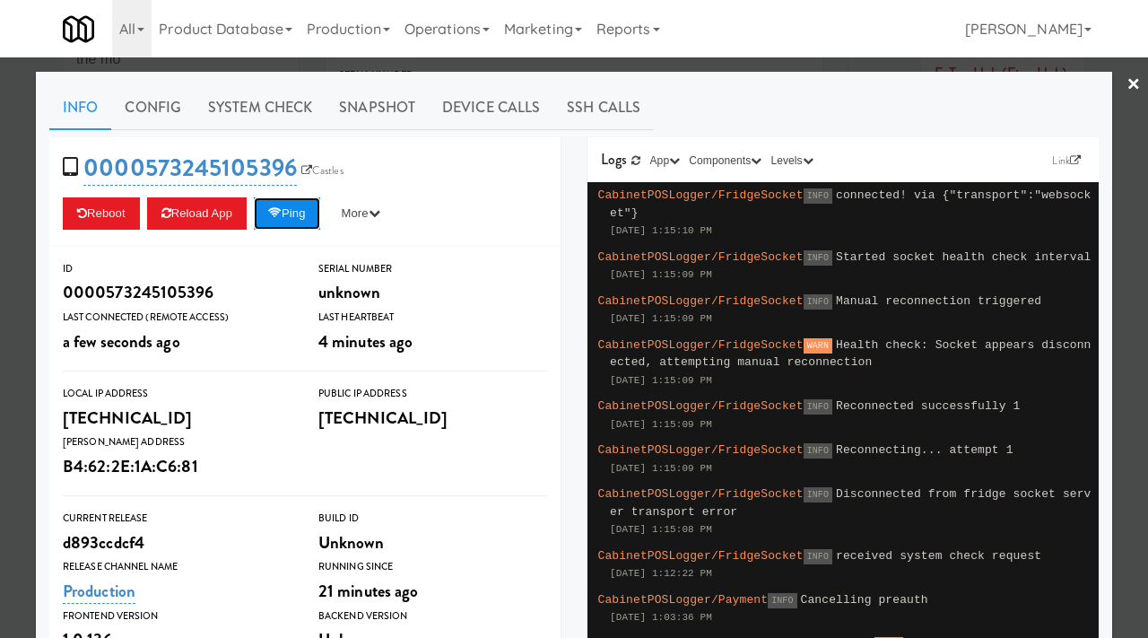
click at [282, 208] on icon at bounding box center [274, 213] width 13 height 12
click at [0, 224] on div at bounding box center [574, 319] width 1148 height 638
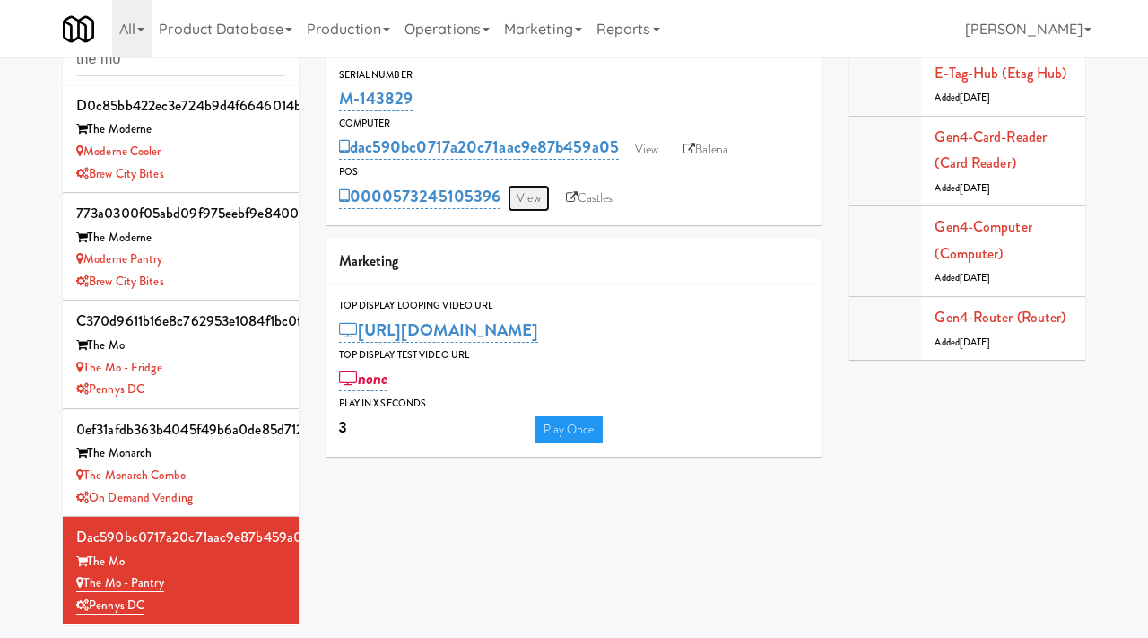
click at [540, 193] on link "View" at bounding box center [528, 198] width 41 height 27
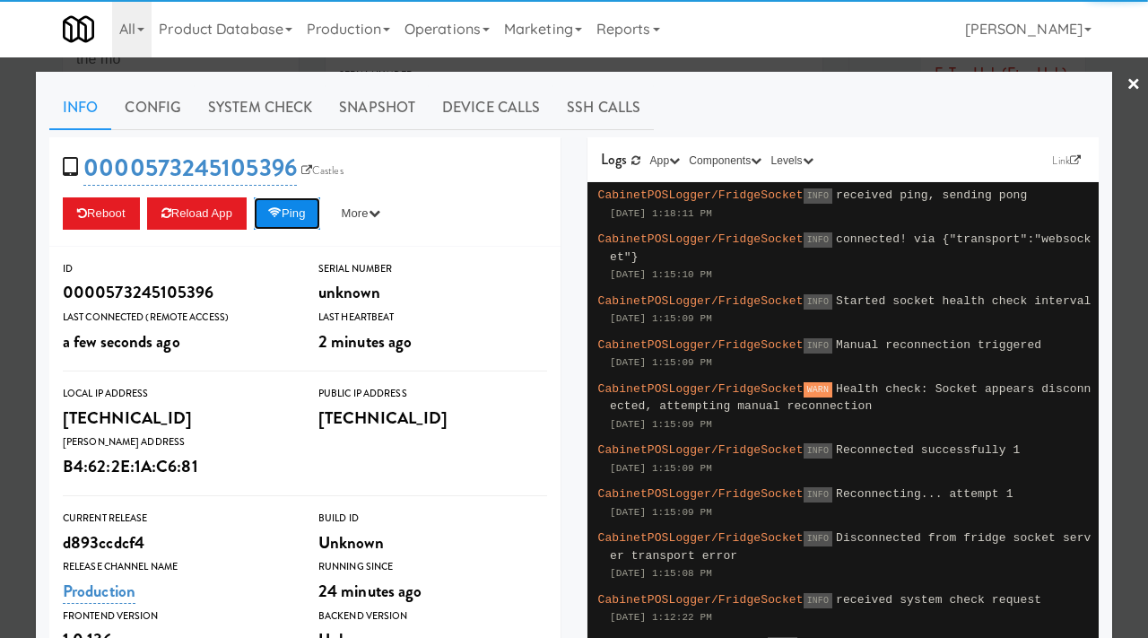
click at [290, 213] on button "Ping" at bounding box center [287, 213] width 66 height 32
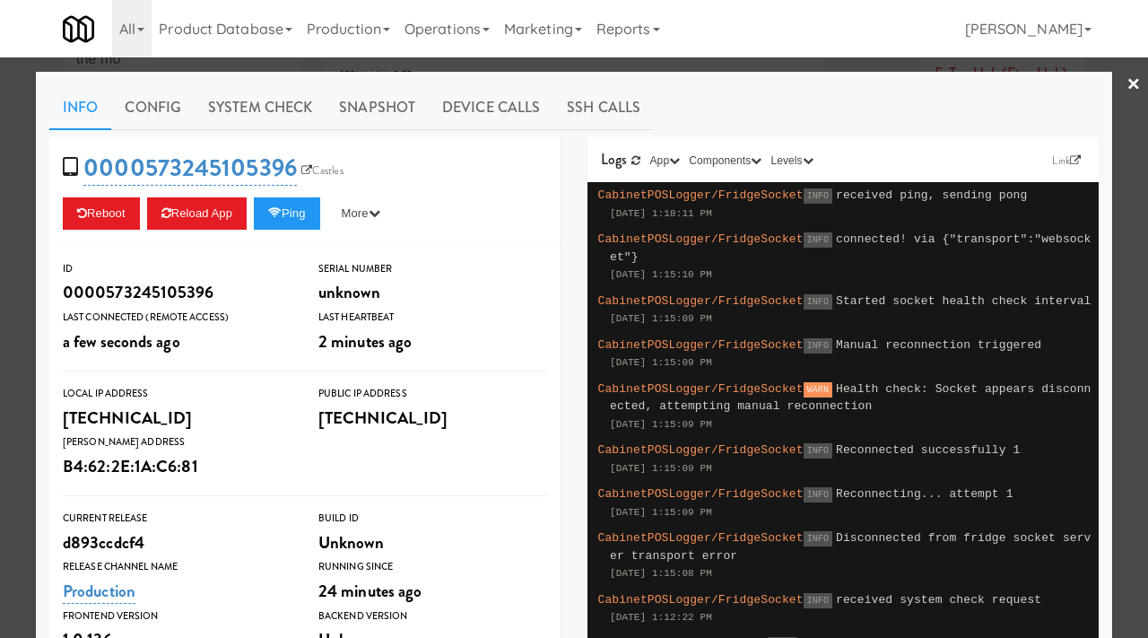
click at [1, 489] on div at bounding box center [574, 319] width 1148 height 638
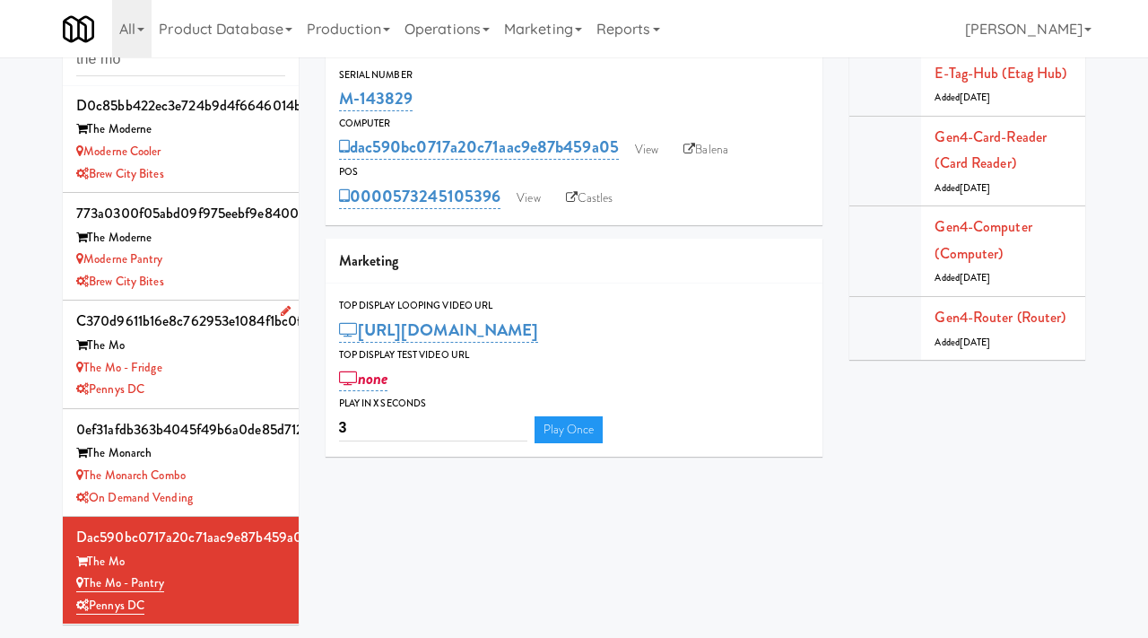
click at [226, 357] on div "The Mo - Fridge" at bounding box center [180, 368] width 209 height 22
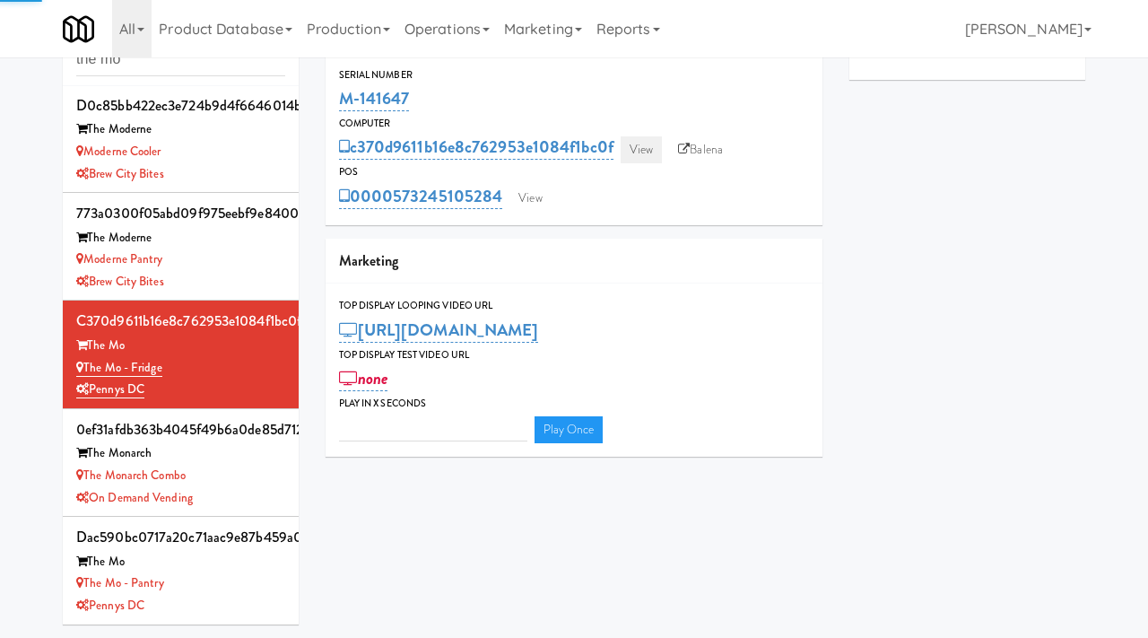
type input "3"
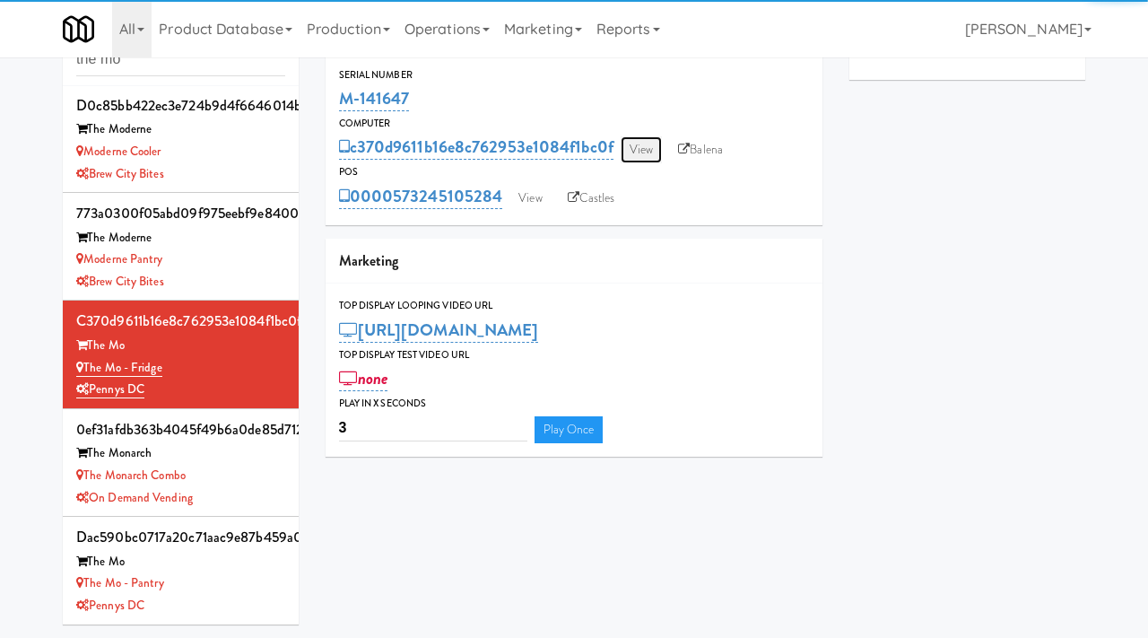
click at [641, 148] on link "View" at bounding box center [641, 149] width 41 height 27
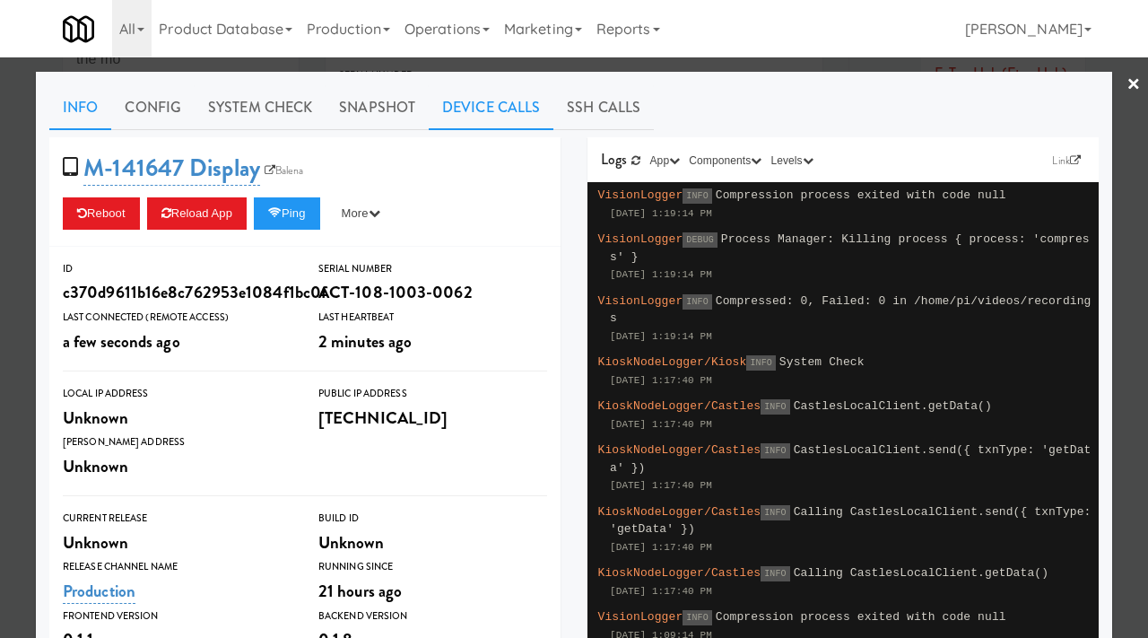
click at [479, 116] on link "Device Calls" at bounding box center [491, 107] width 125 height 45
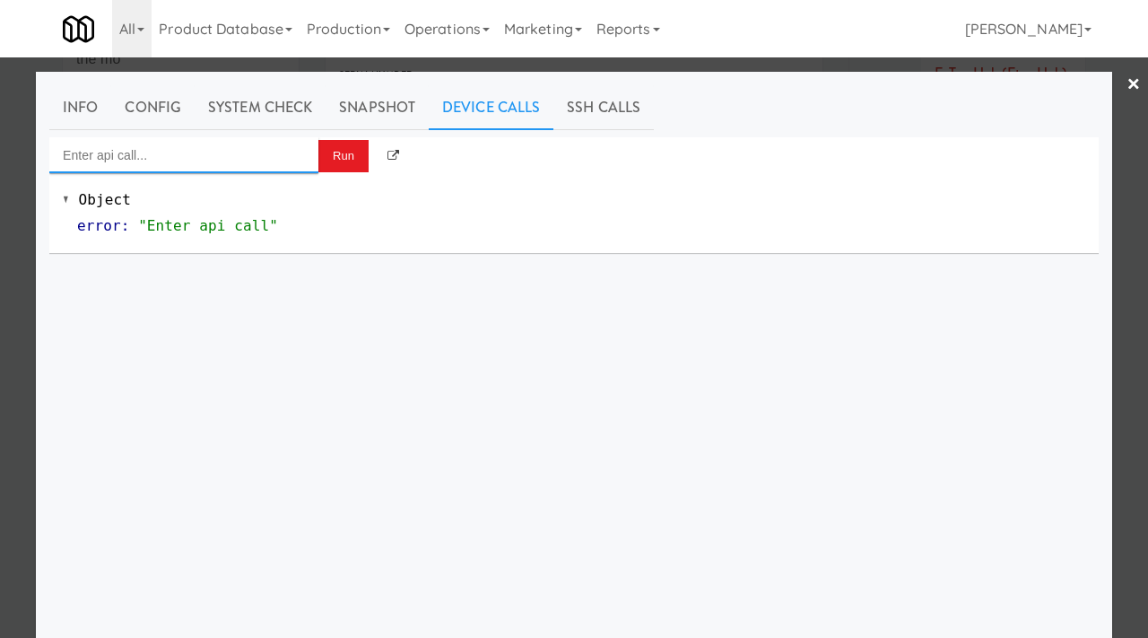
click at [216, 168] on input "Enter api call..." at bounding box center [183, 155] width 269 height 36
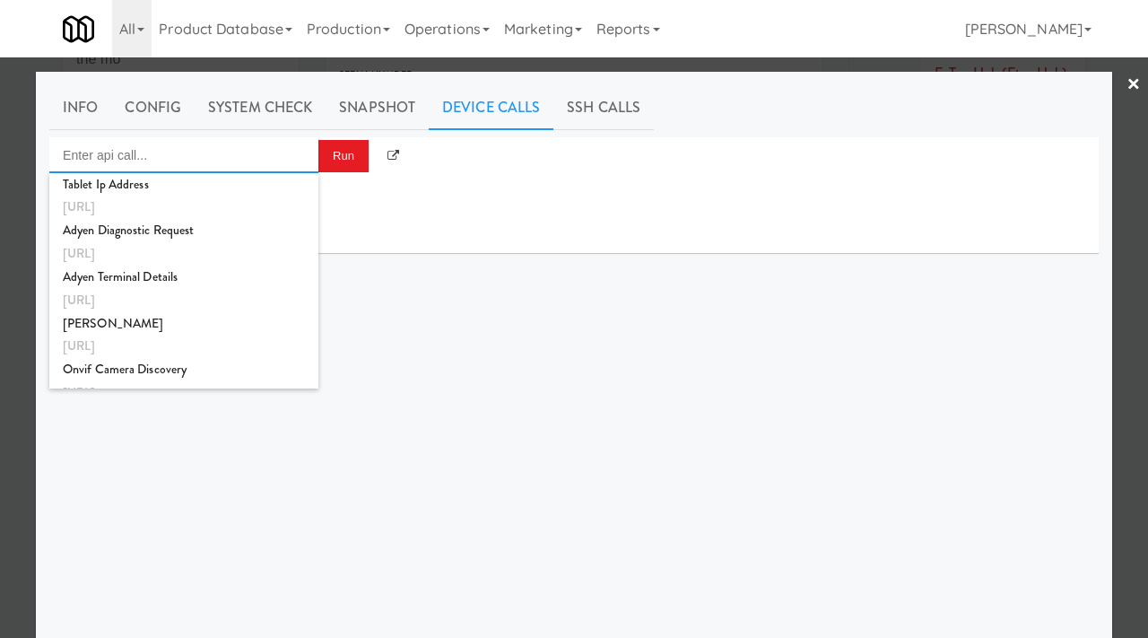
paste input "http://192.168.11.4:3000/app/reload"
type input "http://192.168.11.4:3000/app/reload"
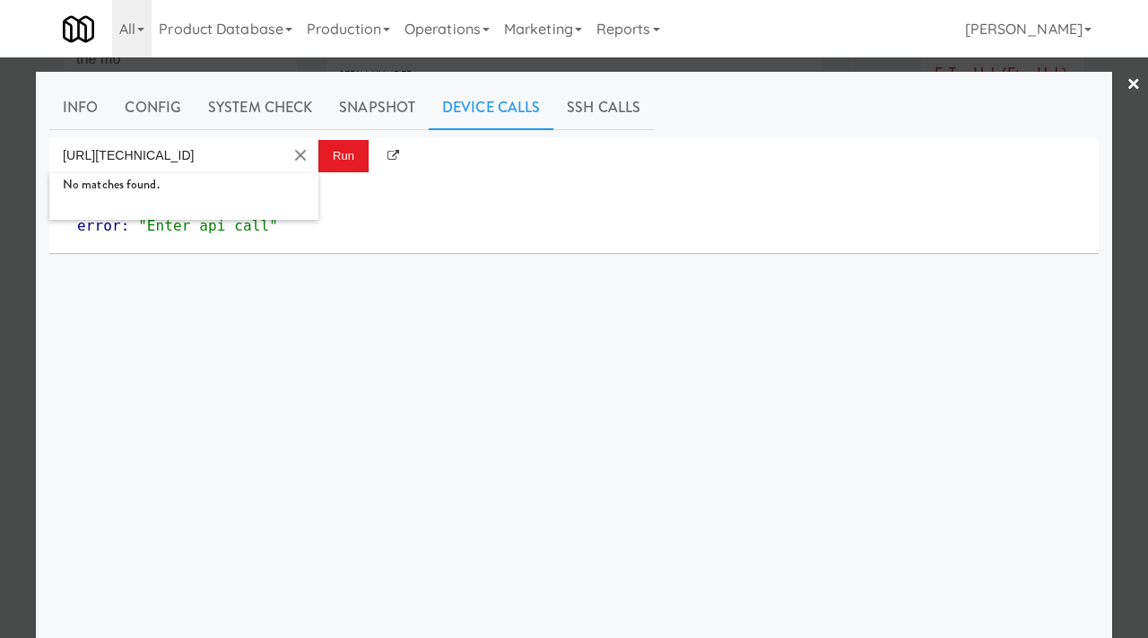
click at [19, 373] on div at bounding box center [574, 319] width 1148 height 638
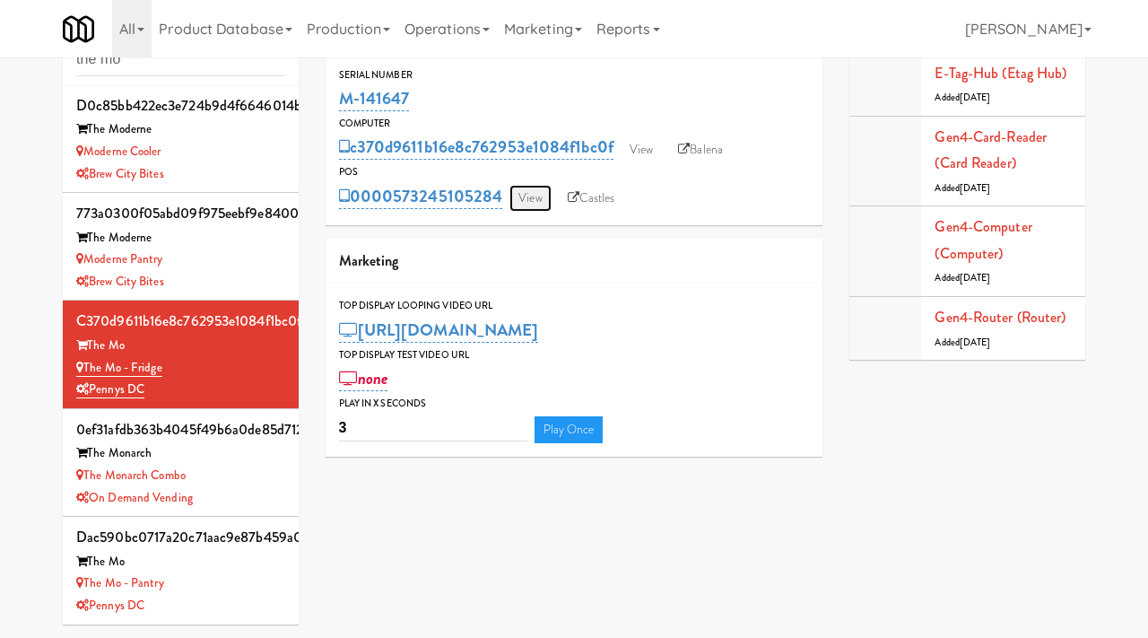
click at [541, 200] on link "View" at bounding box center [529, 198] width 41 height 27
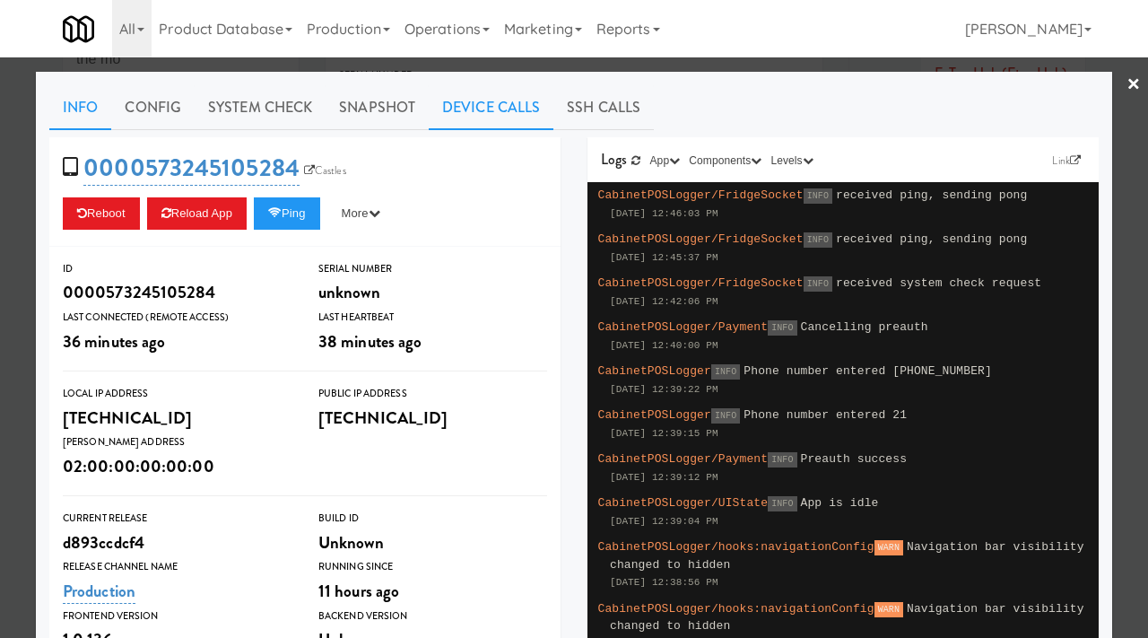
click at [497, 91] on link "Device Calls" at bounding box center [491, 107] width 125 height 45
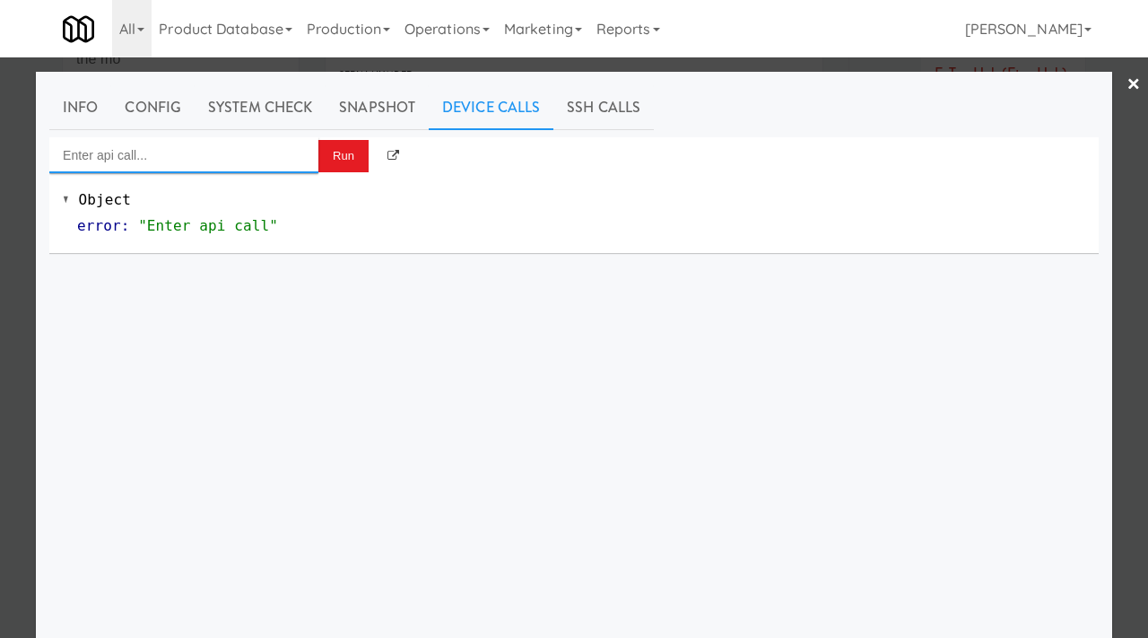
click at [167, 163] on input "Enter api call..." at bounding box center [183, 155] width 269 height 36
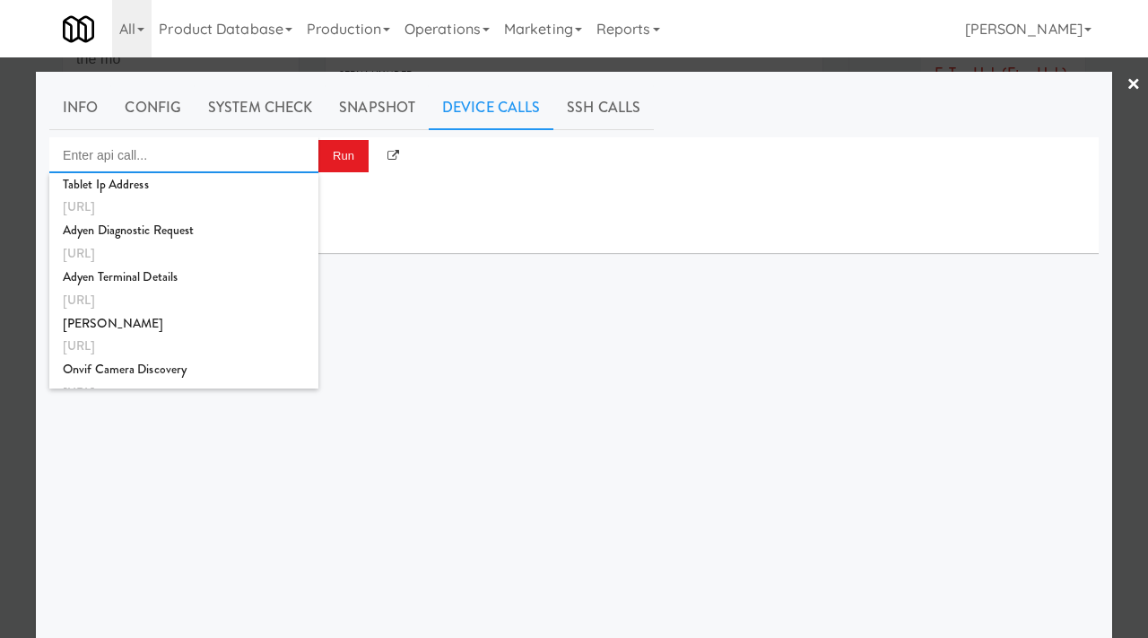
paste input "http://192.168.11.4:3000/app/reload"
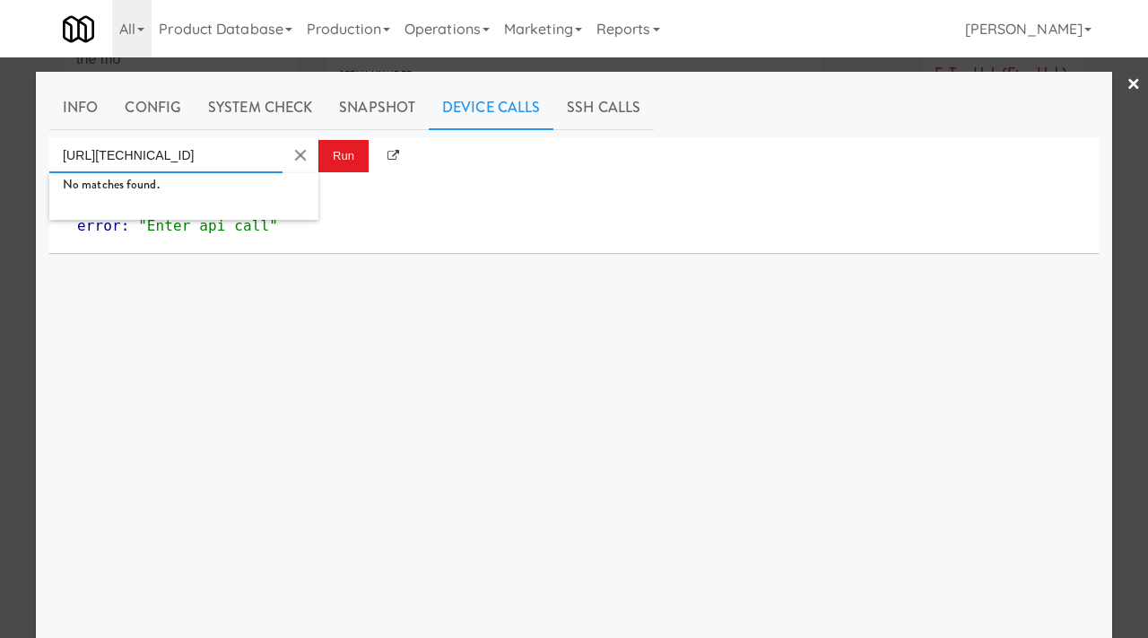
type input "http://192.168.11.4:3000/app/reload"
click at [302, 153] on md-icon "Clear Input" at bounding box center [301, 155] width 20 height 20
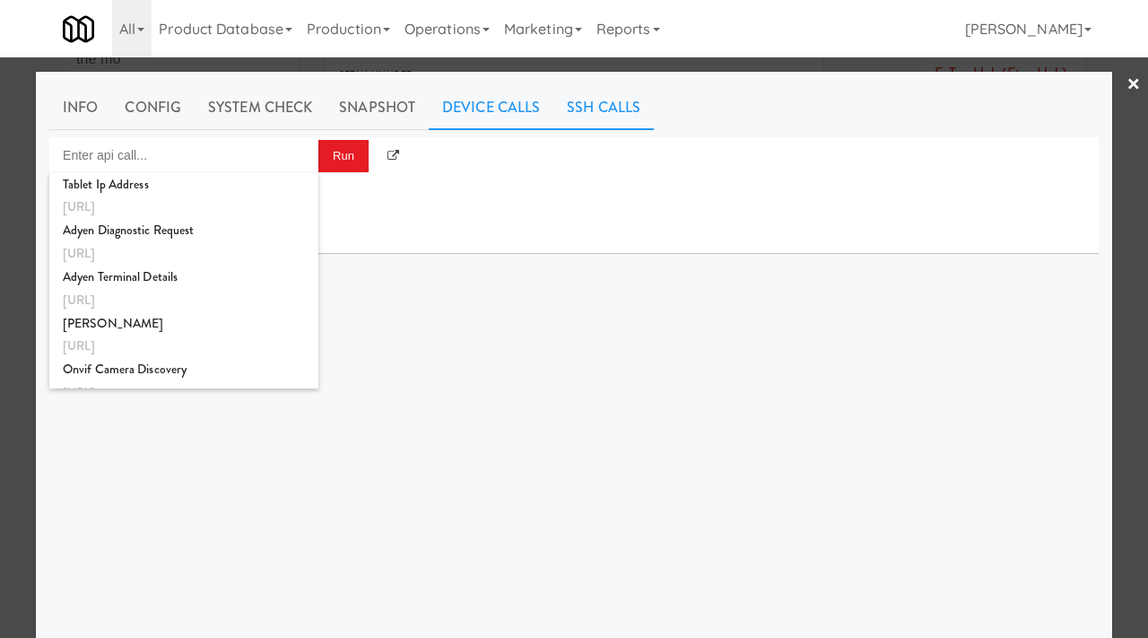
click at [589, 111] on link "SSH Calls" at bounding box center [603, 107] width 100 height 45
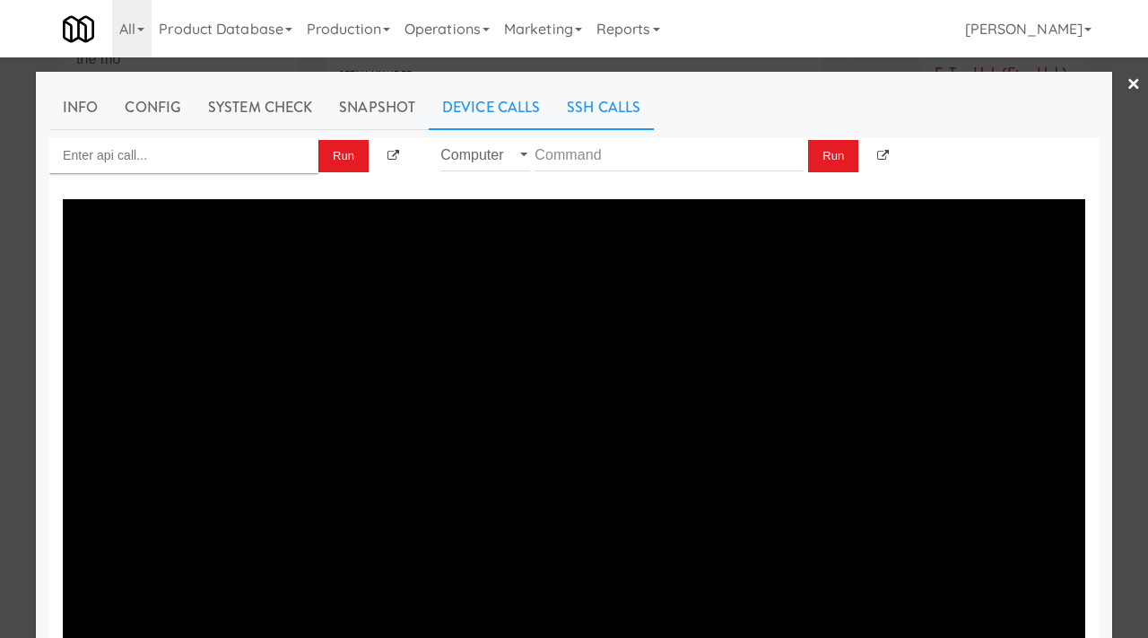
click at [454, 109] on link "Device Calls" at bounding box center [491, 107] width 125 height 45
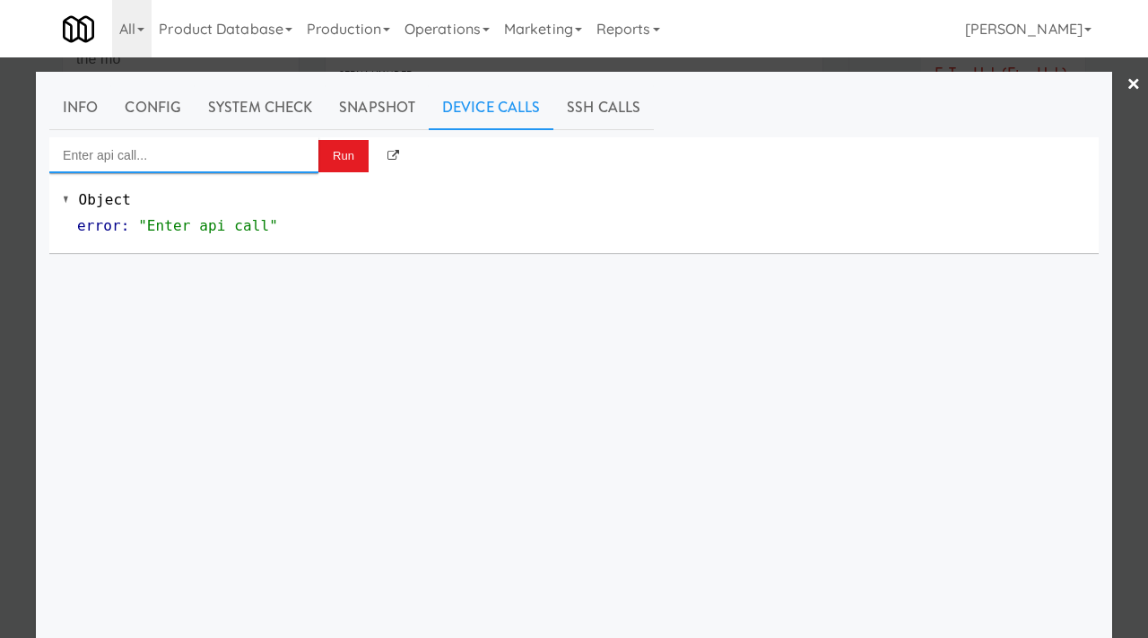
click at [169, 156] on input "Enter api call..." at bounding box center [183, 155] width 269 height 36
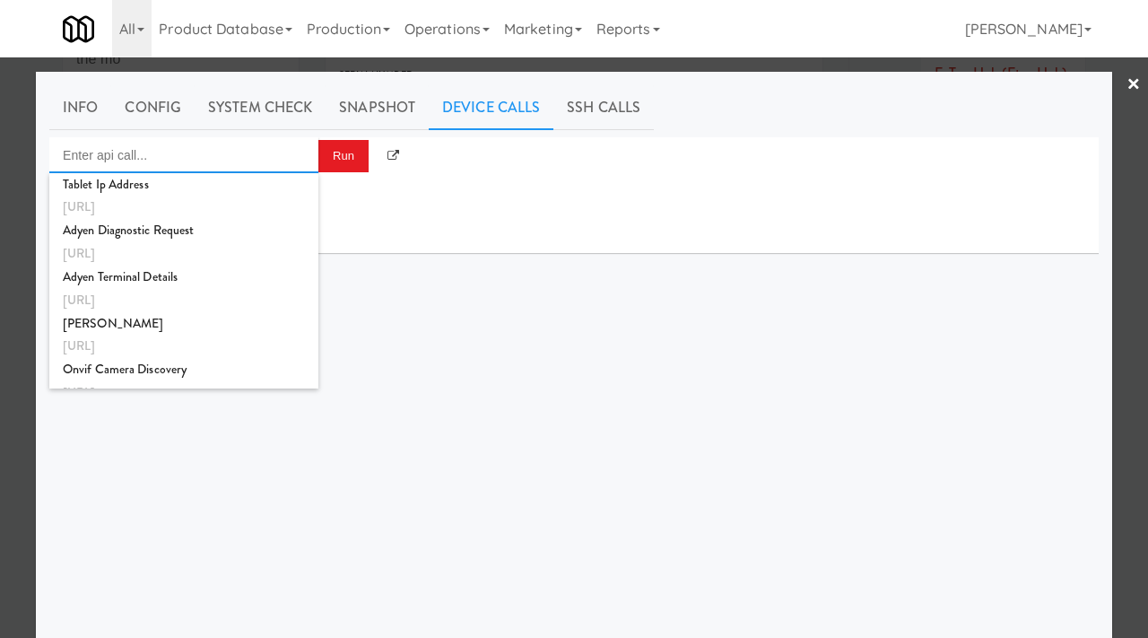
paste input "http://192.168.11.4:3000/app/reload"
type input "http://192.168.11.4:3000/app/reload"
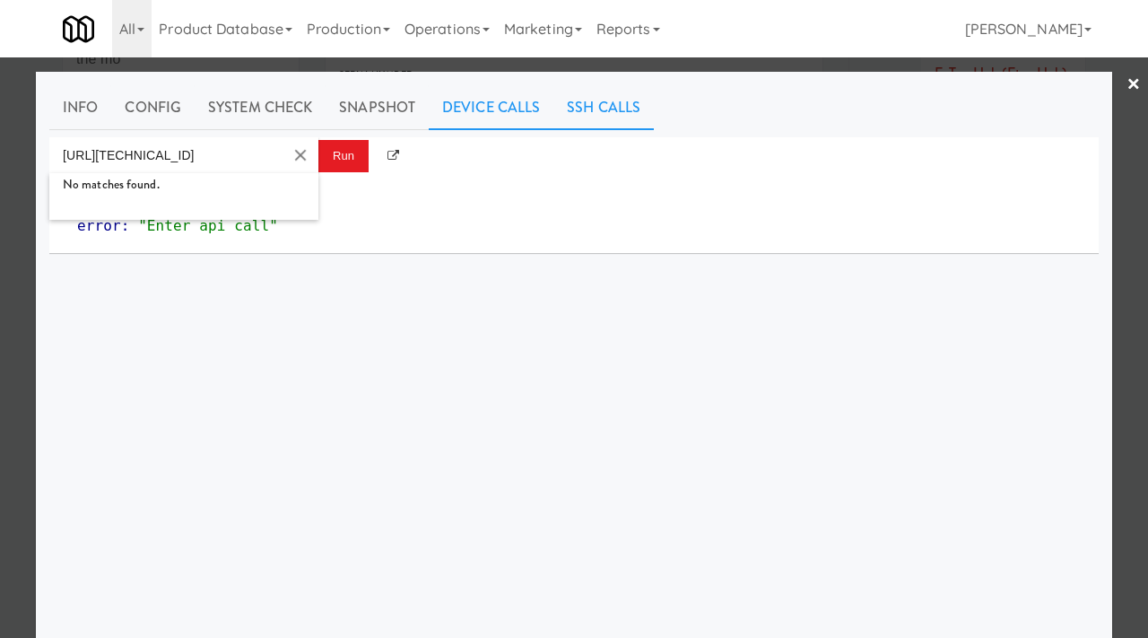
click at [598, 93] on link "SSH Calls" at bounding box center [603, 107] width 100 height 45
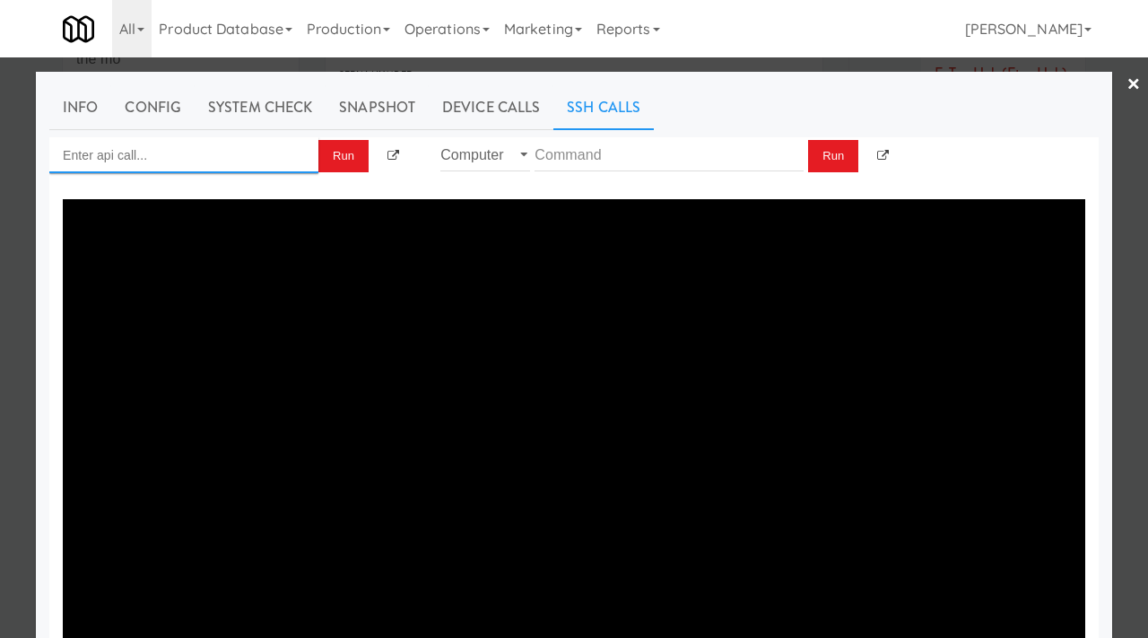
click at [185, 138] on input "Enter api call..." at bounding box center [183, 155] width 269 height 36
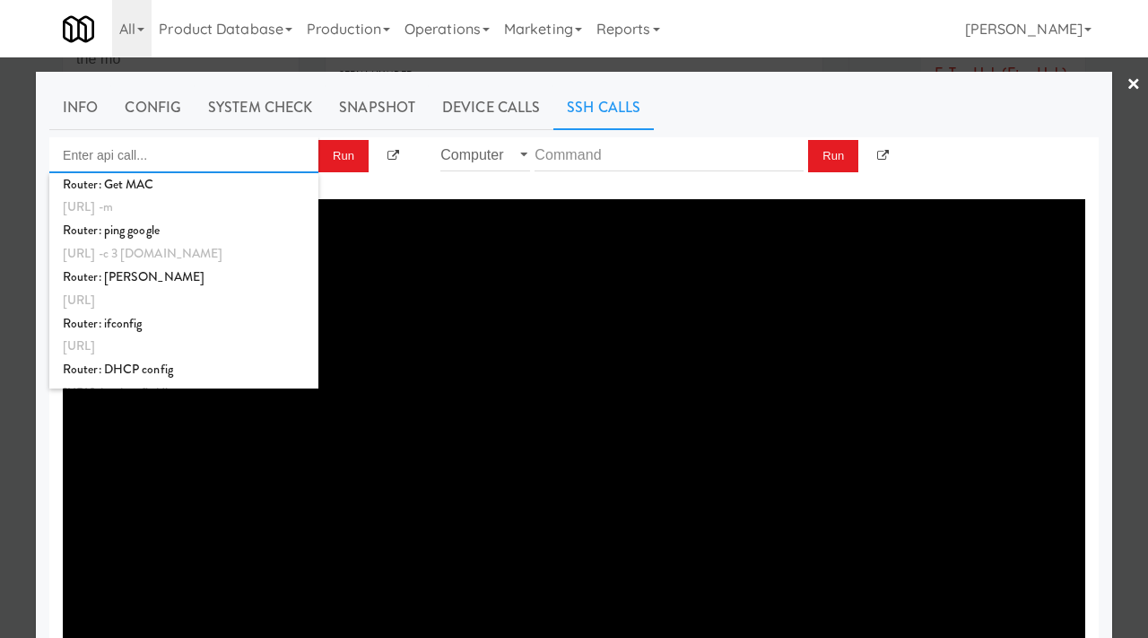
paste input "http://192.168.11.4:3000/app/reload"
type input "http://192.168.11.4:3000/app/reload"
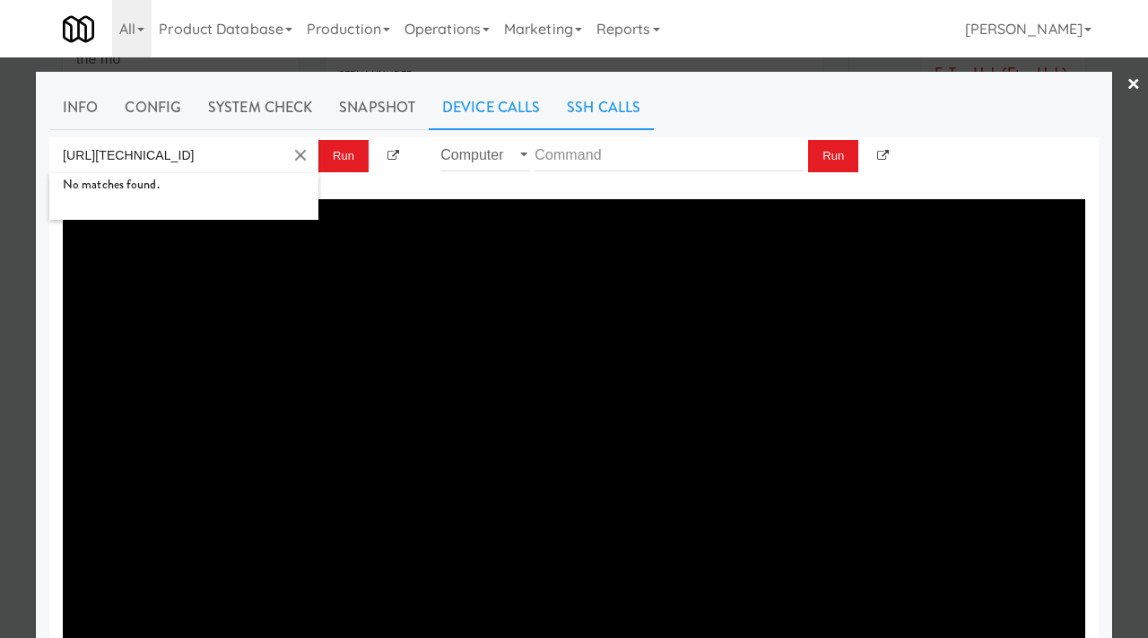
click at [481, 109] on link "Device Calls" at bounding box center [491, 107] width 125 height 45
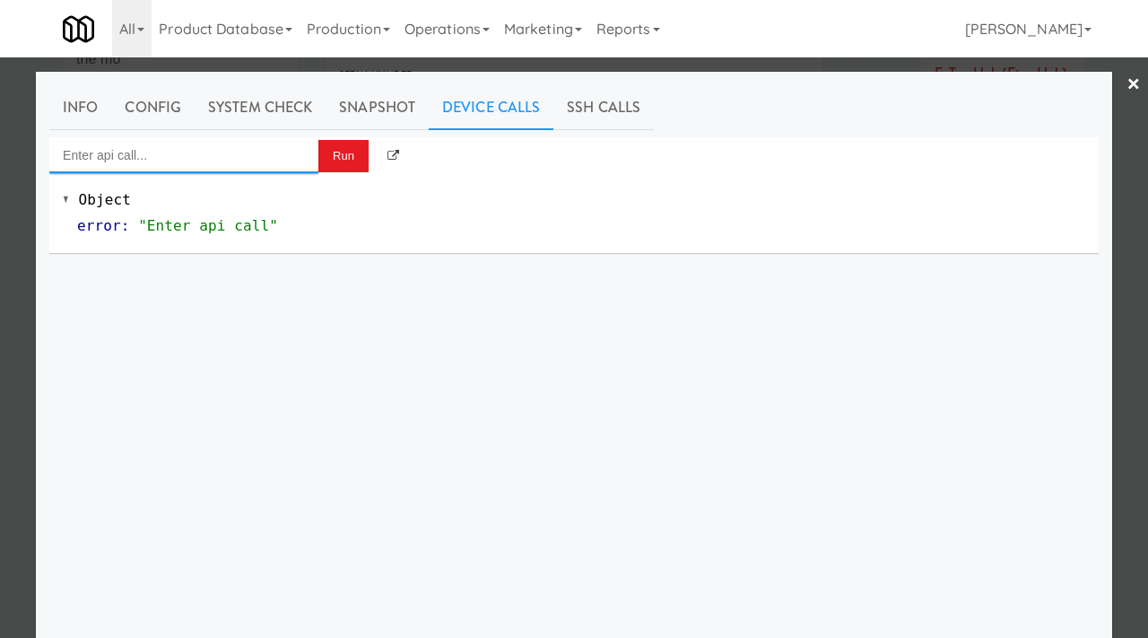
click at [143, 159] on input "Enter api call..." at bounding box center [183, 155] width 269 height 36
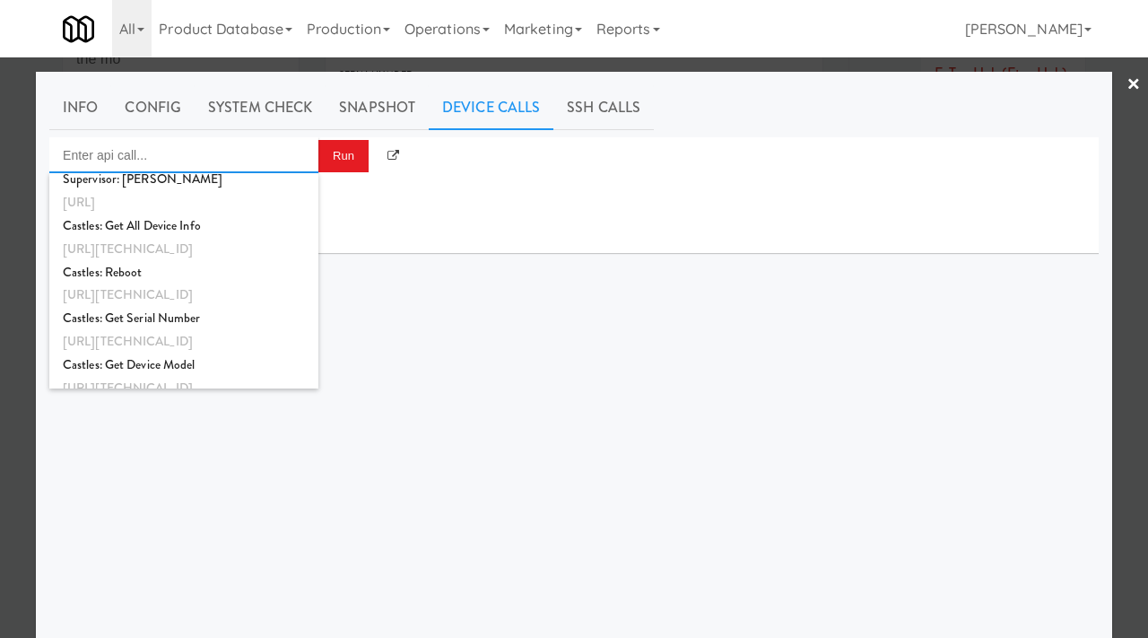
scroll to position [1361, 0]
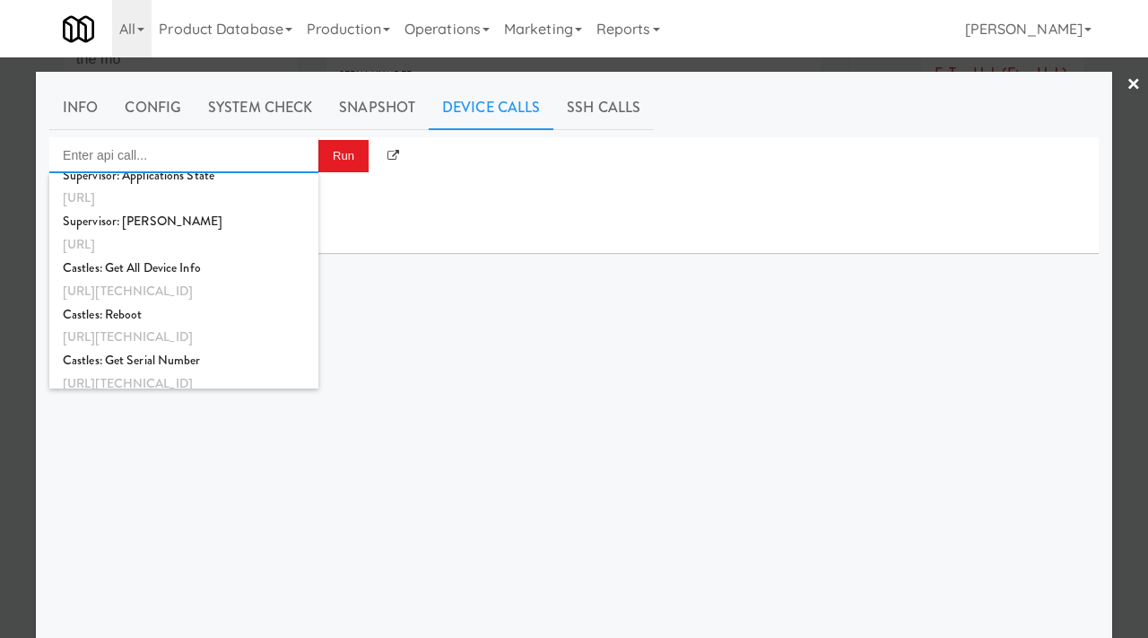
click at [139, 316] on div "Castles: Reboot" at bounding box center [184, 314] width 242 height 23
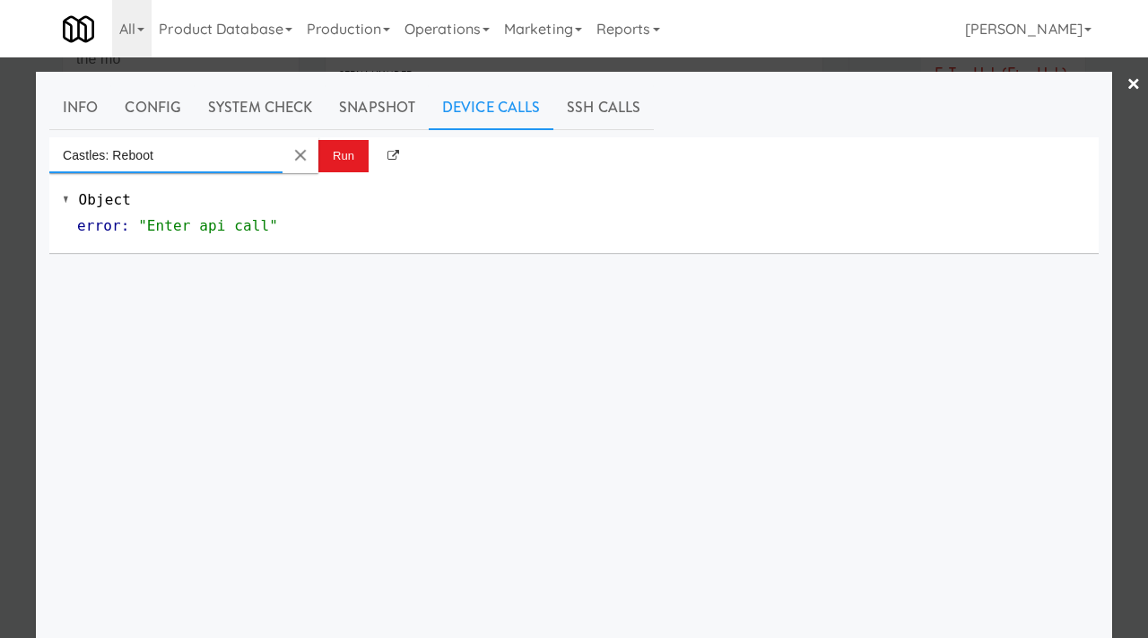
click at [204, 148] on input "Castles: Reboot" at bounding box center [165, 155] width 233 height 36
paste input "http://192.168.11.4:3000/app/reload"
type input "http://192.168.11.4:3000/app/reload"
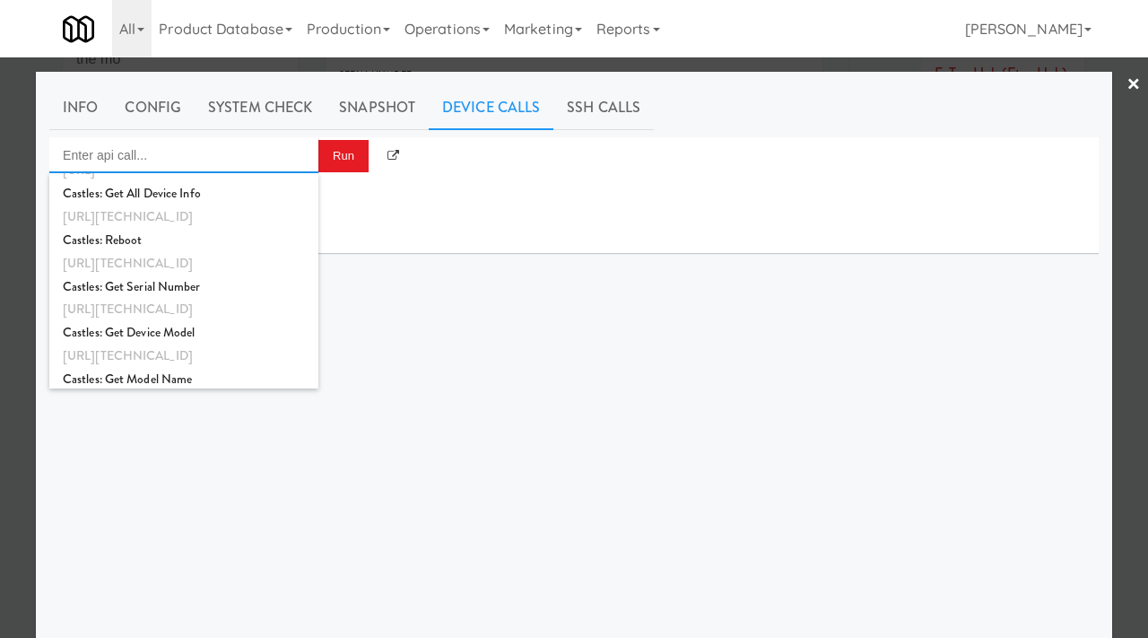
scroll to position [1429, 0]
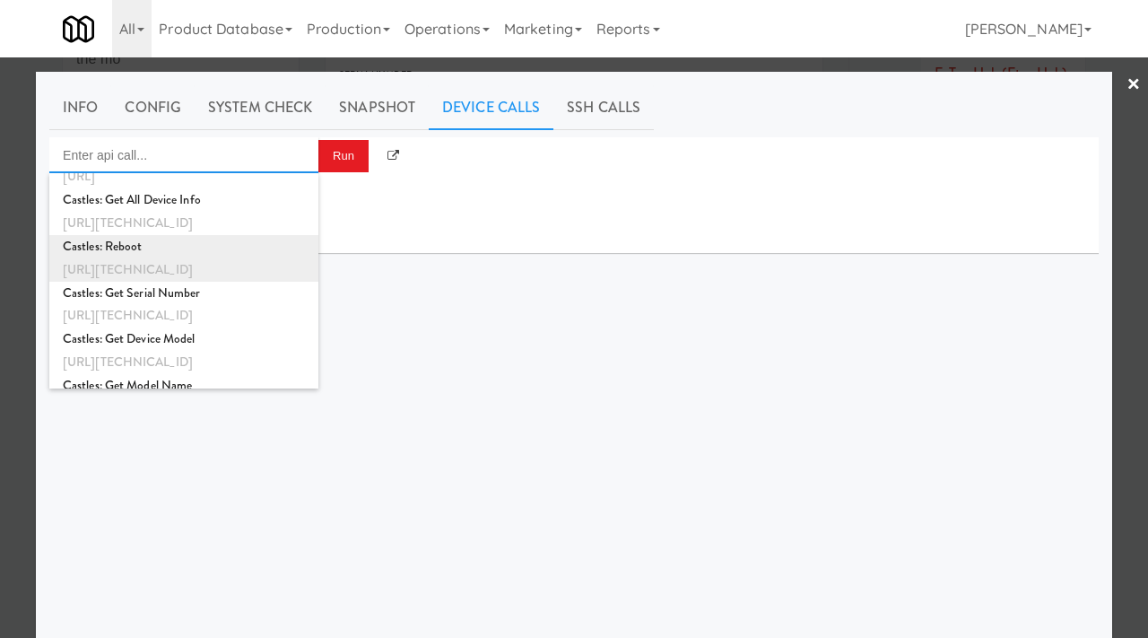
click at [207, 258] on div "http://192.168.11.4:3000/castles-sdk/reboot" at bounding box center [184, 269] width 242 height 23
type input "Castles: Reboot"
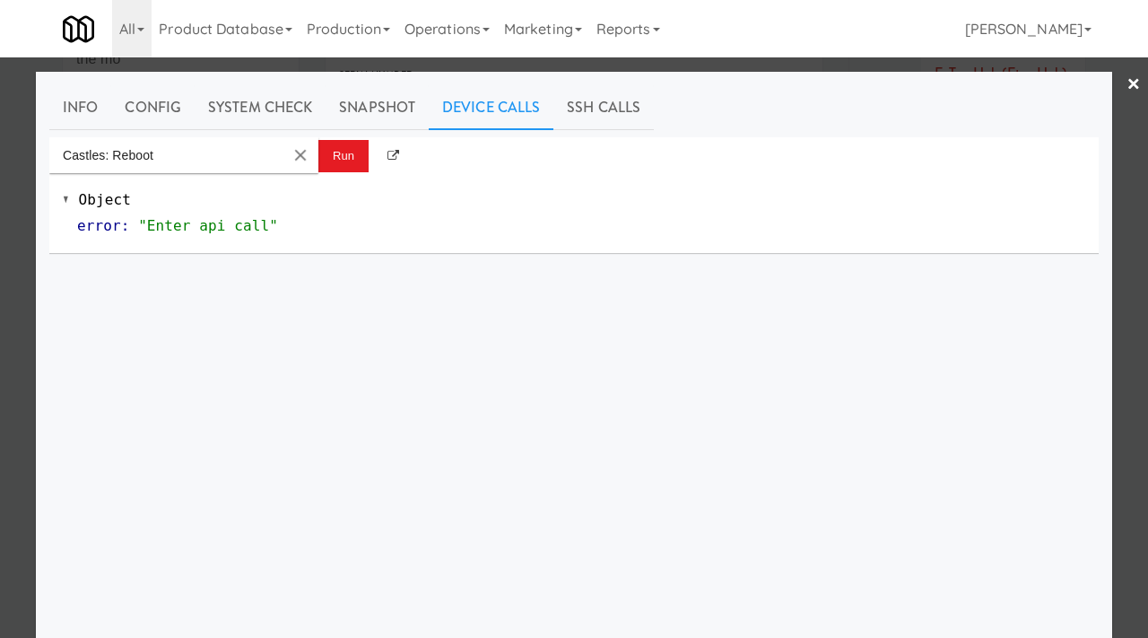
click at [0, 189] on div at bounding box center [574, 319] width 1148 height 638
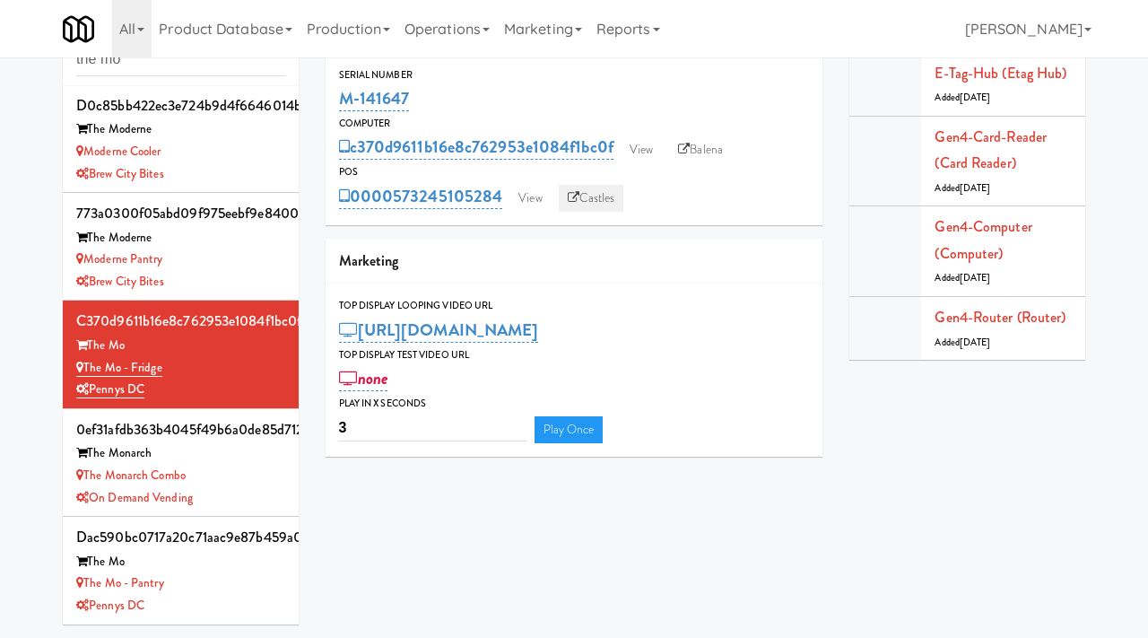
click at [594, 201] on link "Castles" at bounding box center [591, 198] width 65 height 27
click at [649, 146] on link "View" at bounding box center [641, 149] width 41 height 27
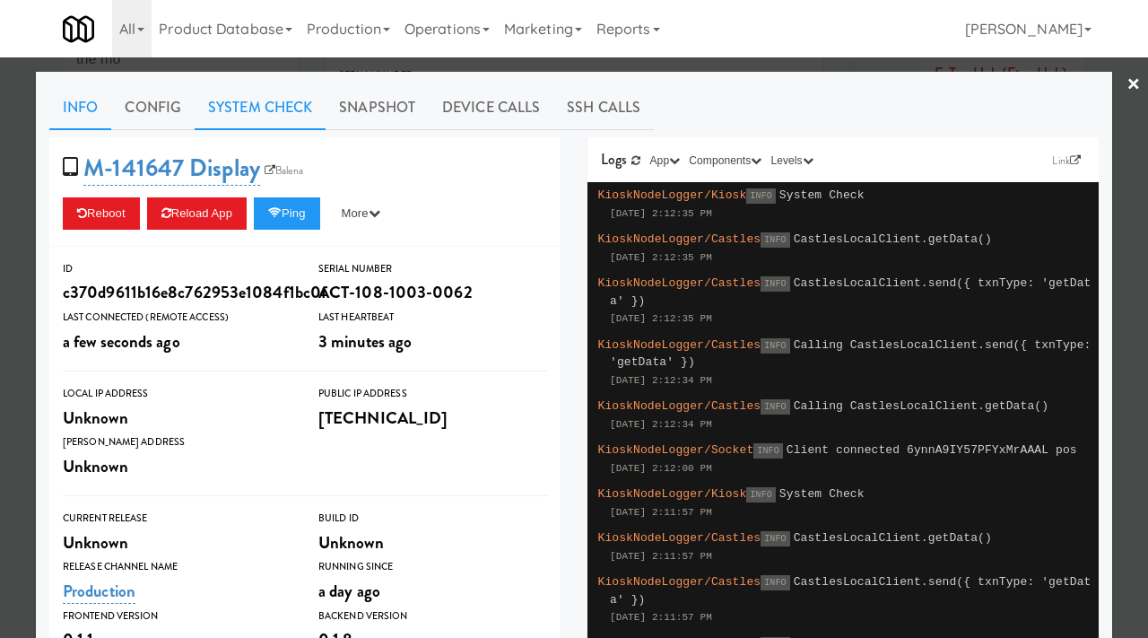
click at [248, 109] on link "System Check" at bounding box center [260, 107] width 131 height 45
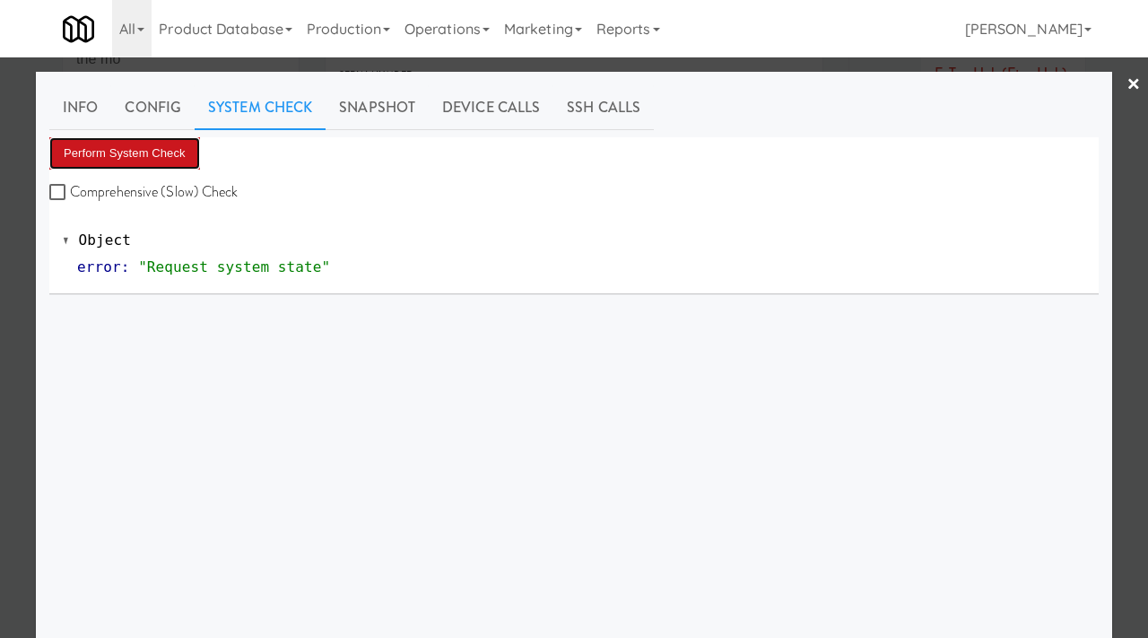
click at [88, 156] on button "Perform System Check" at bounding box center [124, 153] width 151 height 32
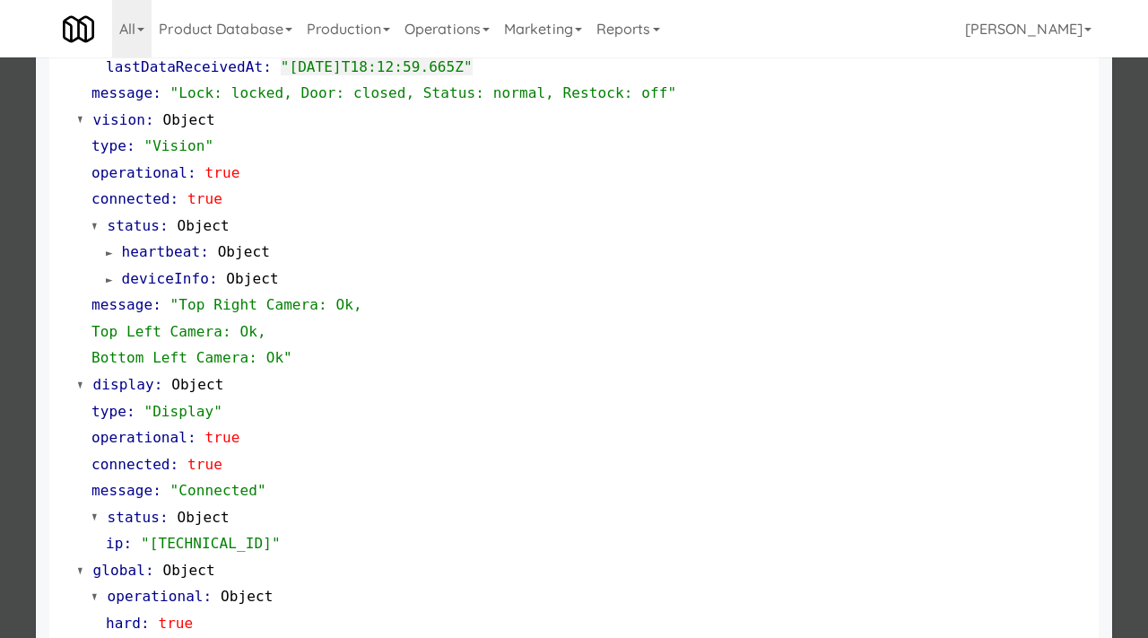
scroll to position [755, 0]
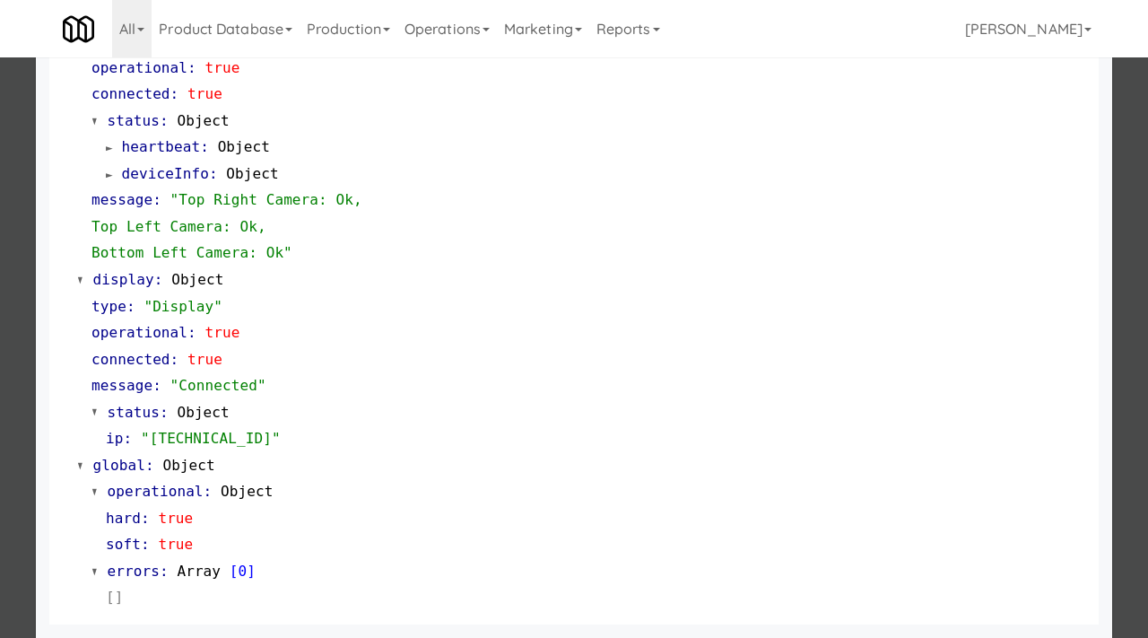
click at [3, 396] on div at bounding box center [574, 319] width 1148 height 638
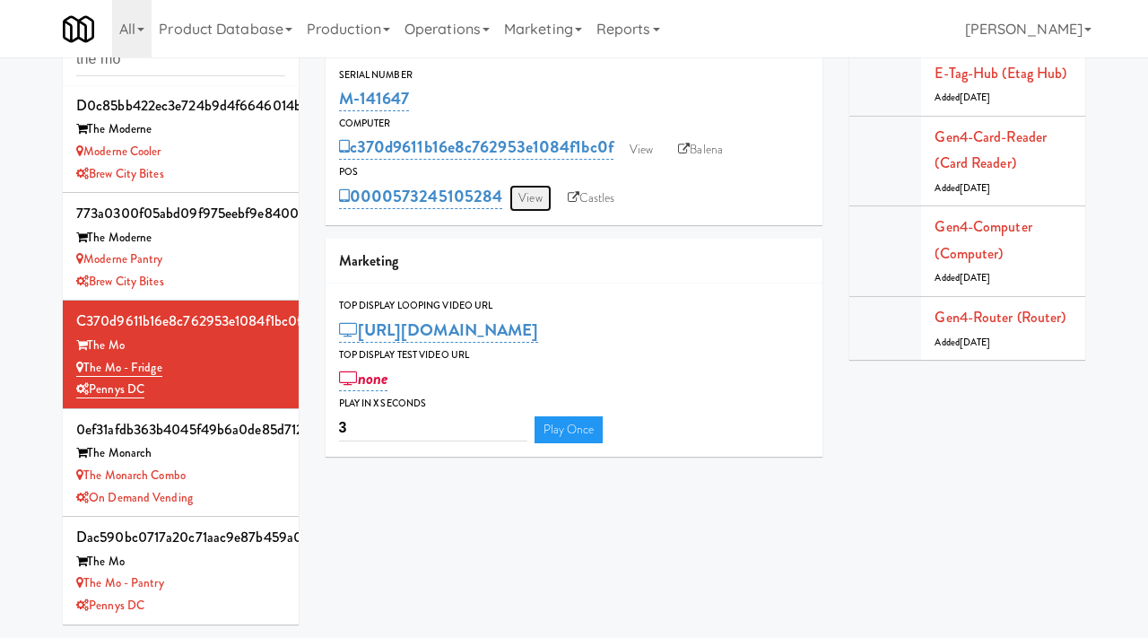
click at [526, 196] on link "View" at bounding box center [529, 198] width 41 height 27
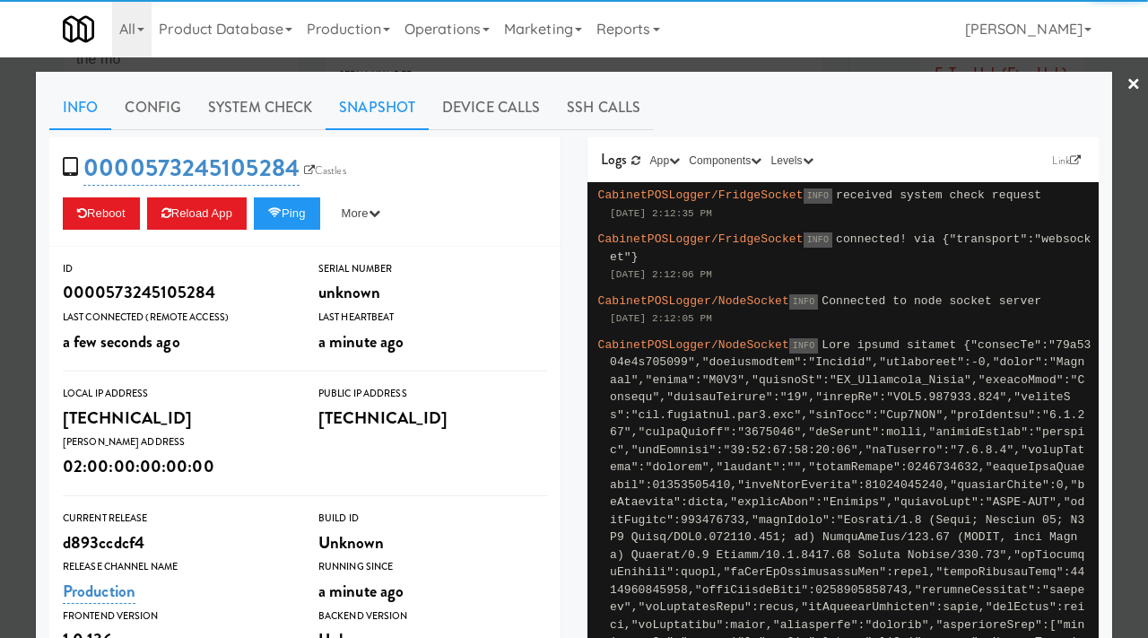
click at [376, 109] on link "Snapshot" at bounding box center [377, 107] width 103 height 45
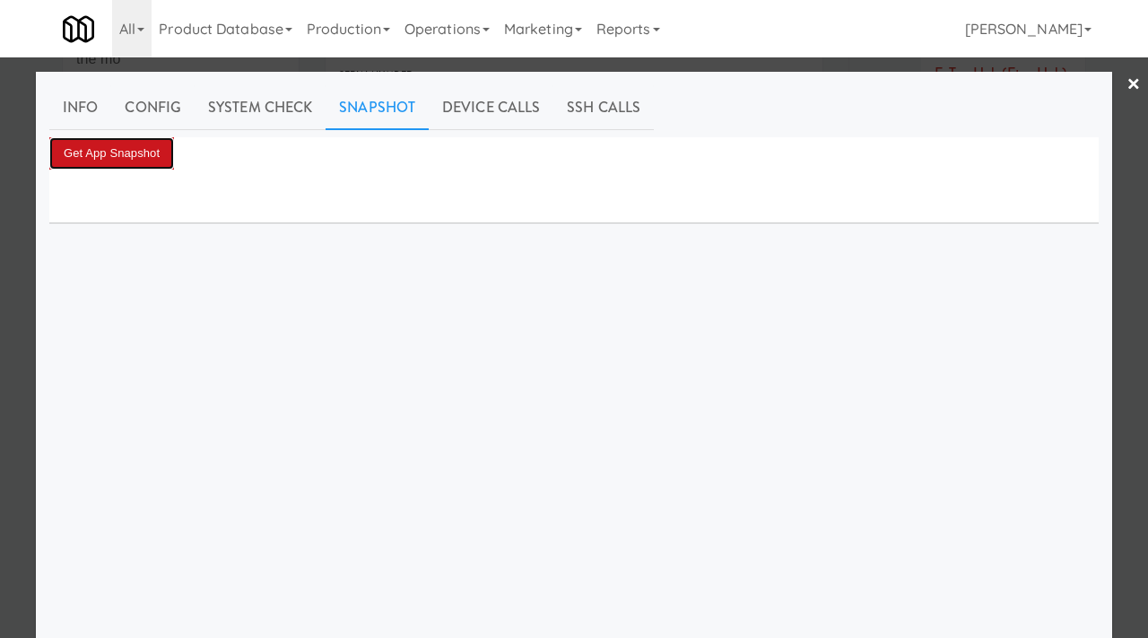
click at [135, 147] on button "Get App Snapshot" at bounding box center [111, 153] width 125 height 32
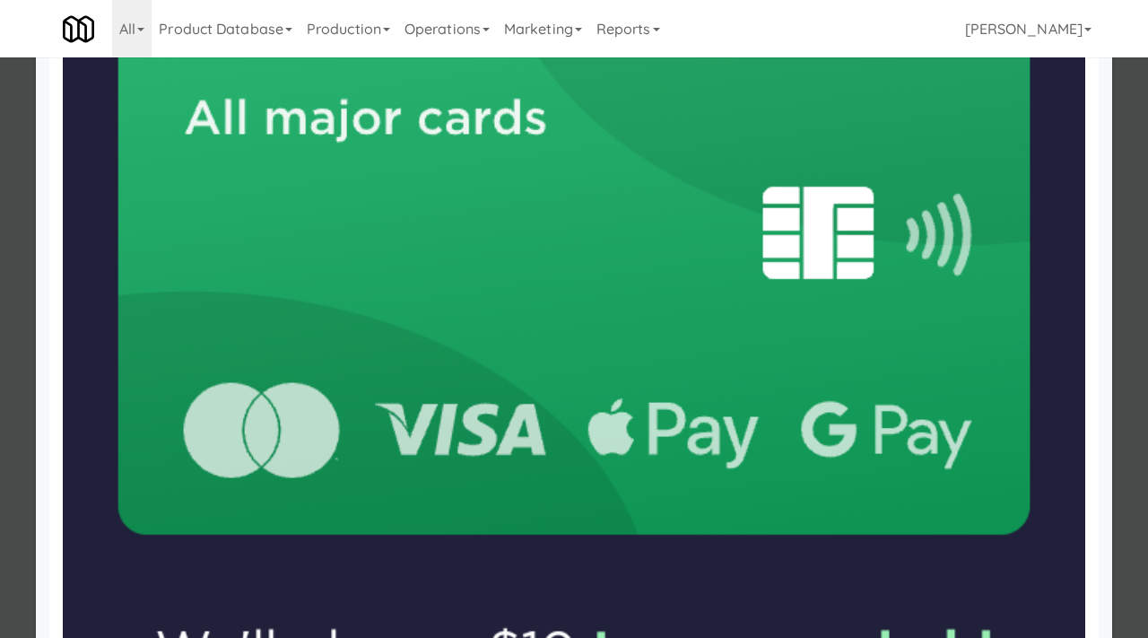
scroll to position [627, 0]
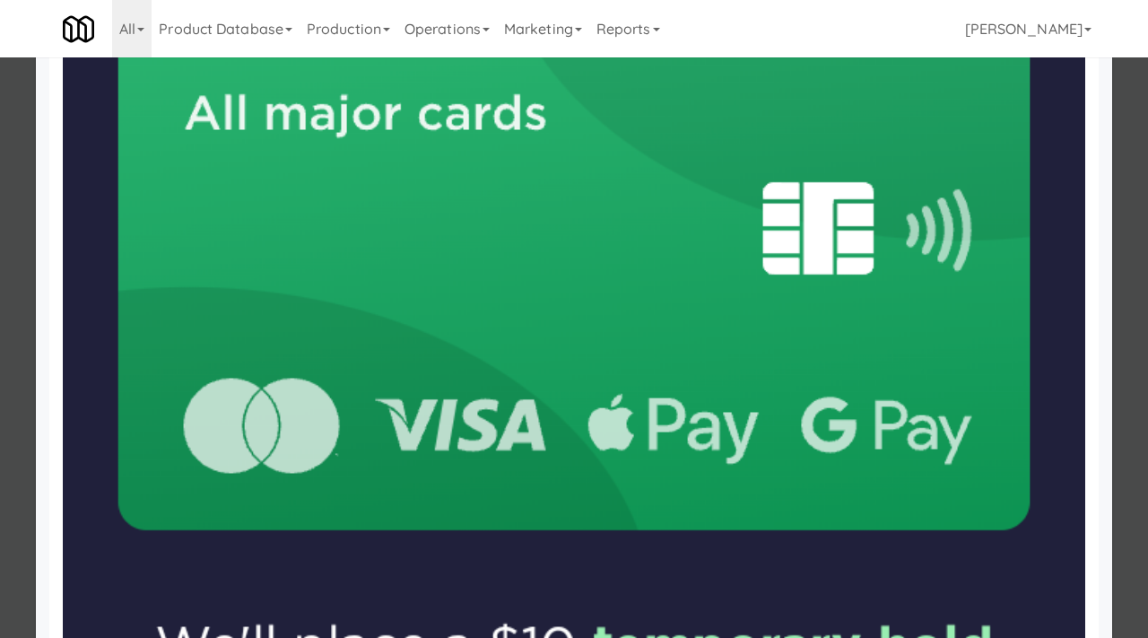
click at [2, 280] on div at bounding box center [574, 319] width 1148 height 638
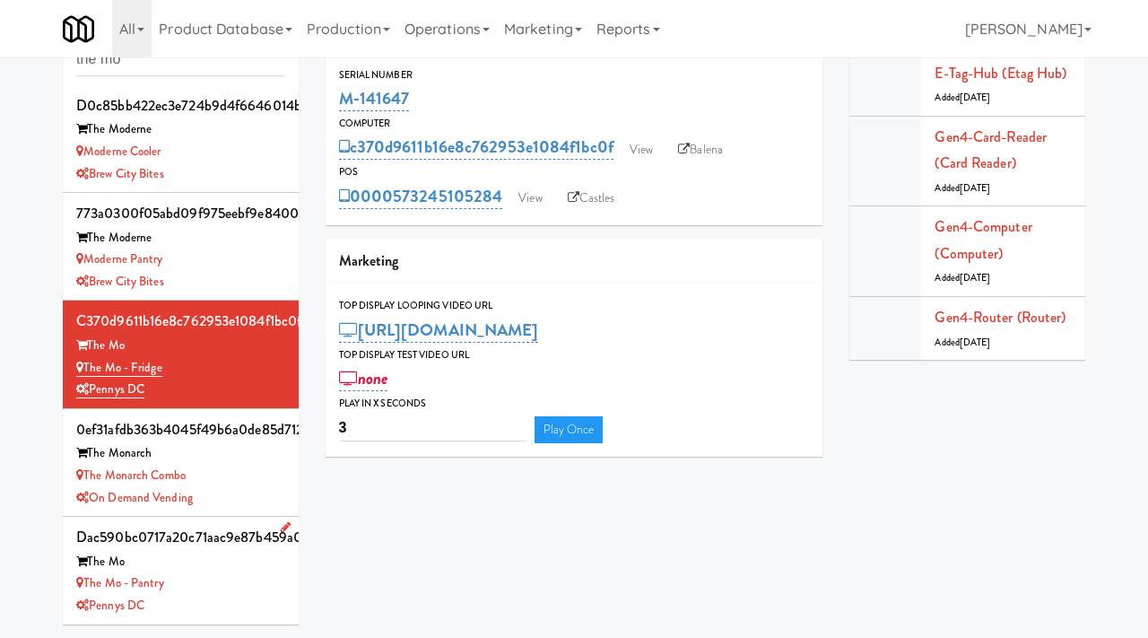
click at [201, 572] on div "The Mo - Pantry" at bounding box center [180, 583] width 209 height 22
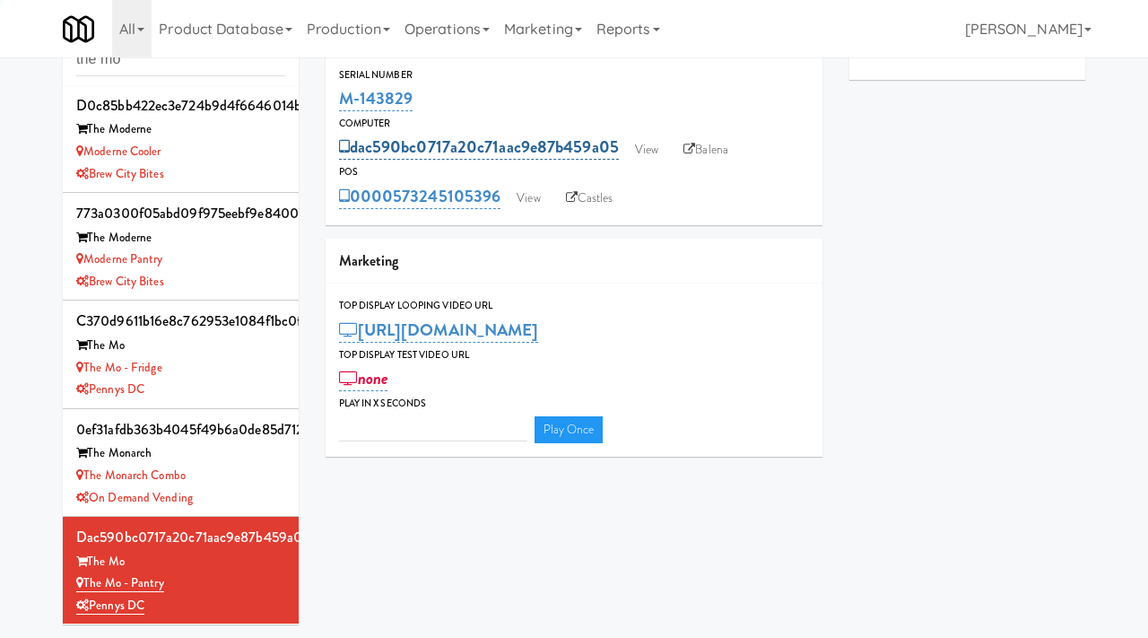
type input "3"
click at [631, 149] on link "View" at bounding box center [646, 149] width 41 height 27
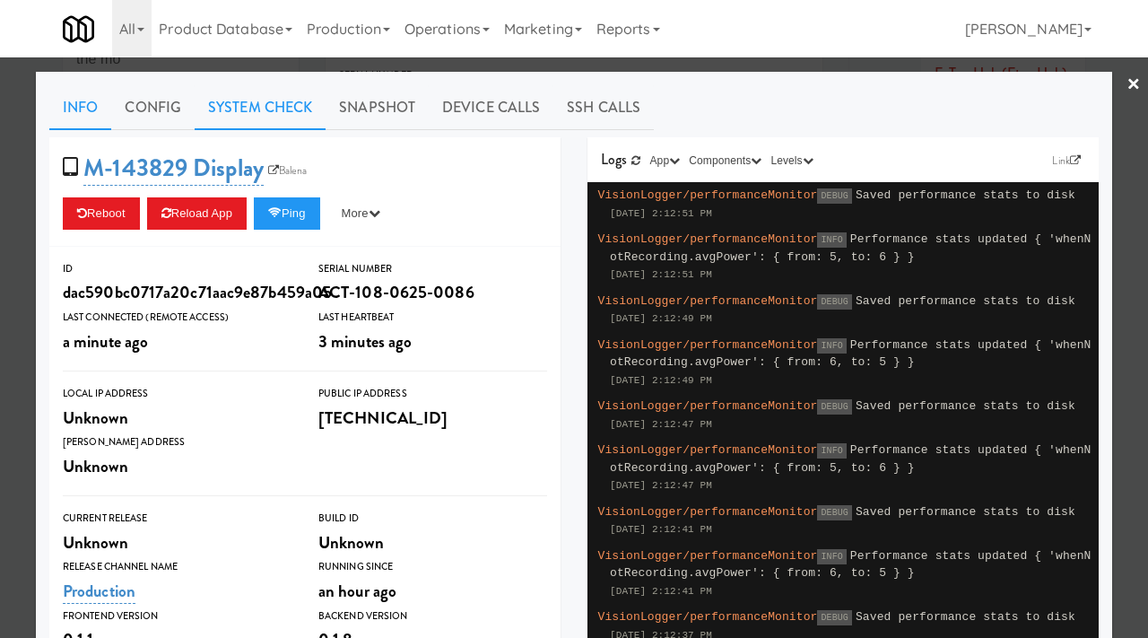
click at [243, 101] on link "System Check" at bounding box center [260, 107] width 131 height 45
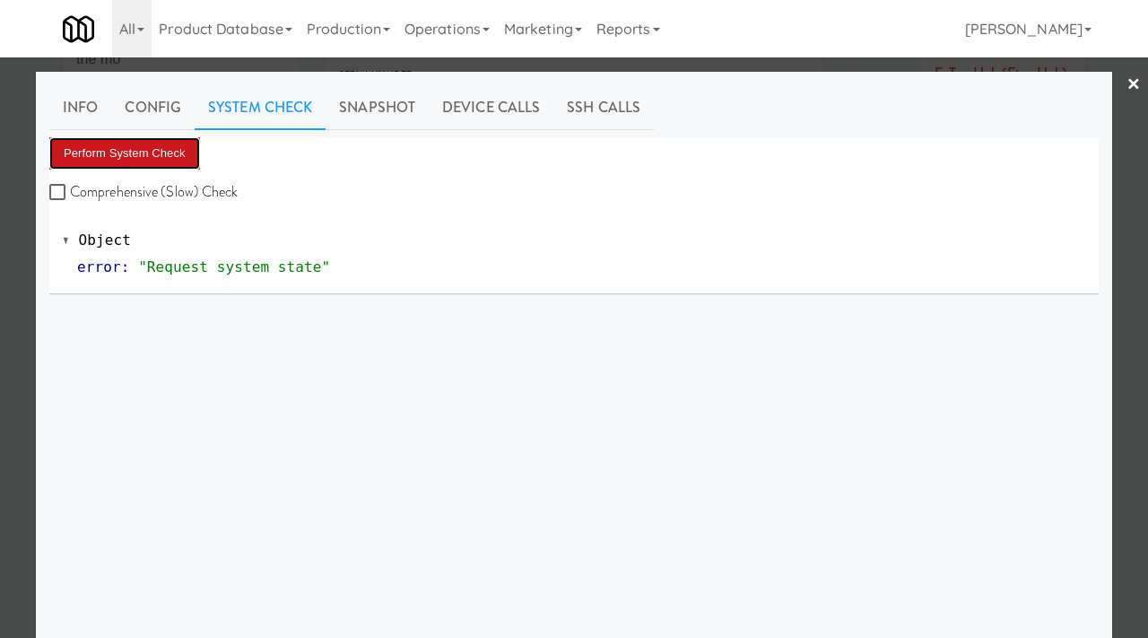
click at [126, 154] on button "Perform System Check" at bounding box center [124, 153] width 151 height 32
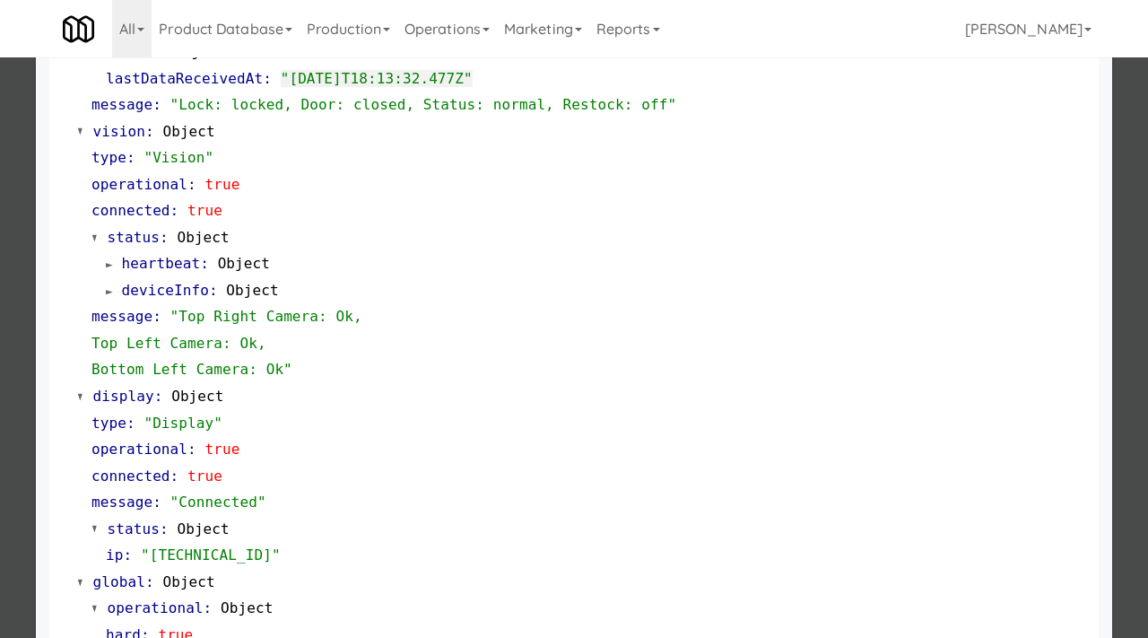
scroll to position [755, 0]
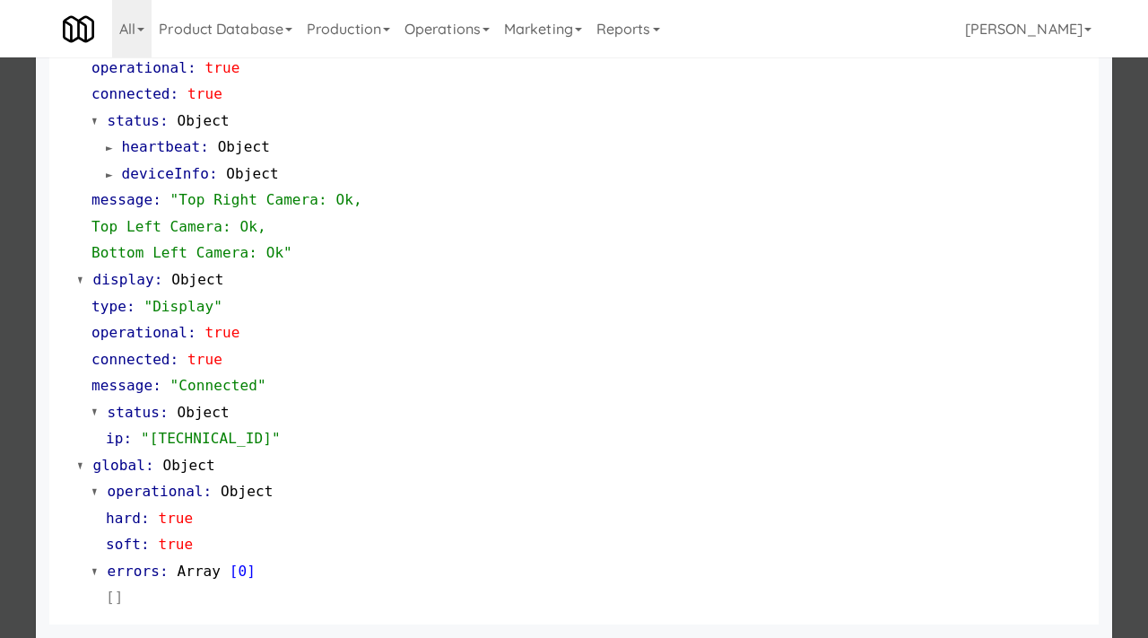
click at [0, 401] on div at bounding box center [574, 319] width 1148 height 638
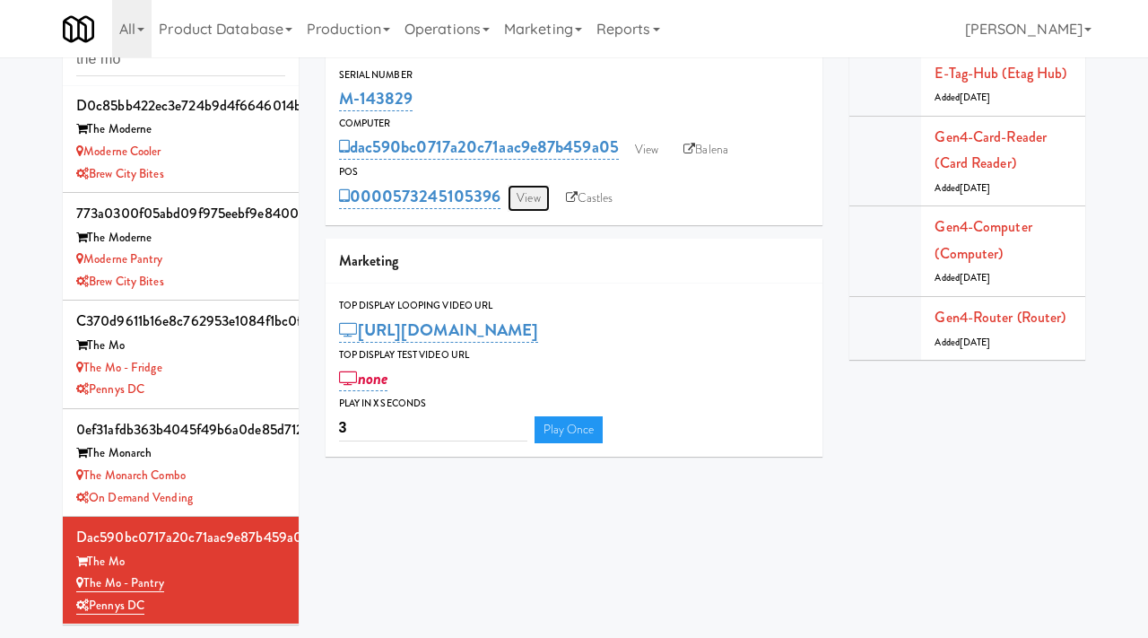
click at [519, 198] on link "View" at bounding box center [528, 198] width 41 height 27
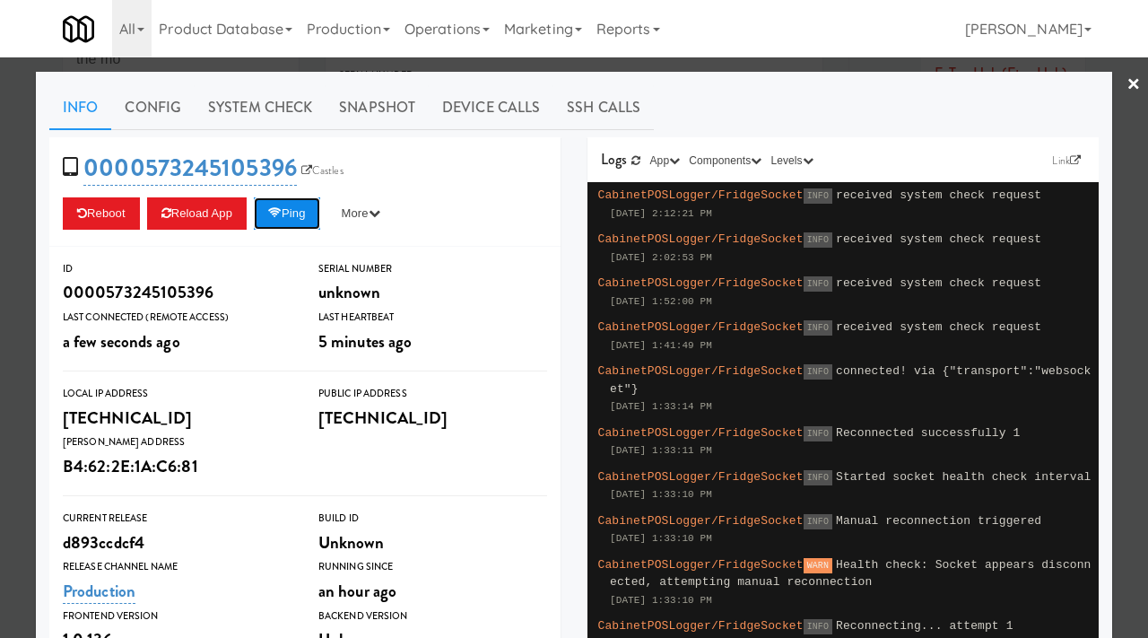
click at [283, 201] on button "Ping" at bounding box center [287, 213] width 66 height 32
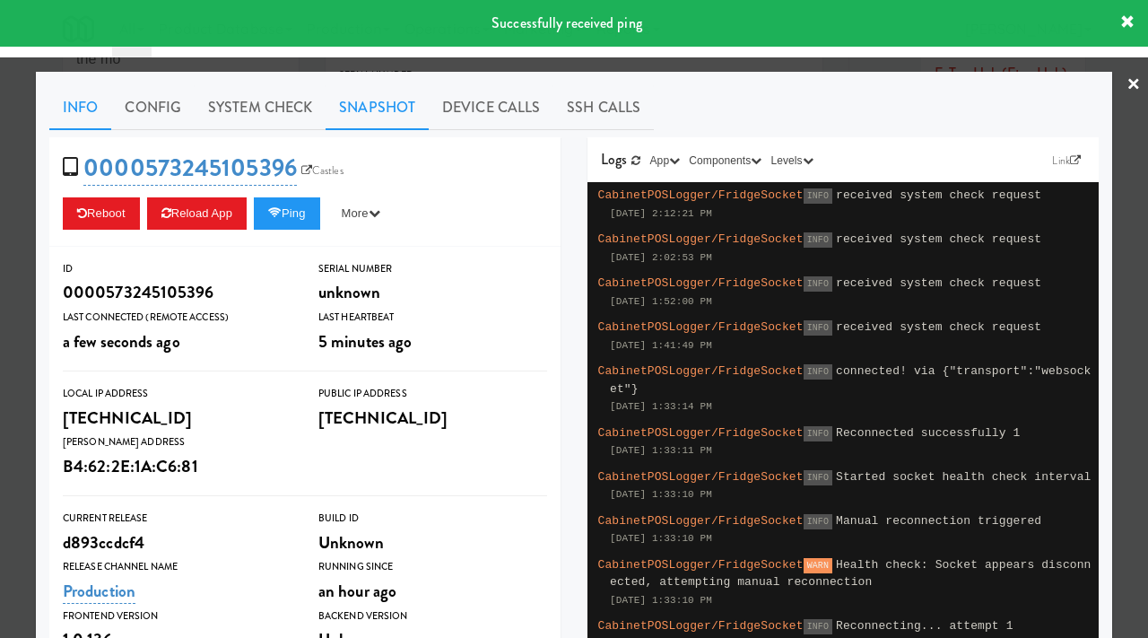
click at [365, 107] on link "Snapshot" at bounding box center [377, 107] width 103 height 45
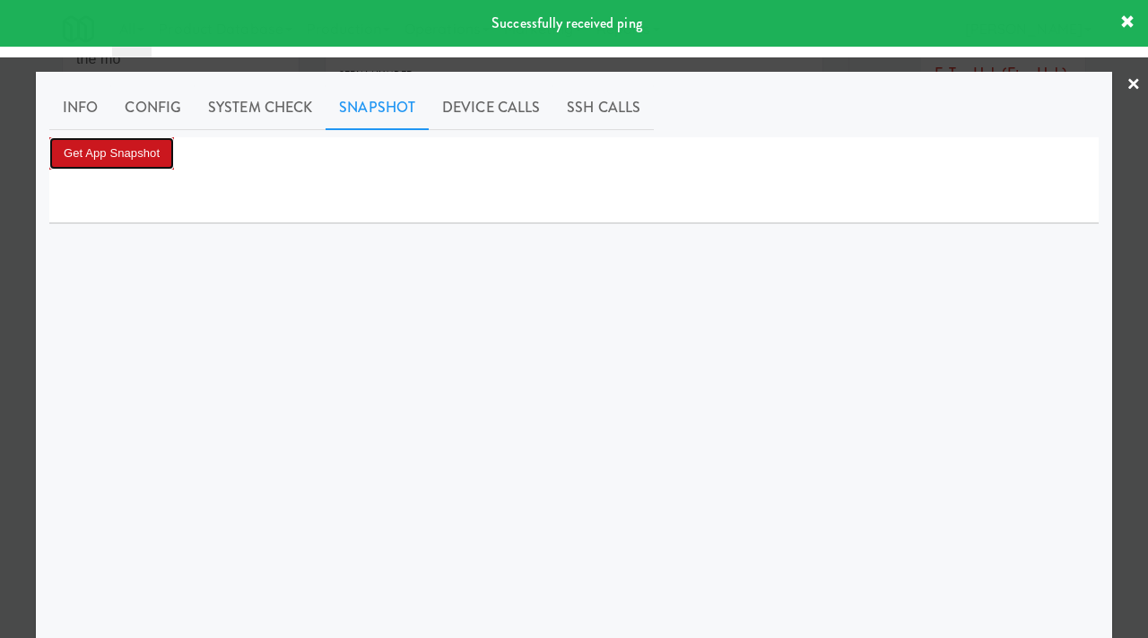
click at [162, 157] on button "Get App Snapshot" at bounding box center [111, 153] width 125 height 32
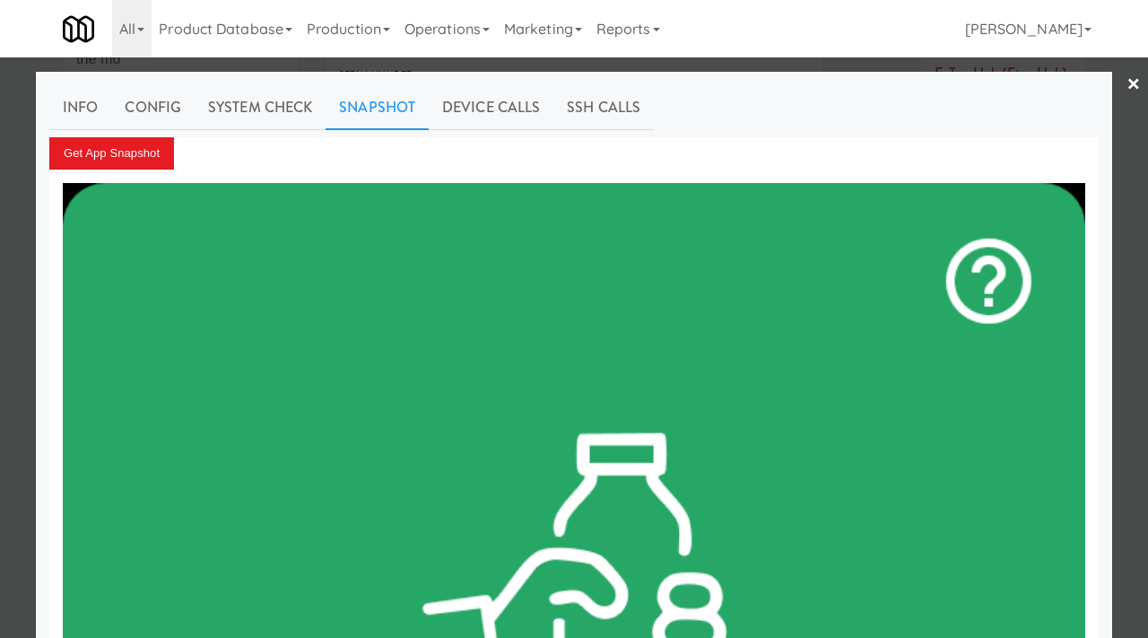
click at [1130, 86] on link "×" at bounding box center [1134, 85] width 14 height 56
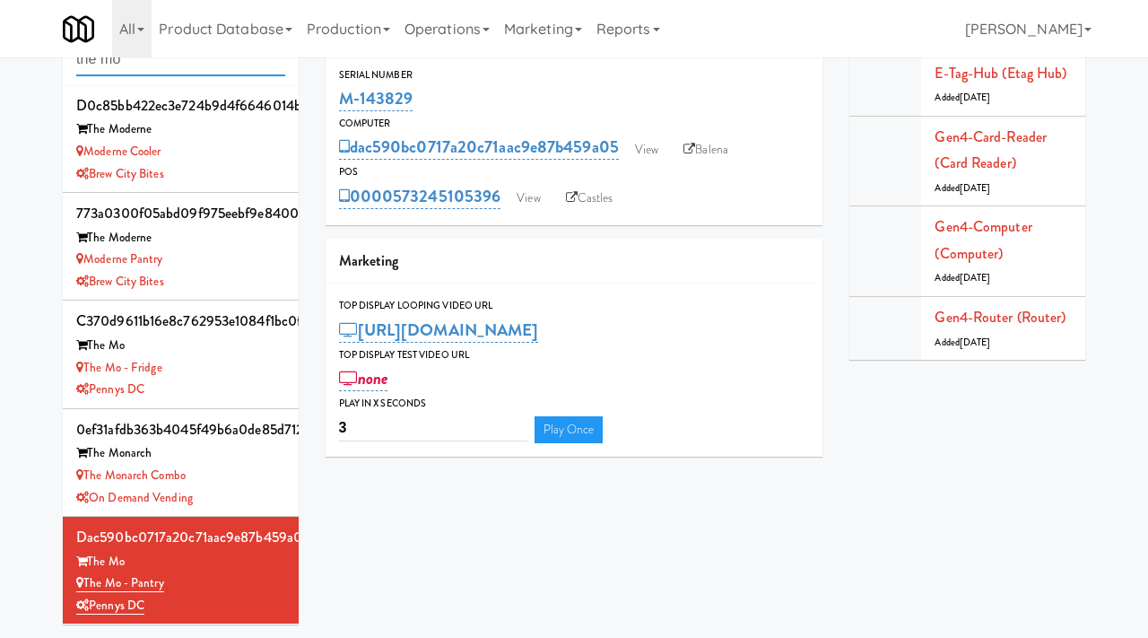
click at [144, 60] on input "the mo" at bounding box center [180, 59] width 209 height 33
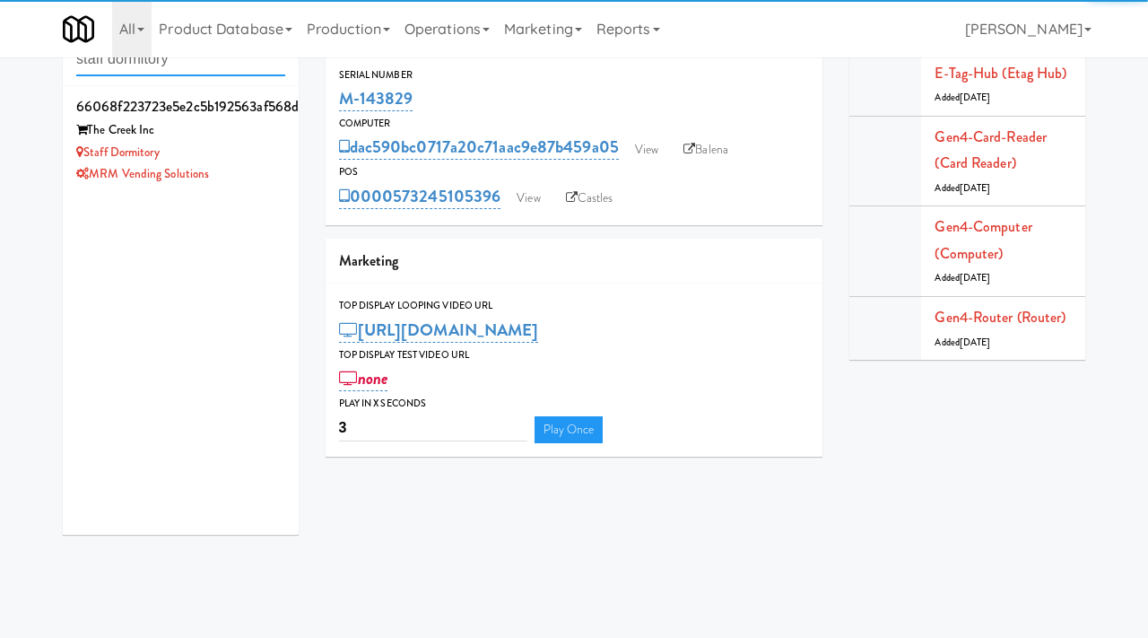
type input "staff dormitory"
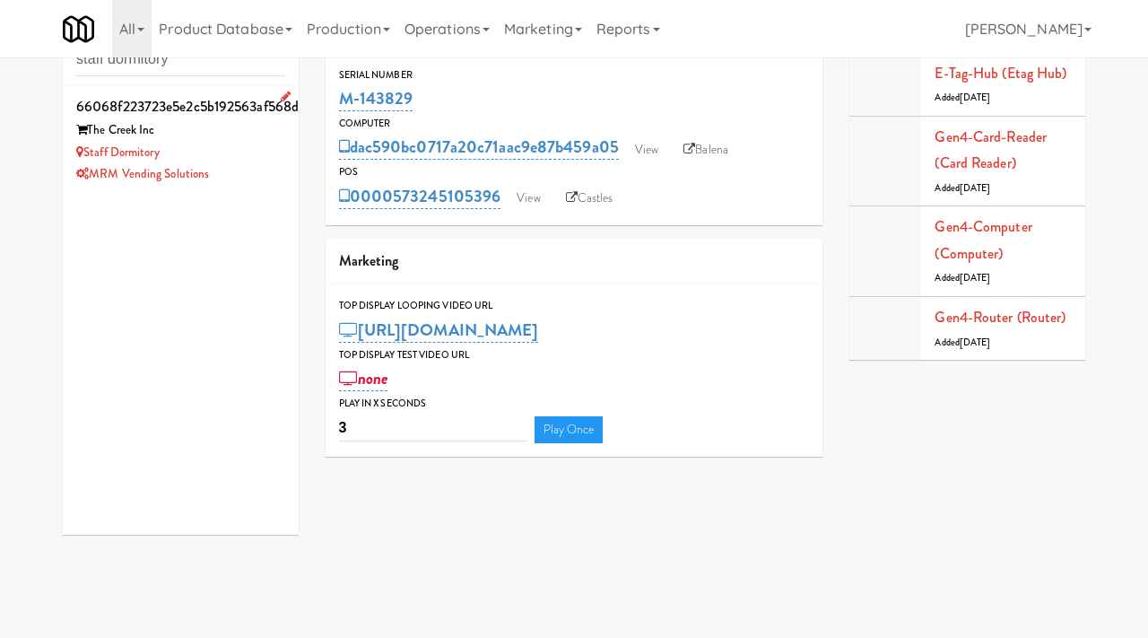
click at [258, 159] on div "Staff Dormitory" at bounding box center [180, 153] width 209 height 22
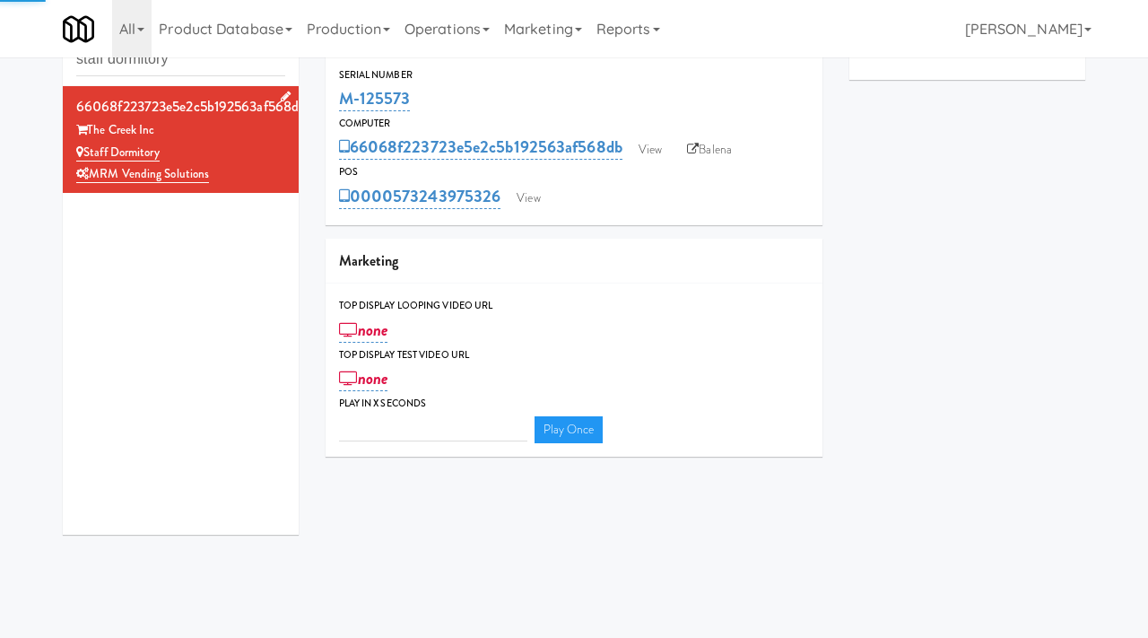
type input "3"
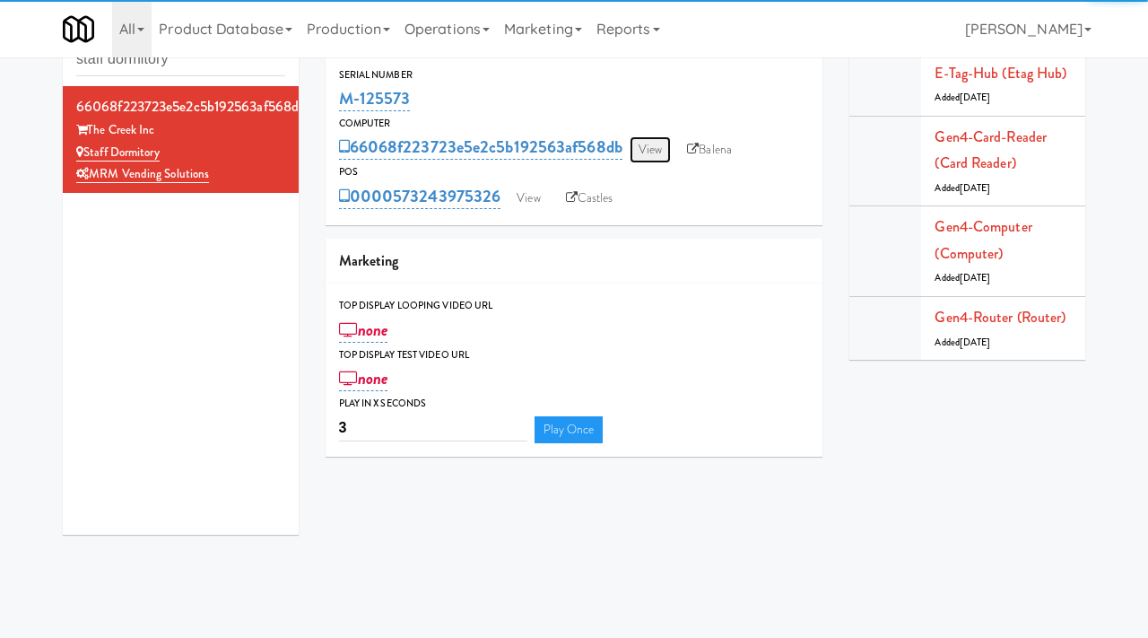
click at [660, 151] on link "View" at bounding box center [650, 149] width 41 height 27
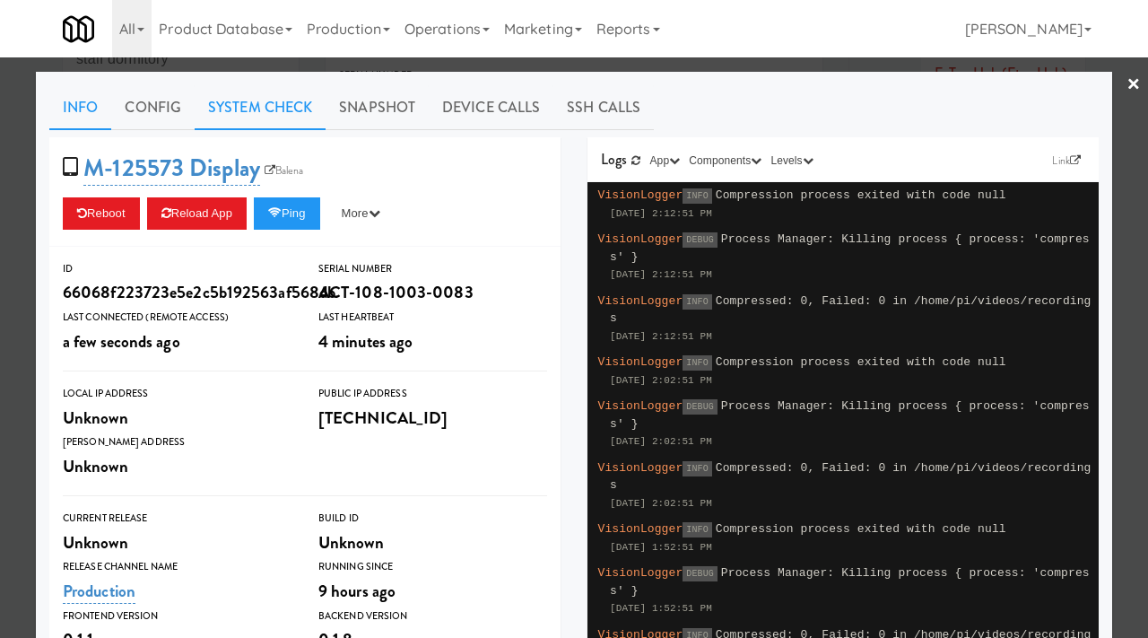
click at [259, 104] on link "System Check" at bounding box center [260, 107] width 131 height 45
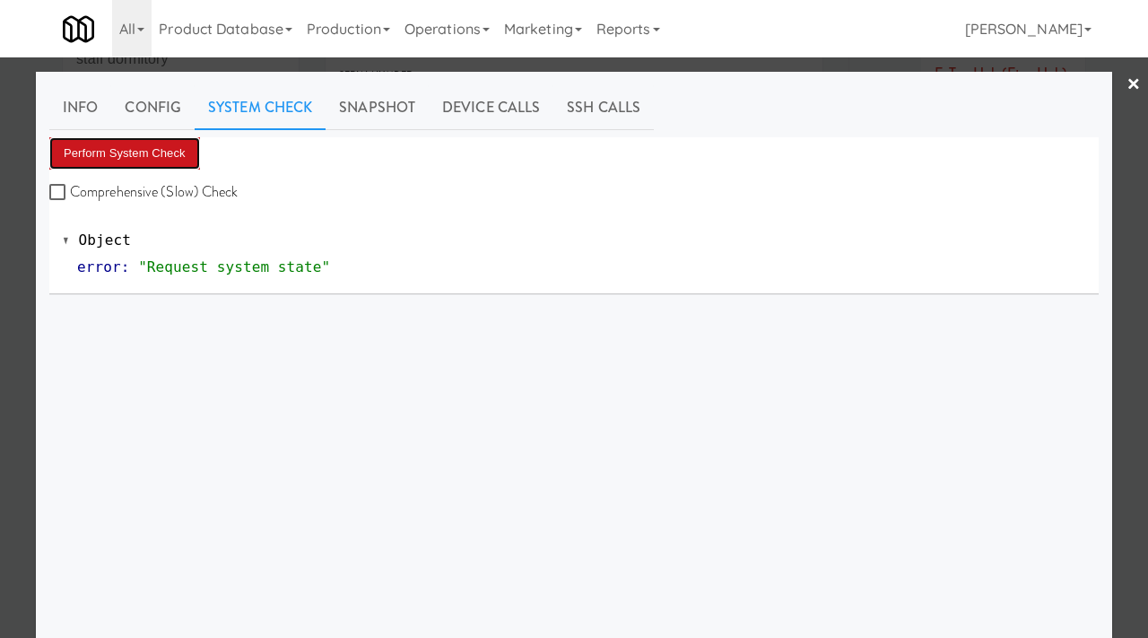
click at [163, 152] on button "Perform System Check" at bounding box center [124, 153] width 151 height 32
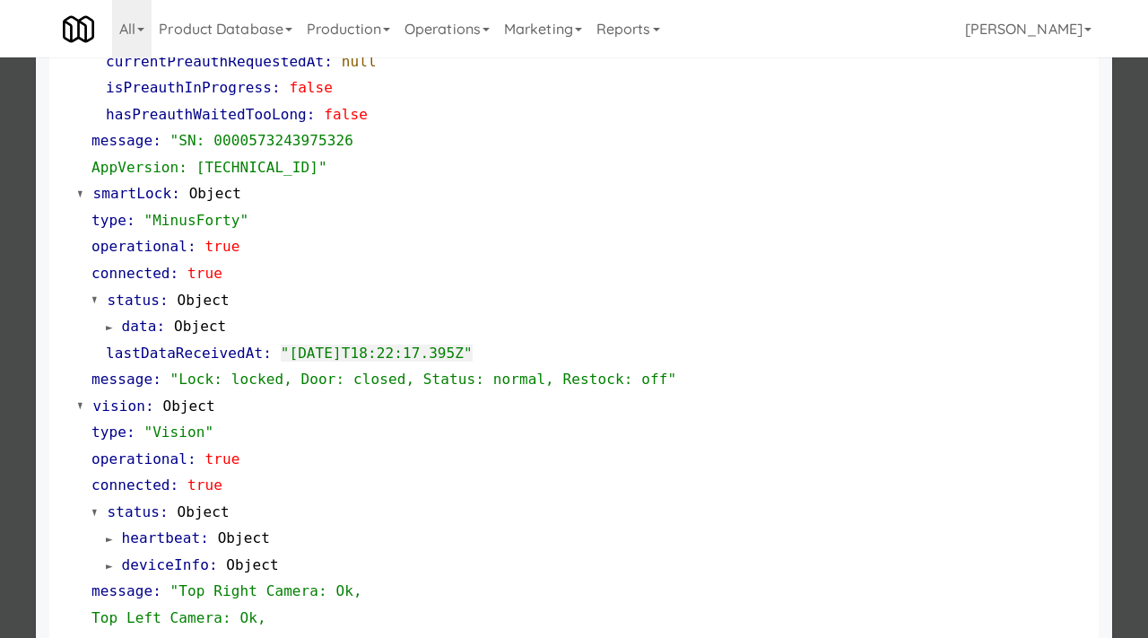
scroll to position [220, 0]
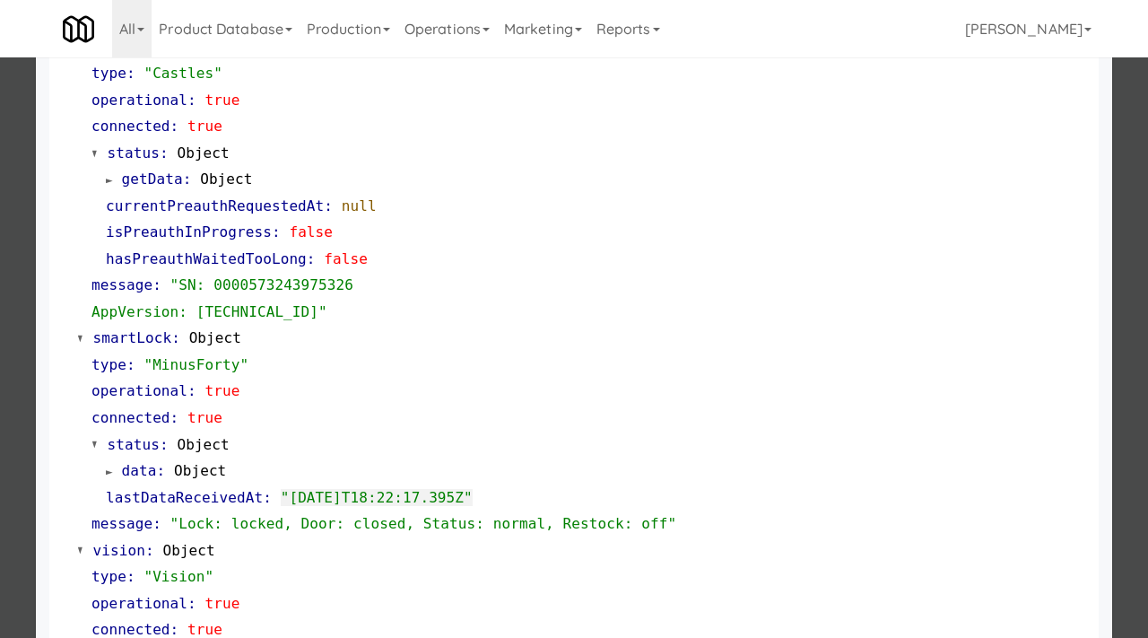
click at [13, 321] on div at bounding box center [574, 319] width 1148 height 638
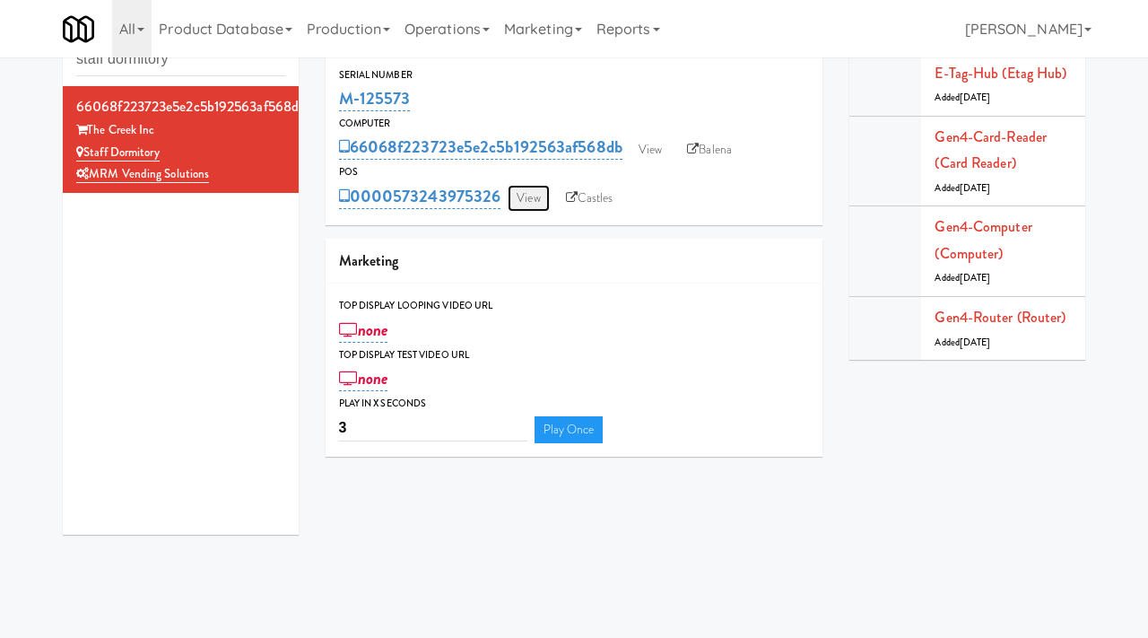
click at [522, 201] on link "View" at bounding box center [528, 198] width 41 height 27
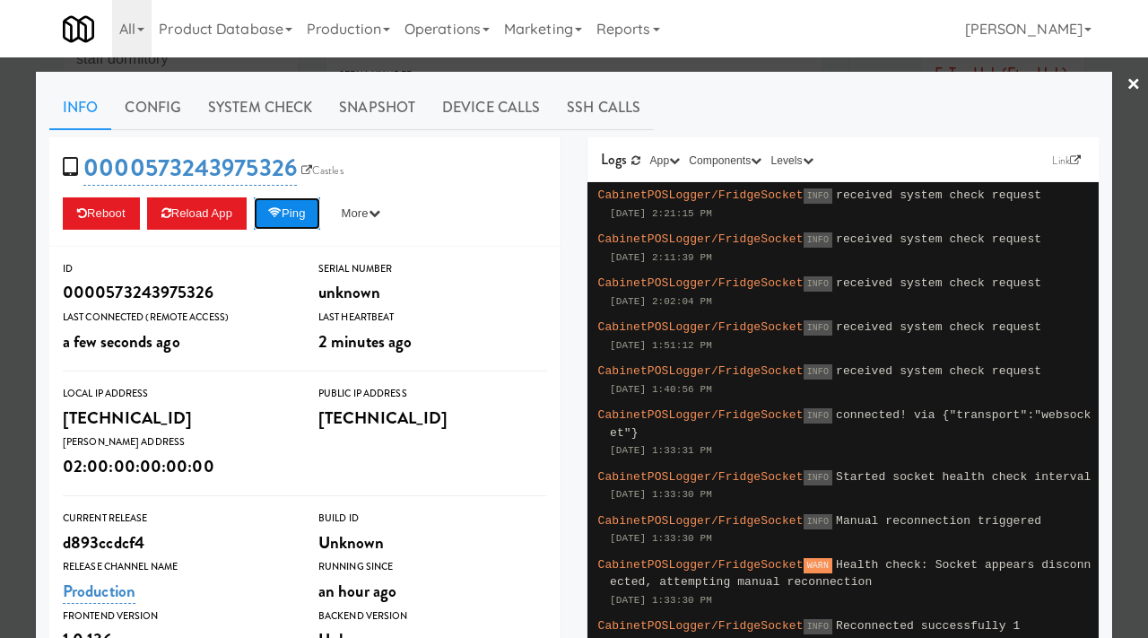
click at [296, 213] on button "Ping" at bounding box center [287, 213] width 66 height 32
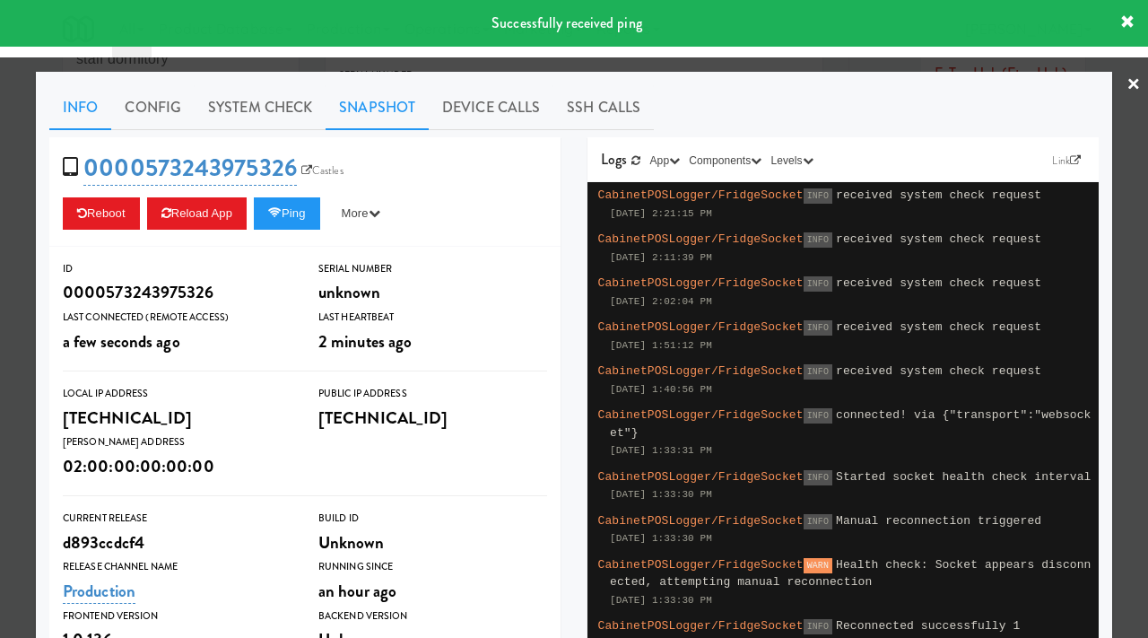
click at [383, 109] on link "Snapshot" at bounding box center [377, 107] width 103 height 45
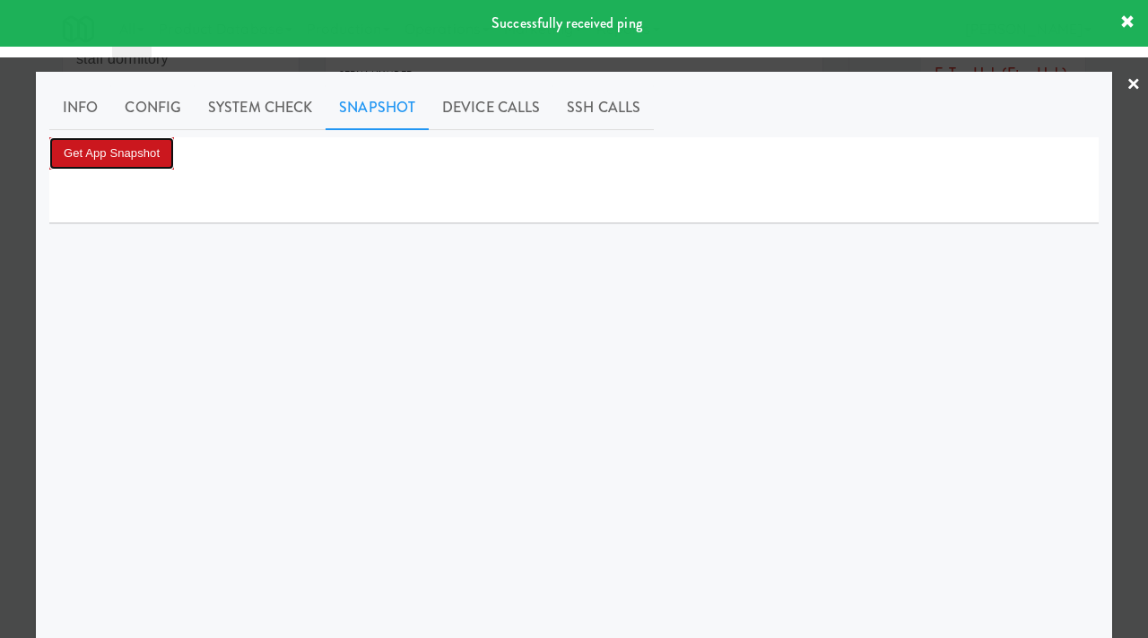
click at [107, 149] on button "Get App Snapshot" at bounding box center [111, 153] width 125 height 32
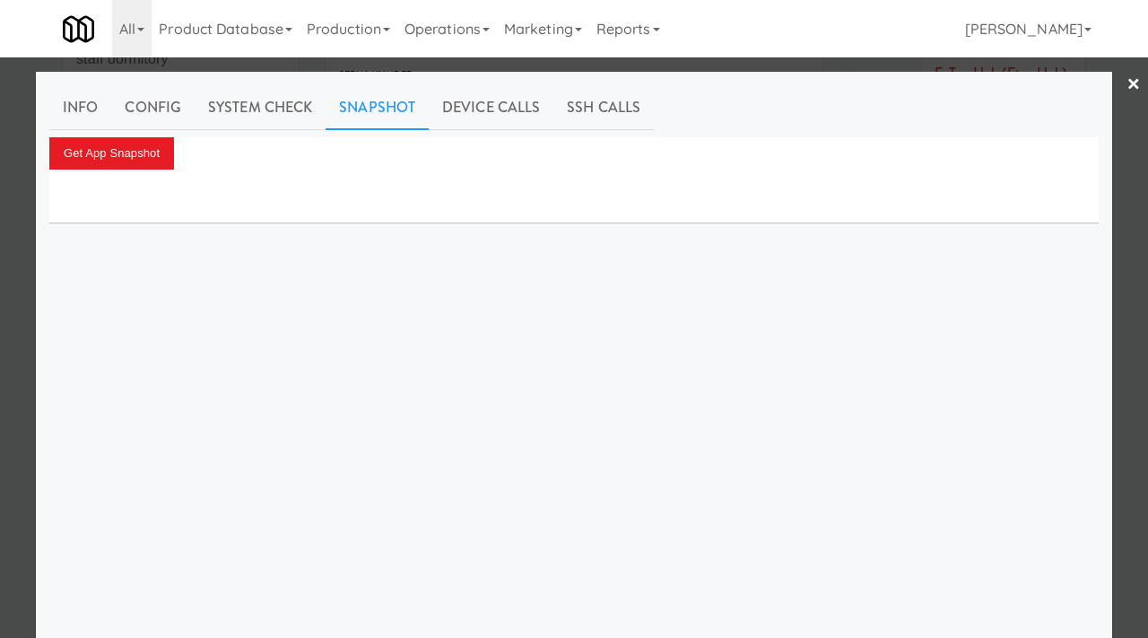
click at [14, 271] on div at bounding box center [574, 319] width 1148 height 638
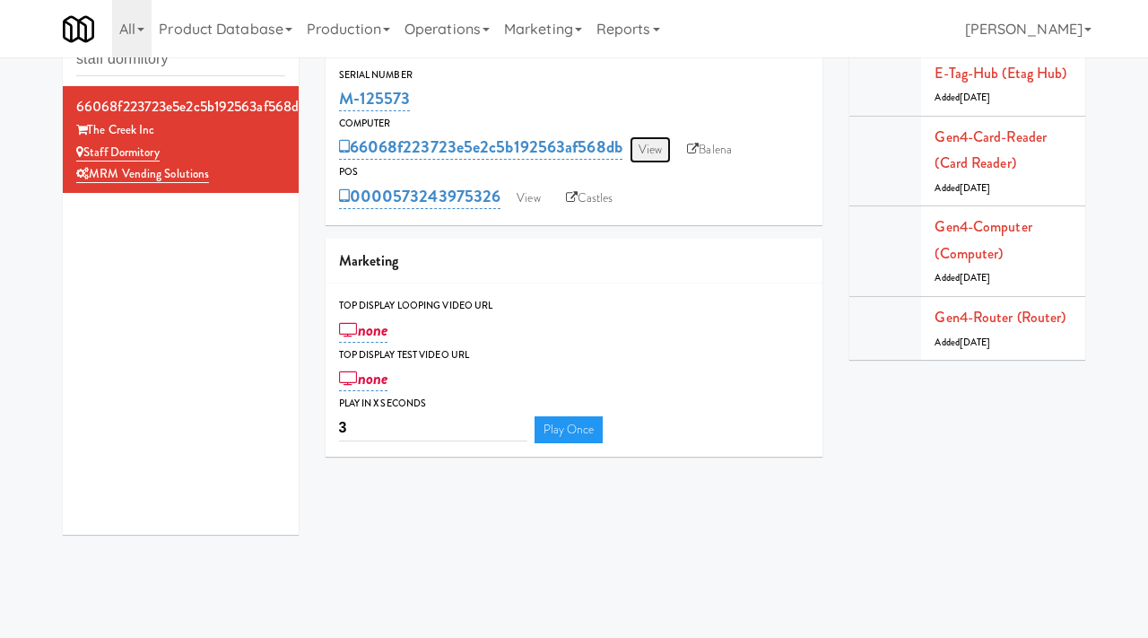
click at [656, 145] on link "View" at bounding box center [650, 149] width 41 height 27
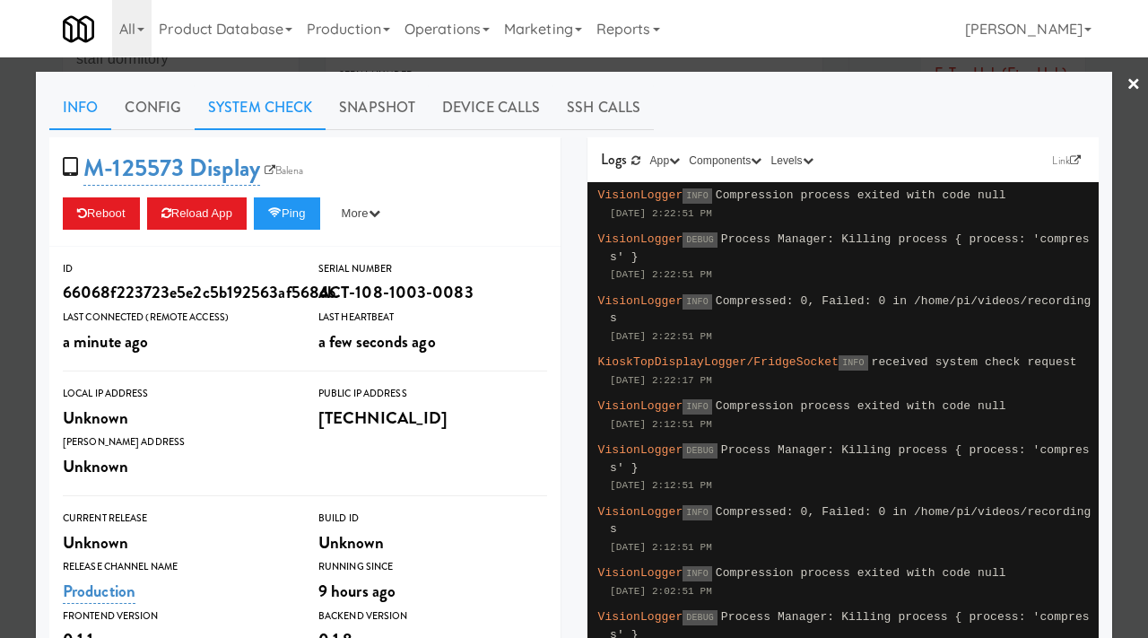
click at [259, 106] on link "System Check" at bounding box center [260, 107] width 131 height 45
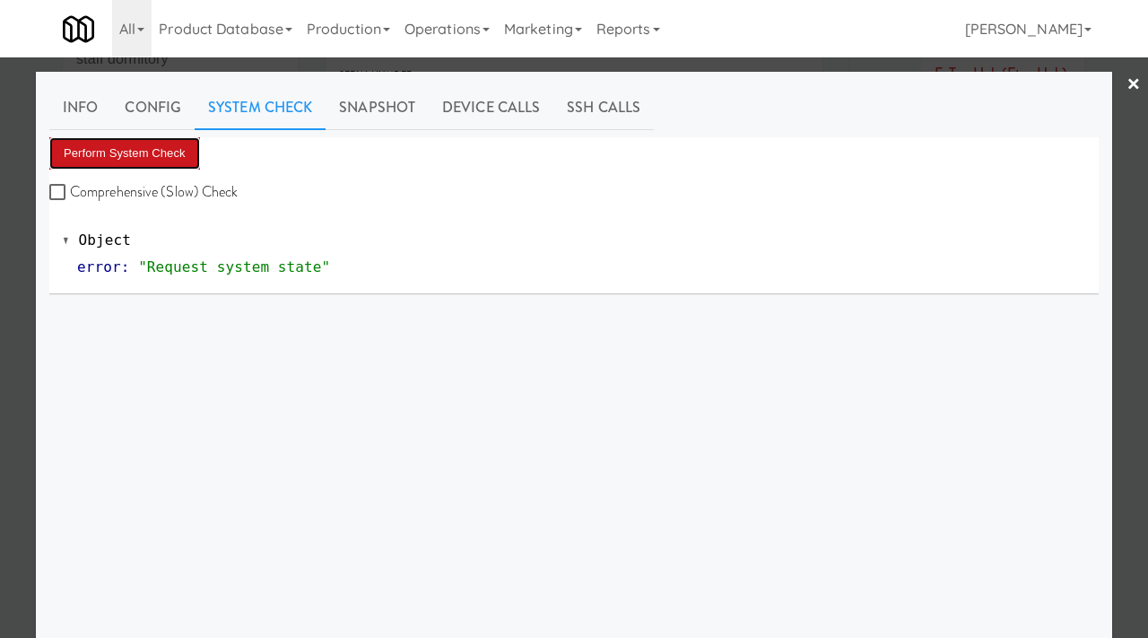
click at [149, 151] on button "Perform System Check" at bounding box center [124, 153] width 151 height 32
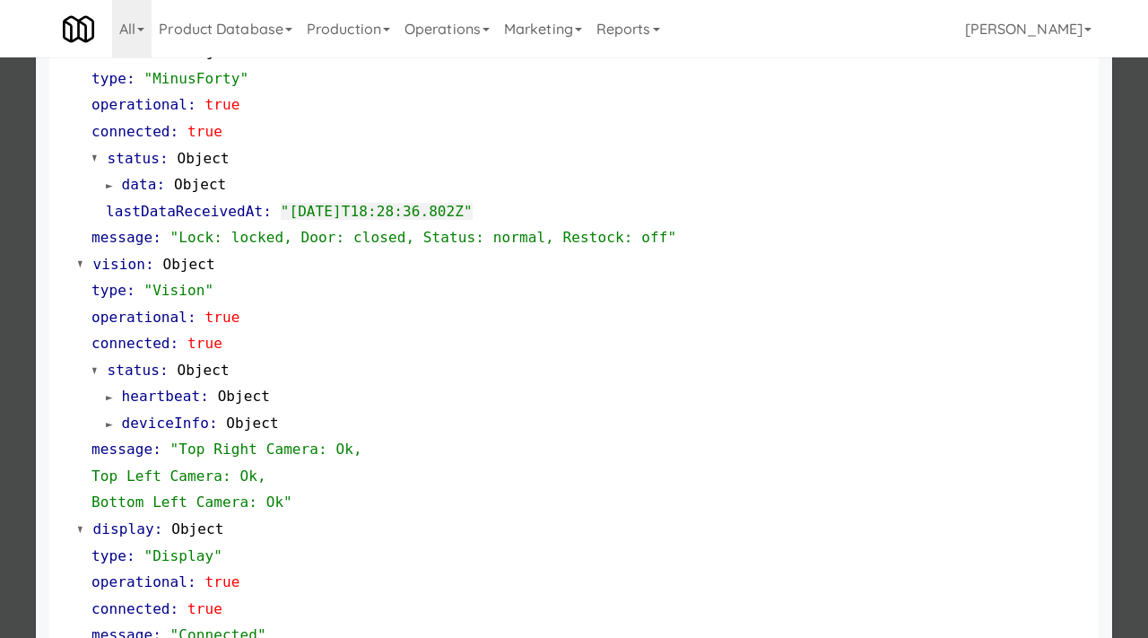
scroll to position [509, 0]
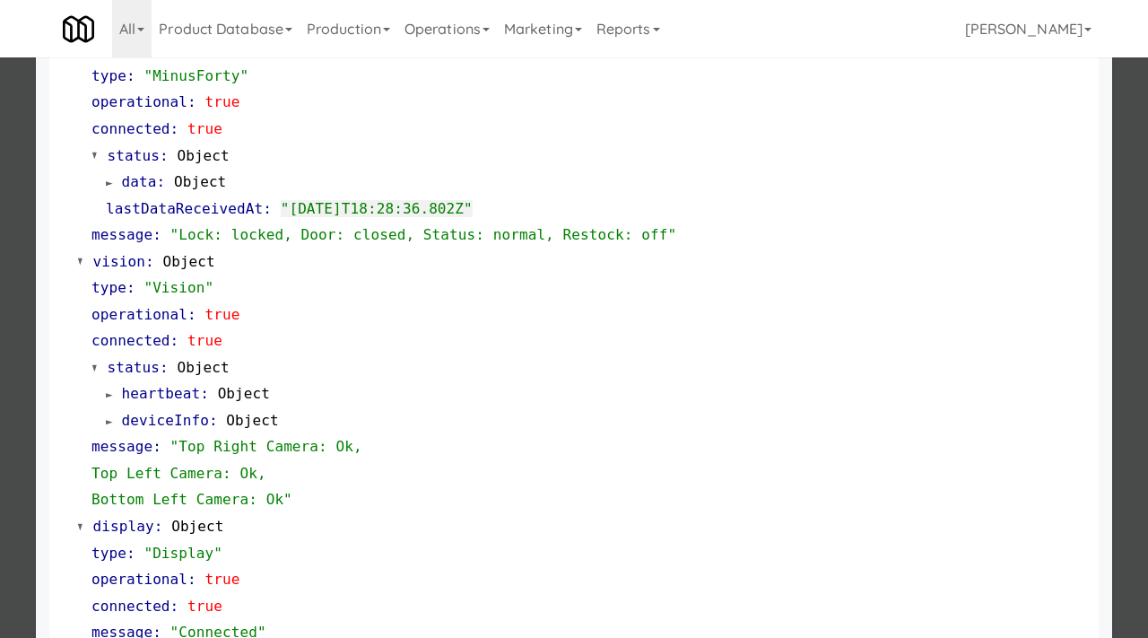
click at [9, 328] on div at bounding box center [574, 319] width 1148 height 638
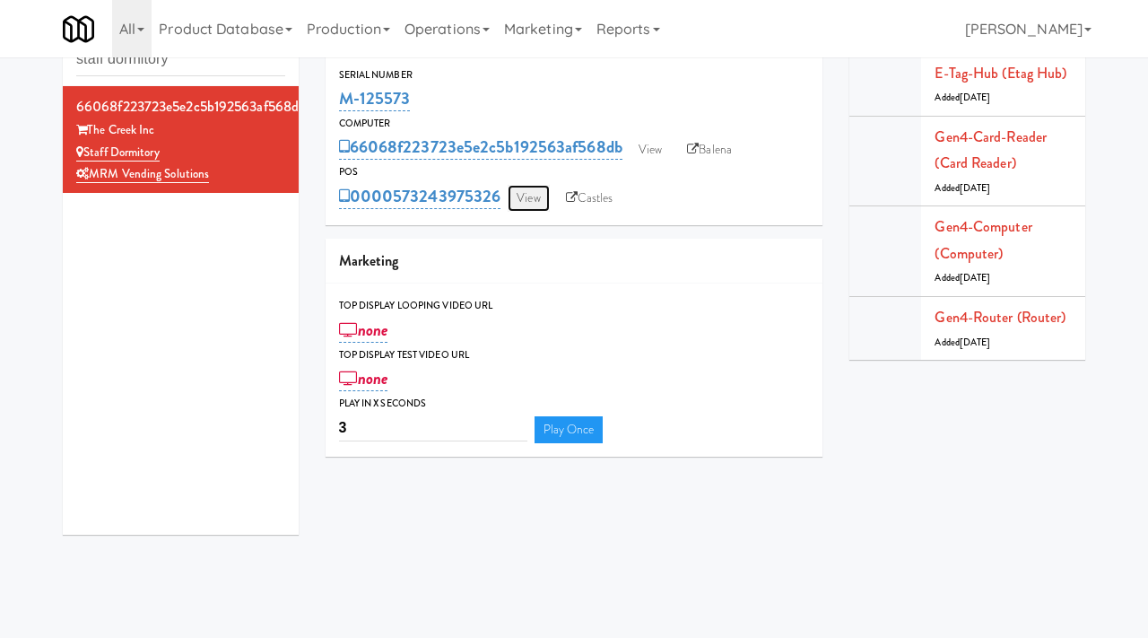
click at [524, 201] on link "View" at bounding box center [528, 198] width 41 height 27
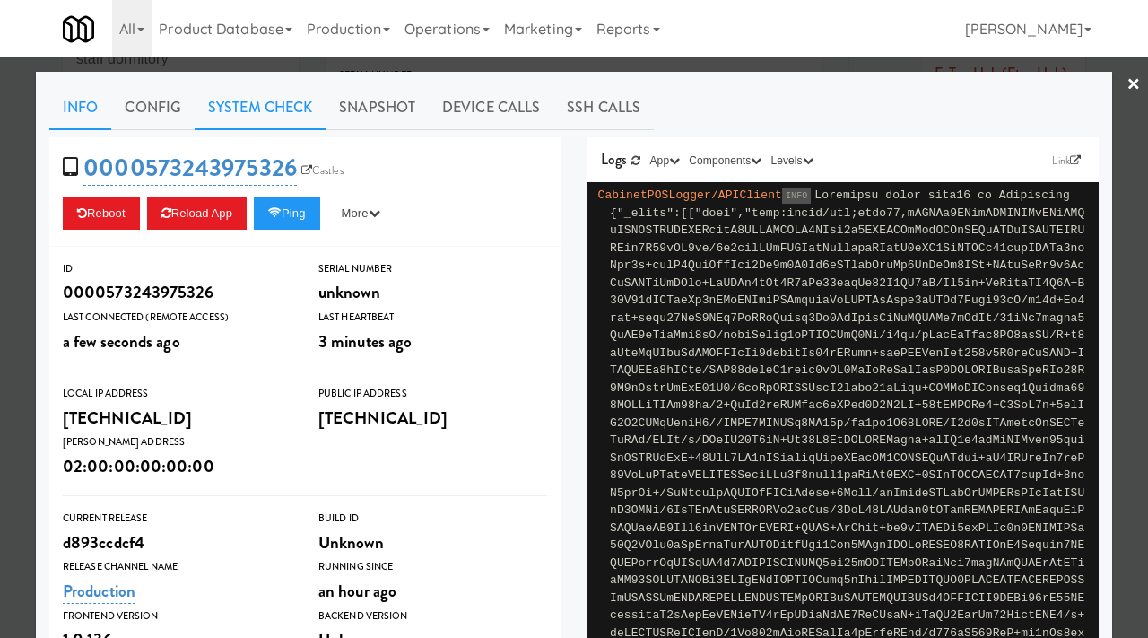
click at [248, 108] on link "System Check" at bounding box center [260, 107] width 131 height 45
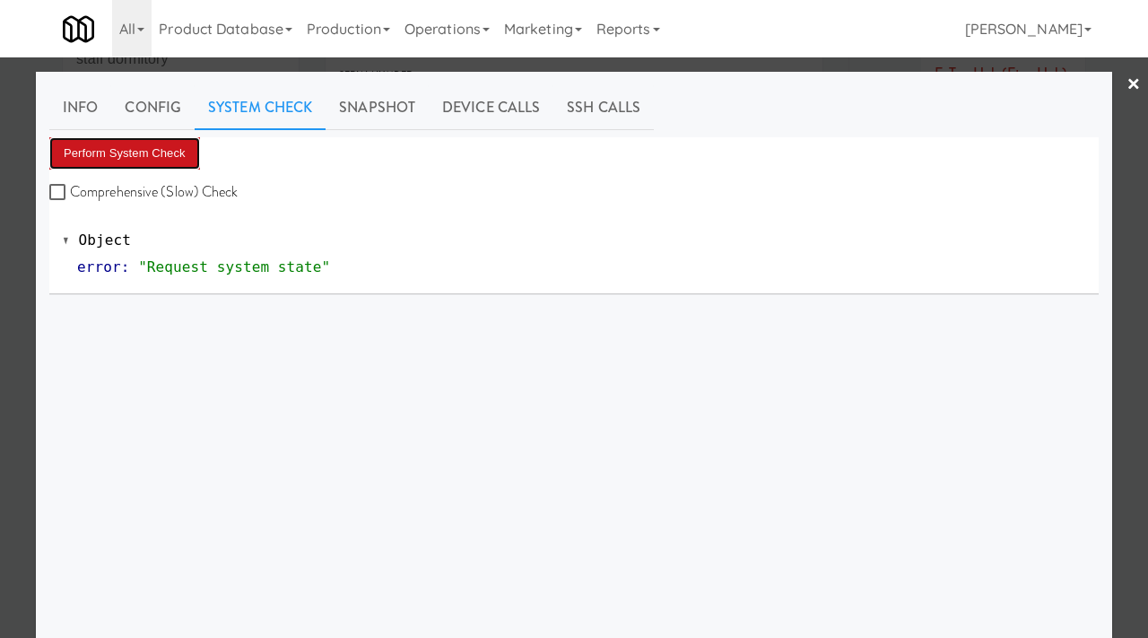
click at [162, 140] on button "Perform System Check" at bounding box center [124, 153] width 151 height 32
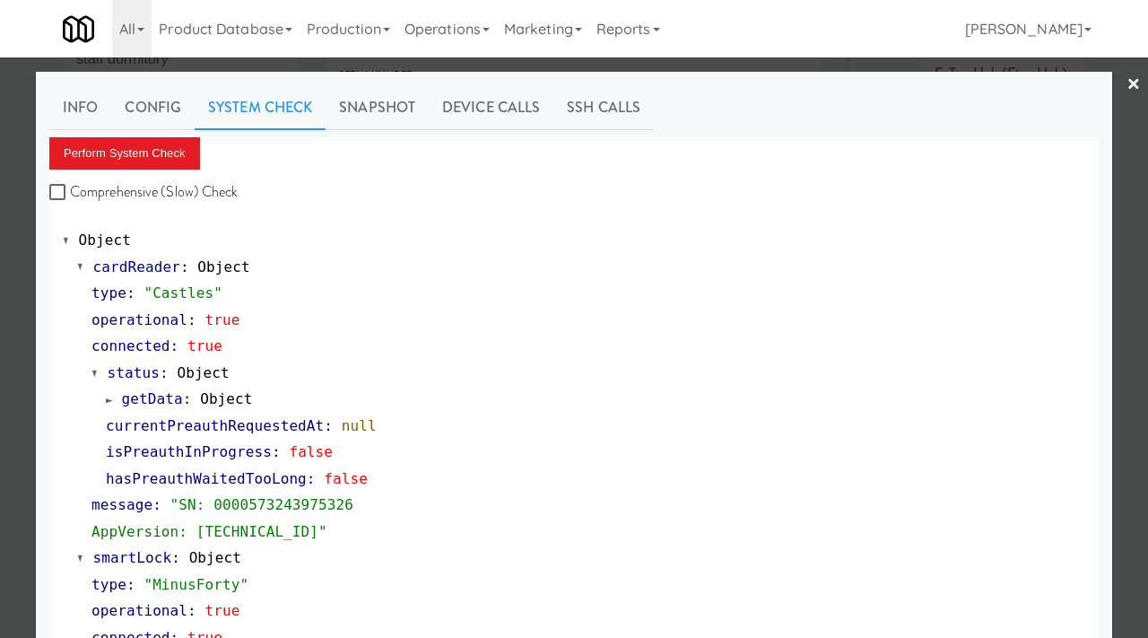
click at [0, 311] on div at bounding box center [574, 319] width 1148 height 638
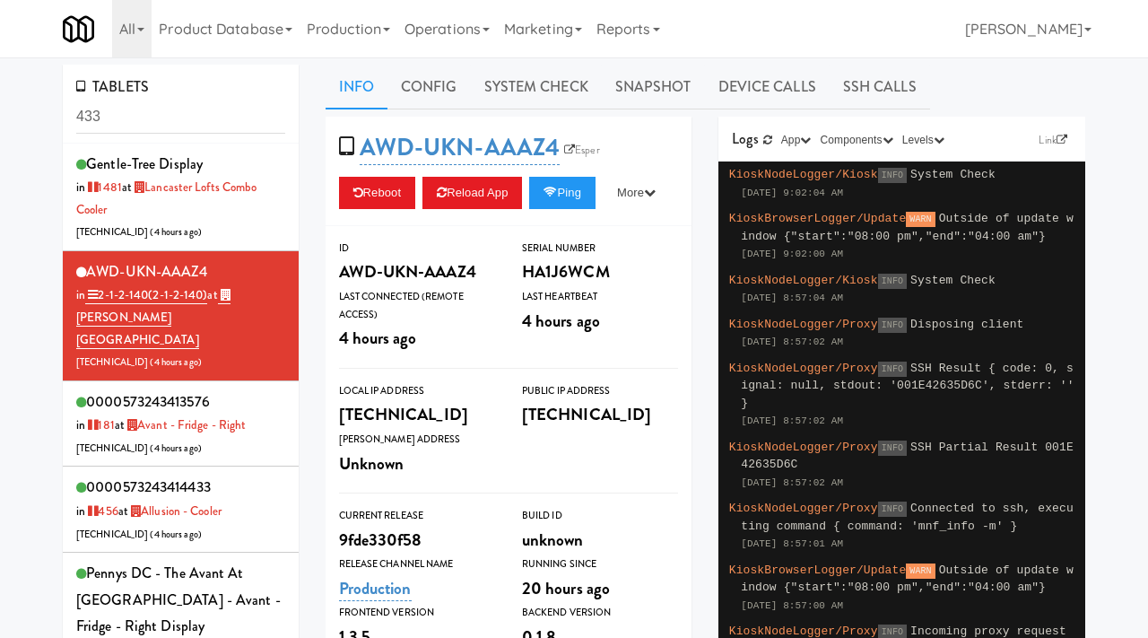
drag, startPoint x: 178, startPoint y: 115, endPoint x: 31, endPoint y: 105, distance: 146.5
click at [31, 105] on div "TABLETS 433 gentle-tree Display in [DATE] at [GEOGRAPHIC_DATA] lofts Combo Cool…" at bounding box center [574, 584] width 1148 height 1038
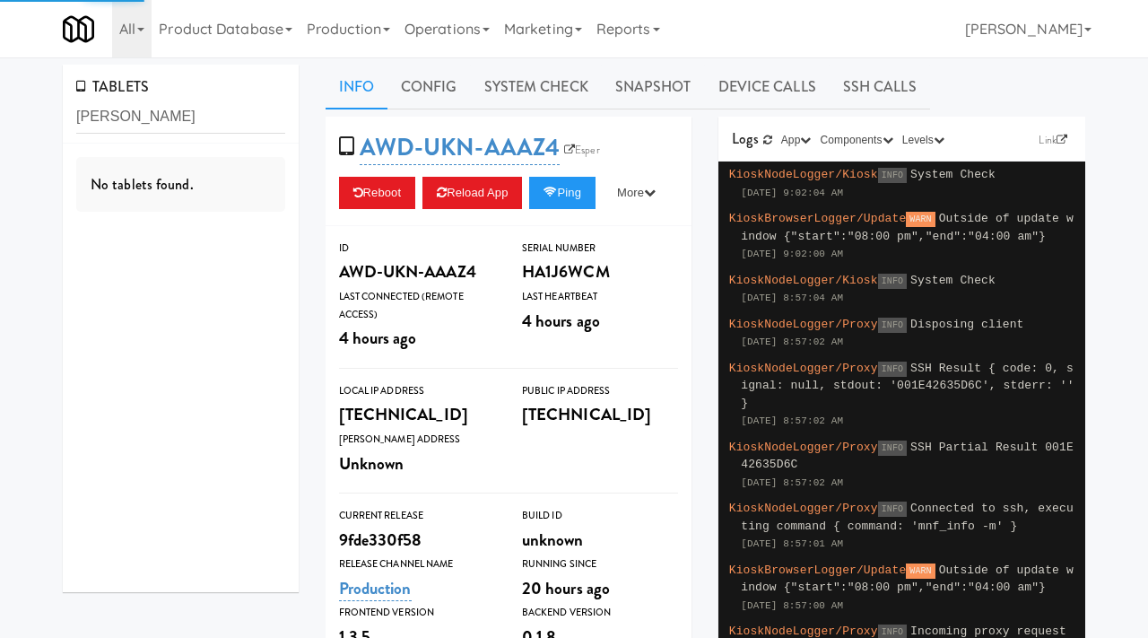
type input "[PERSON_NAME]"
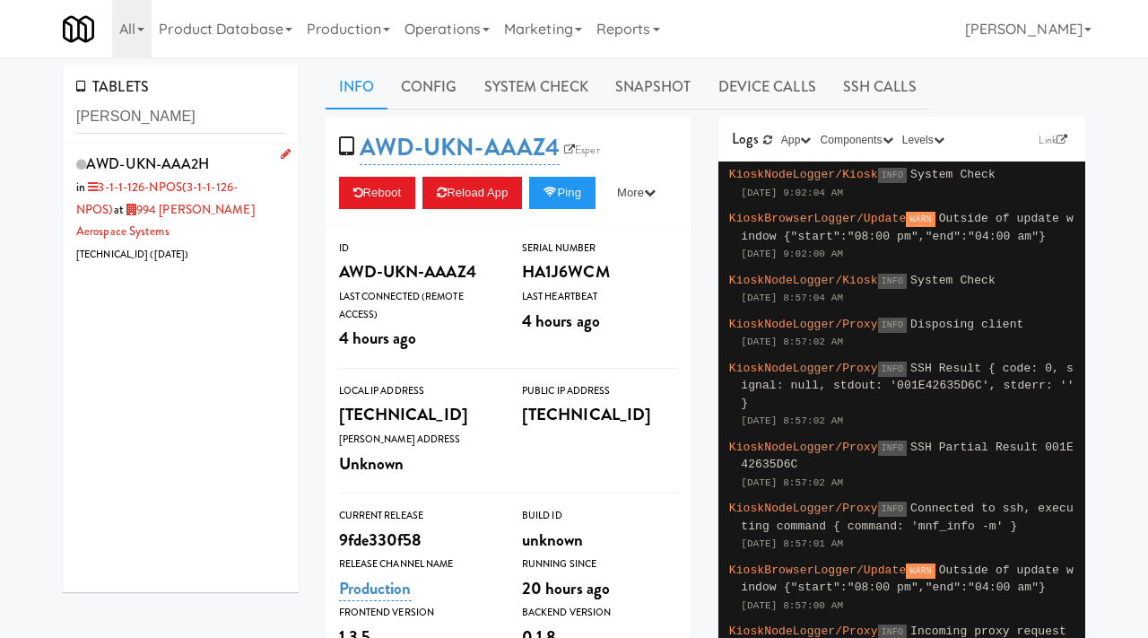
click at [197, 229] on div "AWD-UKN-AAA2H in 3-1-1-126-NPOS (3-1-1-126-NPOS) at 994 [PERSON_NAME] Aerospace…" at bounding box center [180, 208] width 209 height 115
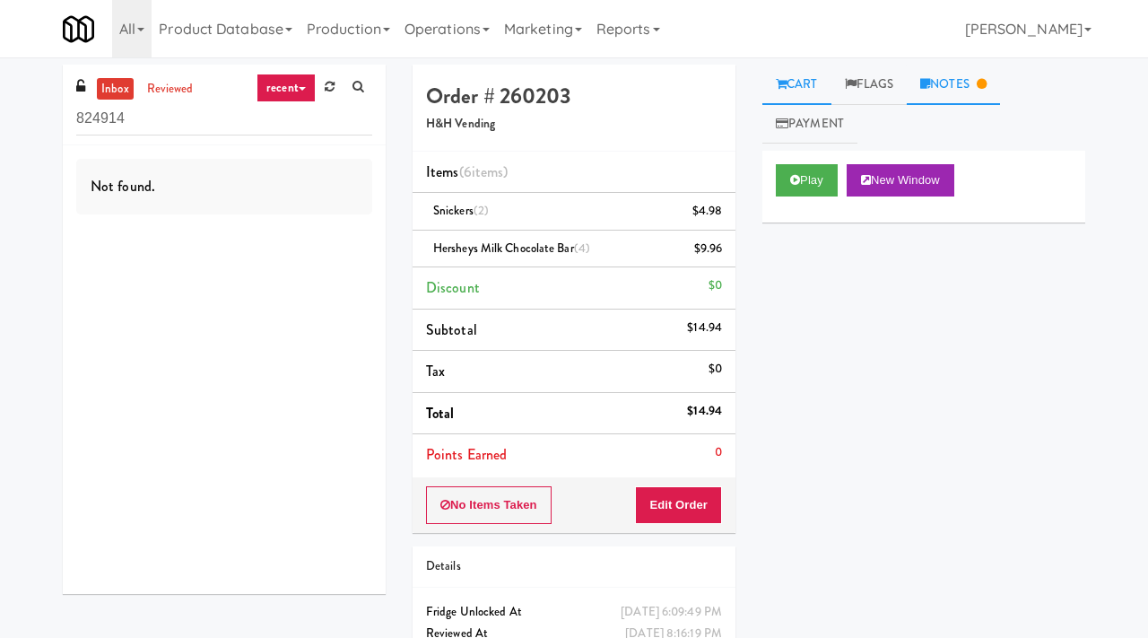
click at [954, 87] on link "Notes" at bounding box center [953, 85] width 93 height 40
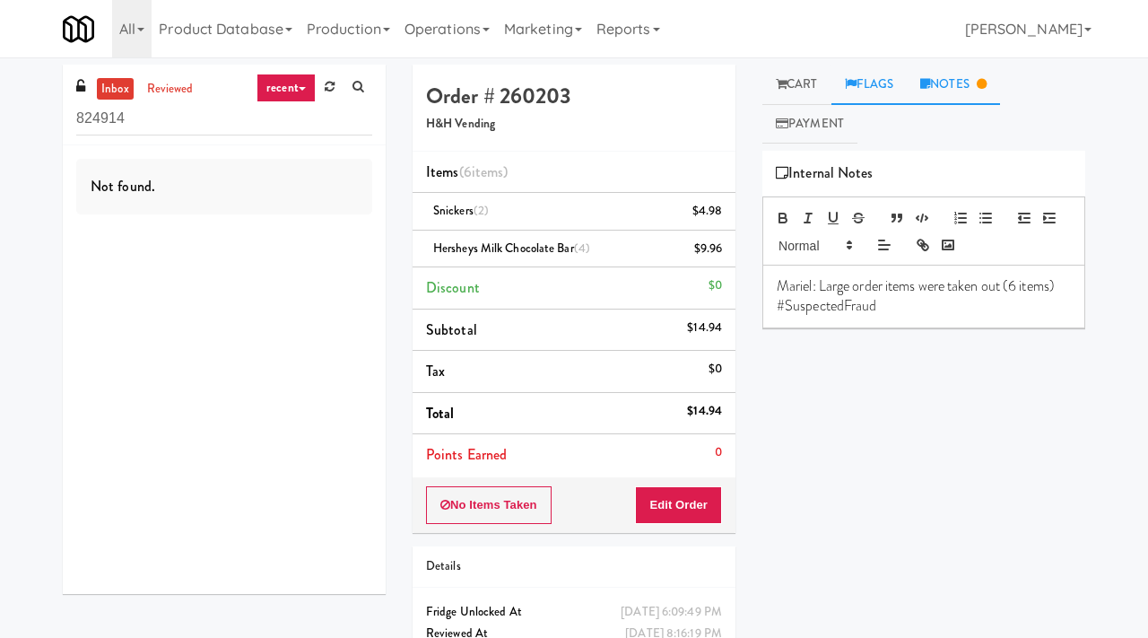
click at [876, 79] on link "Flags" at bounding box center [869, 85] width 76 height 40
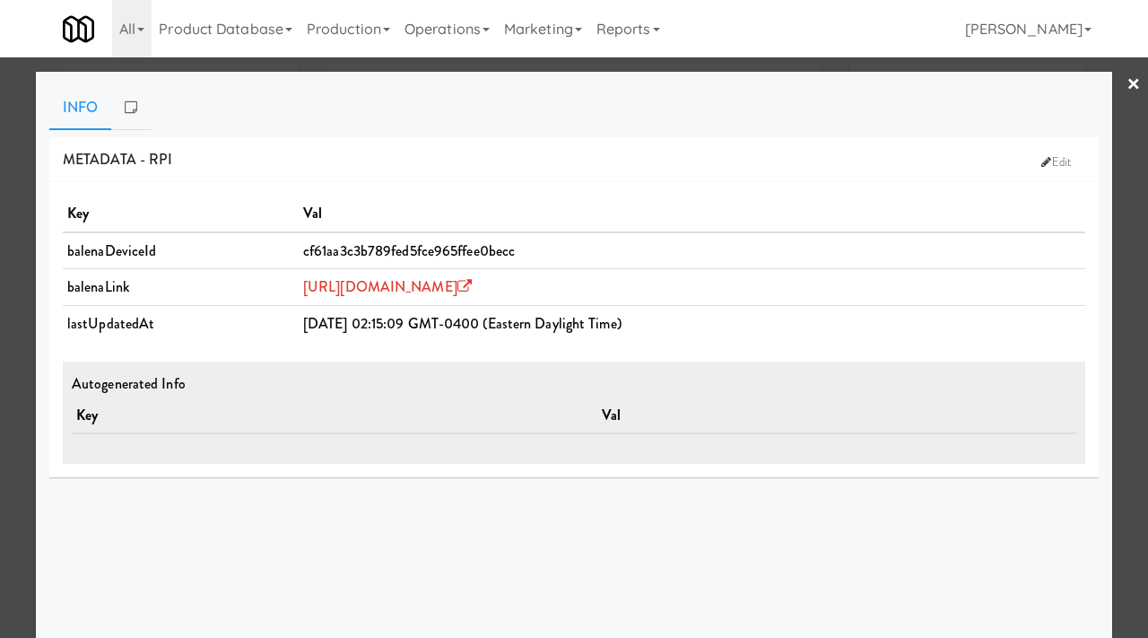
scroll to position [62, 0]
click at [22, 178] on div at bounding box center [574, 319] width 1148 height 638
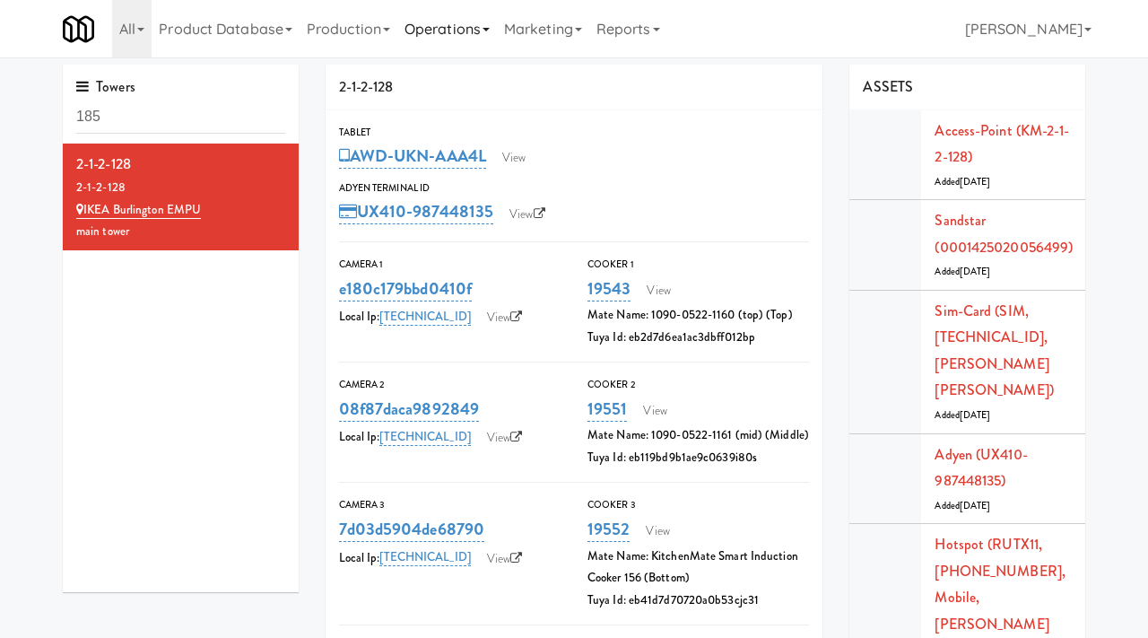
click at [470, 24] on link "Operations" at bounding box center [447, 28] width 100 height 57
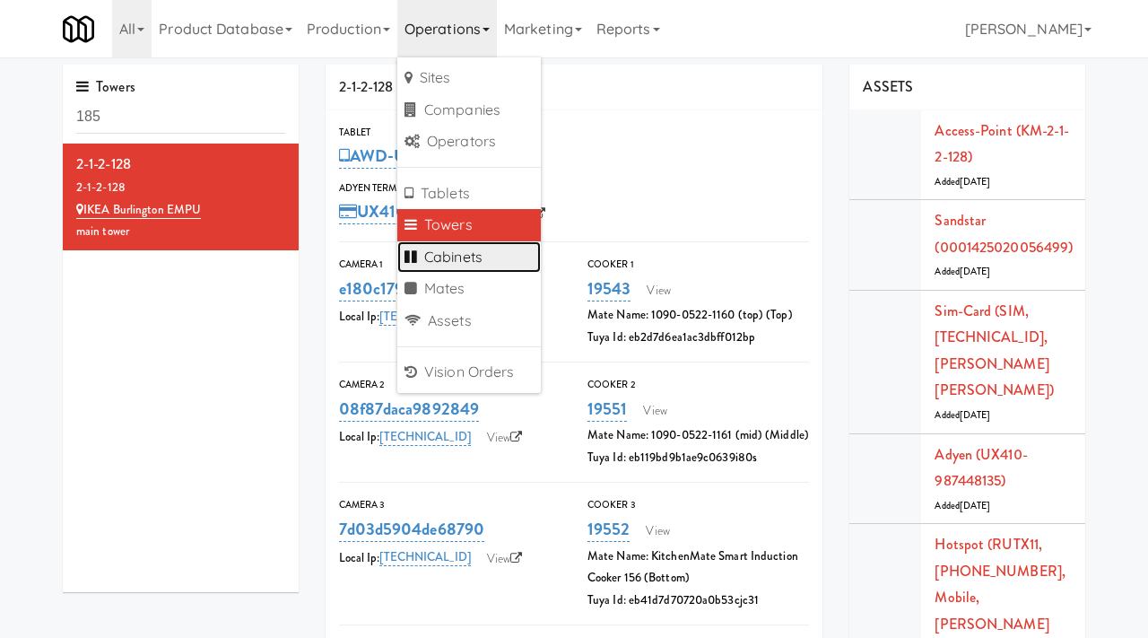
click at [451, 259] on link "Cabinets" at bounding box center [469, 257] width 144 height 32
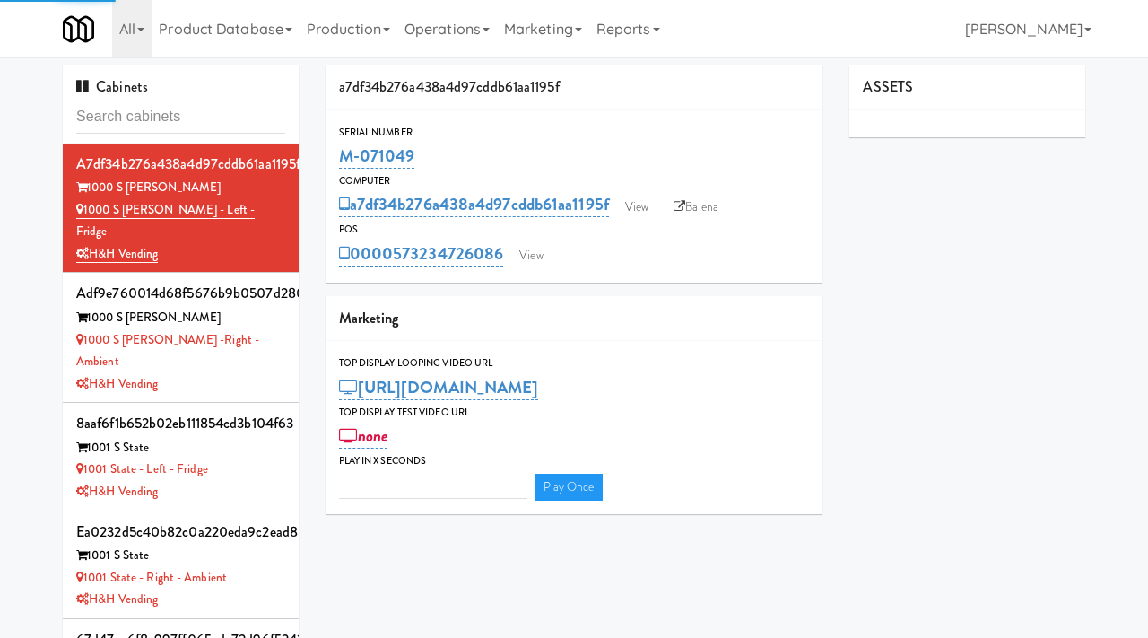
type input "3"
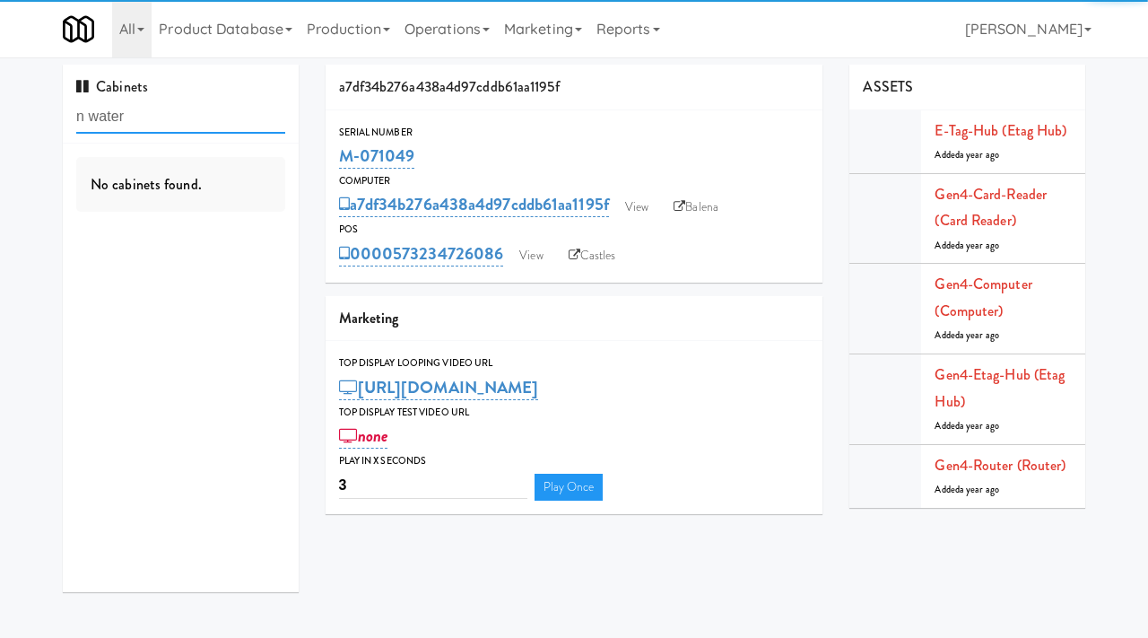
type input "n water"
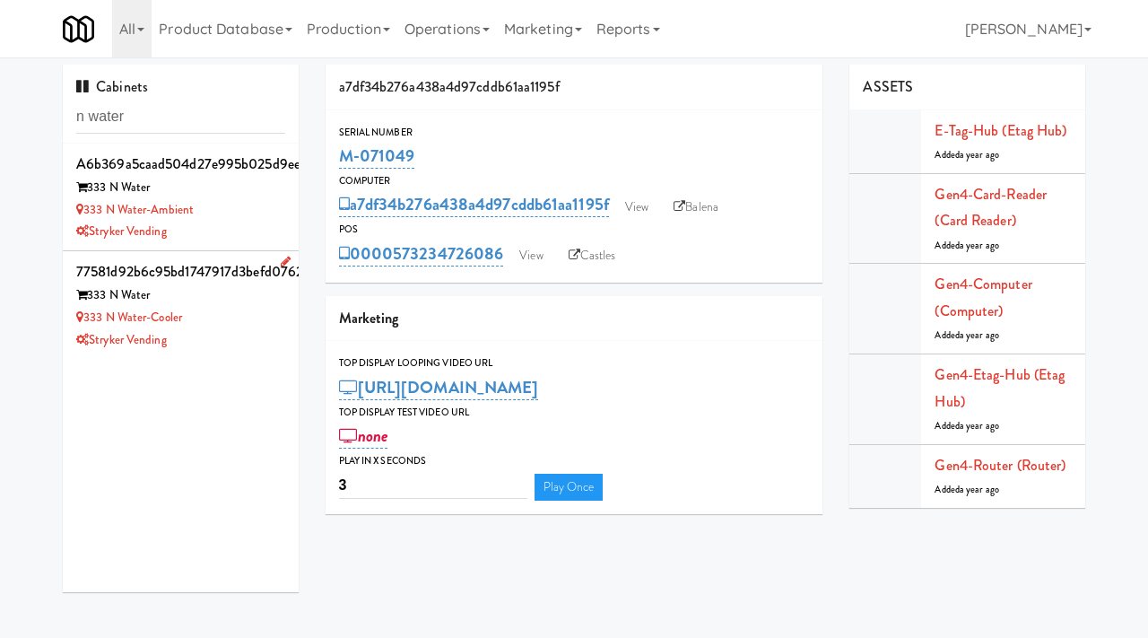
click at [204, 318] on div "333 N Water-Cooler" at bounding box center [180, 318] width 209 height 22
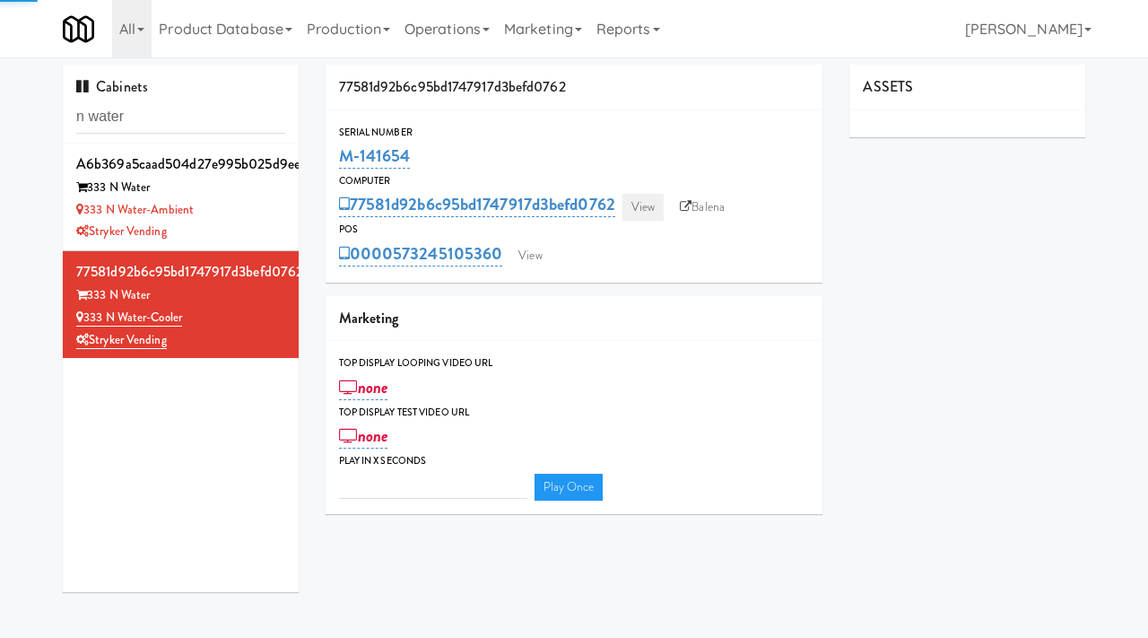
type input "3"
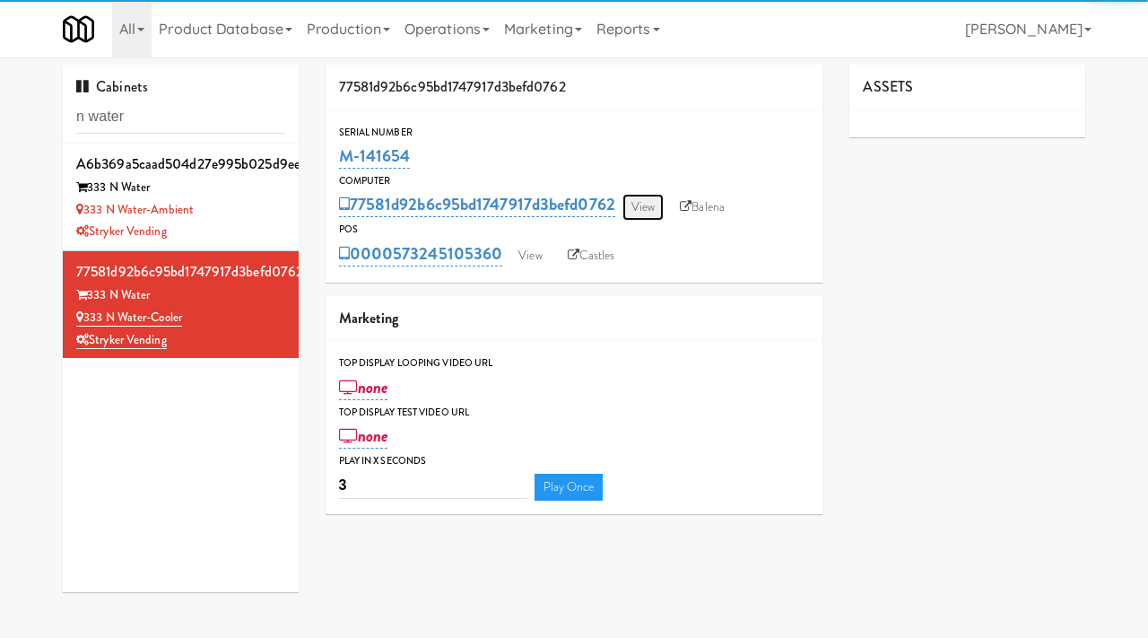
click at [643, 195] on link "View" at bounding box center [642, 207] width 41 height 27
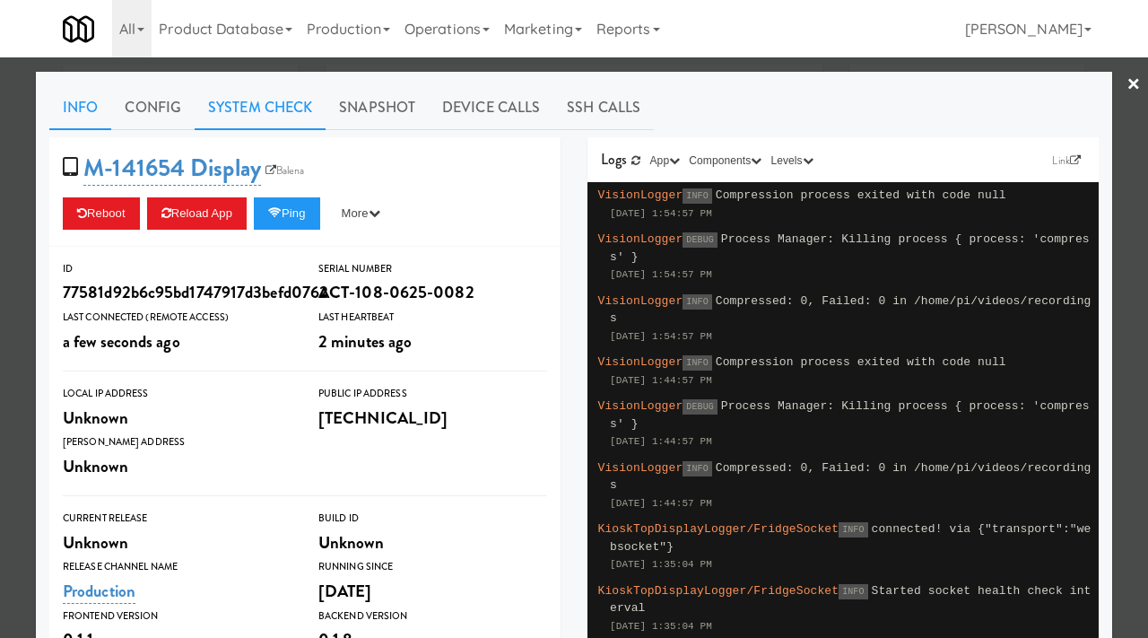
click at [264, 99] on link "System Check" at bounding box center [260, 107] width 131 height 45
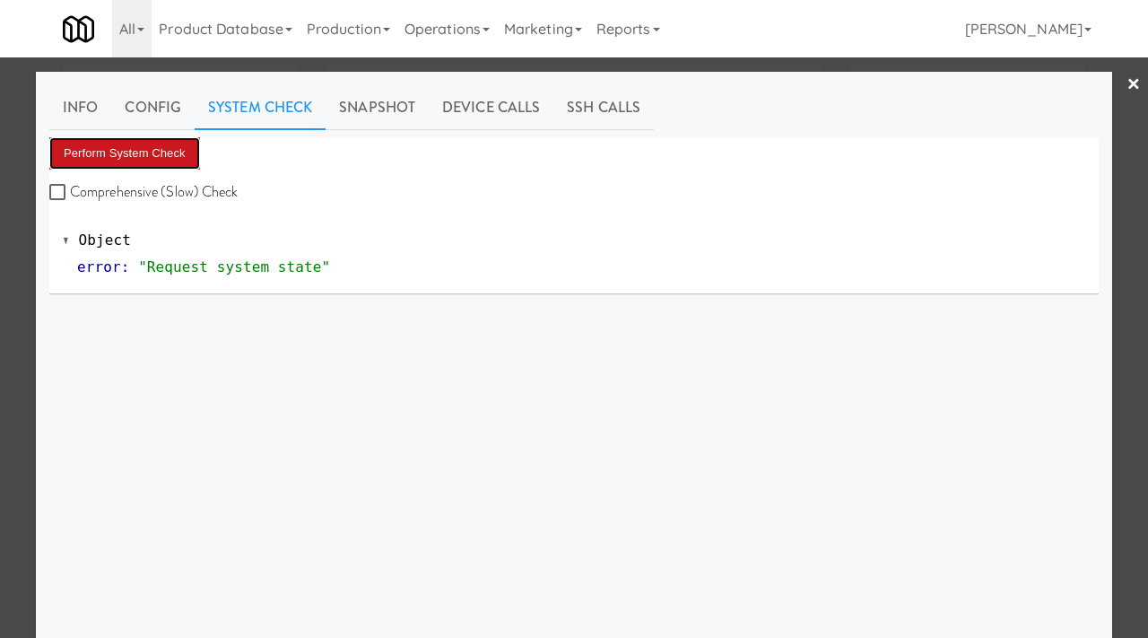
click at [133, 153] on button "Perform System Check" at bounding box center [124, 153] width 151 height 32
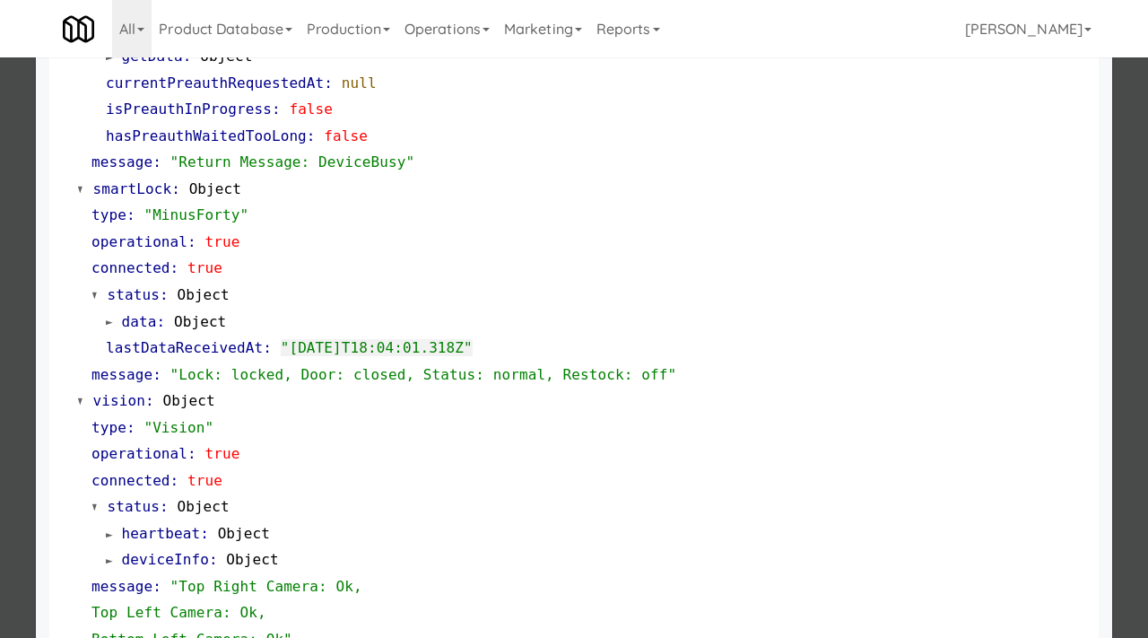
scroll to position [344, 0]
click at [0, 277] on div at bounding box center [574, 319] width 1148 height 638
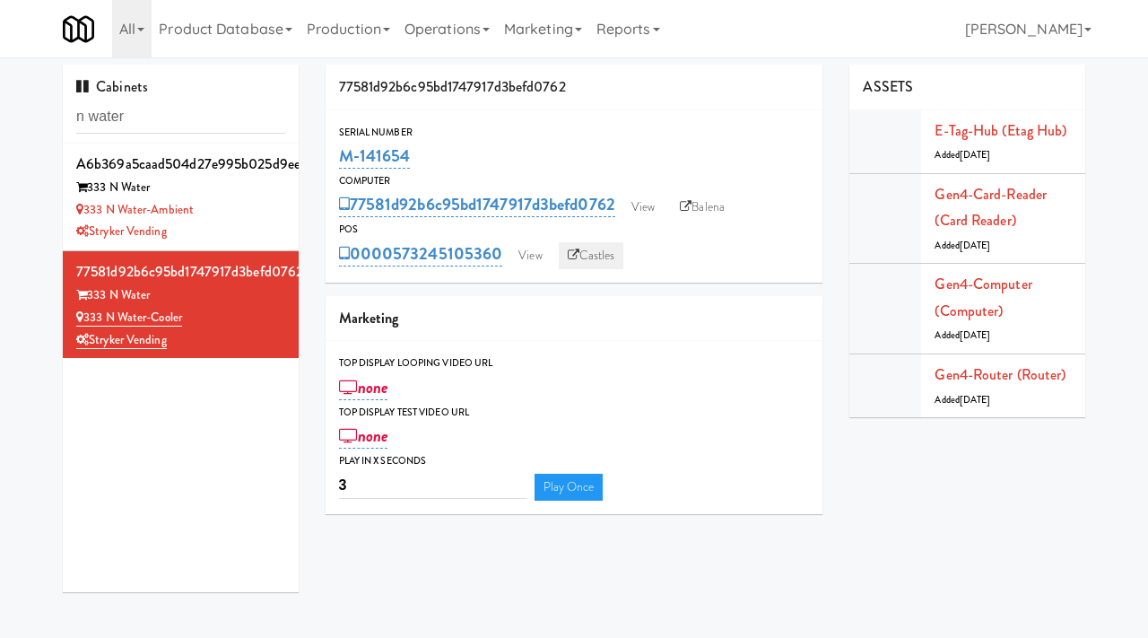
click at [603, 255] on link "Castles" at bounding box center [591, 255] width 65 height 27
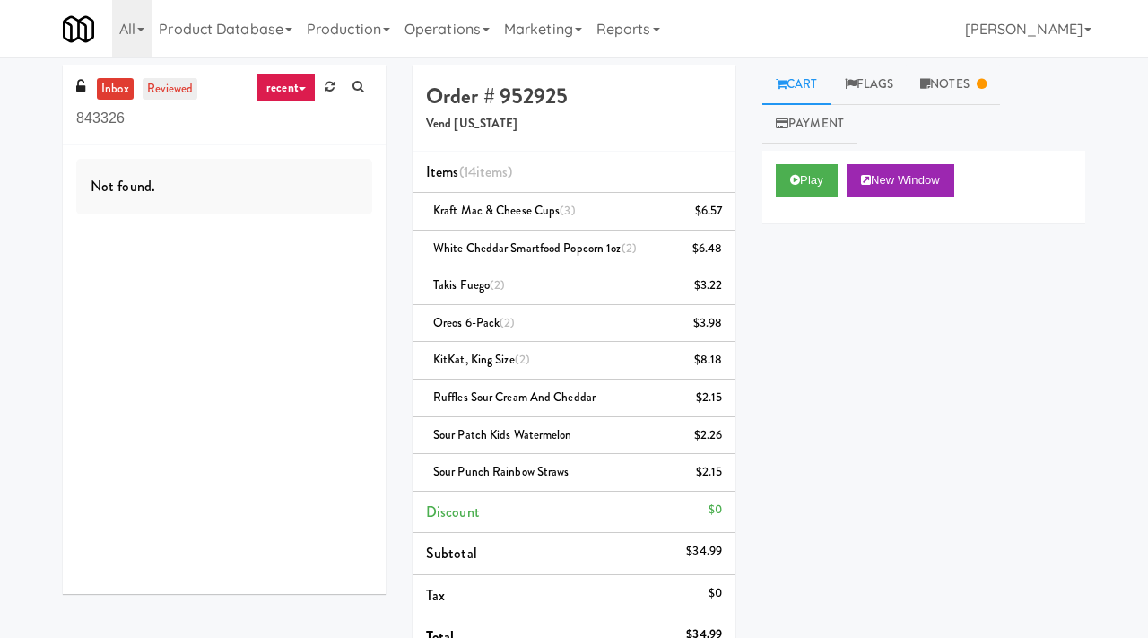
click at [176, 80] on link "reviewed" at bounding box center [171, 89] width 56 height 22
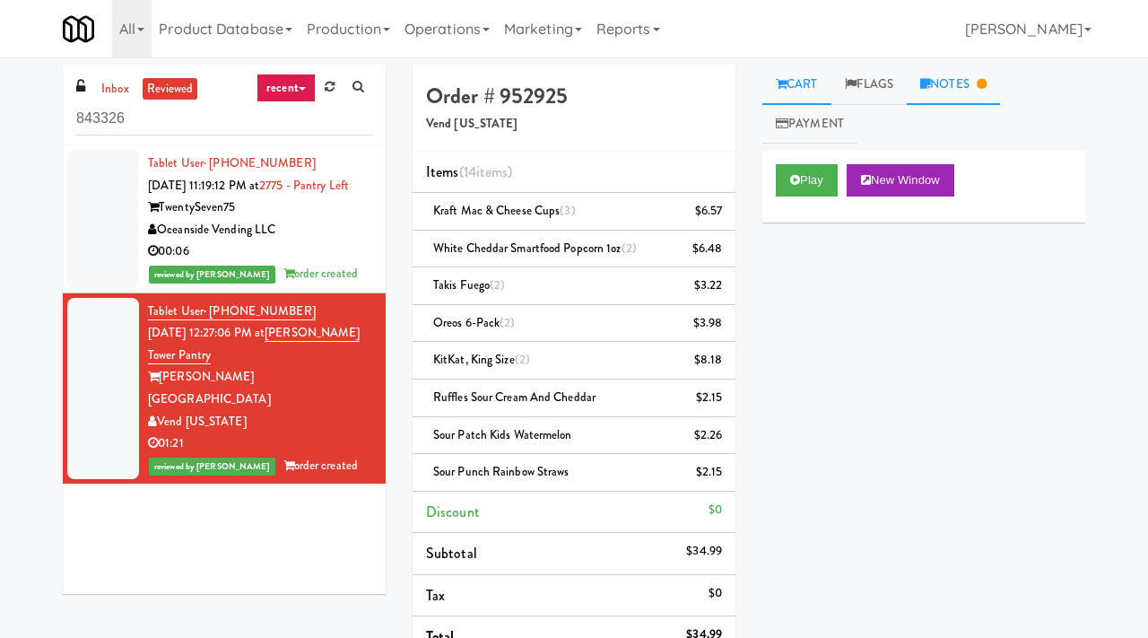
click at [969, 87] on link "Notes" at bounding box center [953, 85] width 93 height 40
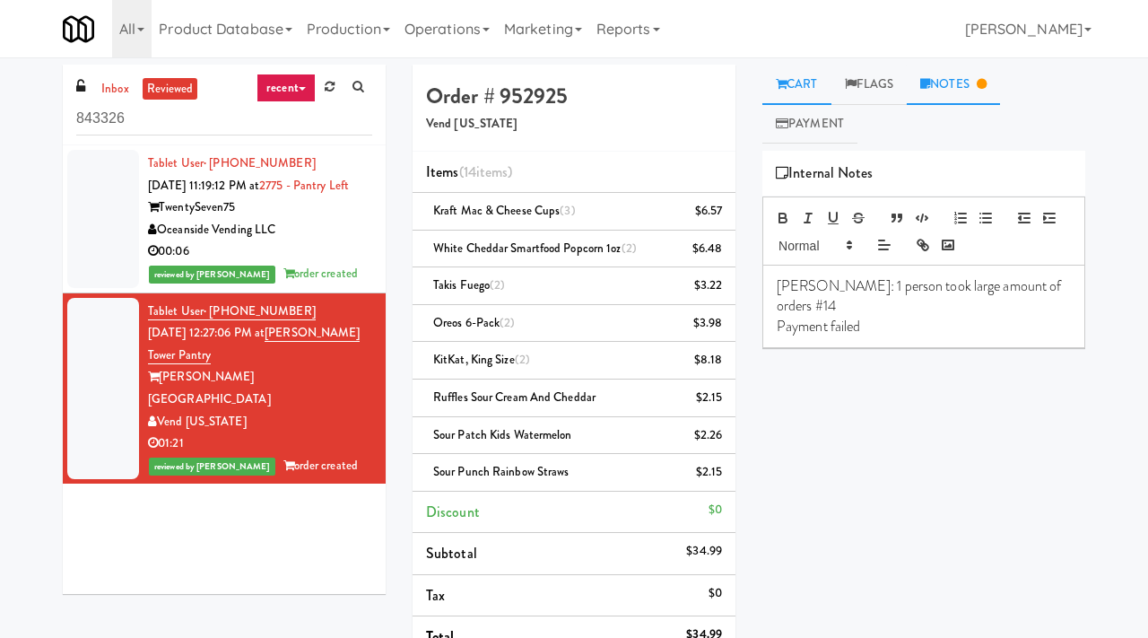
click at [802, 76] on link "Cart" at bounding box center [796, 85] width 69 height 40
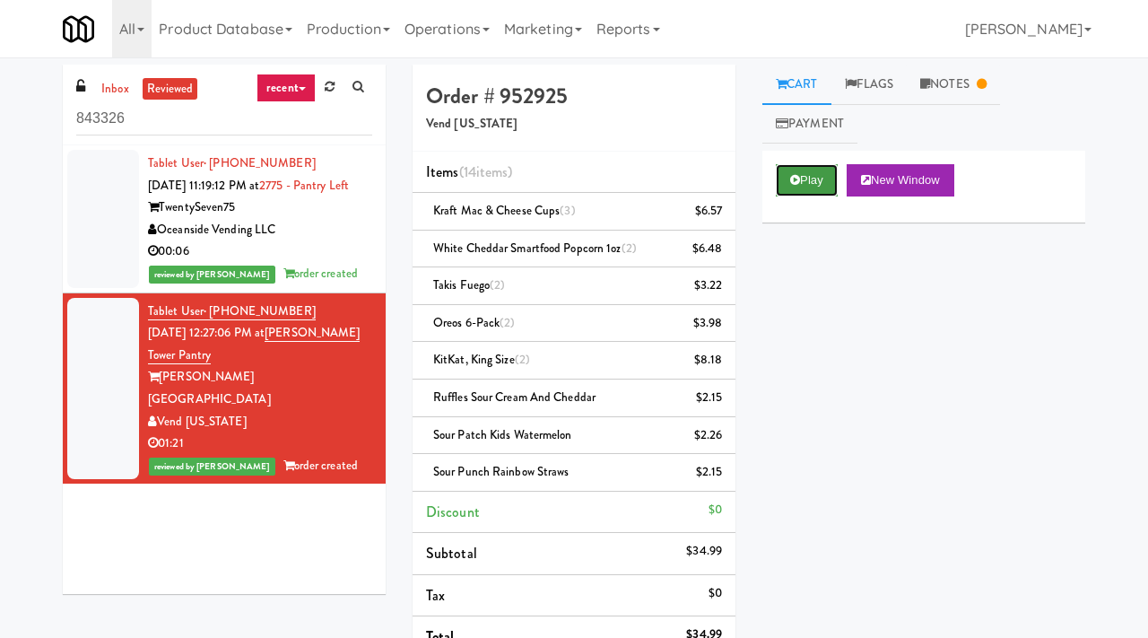
click at [812, 175] on button "Play" at bounding box center [807, 180] width 62 height 32
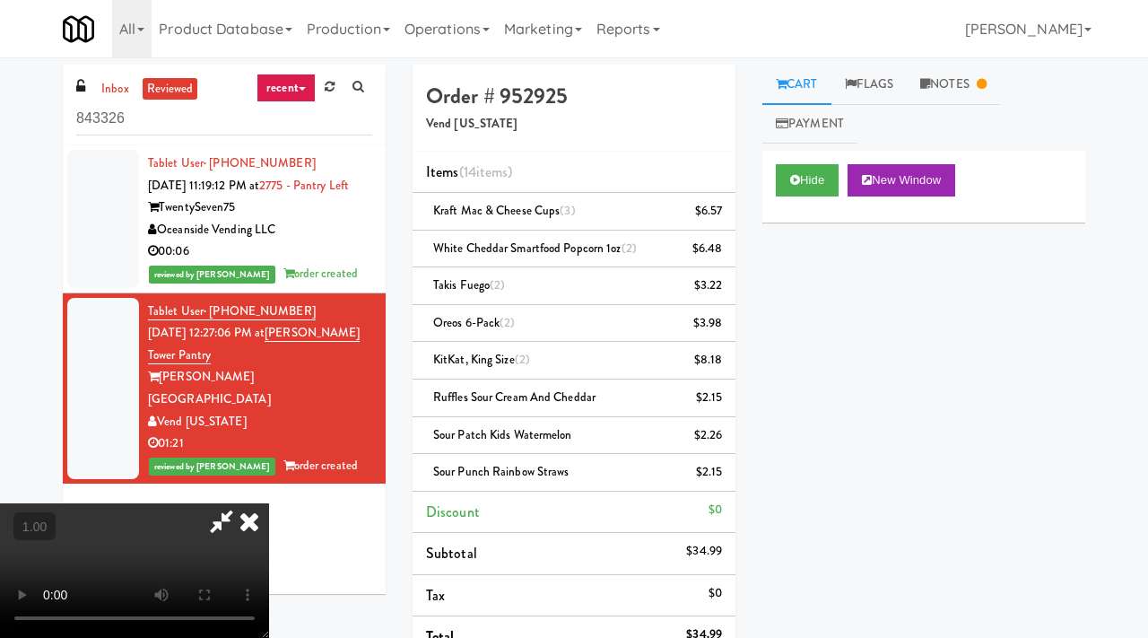
click at [269, 503] on icon at bounding box center [249, 521] width 39 height 36
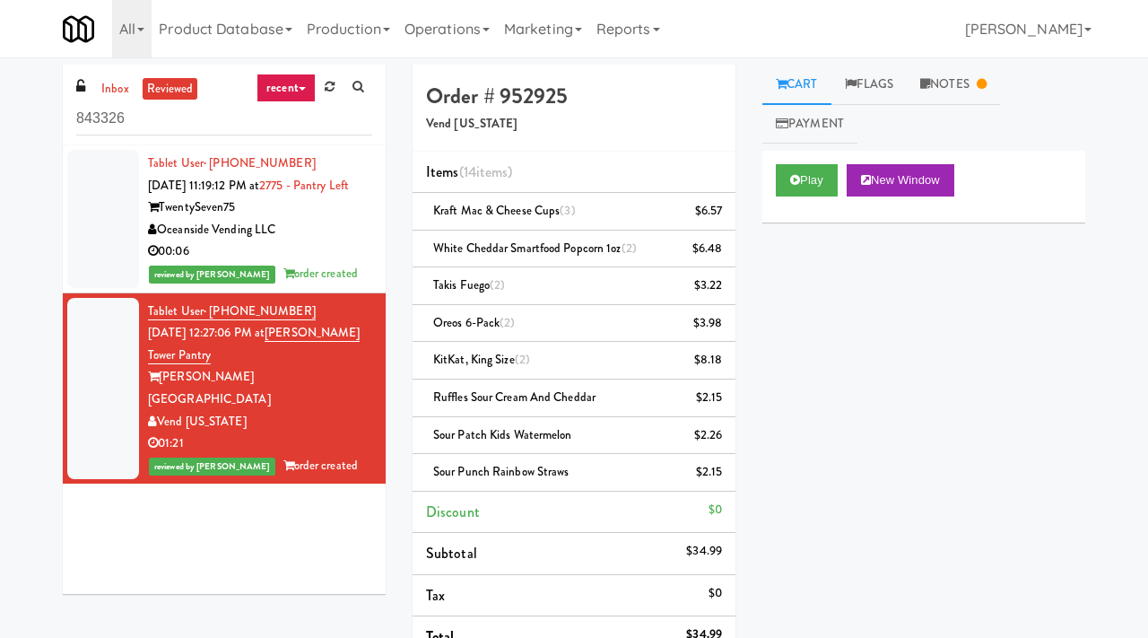
drag, startPoint x: 300, startPoint y: 310, endPoint x: 209, endPoint y: 316, distance: 91.6
click at [209, 316] on div "Tablet User · (720) 313-3487 Aug 3, 2025 12:27:06 PM at Archer Tower Pantry Arc…" at bounding box center [260, 388] width 224 height 177
copy span "(720) 313-3487"
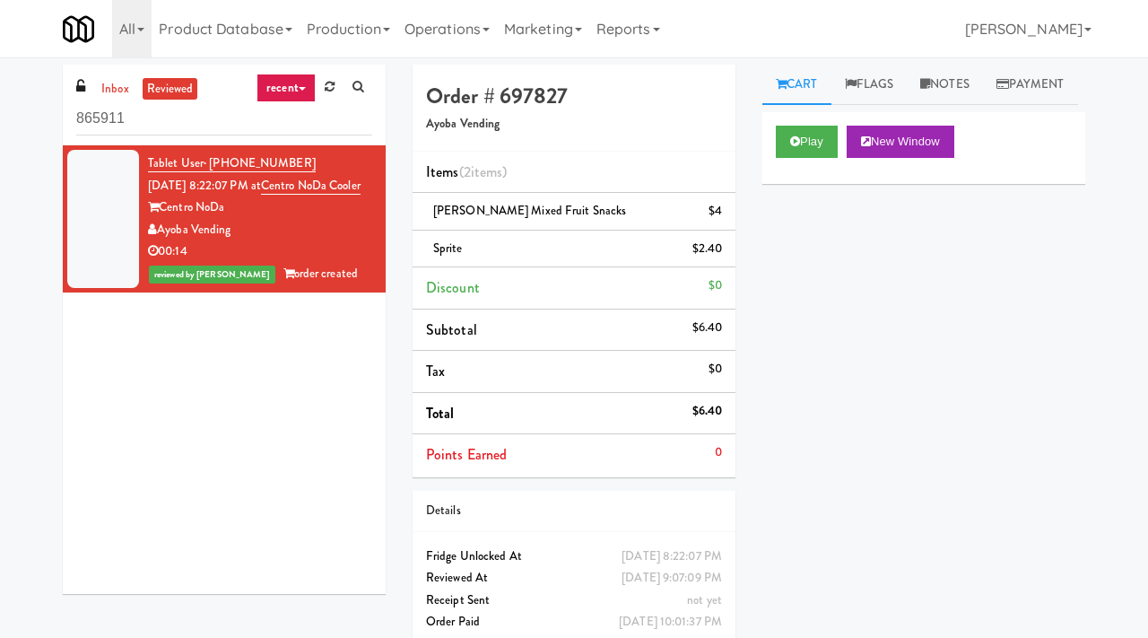
scroll to position [57, 0]
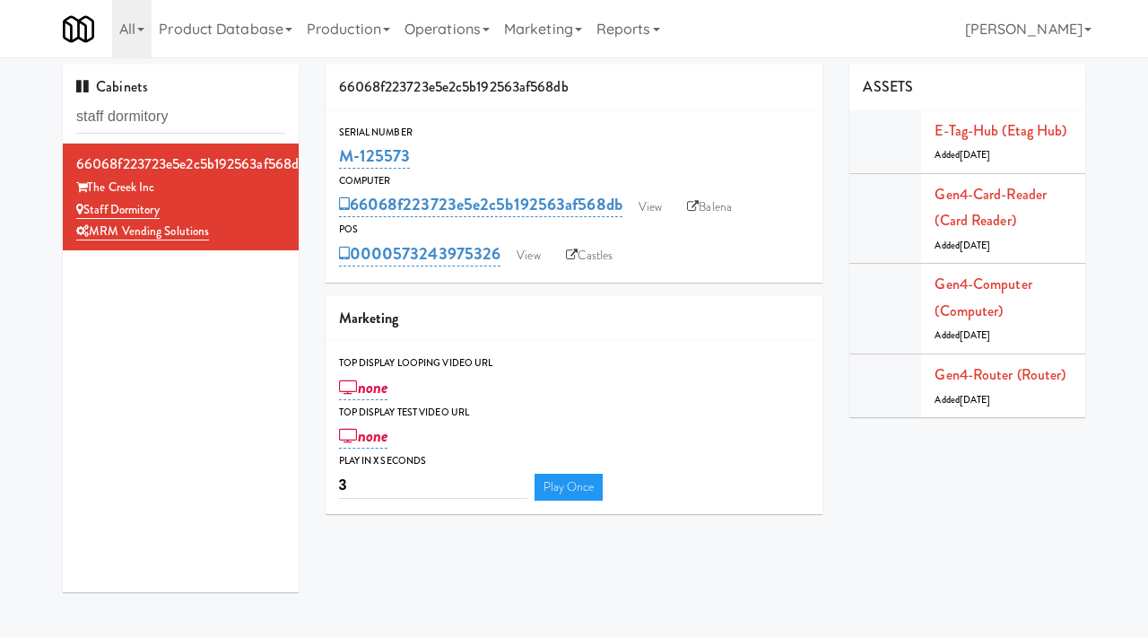
scroll to position [57, 0]
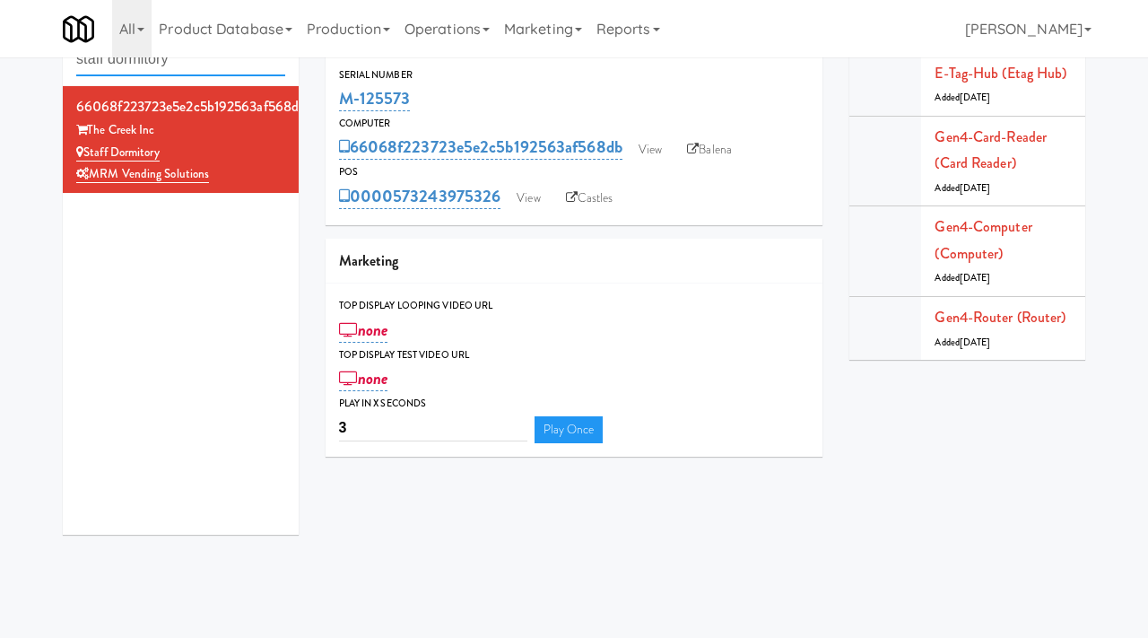
click at [163, 68] on input "staff dormitory" at bounding box center [180, 59] width 209 height 33
type input "r"
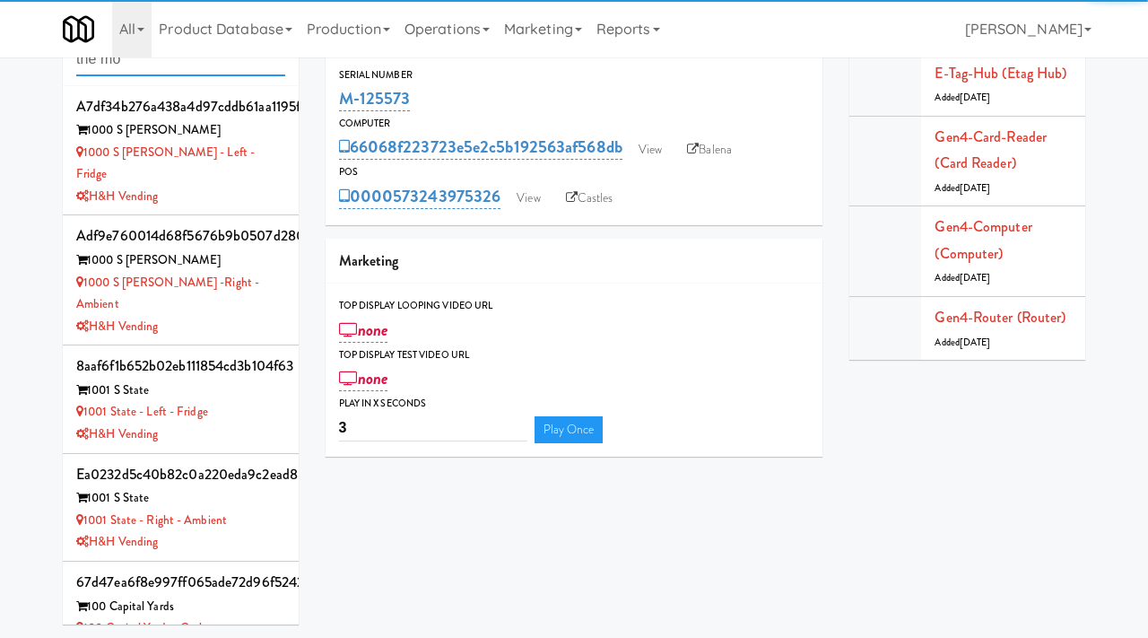
type input "the mo"
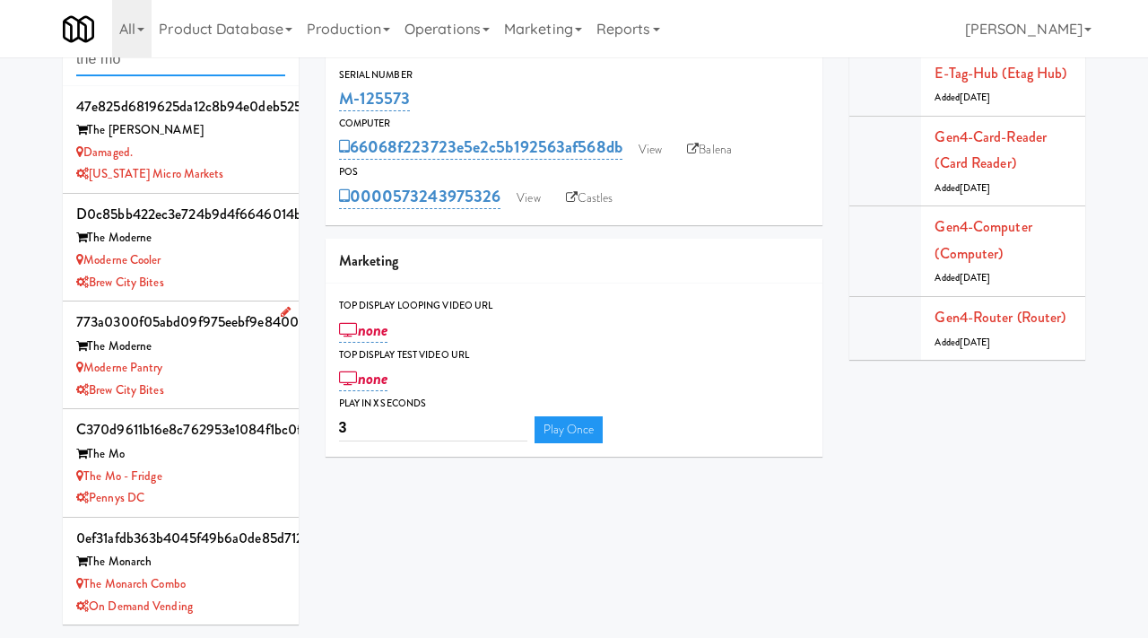
scroll to position [109, 0]
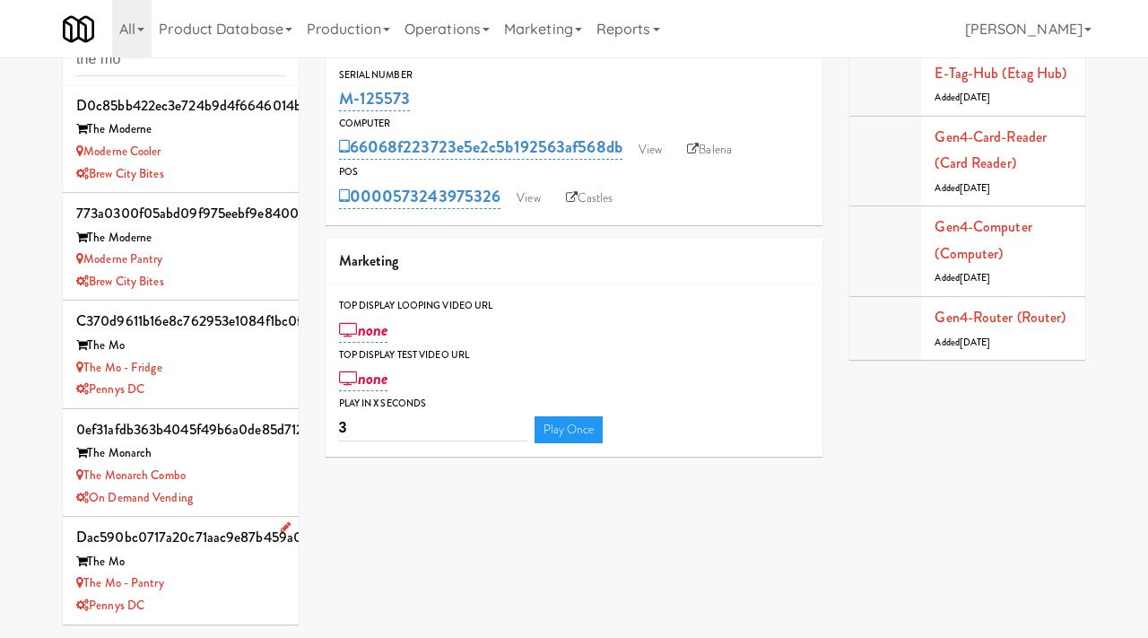
click at [210, 576] on div "The Mo - Pantry" at bounding box center [180, 583] width 209 height 22
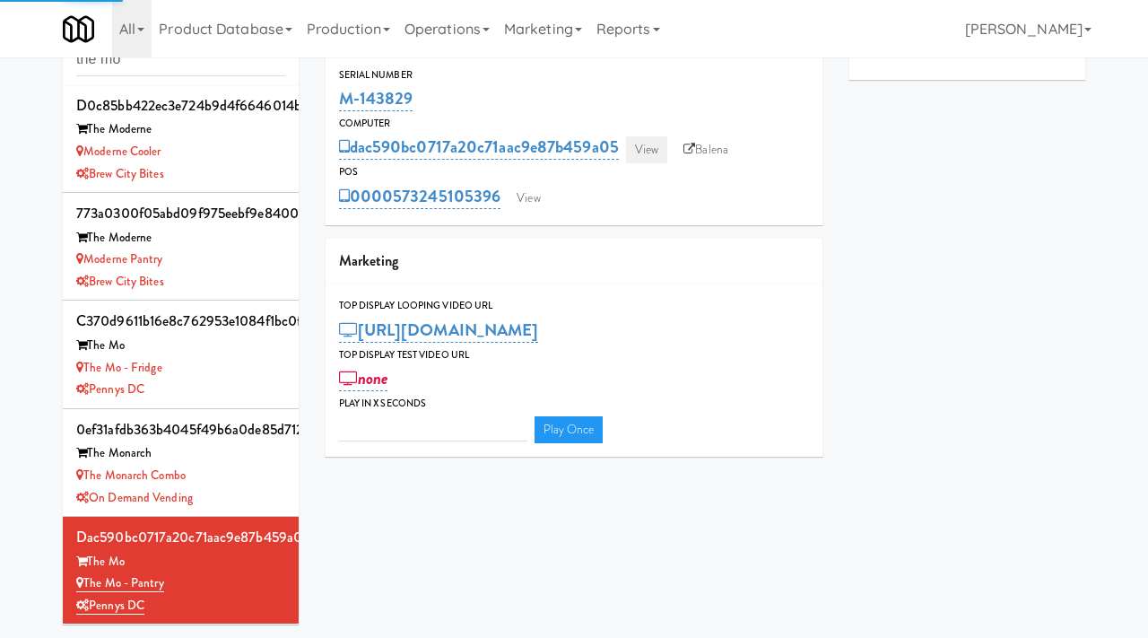
type input "3"
click at [637, 151] on link "View" at bounding box center [646, 149] width 41 height 27
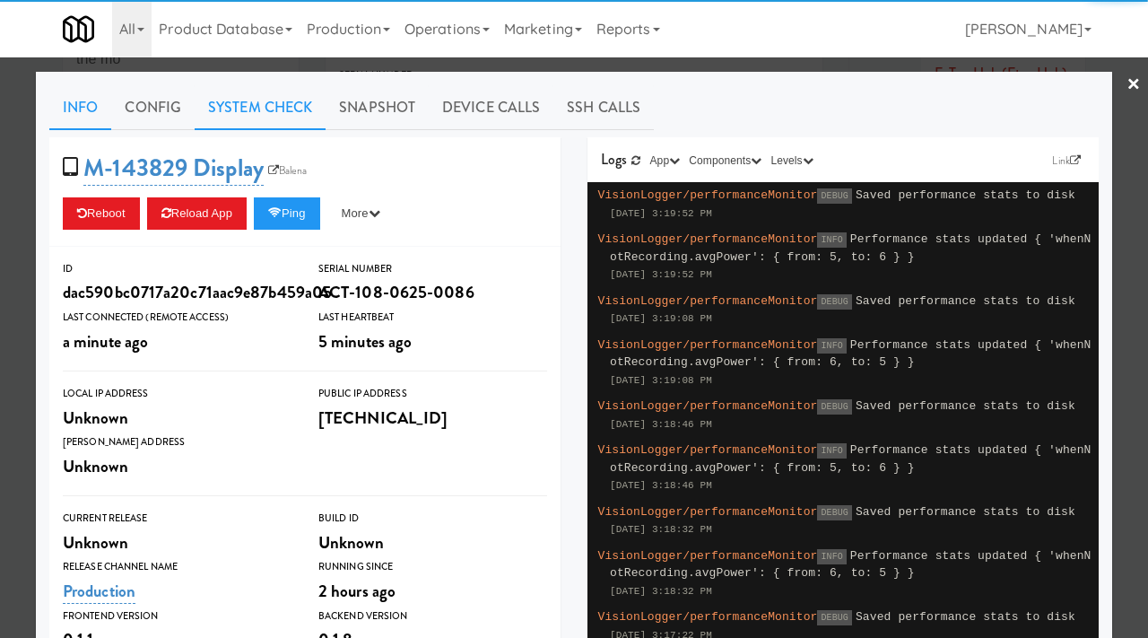
click at [257, 117] on link "System Check" at bounding box center [260, 107] width 131 height 45
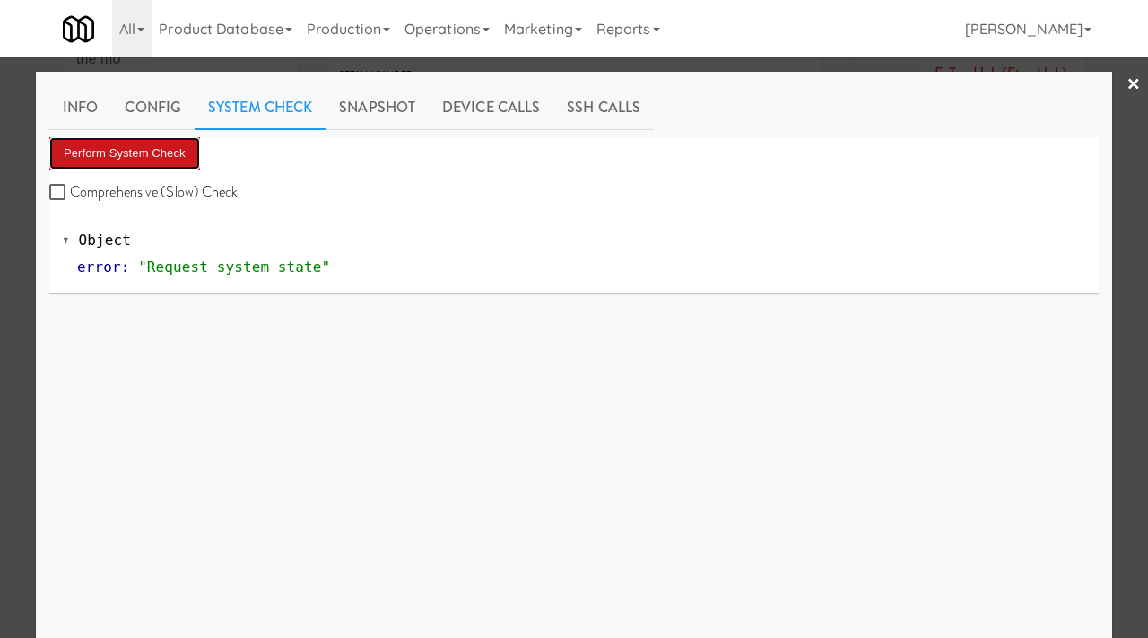
click at [137, 154] on button "Perform System Check" at bounding box center [124, 153] width 151 height 32
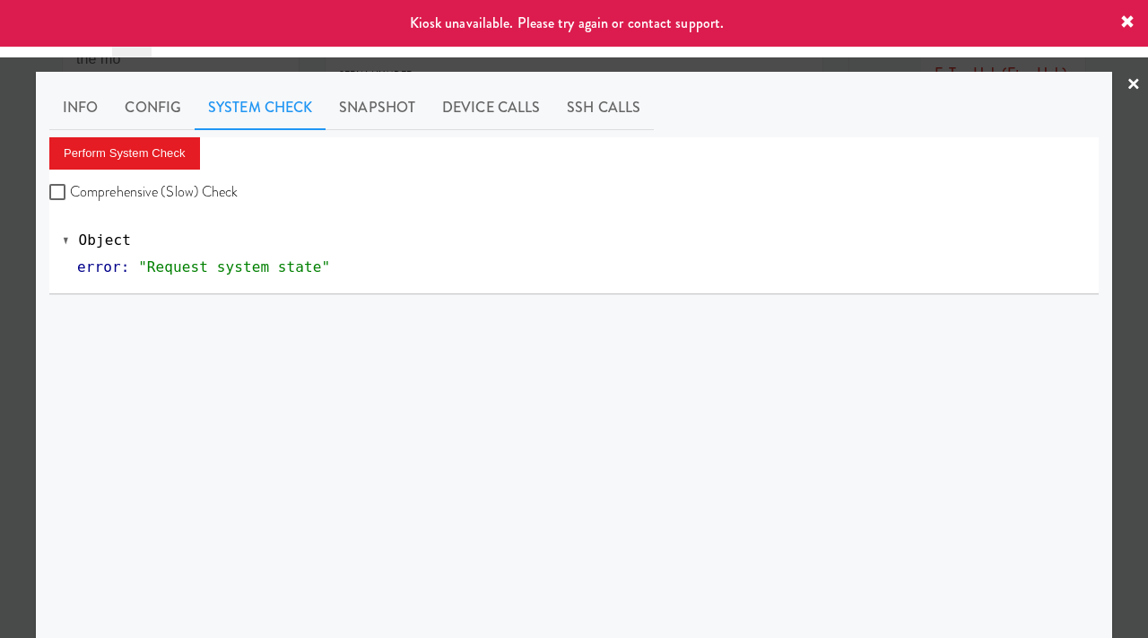
click at [0, 305] on div at bounding box center [574, 319] width 1148 height 638
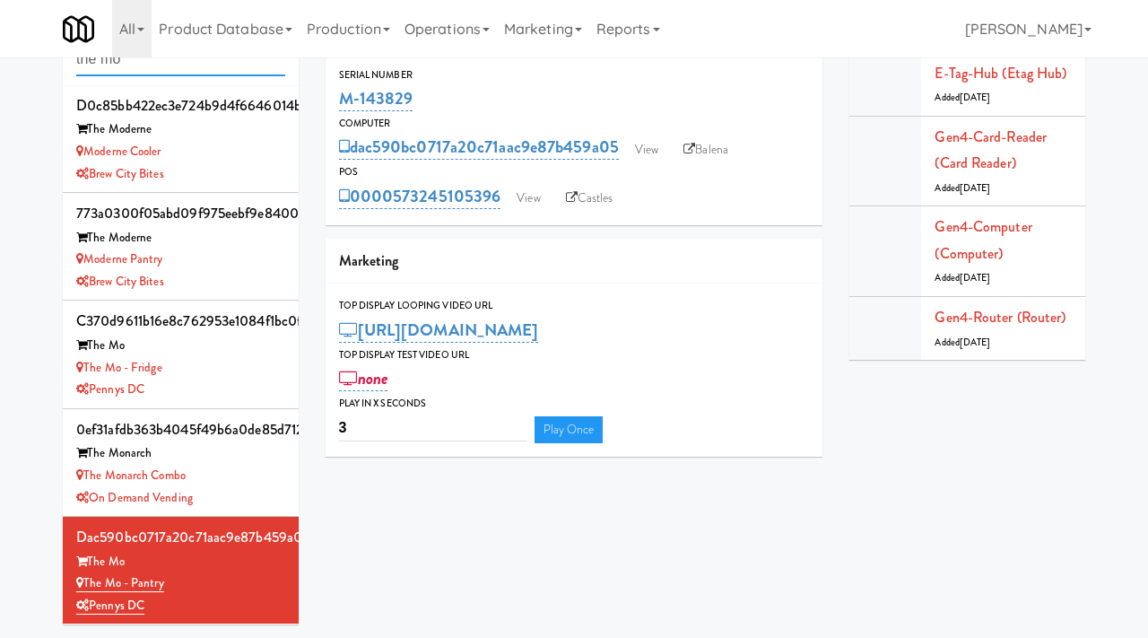
click at [144, 68] on input "the mo" at bounding box center [180, 59] width 209 height 33
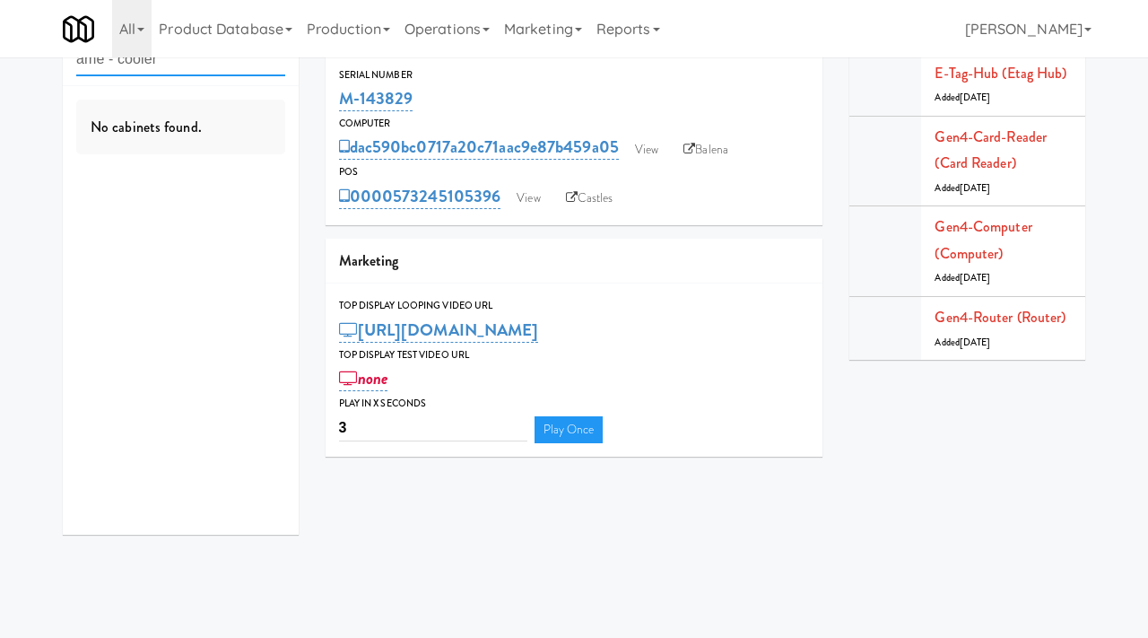
type input "ame - cooler"
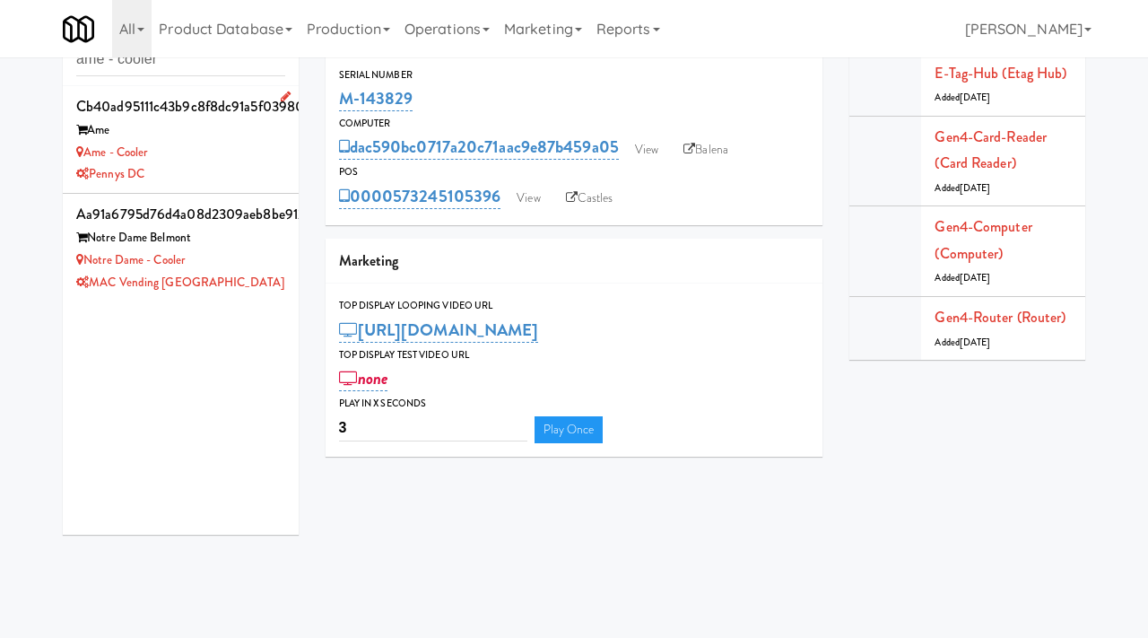
click at [280, 170] on div "Pennys DC" at bounding box center [180, 174] width 209 height 22
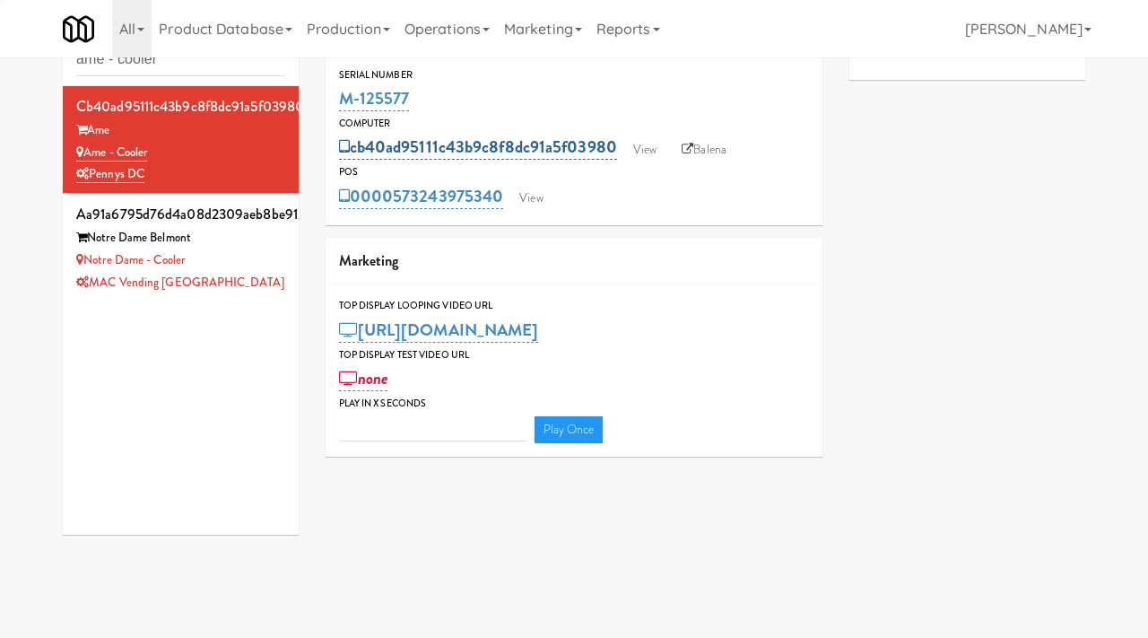
type input "3"
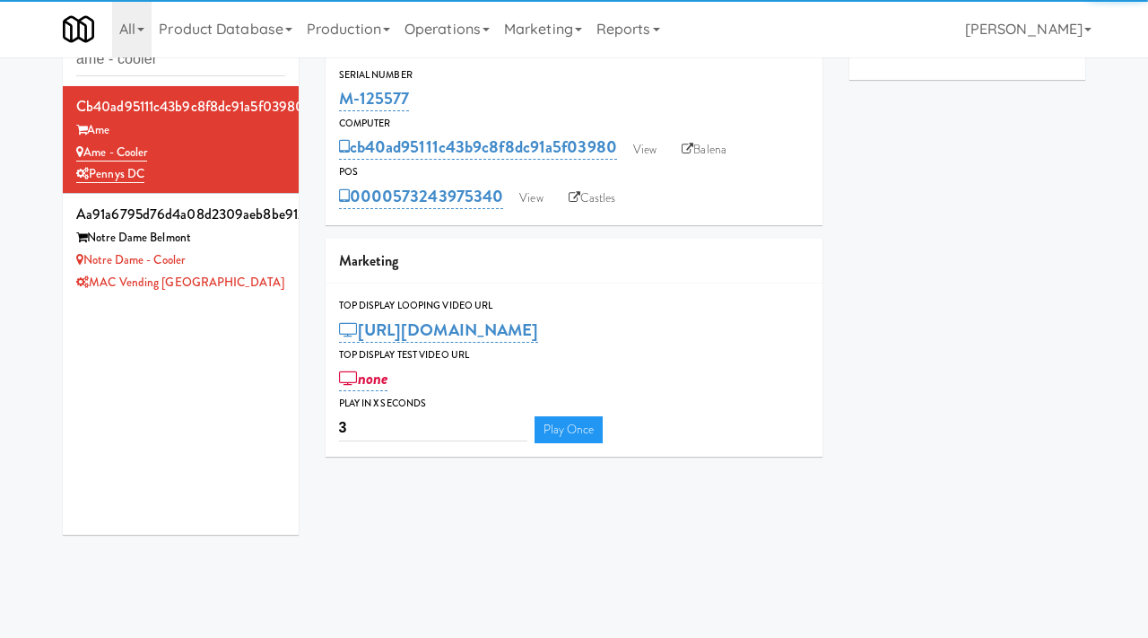
click at [658, 132] on div "cb40ad95111c43b9c8f8dc91a5f03980 View Balena" at bounding box center [574, 147] width 471 height 30
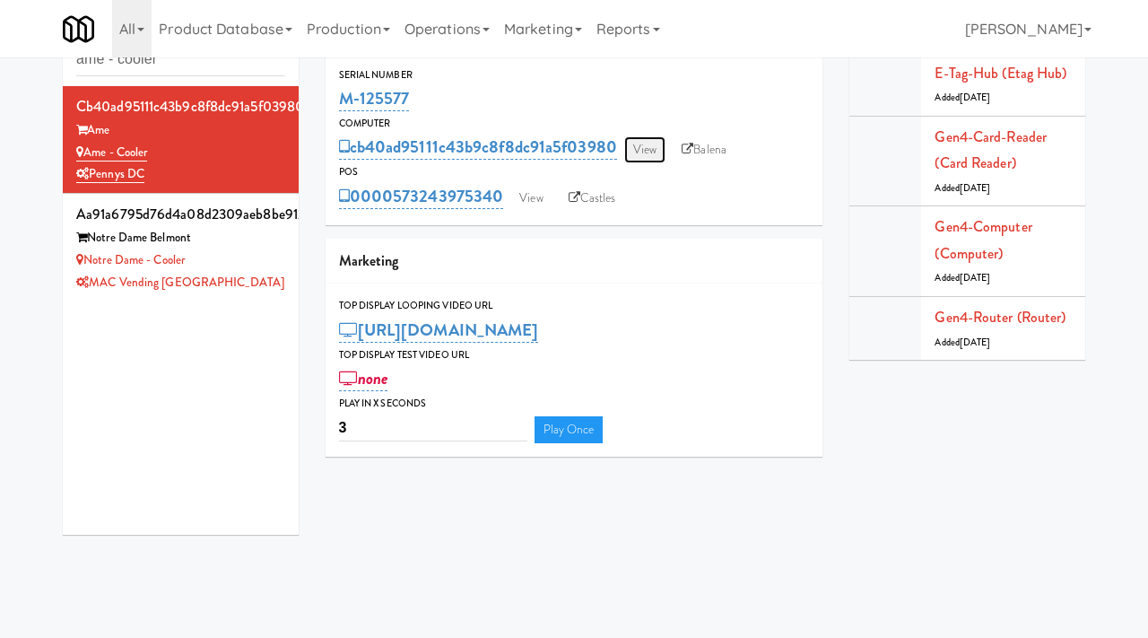
click at [651, 145] on link "View" at bounding box center [644, 149] width 41 height 27
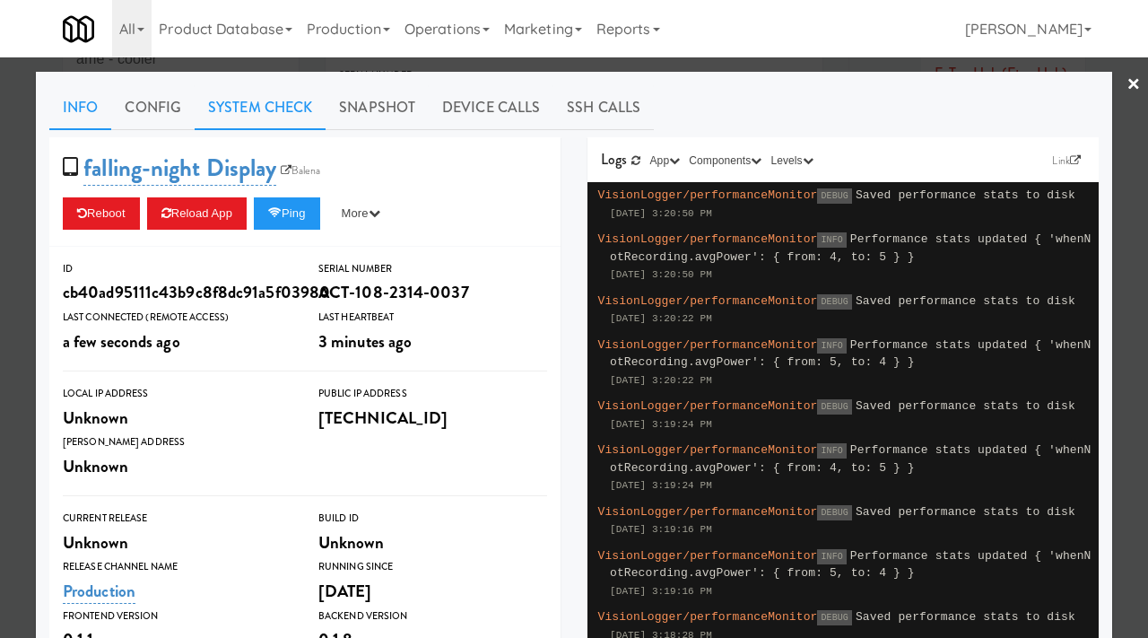
click at [224, 107] on link "System Check" at bounding box center [260, 107] width 131 height 45
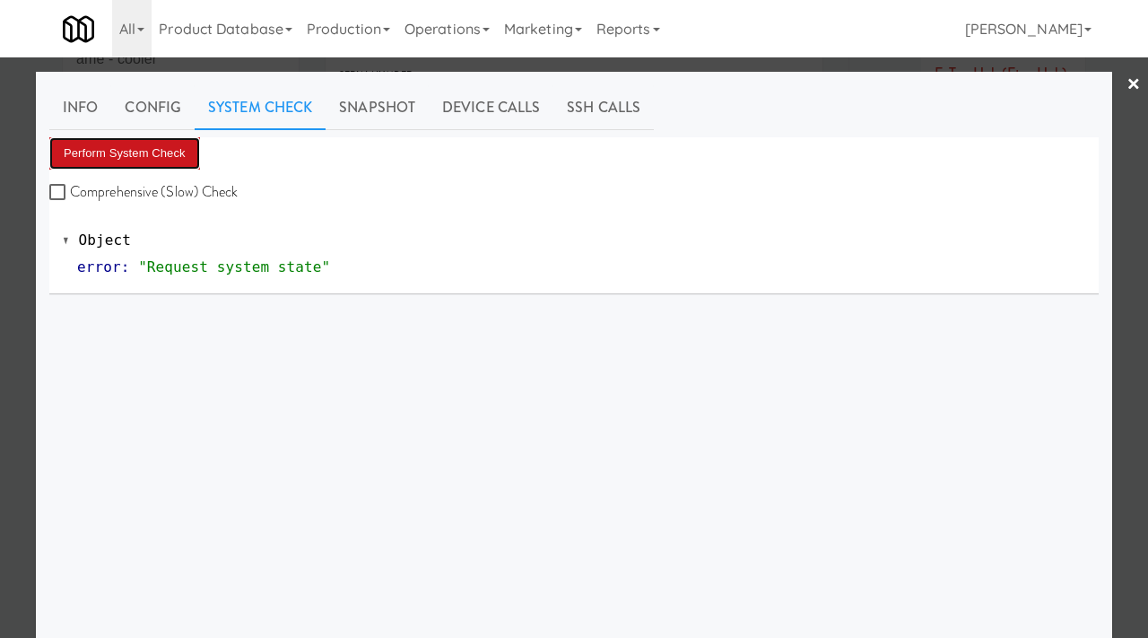
click at [120, 155] on button "Perform System Check" at bounding box center [124, 153] width 151 height 32
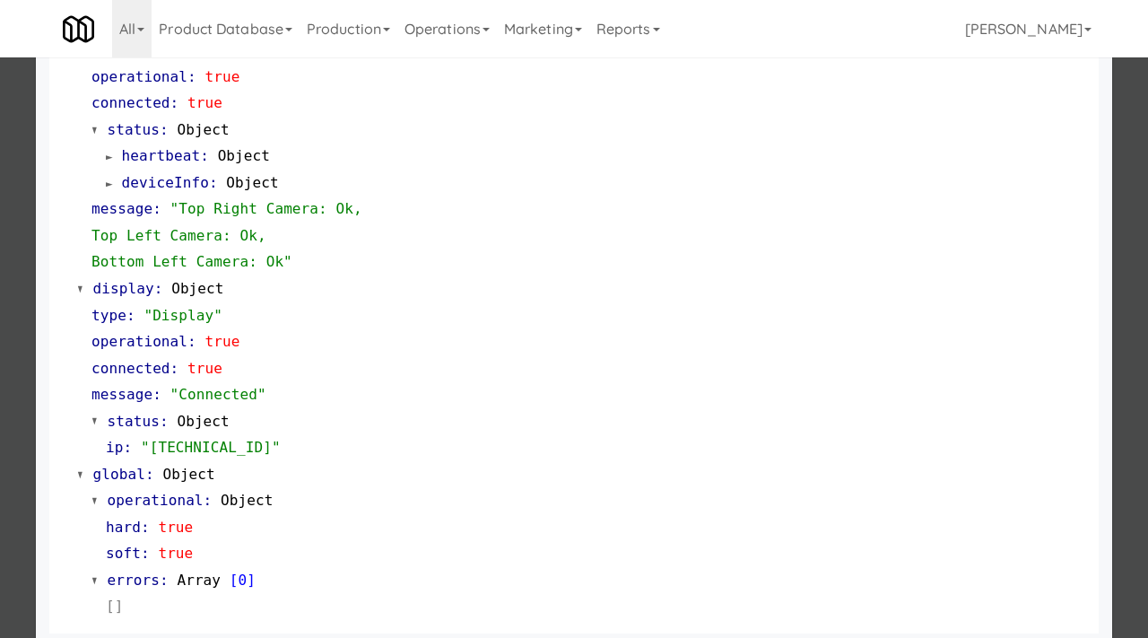
scroll to position [755, 0]
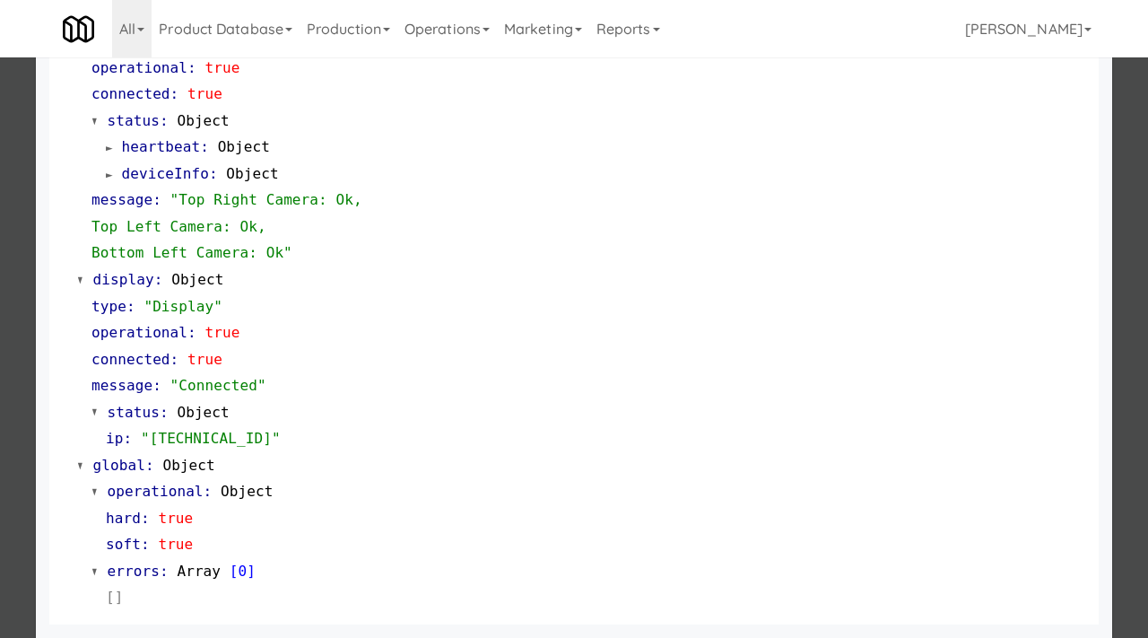
click at [0, 393] on div at bounding box center [574, 319] width 1148 height 638
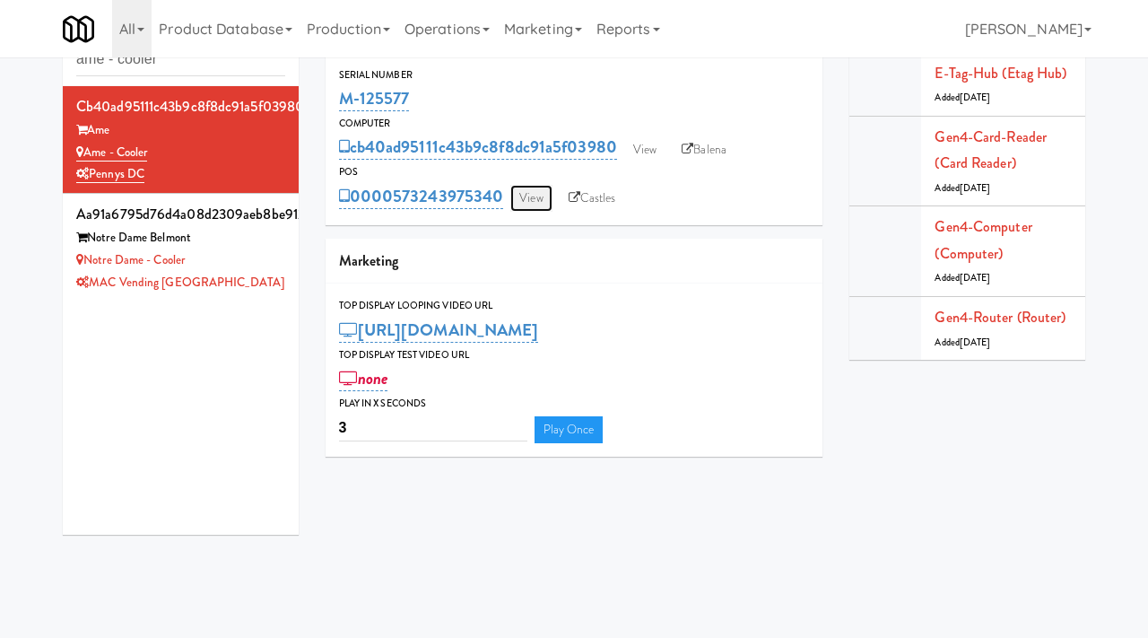
click at [541, 190] on link "View" at bounding box center [530, 198] width 41 height 27
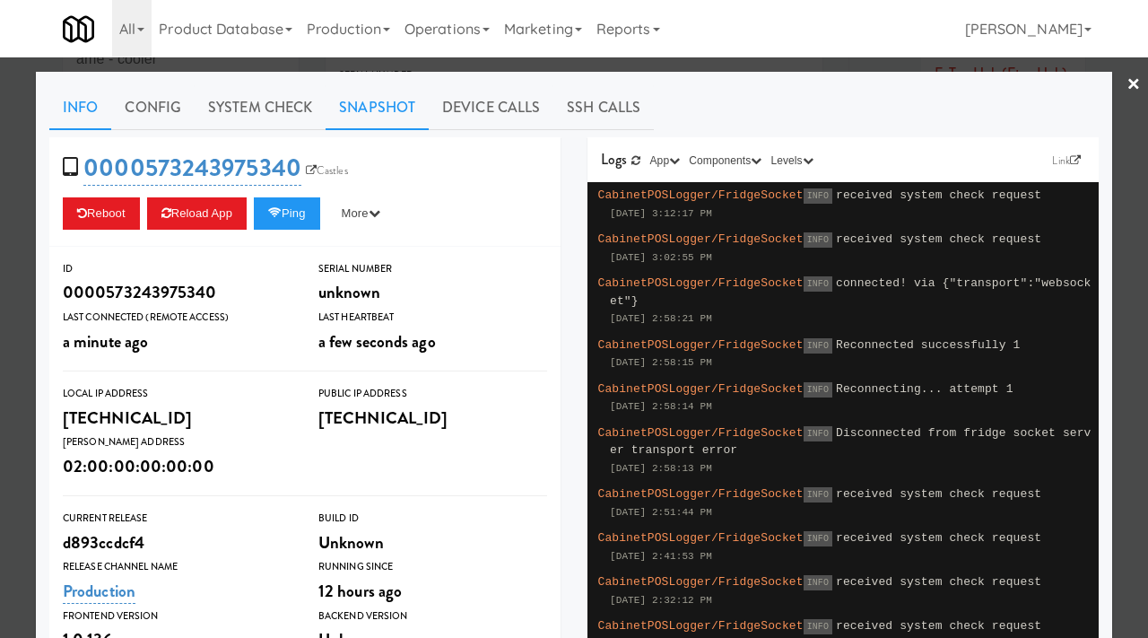
click at [372, 104] on link "Snapshot" at bounding box center [377, 107] width 103 height 45
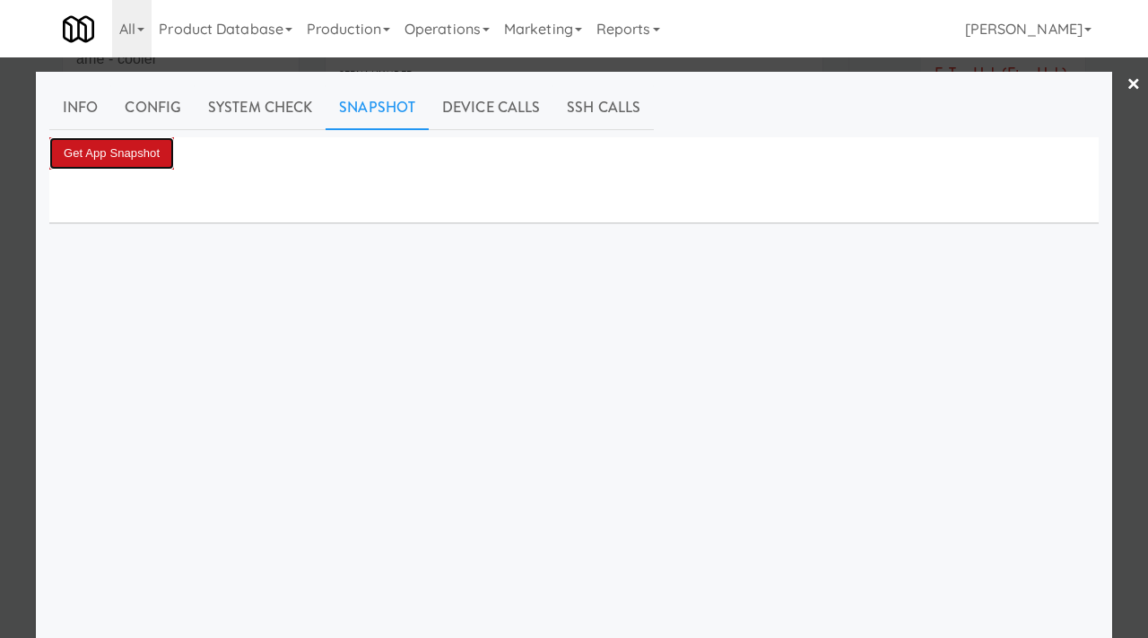
click at [141, 152] on button "Get App Snapshot" at bounding box center [111, 153] width 125 height 32
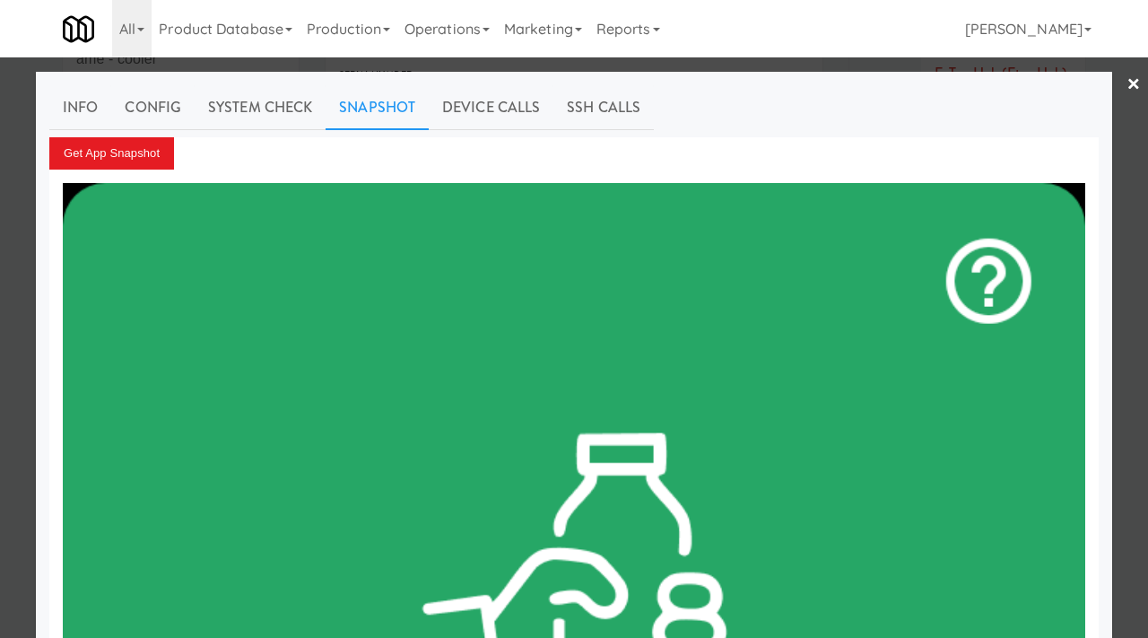
click at [12, 126] on div at bounding box center [574, 319] width 1148 height 638
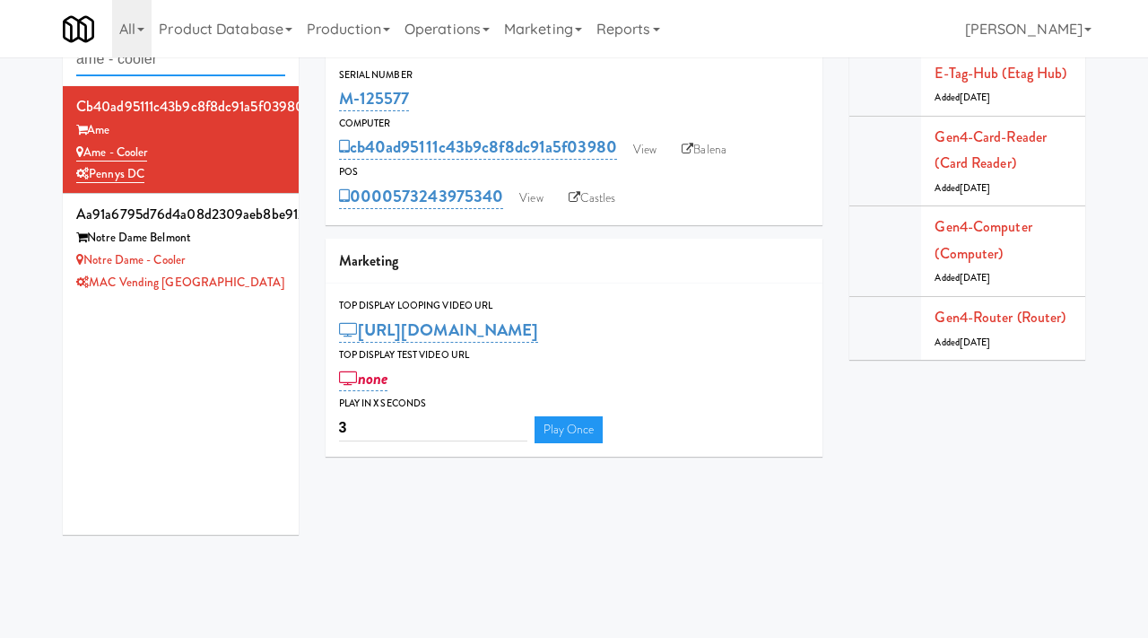
click at [190, 69] on input "ame - cooler" at bounding box center [180, 59] width 209 height 33
type input "ayoba"
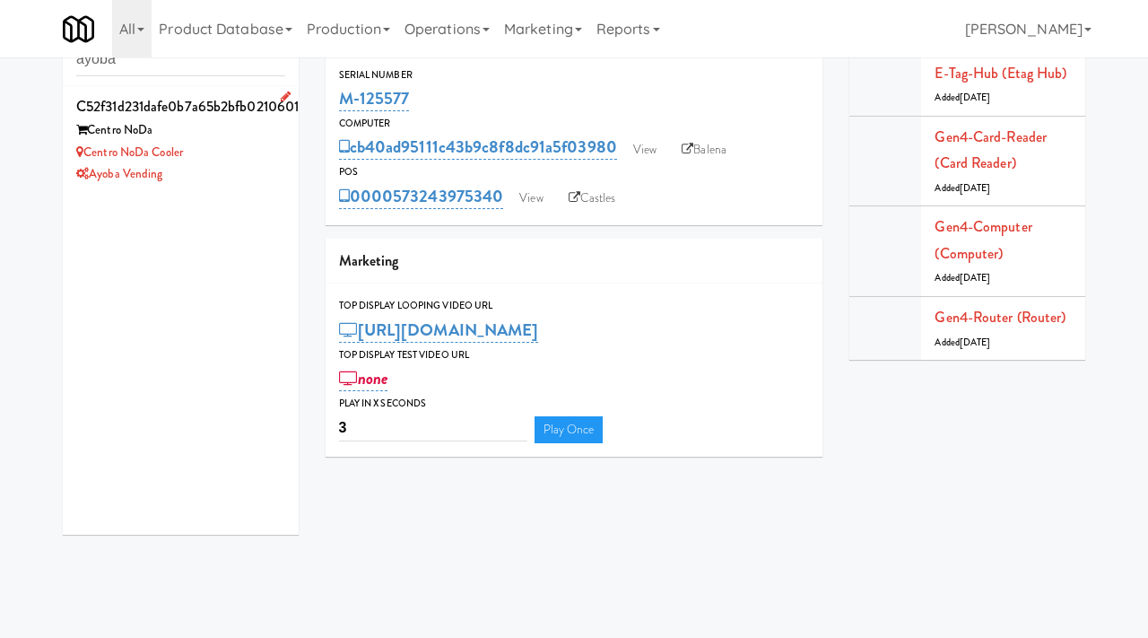
click at [228, 143] on div "Centro NoDa Cooler" at bounding box center [180, 153] width 209 height 22
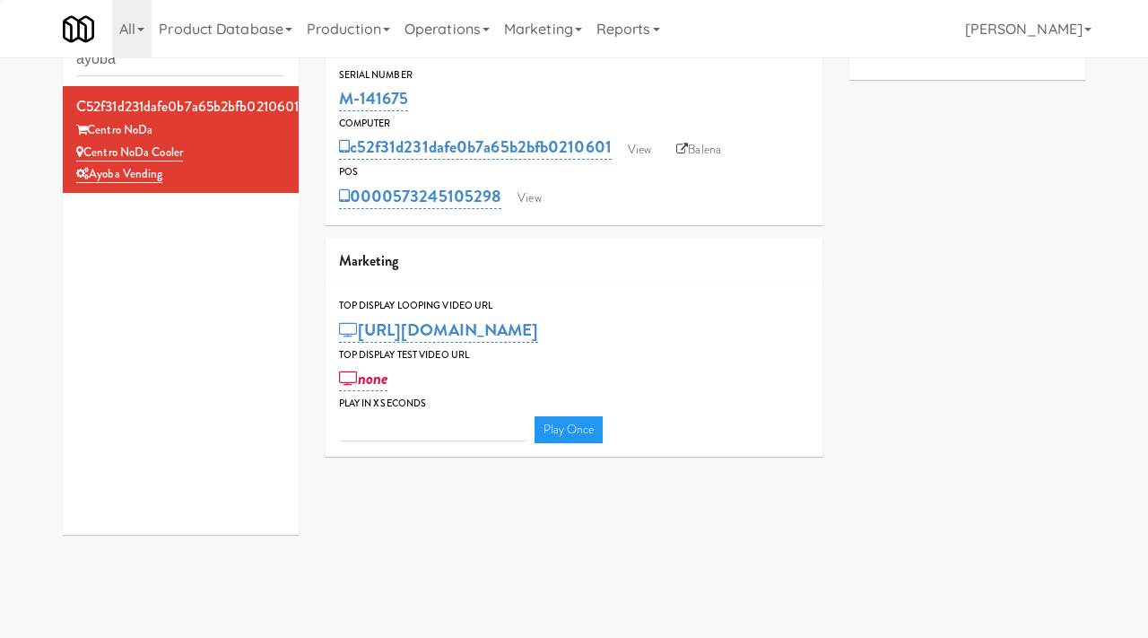
type input "3"
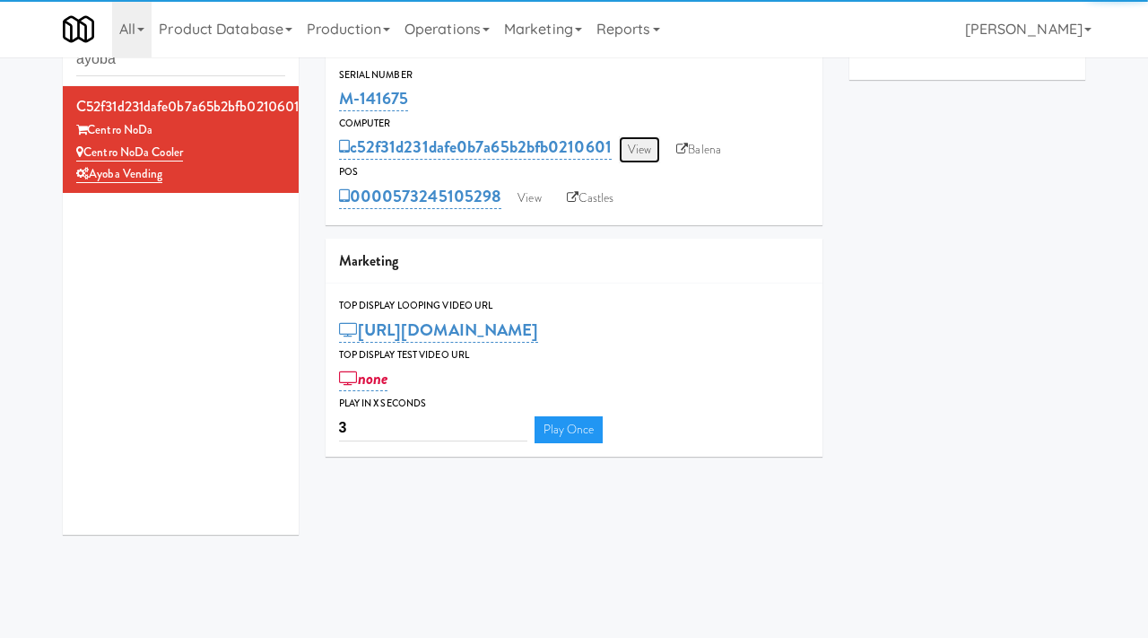
click at [658, 149] on link "View" at bounding box center [639, 149] width 41 height 27
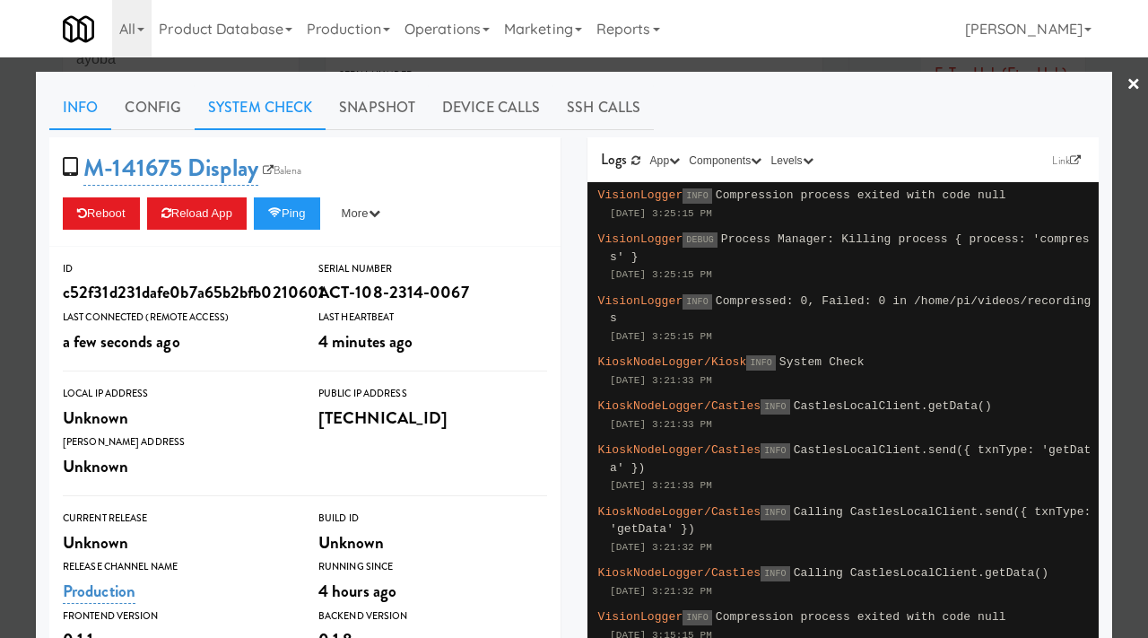
click at [285, 97] on link "System Check" at bounding box center [260, 107] width 131 height 45
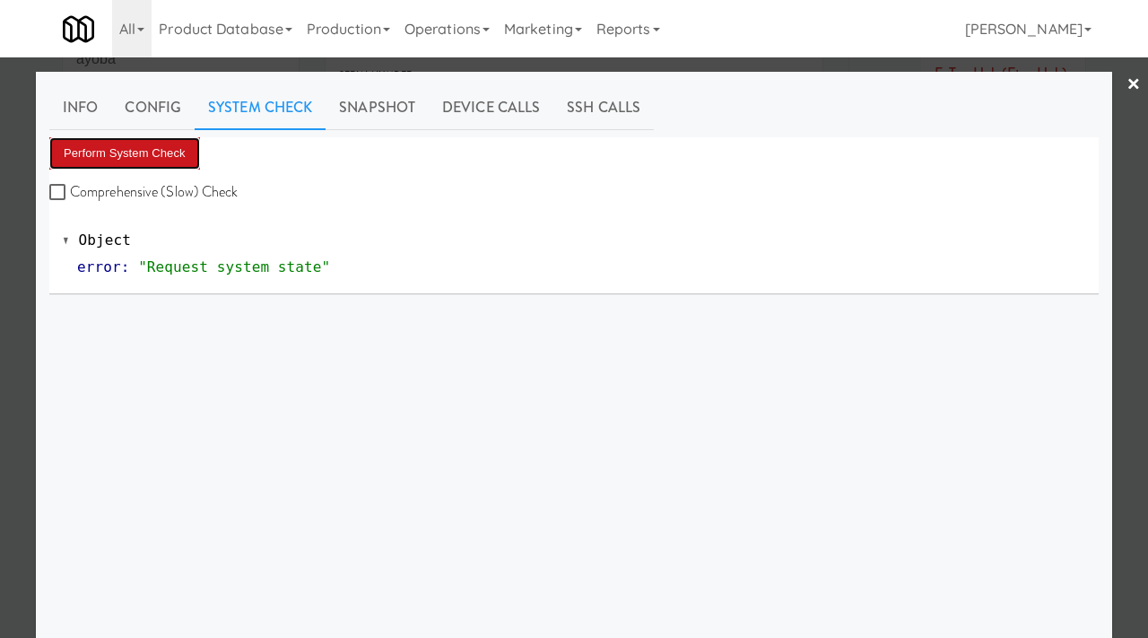
click at [145, 141] on button "Perform System Check" at bounding box center [124, 153] width 151 height 32
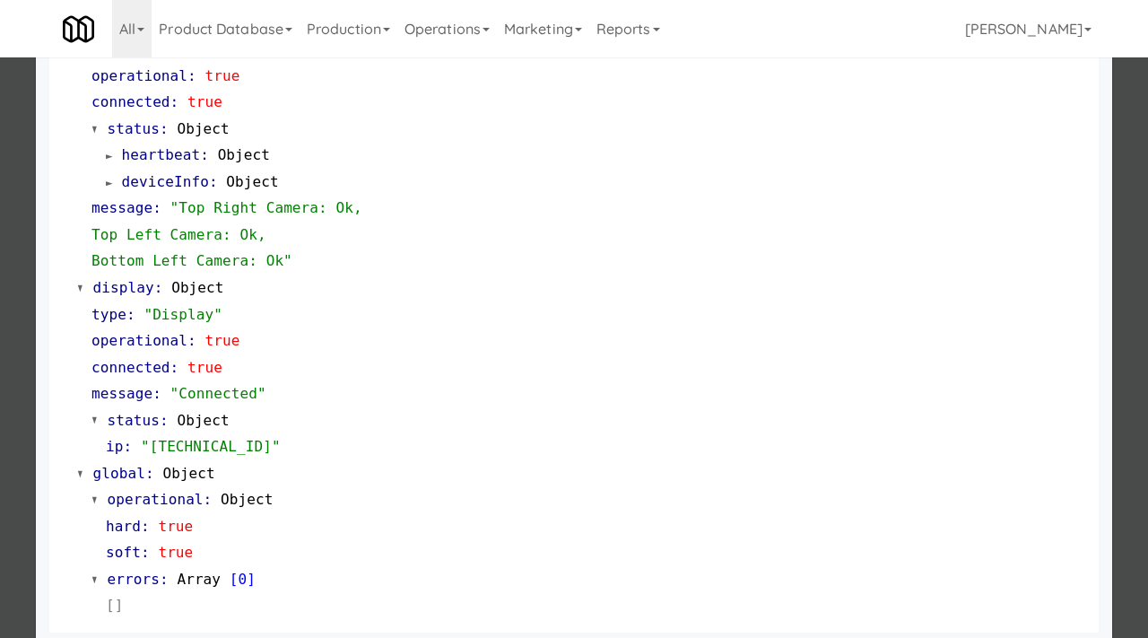
scroll to position [755, 0]
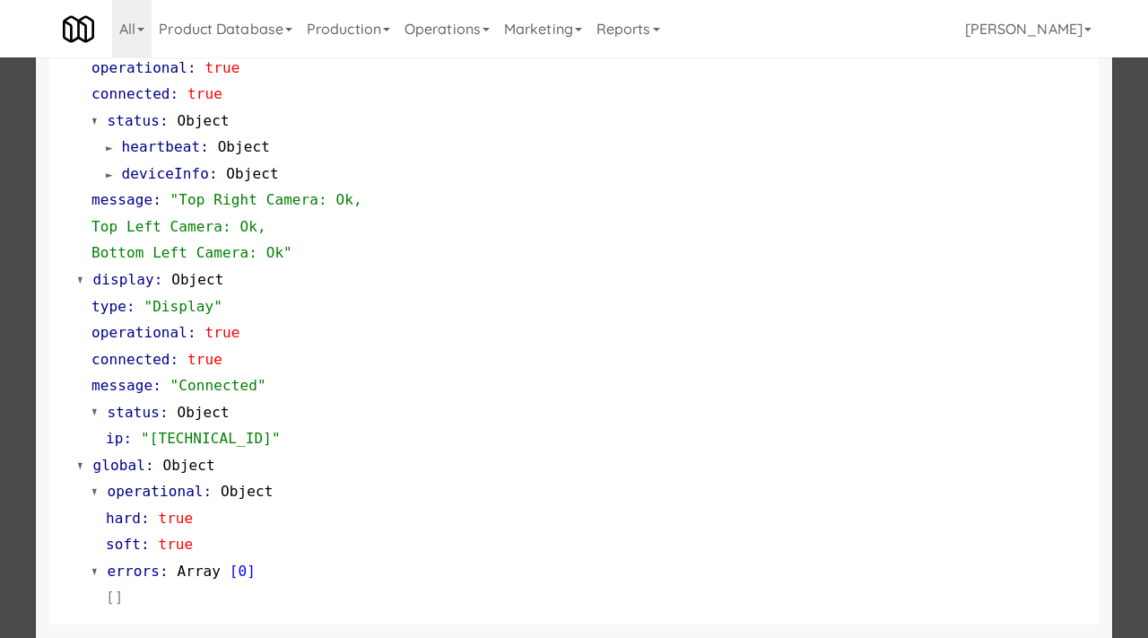
click at [0, 372] on div at bounding box center [574, 319] width 1148 height 638
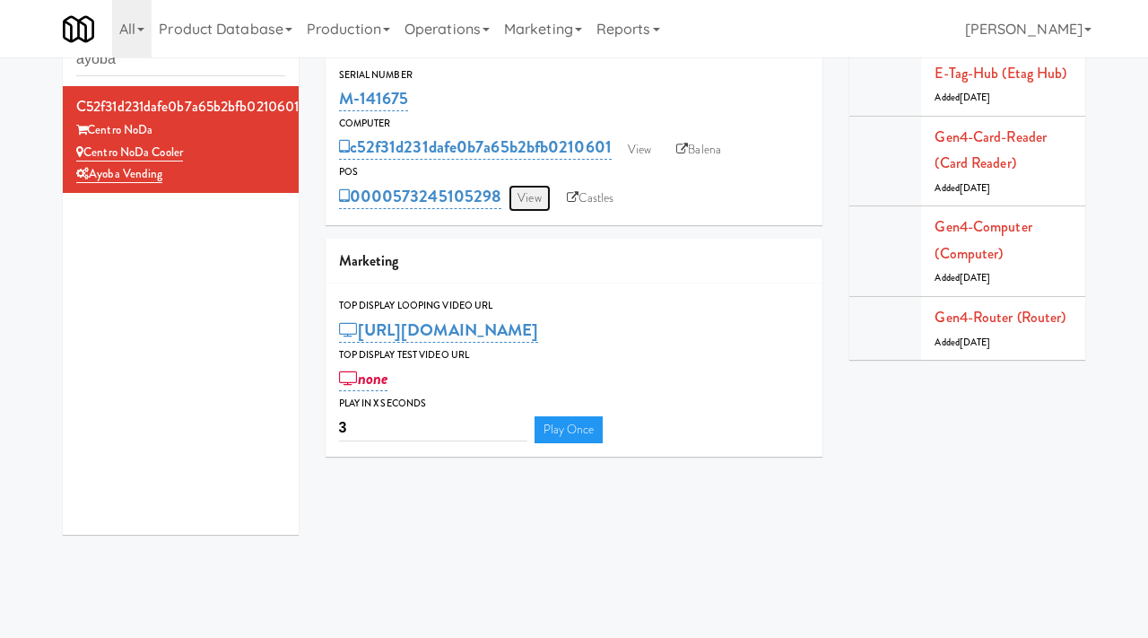
click at [538, 189] on link "View" at bounding box center [529, 198] width 41 height 27
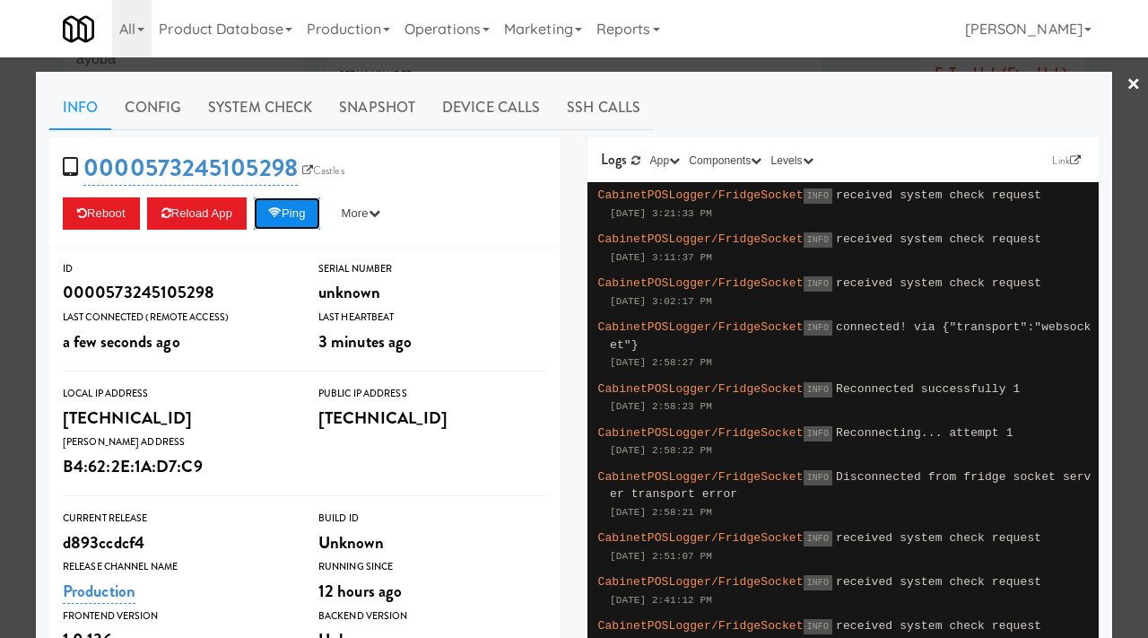
click at [270, 212] on button "Ping" at bounding box center [287, 213] width 66 height 32
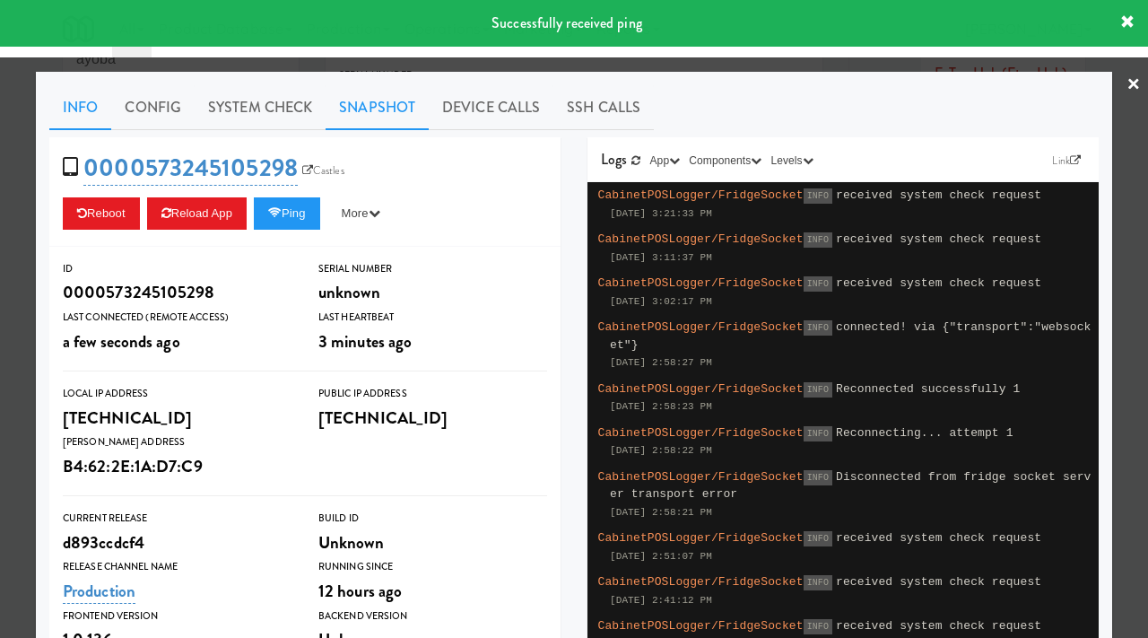
click at [365, 96] on link "Snapshot" at bounding box center [377, 107] width 103 height 45
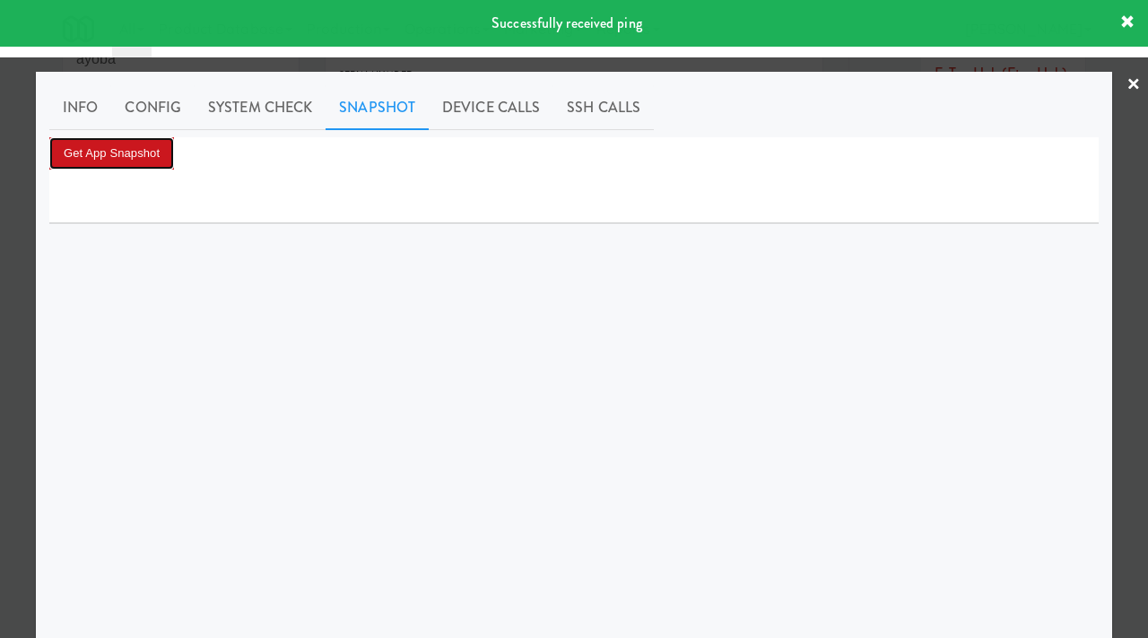
click at [149, 144] on button "Get App Snapshot" at bounding box center [111, 153] width 125 height 32
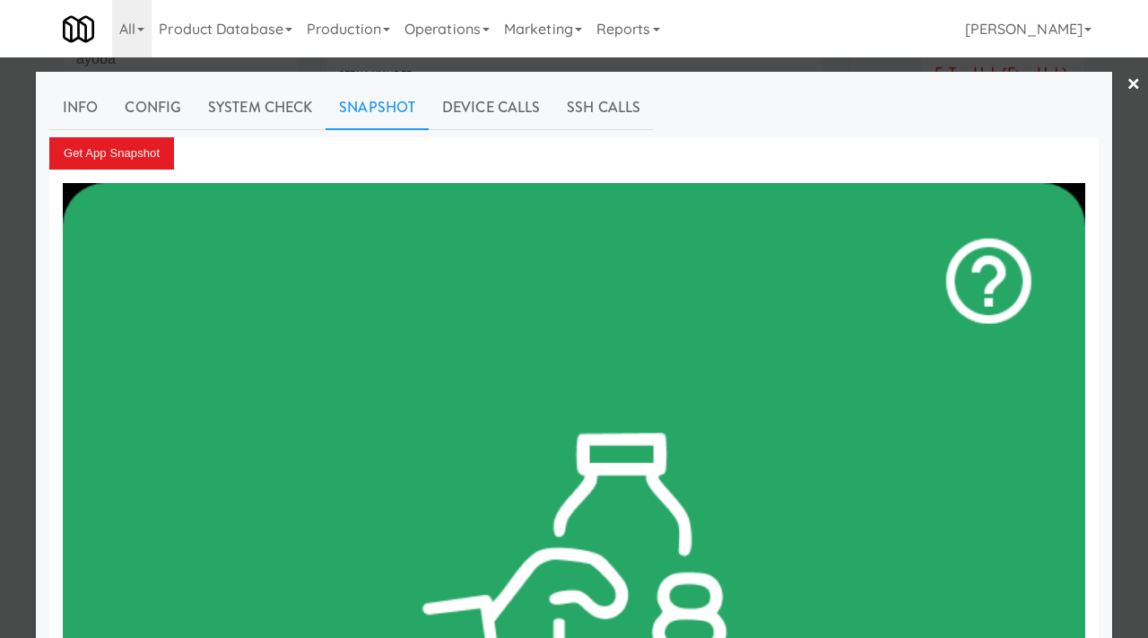
click at [0, 212] on div at bounding box center [574, 319] width 1148 height 638
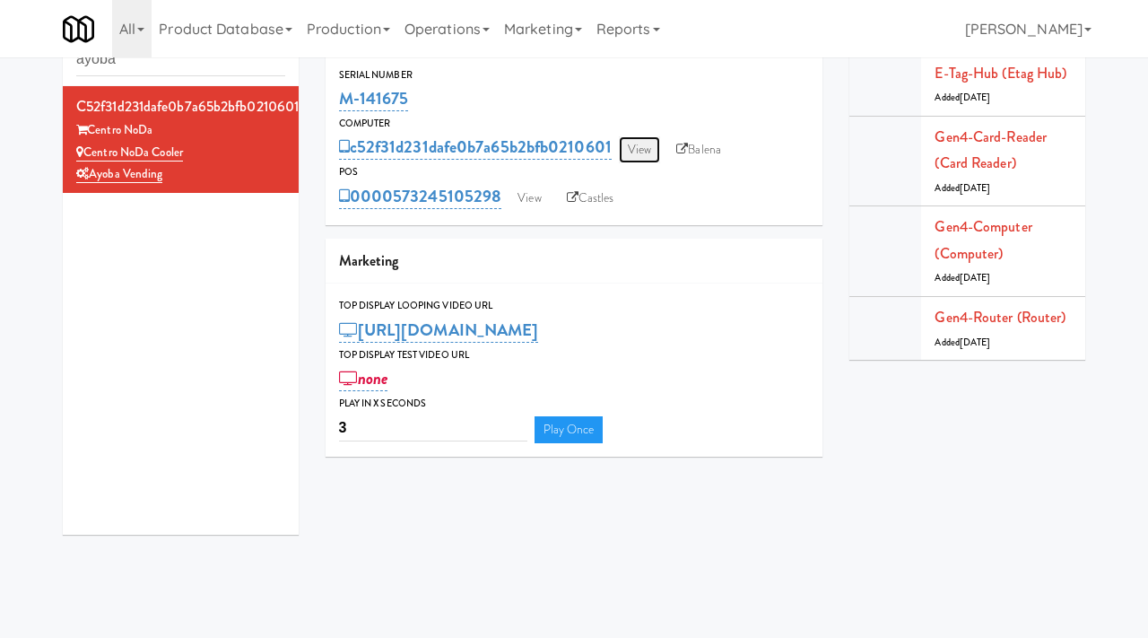
click at [631, 153] on link "View" at bounding box center [639, 149] width 41 height 27
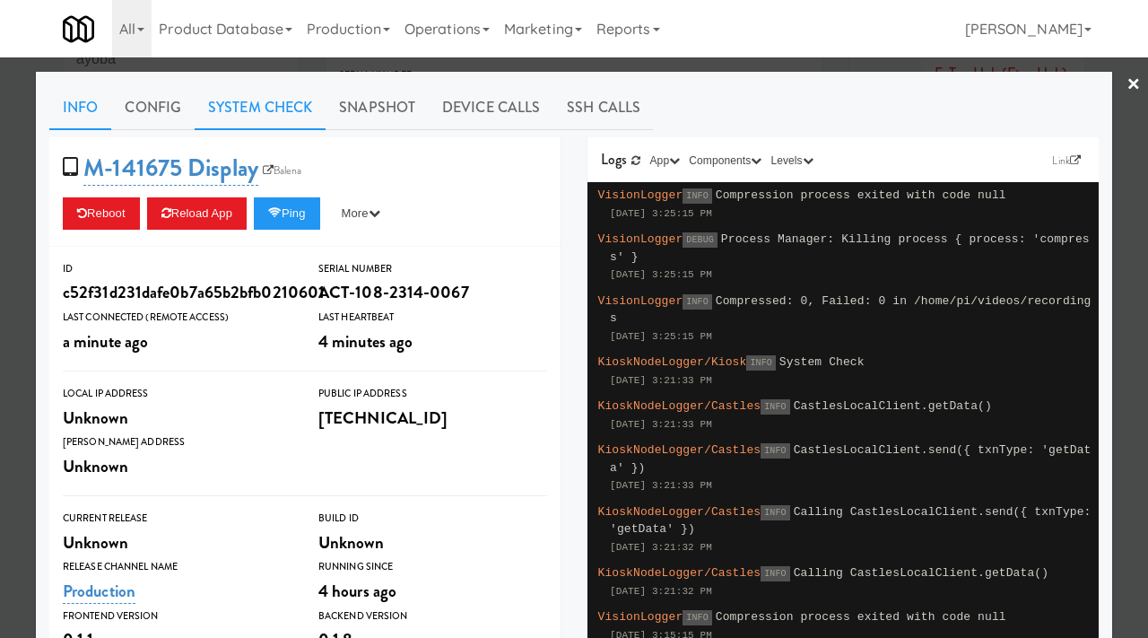
click at [319, 101] on link "System Check" at bounding box center [260, 107] width 131 height 45
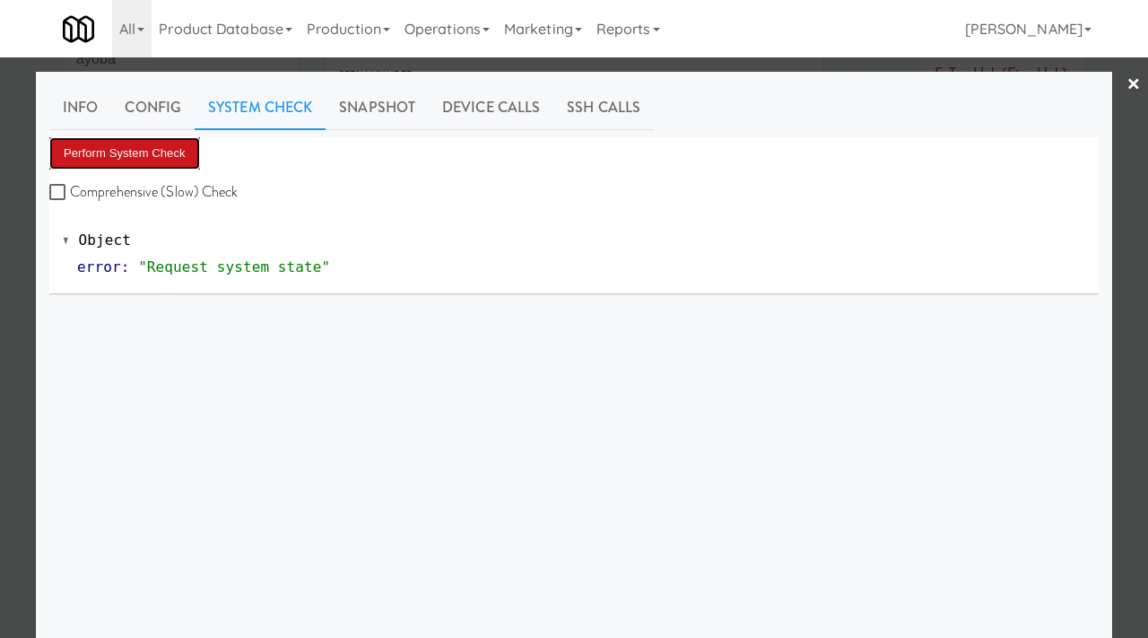
click at [169, 144] on button "Perform System Check" at bounding box center [124, 153] width 151 height 32
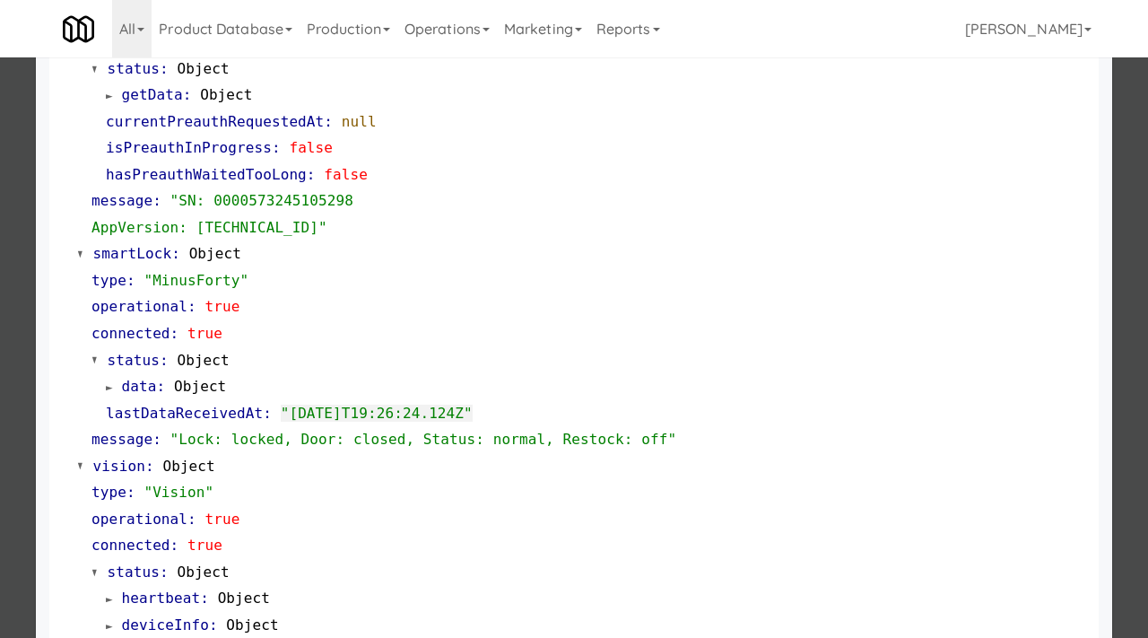
scroll to position [307, 0]
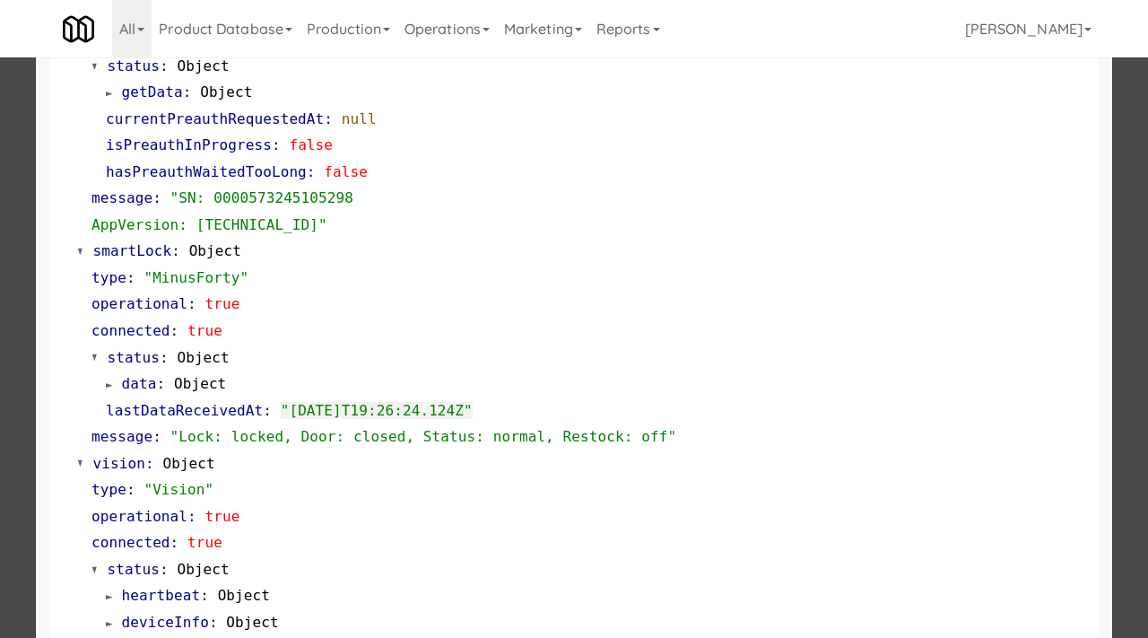
click at [0, 238] on div at bounding box center [574, 319] width 1148 height 638
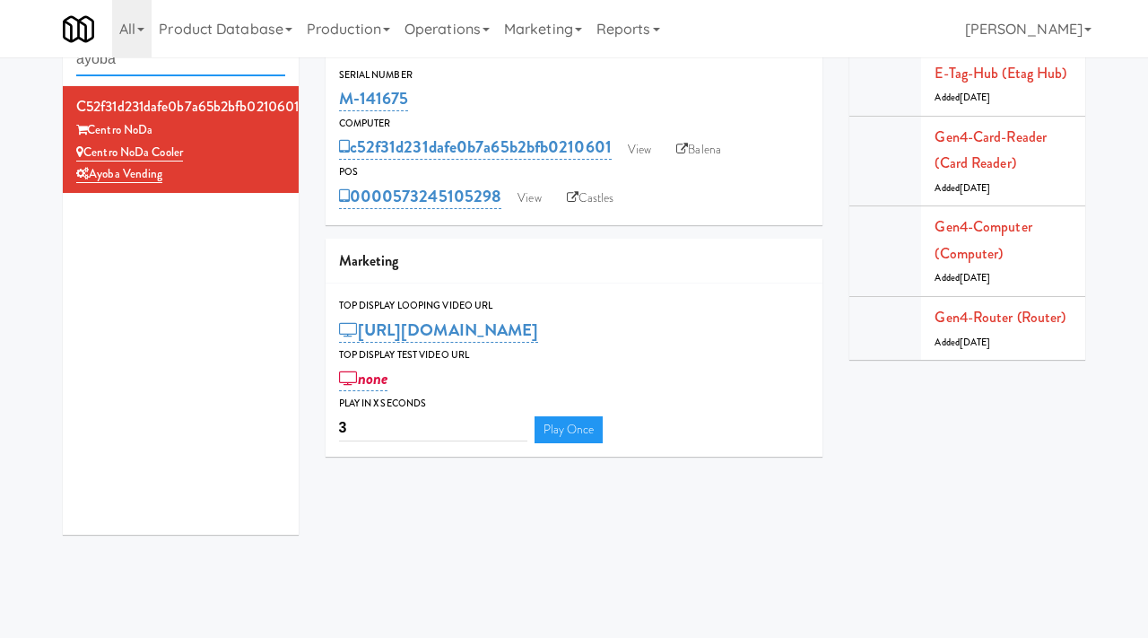
click at [169, 71] on input "ayoba" at bounding box center [180, 59] width 209 height 33
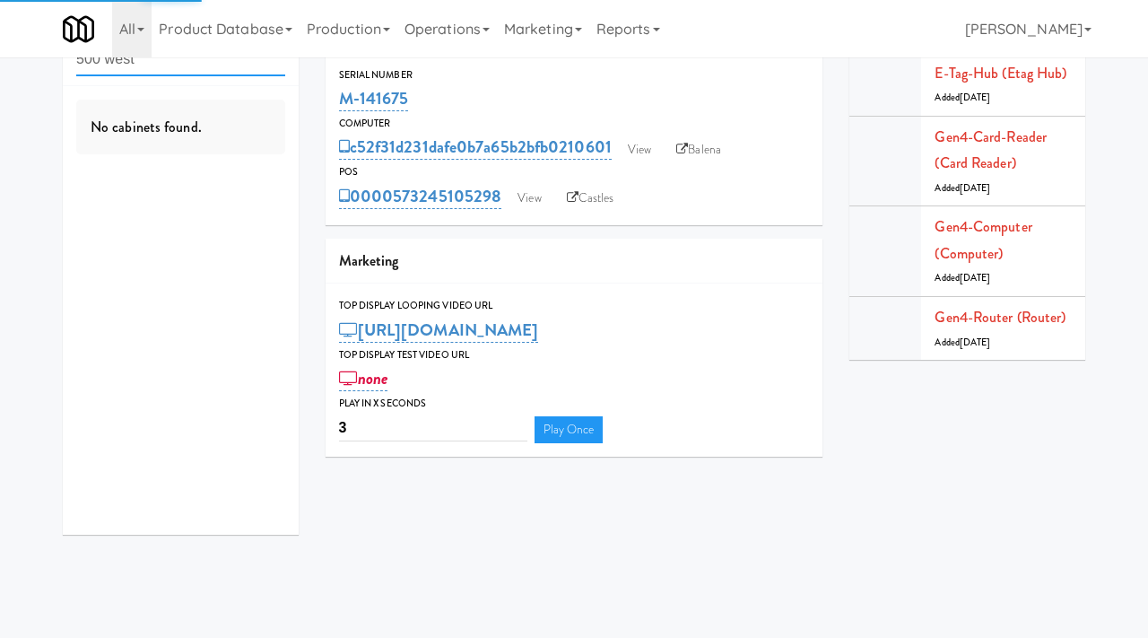
type input "500 west"
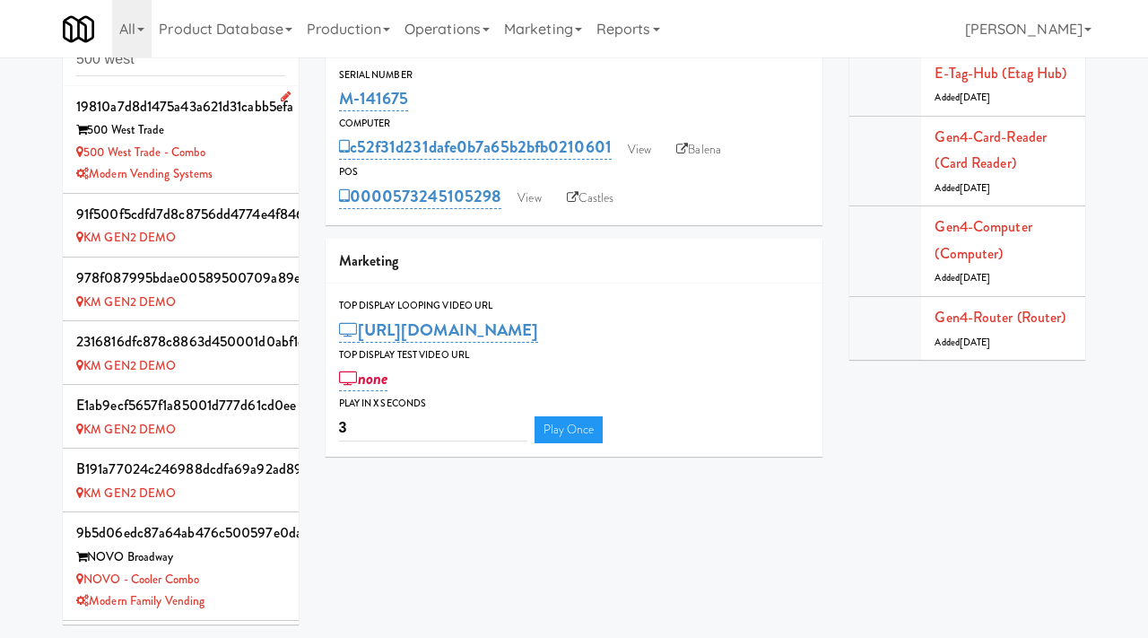
click at [270, 166] on div "Modern Vending Systems" at bounding box center [180, 174] width 209 height 22
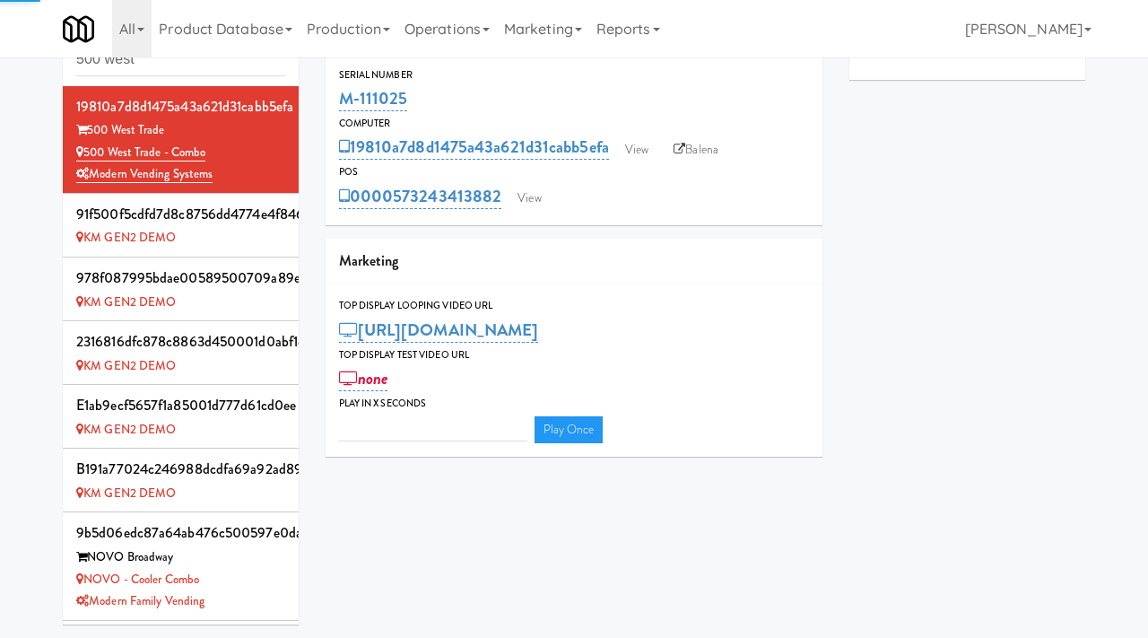
type input "3"
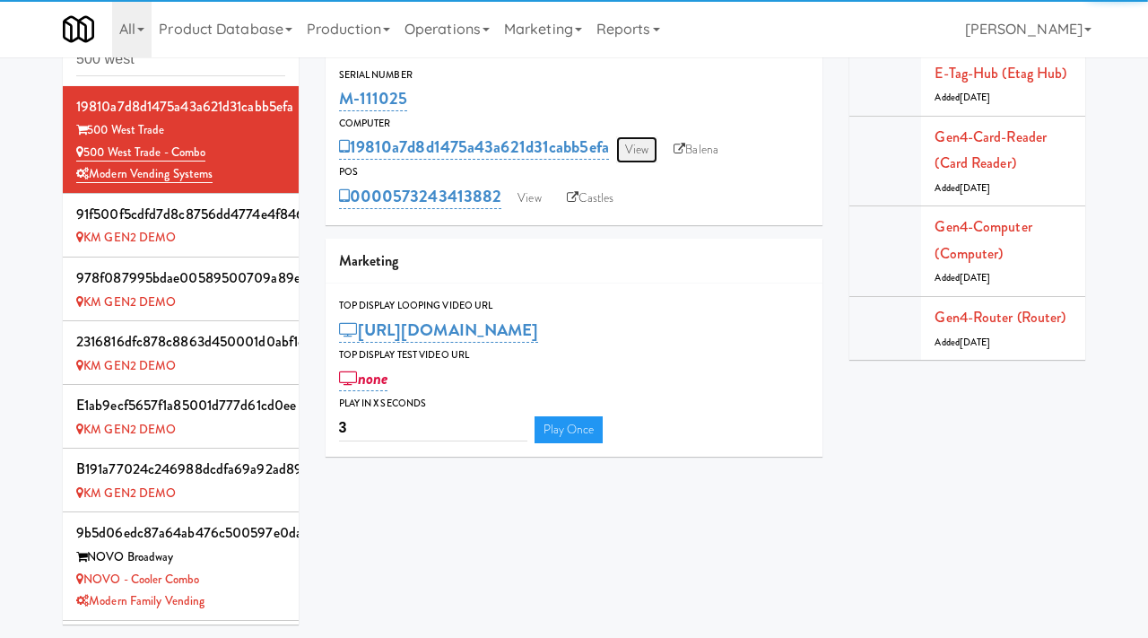
click at [636, 142] on link "View" at bounding box center [636, 149] width 41 height 27
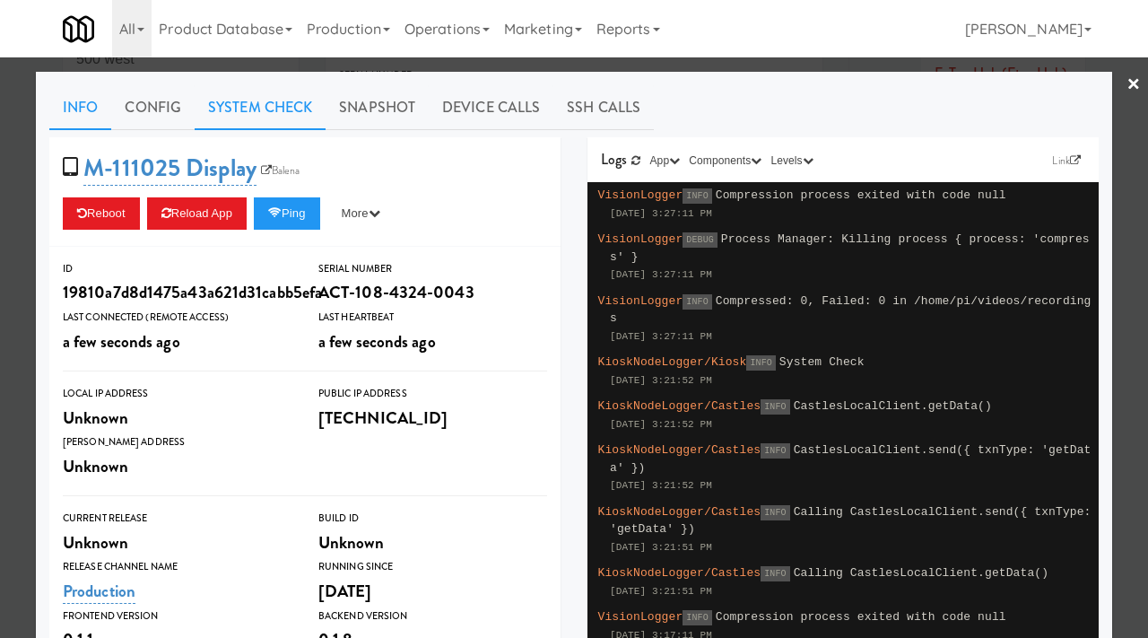
click at [267, 115] on link "System Check" at bounding box center [260, 107] width 131 height 45
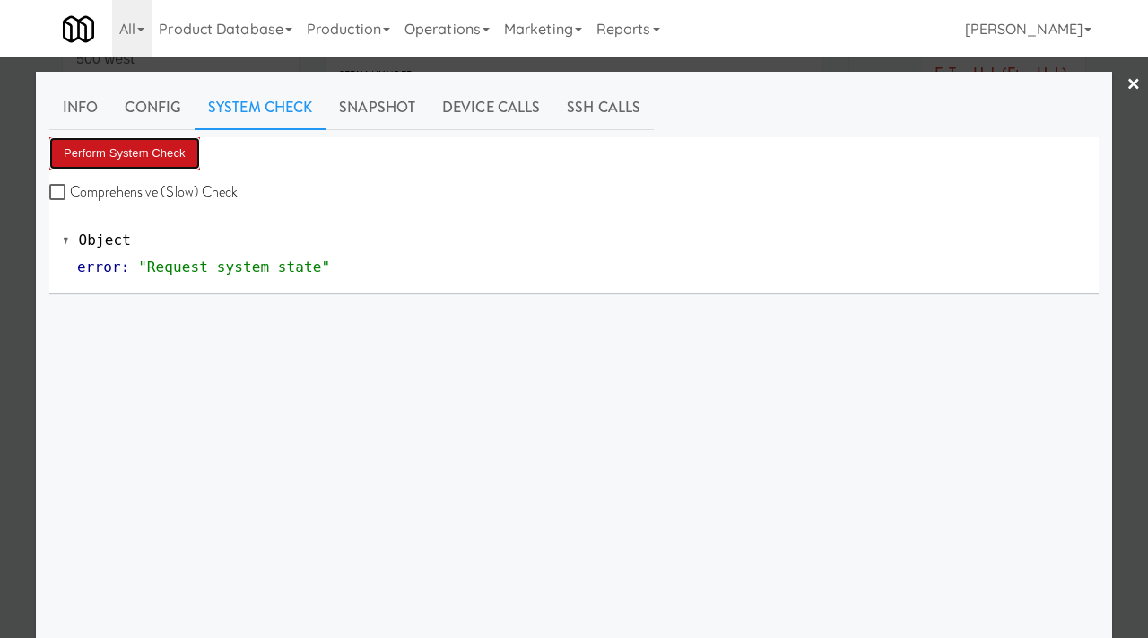
click at [125, 142] on button "Perform System Check" at bounding box center [124, 153] width 151 height 32
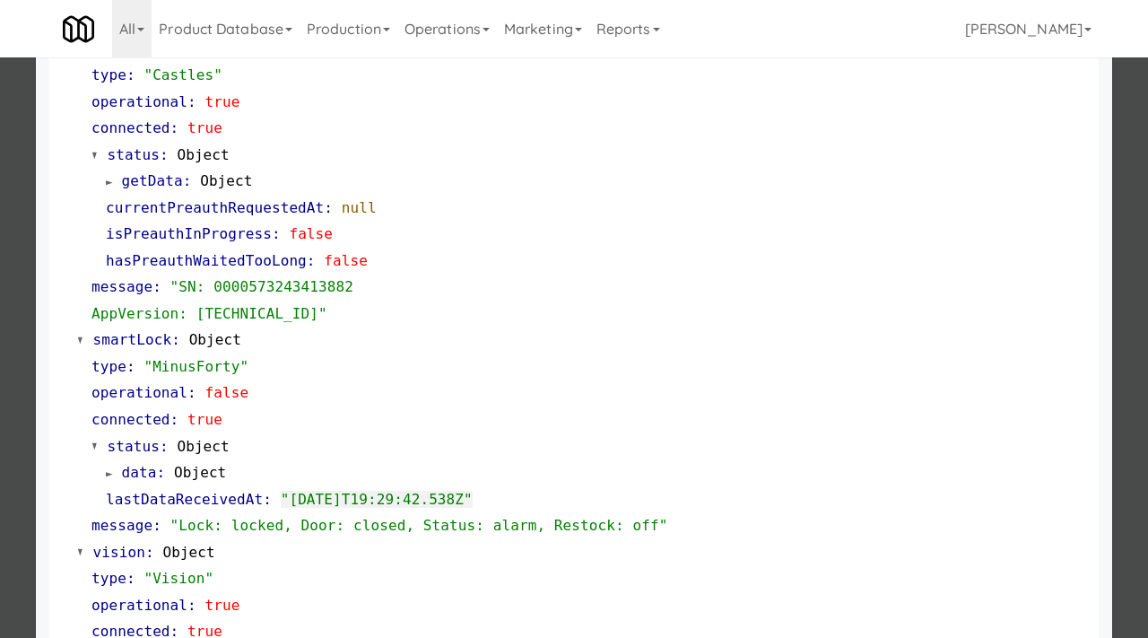
scroll to position [220, 0]
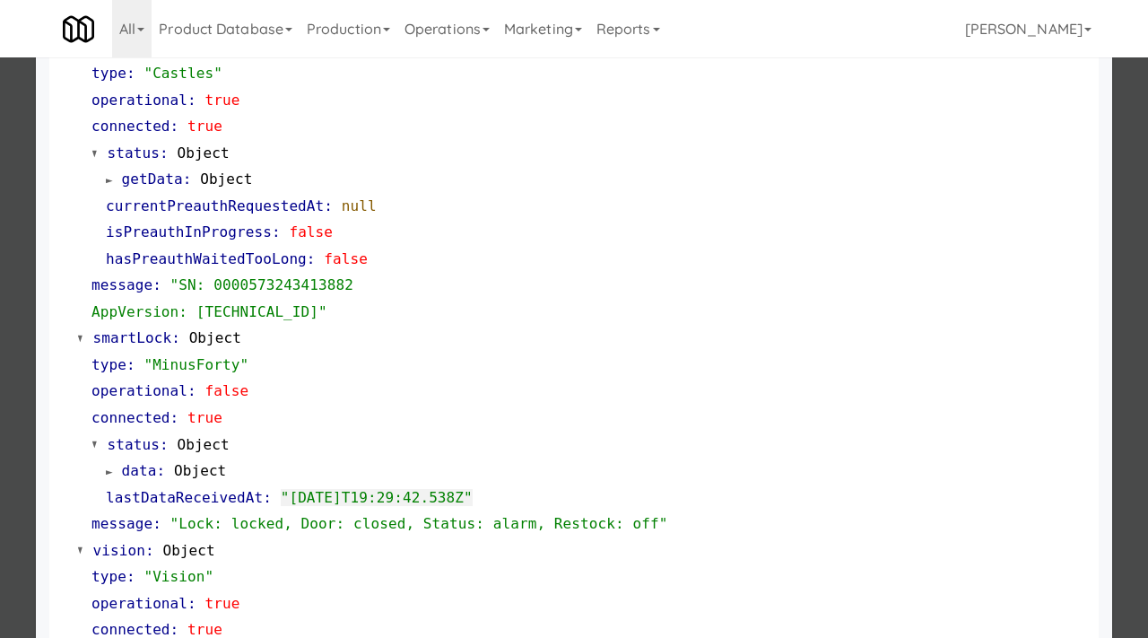
click at [2, 521] on div at bounding box center [574, 319] width 1148 height 638
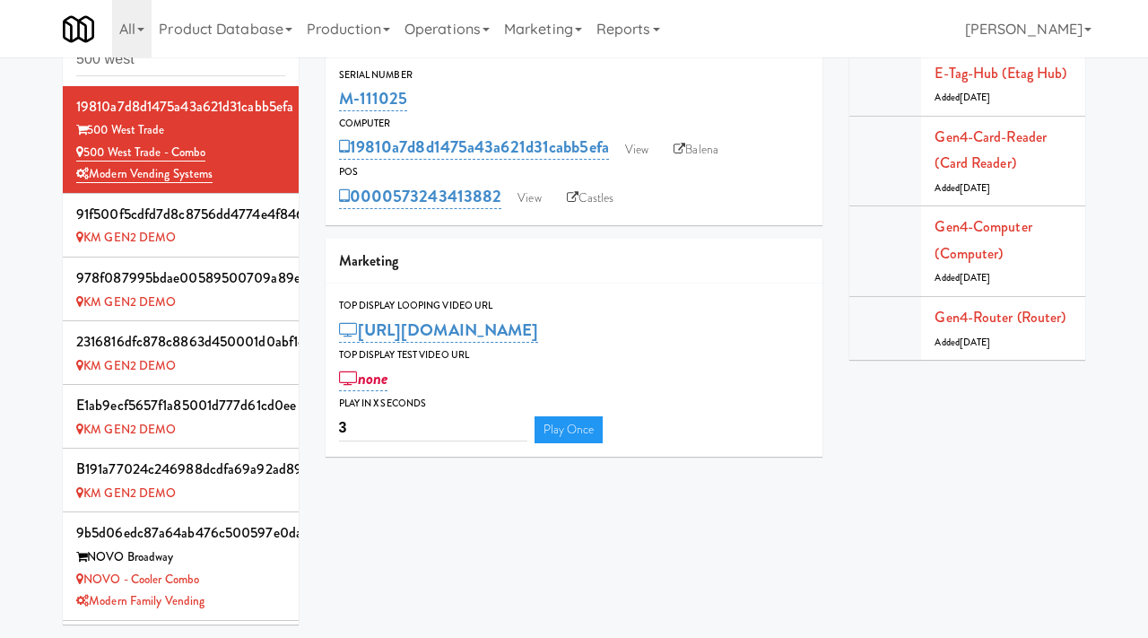
drag, startPoint x: 407, startPoint y: 102, endPoint x: 328, endPoint y: 100, distance: 79.0
click at [328, 100] on div "Serial Number M-111025" at bounding box center [575, 90] width 498 height 48
copy link "M-111025"
